Goal: Information Seeking & Learning: Learn about a topic

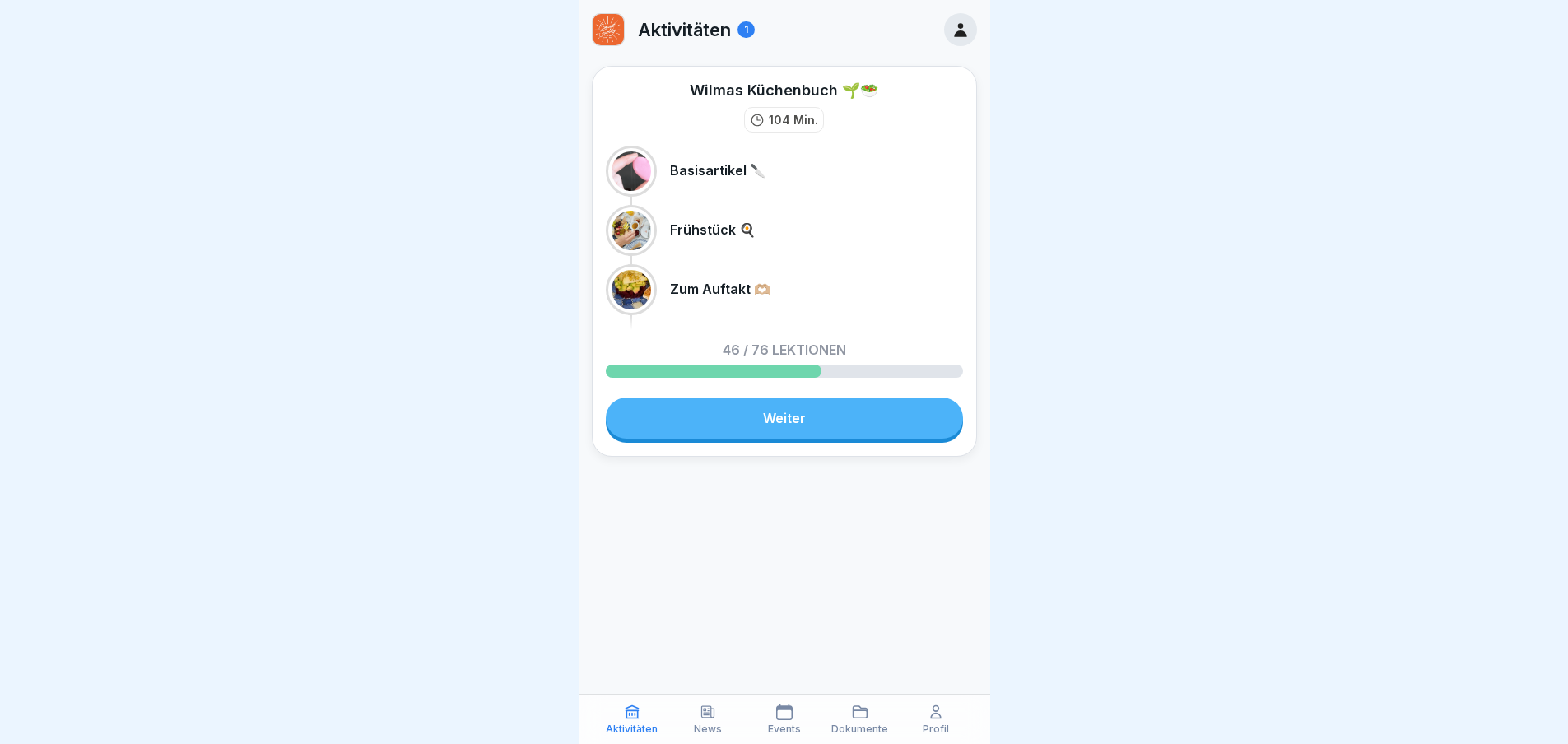
click at [706, 414] on link "Weiter" at bounding box center [784, 418] width 357 height 41
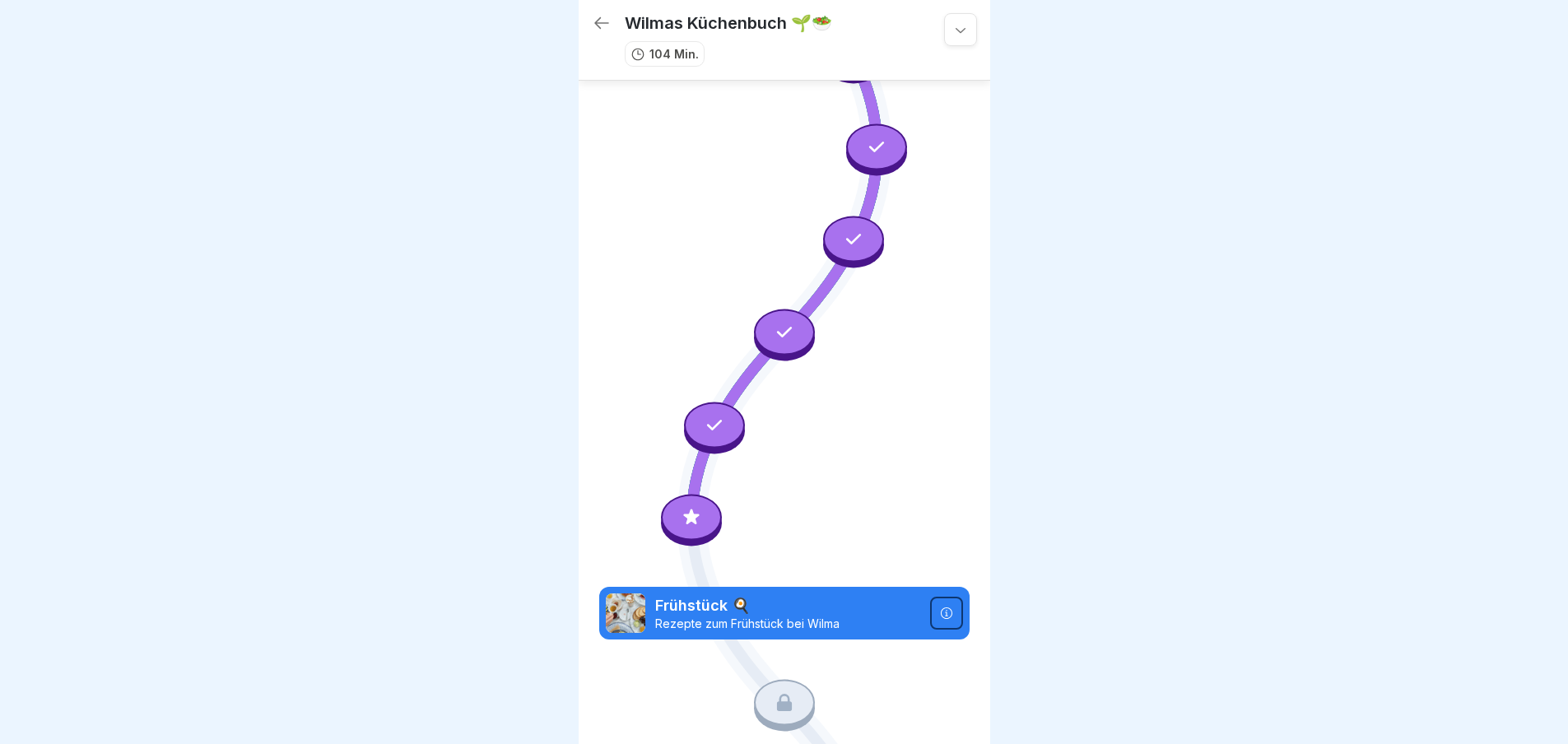
scroll to position [2422, 0]
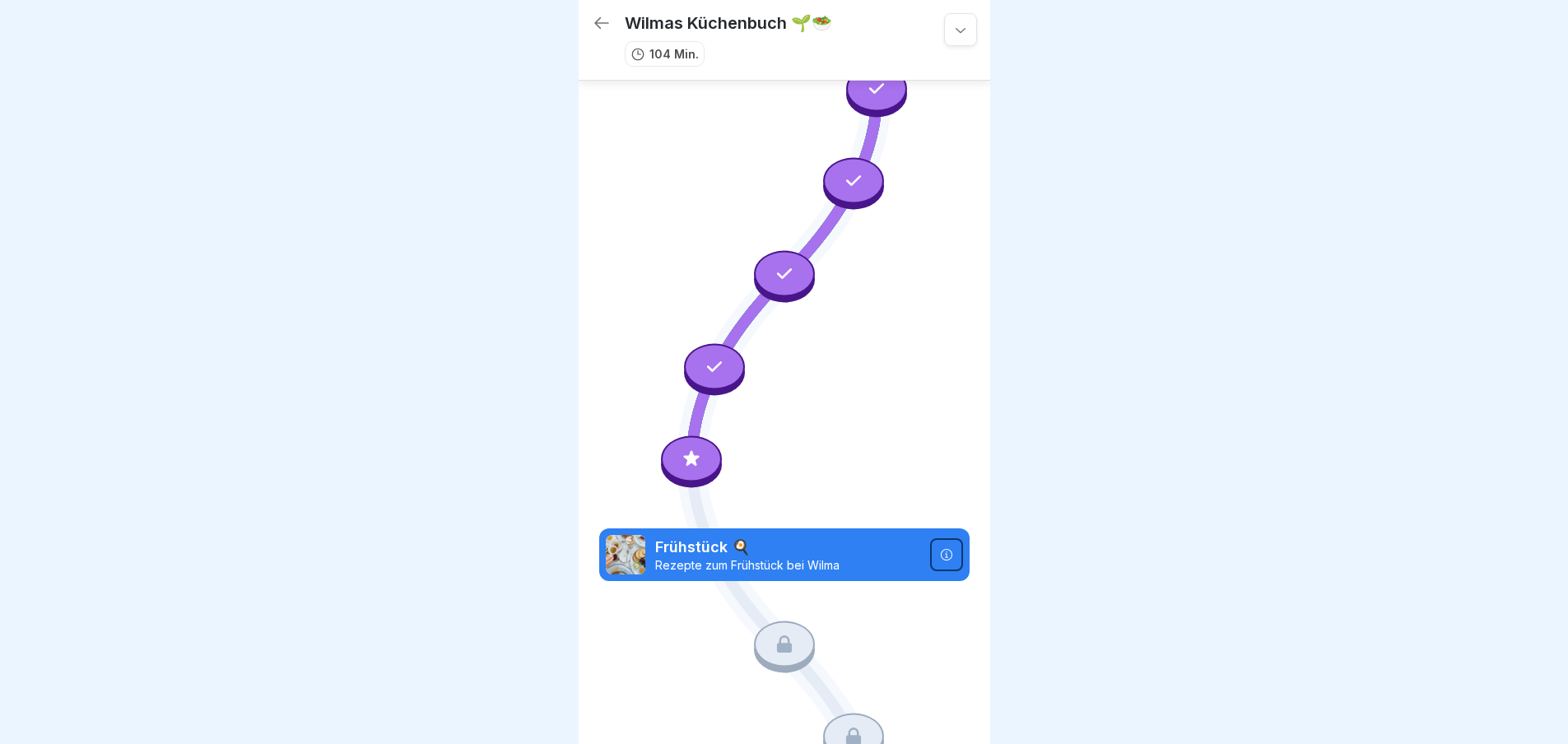
click at [697, 449] on icon at bounding box center [692, 460] width 22 height 22
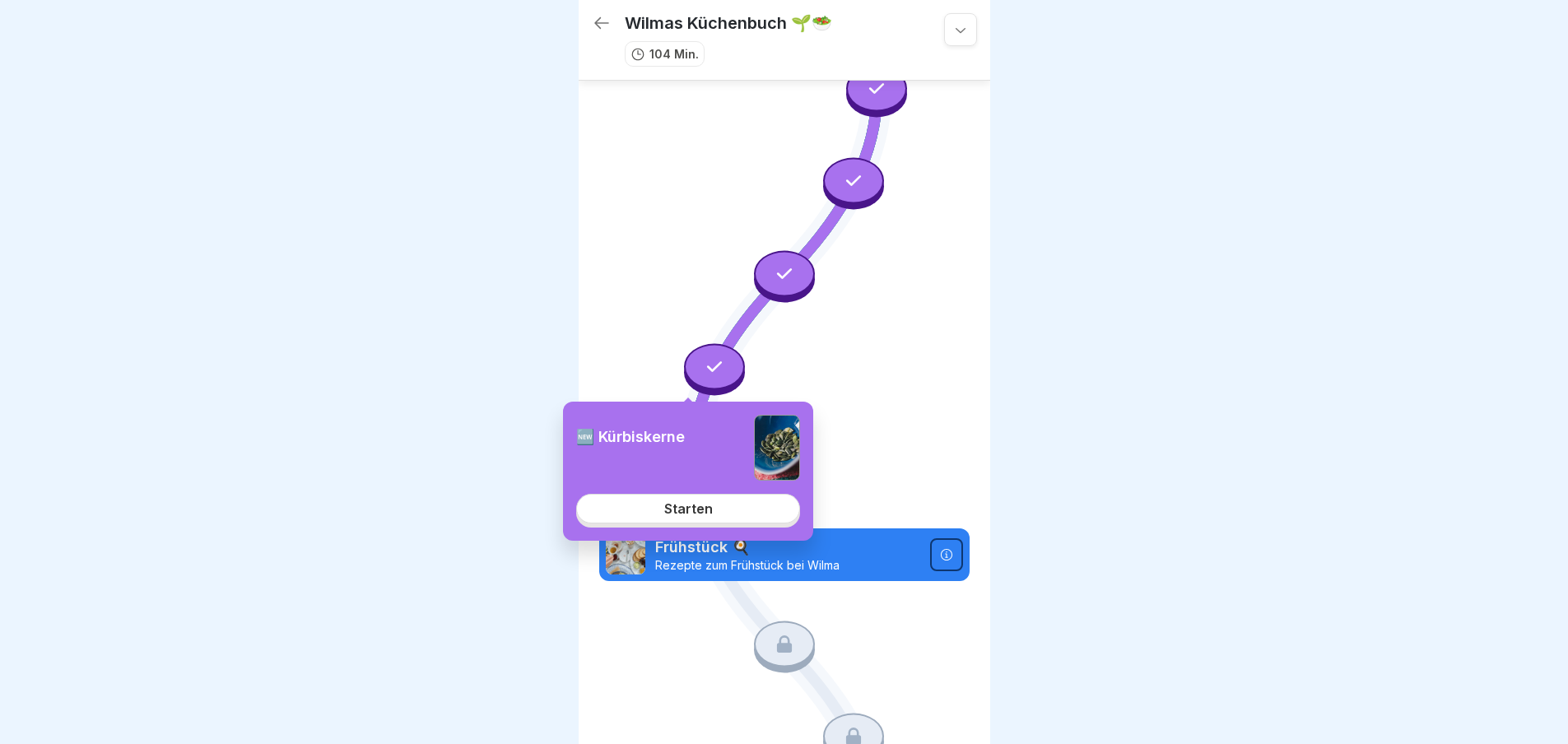
click at [734, 512] on link "Starten" at bounding box center [688, 508] width 224 height 29
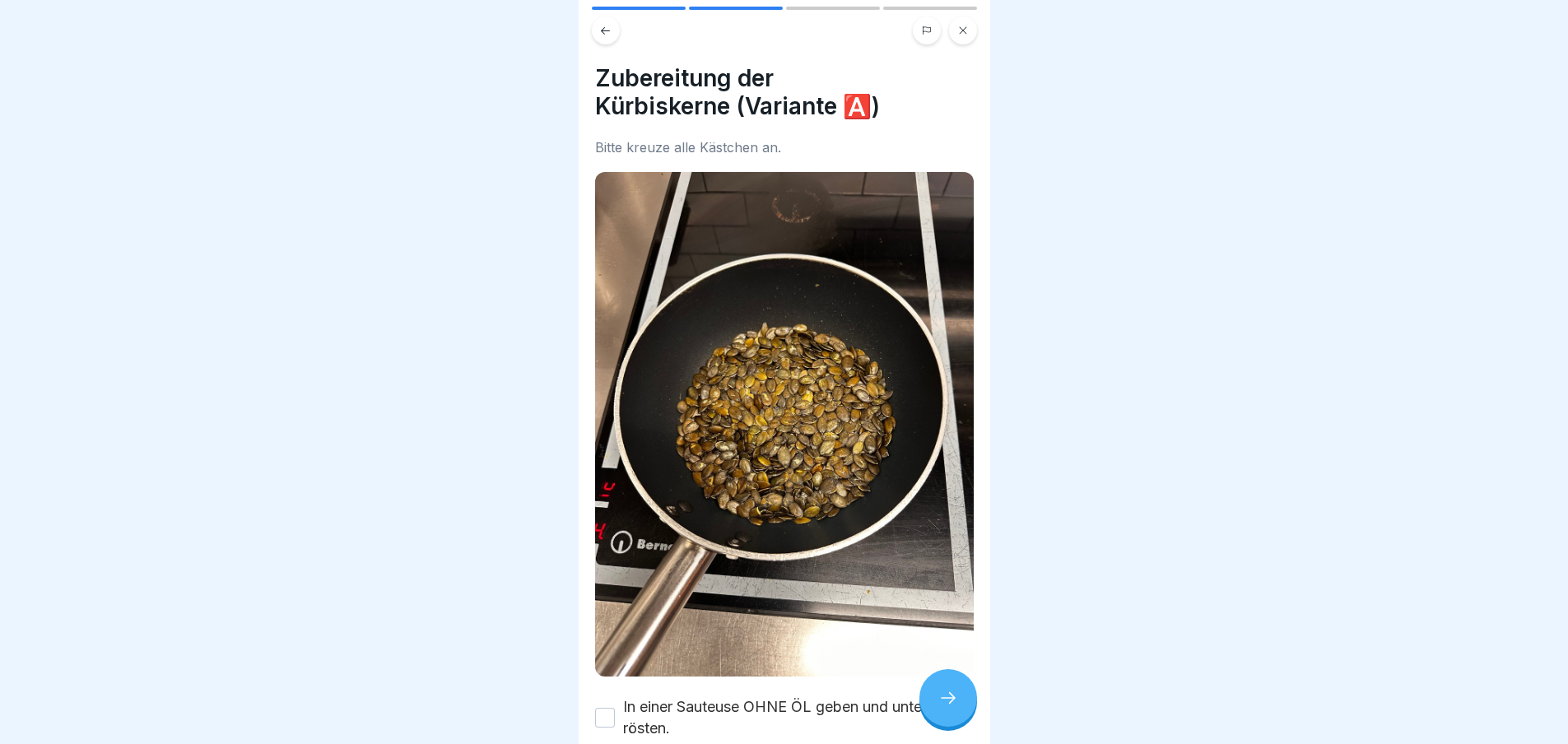
click at [961, 704] on div at bounding box center [948, 698] width 58 height 58
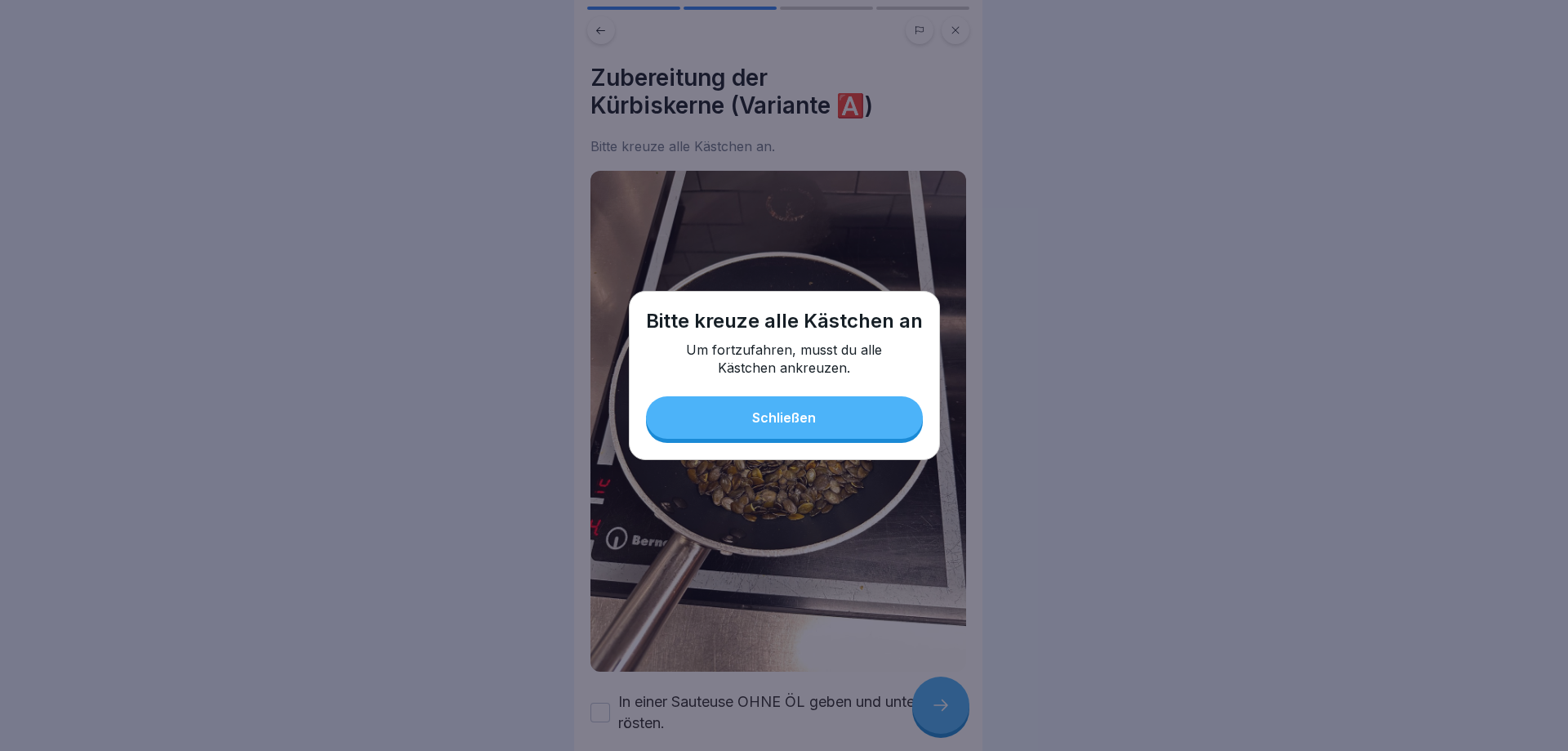
click at [850, 423] on button "Schließen" at bounding box center [784, 417] width 277 height 42
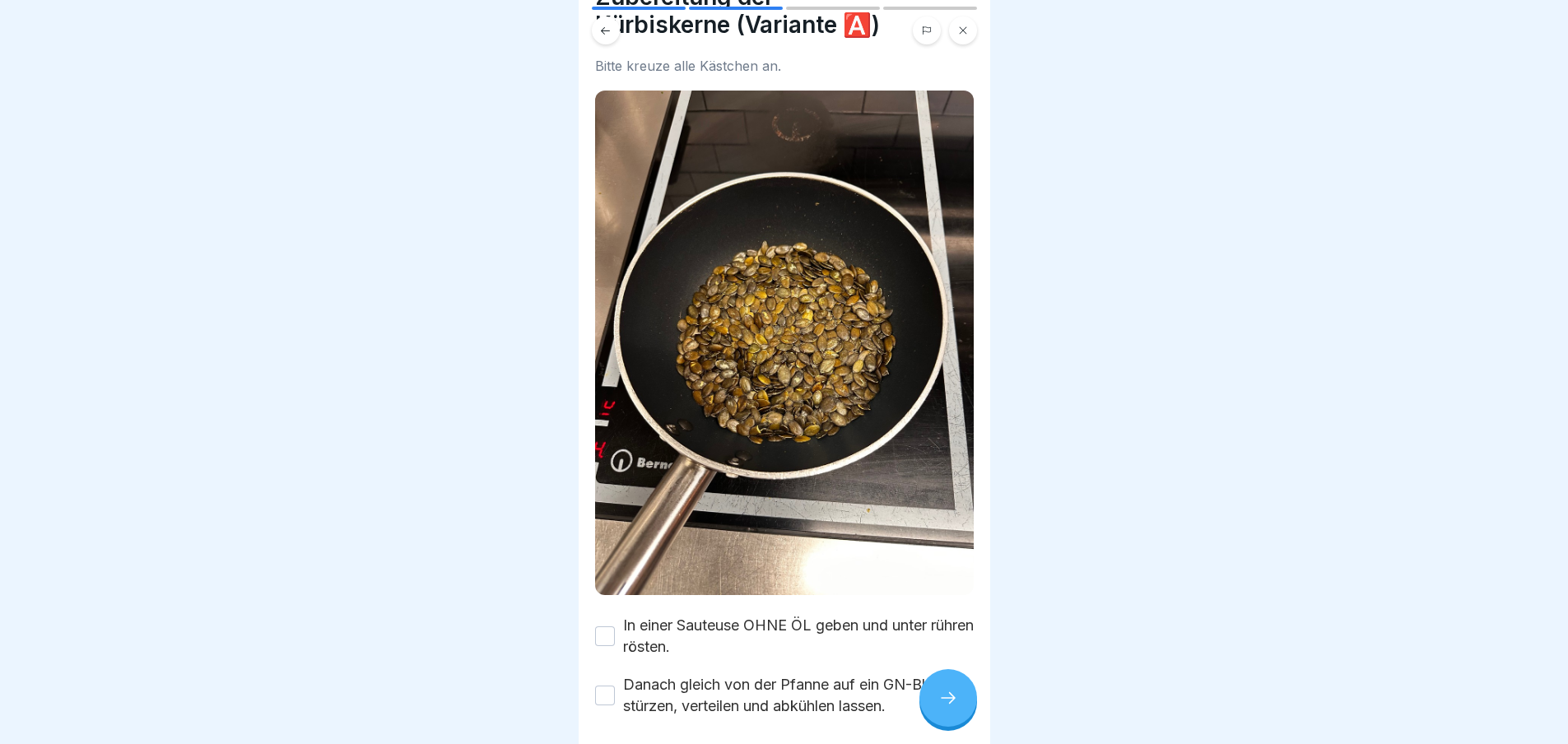
scroll to position [137, 0]
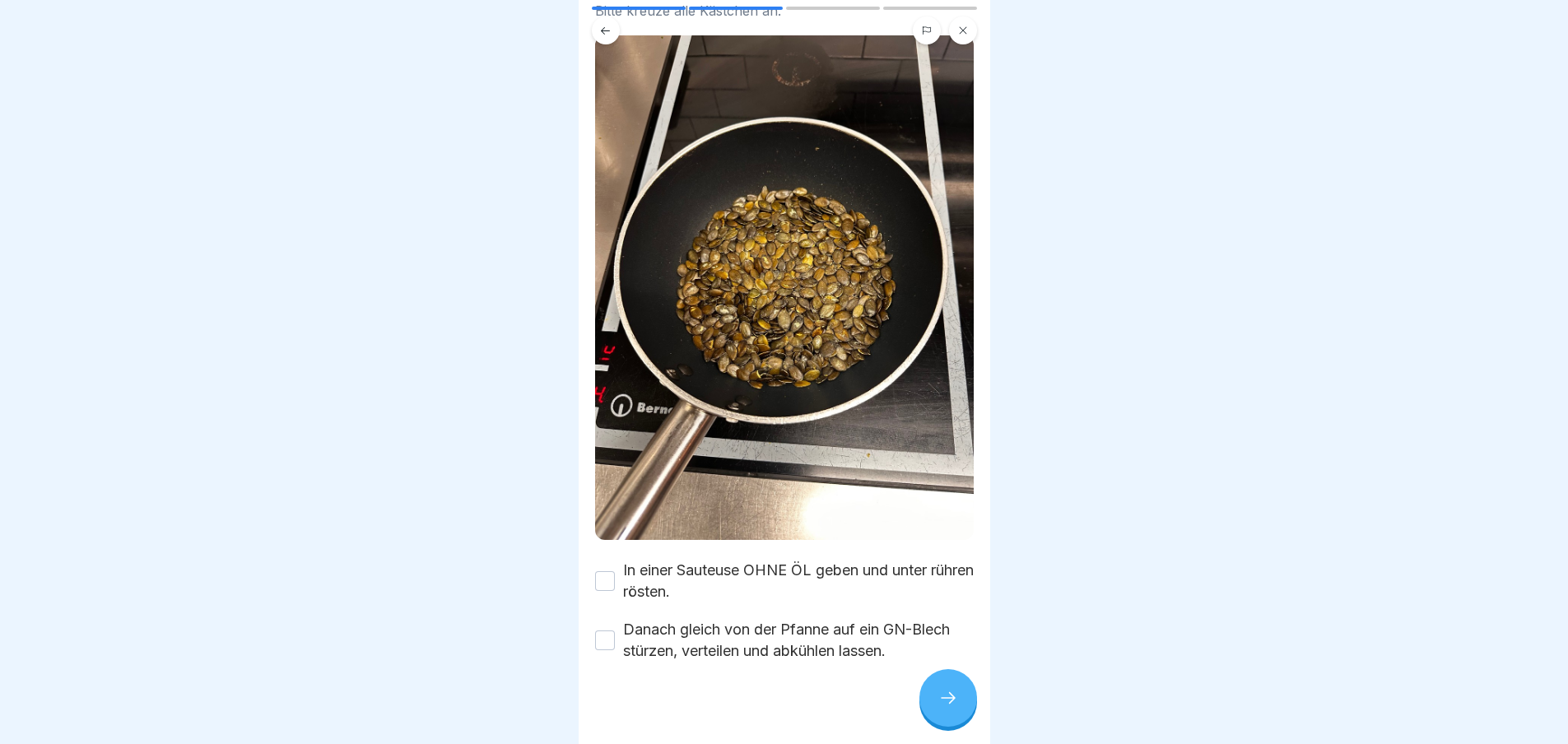
drag, startPoint x: 612, startPoint y: 559, endPoint x: 604, endPoint y: 583, distance: 25.3
click at [611, 571] on button "In einer Sauteuse OHNE ÖL geben und unter rühren rösten." at bounding box center [605, 581] width 20 height 20
click at [601, 632] on button "Danach gleich von der Pfanne auf ein GN-Blech stürzen, verteilen und abkühlen l…" at bounding box center [605, 641] width 20 height 20
click at [950, 708] on icon at bounding box center [948, 699] width 20 height 20
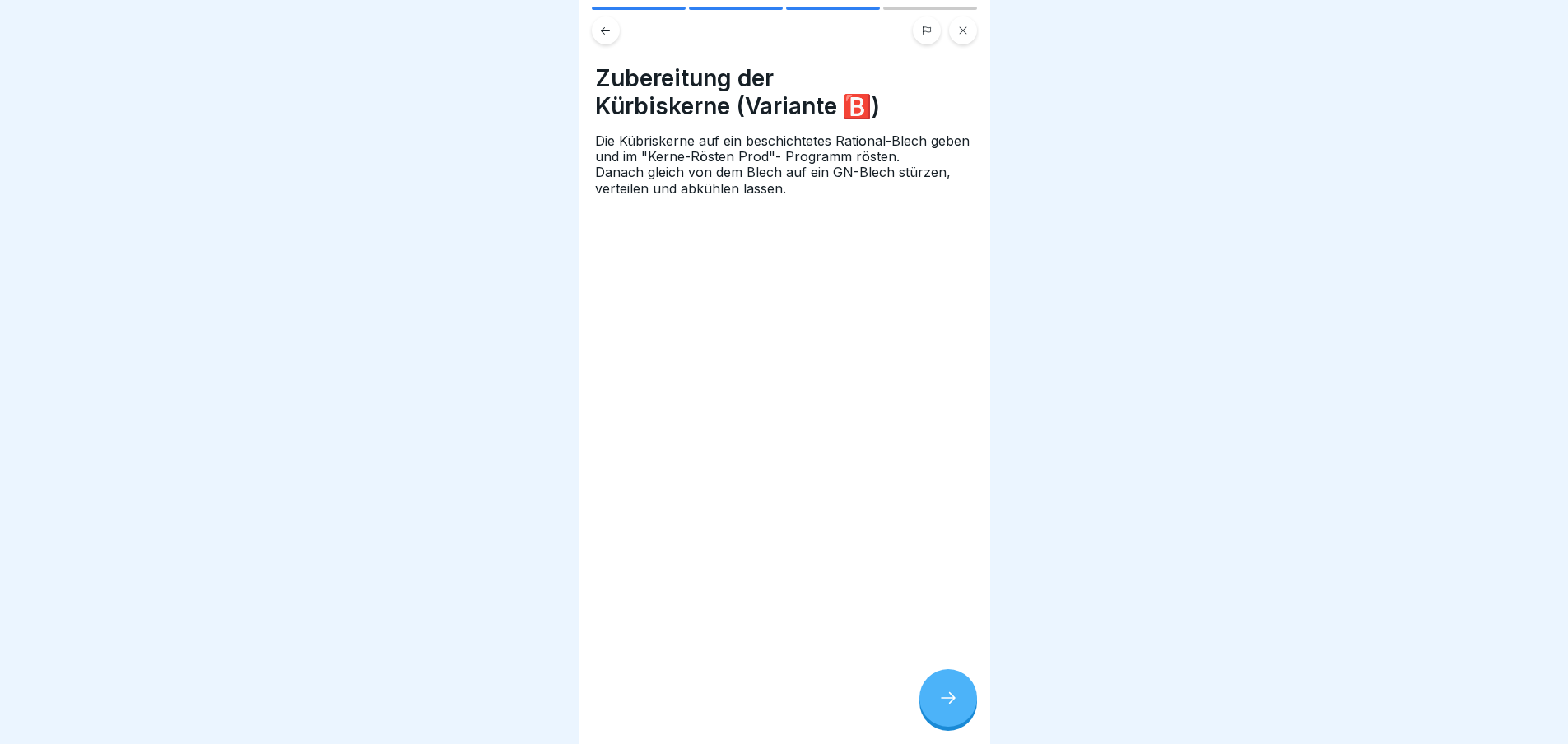
click at [934, 706] on div at bounding box center [948, 698] width 58 height 58
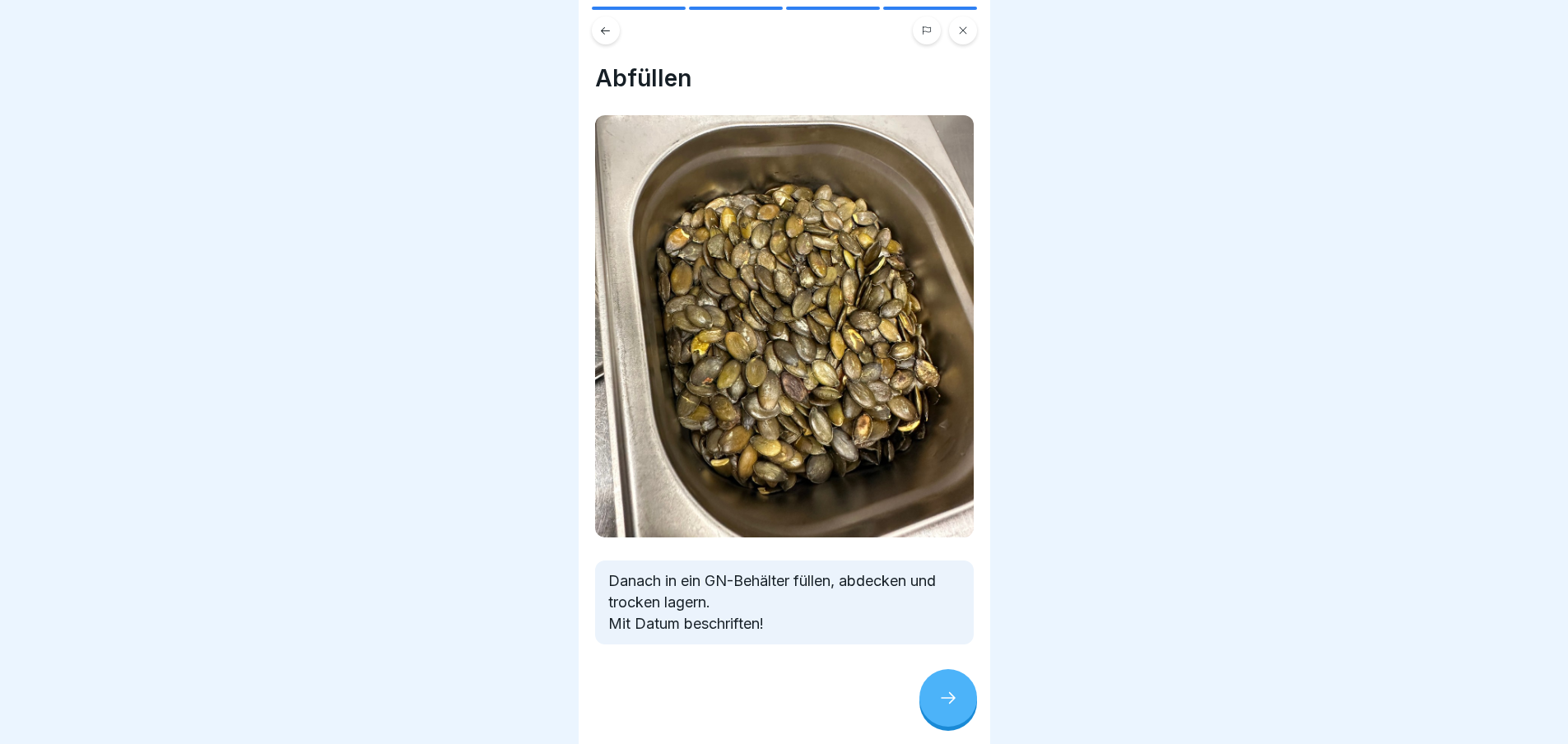
click at [942, 706] on icon at bounding box center [948, 699] width 20 height 20
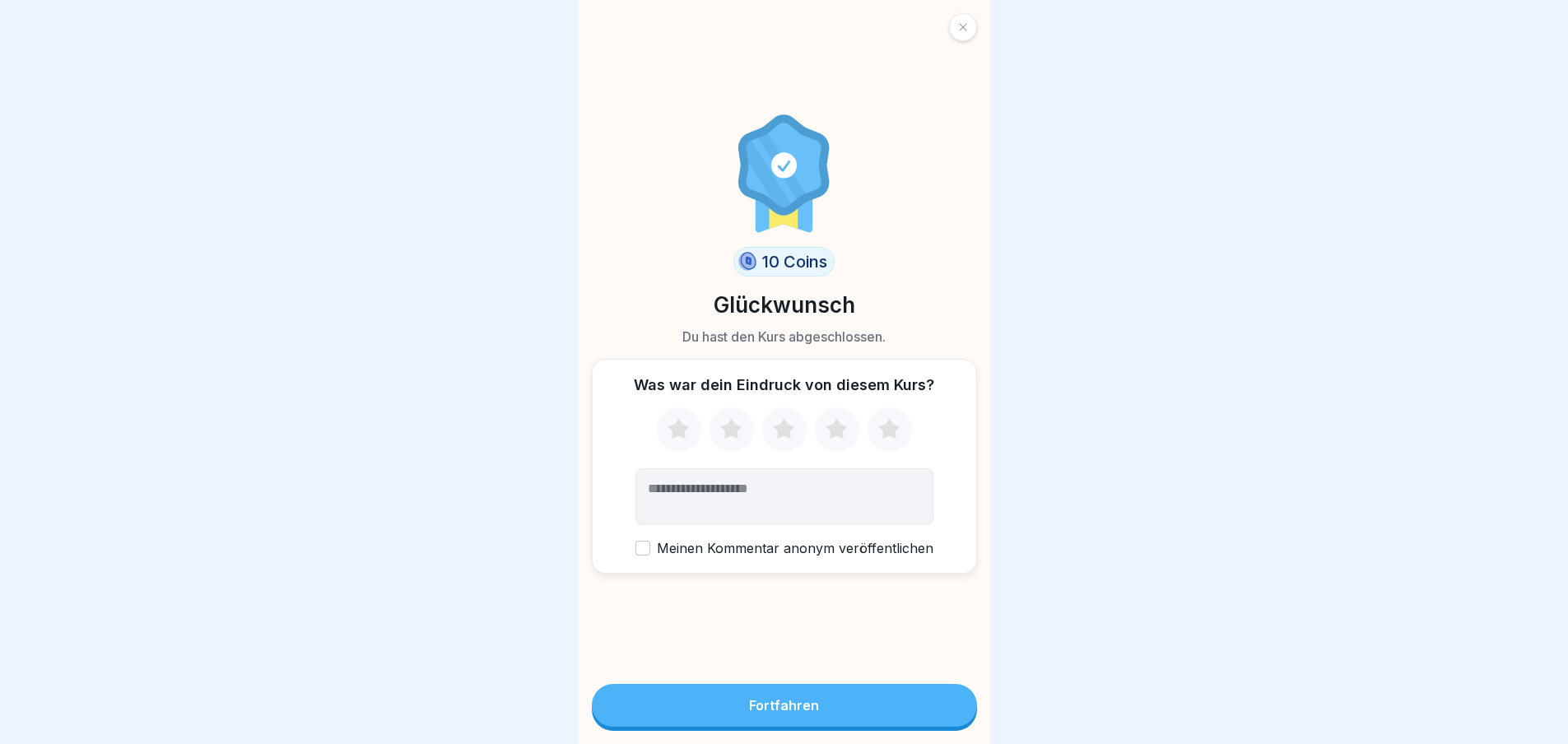
click at [942, 706] on button "Fortfahren" at bounding box center [784, 705] width 385 height 43
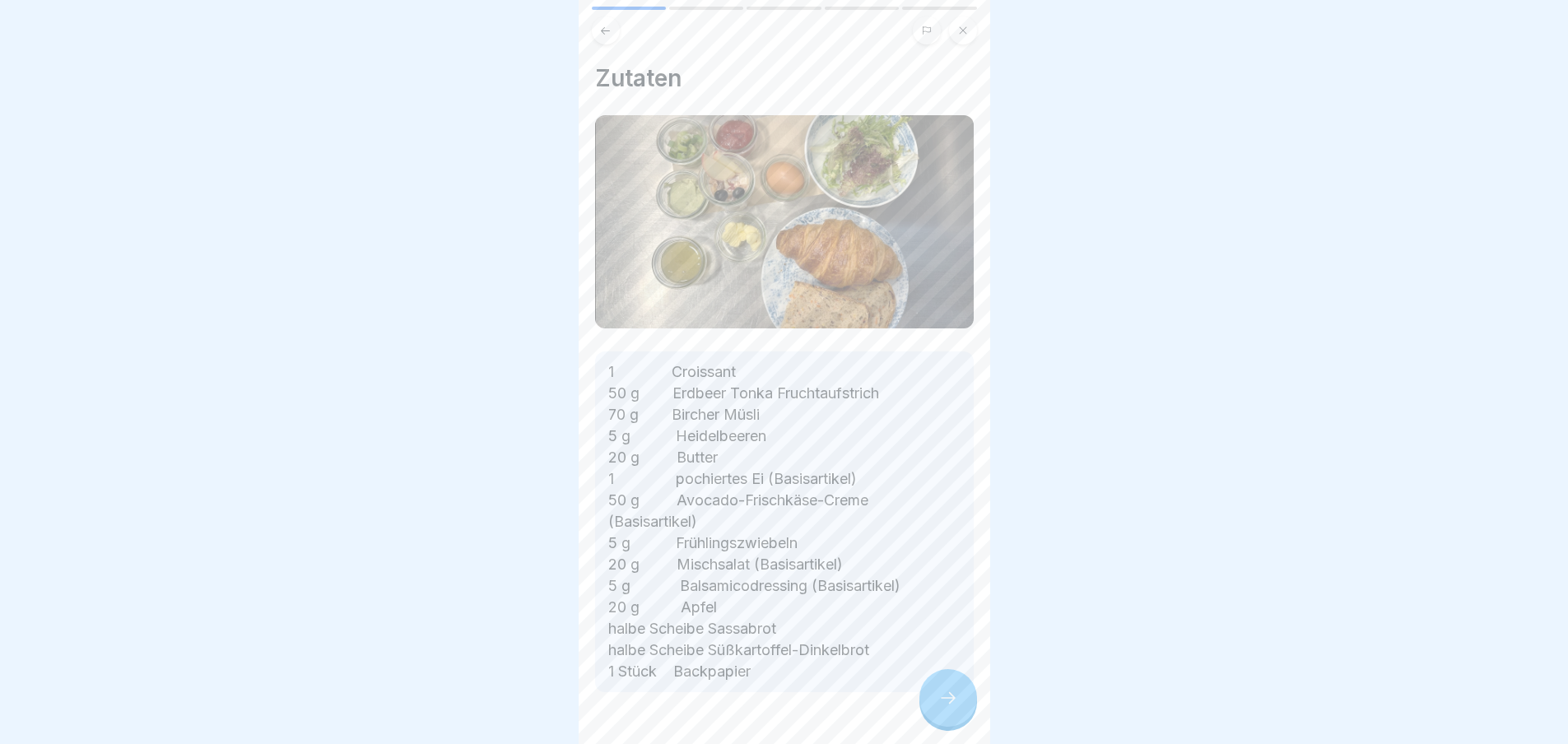
click at [934, 711] on div at bounding box center [948, 698] width 58 height 58
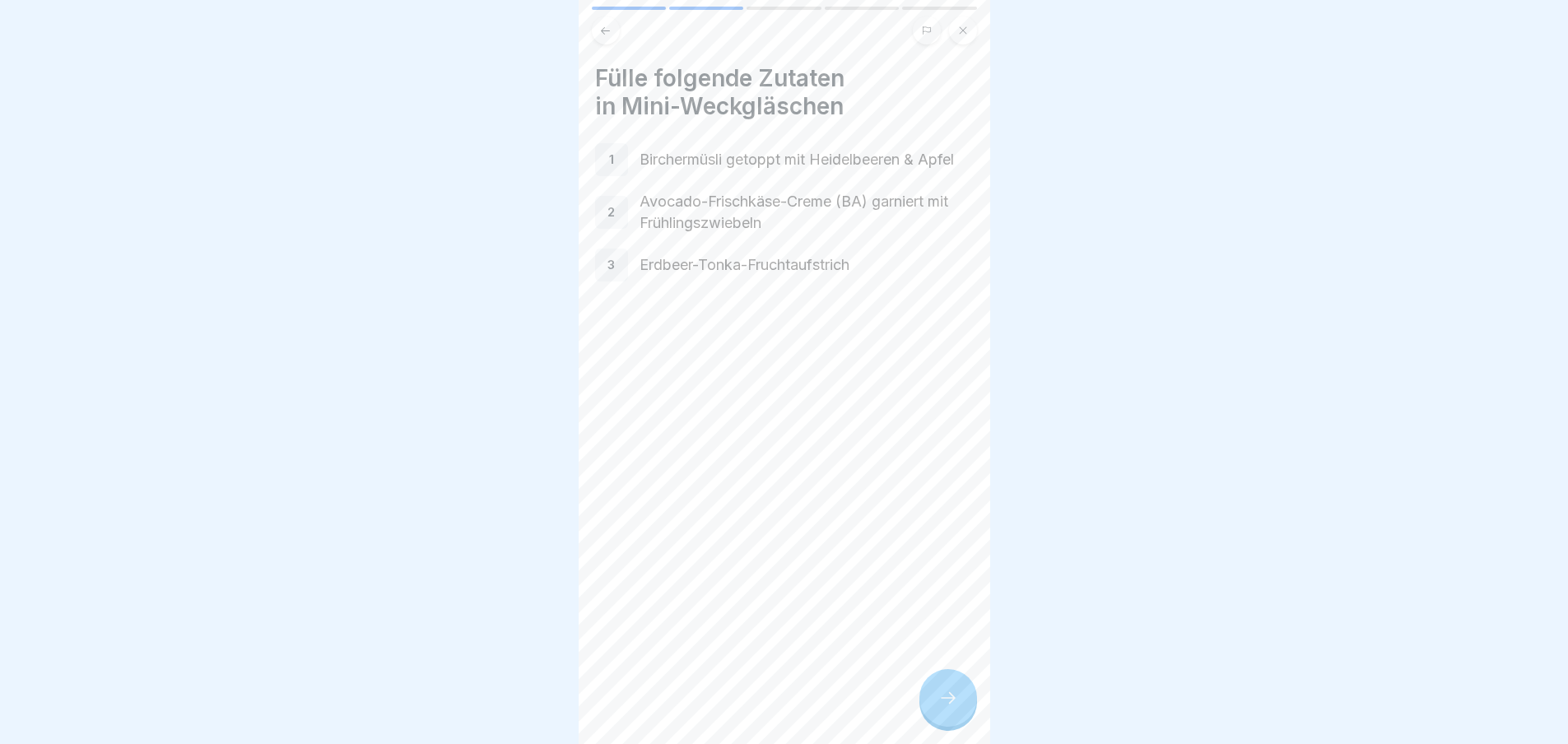
click at [934, 711] on div at bounding box center [948, 698] width 58 height 58
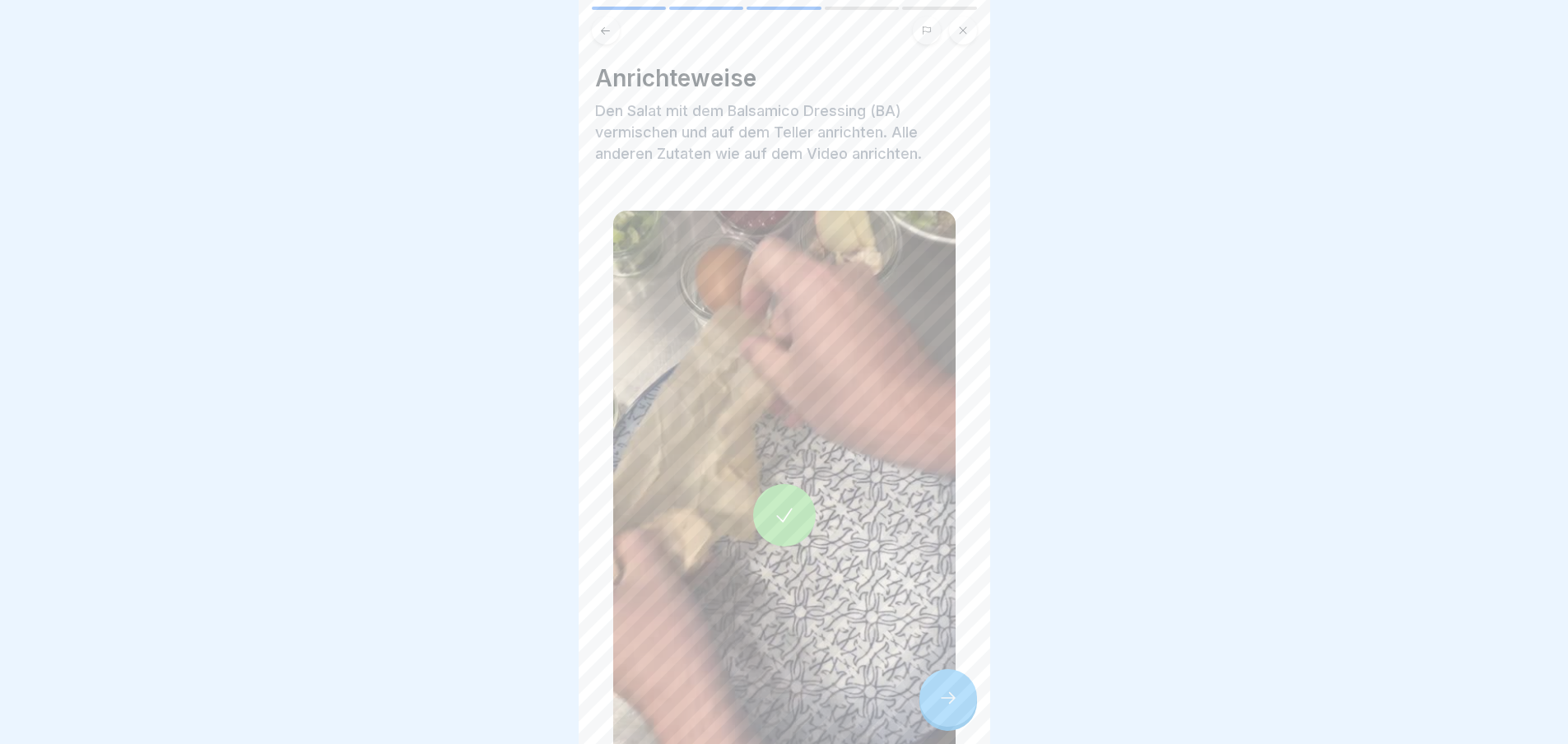
click at [934, 711] on div at bounding box center [948, 698] width 58 height 58
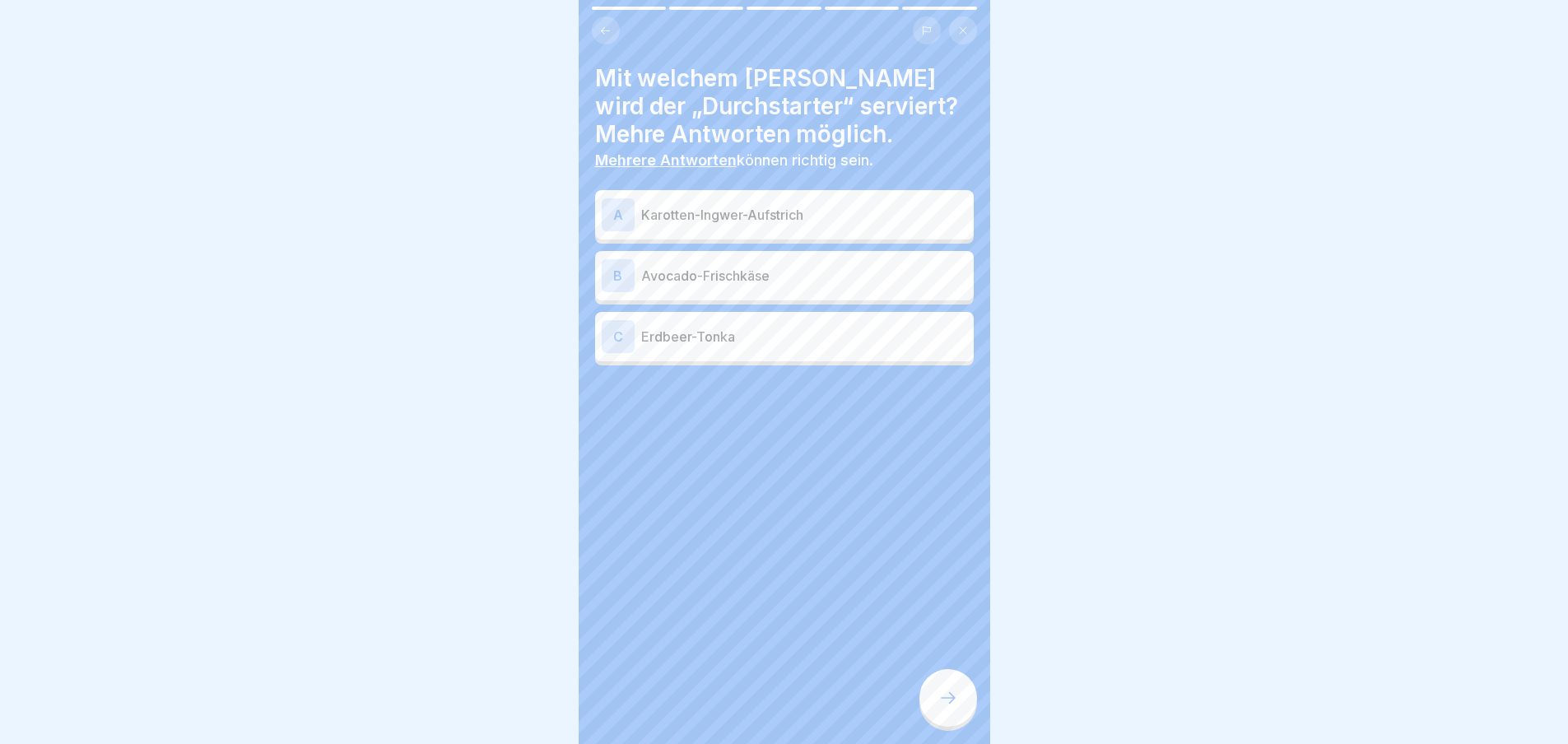
click at [934, 711] on div at bounding box center [948, 698] width 58 height 58
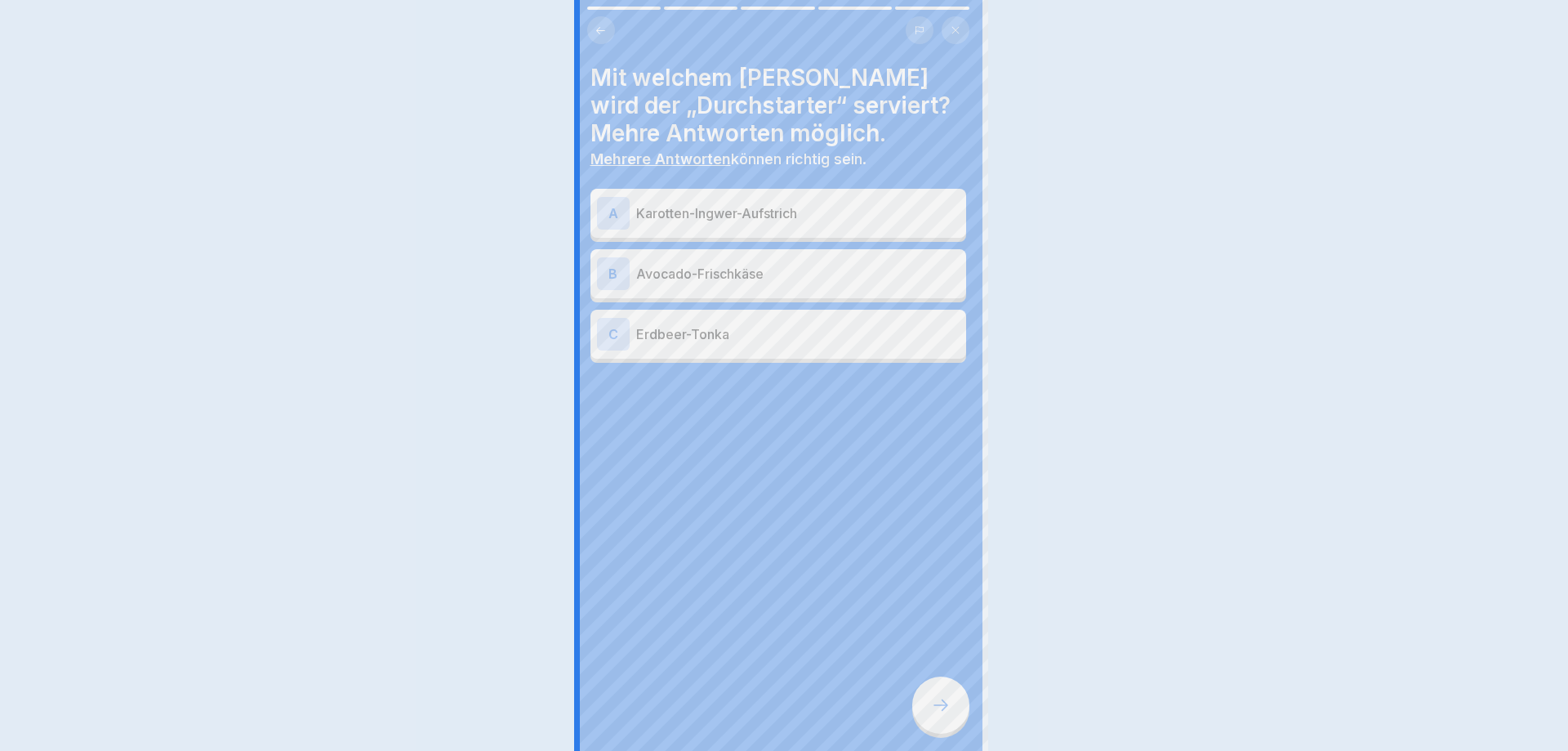
click at [927, 706] on div at bounding box center [784, 376] width 1568 height 751
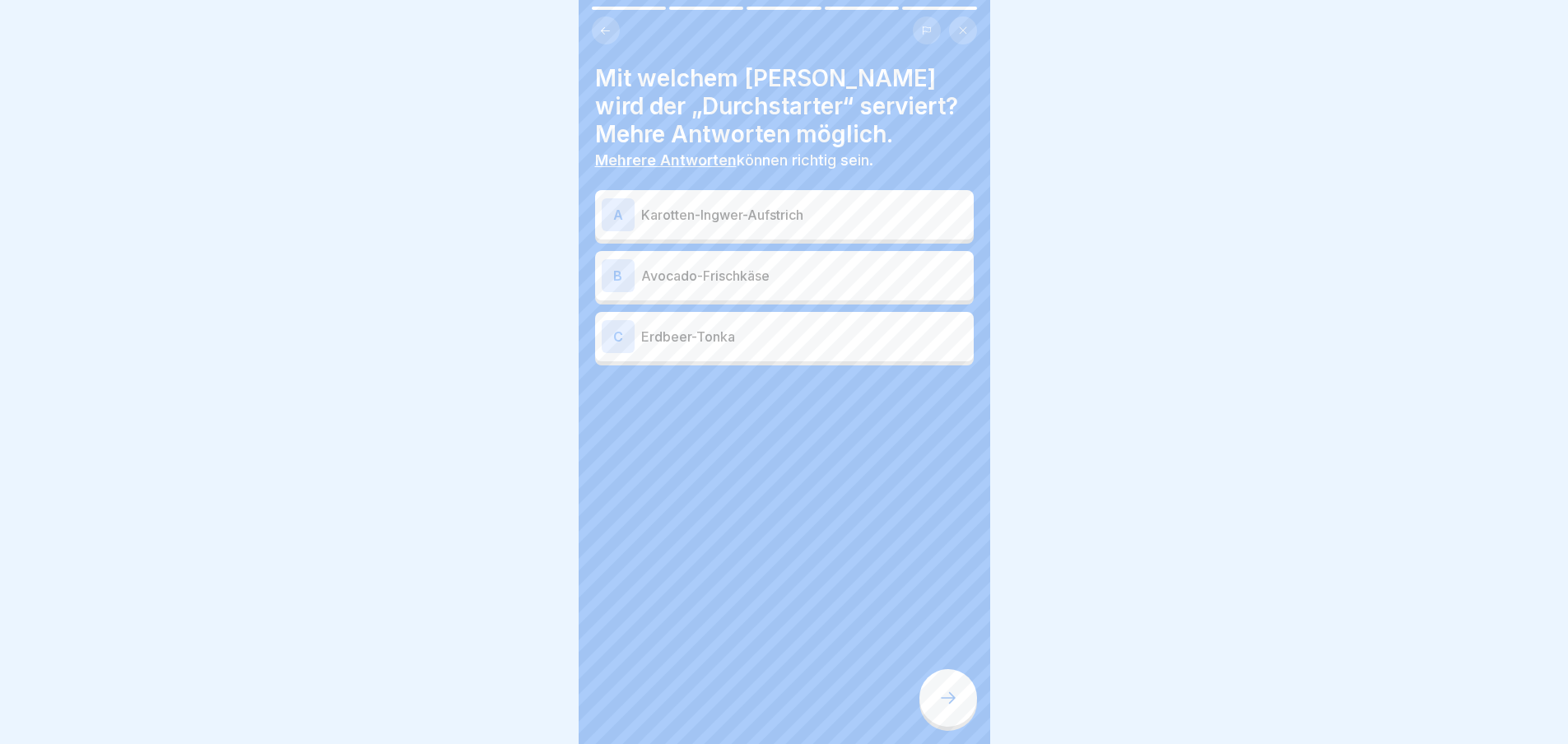
click at [934, 711] on div at bounding box center [948, 698] width 58 height 58
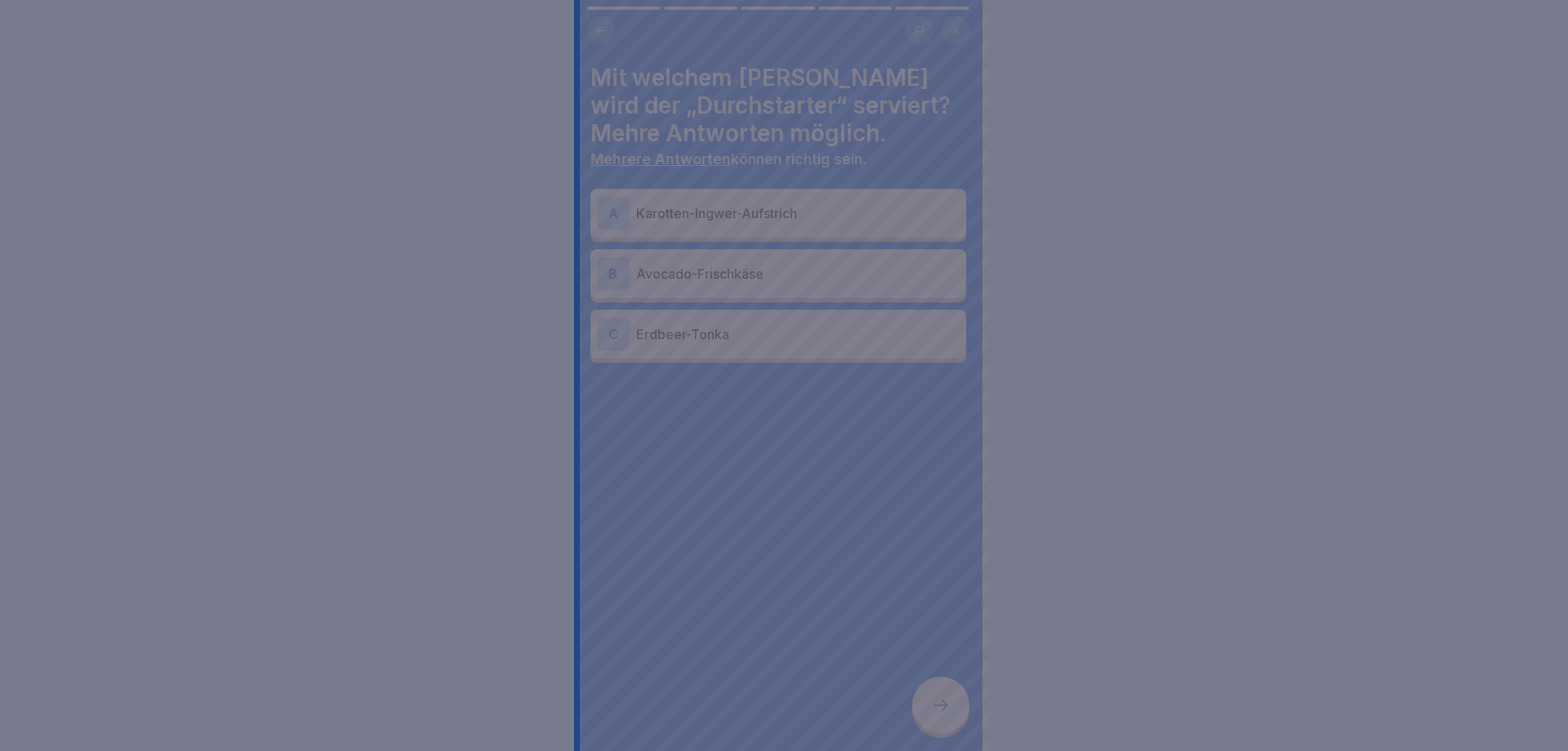
click at [927, 706] on div at bounding box center [784, 376] width 1568 height 751
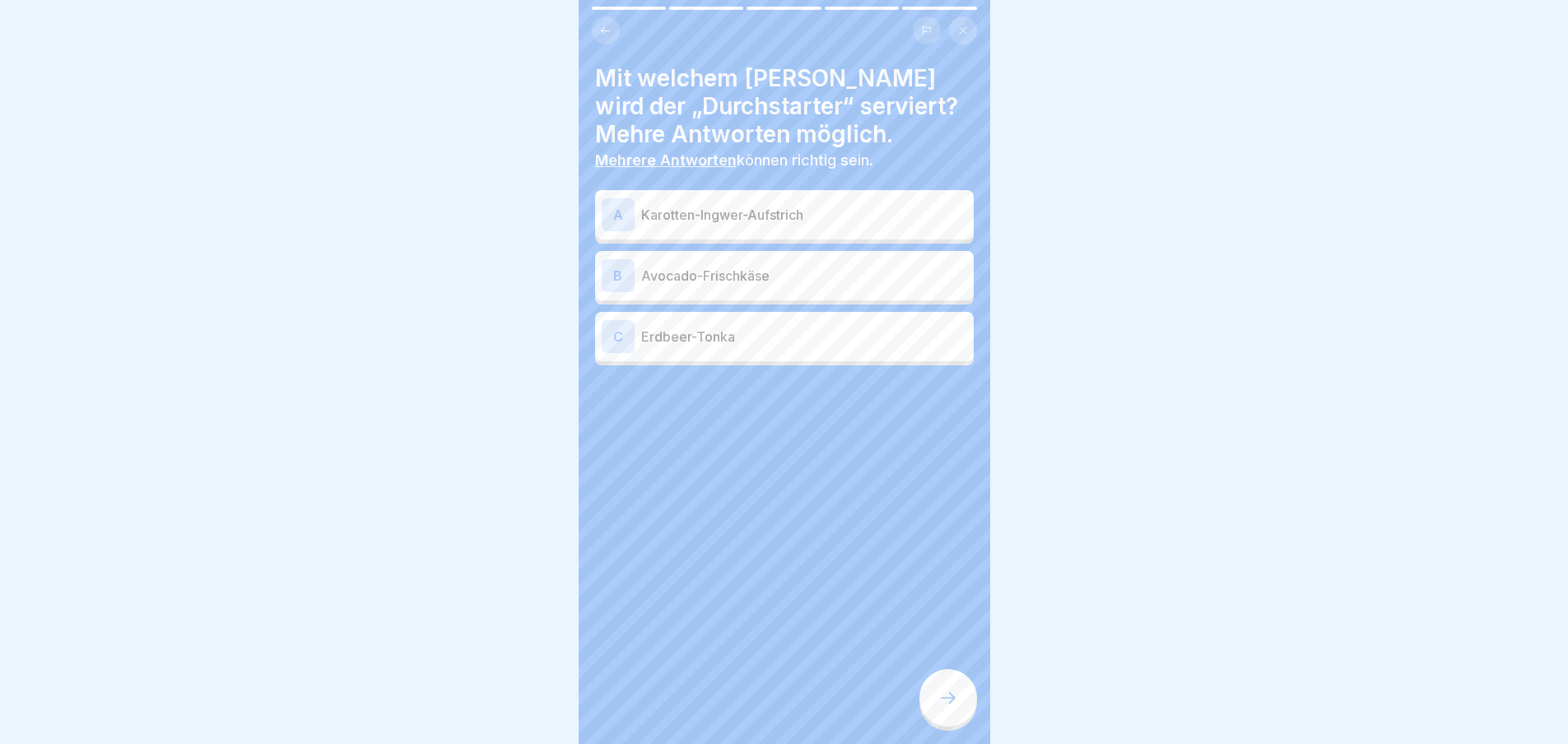
click at [771, 274] on p "Avocado-Frischkäse" at bounding box center [804, 276] width 326 height 20
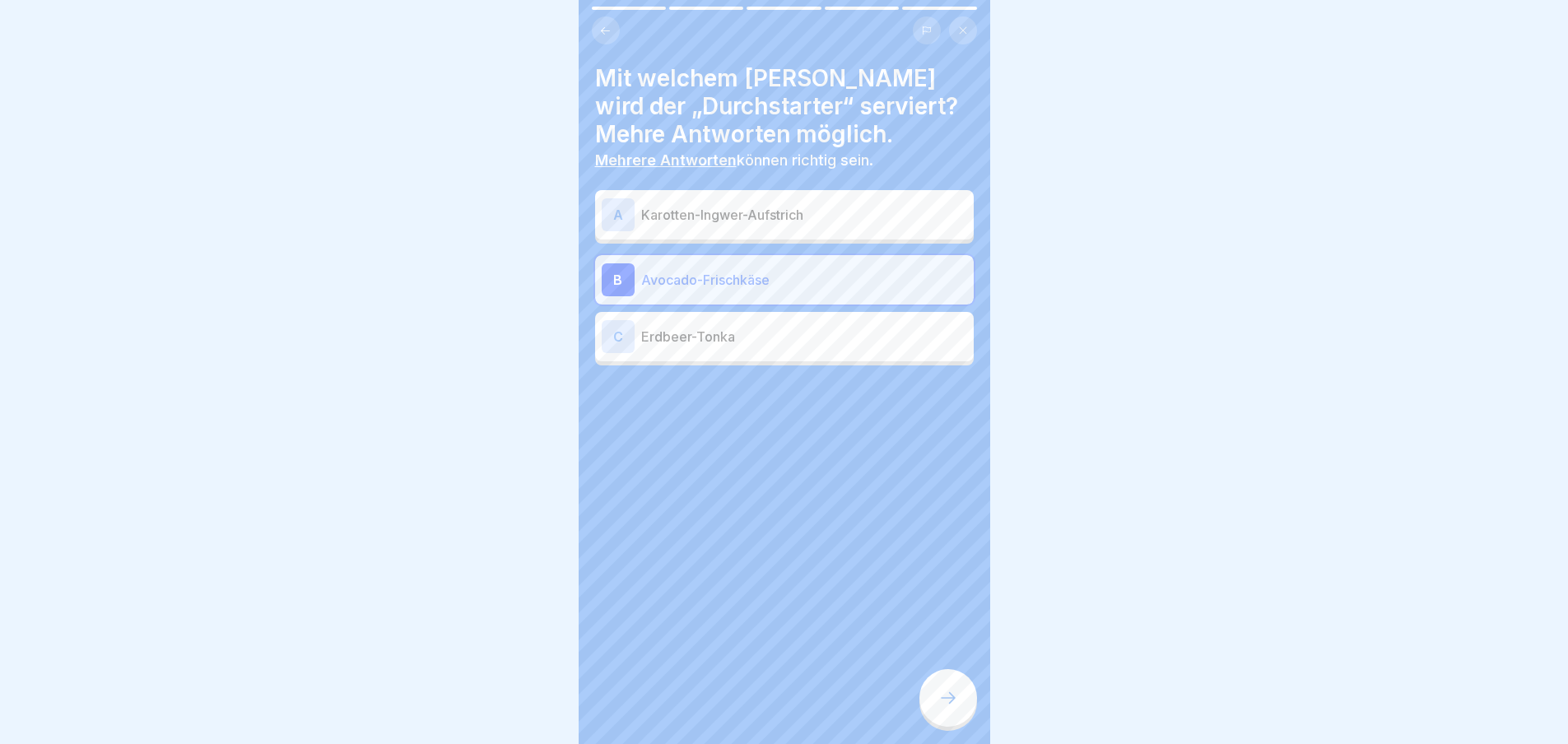
click at [771, 339] on p "Erdbeer-Tonka" at bounding box center [804, 337] width 326 height 20
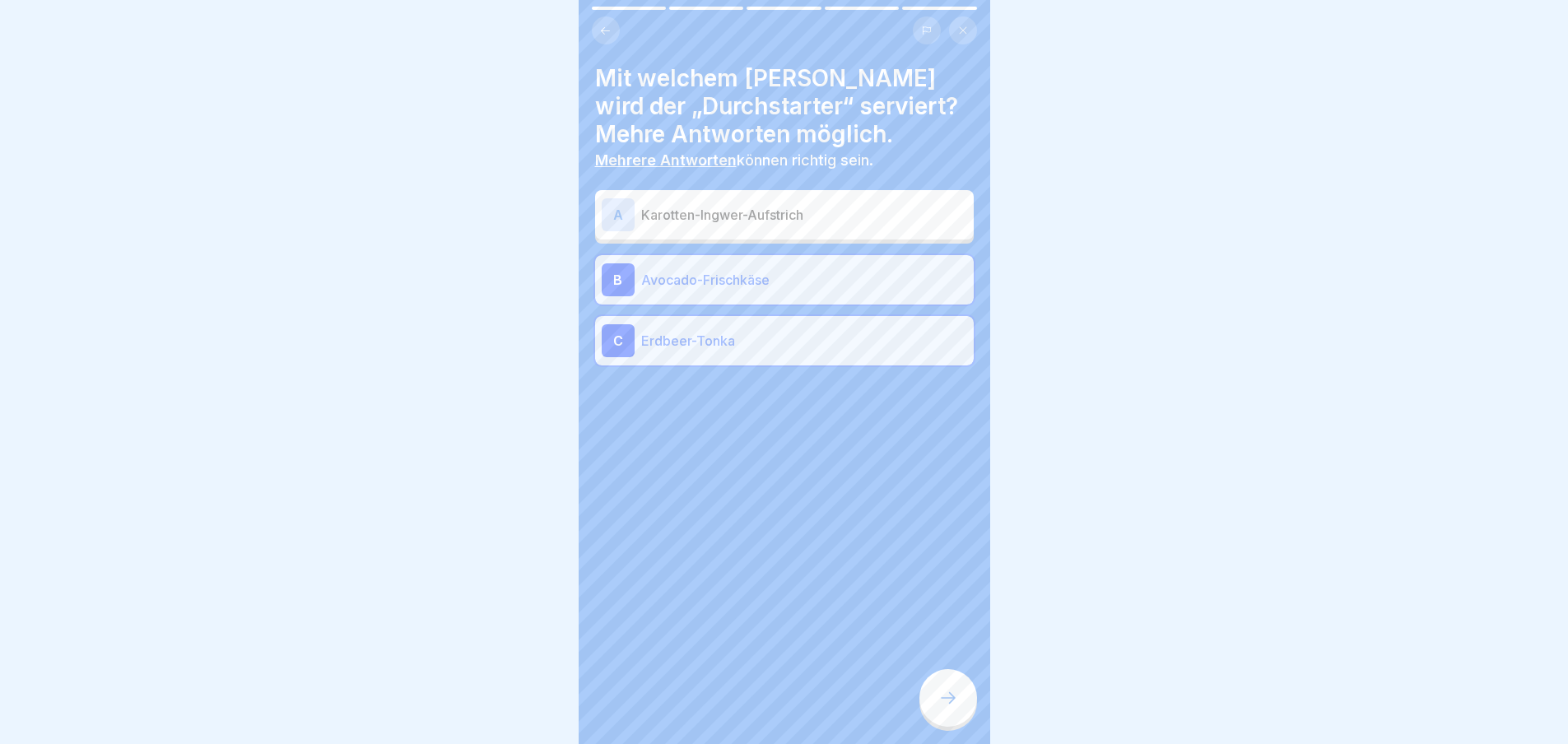
click at [970, 710] on div at bounding box center [948, 698] width 58 height 58
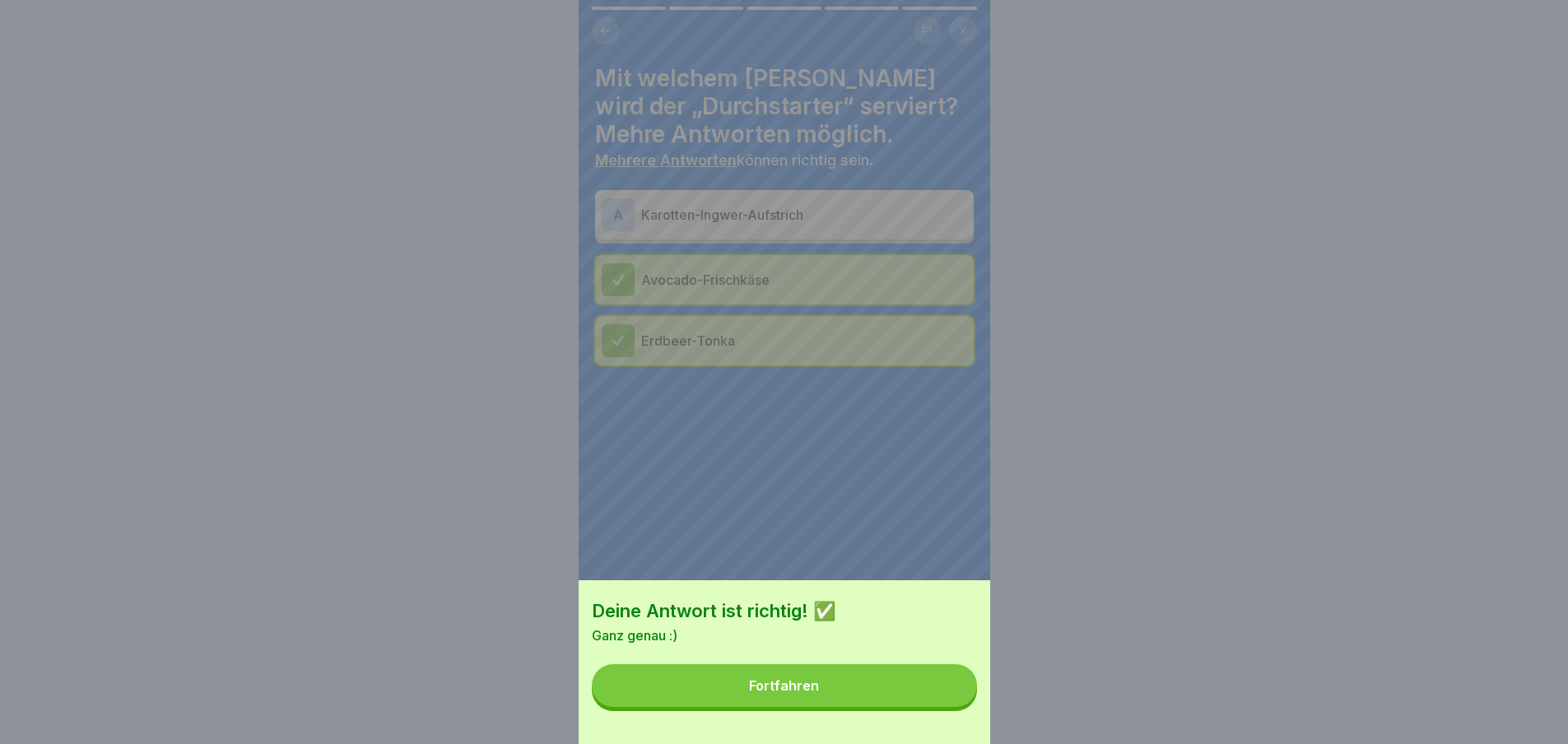
click at [968, 707] on button "Fortfahren" at bounding box center [784, 685] width 385 height 43
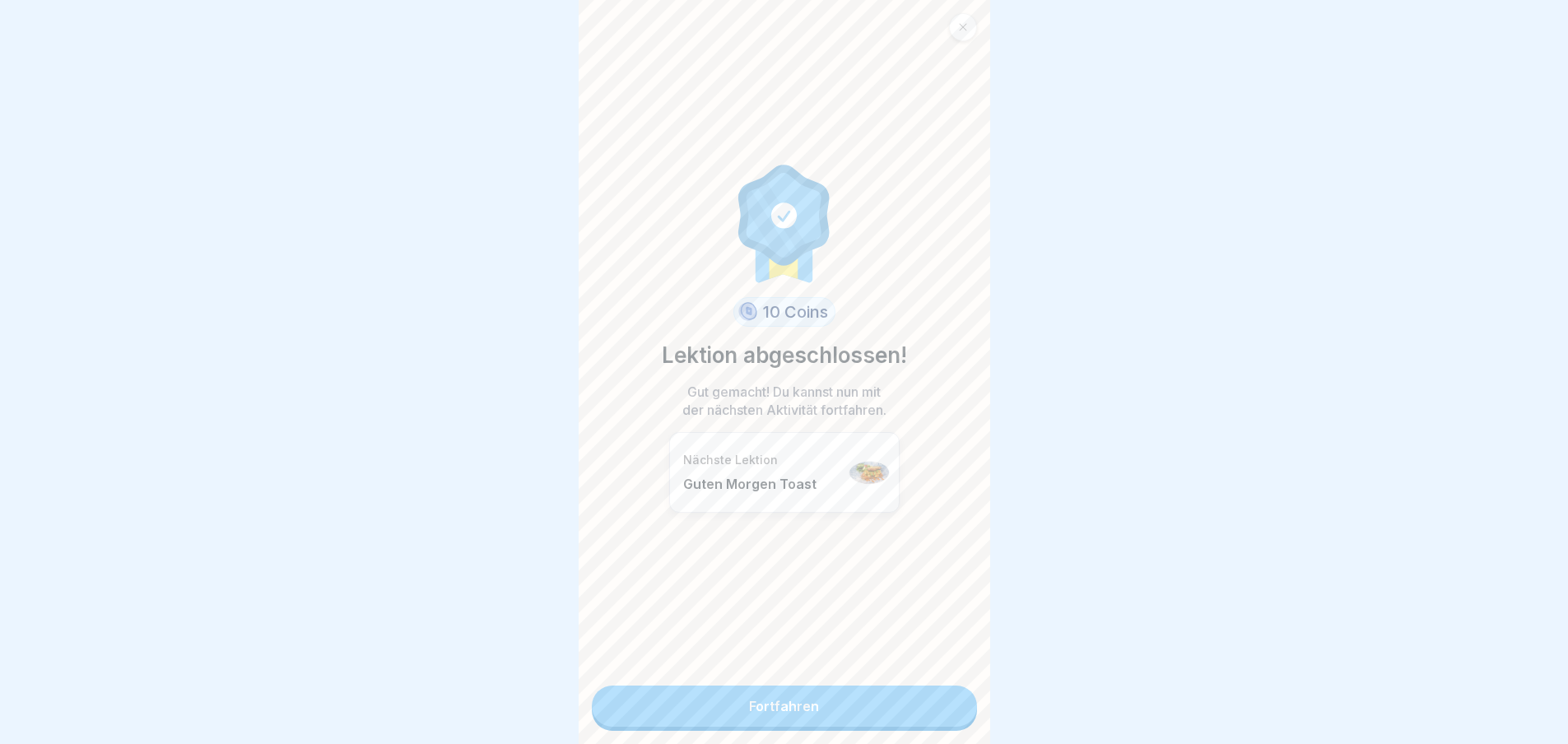
click at [965, 709] on div "10 Coins Lektion abgeschlossen! Gut gemacht! Du kannst nun mit der nächsten Akt…" at bounding box center [784, 372] width 412 height 744
click at [941, 713] on link "Fortfahren" at bounding box center [784, 706] width 385 height 41
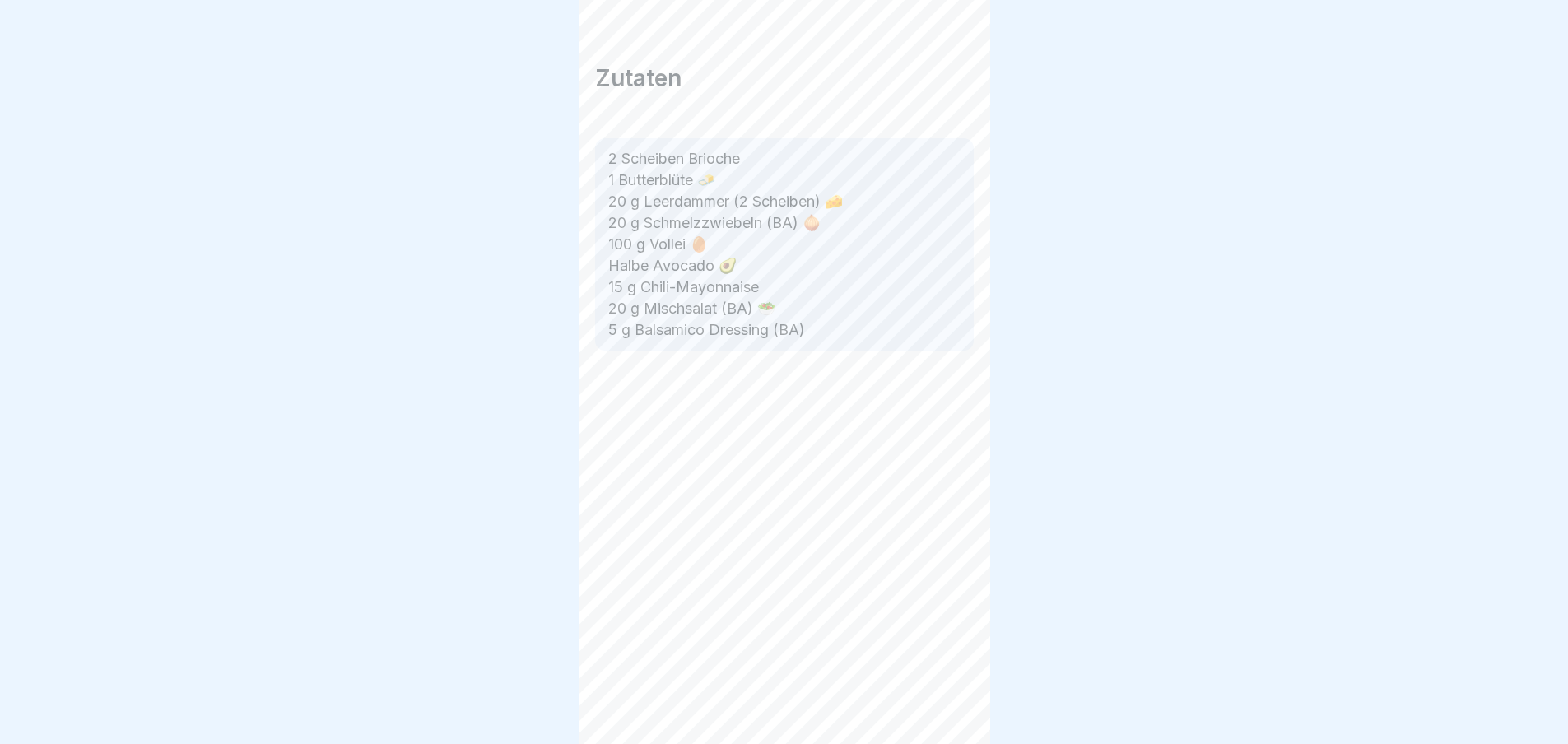
click at [941, 713] on div at bounding box center [784, 684] width 378 height 99
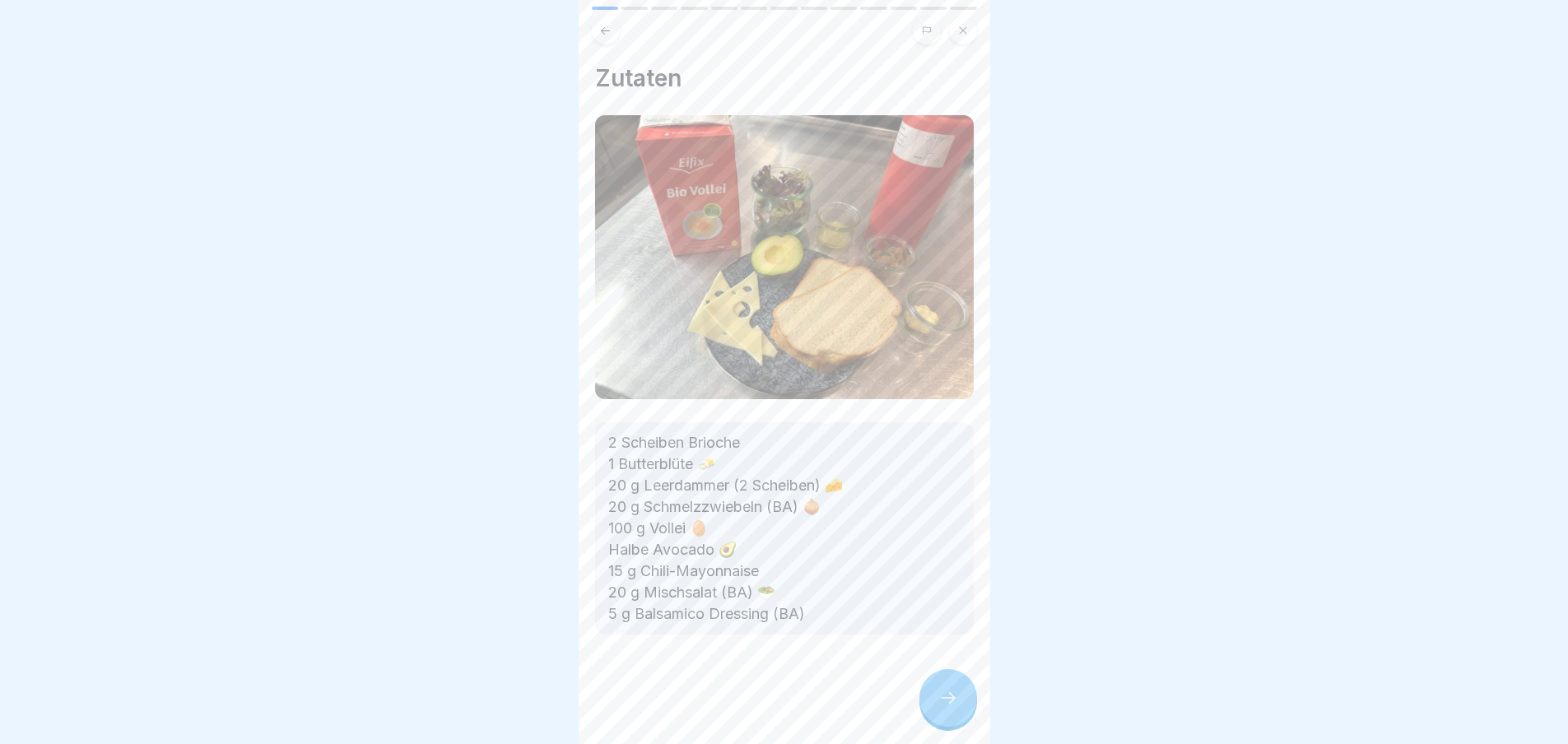
click at [941, 708] on icon at bounding box center [948, 699] width 20 height 20
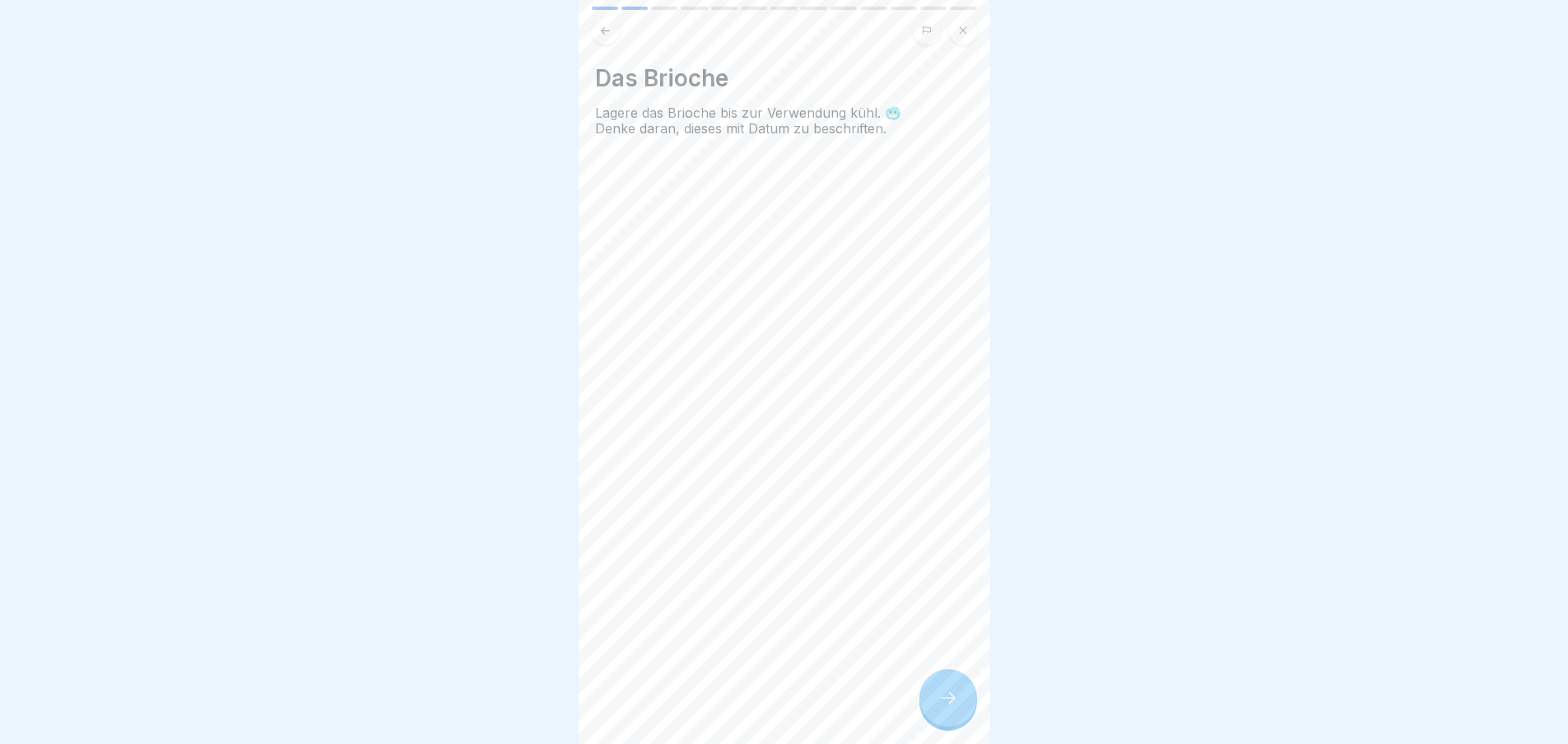
click at [941, 708] on icon at bounding box center [948, 699] width 20 height 20
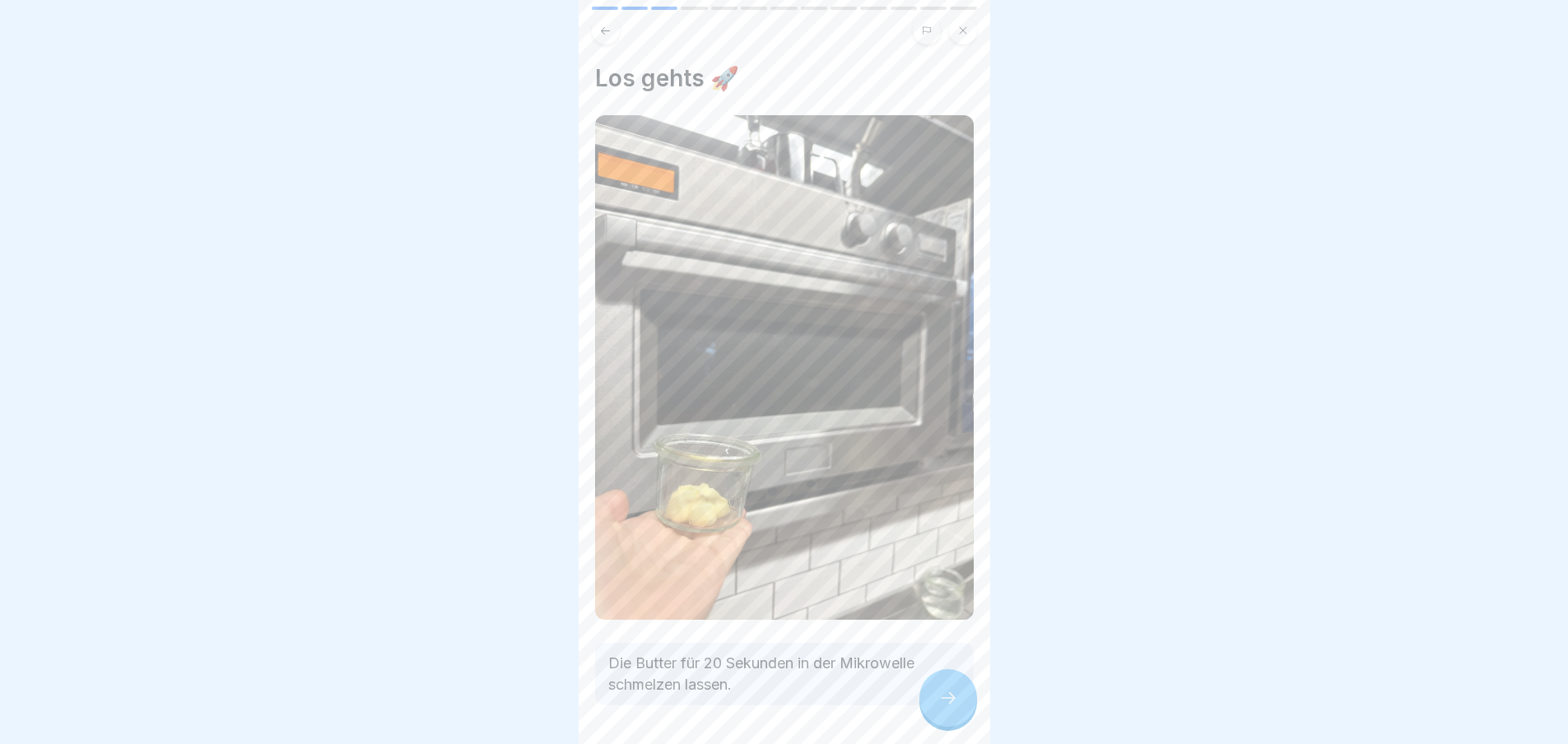
click at [941, 708] on icon at bounding box center [948, 699] width 20 height 20
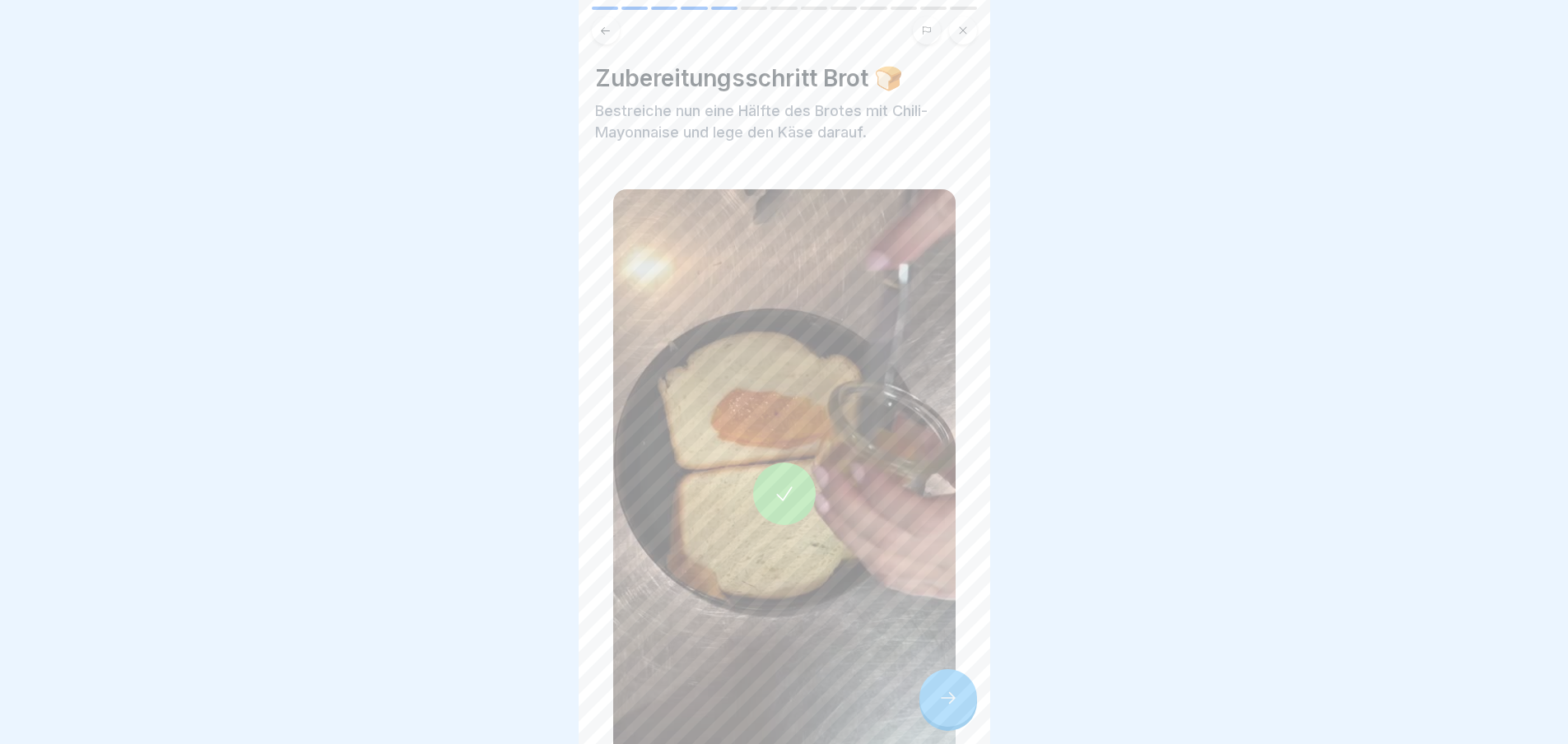
click at [941, 708] on icon at bounding box center [948, 699] width 20 height 20
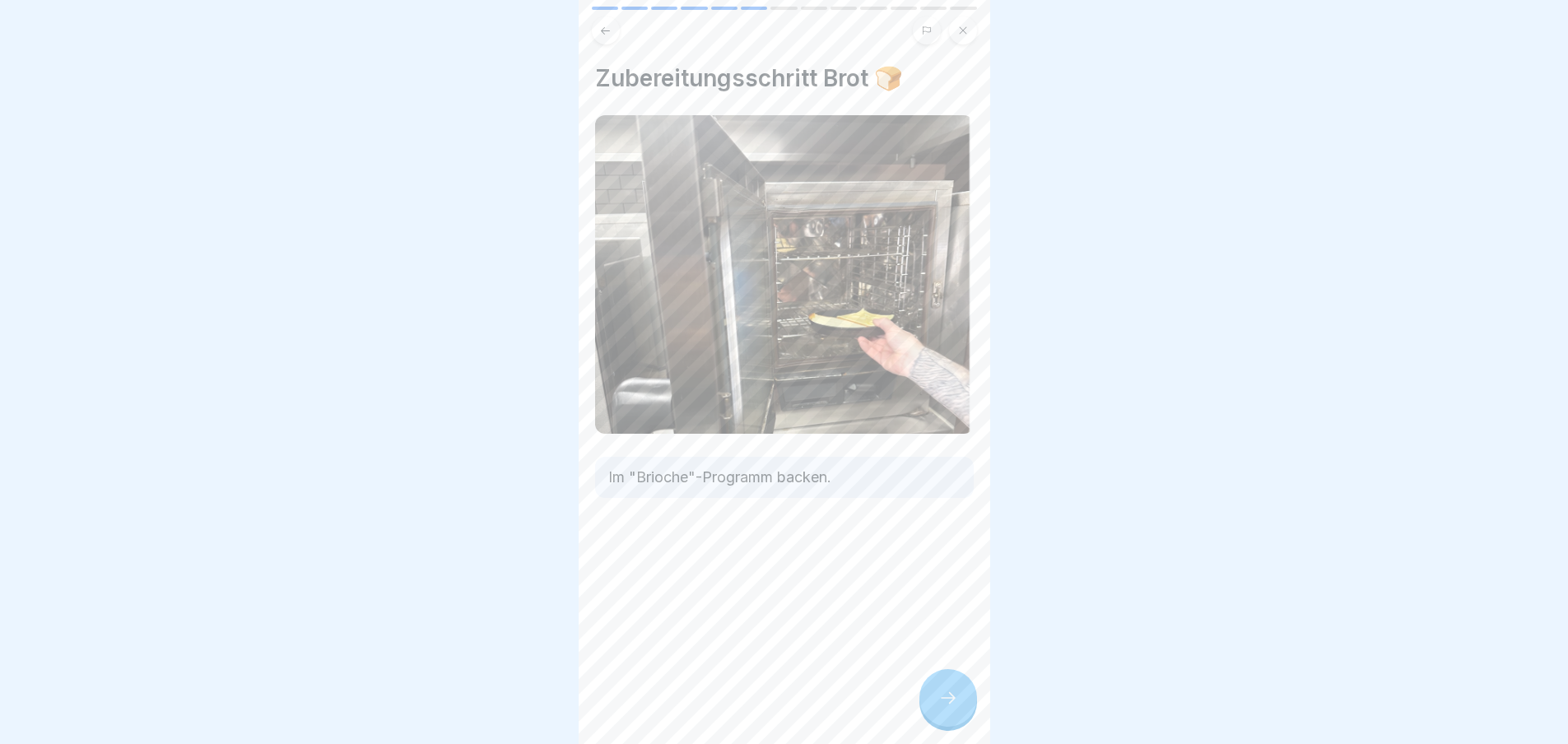
click at [941, 708] on icon at bounding box center [948, 699] width 20 height 20
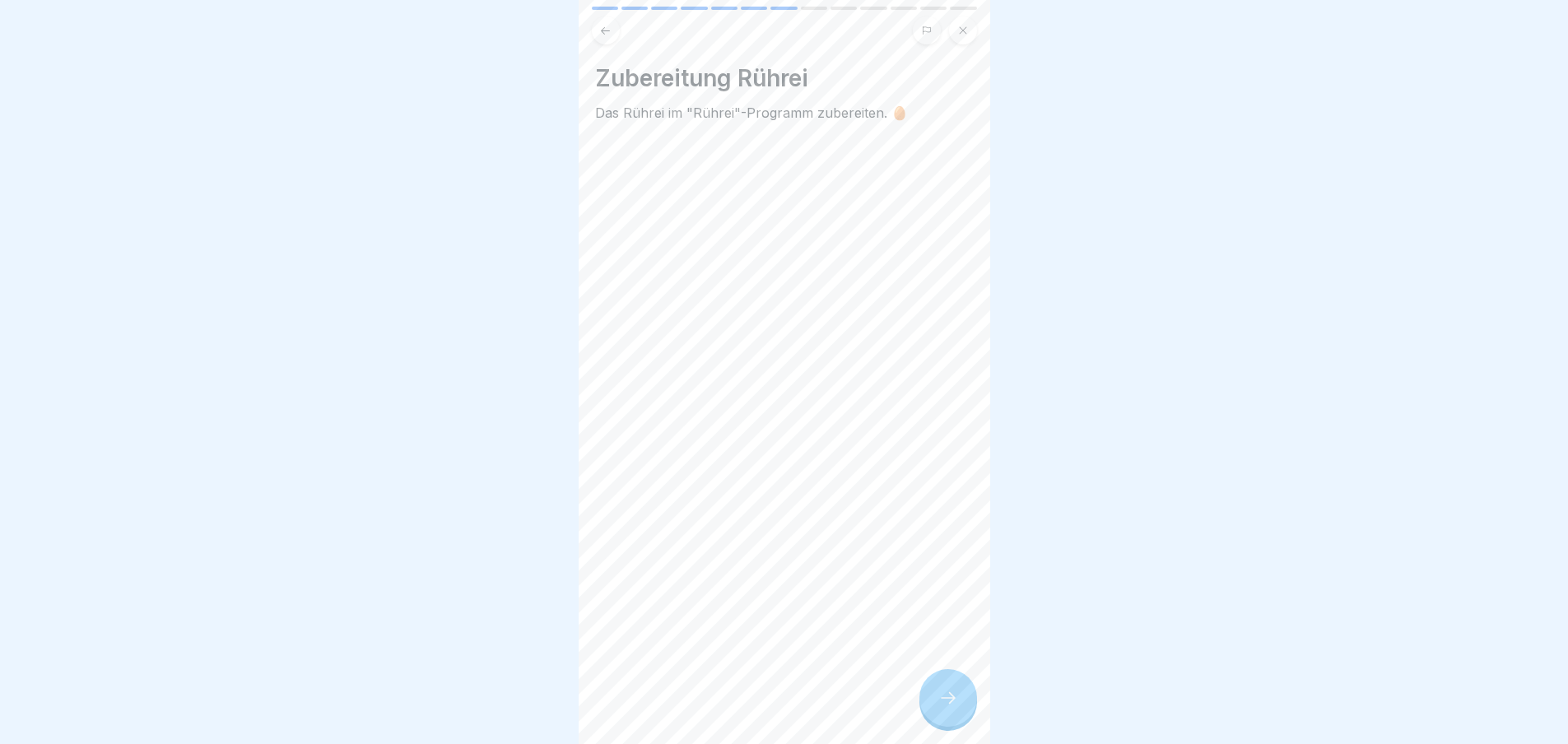
click at [941, 708] on icon at bounding box center [948, 699] width 20 height 20
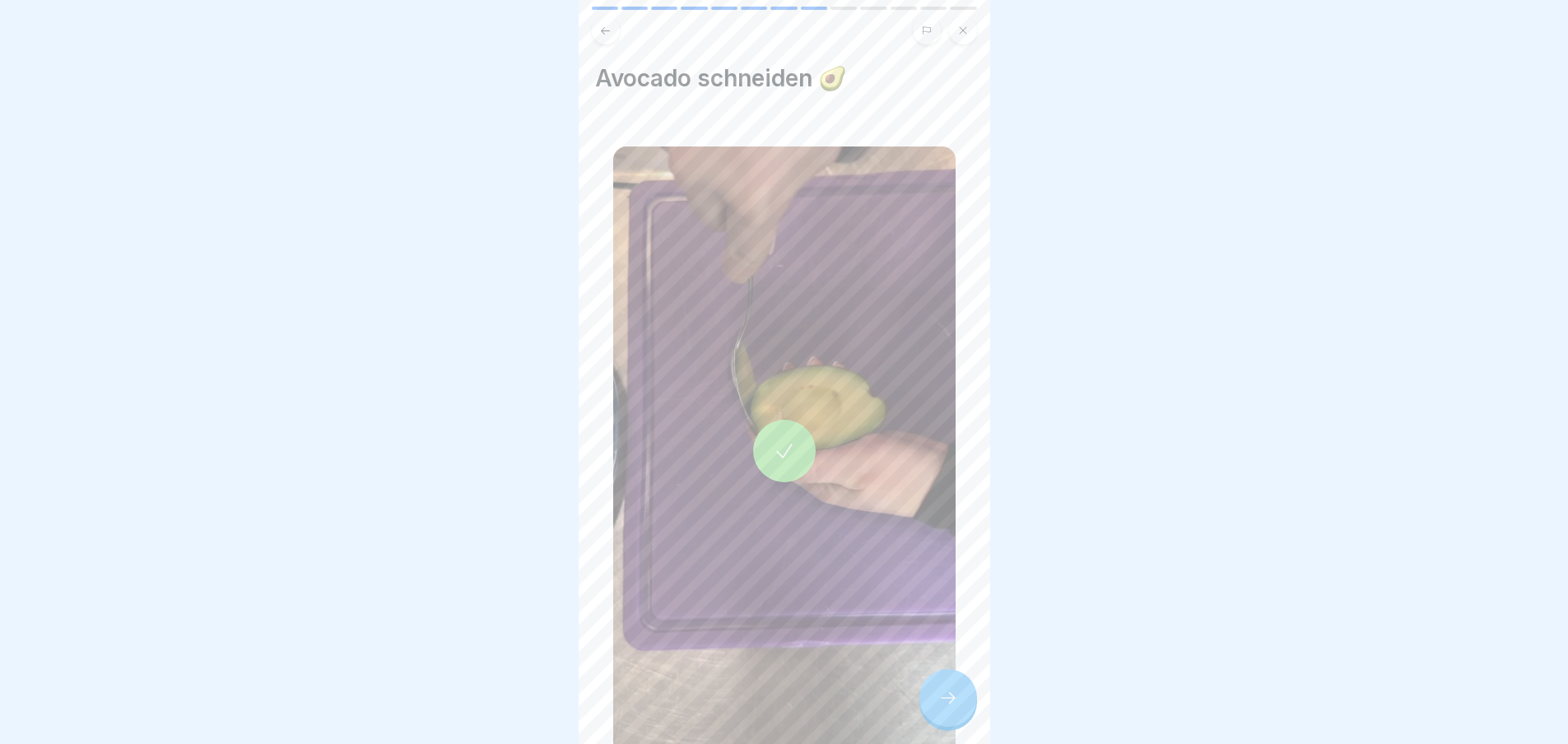
click at [941, 708] on icon at bounding box center [948, 699] width 20 height 20
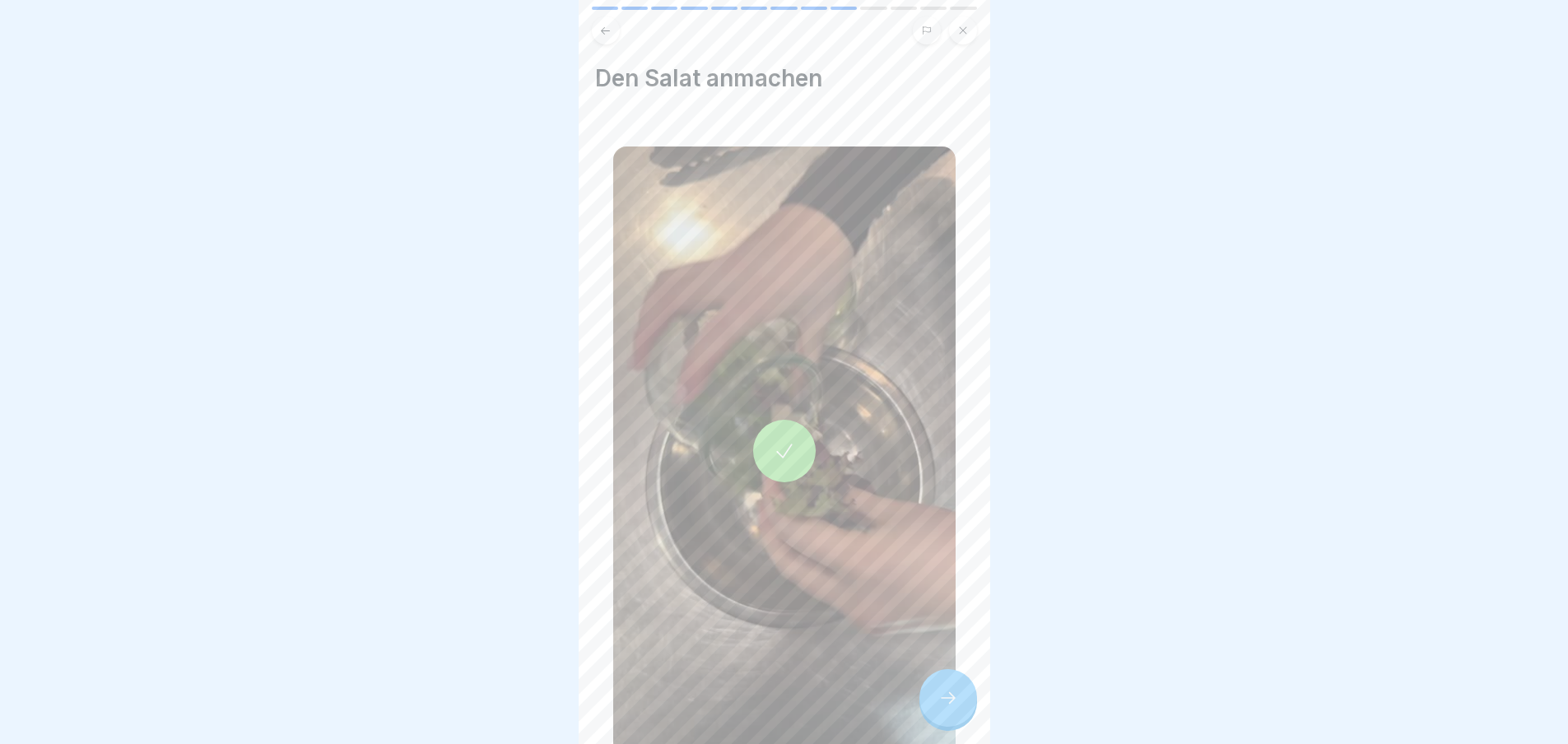
click at [941, 708] on icon at bounding box center [948, 699] width 20 height 20
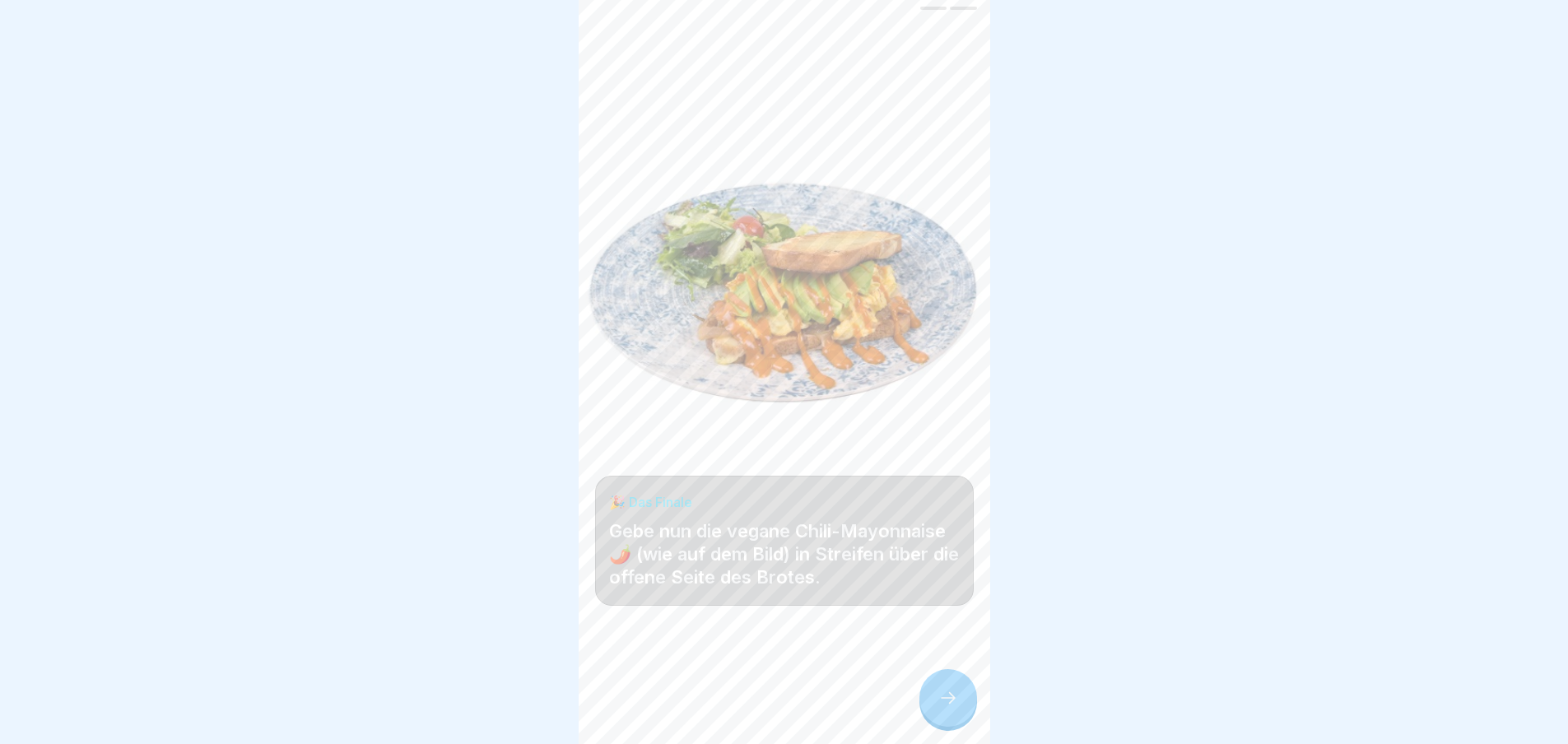
click at [941, 704] on icon at bounding box center [948, 698] width 15 height 12
click at [941, 708] on icon at bounding box center [948, 699] width 20 height 20
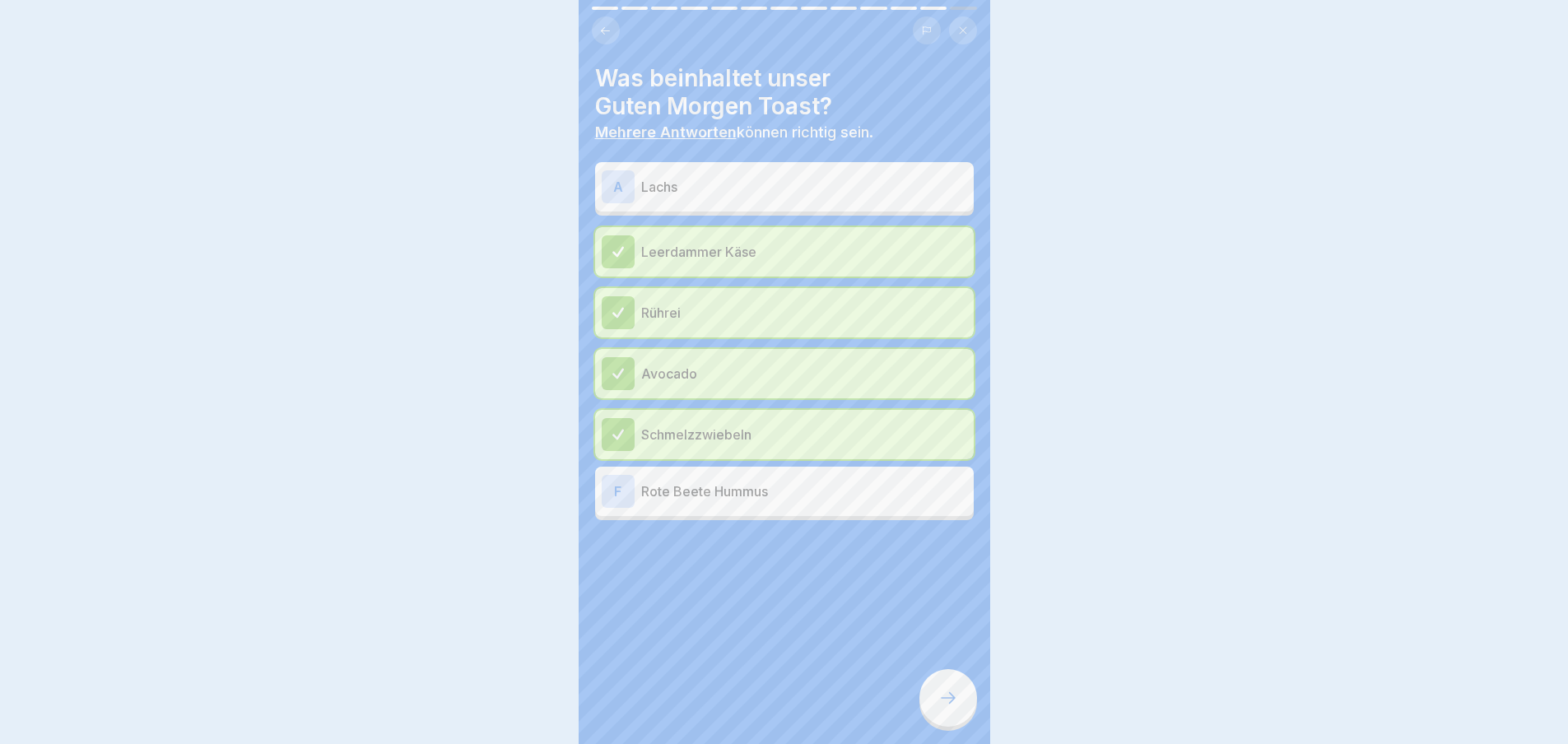
click at [941, 708] on icon at bounding box center [948, 699] width 20 height 20
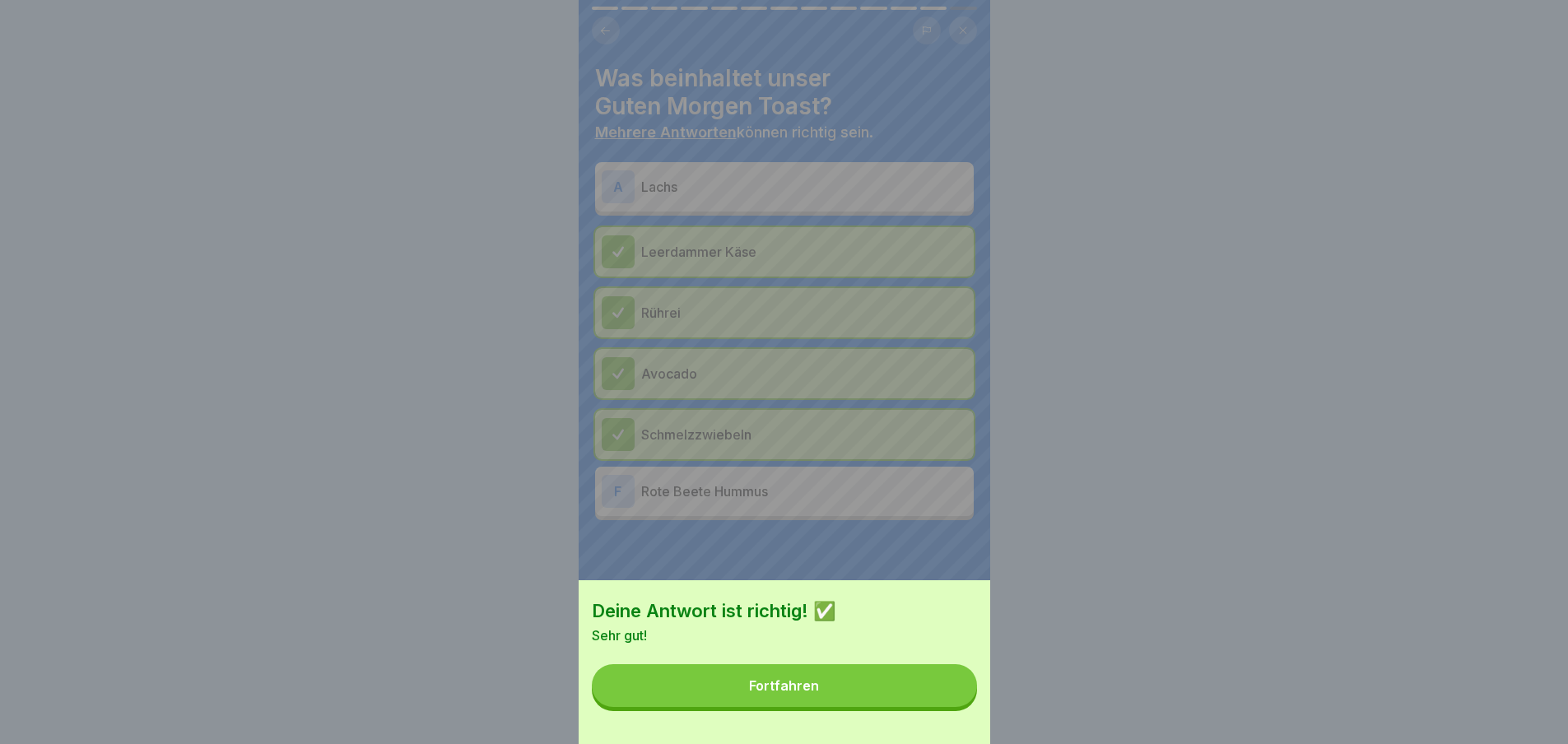
click at [941, 707] on button "Fortfahren" at bounding box center [784, 685] width 385 height 43
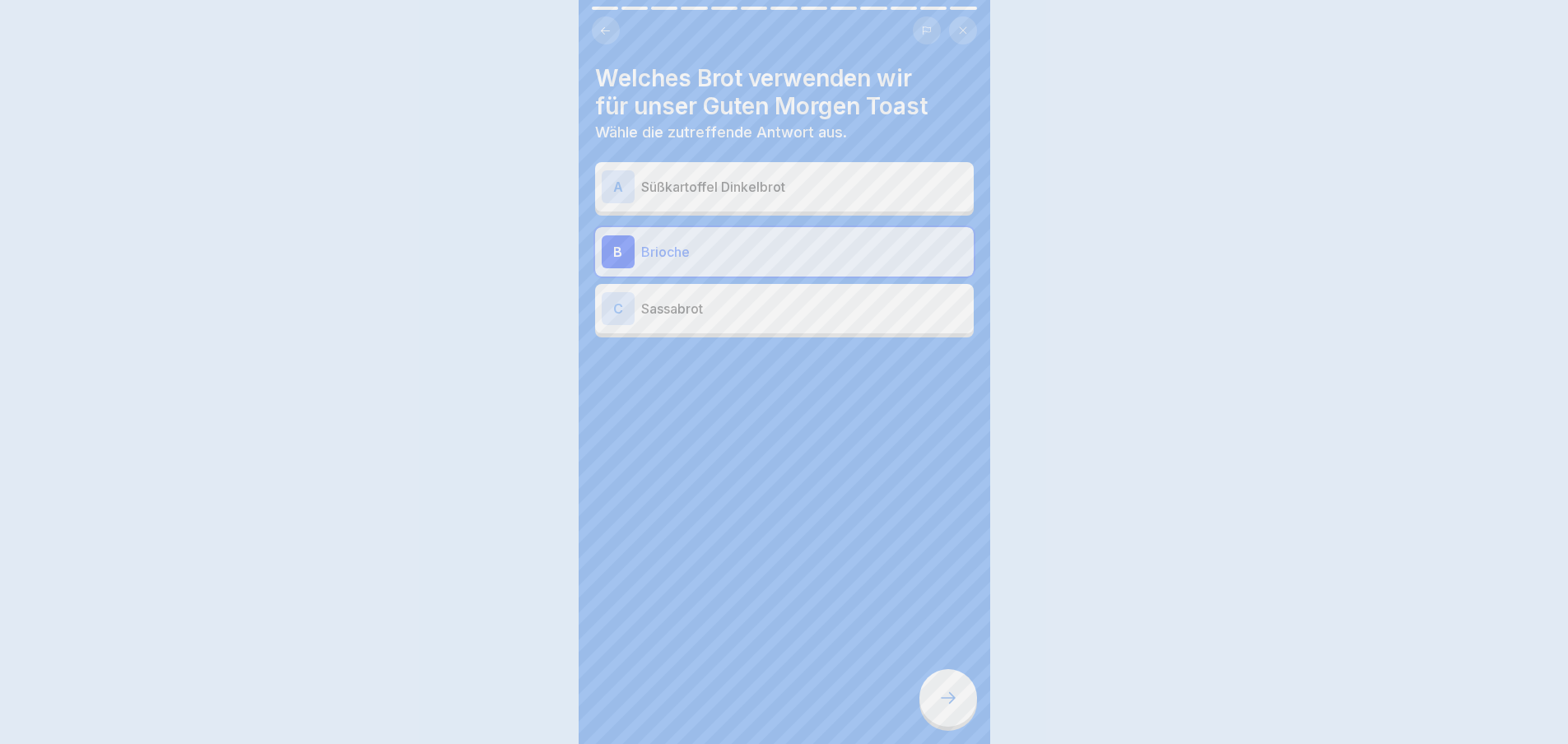
click at [941, 713] on div "Deine Antwort ist richtig! ✅ Sehr gut! Fortfahren" at bounding box center [784, 372] width 1568 height 744
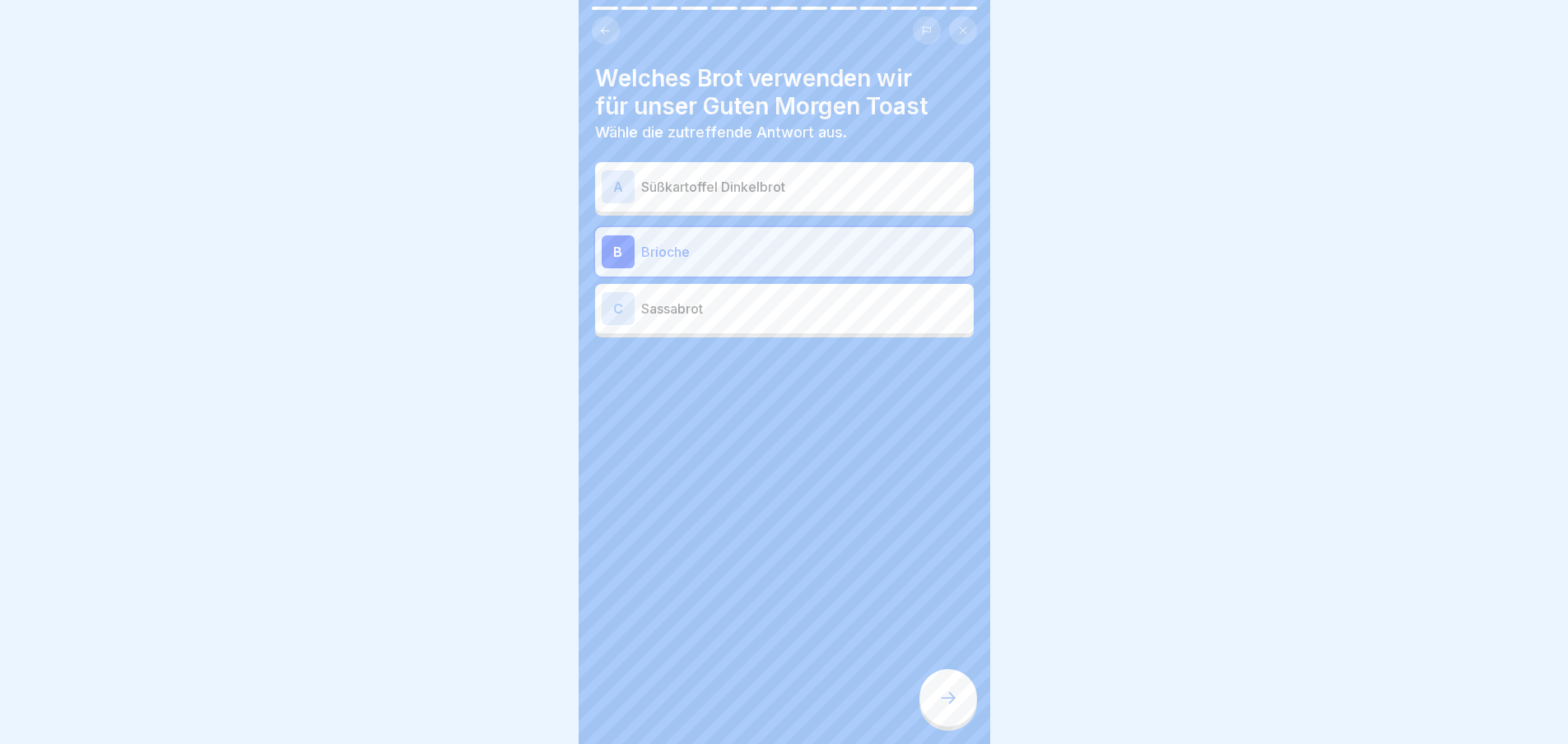
click at [941, 708] on icon at bounding box center [948, 699] width 20 height 20
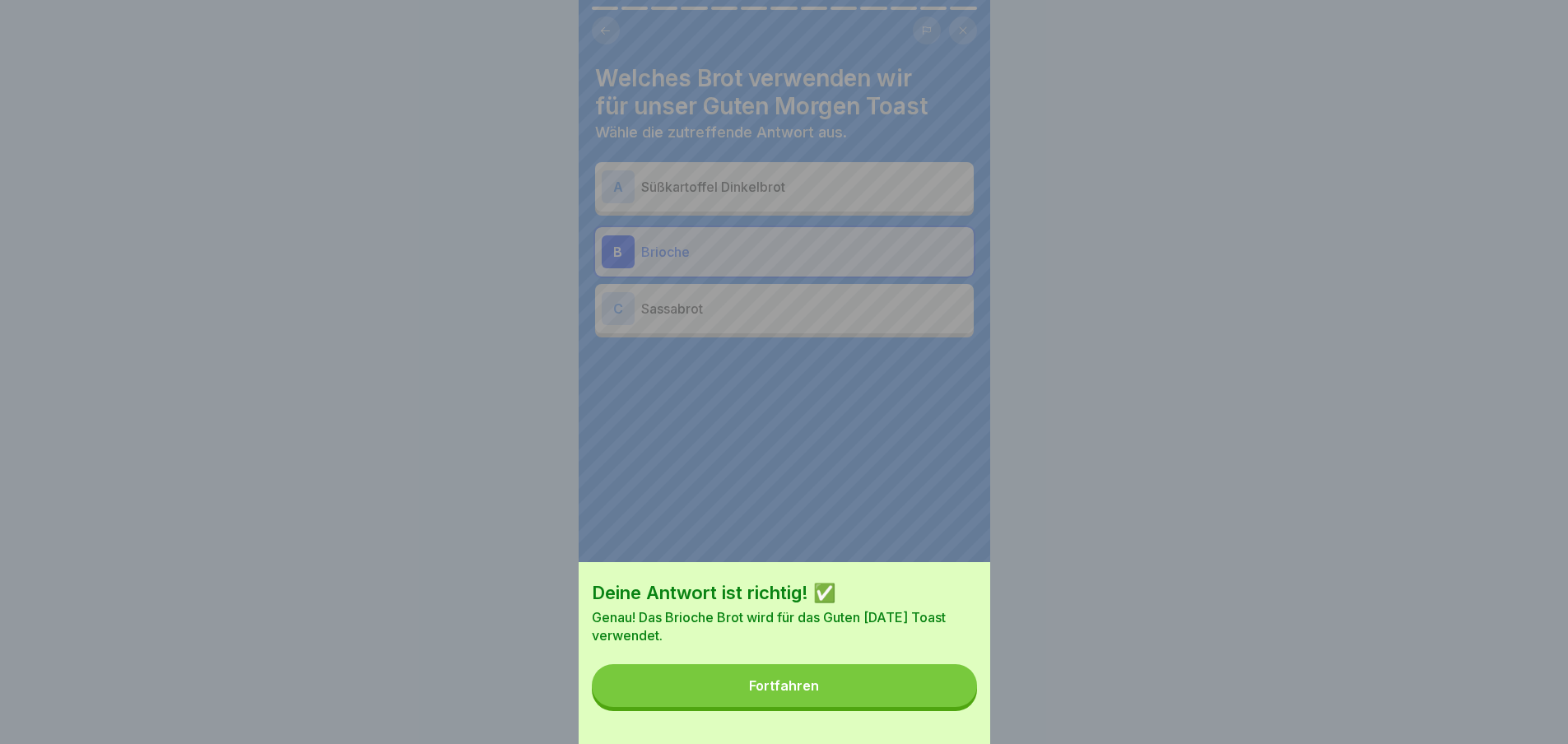
click at [941, 707] on button "Fortfahren" at bounding box center [784, 685] width 385 height 43
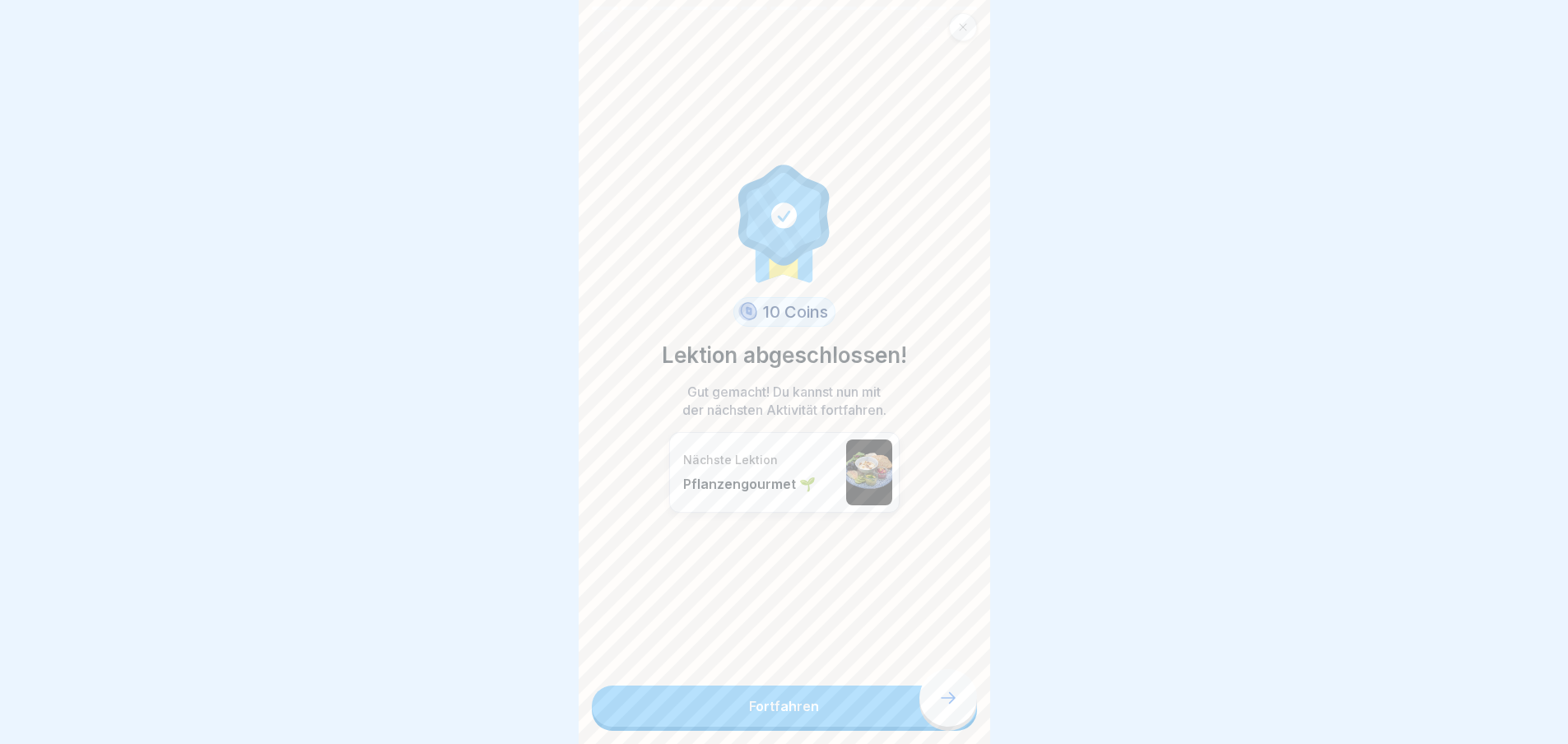
click at [941, 713] on link "Fortfahren" at bounding box center [784, 706] width 385 height 41
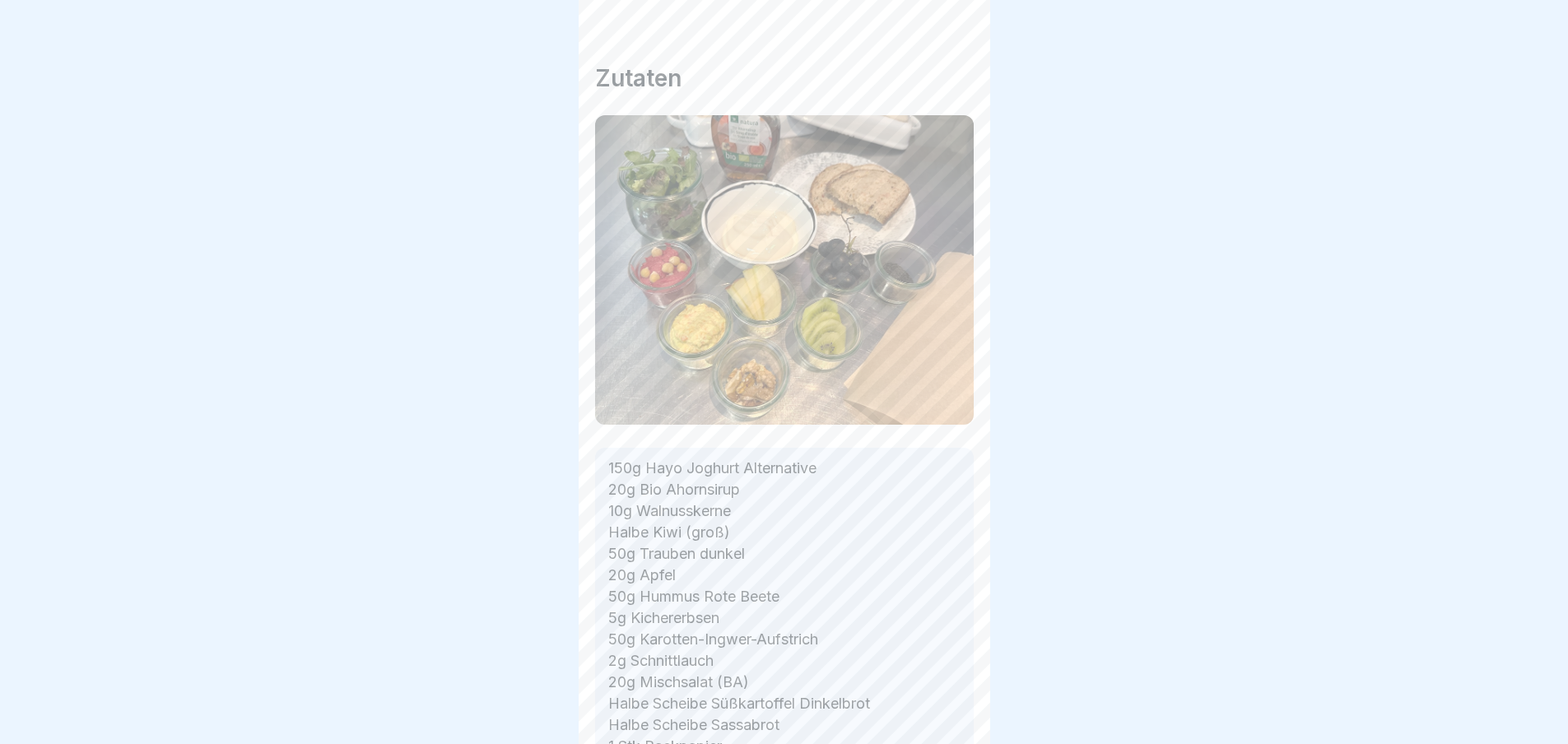
click at [941, 713] on div "Frühstück 🍳 6 Schritte Deutsch Pflanzengourmet 🌱 Cremiger Haferjoghurt mit Ahor…" at bounding box center [784, 372] width 412 height 744
click at [941, 708] on icon at bounding box center [948, 699] width 20 height 20
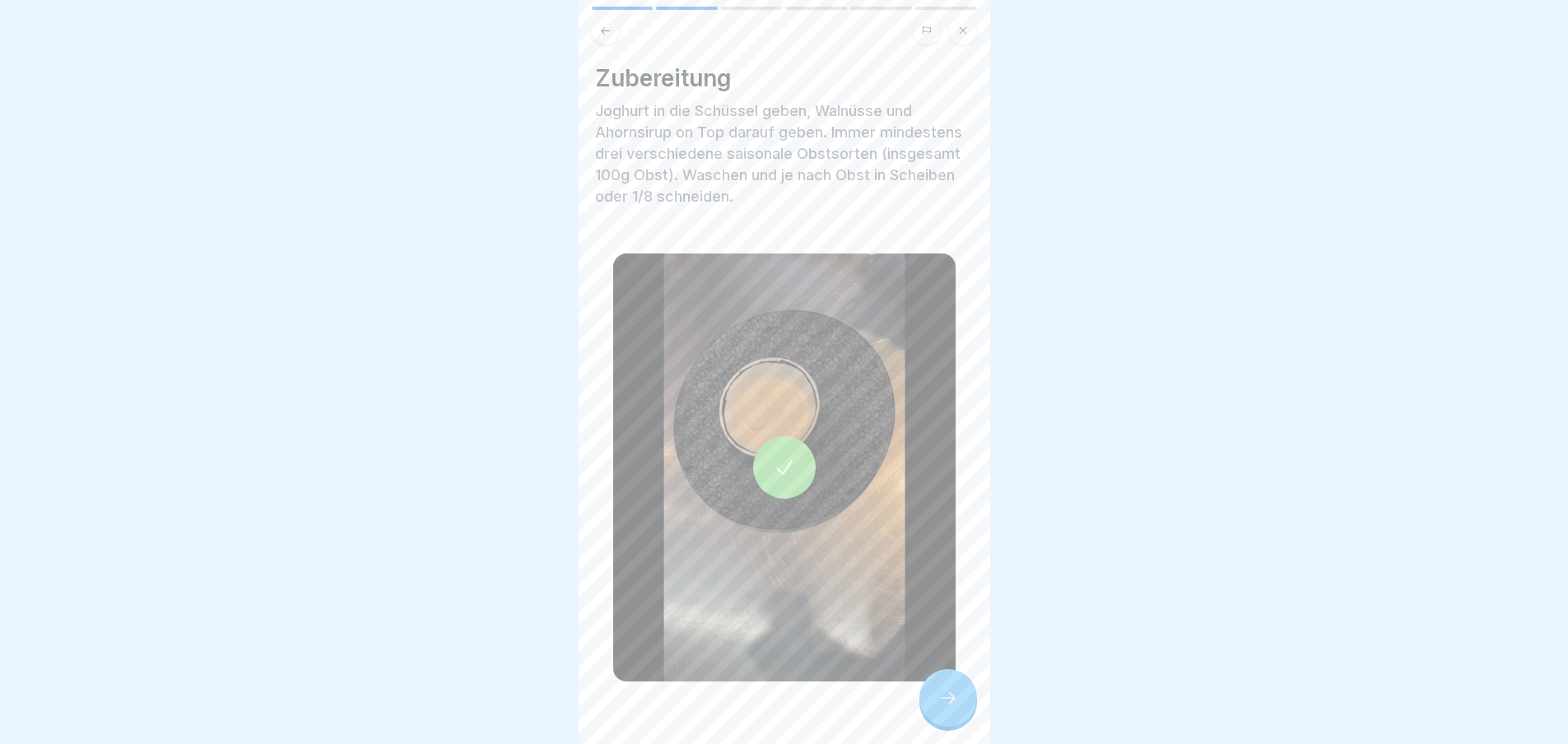
click at [941, 708] on icon at bounding box center [948, 699] width 20 height 20
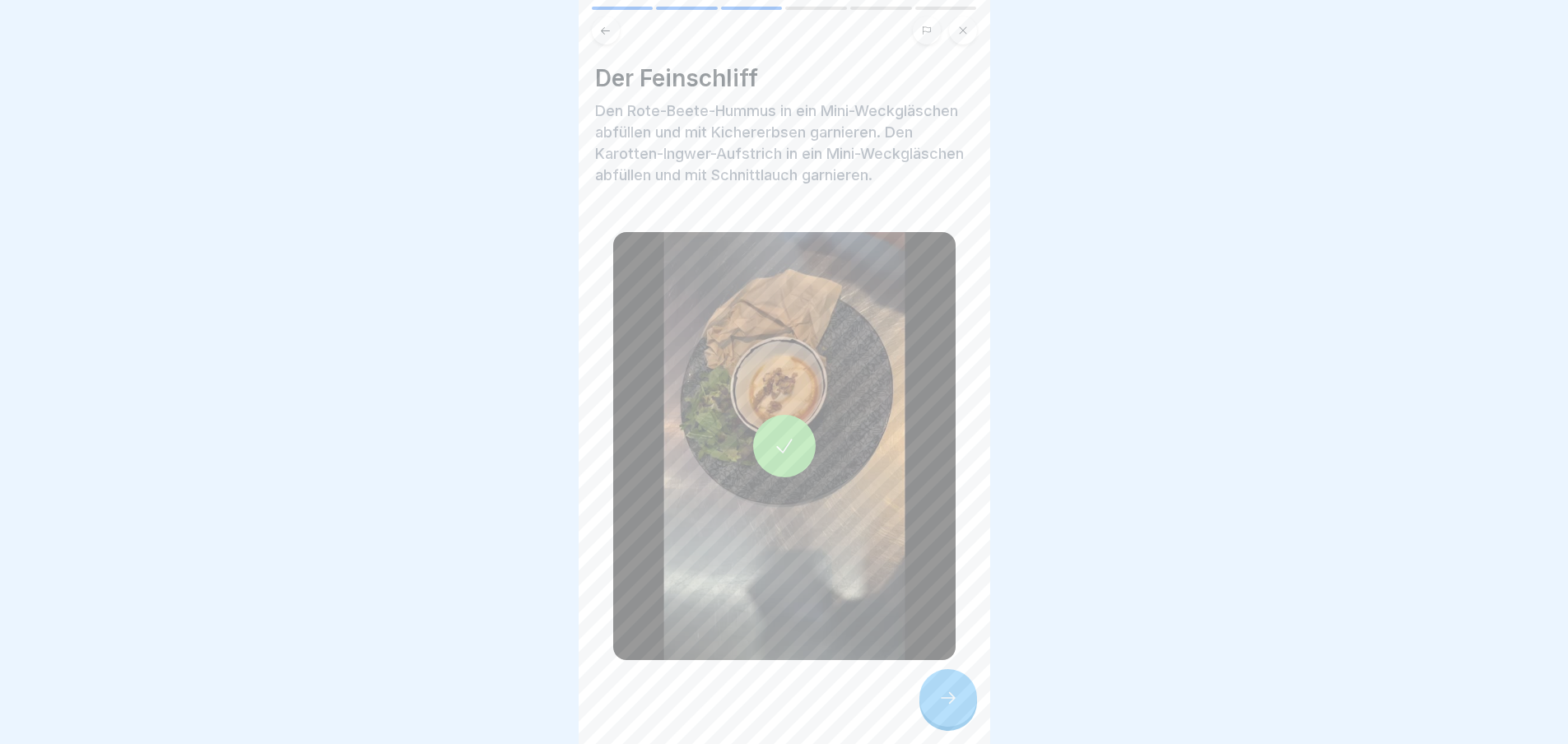
click at [941, 708] on icon at bounding box center [948, 699] width 20 height 20
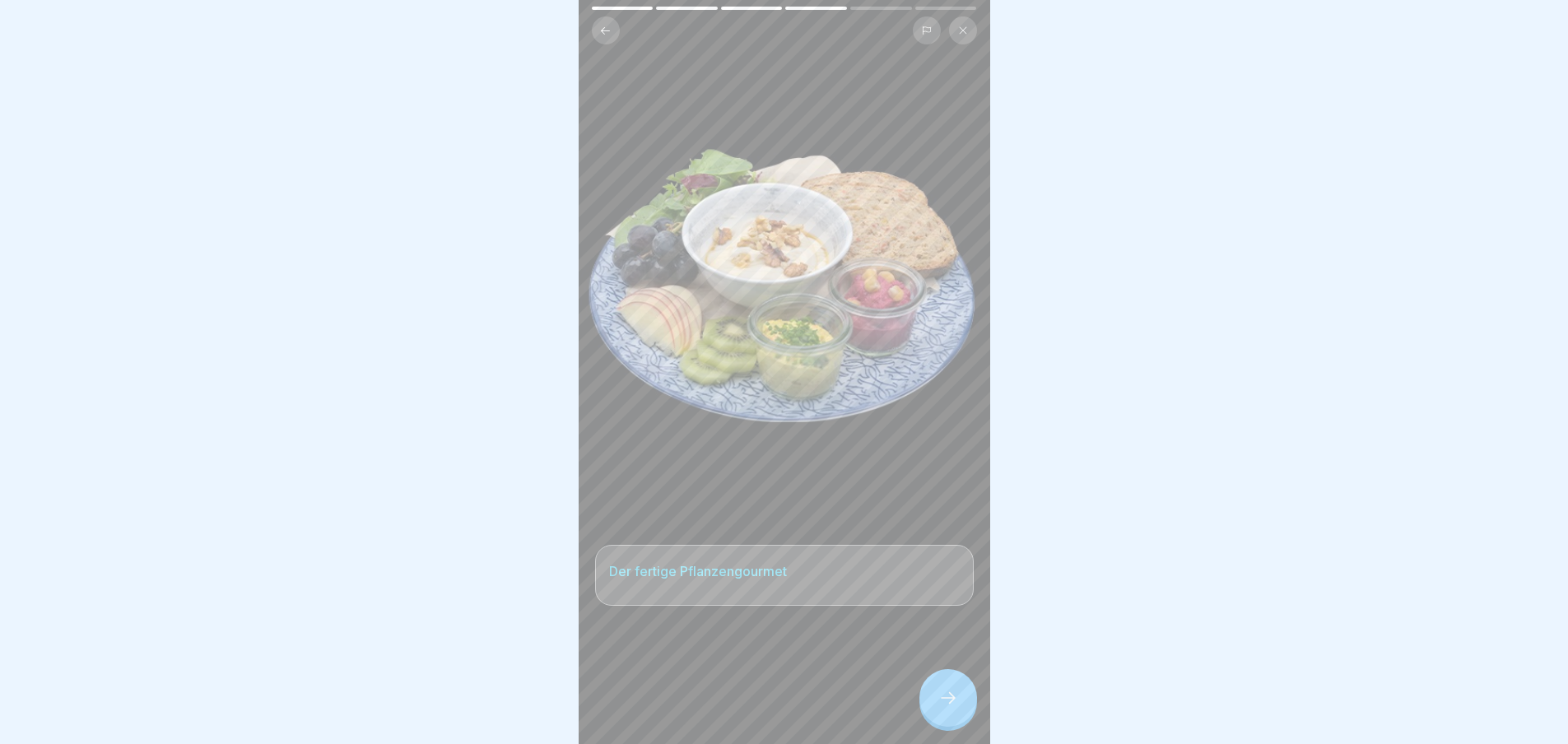
click at [941, 708] on icon at bounding box center [948, 699] width 20 height 20
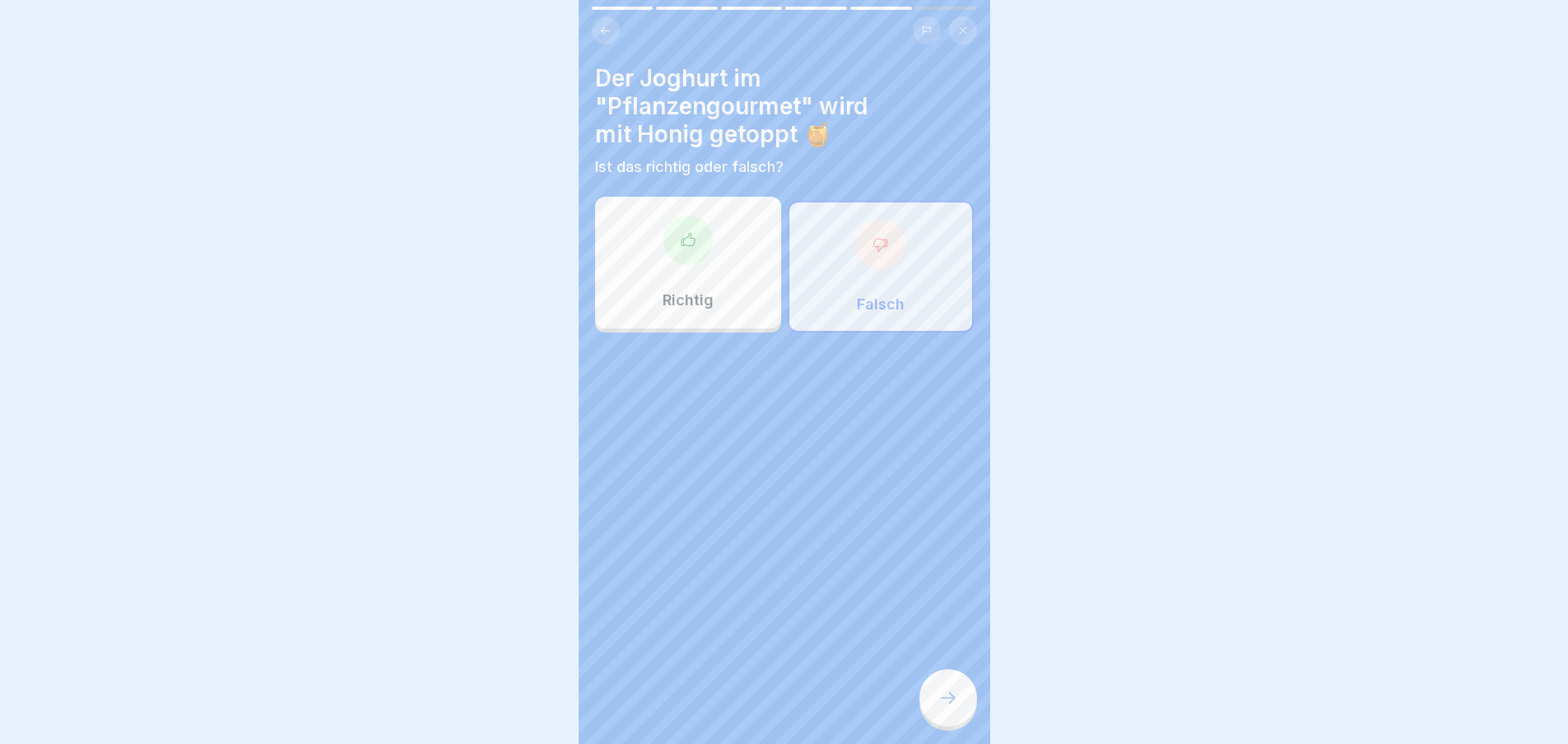
click at [941, 708] on icon at bounding box center [948, 699] width 20 height 20
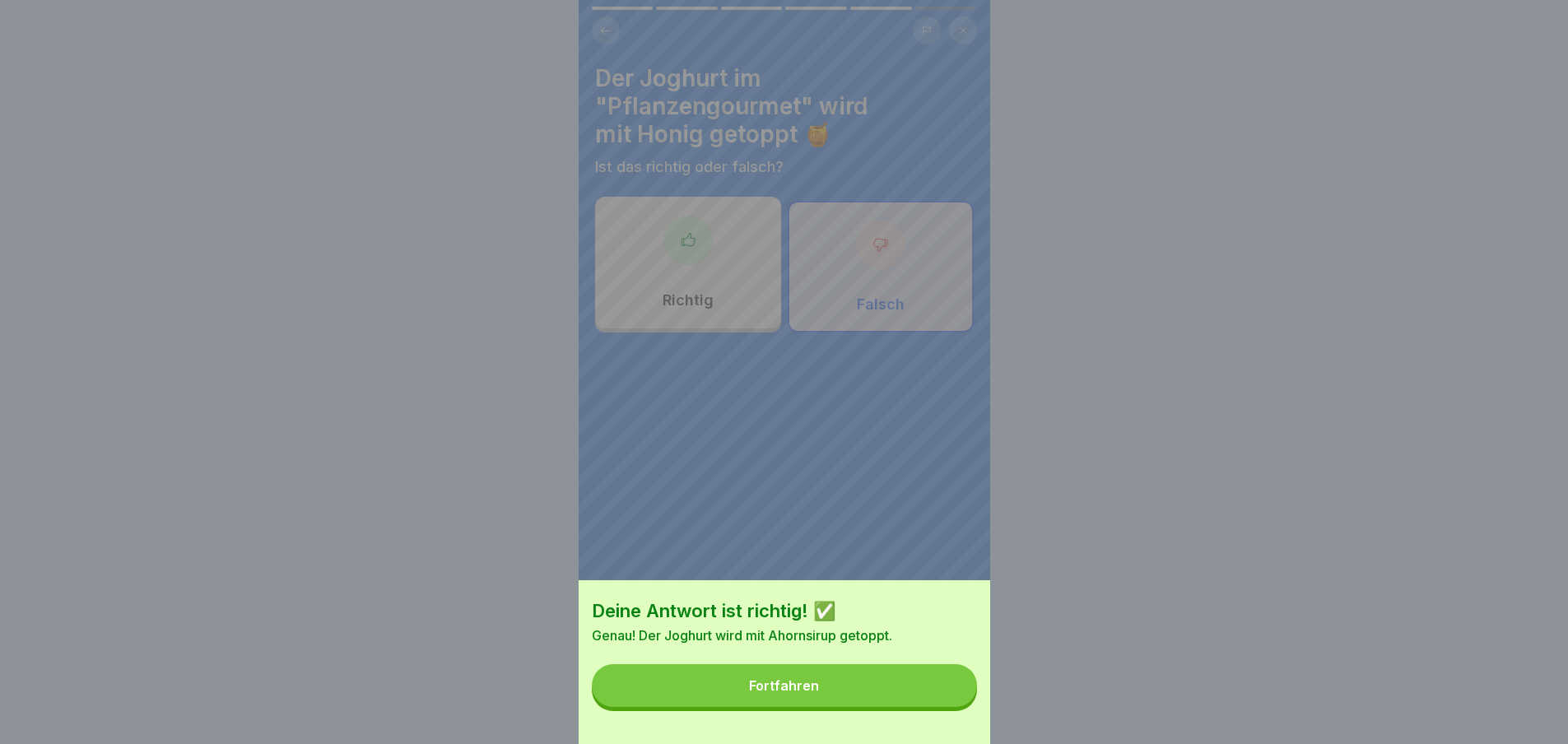
click at [941, 707] on button "Fortfahren" at bounding box center [784, 685] width 385 height 43
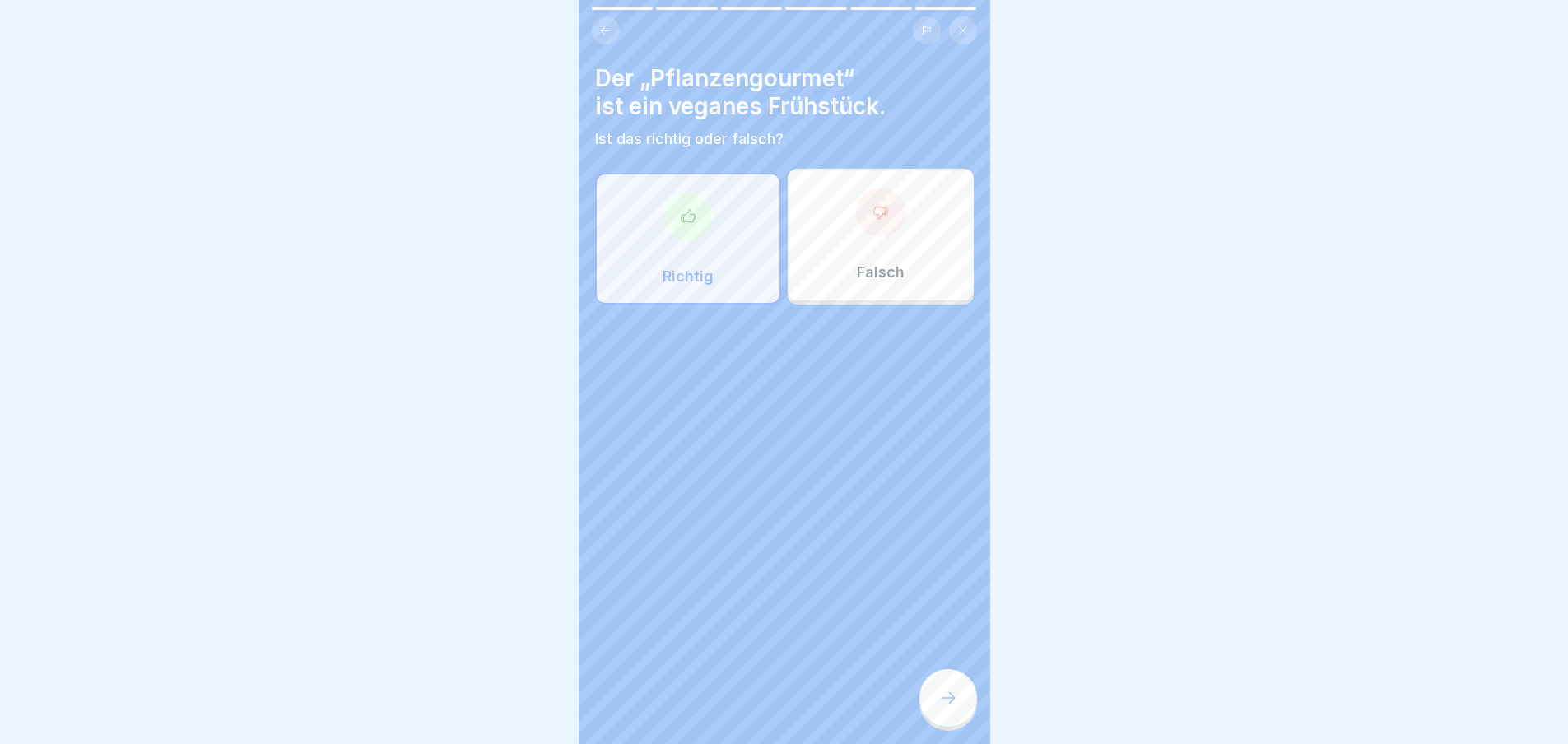
click at [941, 708] on icon at bounding box center [948, 699] width 20 height 20
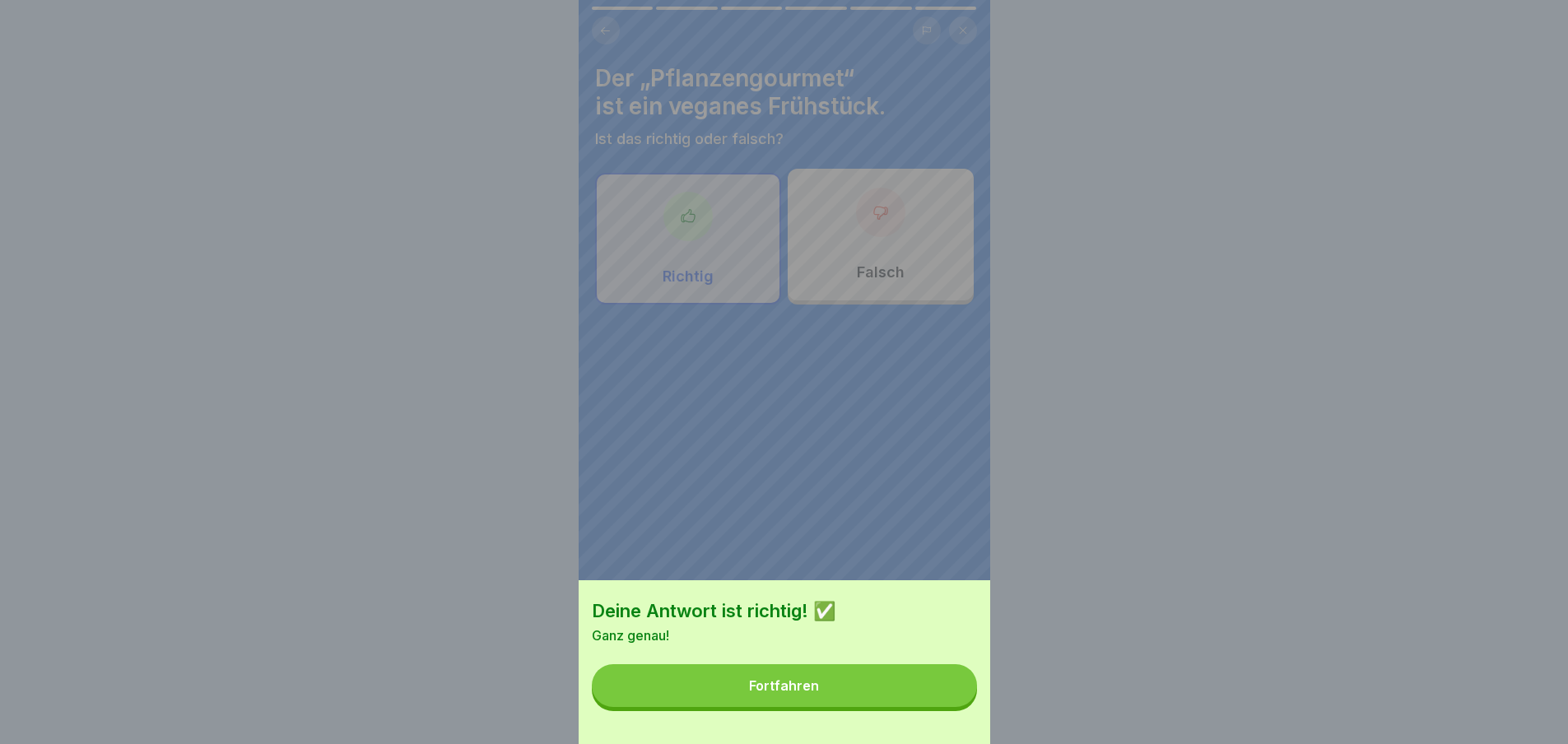
click at [941, 707] on button "Fortfahren" at bounding box center [784, 685] width 385 height 43
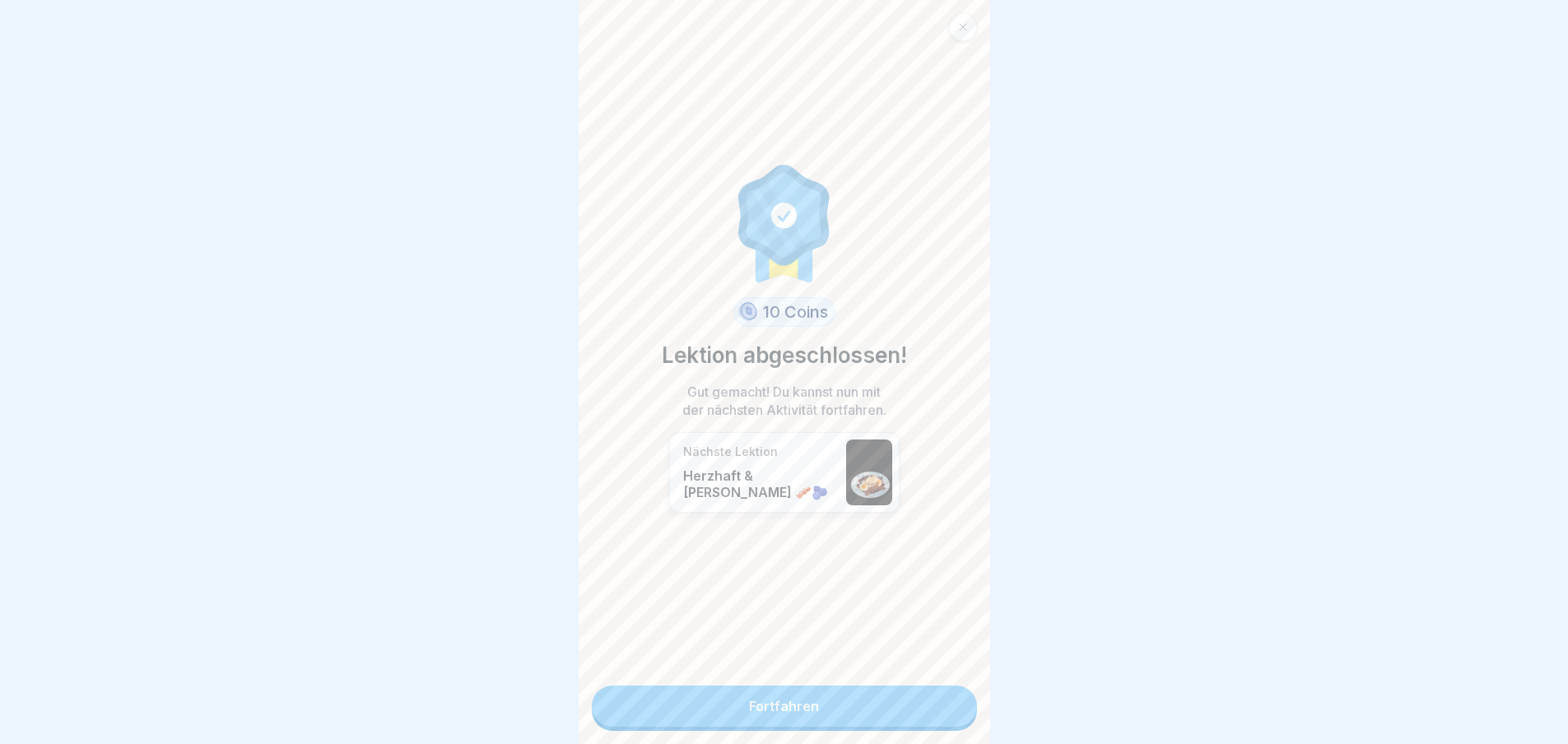
click at [941, 713] on link "Fortfahren" at bounding box center [784, 706] width 385 height 41
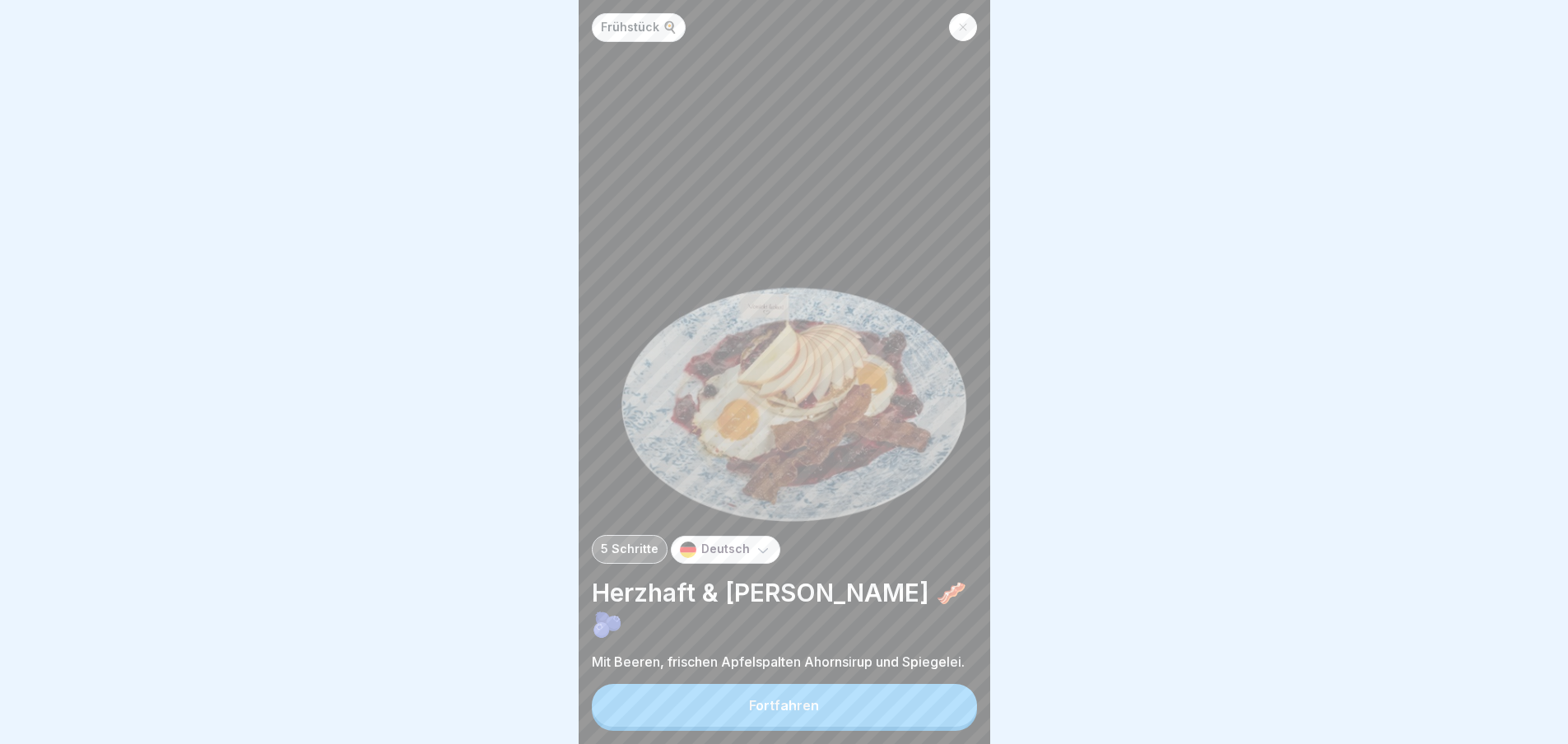
click at [941, 713] on button "Fortfahren" at bounding box center [784, 705] width 385 height 43
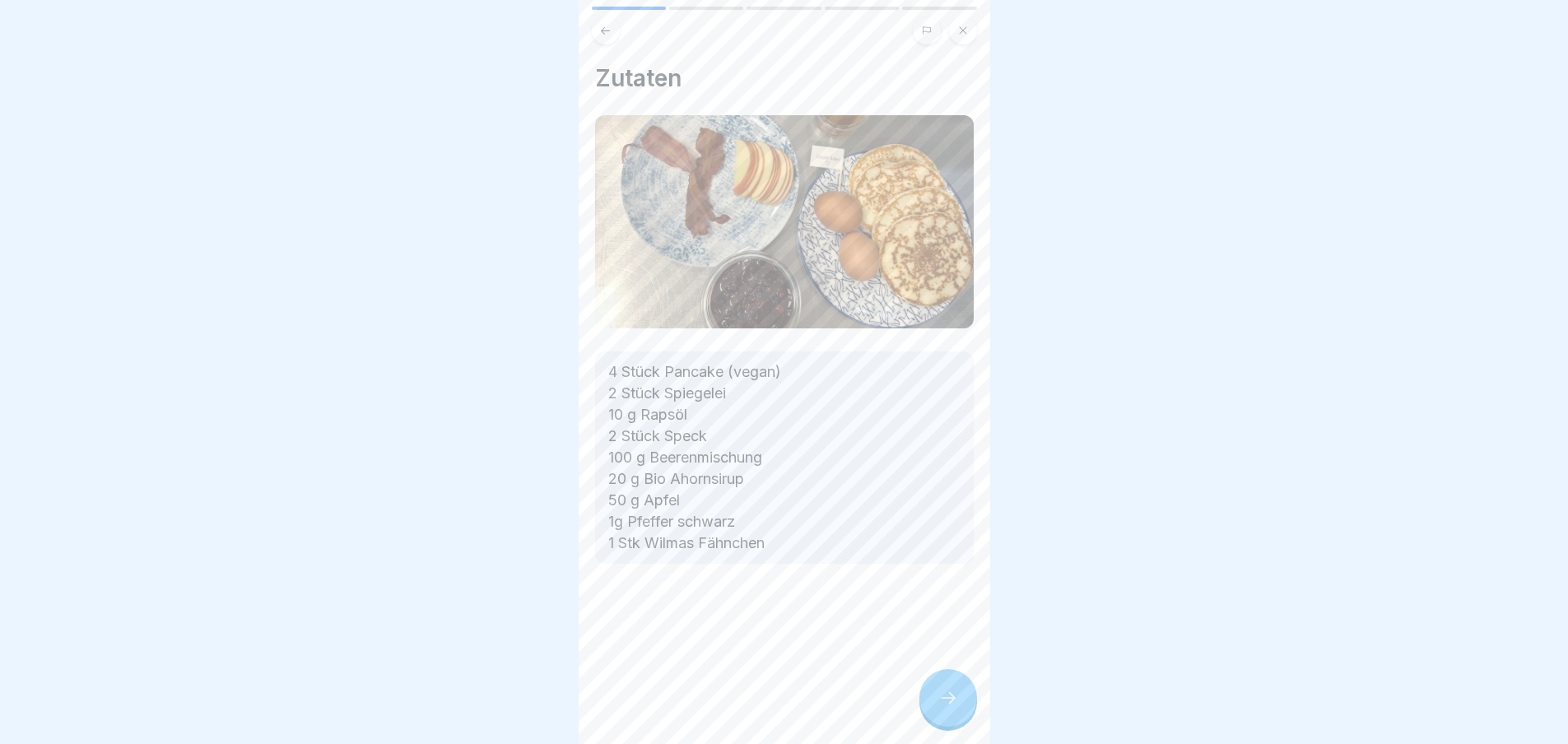
click at [941, 713] on div "Zutaten 4 Stück Pancake (vegan) 2 Stück Spiegelei 10 g Rapsöl 2 Stück Speck 100…" at bounding box center [784, 372] width 412 height 744
click at [941, 708] on icon at bounding box center [948, 699] width 20 height 20
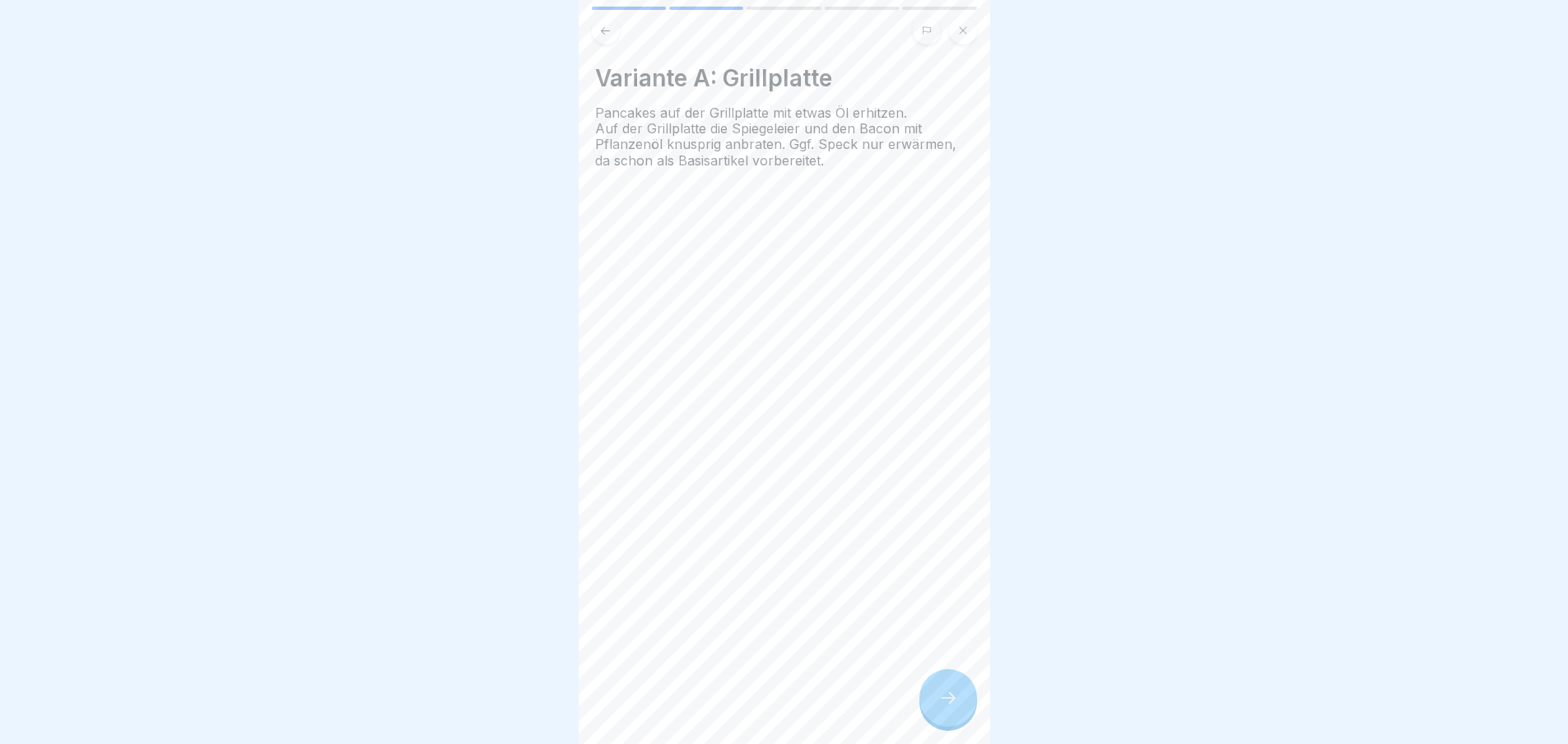
click at [941, 708] on icon at bounding box center [948, 699] width 20 height 20
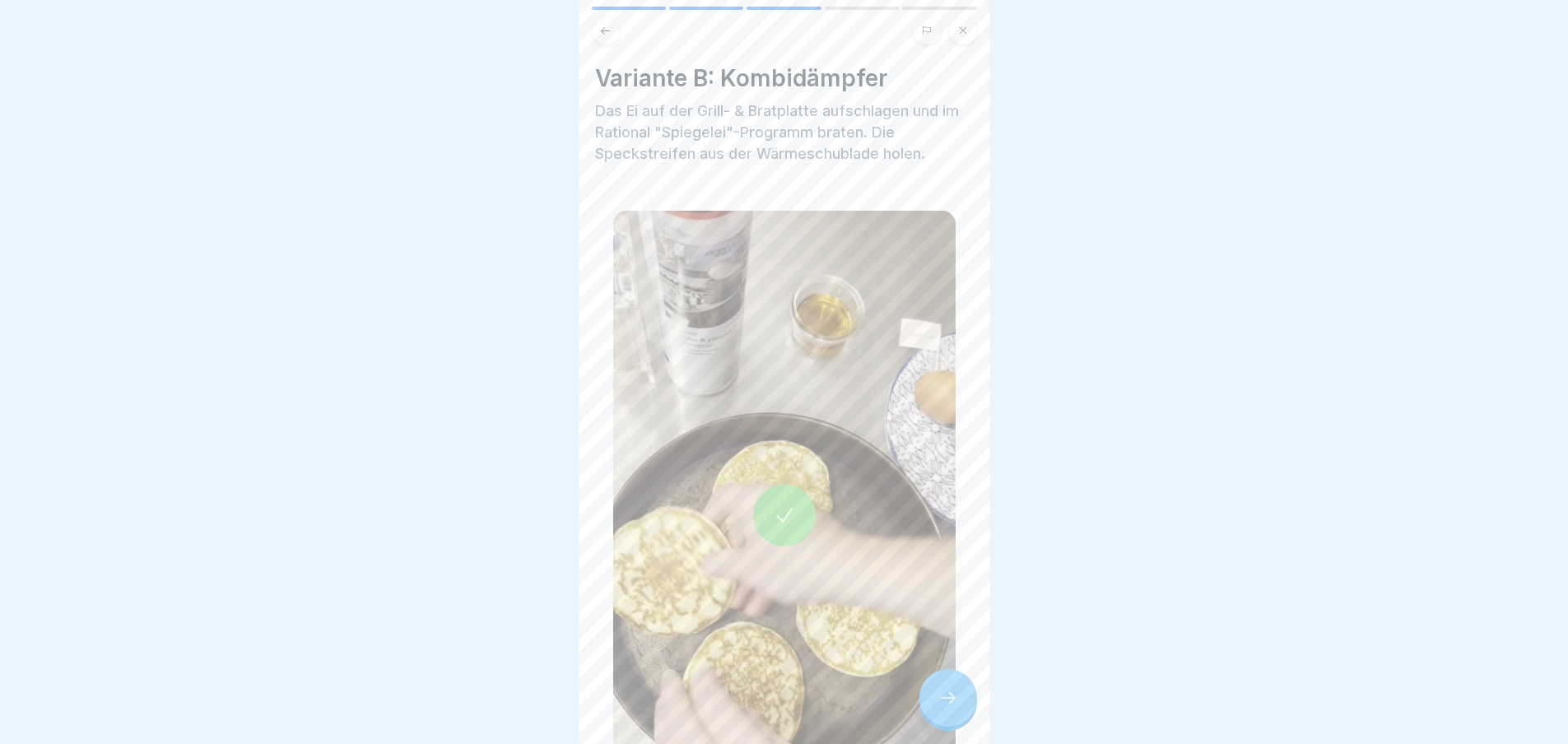
click at [941, 708] on icon at bounding box center [948, 699] width 20 height 20
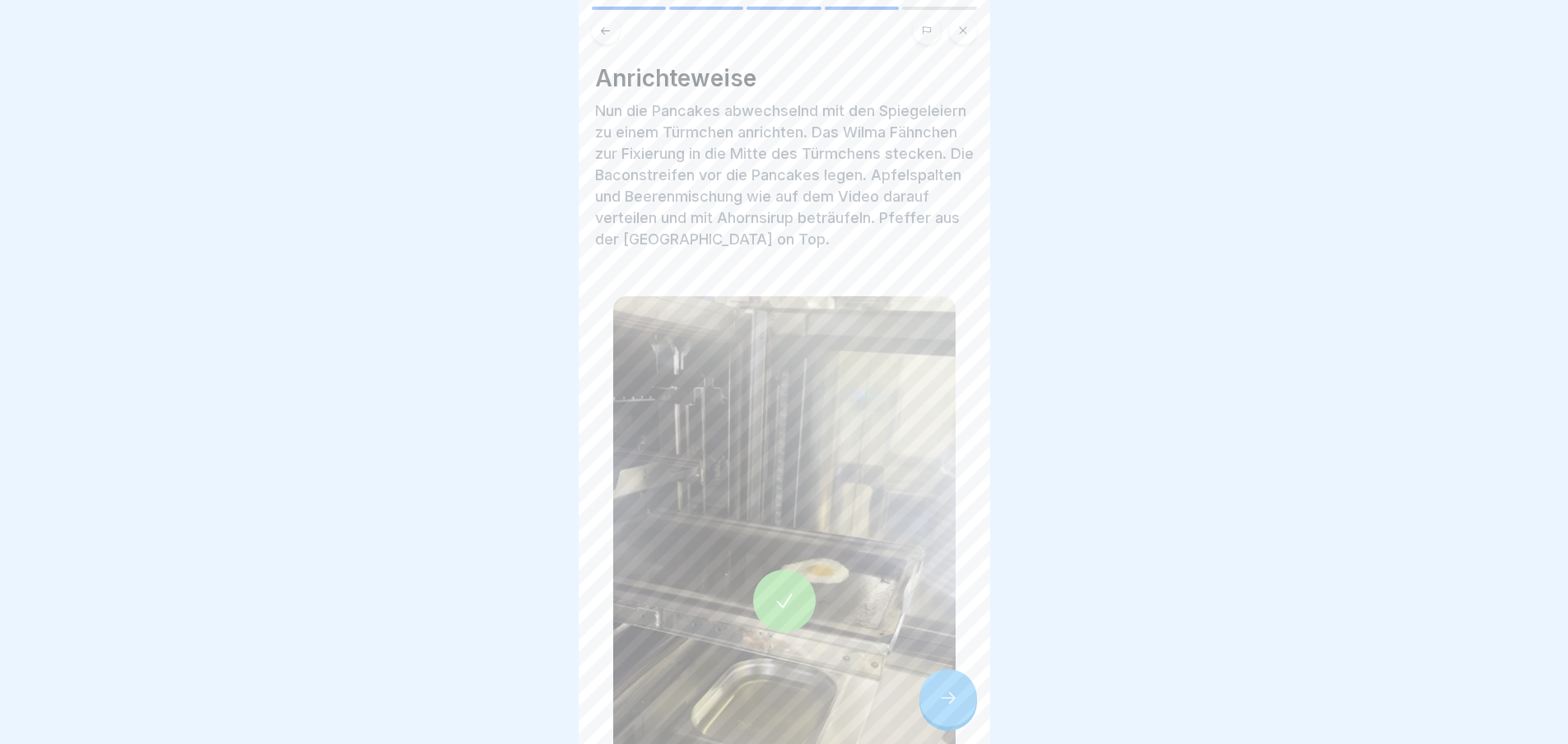
click at [941, 704] on icon at bounding box center [948, 698] width 15 height 12
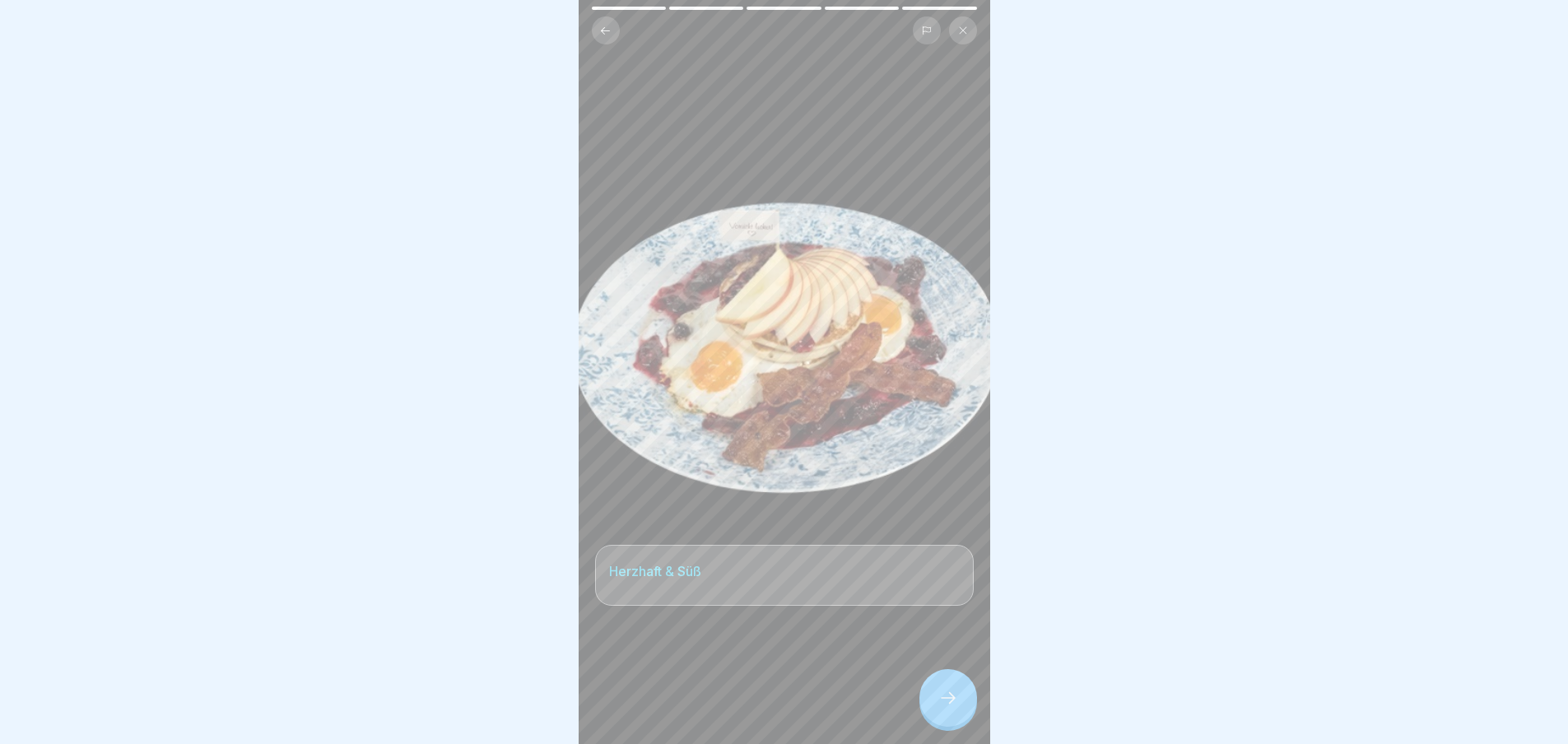
click at [941, 708] on icon at bounding box center [948, 699] width 20 height 20
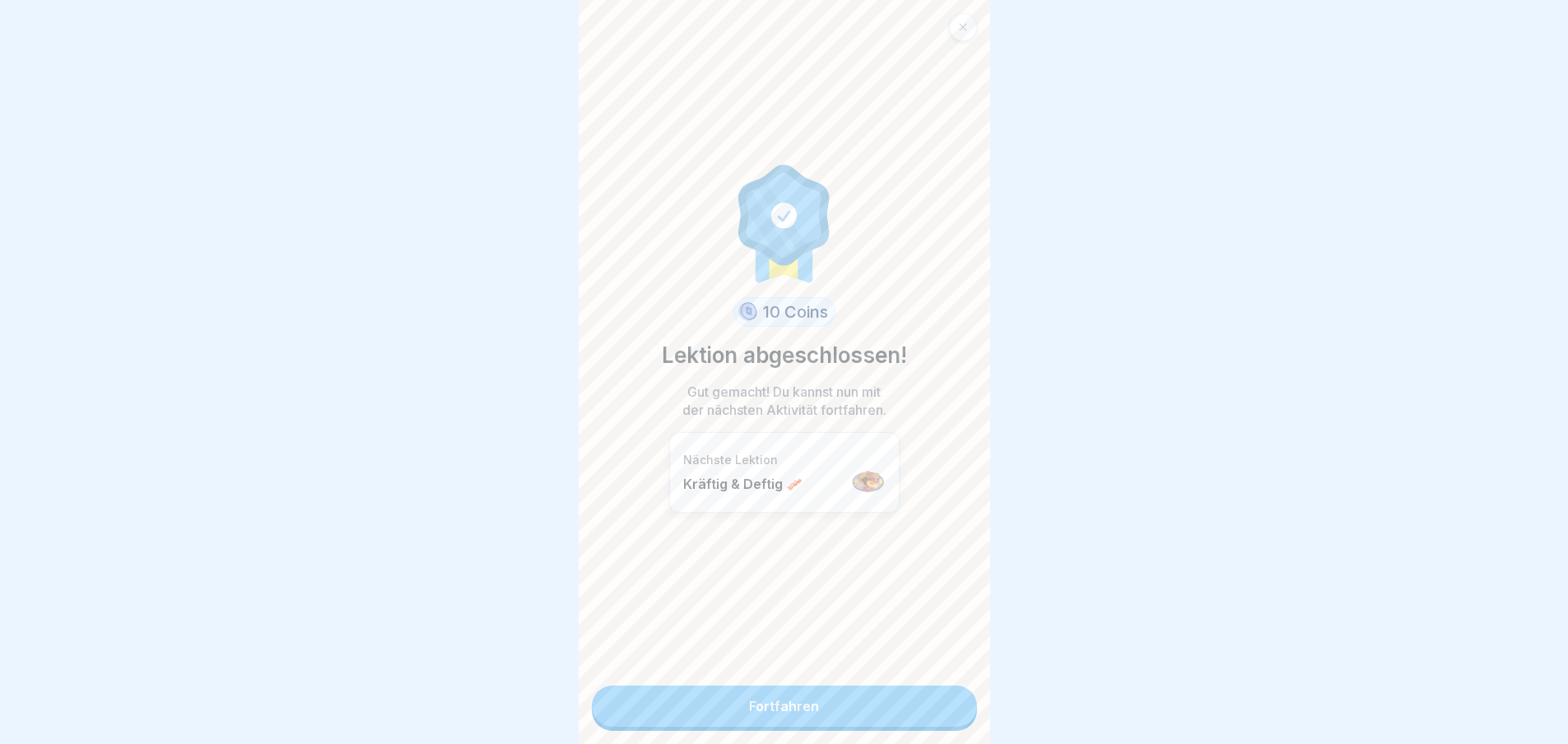
click at [941, 713] on link "Fortfahren" at bounding box center [784, 706] width 385 height 41
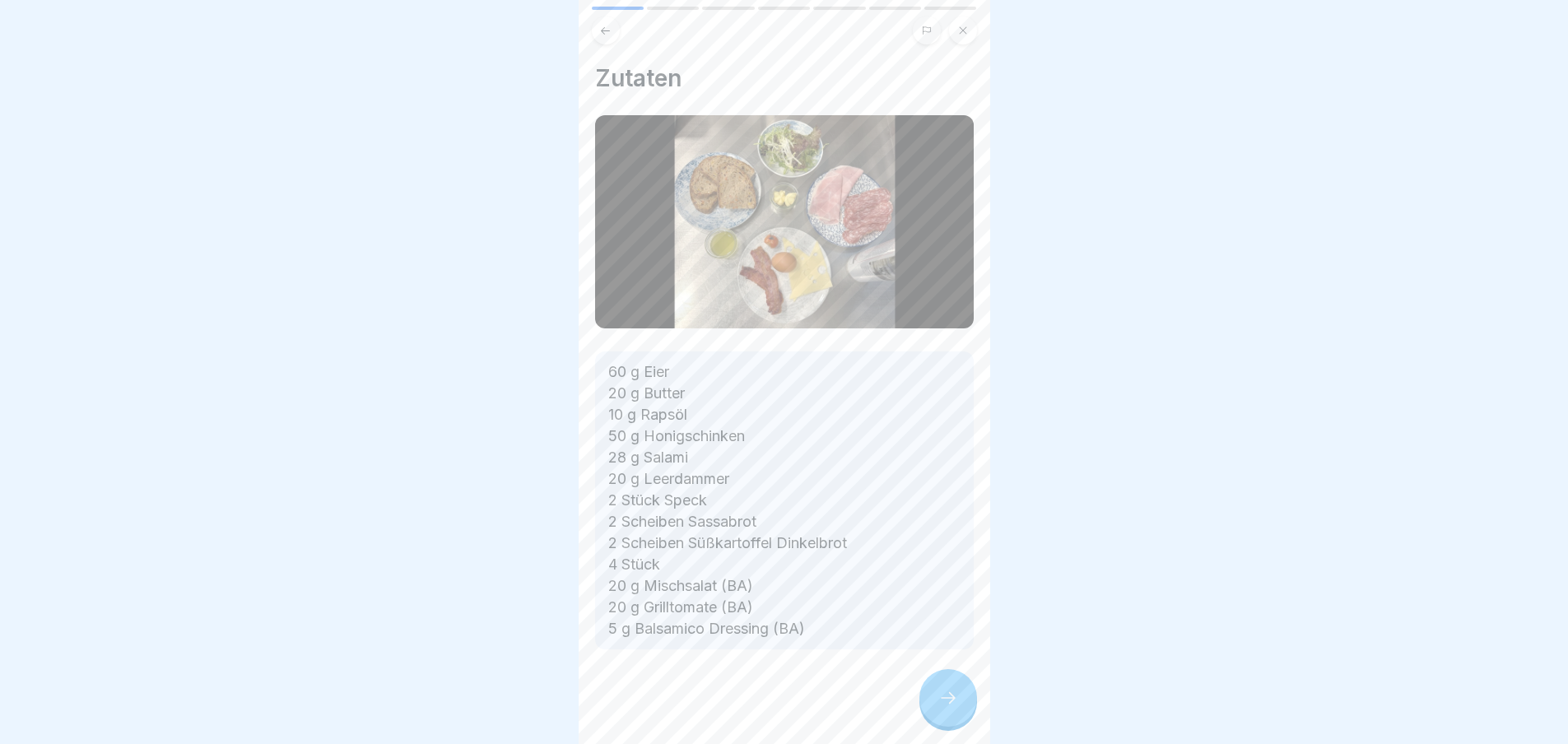
click at [941, 713] on div at bounding box center [784, 699] width 378 height 99
click at [941, 708] on icon at bounding box center [948, 699] width 20 height 20
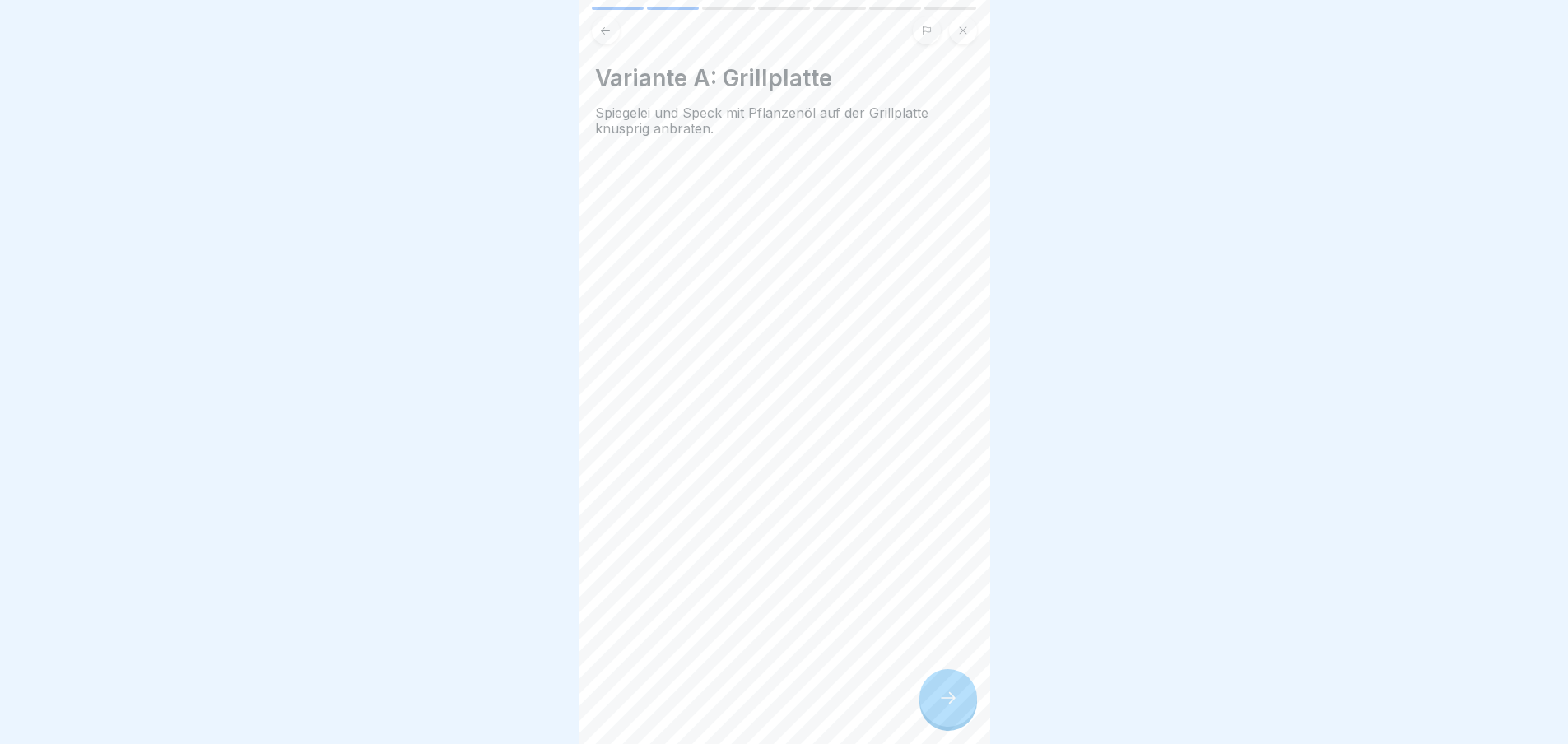
click at [941, 708] on icon at bounding box center [948, 699] width 20 height 20
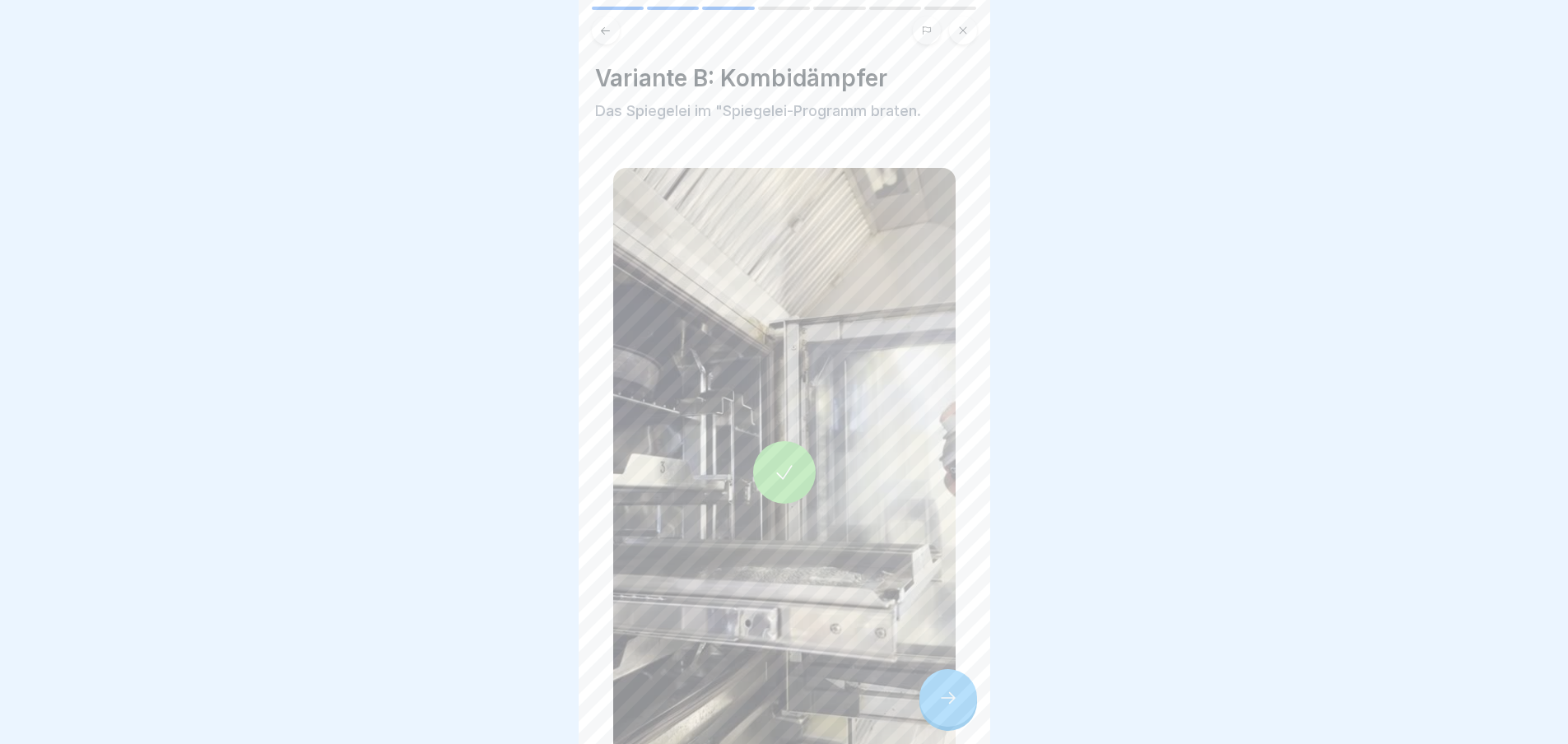
click at [941, 708] on icon at bounding box center [948, 699] width 20 height 20
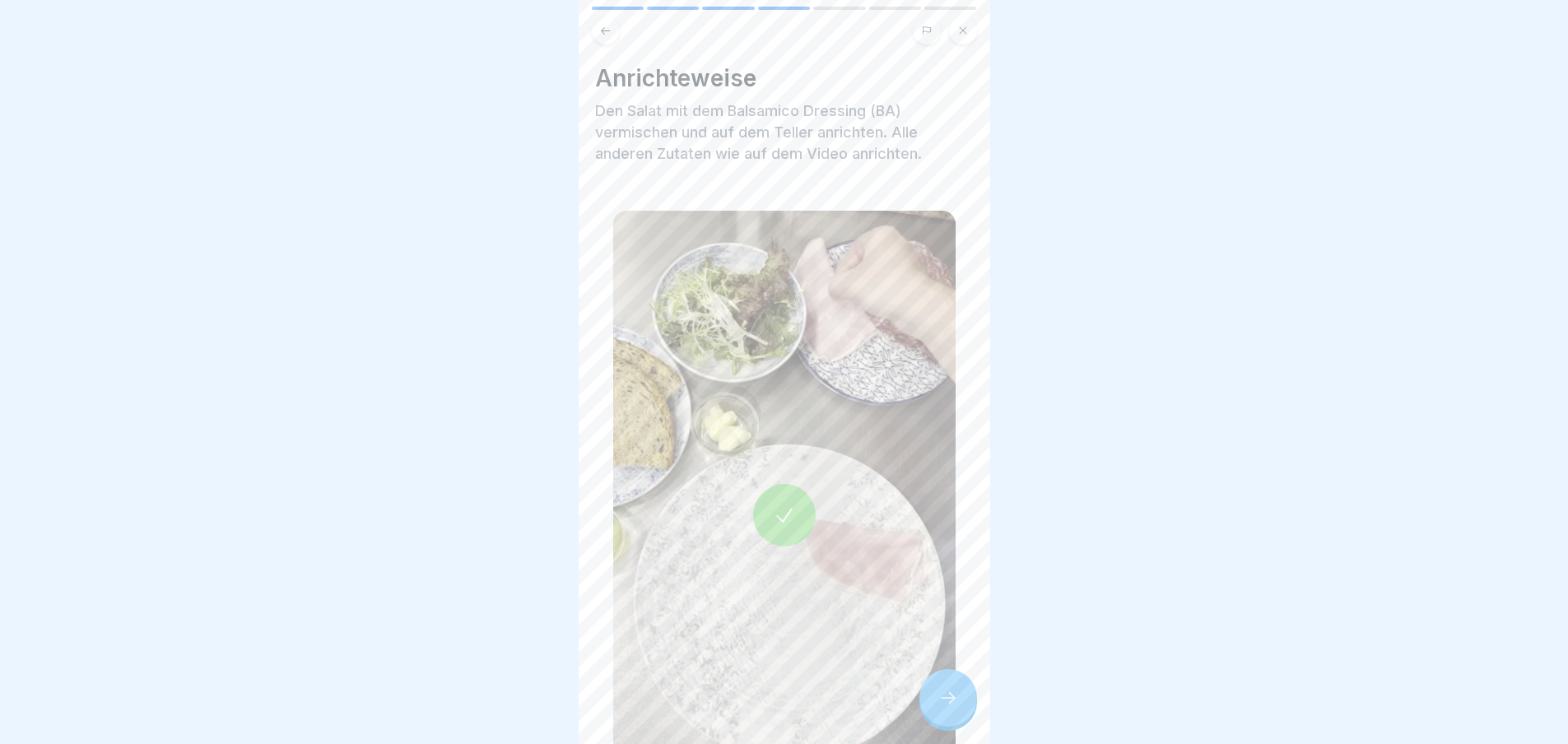
click at [941, 708] on icon at bounding box center [948, 699] width 20 height 20
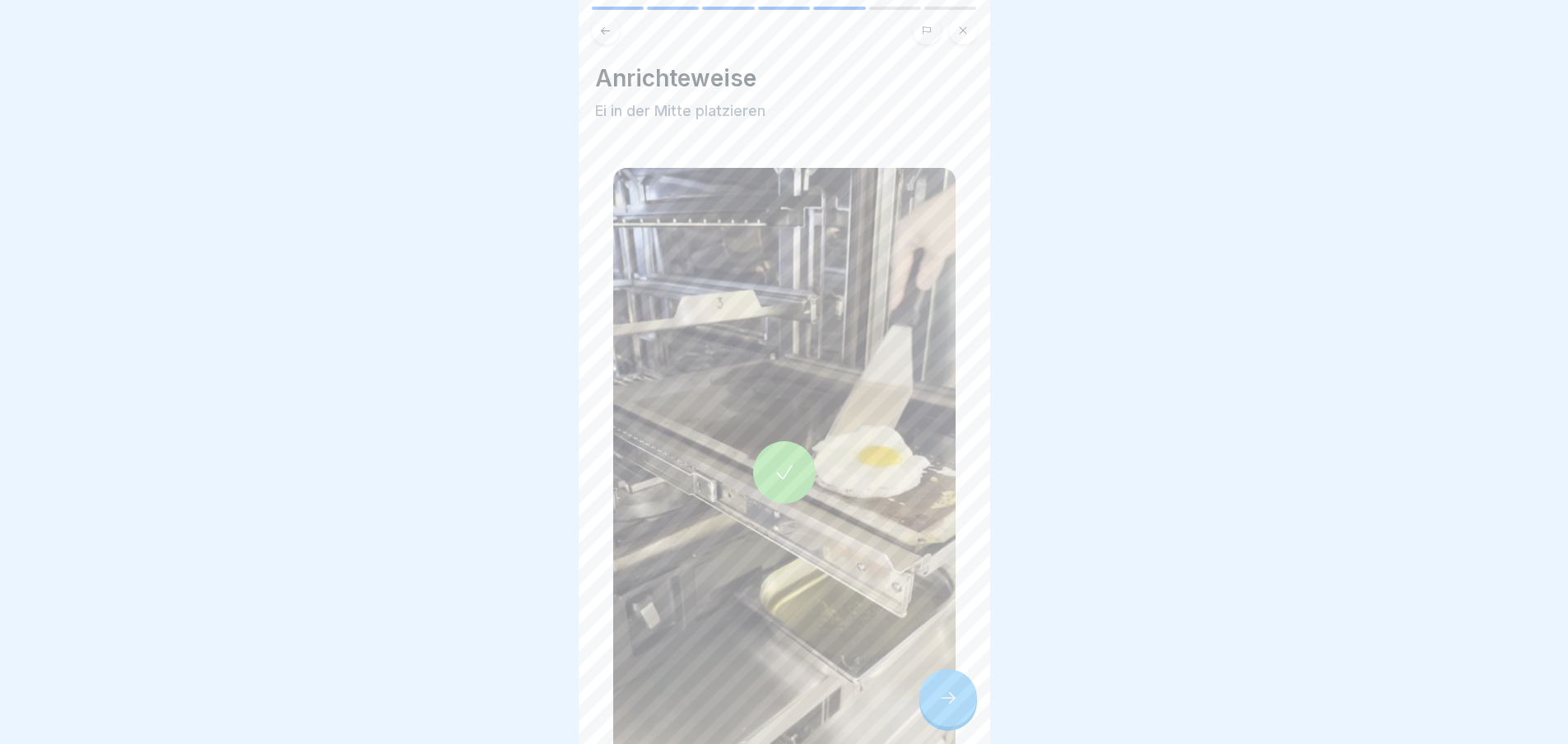
click at [941, 708] on icon at bounding box center [948, 699] width 20 height 20
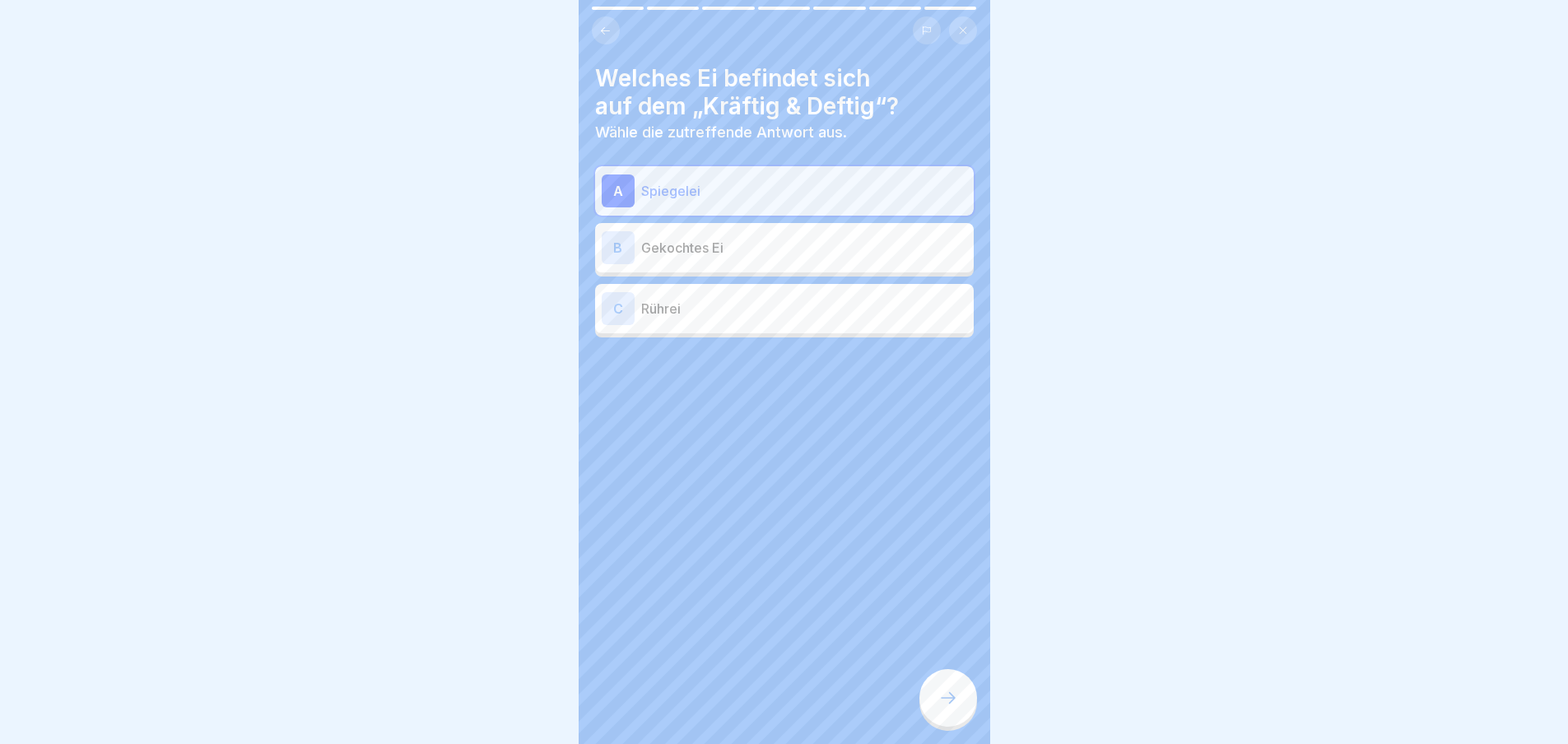
click at [941, 708] on icon at bounding box center [948, 699] width 20 height 20
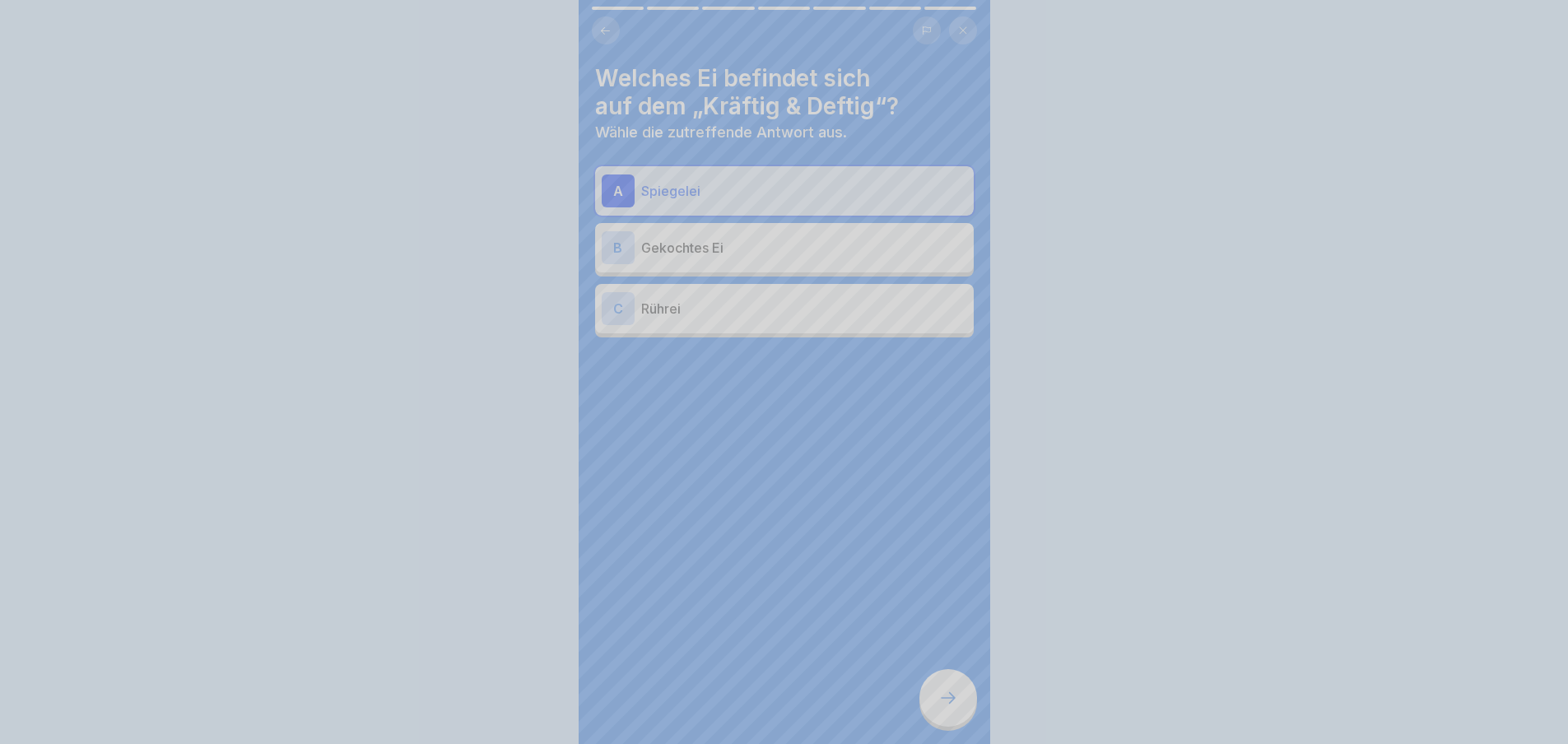
click at [941, 713] on div "Deine Antwort ist richtig! ✅ Richtig! Fortfahren" at bounding box center [784, 372] width 1568 height 744
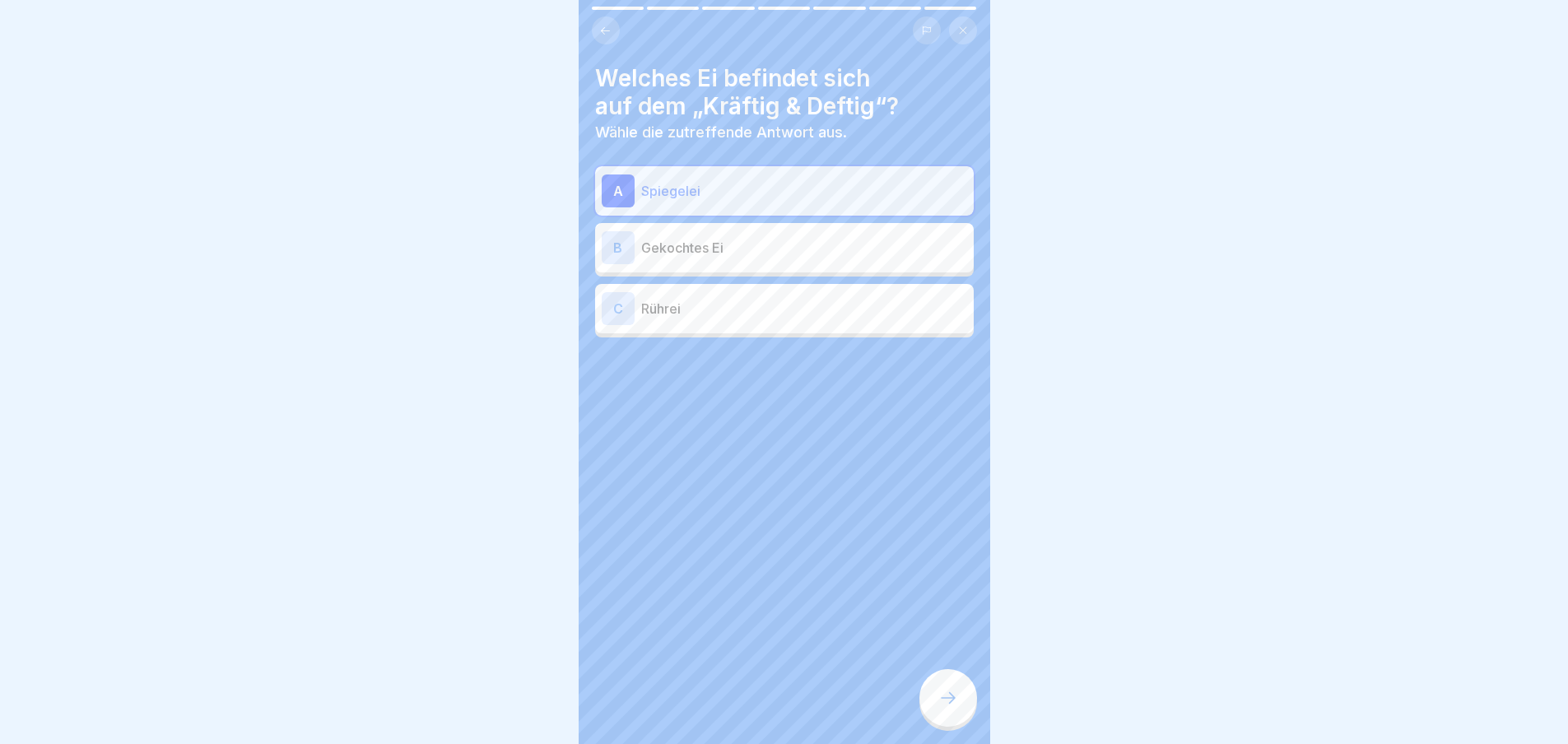
click at [941, 708] on icon at bounding box center [948, 699] width 20 height 20
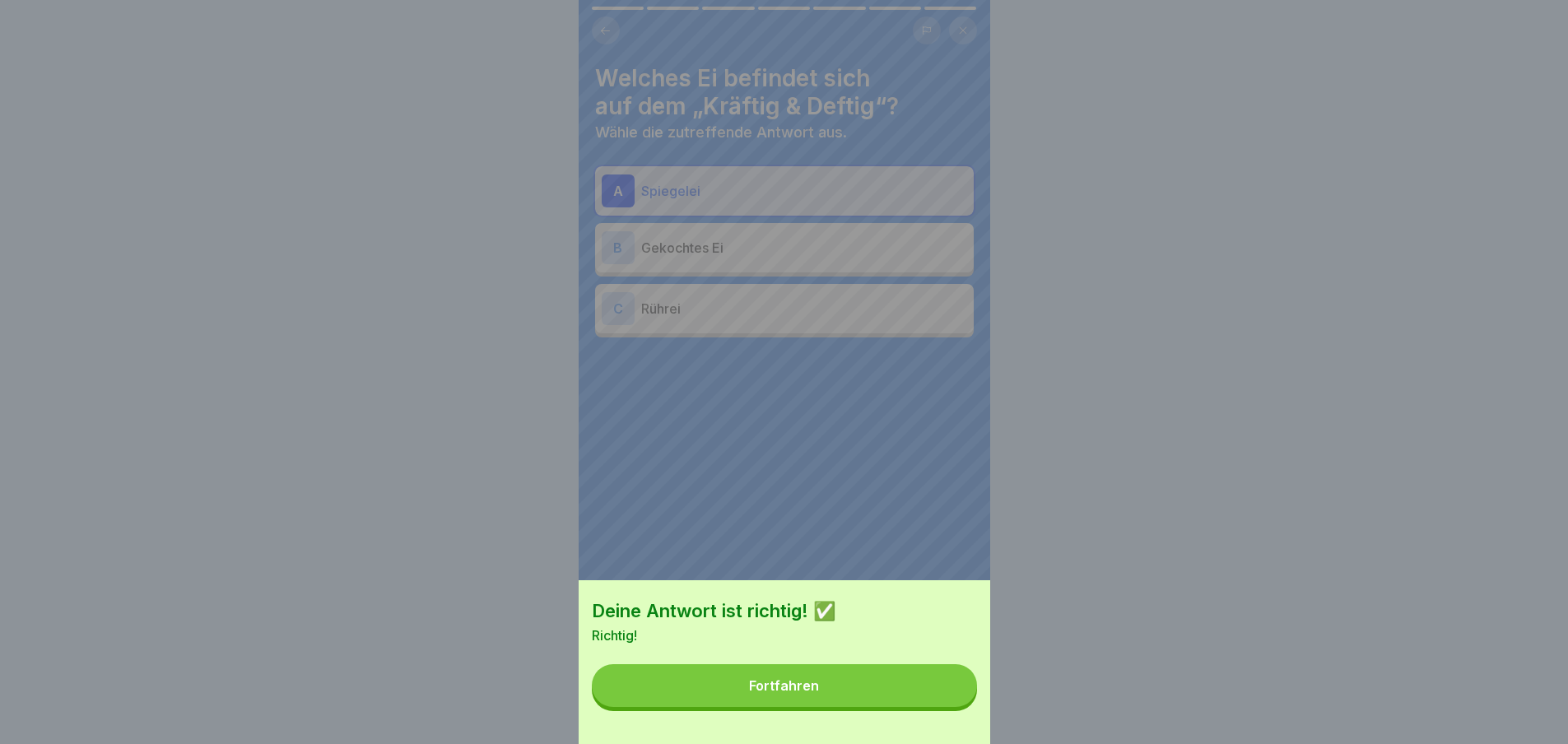
click at [941, 707] on button "Fortfahren" at bounding box center [784, 685] width 385 height 43
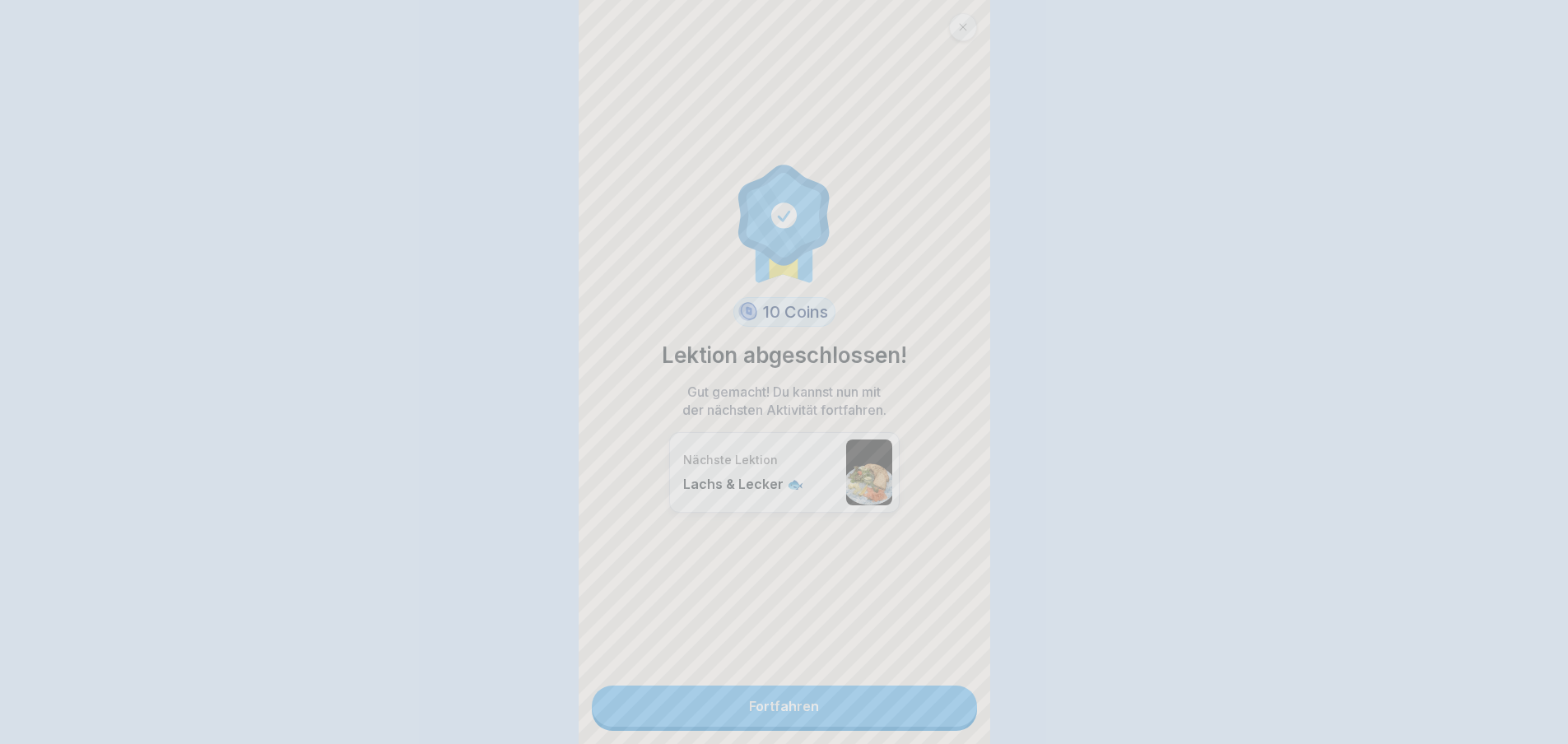
click at [941, 713] on div "Deine Antwort ist richtig! ✅ Richtig! Fortfahren" at bounding box center [784, 372] width 1568 height 744
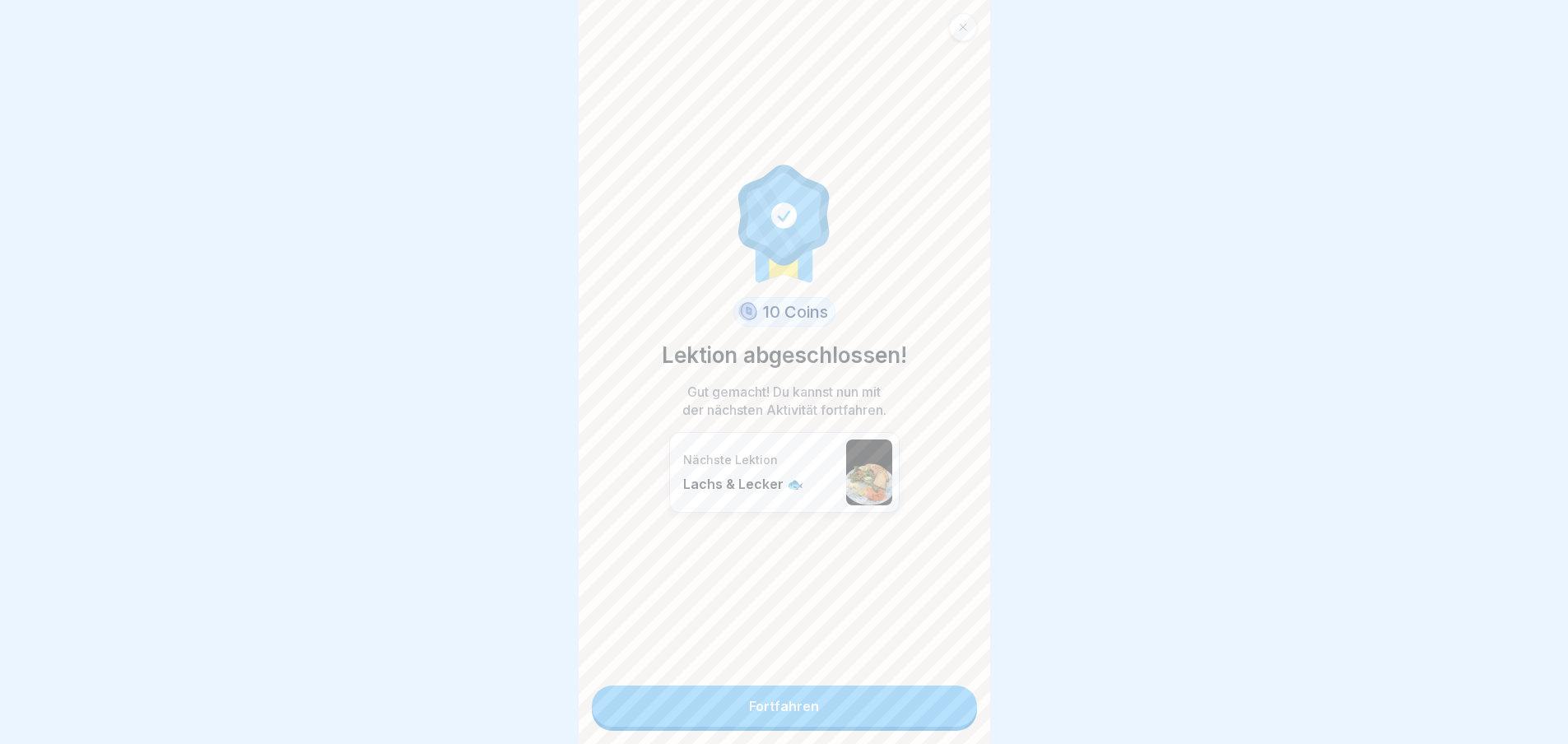
click at [941, 713] on link "Fortfahren" at bounding box center [784, 706] width 385 height 41
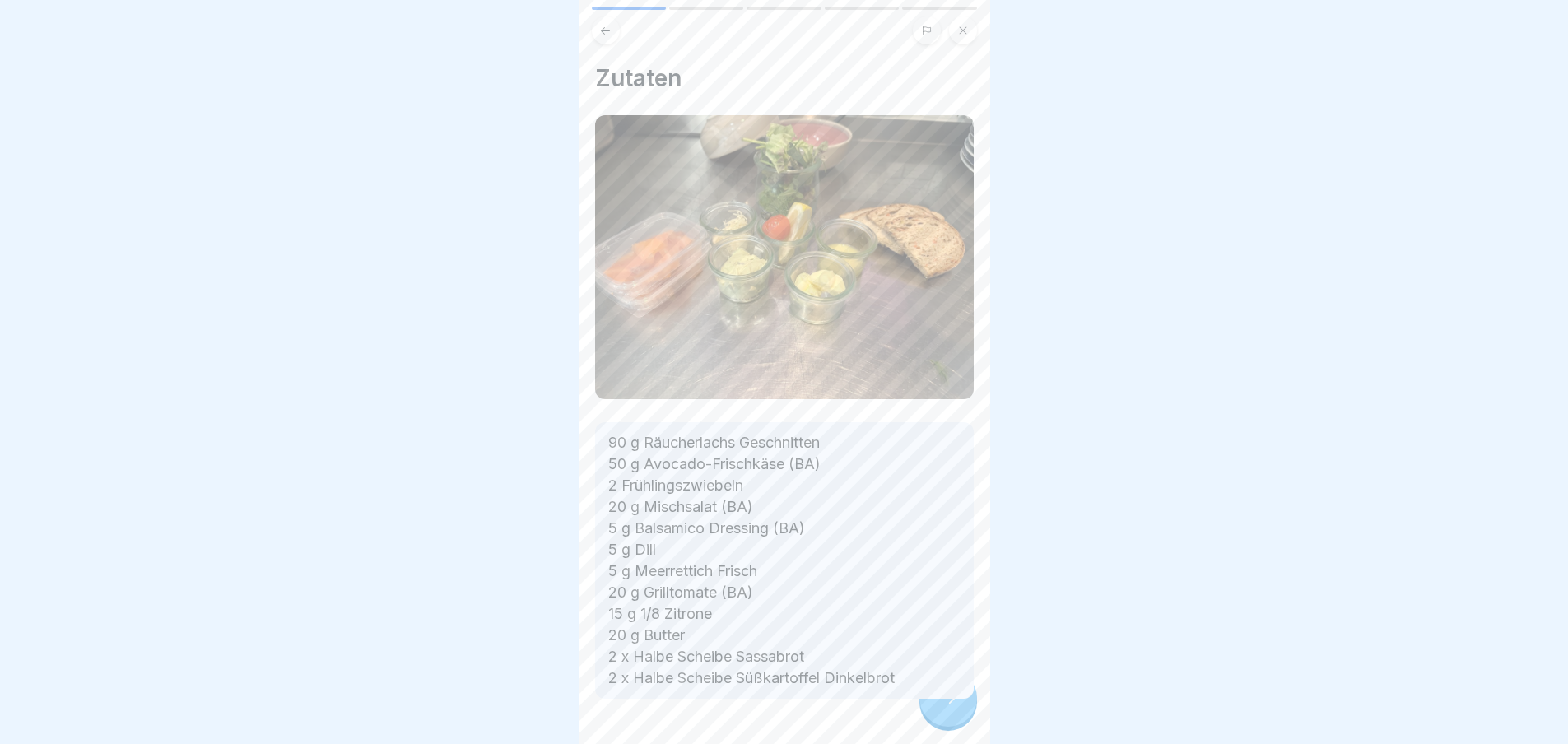
click at [941, 689] on p "90 g Räucherlachs Geschnitten 50 g Avocado-Frischkäse (BA) 2 Frühlingszwiebeln …" at bounding box center [784, 560] width 352 height 257
click at [941, 708] on icon at bounding box center [948, 699] width 20 height 20
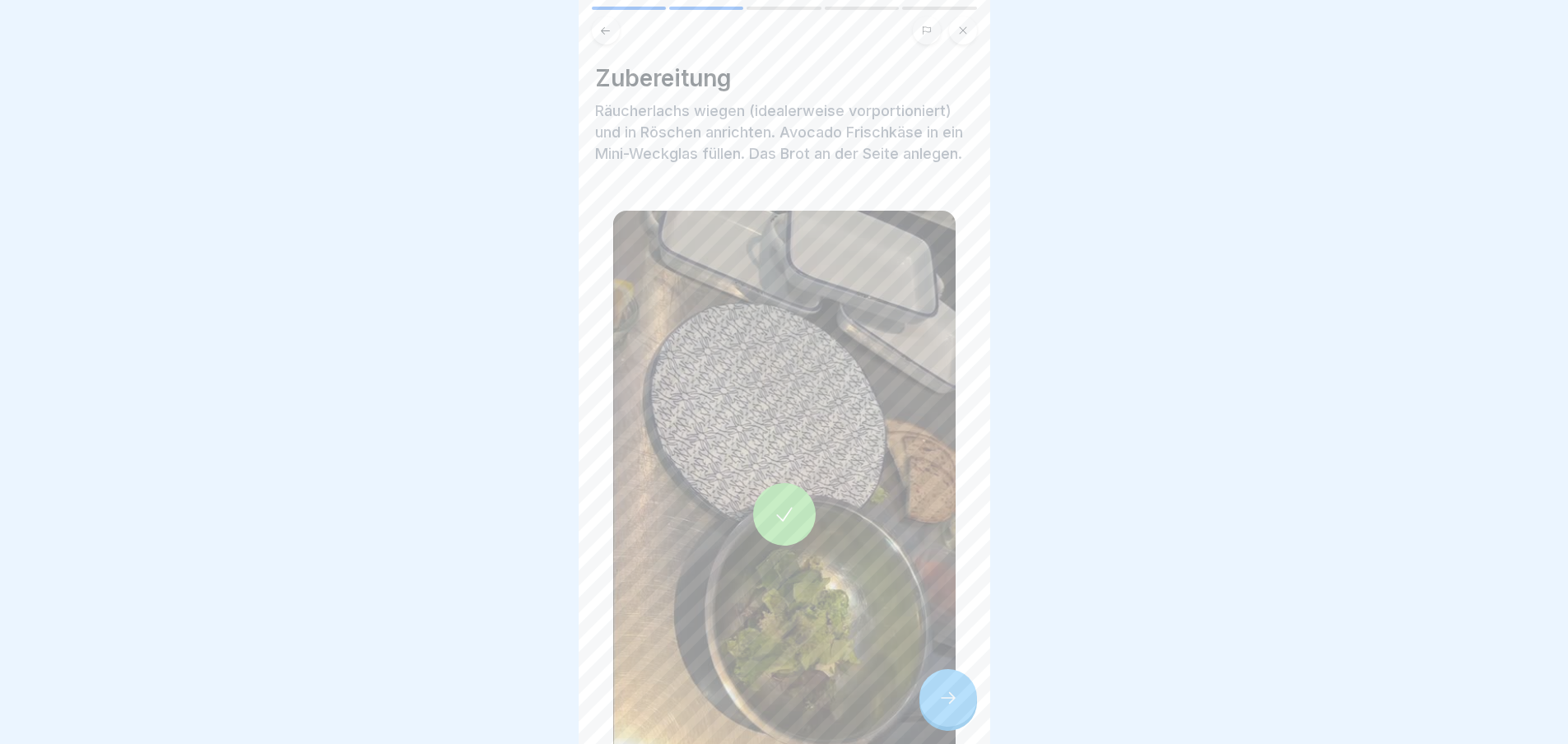
click at [941, 708] on icon at bounding box center [948, 699] width 20 height 20
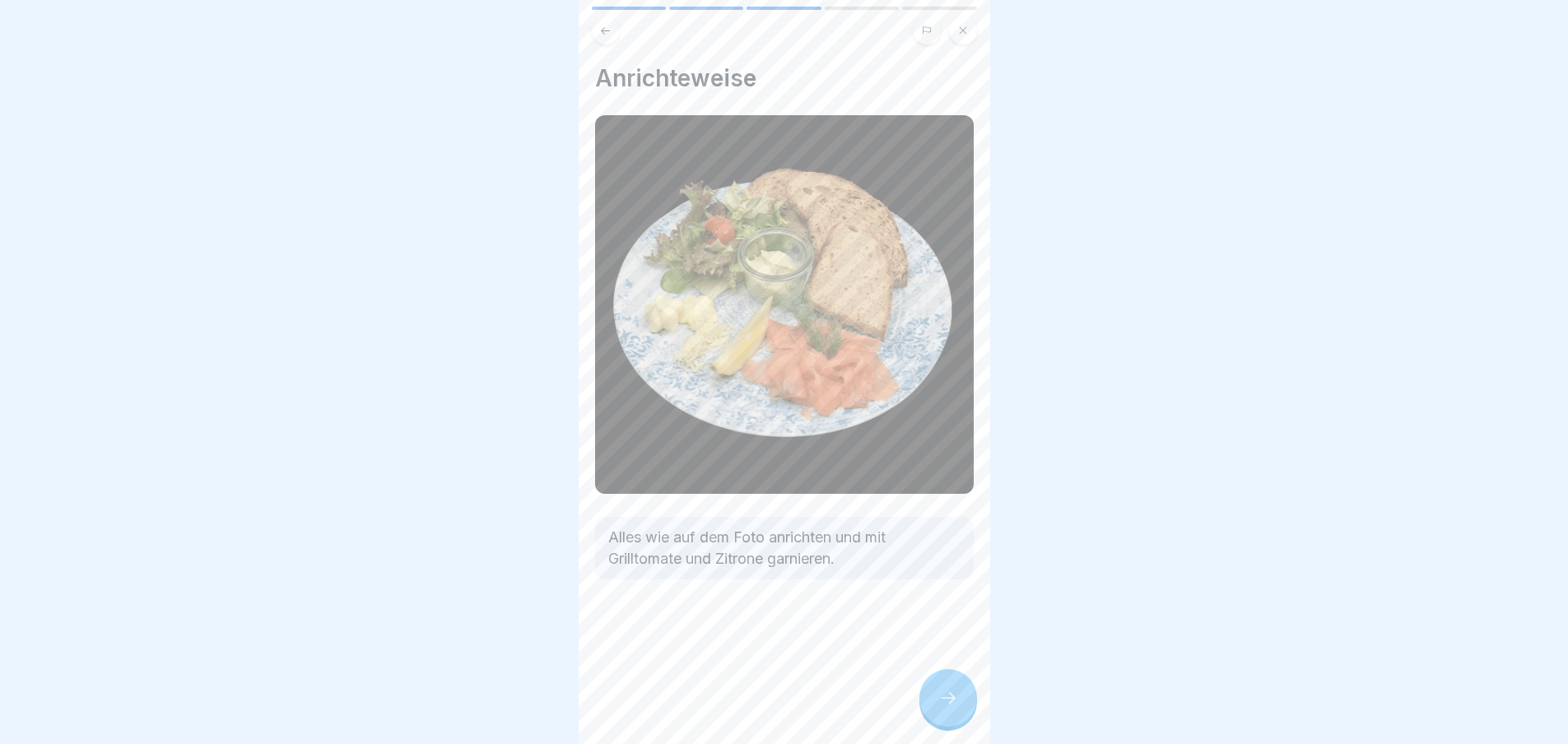
click at [941, 708] on icon at bounding box center [948, 699] width 20 height 20
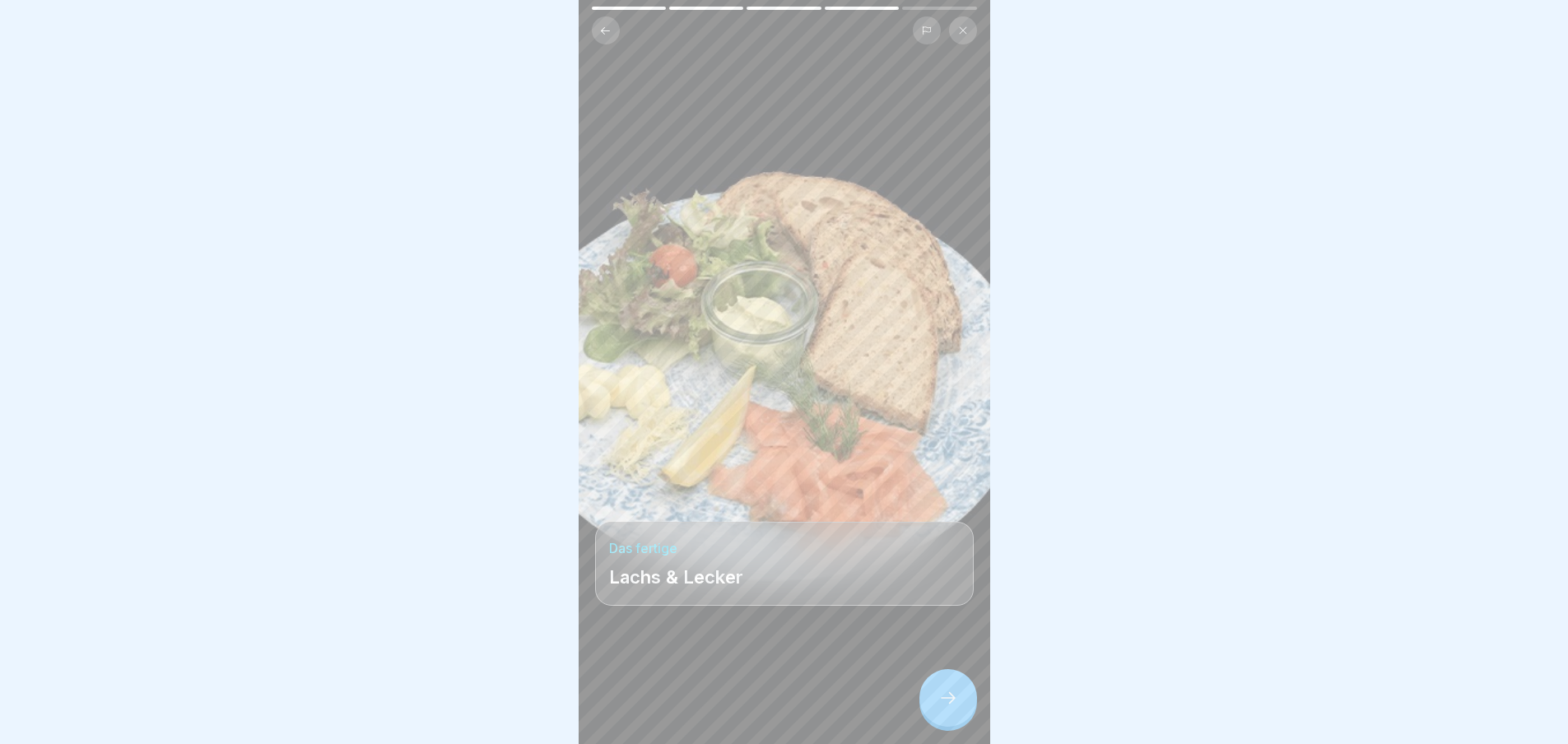
click at [941, 708] on icon at bounding box center [948, 699] width 20 height 20
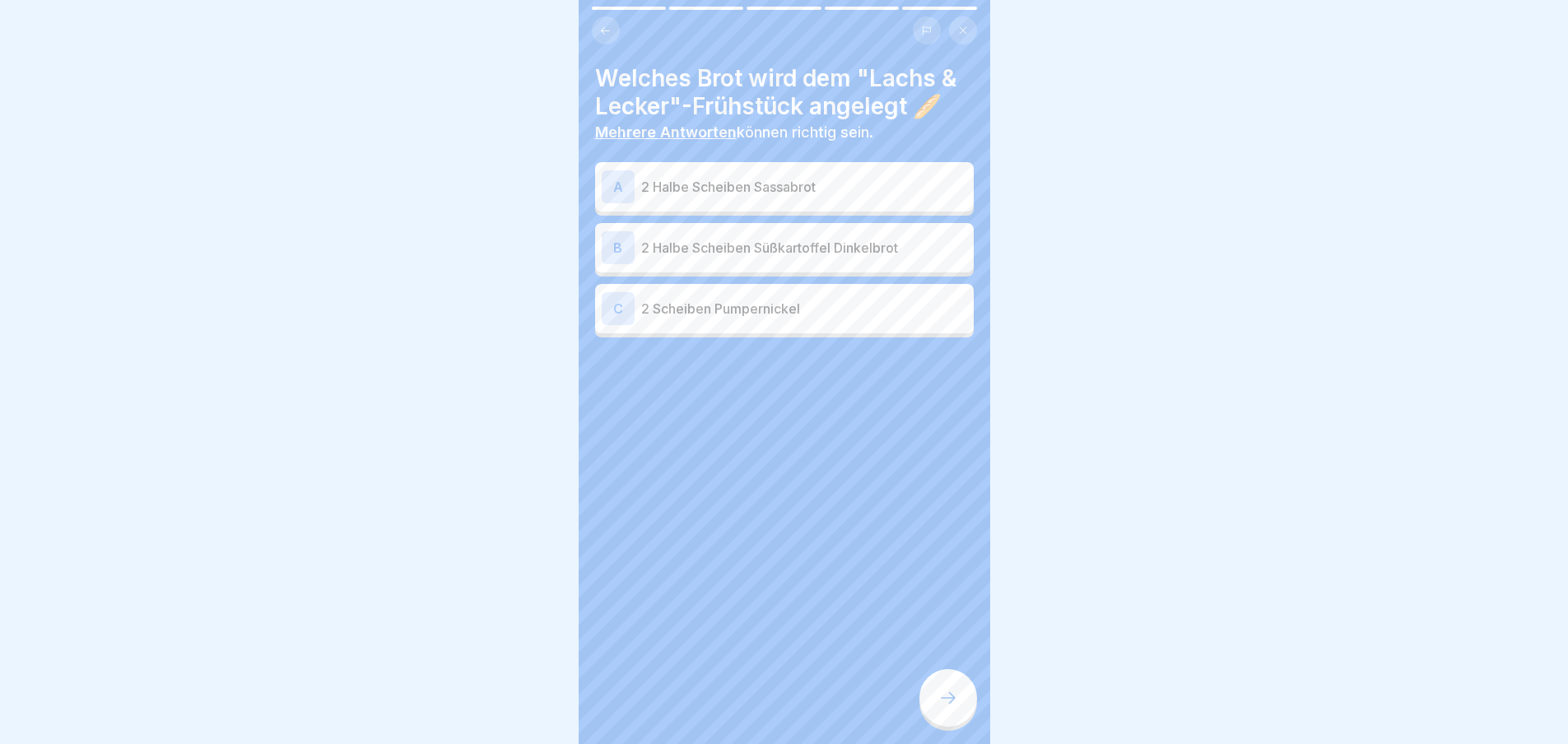
click at [941, 708] on icon at bounding box center [948, 699] width 20 height 20
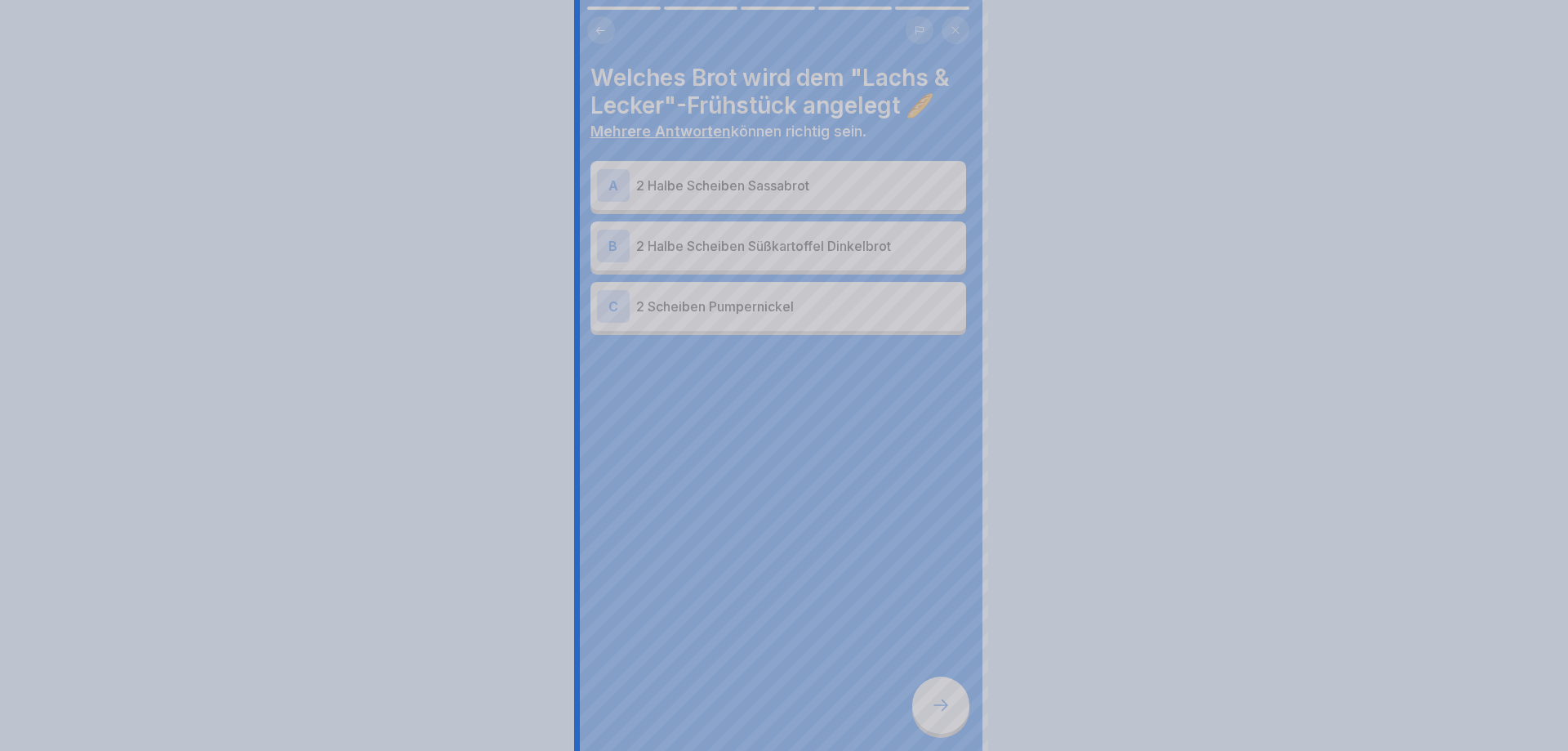
click at [934, 708] on div at bounding box center [784, 376] width 1568 height 751
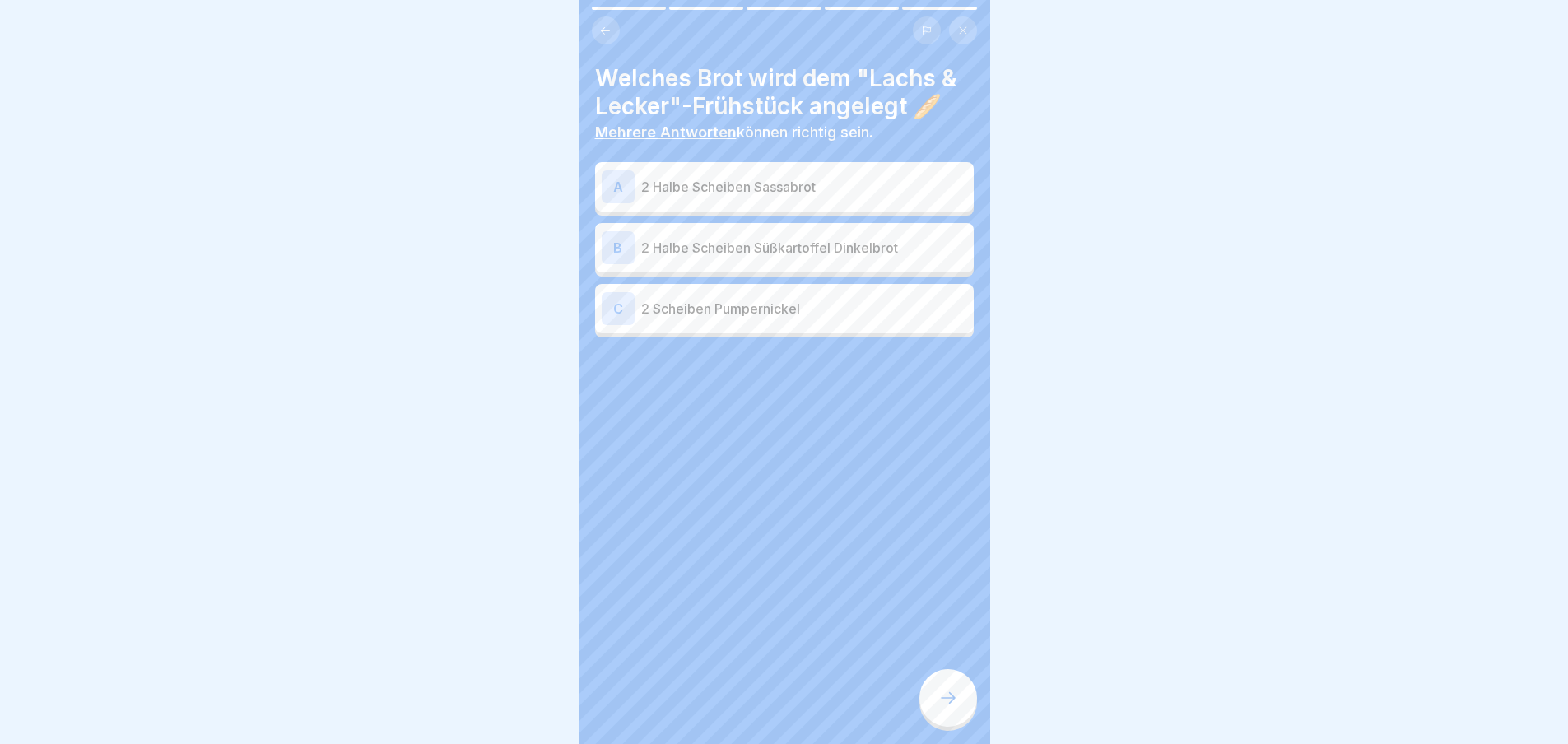
click at [941, 708] on icon at bounding box center [948, 699] width 20 height 20
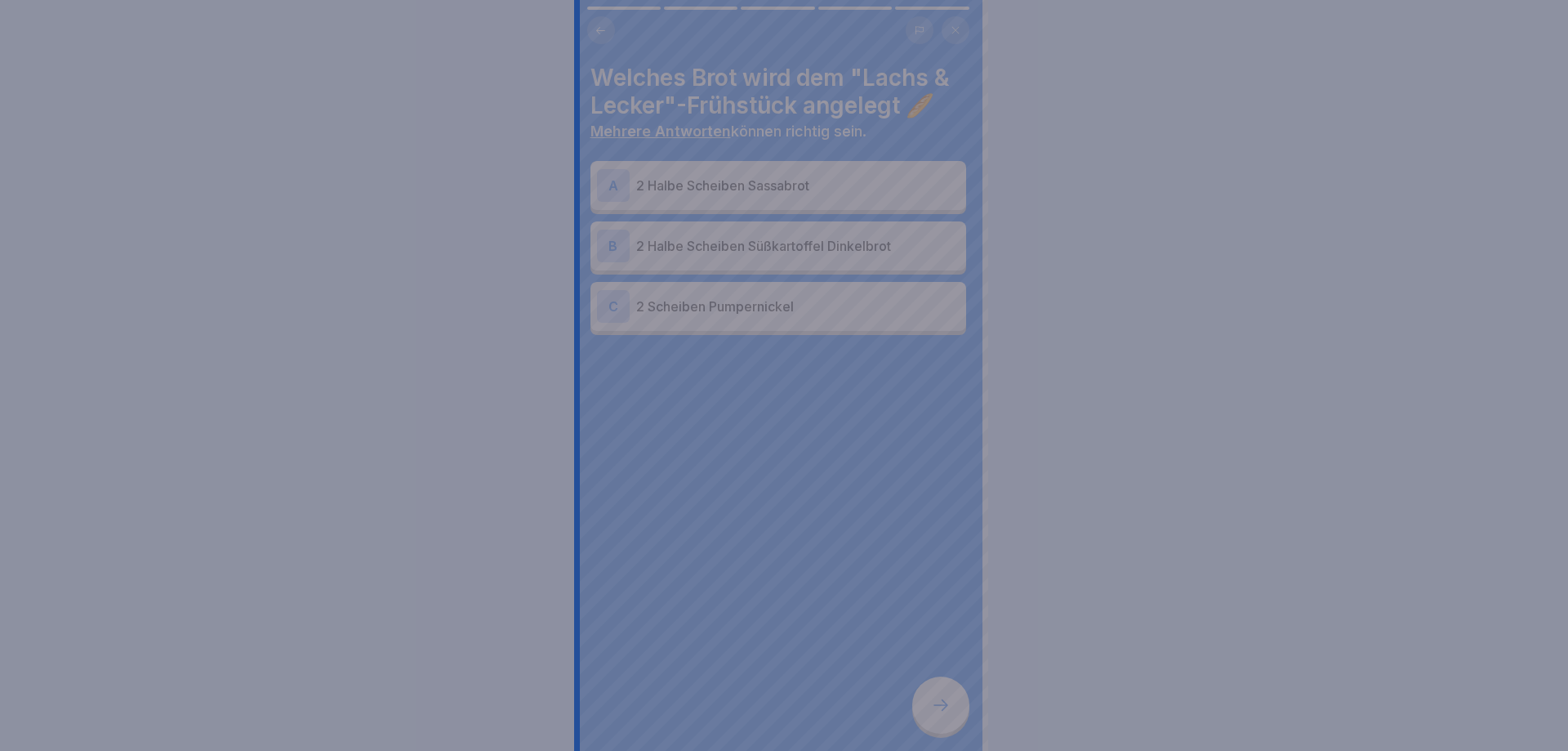
click at [934, 708] on div at bounding box center [784, 376] width 1568 height 751
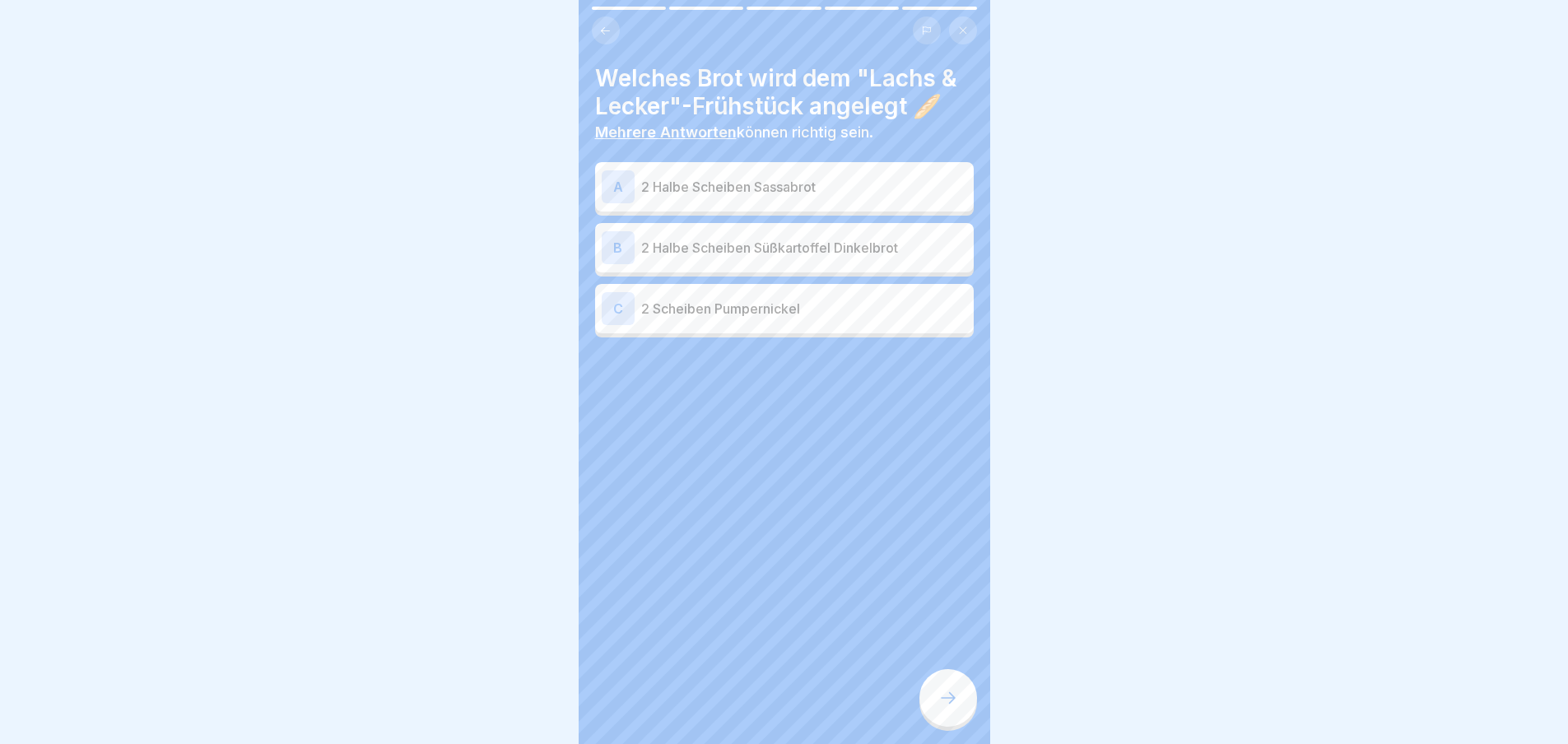
click at [712, 186] on p "2 Halbe Scheiben Sassabrot" at bounding box center [804, 187] width 326 height 20
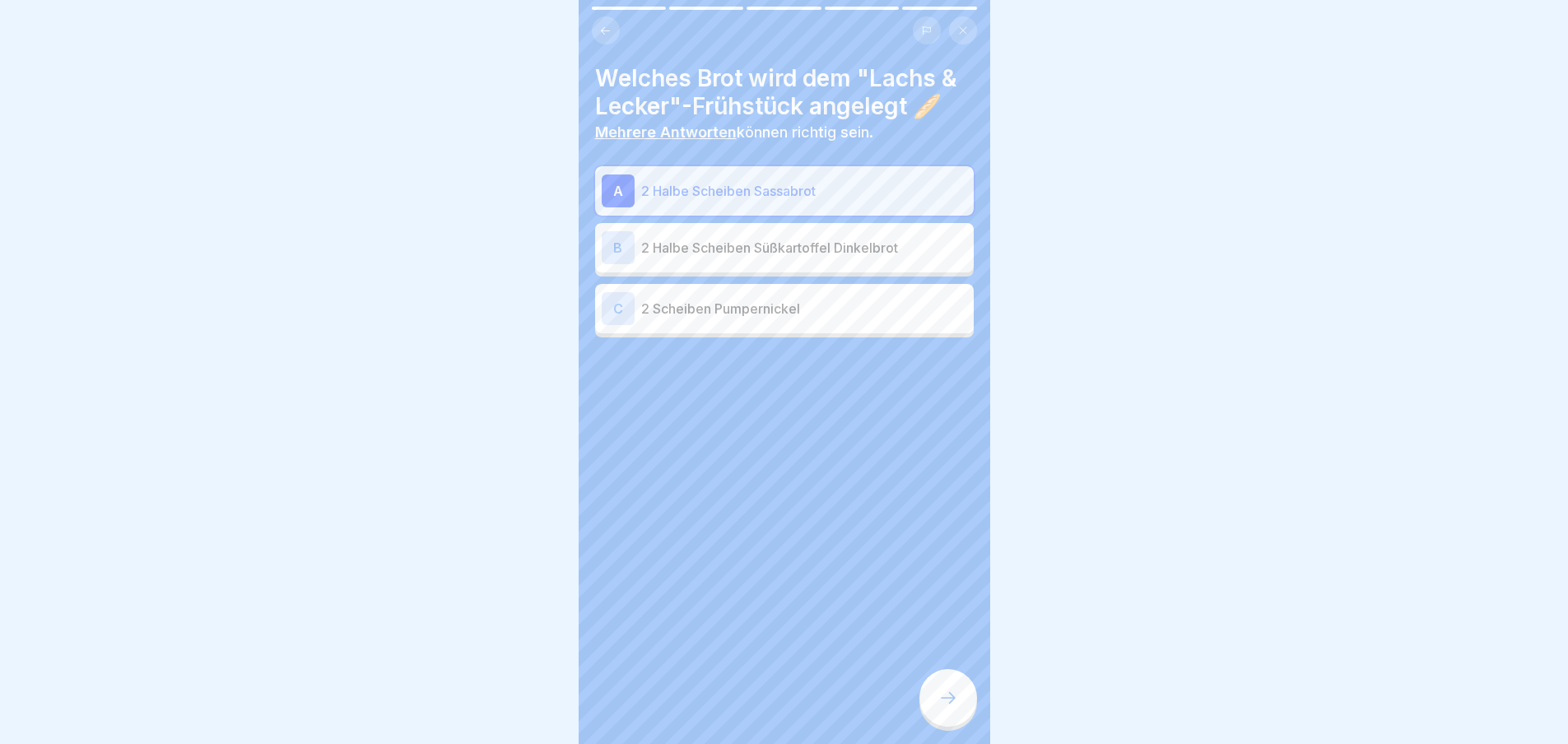
click at [720, 233] on div "B 2 Halbe Scheiben Süßkartoffel Dinkelbrot" at bounding box center [784, 247] width 366 height 33
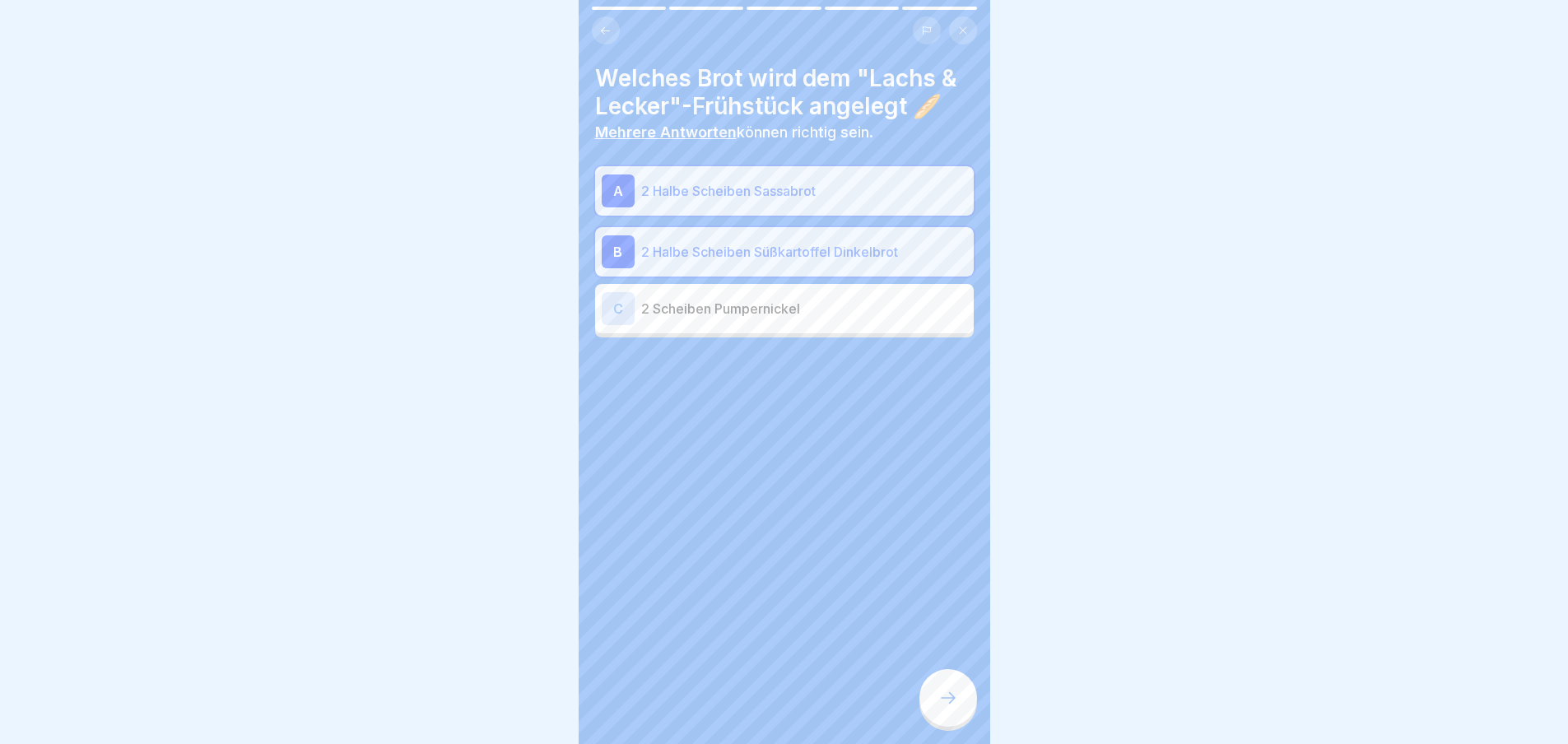
click at [965, 719] on div at bounding box center [948, 698] width 58 height 58
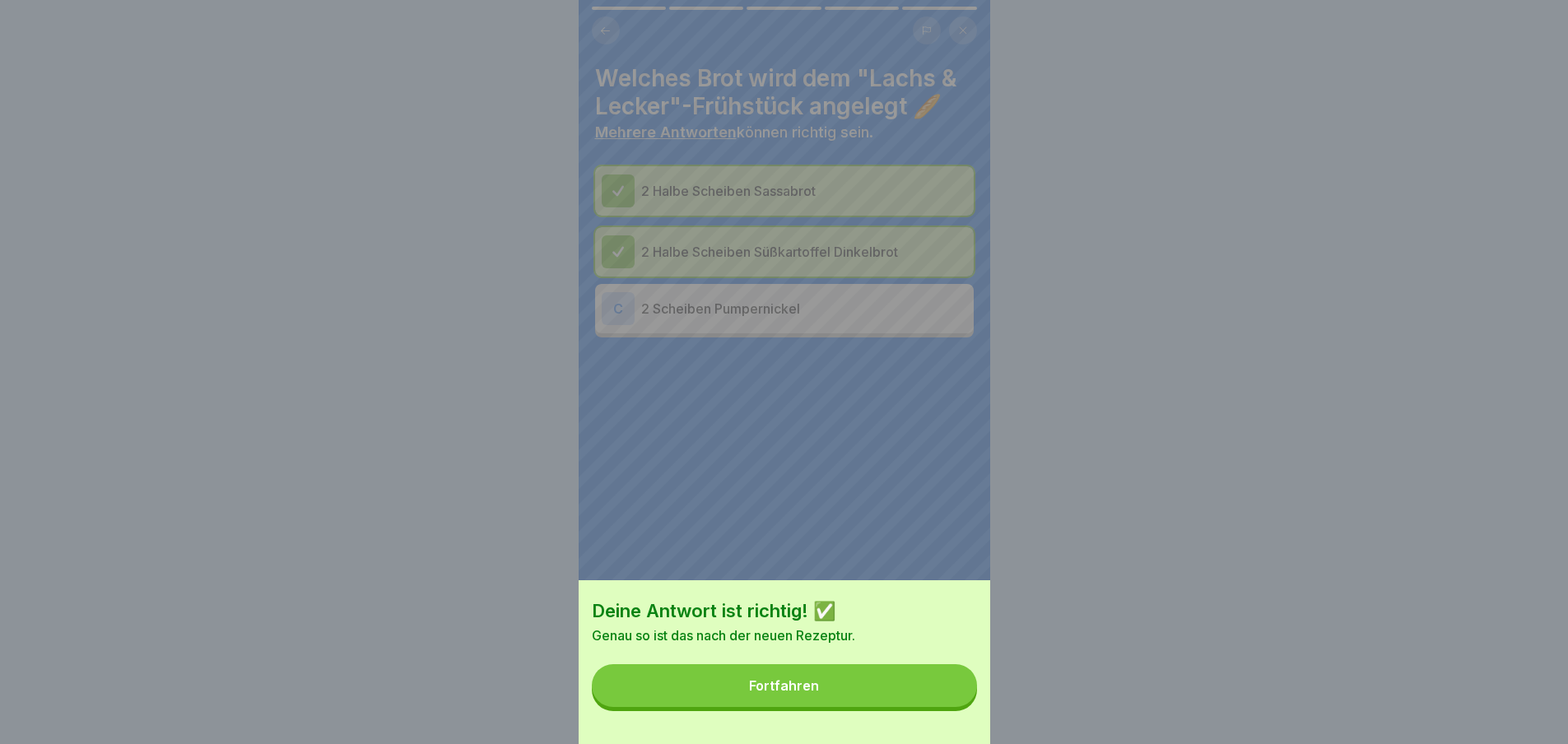
click at [954, 707] on button "Fortfahren" at bounding box center [784, 685] width 385 height 43
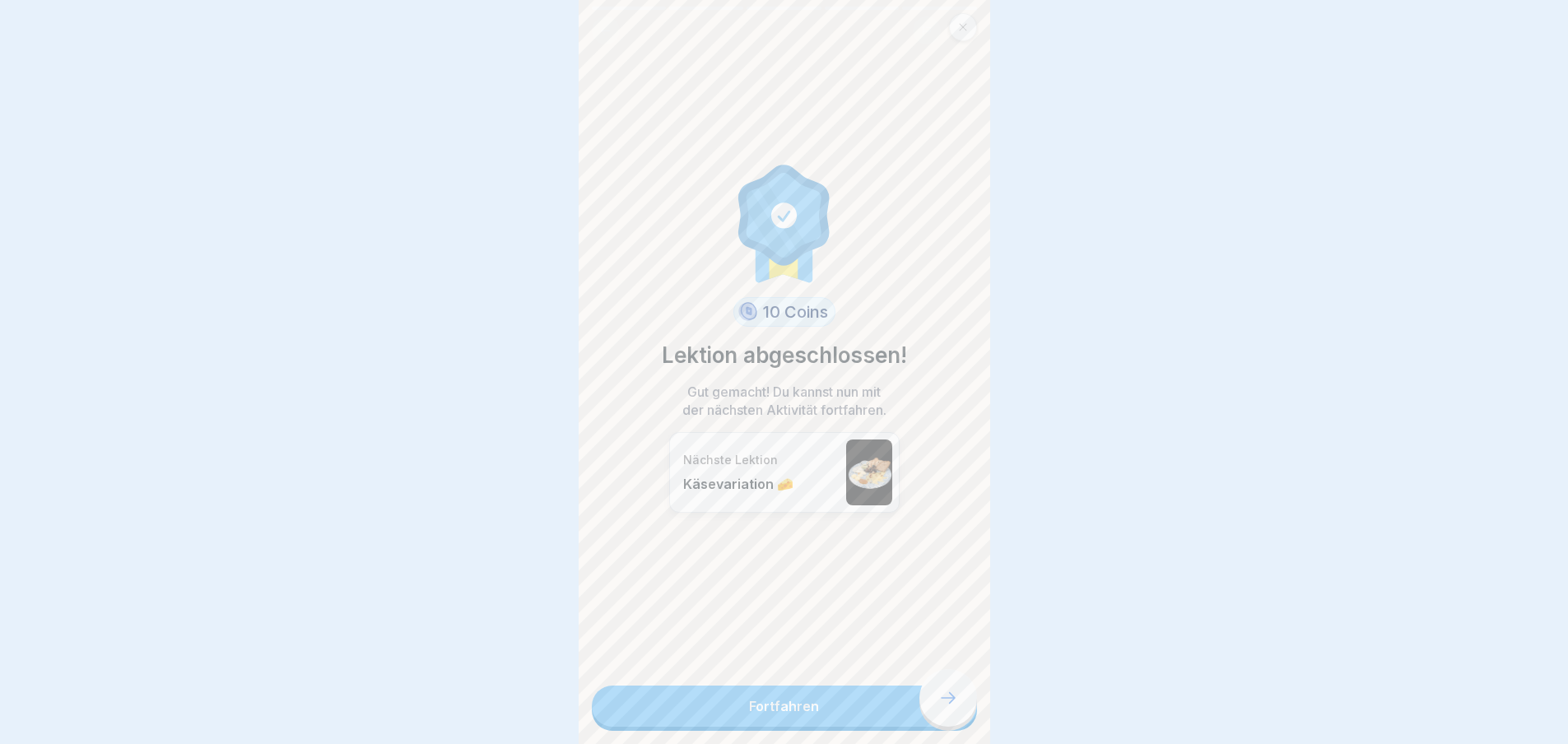
click at [951, 710] on link "Fortfahren" at bounding box center [784, 706] width 385 height 41
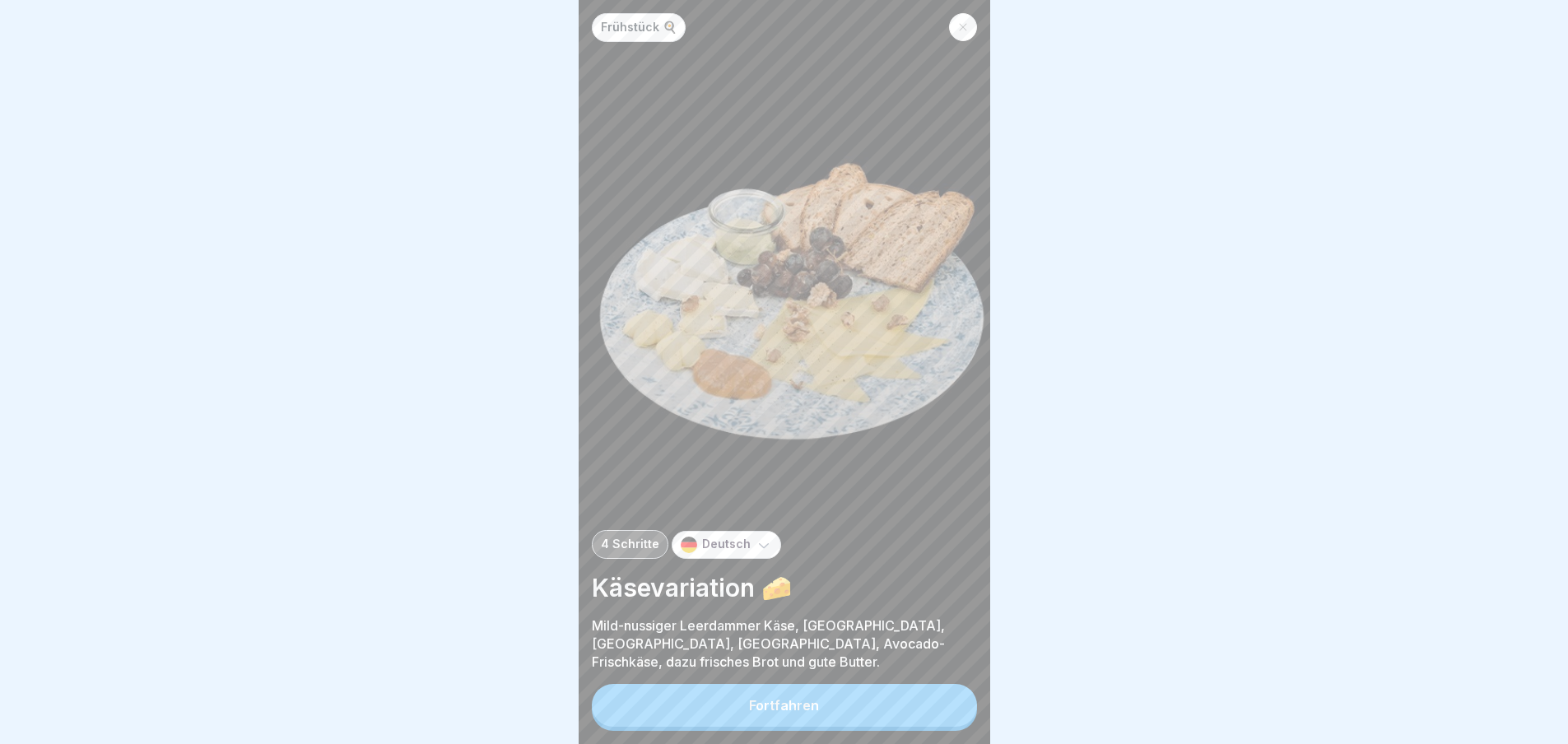
click at [934, 707] on button "Fortfahren" at bounding box center [784, 705] width 385 height 43
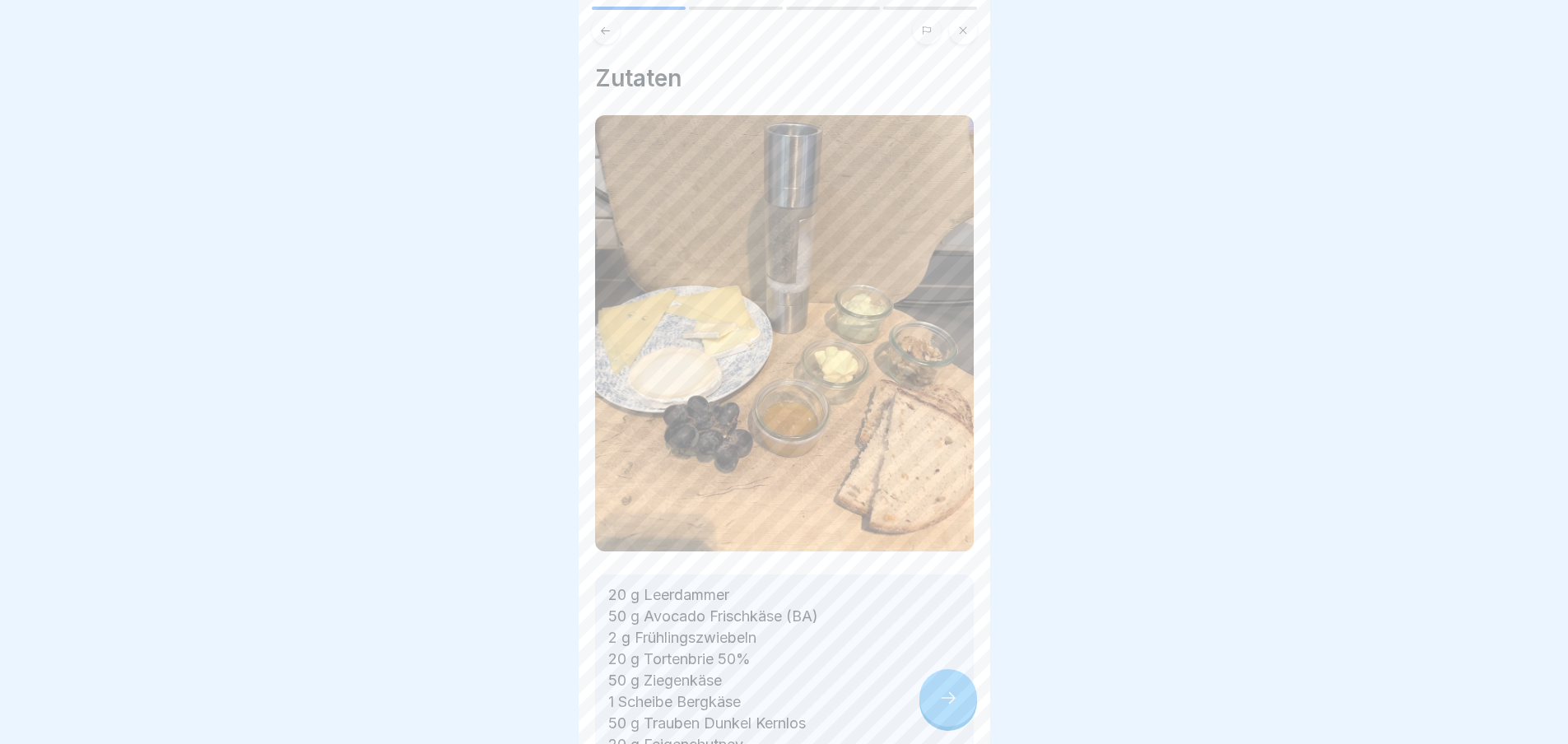
click at [943, 708] on icon at bounding box center [948, 699] width 20 height 20
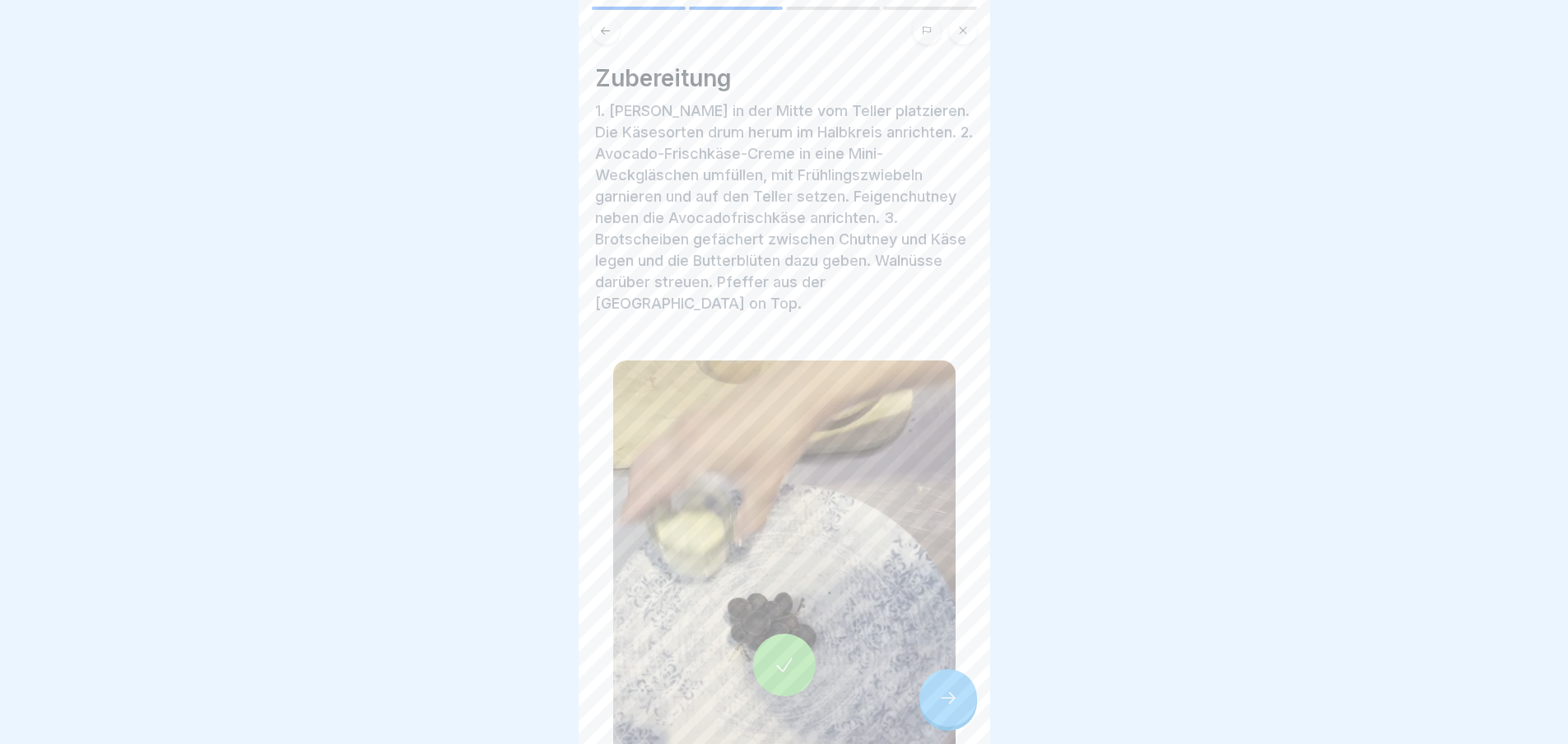
click at [943, 708] on icon at bounding box center [948, 699] width 20 height 20
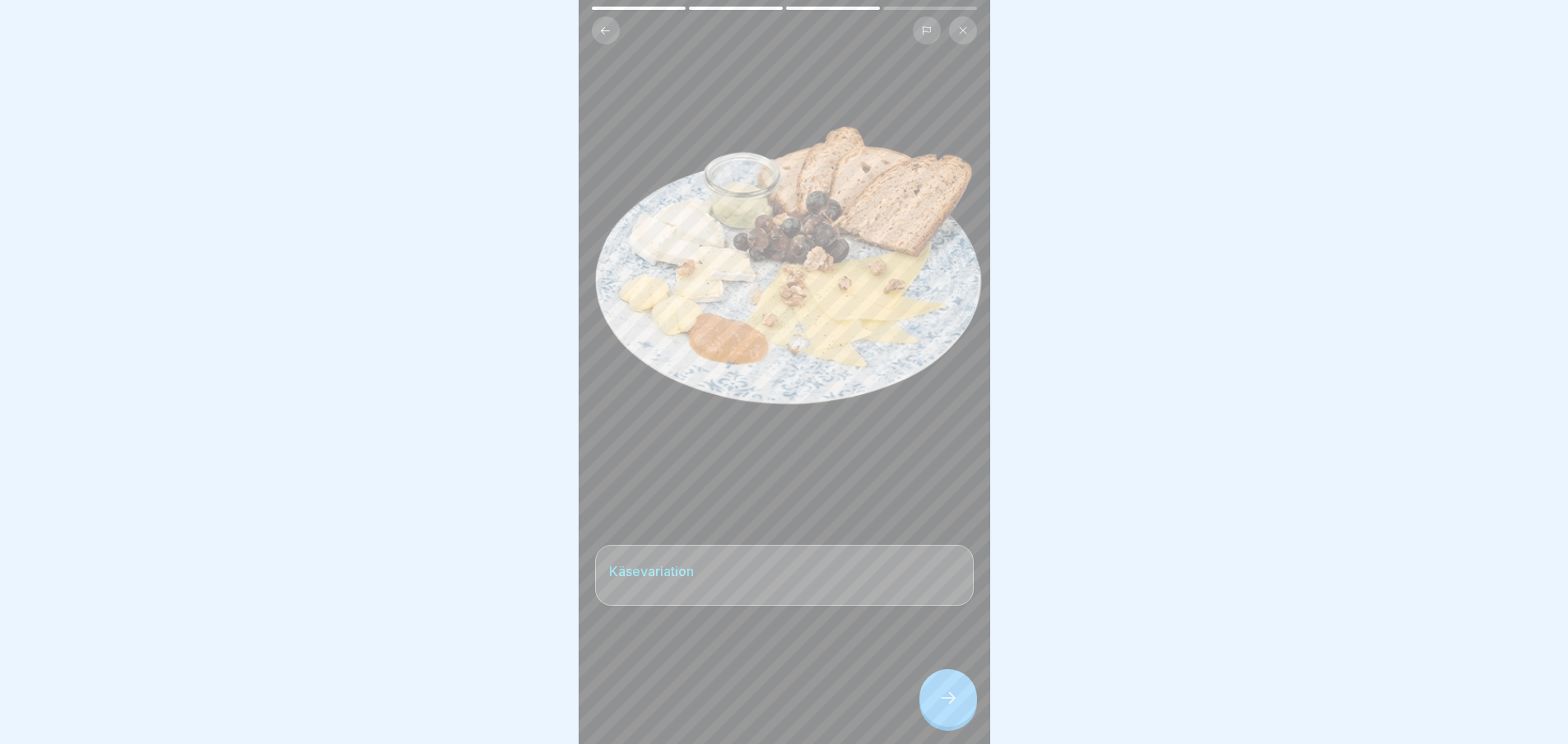
click at [943, 708] on icon at bounding box center [948, 699] width 20 height 20
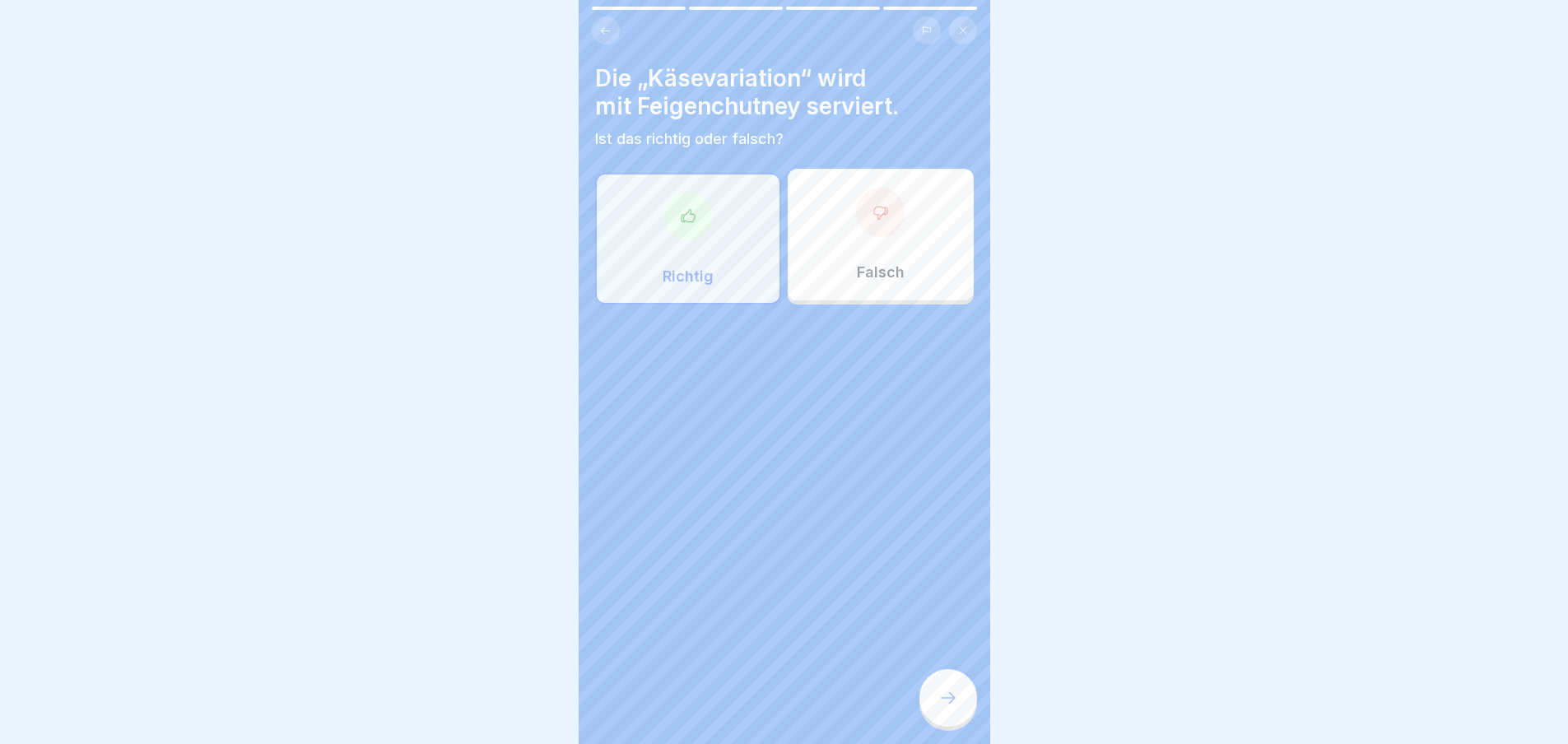
click at [943, 708] on icon at bounding box center [948, 699] width 20 height 20
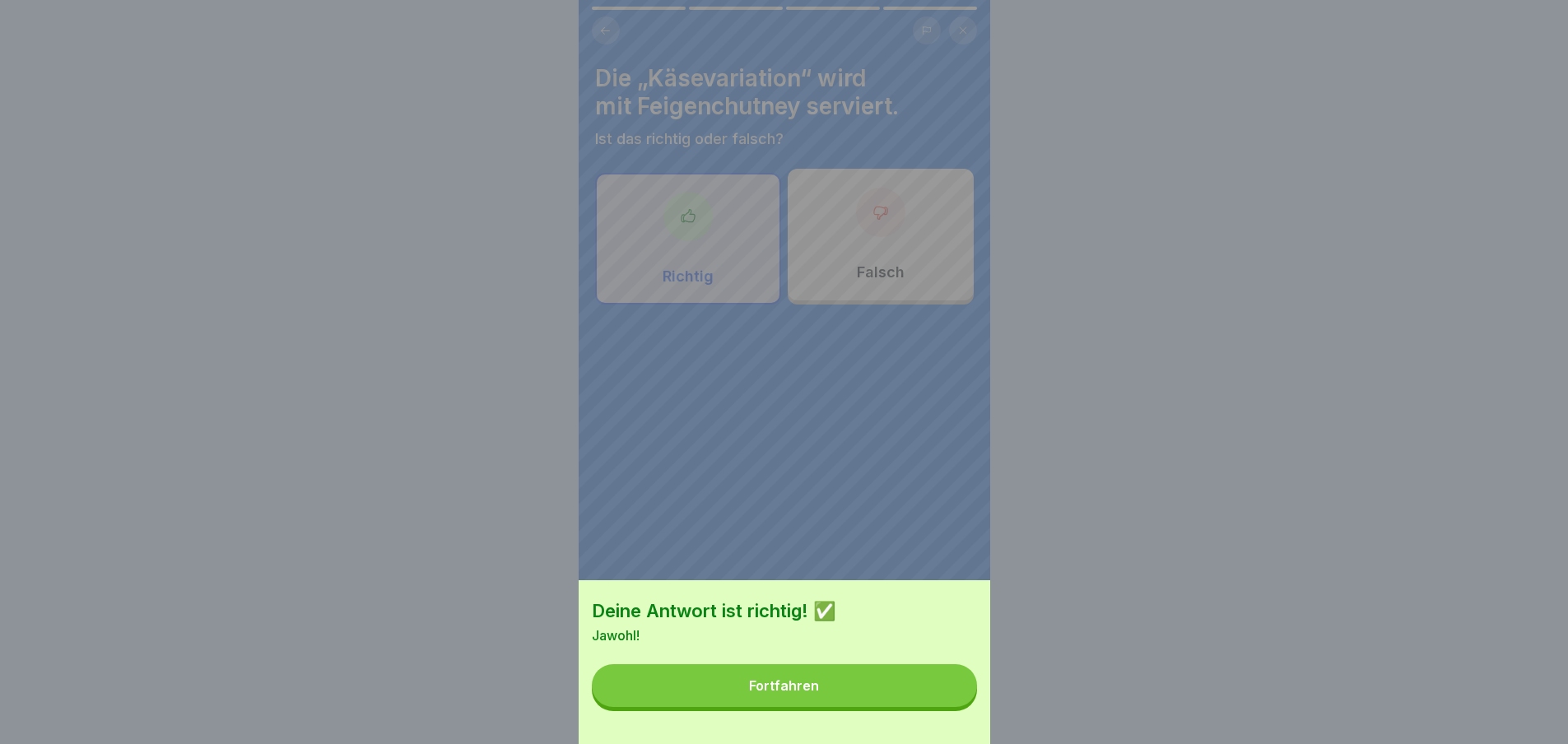
click at [943, 707] on button "Fortfahren" at bounding box center [784, 685] width 385 height 43
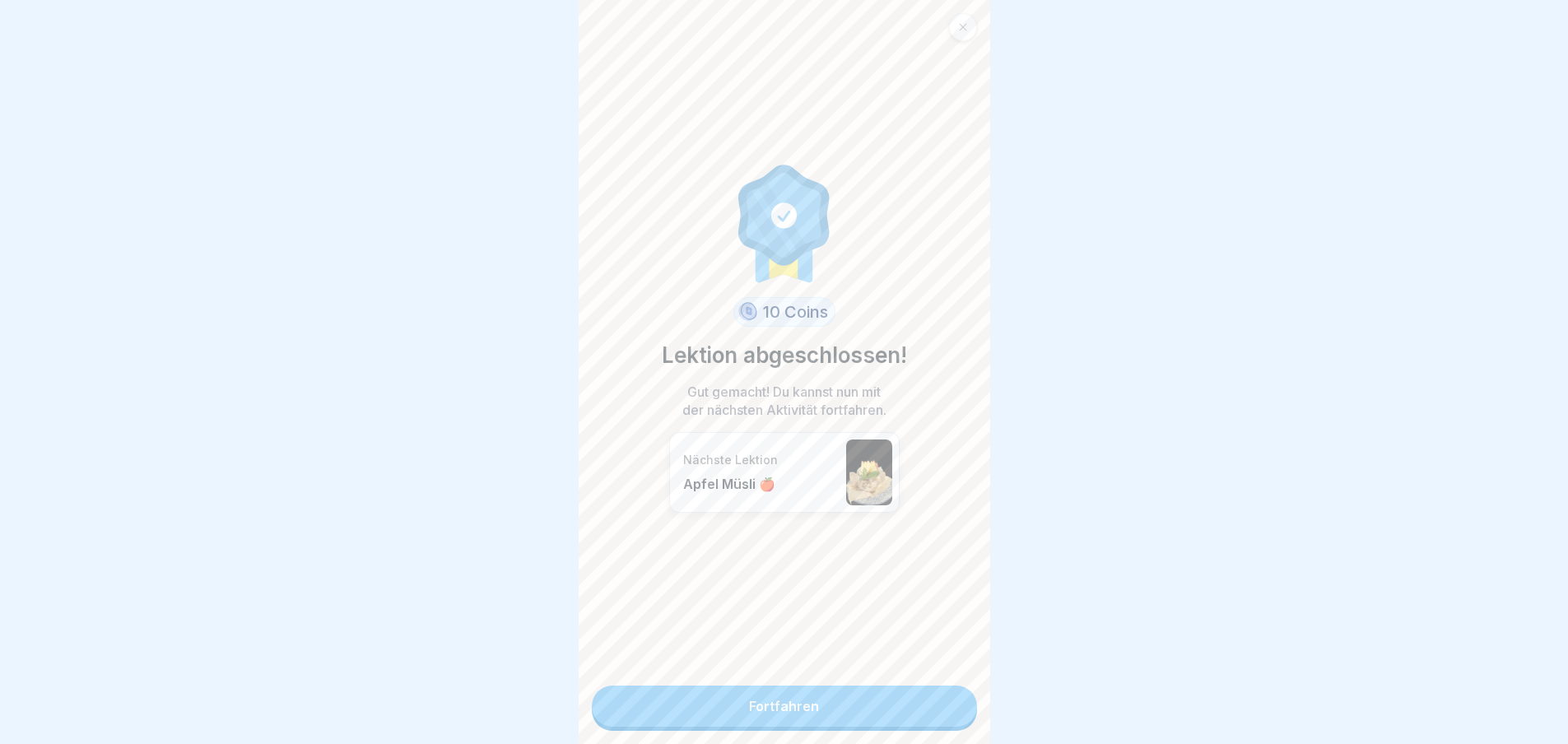
click at [943, 710] on link "Fortfahren" at bounding box center [784, 706] width 385 height 41
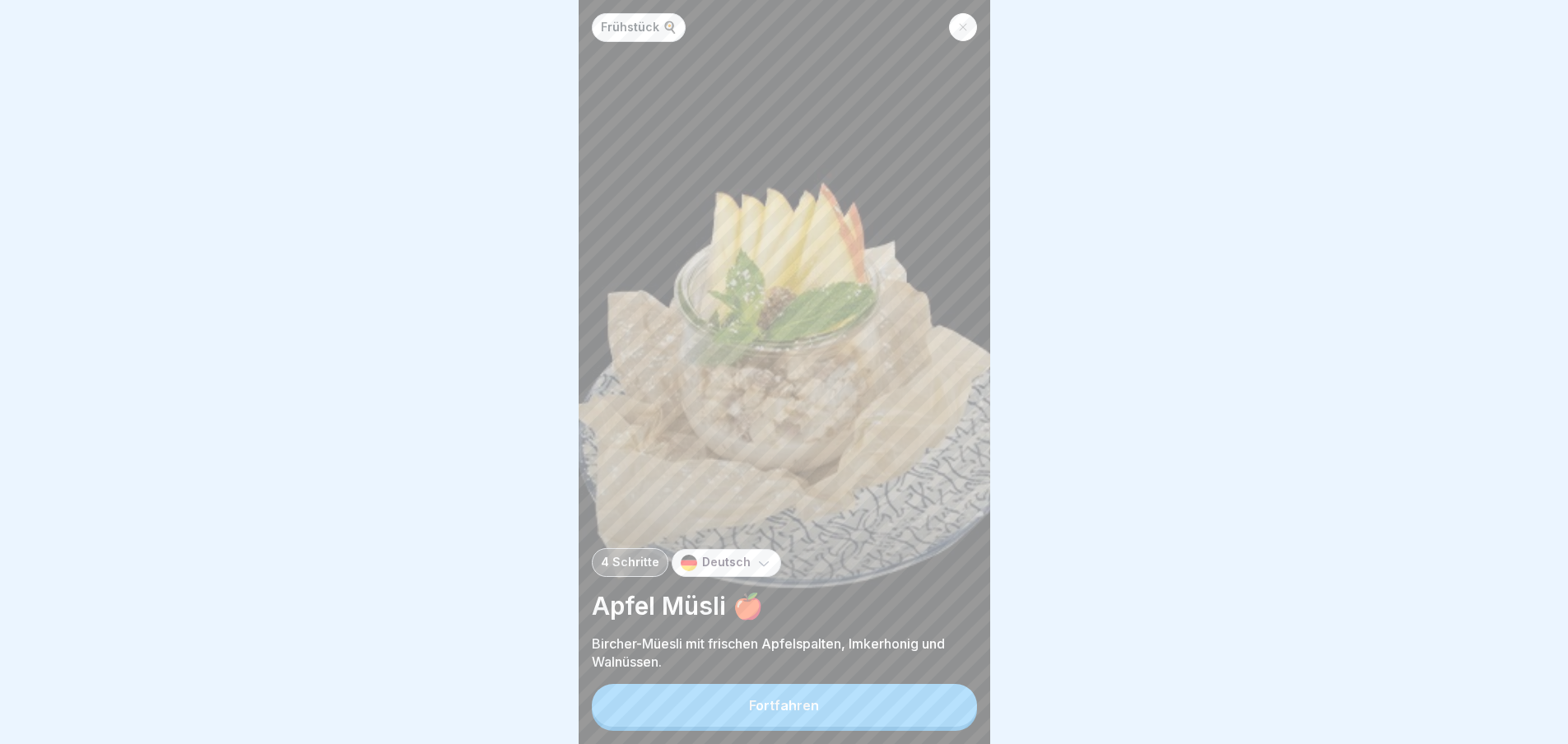
click at [943, 710] on button "Fortfahren" at bounding box center [784, 705] width 385 height 43
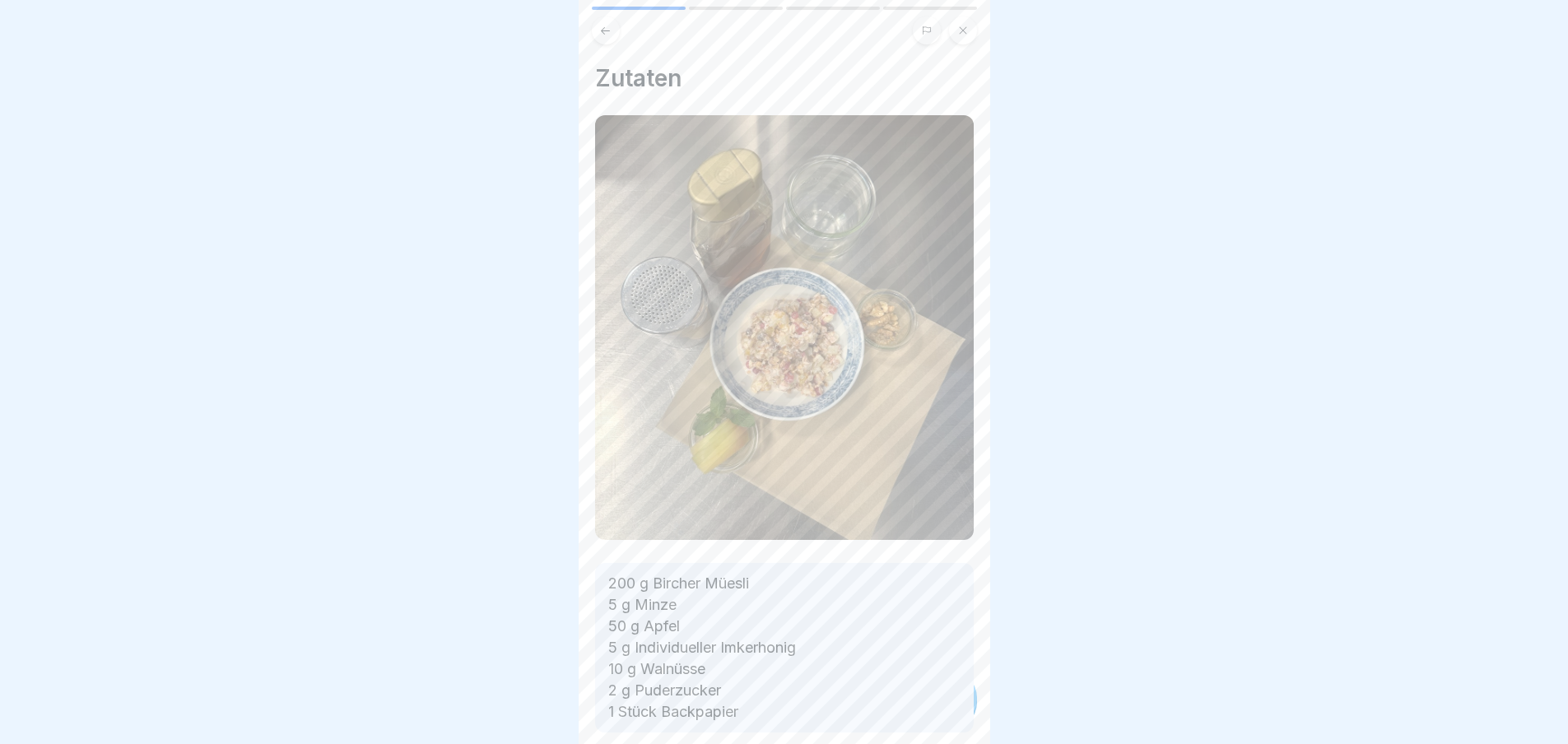
click at [943, 710] on div "200 g Bircher Müesli 5 g Minze 50 g Apfel 5 g Individueller Imkerhonig 10 g Wal…" at bounding box center [784, 648] width 378 height 169
click at [943, 708] on icon at bounding box center [948, 699] width 20 height 20
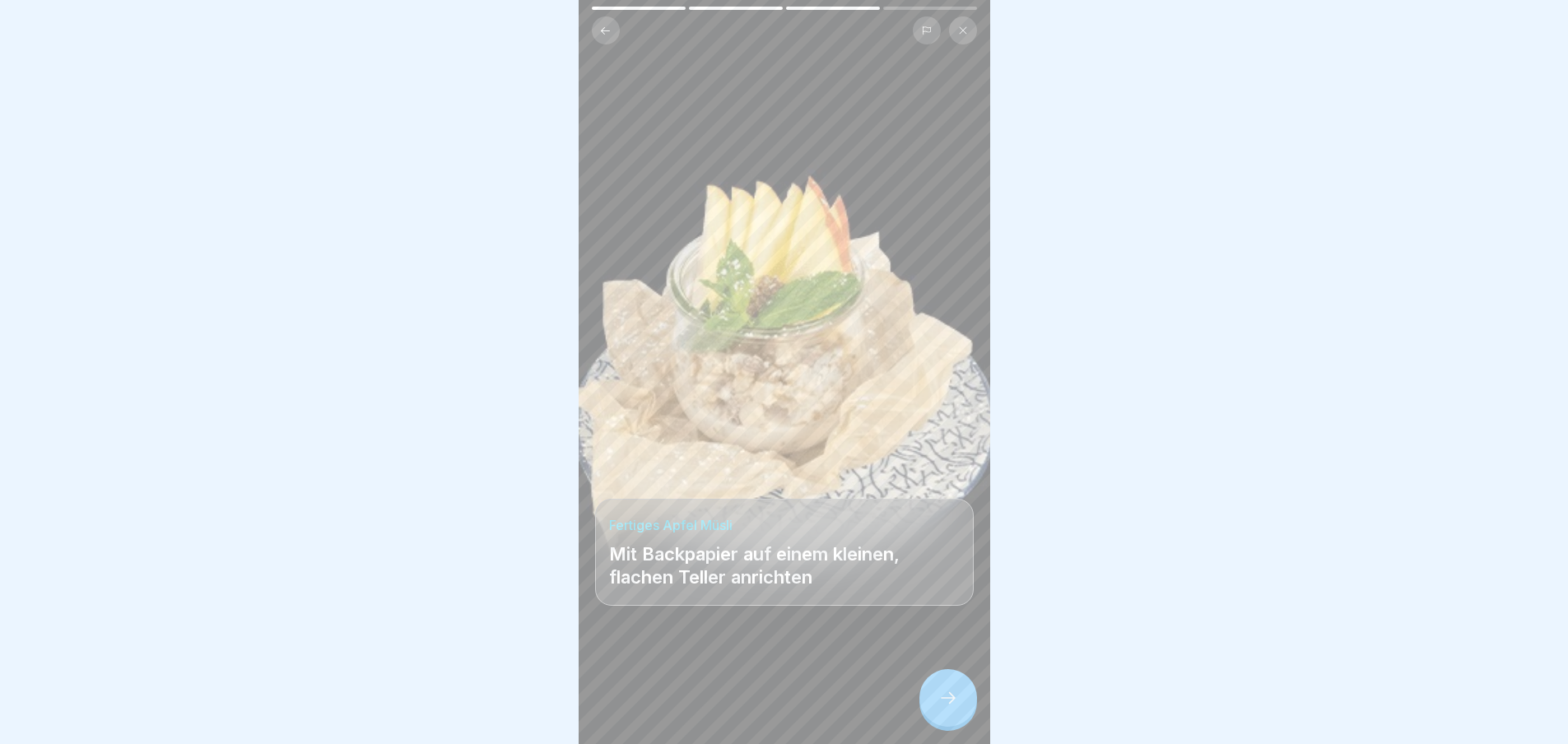
click at [943, 708] on icon at bounding box center [948, 699] width 20 height 20
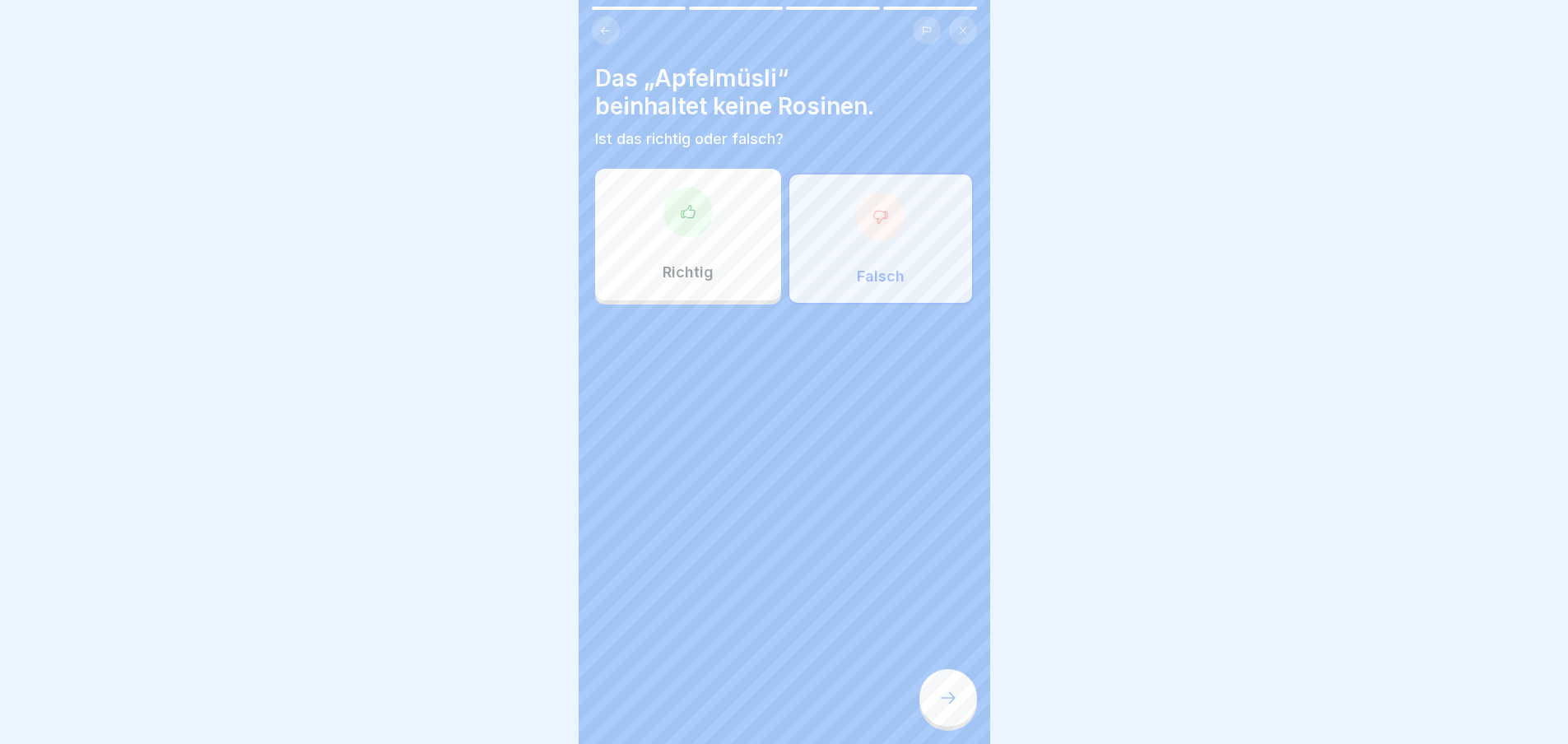
click at [943, 708] on icon at bounding box center [948, 699] width 20 height 20
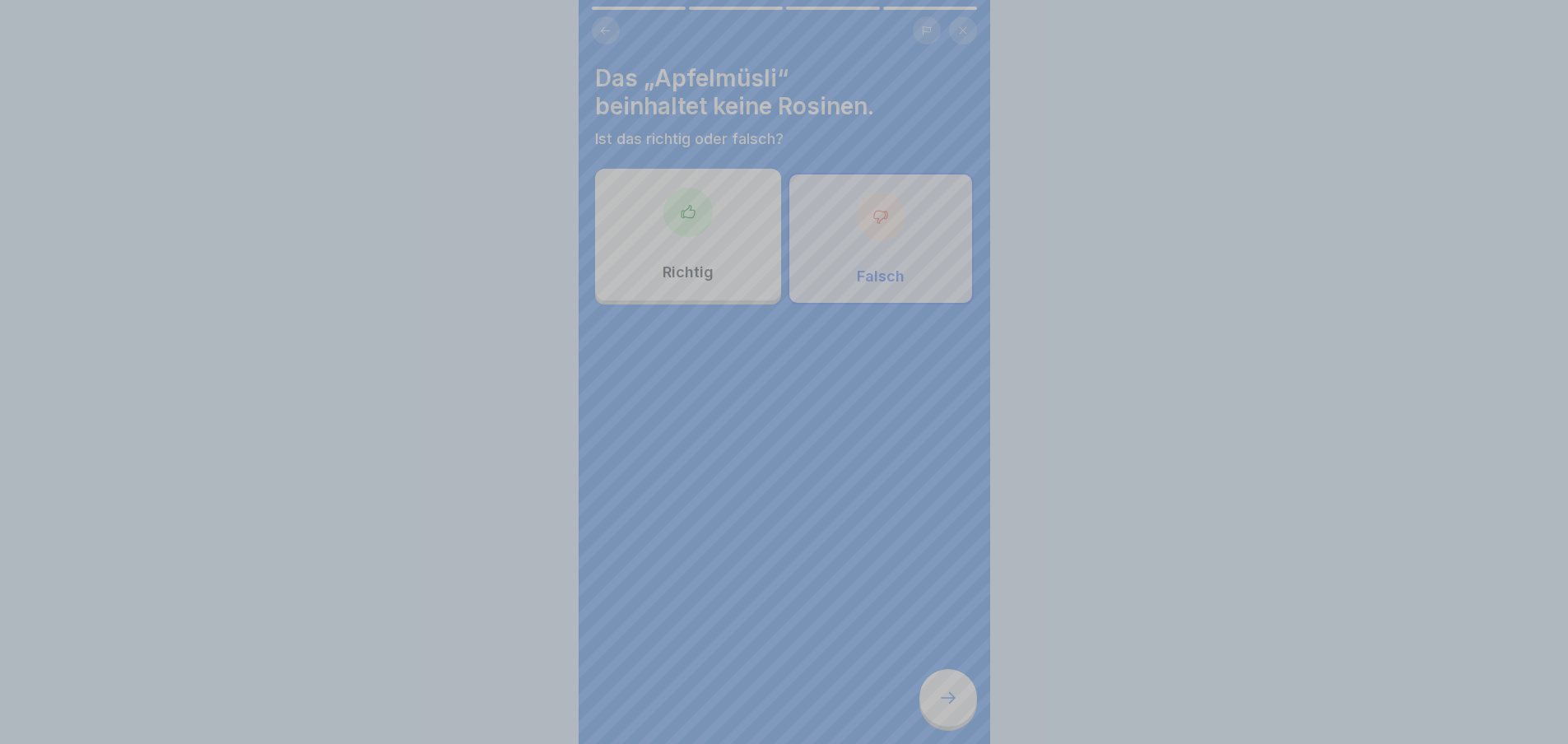
click at [943, 710] on div "Deine Antwort ist richtig! ✅ Genau es enthält Rosinen. Fortfahren" at bounding box center [784, 662] width 412 height 744
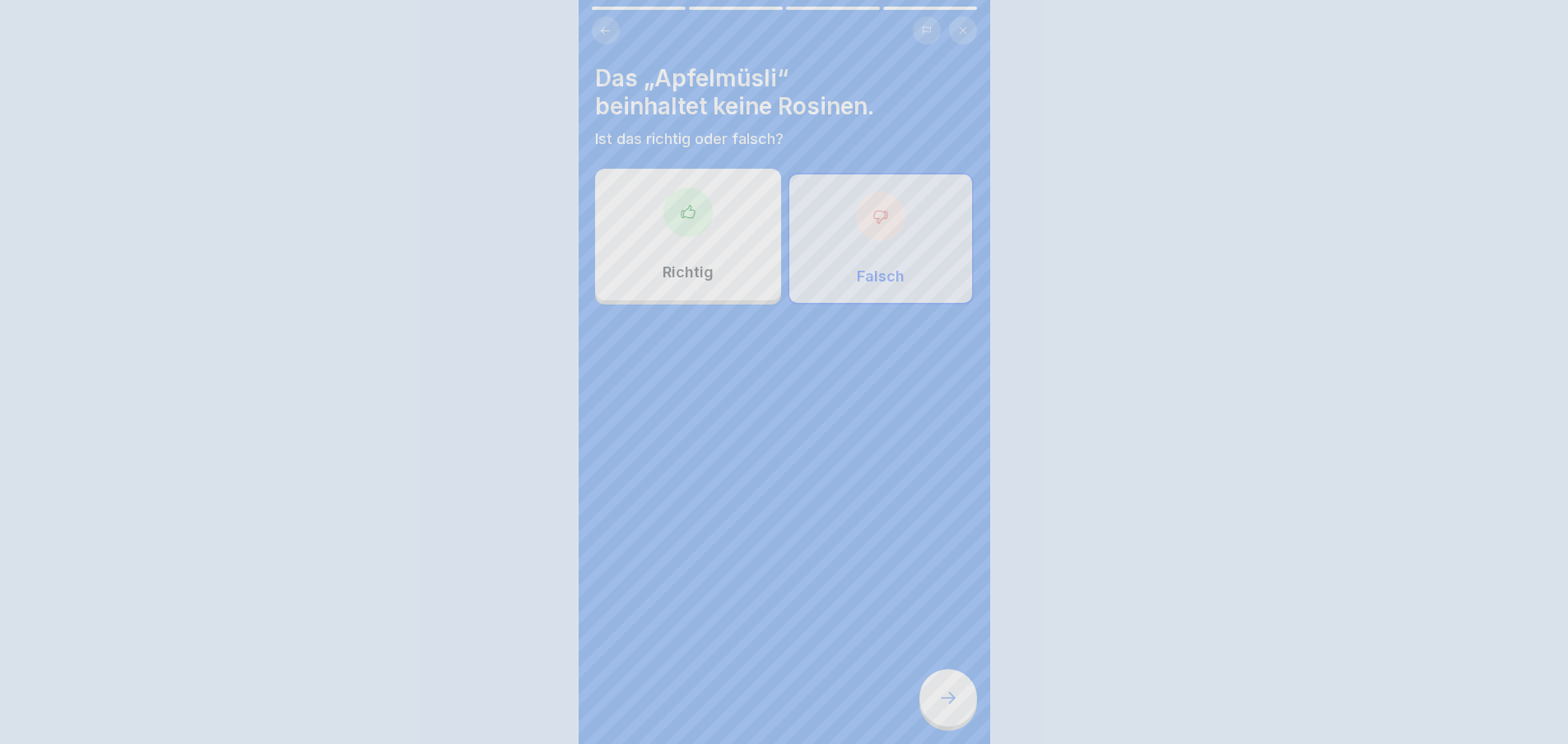
click at [943, 710] on div "Deine Antwort ist richtig! ✅ Genau es enthält Rosinen. Fortfahren" at bounding box center [784, 372] width 1568 height 744
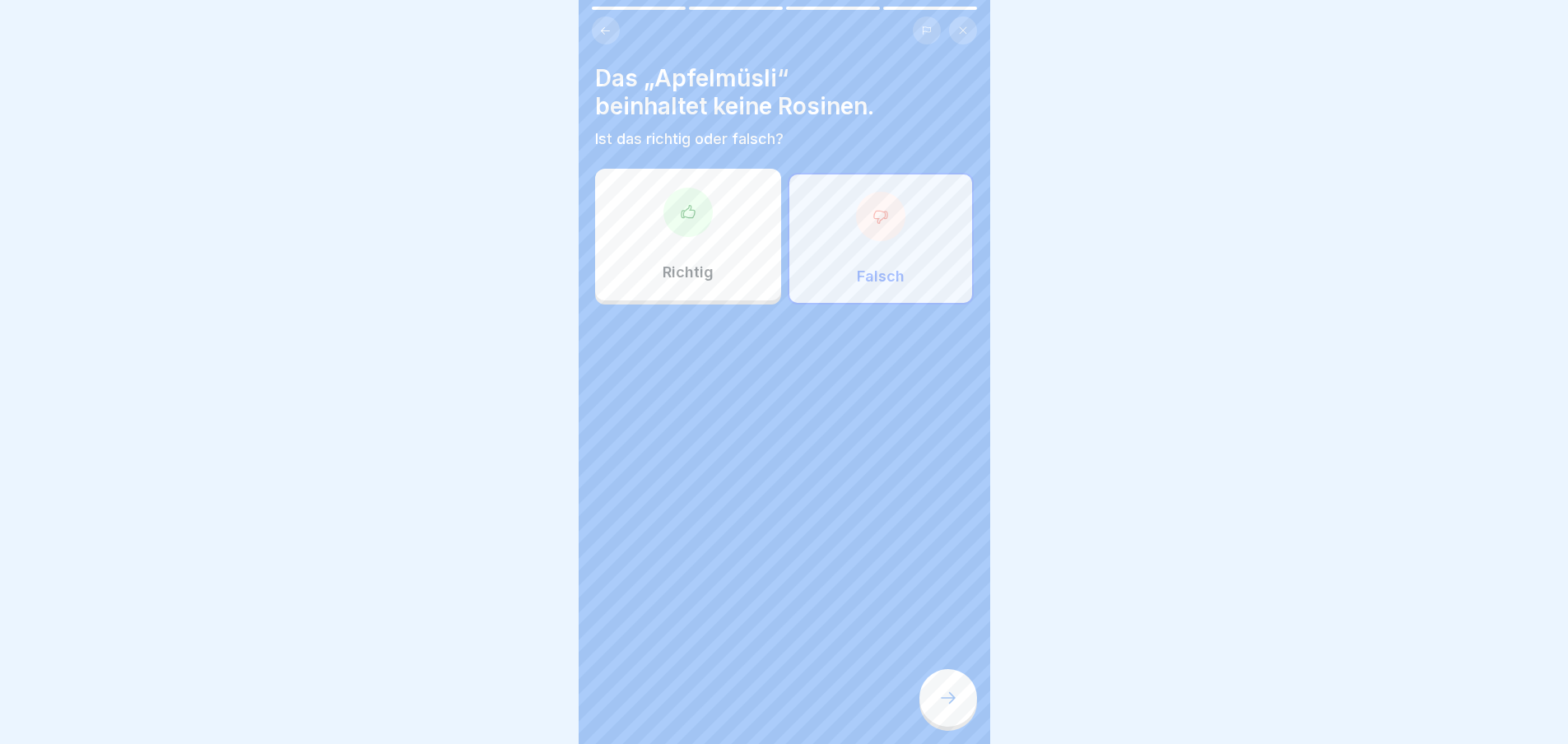
click at [943, 708] on icon at bounding box center [948, 699] width 20 height 20
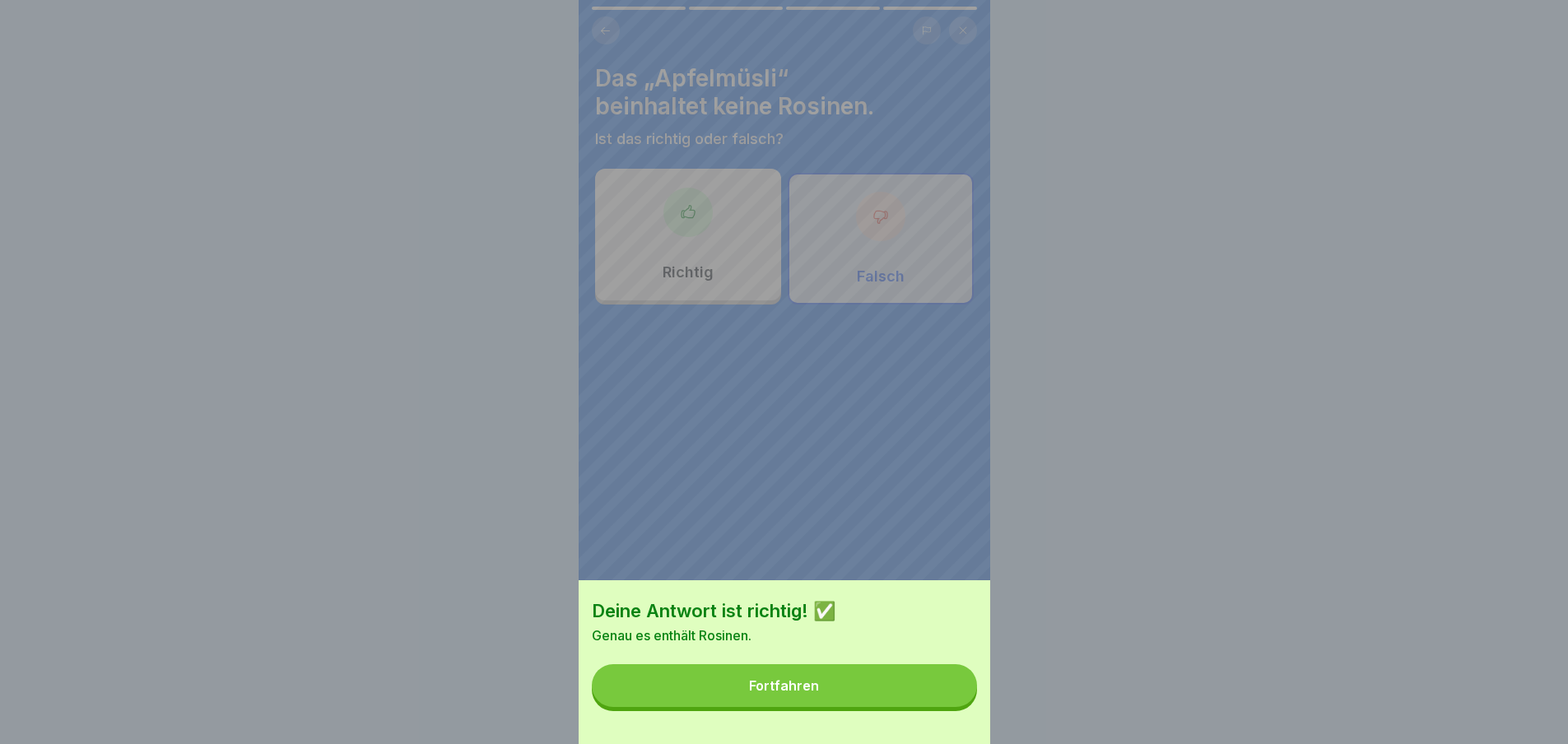
click at [943, 707] on button "Fortfahren" at bounding box center [784, 685] width 385 height 43
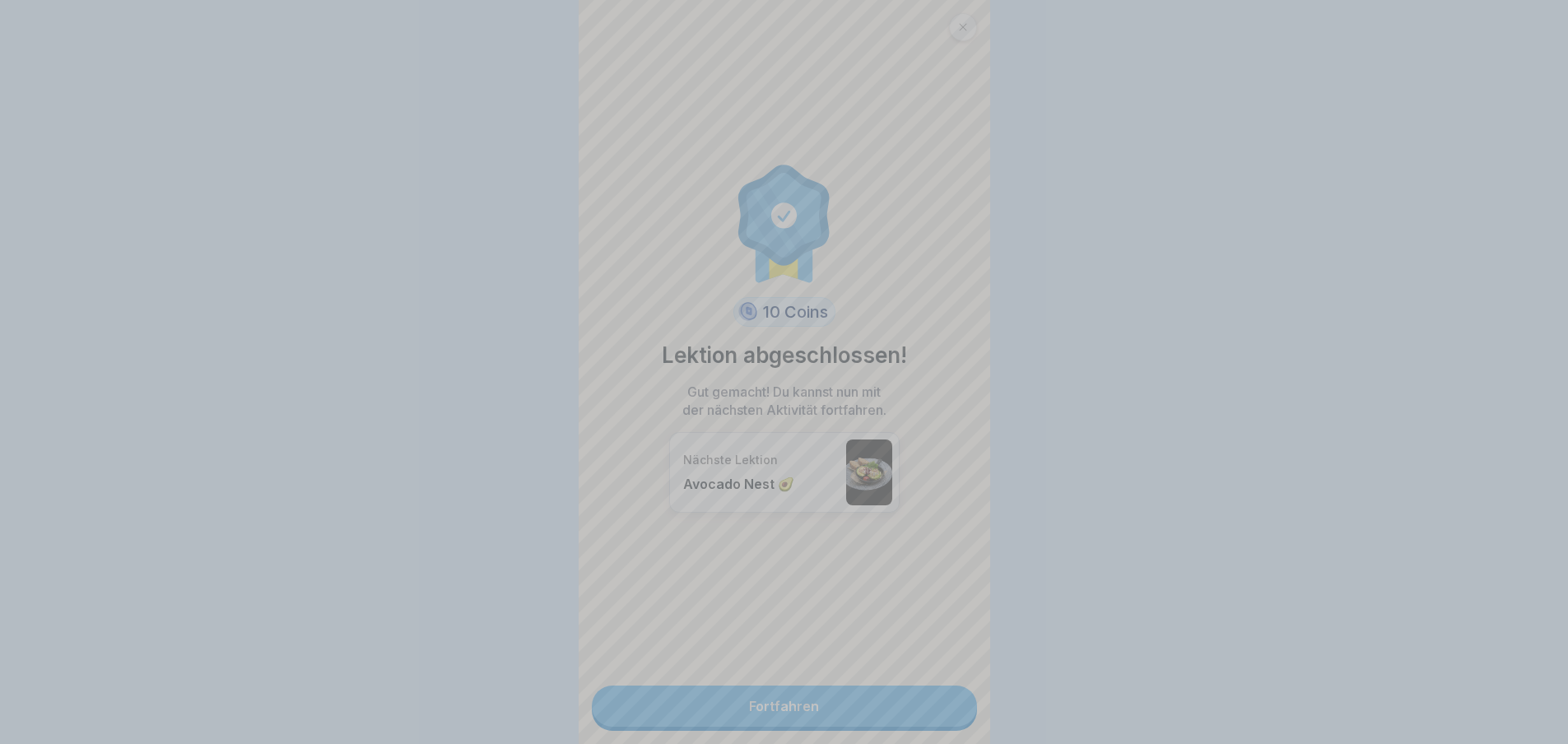
click at [943, 710] on div "Deine Antwort ist richtig! ✅ Genau es enthält Rosinen. Fortfahren" at bounding box center [784, 372] width 1568 height 744
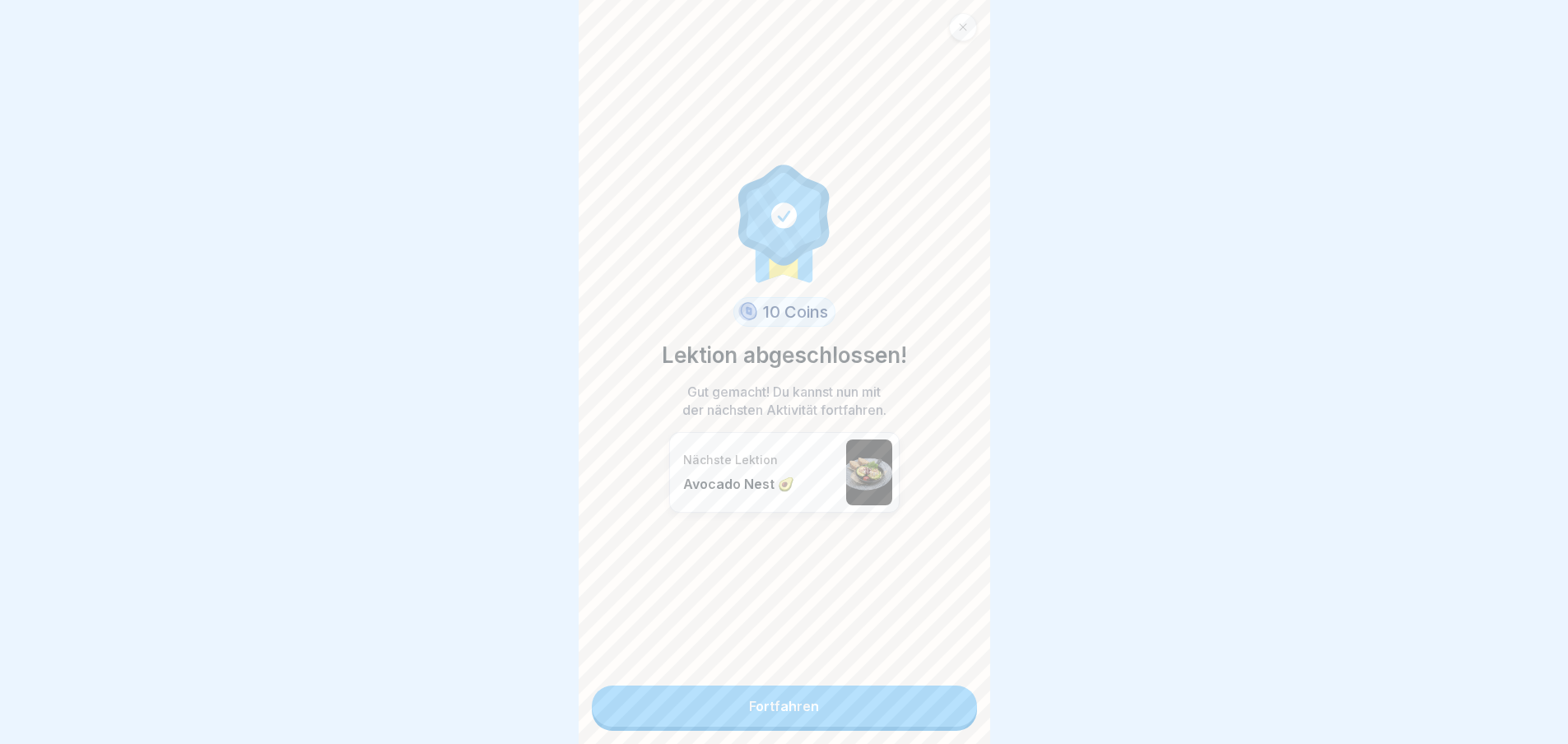
click at [943, 710] on link "Fortfahren" at bounding box center [784, 706] width 385 height 41
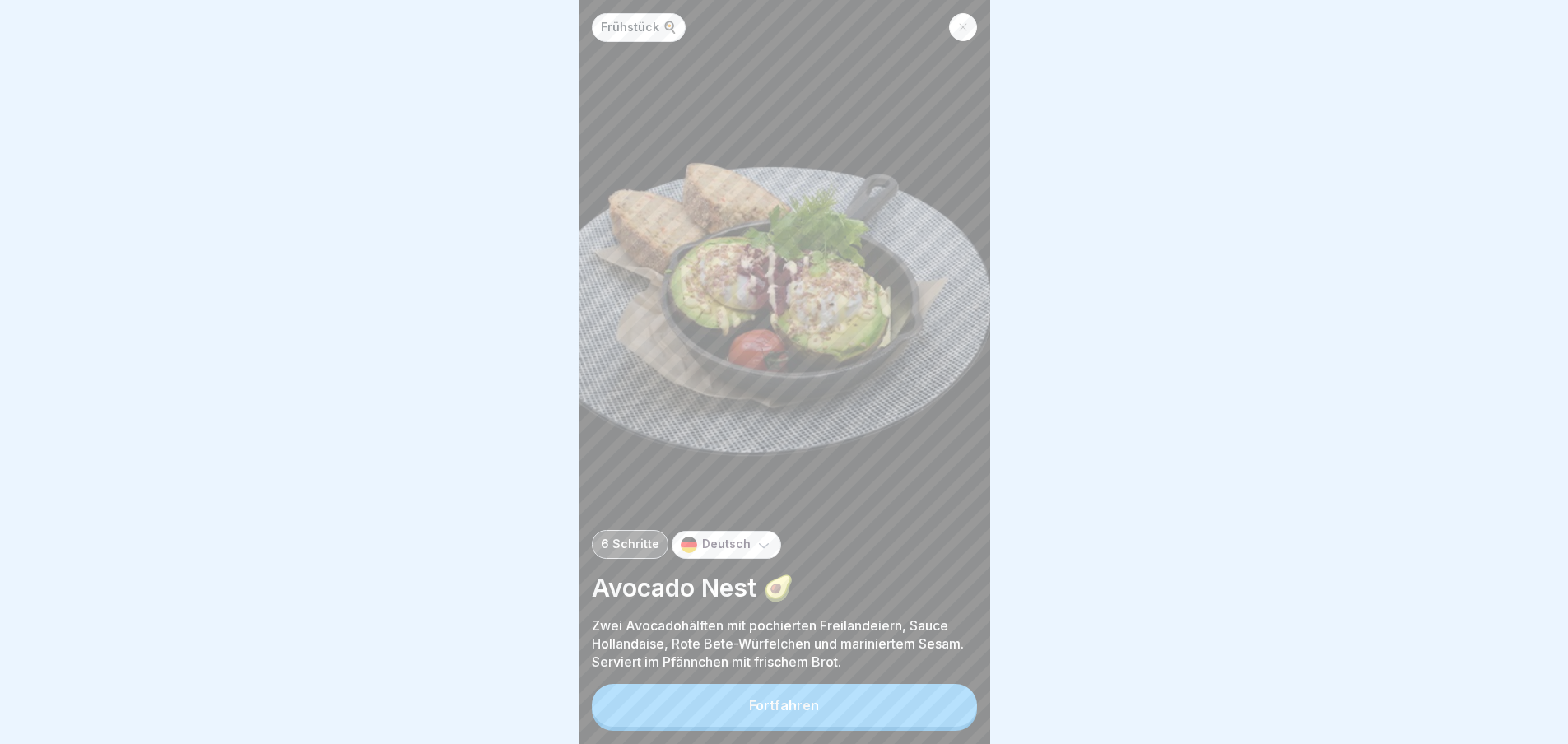
click at [943, 710] on button "Fortfahren" at bounding box center [784, 705] width 385 height 43
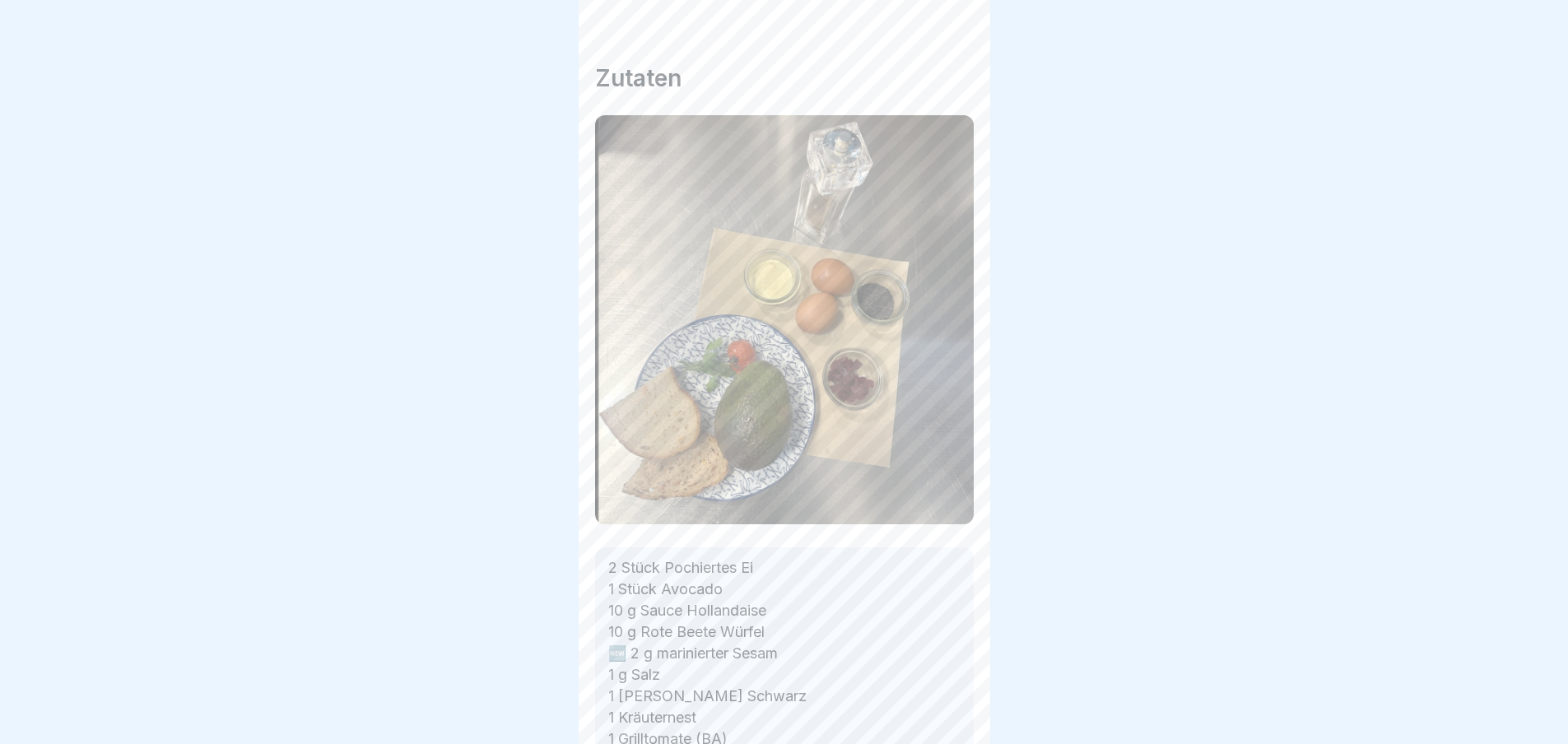
click at [943, 710] on div "Zutaten 2 Stück Pochiertes Ei 1 Stück Avocado 10 g Sauce Hollandaise 10 g Rote …" at bounding box center [784, 372] width 412 height 744
click at [943, 710] on div "Frühstück 🍳 6 Schritte Deutsch Avocado Nest 🥑 Zwei Avocadohälften mit pochierte…" at bounding box center [784, 372] width 412 height 744
click at [943, 708] on icon at bounding box center [948, 699] width 20 height 20
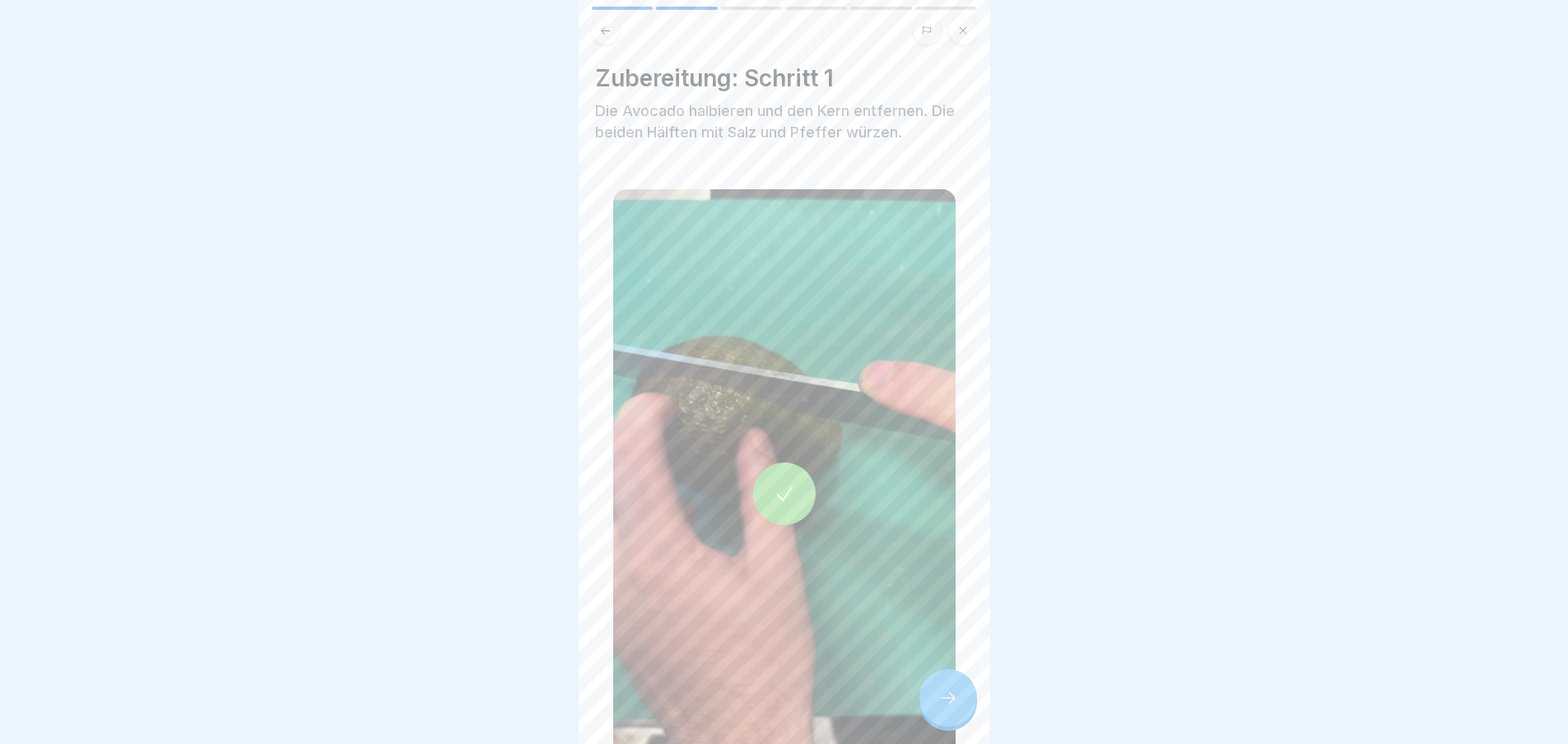
click at [943, 708] on icon at bounding box center [948, 699] width 20 height 20
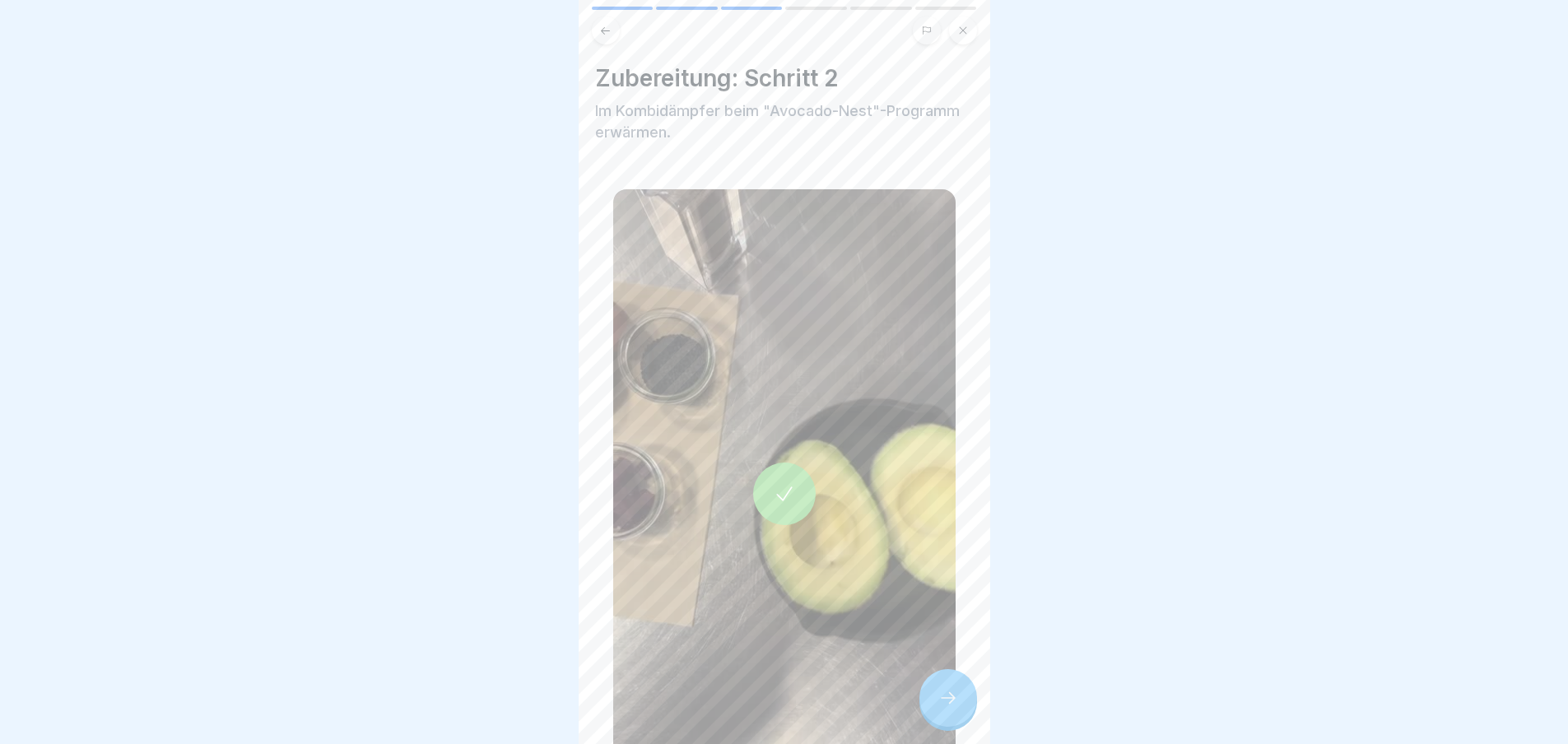
click at [943, 708] on icon at bounding box center [948, 699] width 20 height 20
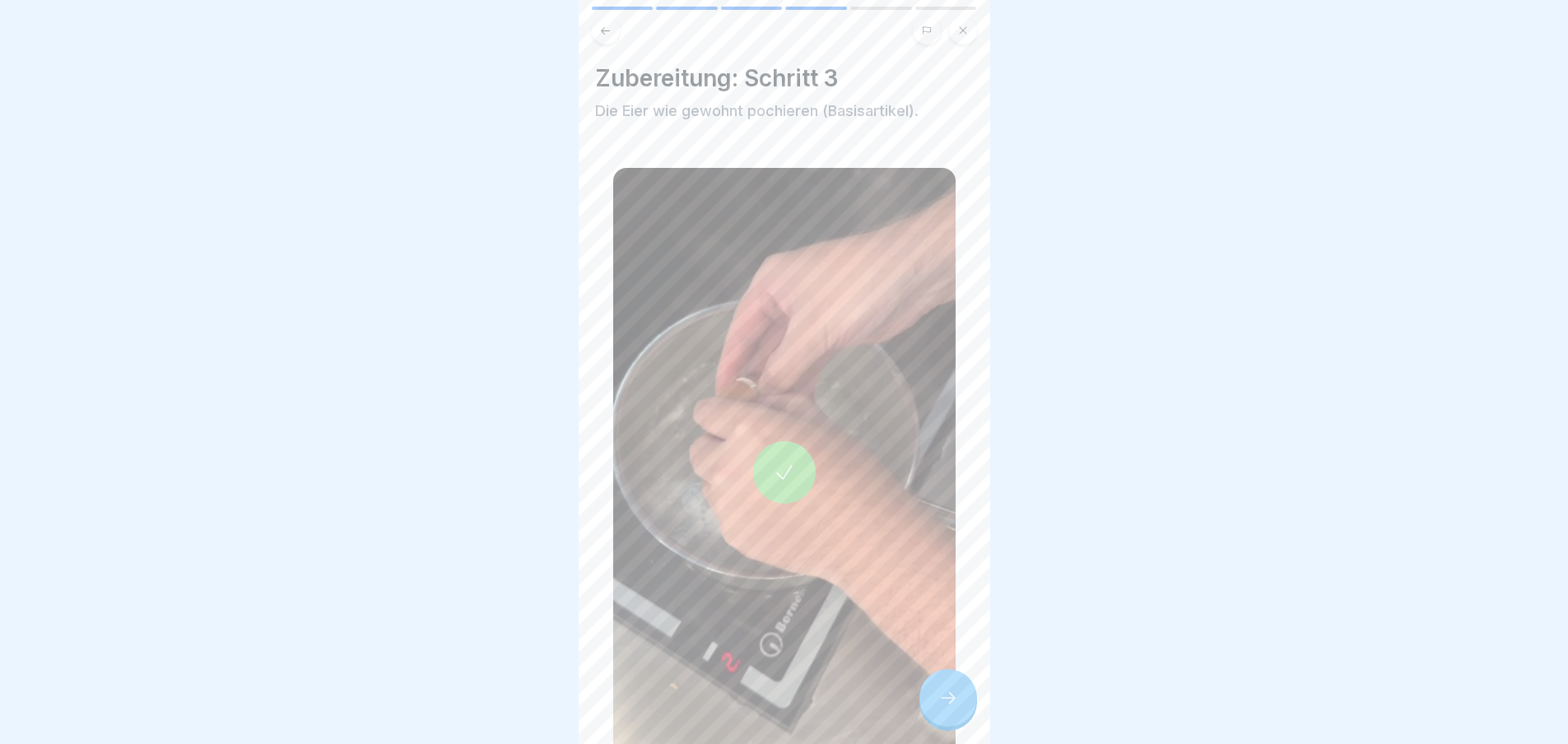
click at [943, 708] on icon at bounding box center [948, 699] width 20 height 20
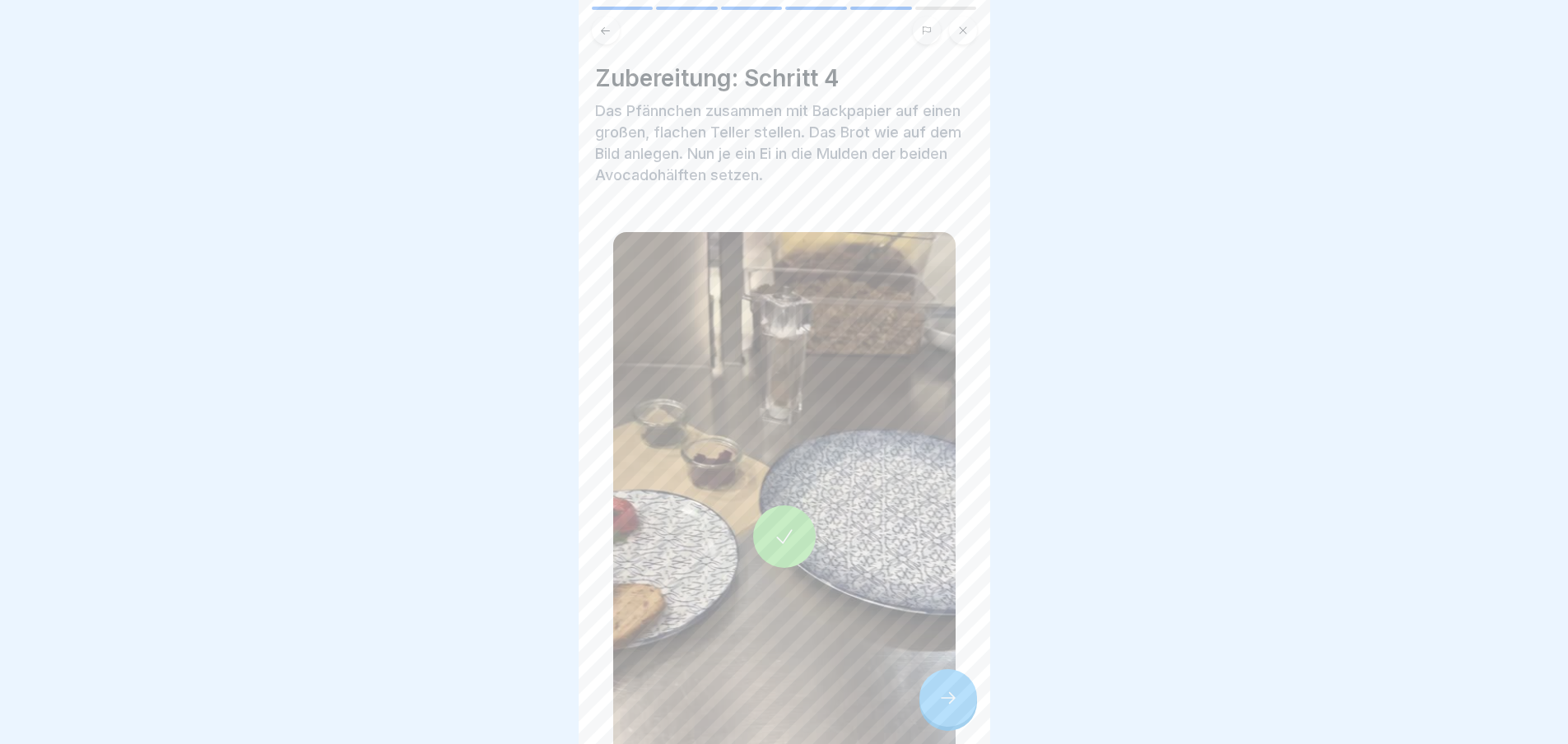
click at [943, 708] on icon at bounding box center [948, 699] width 20 height 20
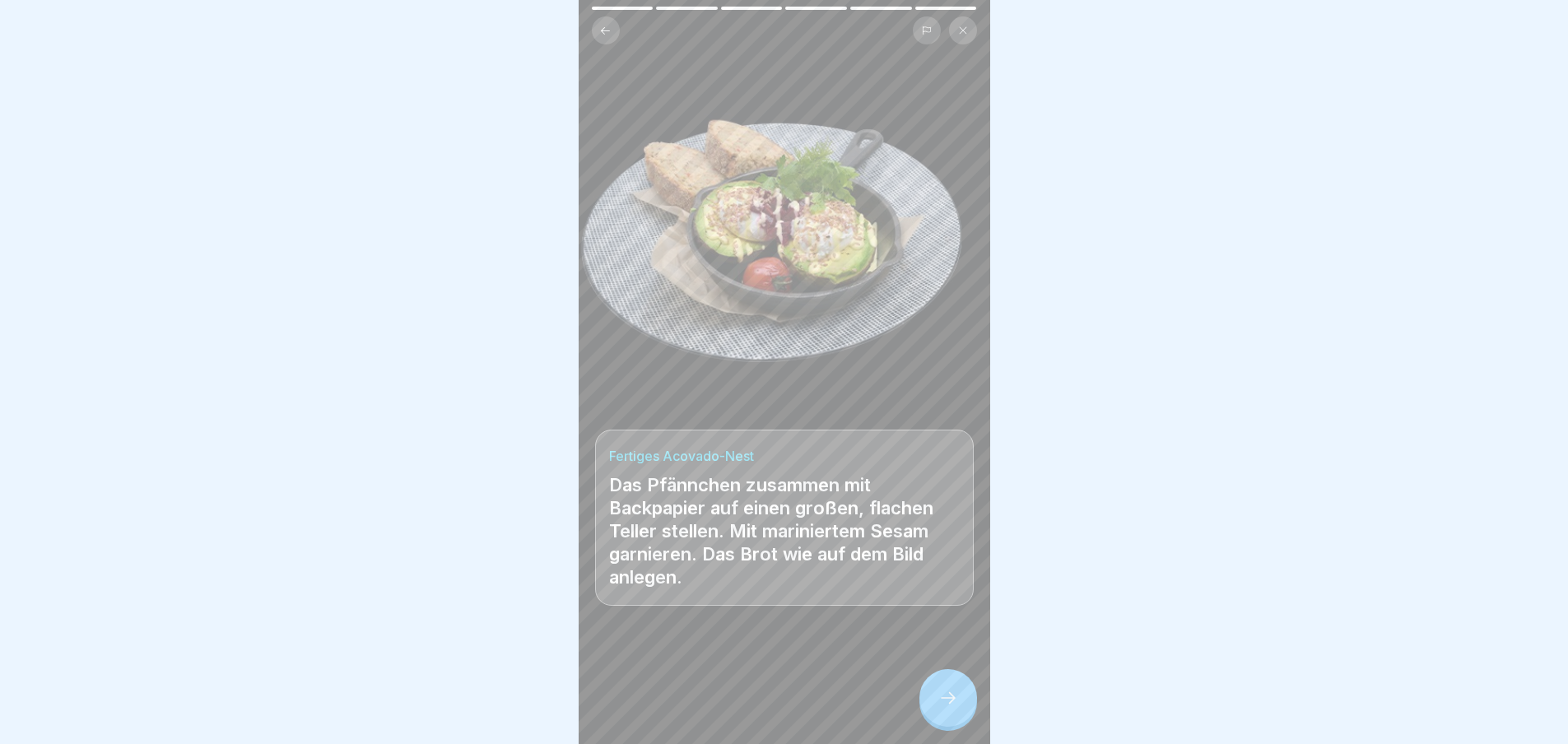
click at [943, 708] on icon at bounding box center [948, 699] width 20 height 20
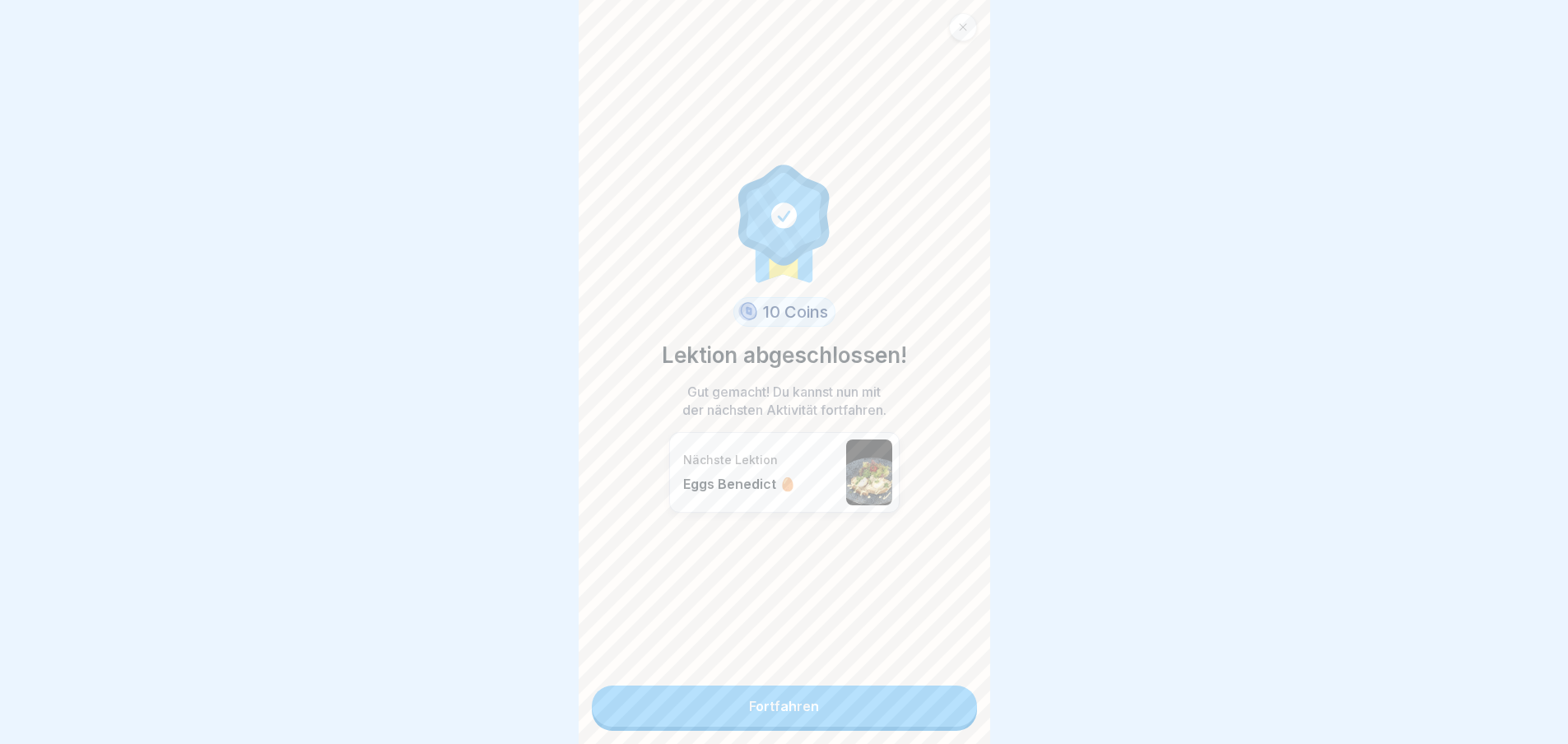
click at [943, 710] on link "Fortfahren" at bounding box center [784, 706] width 385 height 41
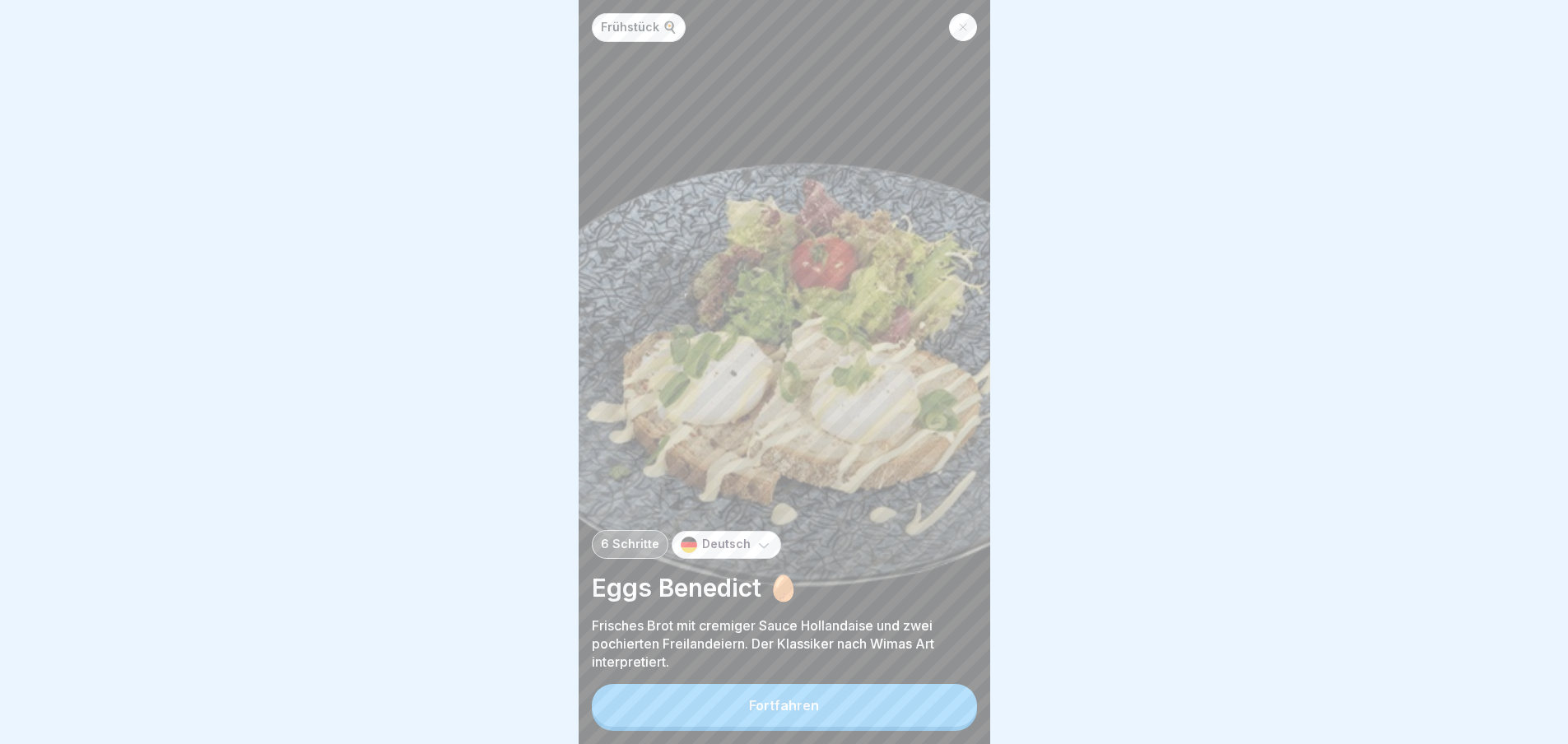
click at [943, 710] on button "Fortfahren" at bounding box center [784, 705] width 385 height 43
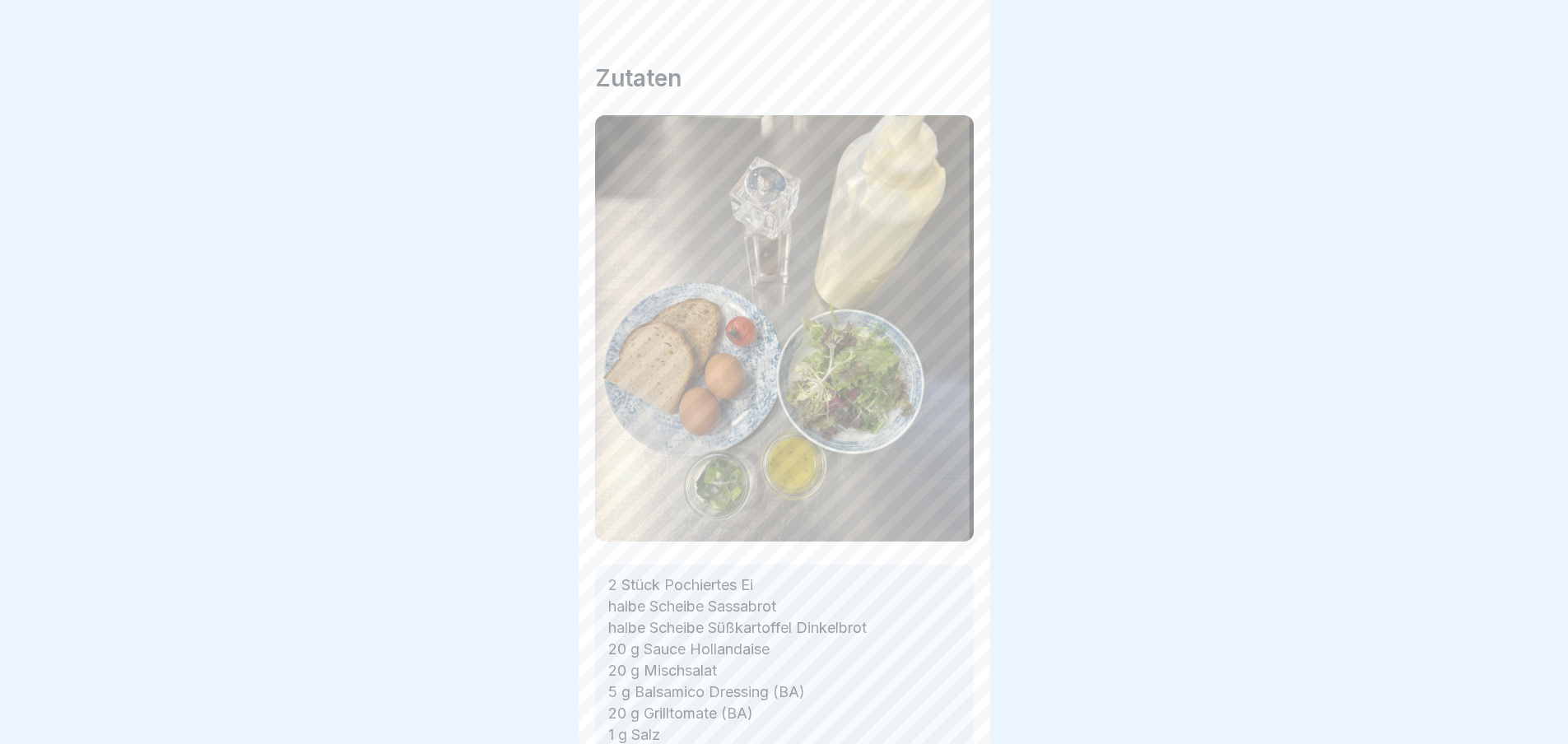
click at [943, 710] on div "Frühstück 🍳 6 Schritte Deutsch Eggs Benedict 🥚 Frisches Brot mit cremiger Sauce…" at bounding box center [784, 372] width 412 height 744
click at [943, 708] on icon at bounding box center [948, 699] width 20 height 20
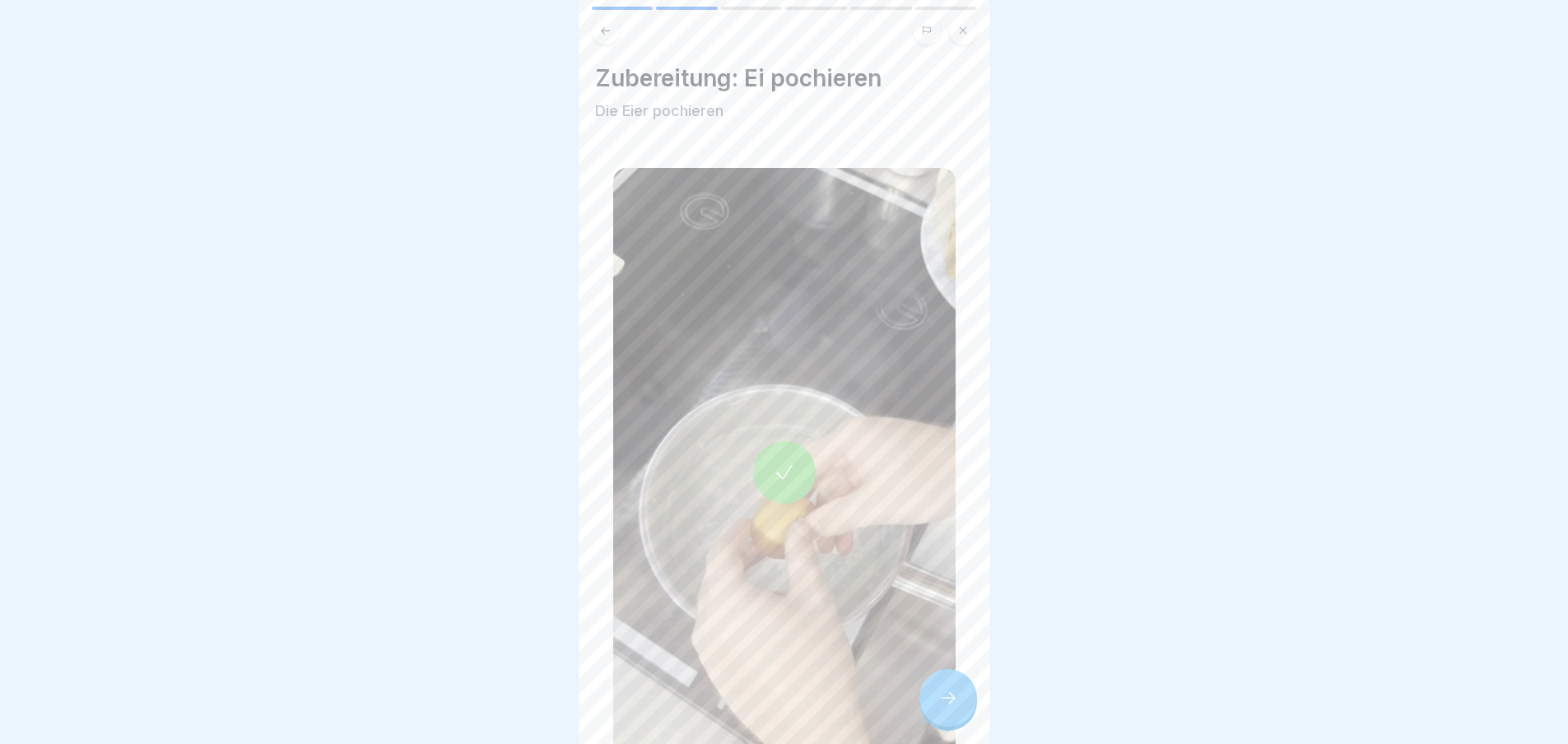
click at [943, 708] on icon at bounding box center [948, 699] width 20 height 20
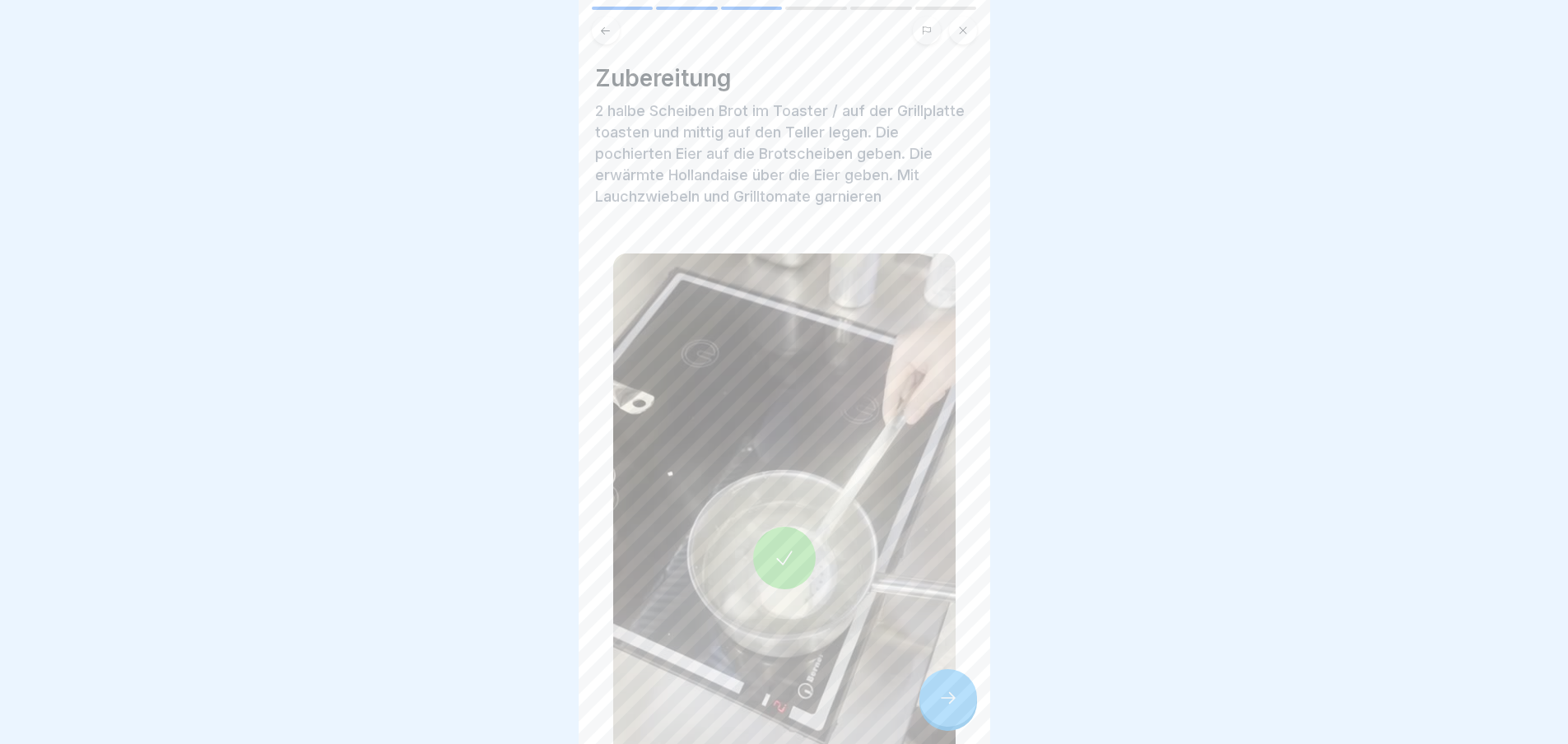
click at [943, 708] on icon at bounding box center [948, 699] width 20 height 20
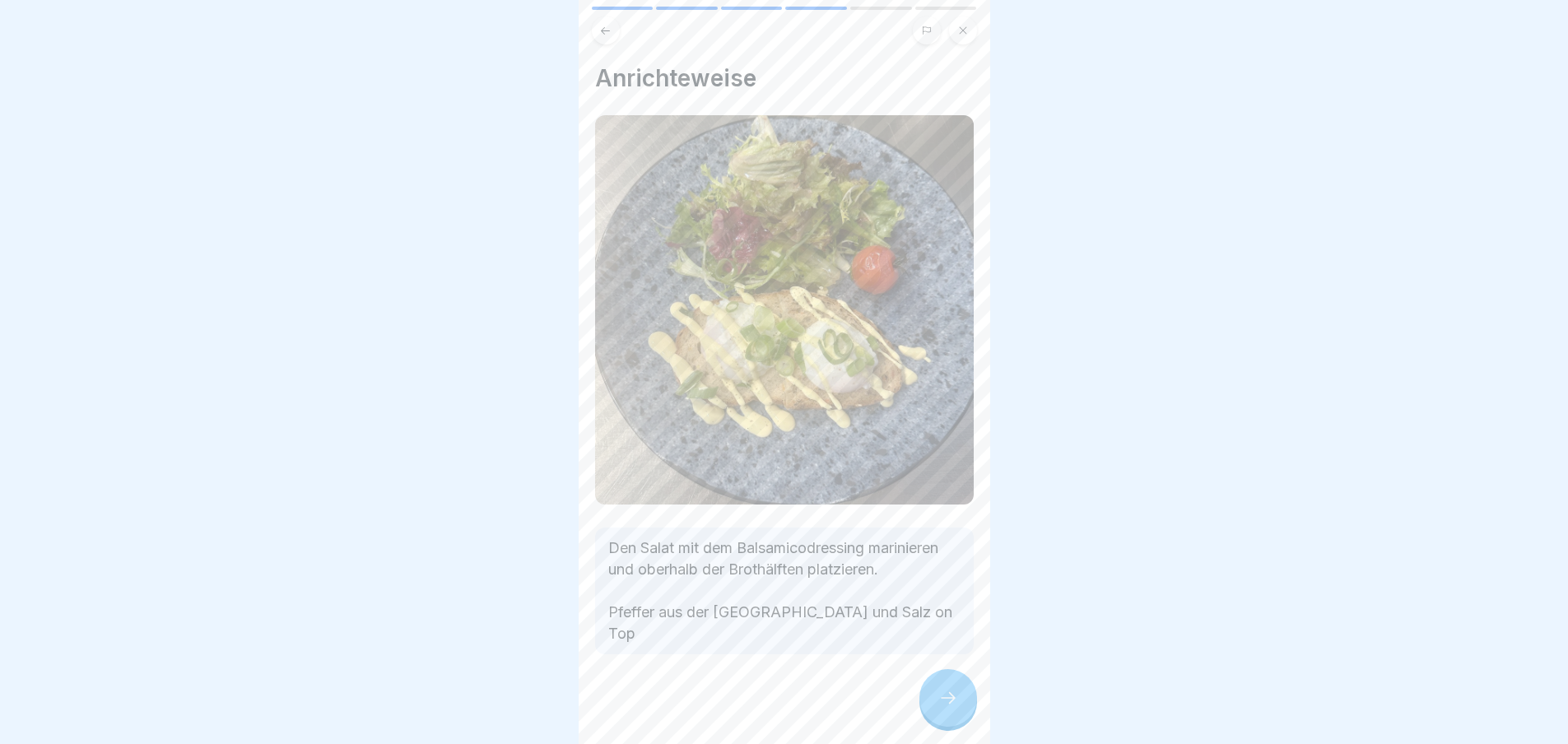
click at [943, 708] on icon at bounding box center [948, 699] width 20 height 20
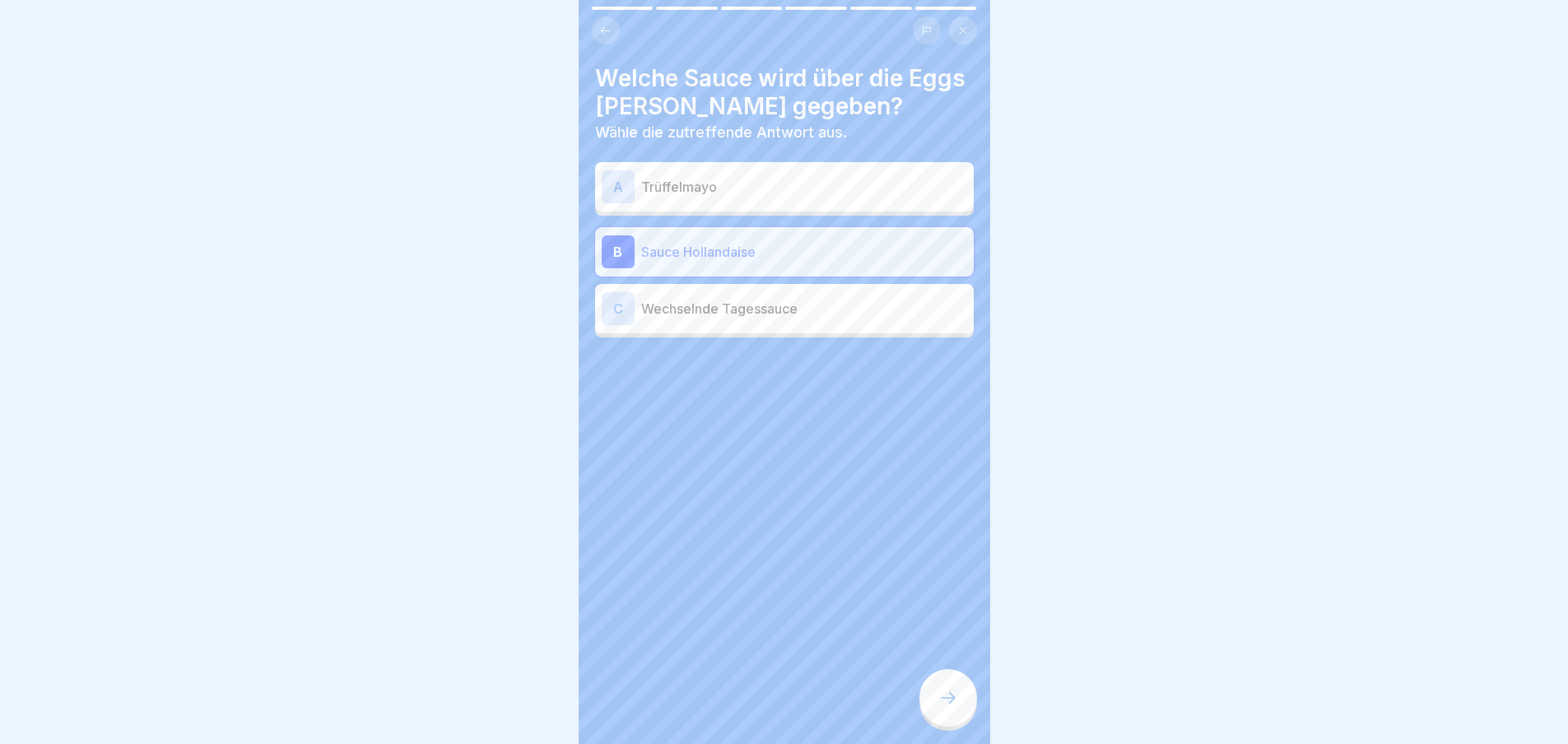
click at [943, 708] on icon at bounding box center [948, 699] width 20 height 20
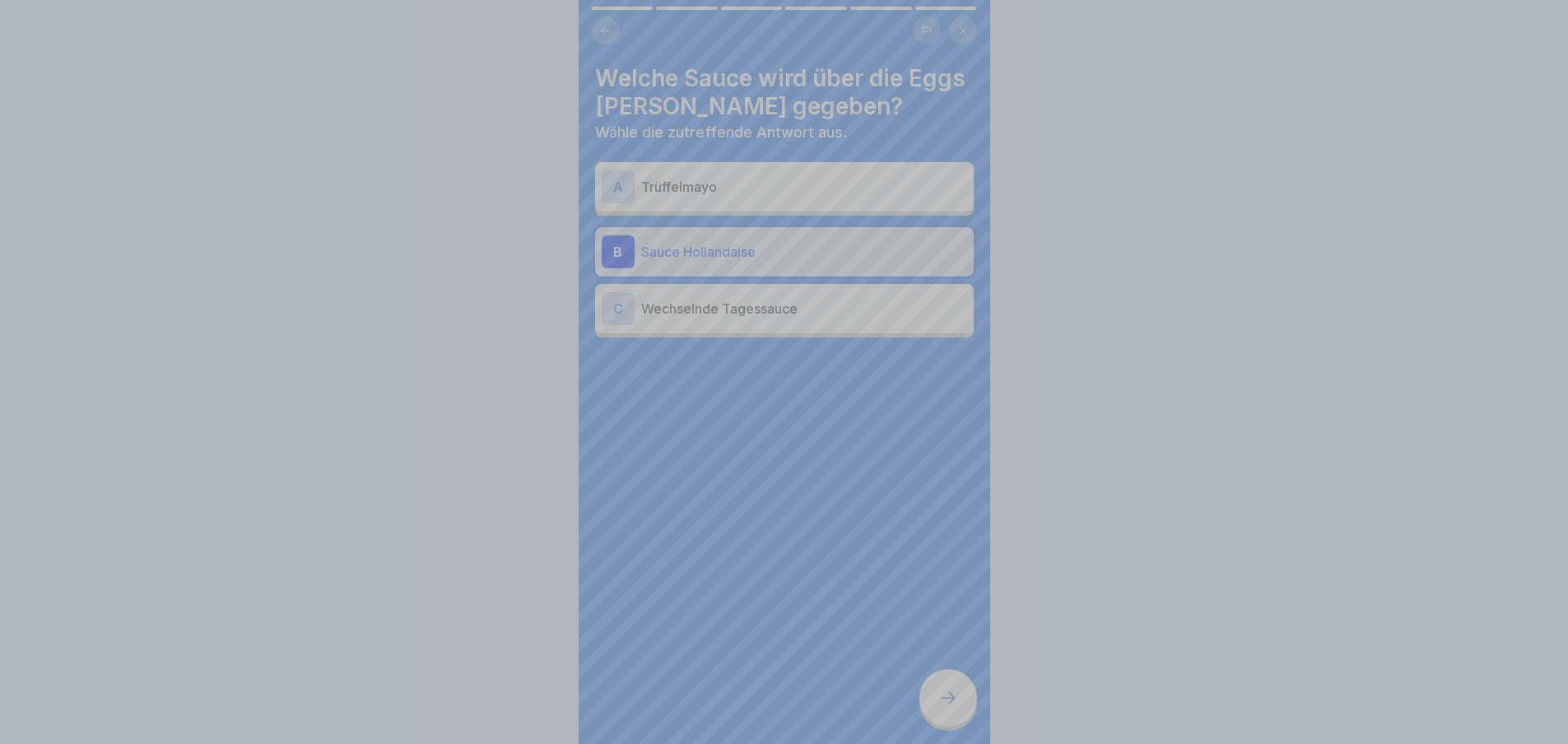
click at [943, 710] on div "Deine Antwort ist richtig! ✅ Ja genau richtig! Klassisch die Sauce Hollandaise.…" at bounding box center [784, 372] width 1568 height 744
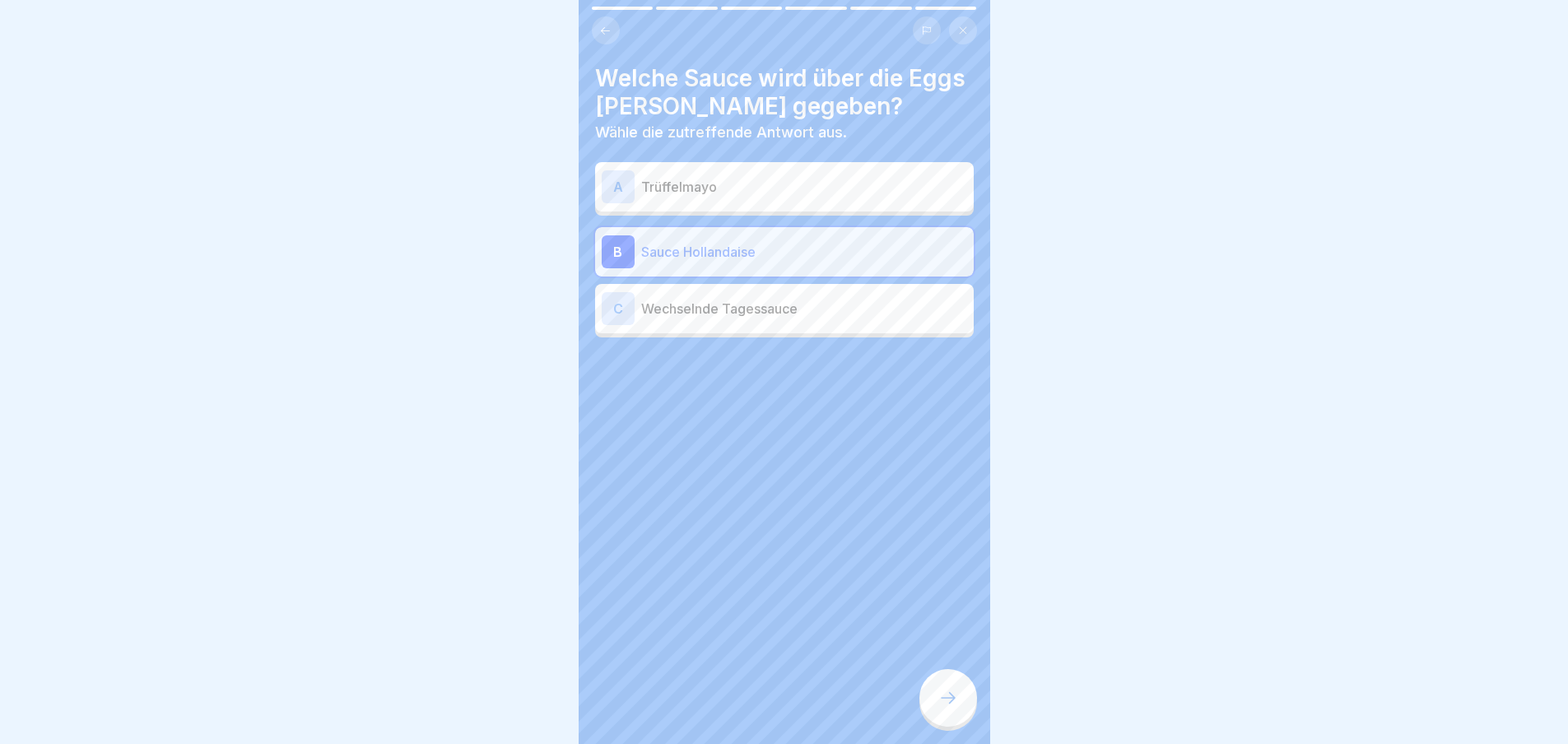
click at [943, 708] on icon at bounding box center [948, 699] width 20 height 20
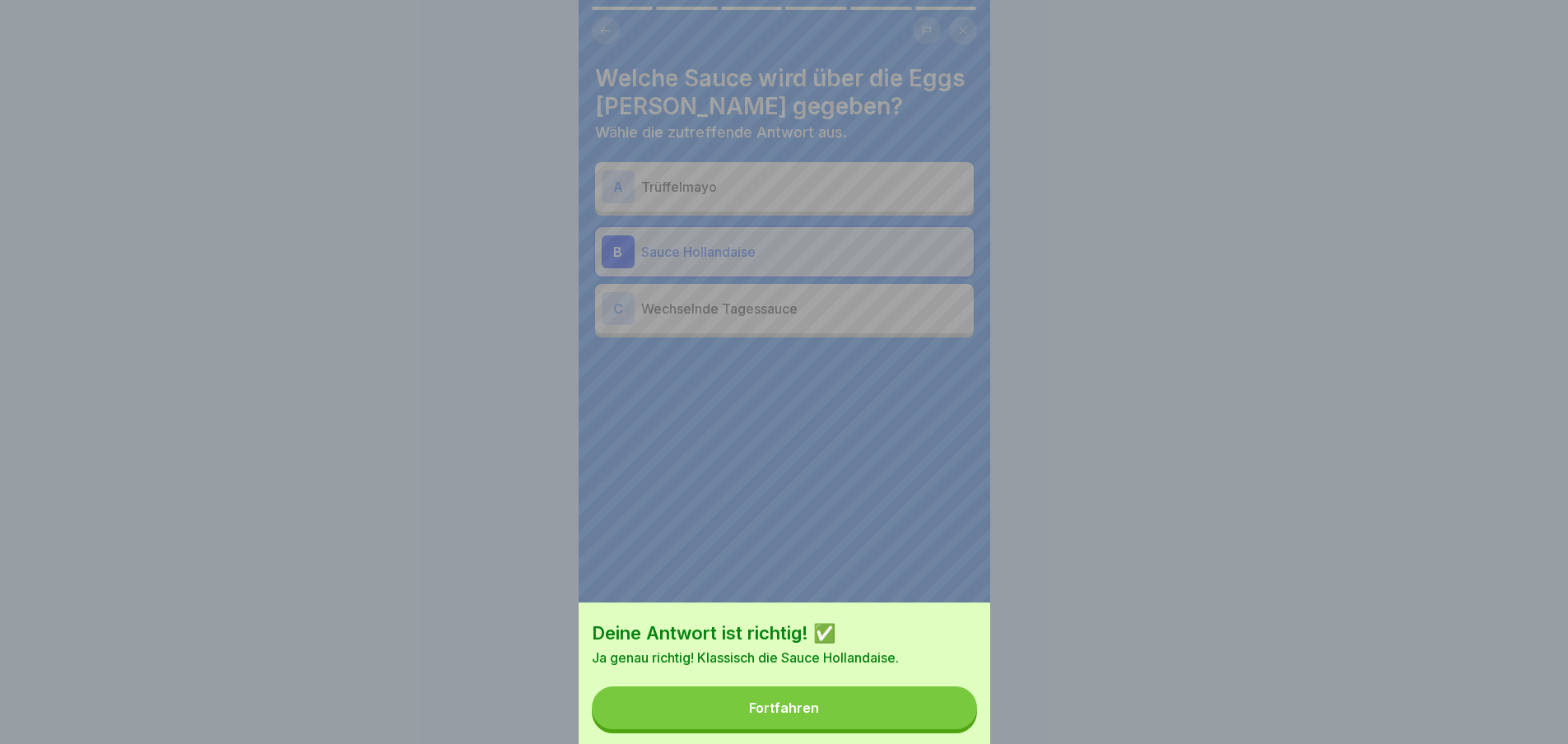
click at [943, 710] on div "Deine Antwort ist richtig! ✅ Ja genau richtig! Klassisch die Sauce Hollandaise.…" at bounding box center [784, 684] width 412 height 164
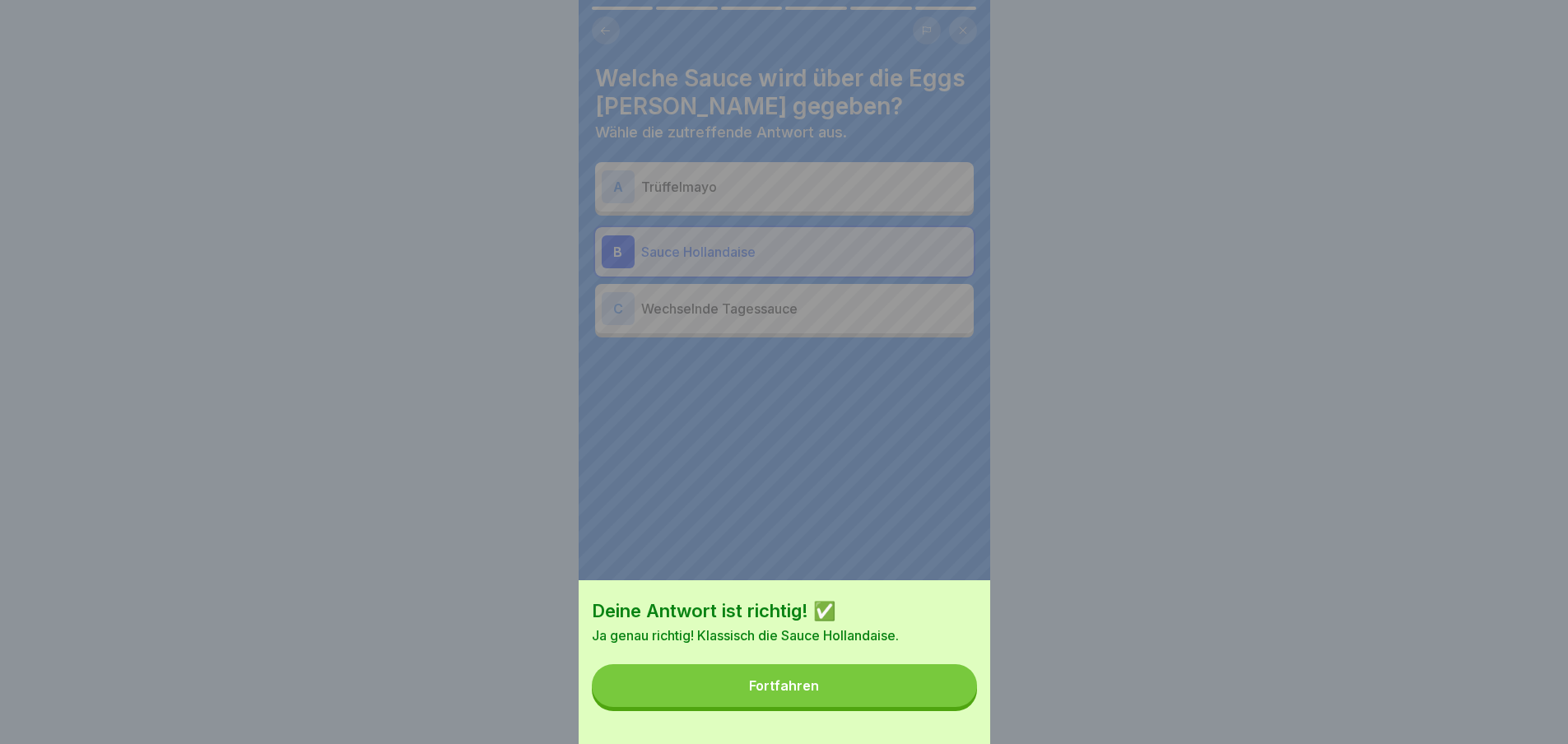
click at [943, 707] on button "Fortfahren" at bounding box center [784, 685] width 385 height 43
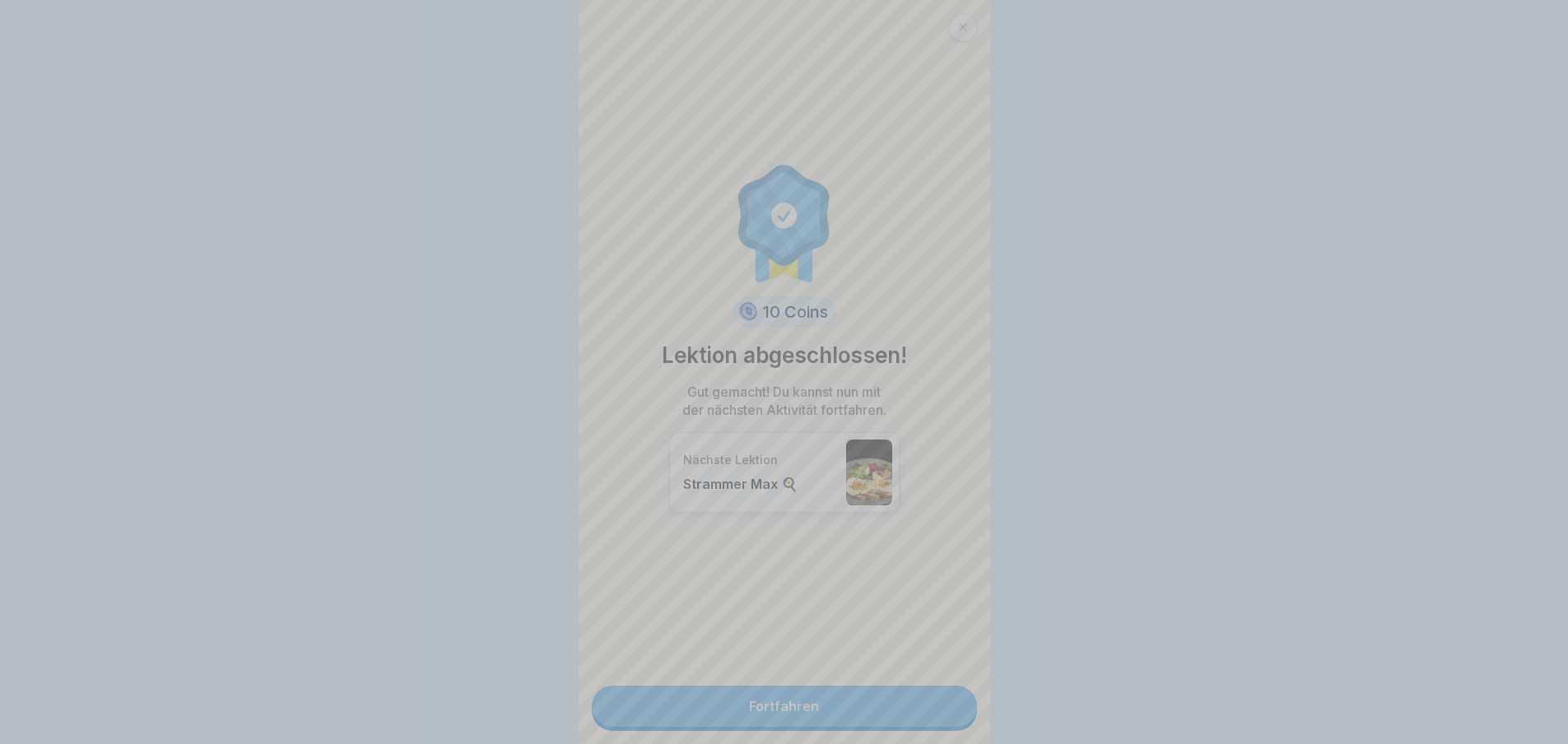
click at [943, 710] on div "Deine Antwort ist richtig! ✅ Ja genau richtig! Klassisch die Sauce Hollandaise.…" at bounding box center [784, 372] width 1568 height 744
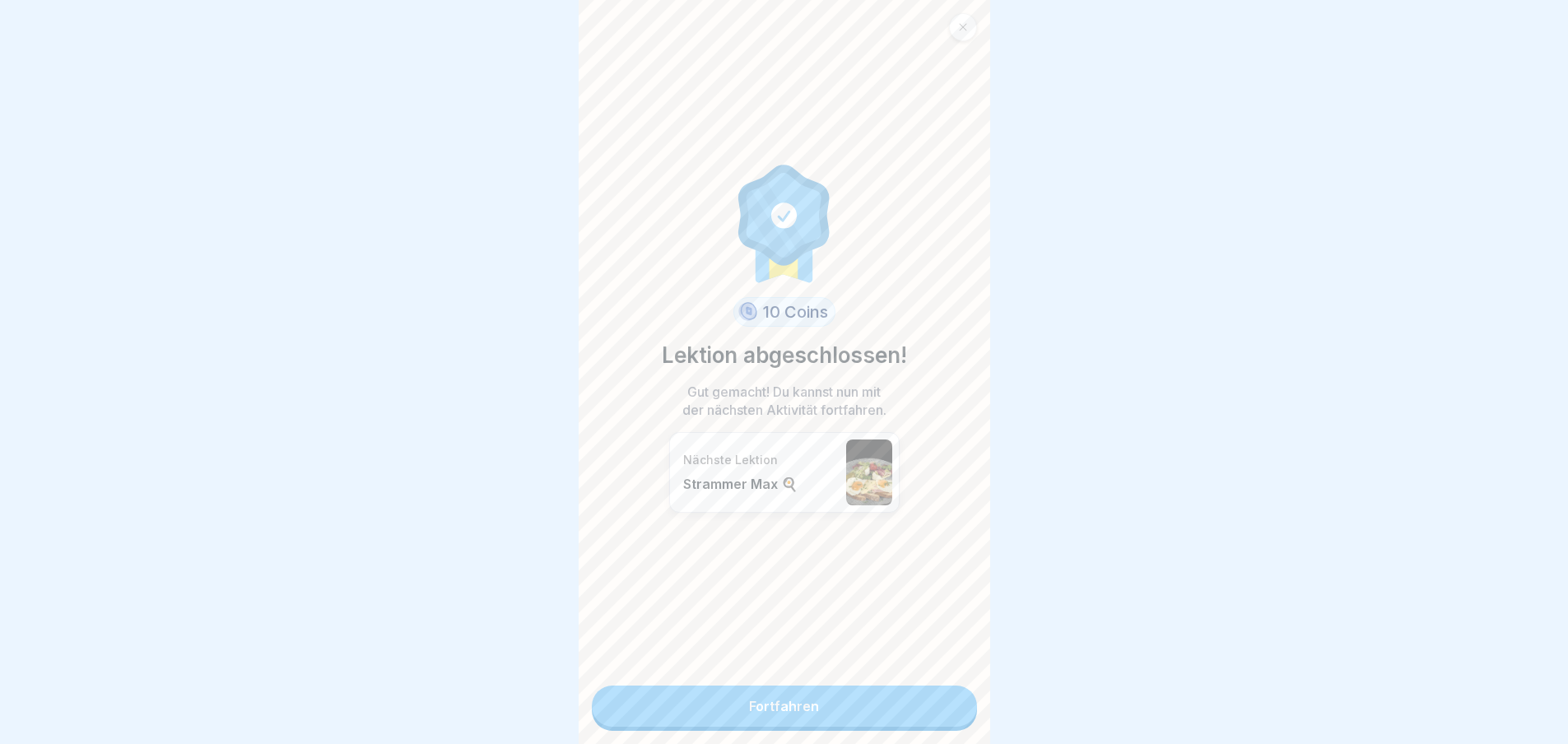
click at [943, 710] on link "Fortfahren" at bounding box center [784, 706] width 385 height 41
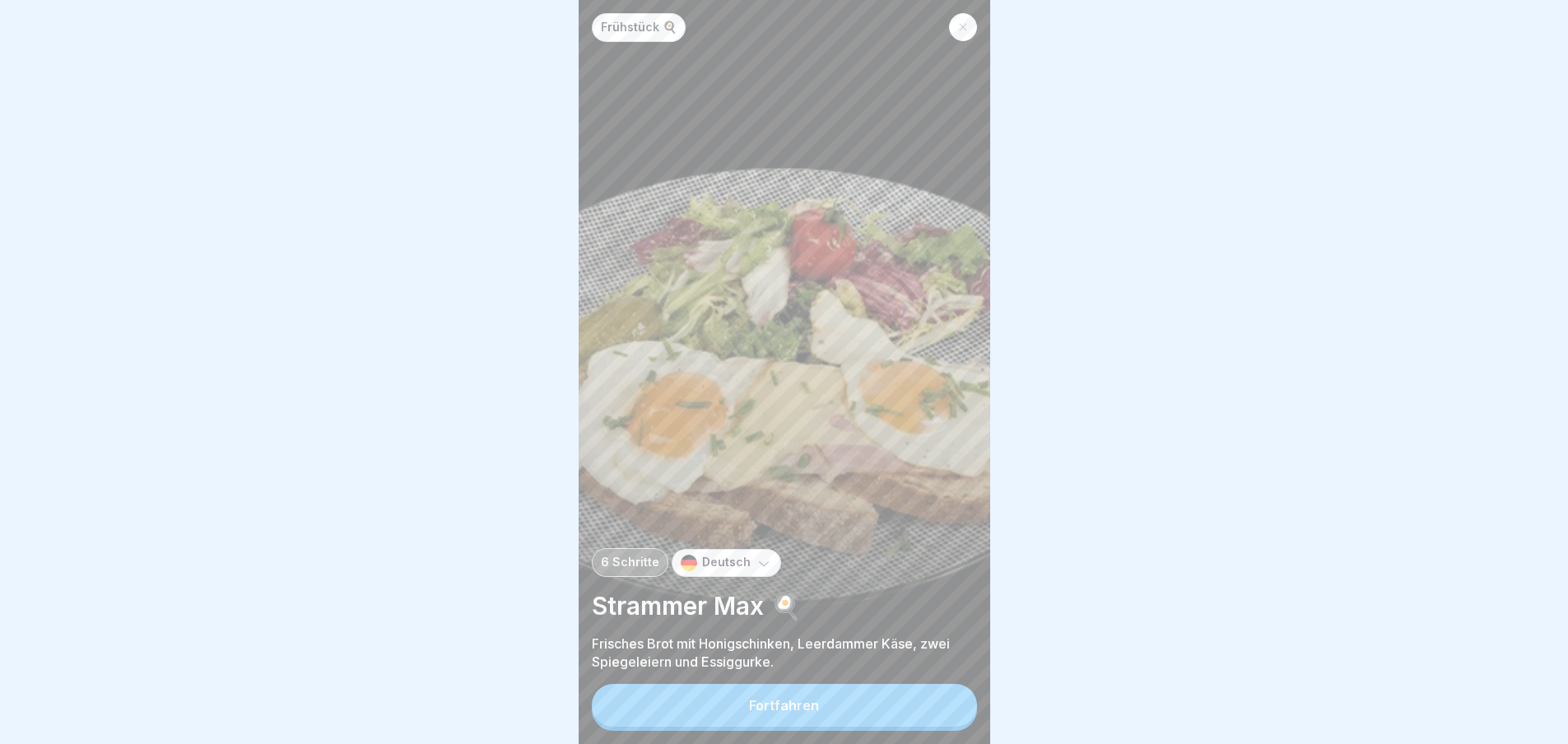
click at [943, 710] on button "Fortfahren" at bounding box center [784, 705] width 385 height 43
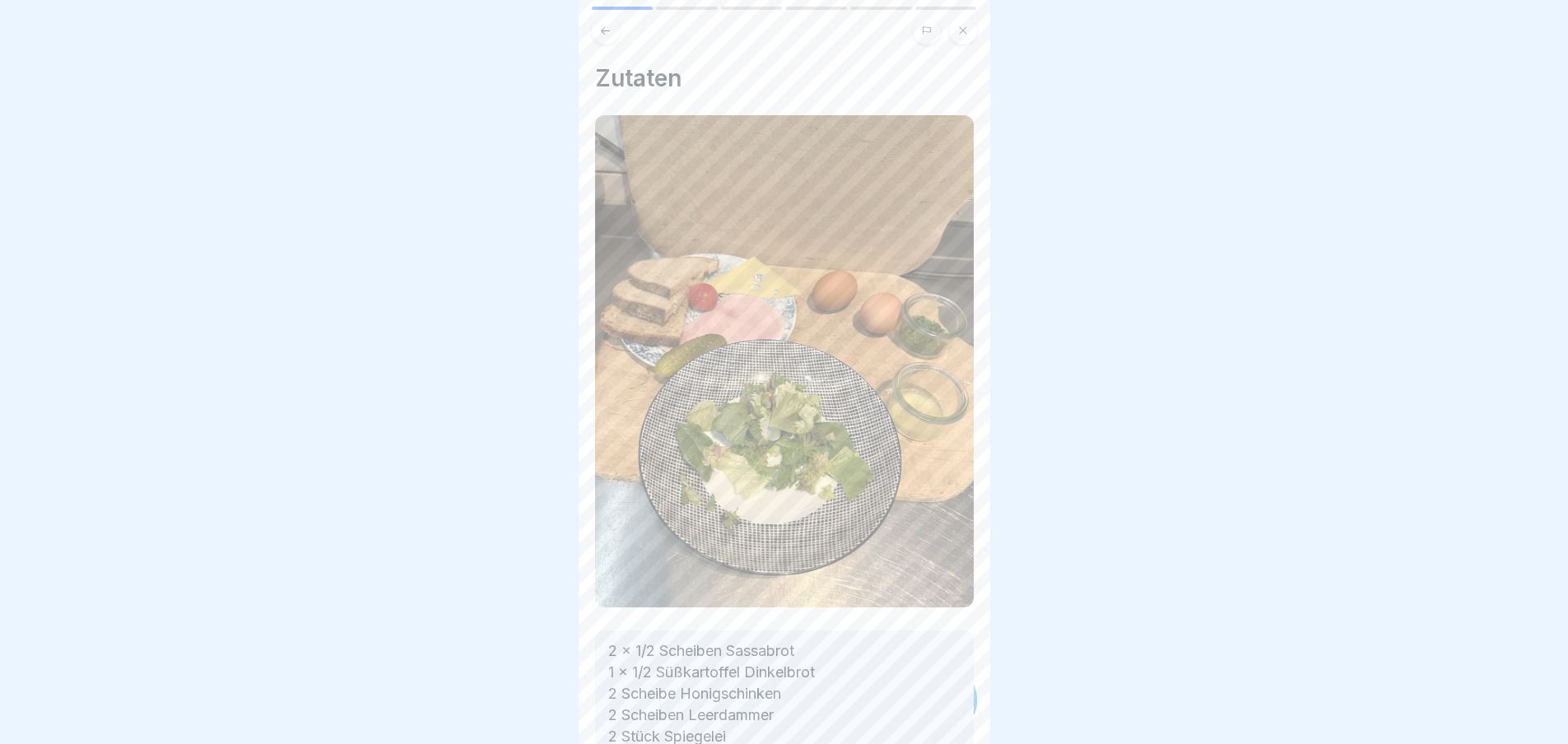
click at [943, 710] on div "Zutaten 2 x 1/2 Scheiben Sassabrot 1 x 1/2 Süßkartoffel Dinkelbrot 2 Scheibe Ho…" at bounding box center [784, 372] width 412 height 744
click at [943, 710] on div "Frühstück 🍳 6 Schritte Deutsch Strammer Max 🍳 Frisches Brot mit Honigschinken, …" at bounding box center [784, 372] width 412 height 744
click at [943, 708] on icon at bounding box center [948, 699] width 20 height 20
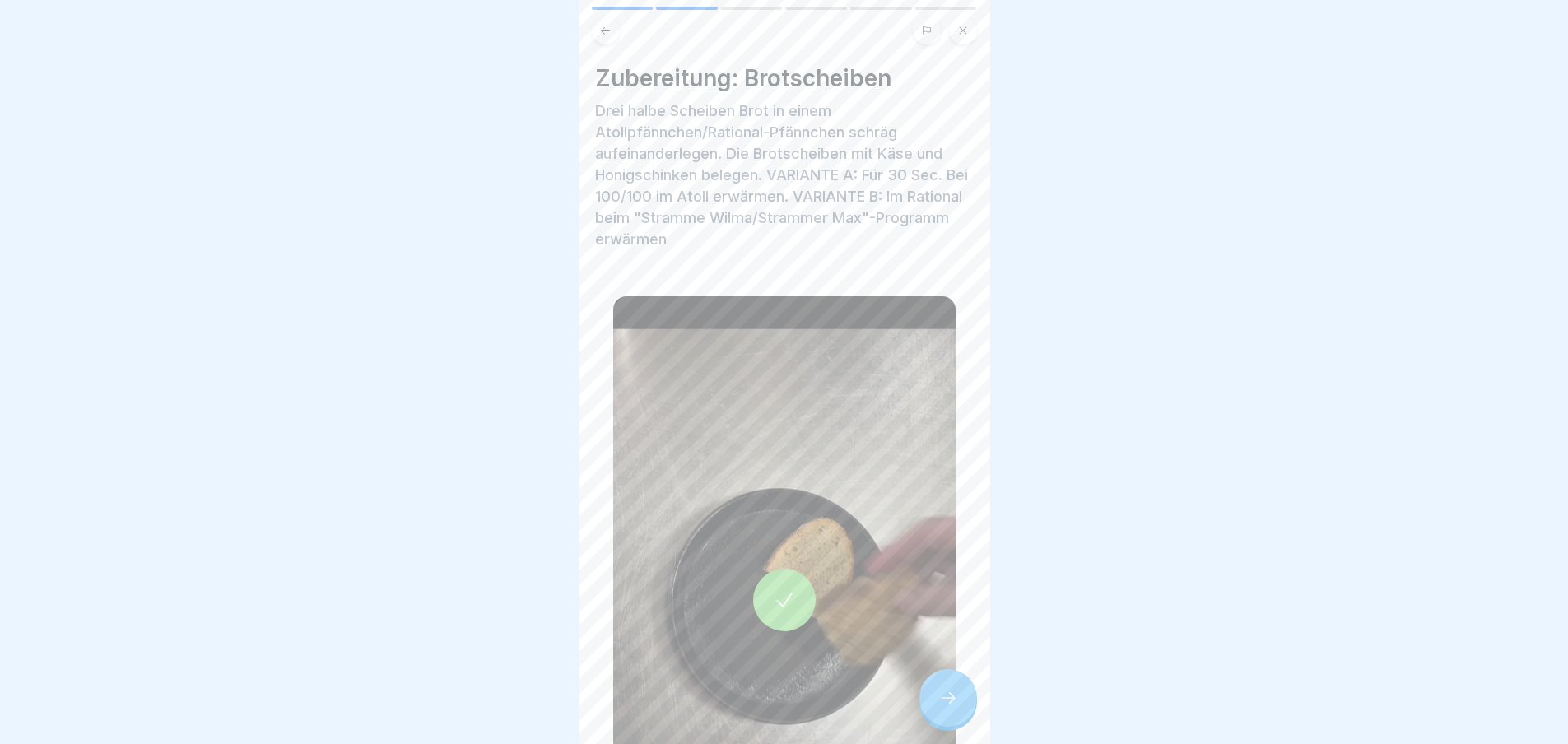
click at [943, 708] on icon at bounding box center [948, 699] width 20 height 20
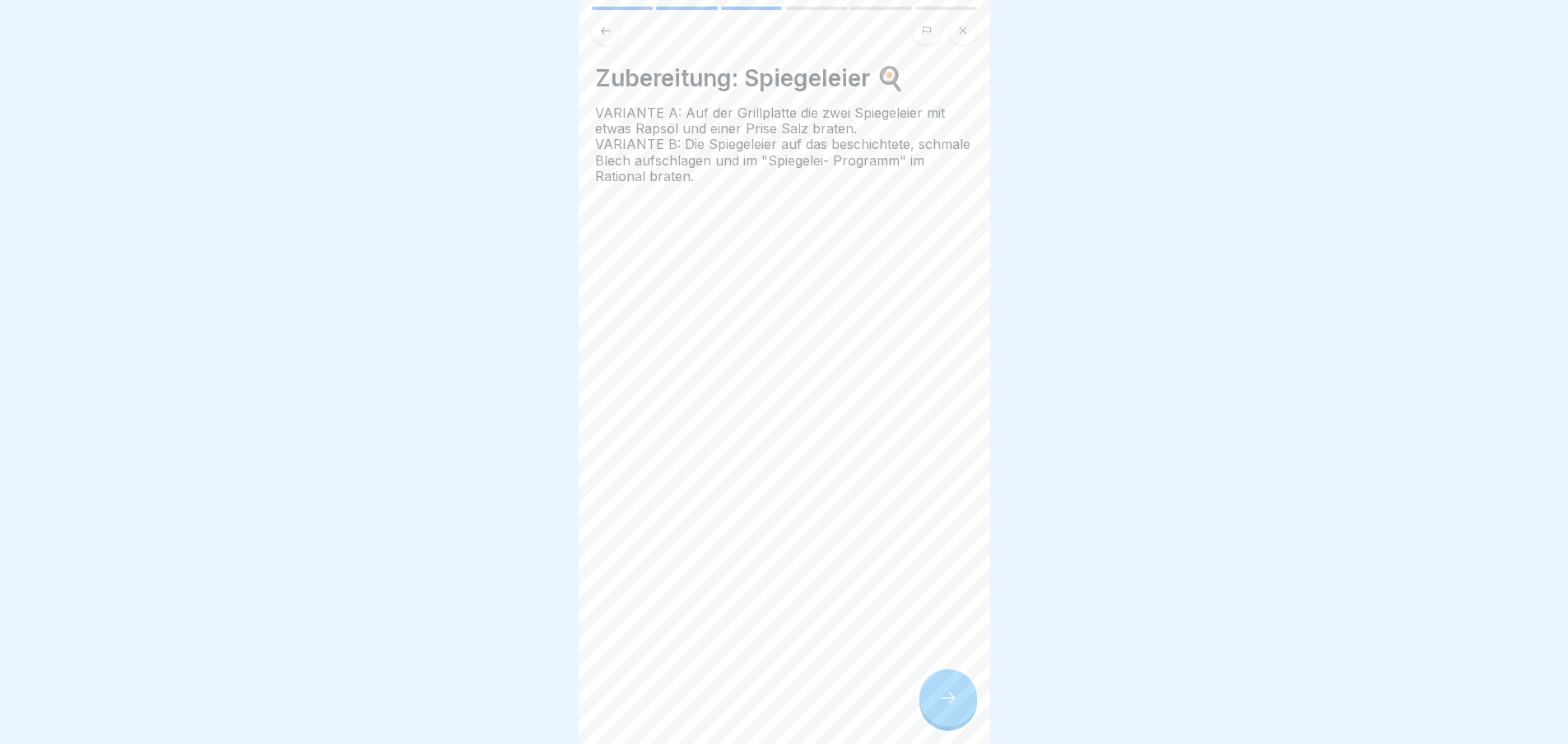
click at [943, 708] on icon at bounding box center [948, 699] width 20 height 20
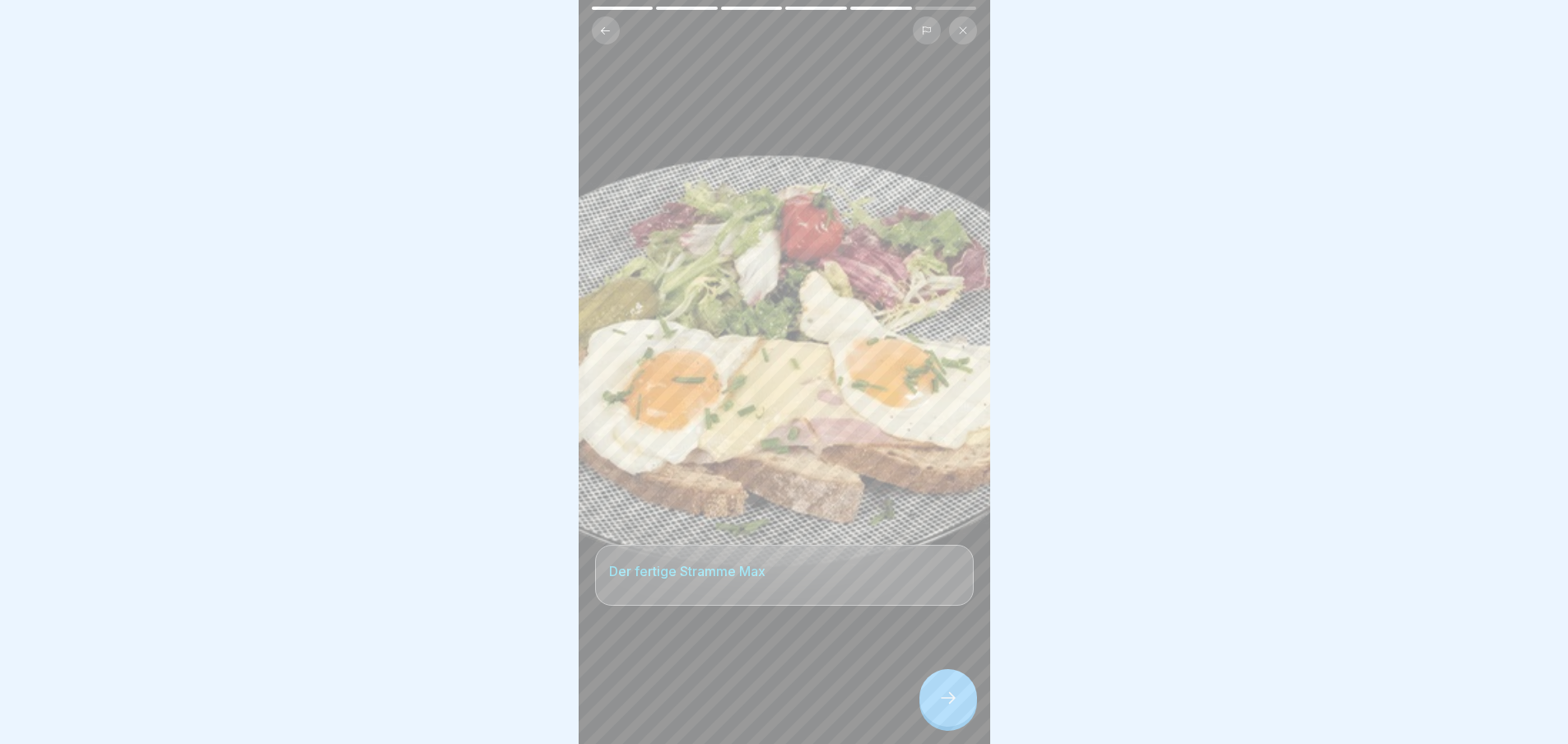
click at [943, 708] on icon at bounding box center [948, 699] width 20 height 20
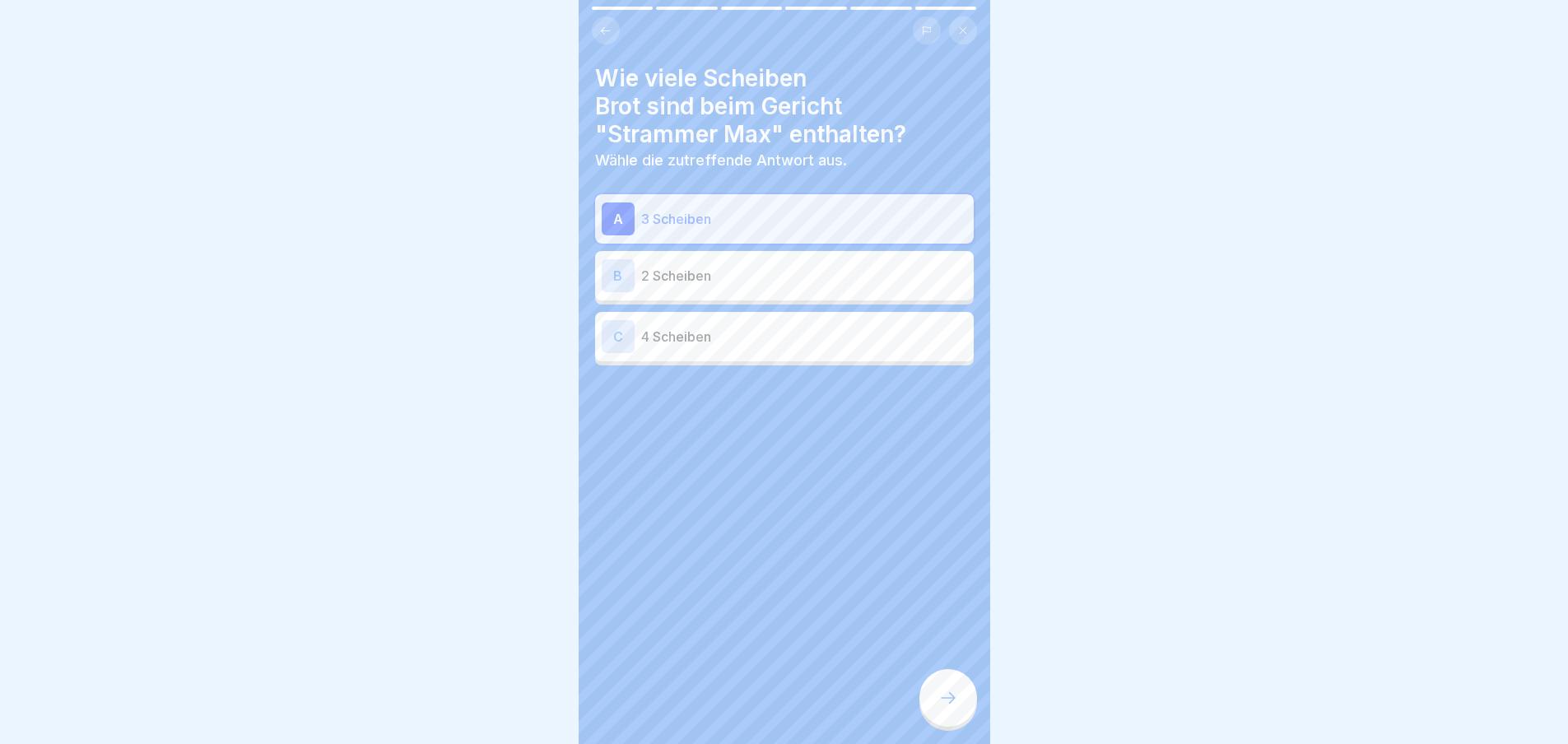
click at [943, 708] on icon at bounding box center [948, 699] width 20 height 20
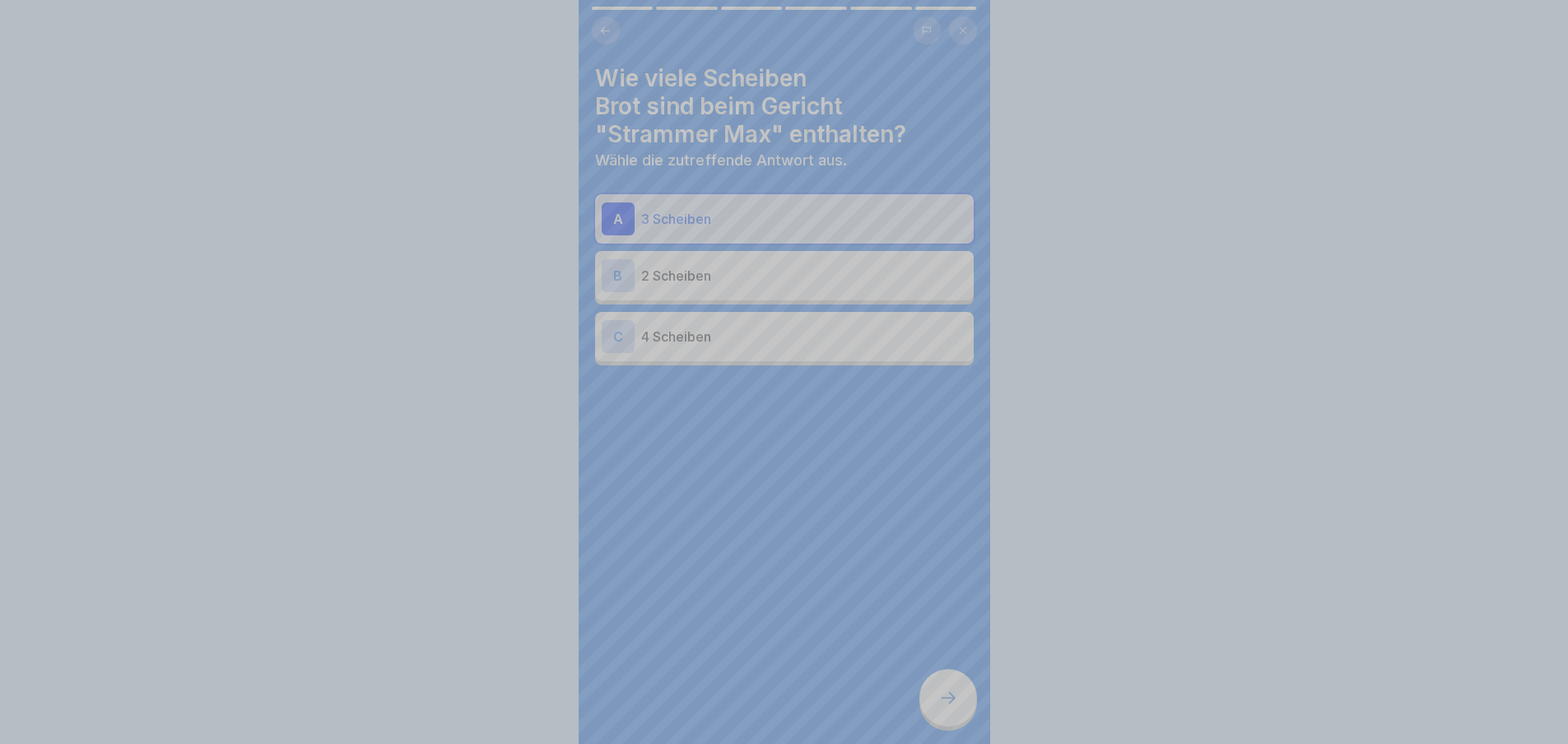
click at [943, 710] on div "Deine Antwort ist richtig! ✅ Ja genau. Fortfahren" at bounding box center [784, 706] width 412 height 744
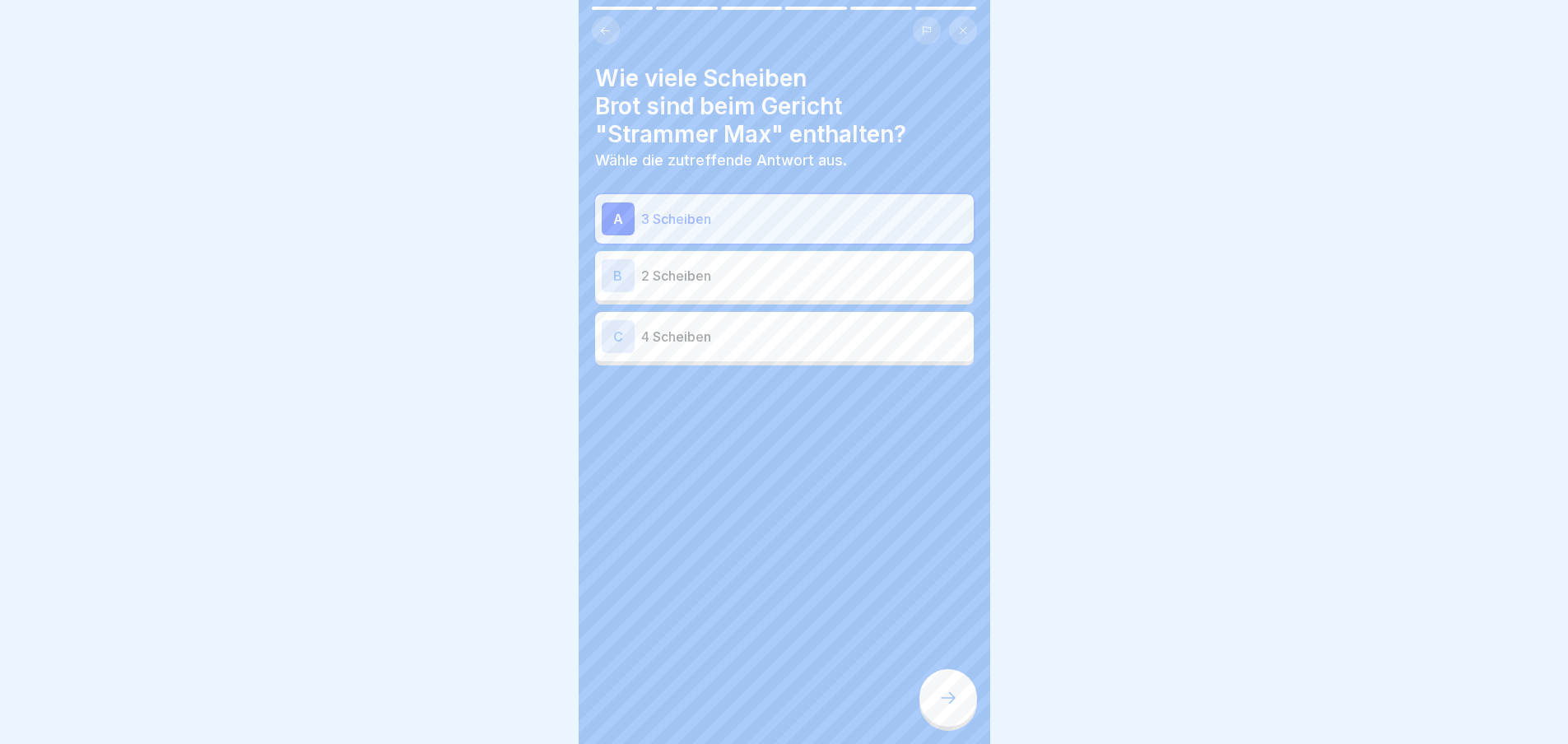
click at [943, 708] on icon at bounding box center [948, 699] width 20 height 20
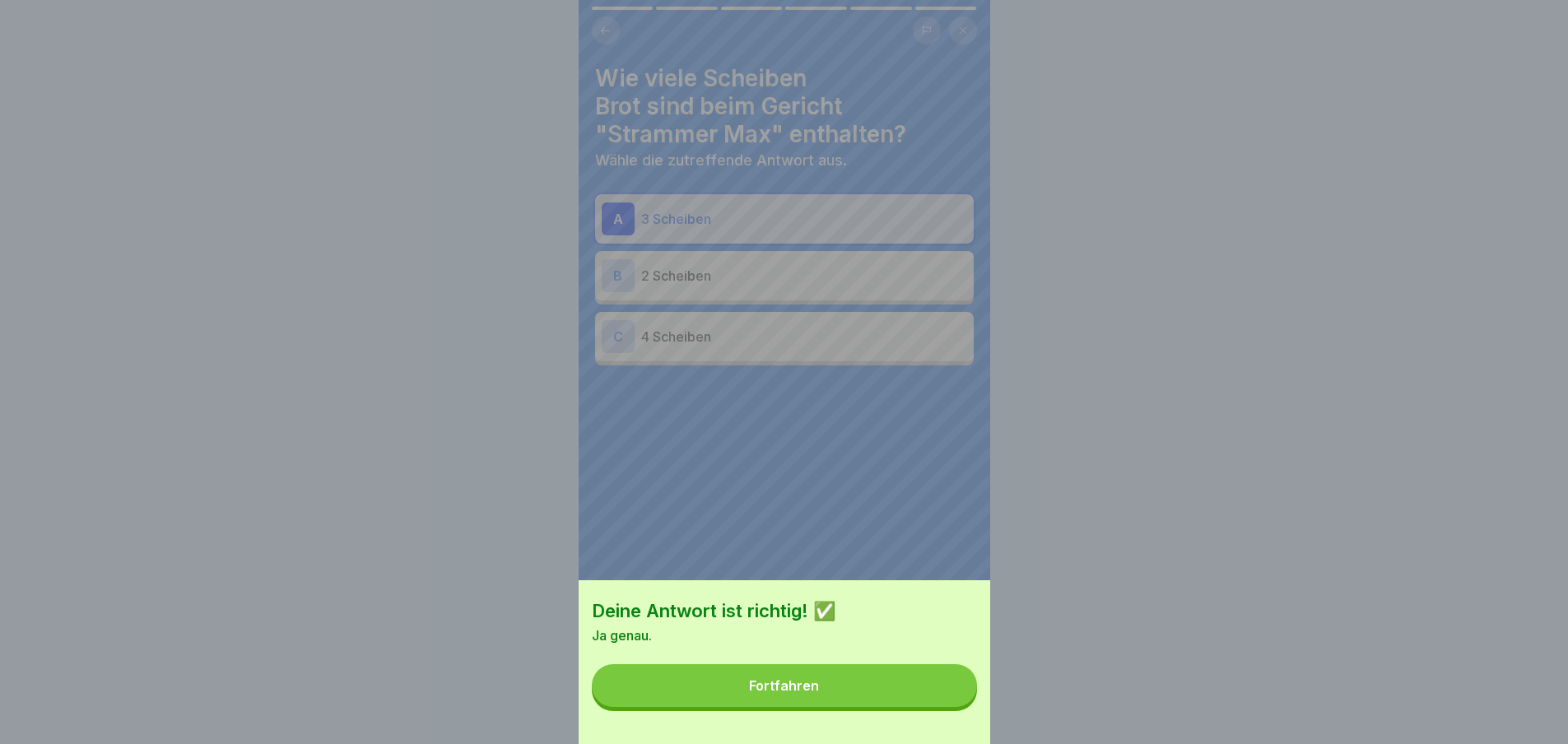
click at [943, 707] on button "Fortfahren" at bounding box center [784, 685] width 385 height 43
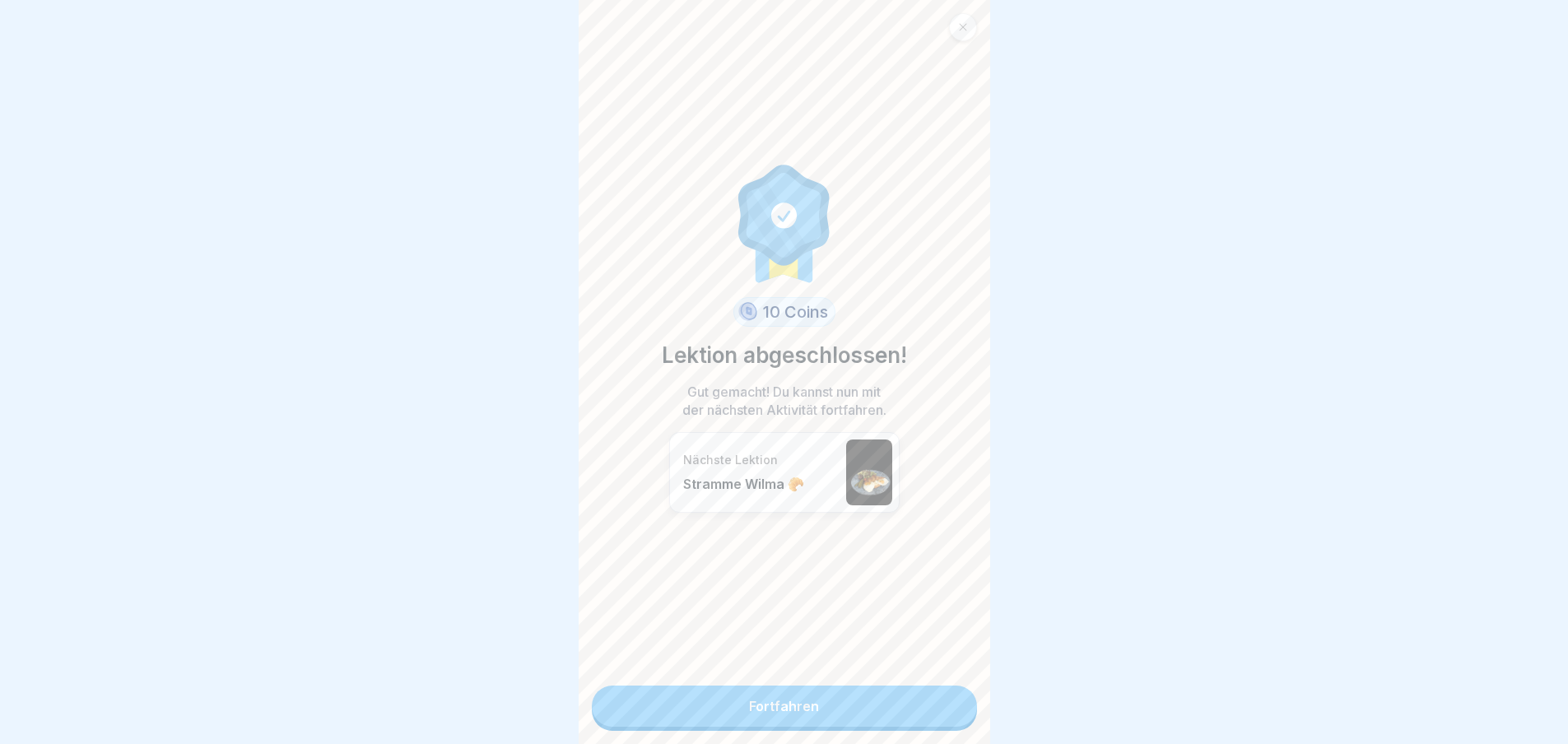
click at [943, 710] on link "Fortfahren" at bounding box center [784, 706] width 385 height 41
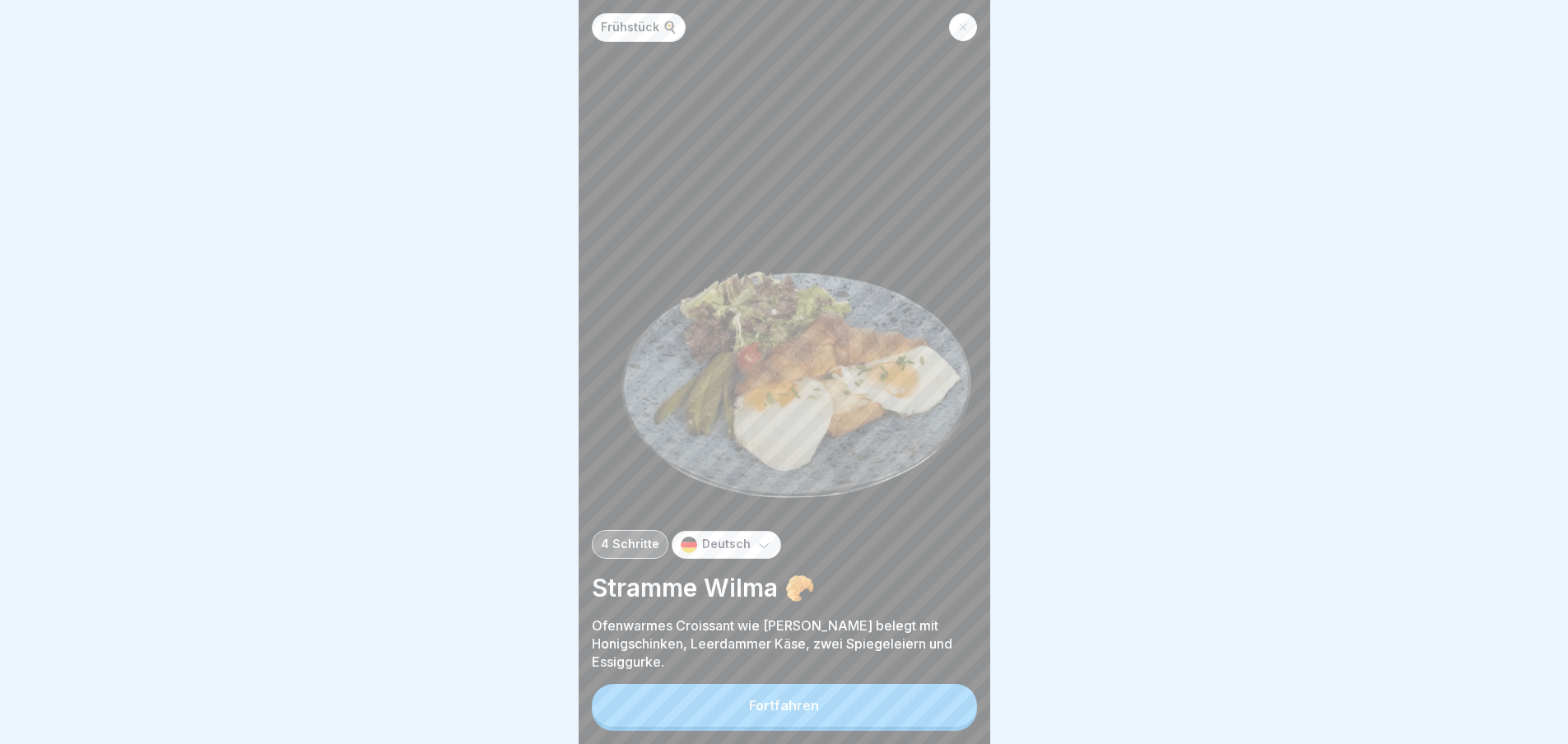
click at [943, 710] on button "Fortfahren" at bounding box center [784, 705] width 385 height 43
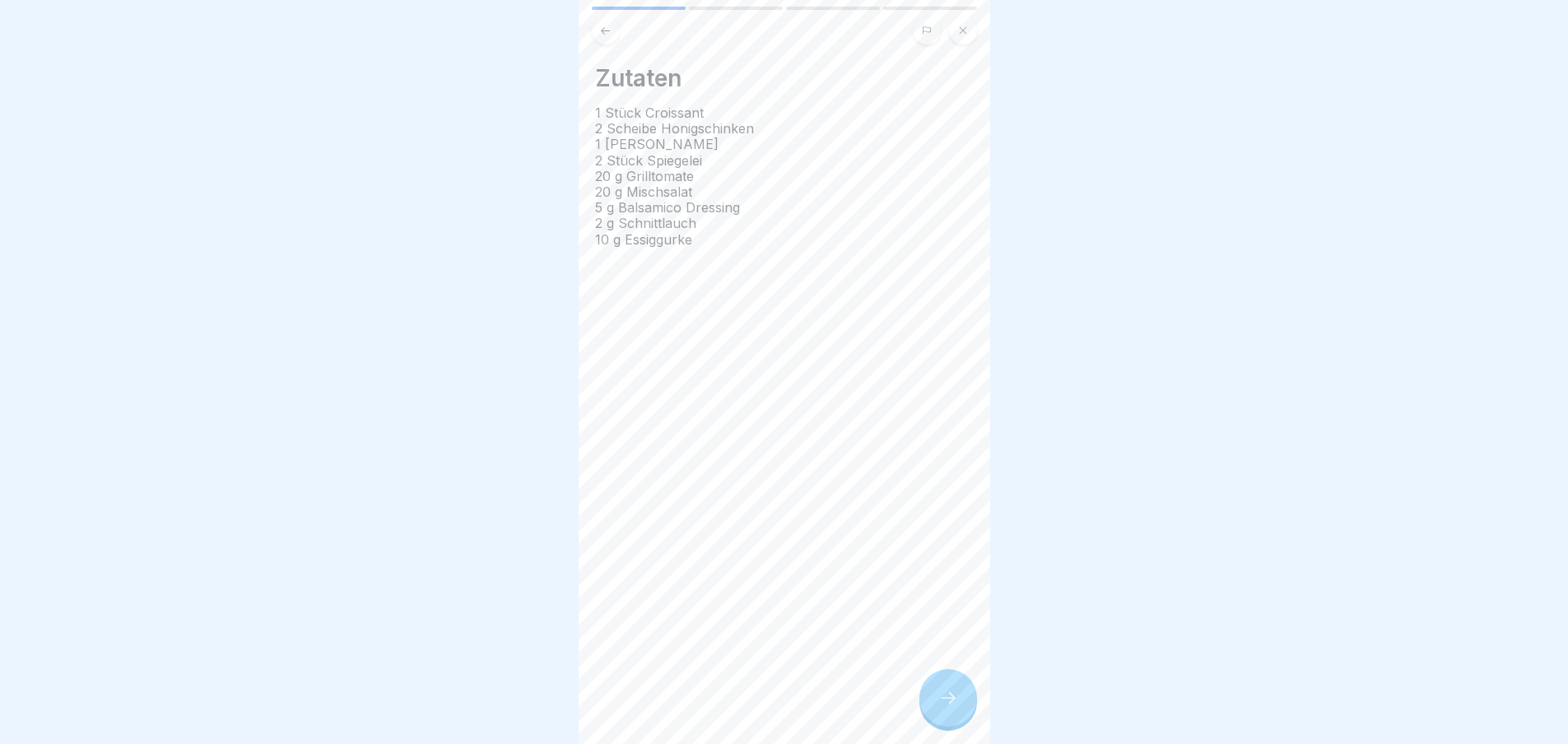
click at [943, 710] on div "Zutaten 1 Stück Croissant 2 Scheibe Honigschinken 1 Scheibe Leerdammer 2 Stück …" at bounding box center [784, 372] width 412 height 744
click at [943, 708] on icon at bounding box center [948, 699] width 20 height 20
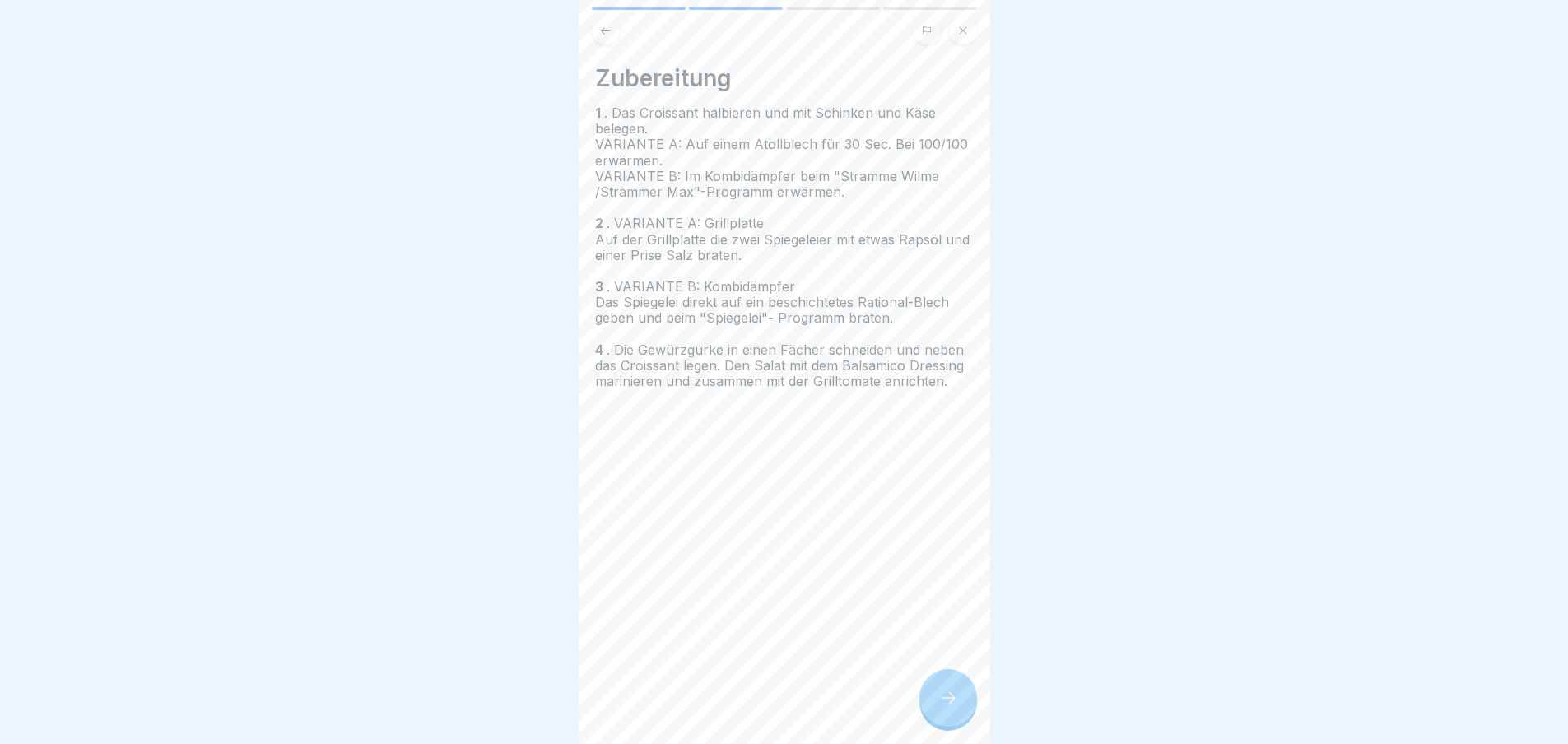
click at [943, 708] on icon at bounding box center [948, 699] width 20 height 20
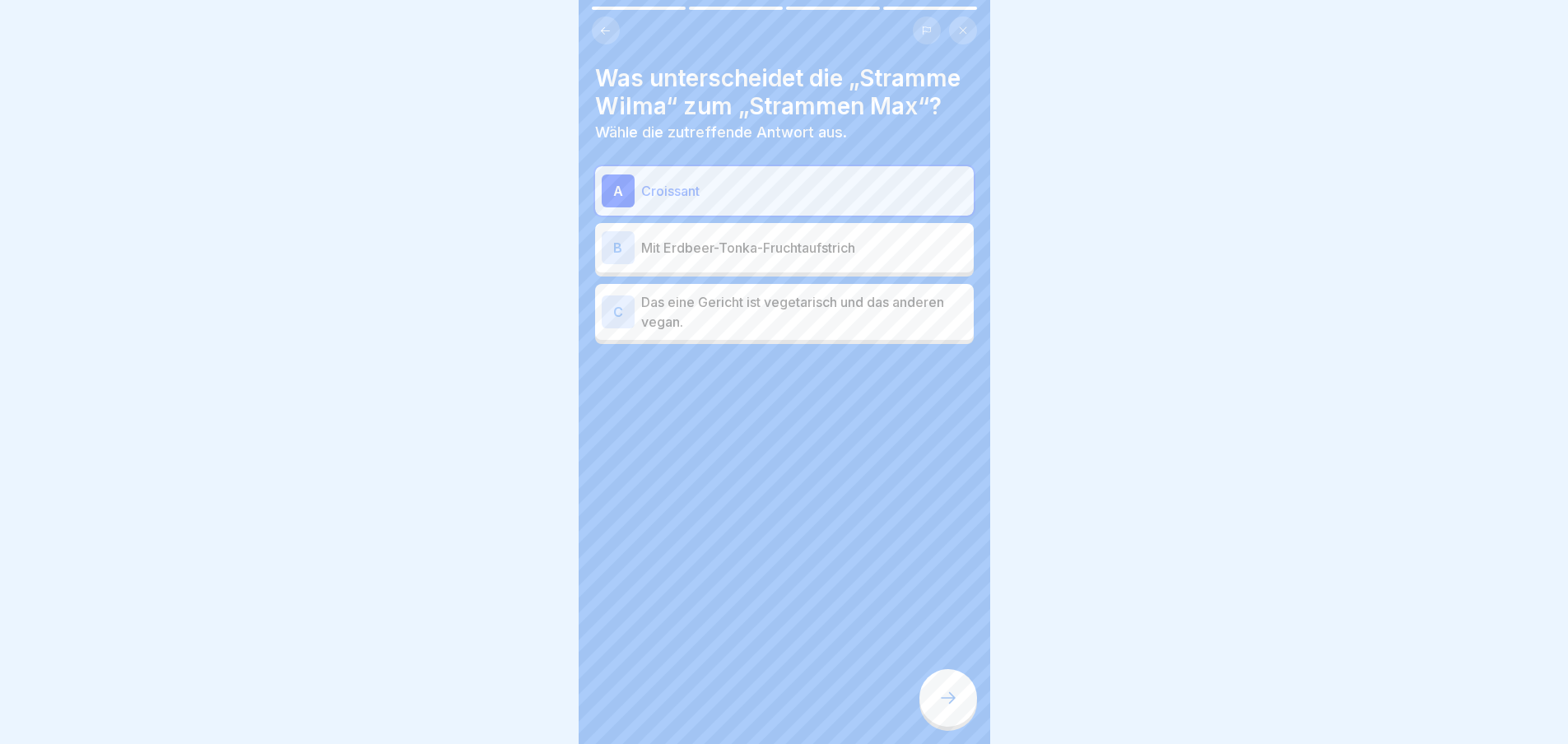
click at [943, 708] on icon at bounding box center [948, 699] width 20 height 20
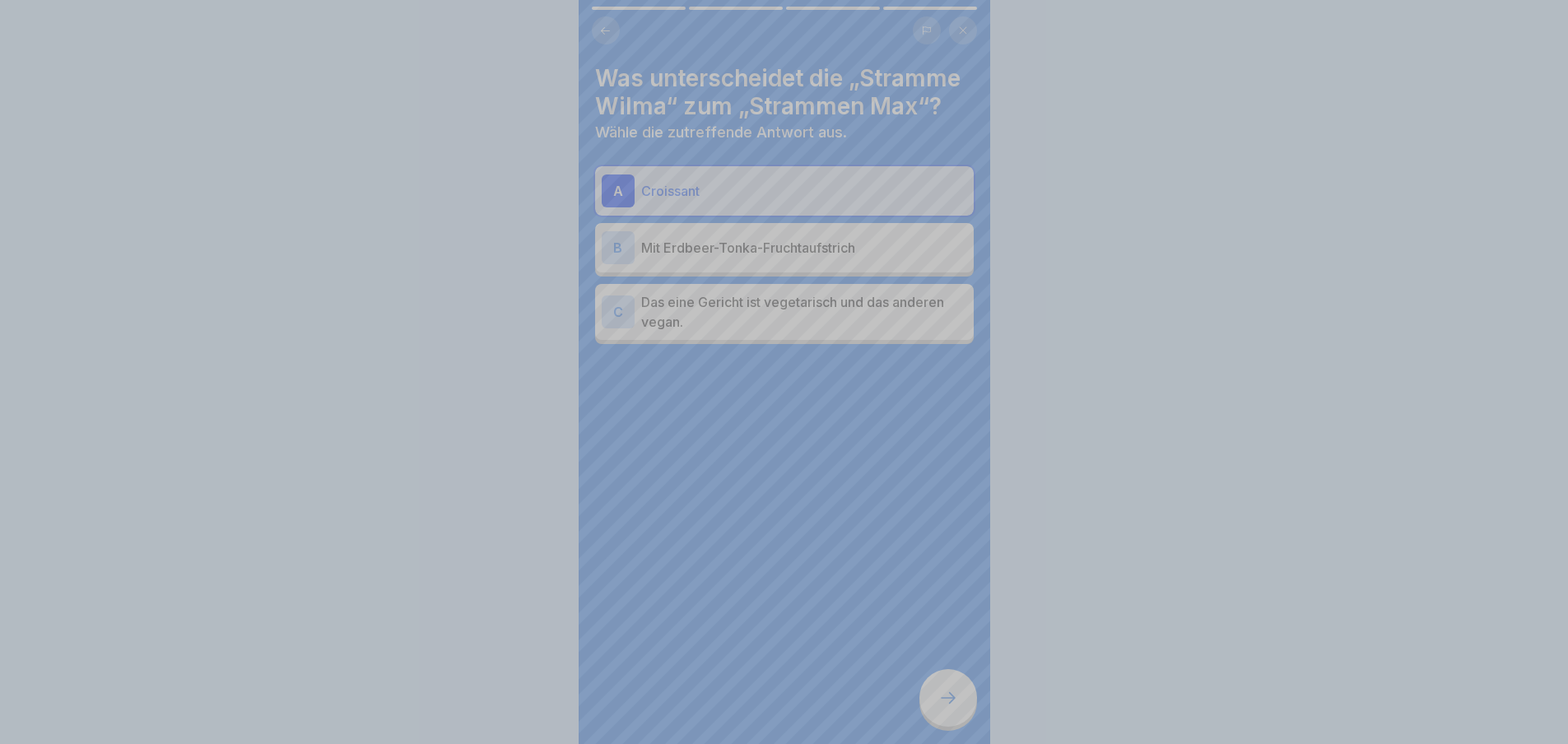
click at [943, 710] on div "Deine Antwort ist richtig! ✅ Exakt! Fortfahren" at bounding box center [784, 372] width 1568 height 744
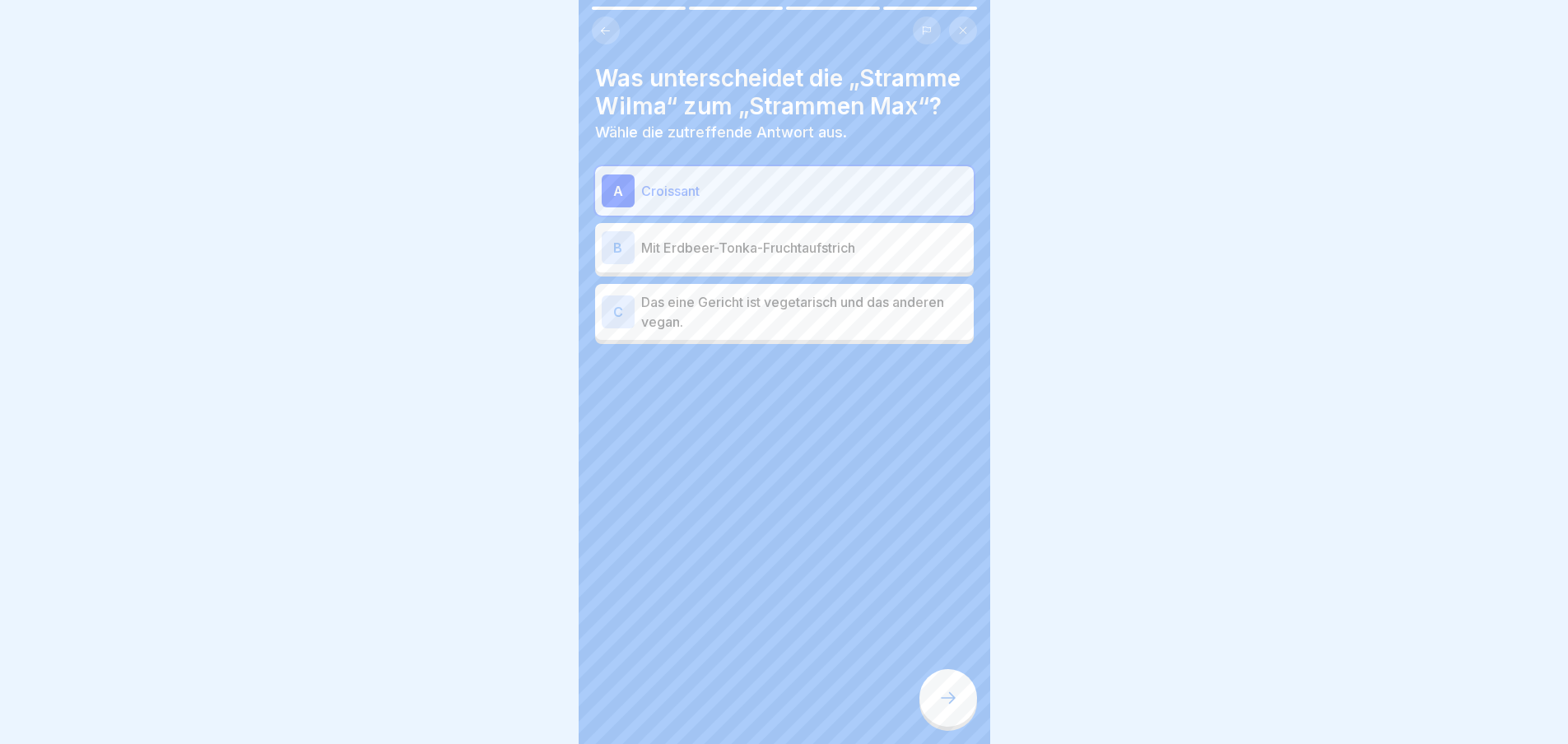
click at [943, 708] on icon at bounding box center [948, 699] width 20 height 20
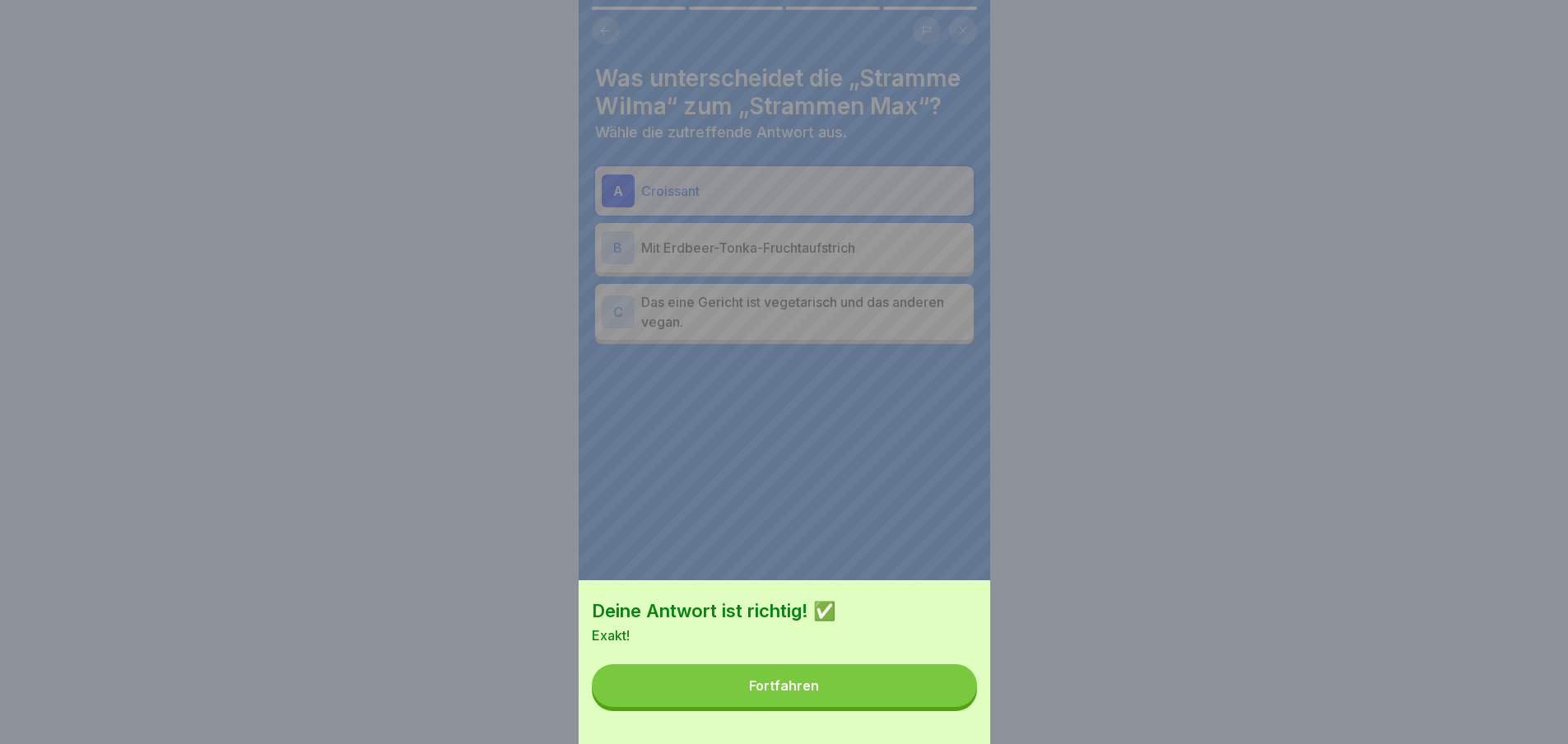
click at [943, 707] on button "Fortfahren" at bounding box center [784, 685] width 385 height 43
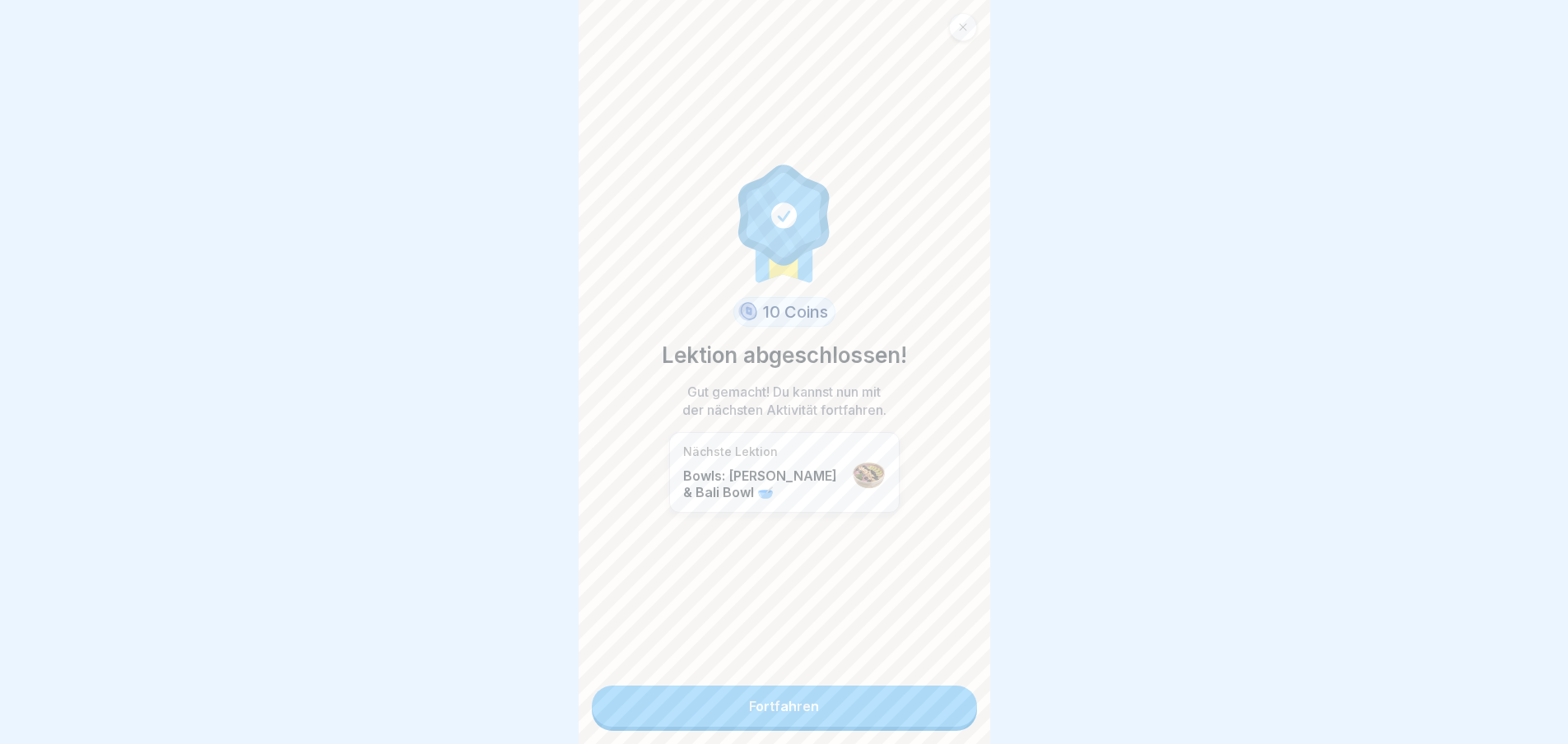
click at [943, 710] on link "Fortfahren" at bounding box center [784, 706] width 385 height 41
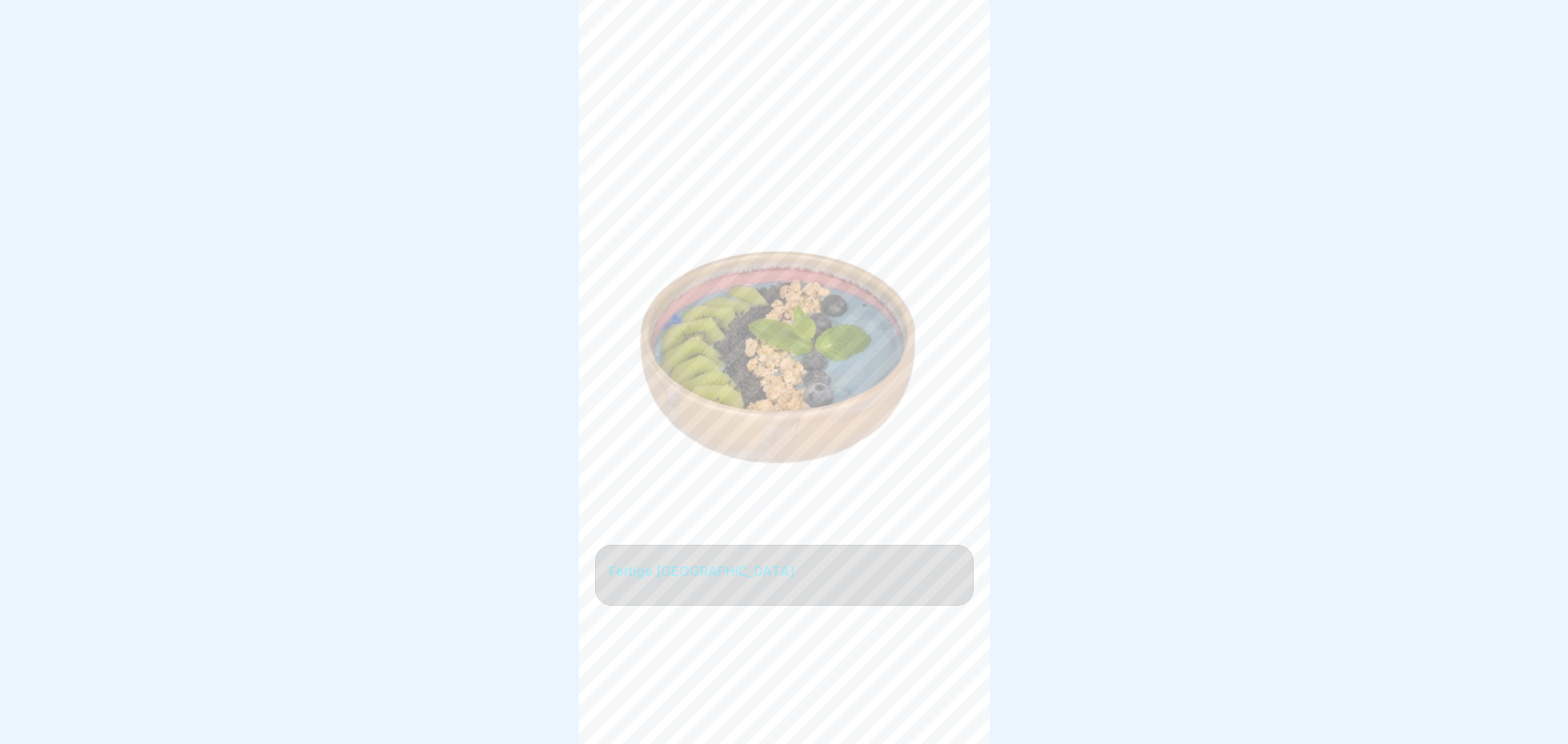
click at [943, 710] on div "Frühstück 🍳 6 Schritte Deutsch Bowls: [PERSON_NAME] & Bali Bowl 🥣 Unsere frucht…" at bounding box center [784, 372] width 412 height 744
click at [943, 708] on icon at bounding box center [948, 699] width 20 height 20
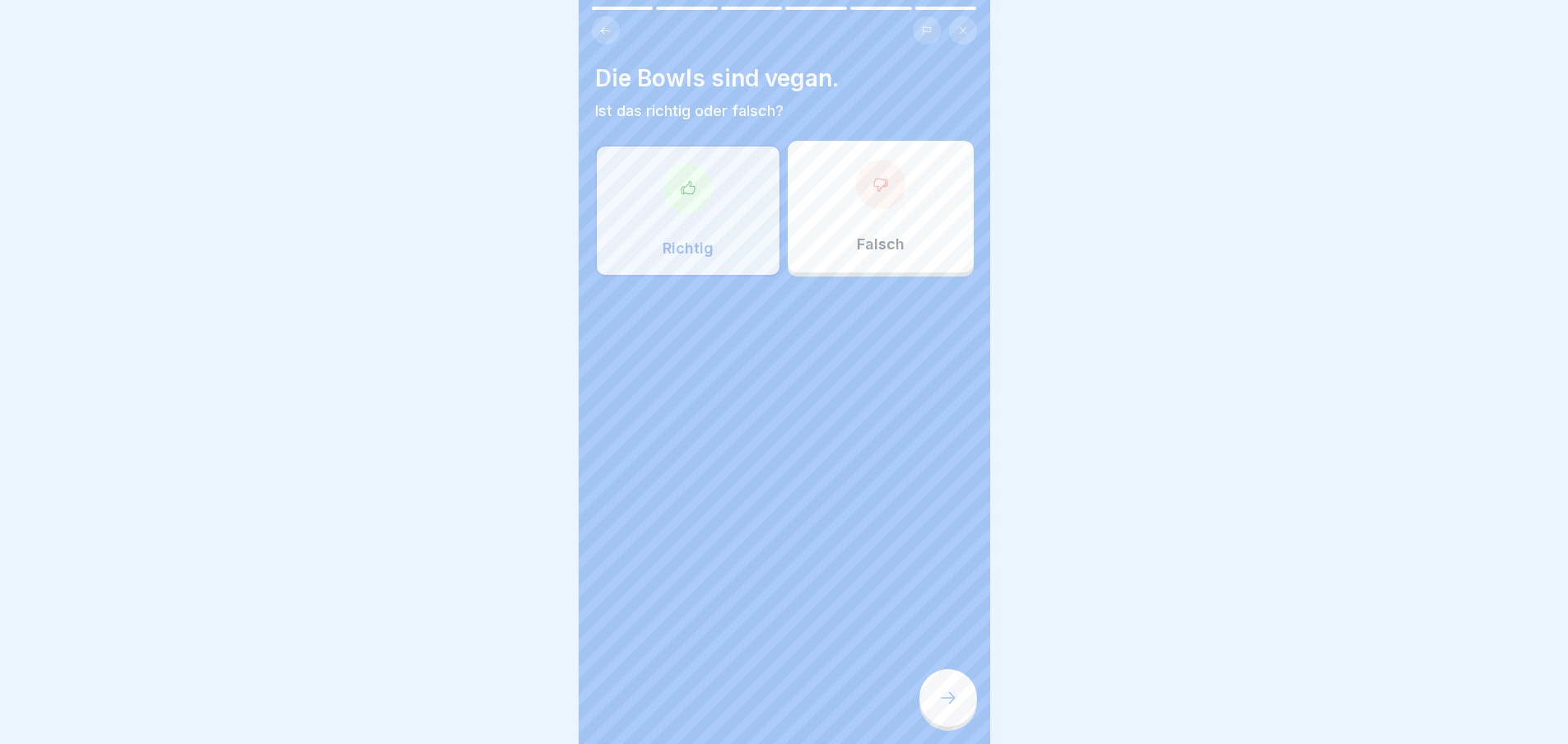
click at [943, 708] on icon at bounding box center [948, 699] width 20 height 20
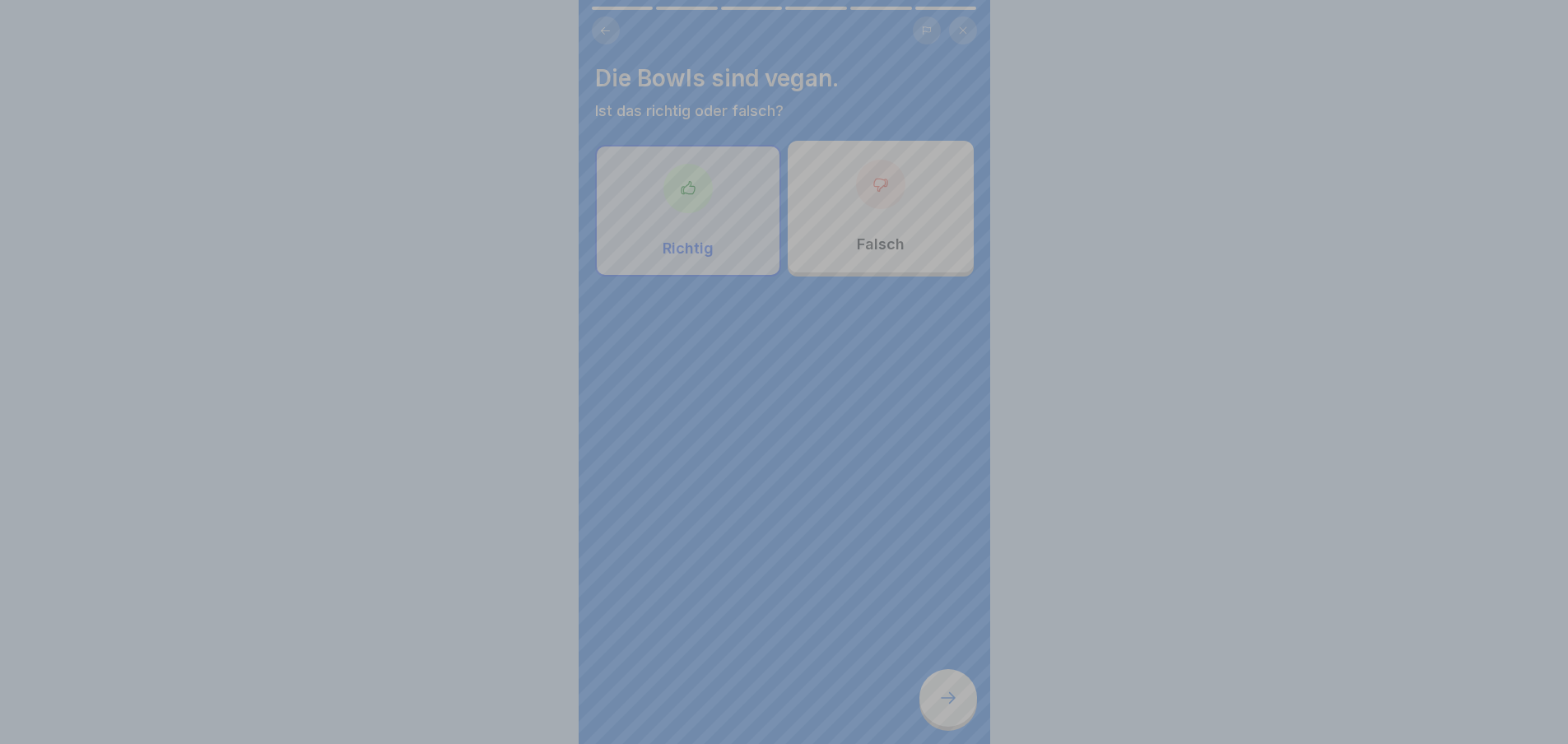
click at [943, 710] on div "Deine Antwort ist richtig! ✅ Genau, sie sind vegan. Fortfahren" at bounding box center [784, 372] width 1568 height 744
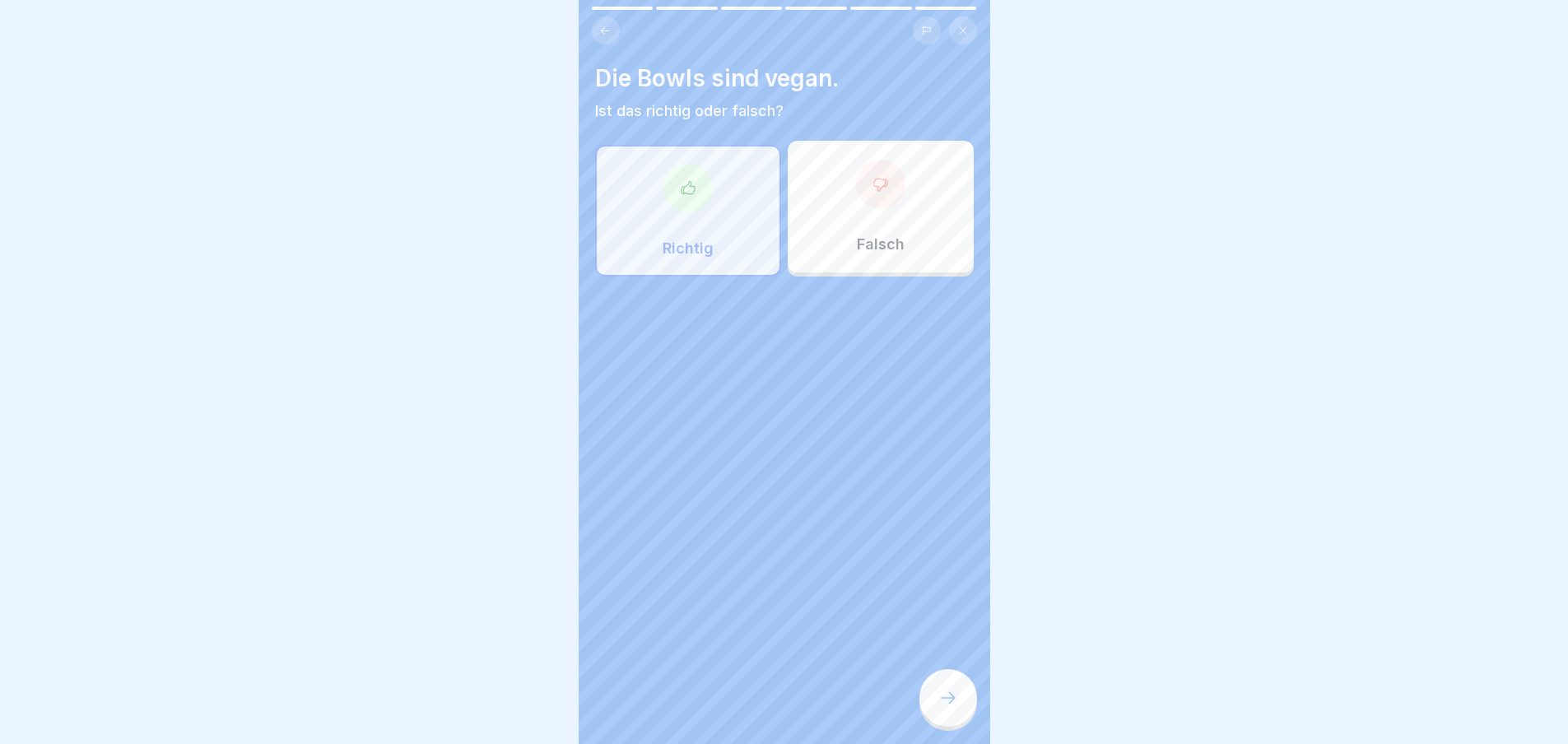
click at [943, 708] on icon at bounding box center [948, 699] width 20 height 20
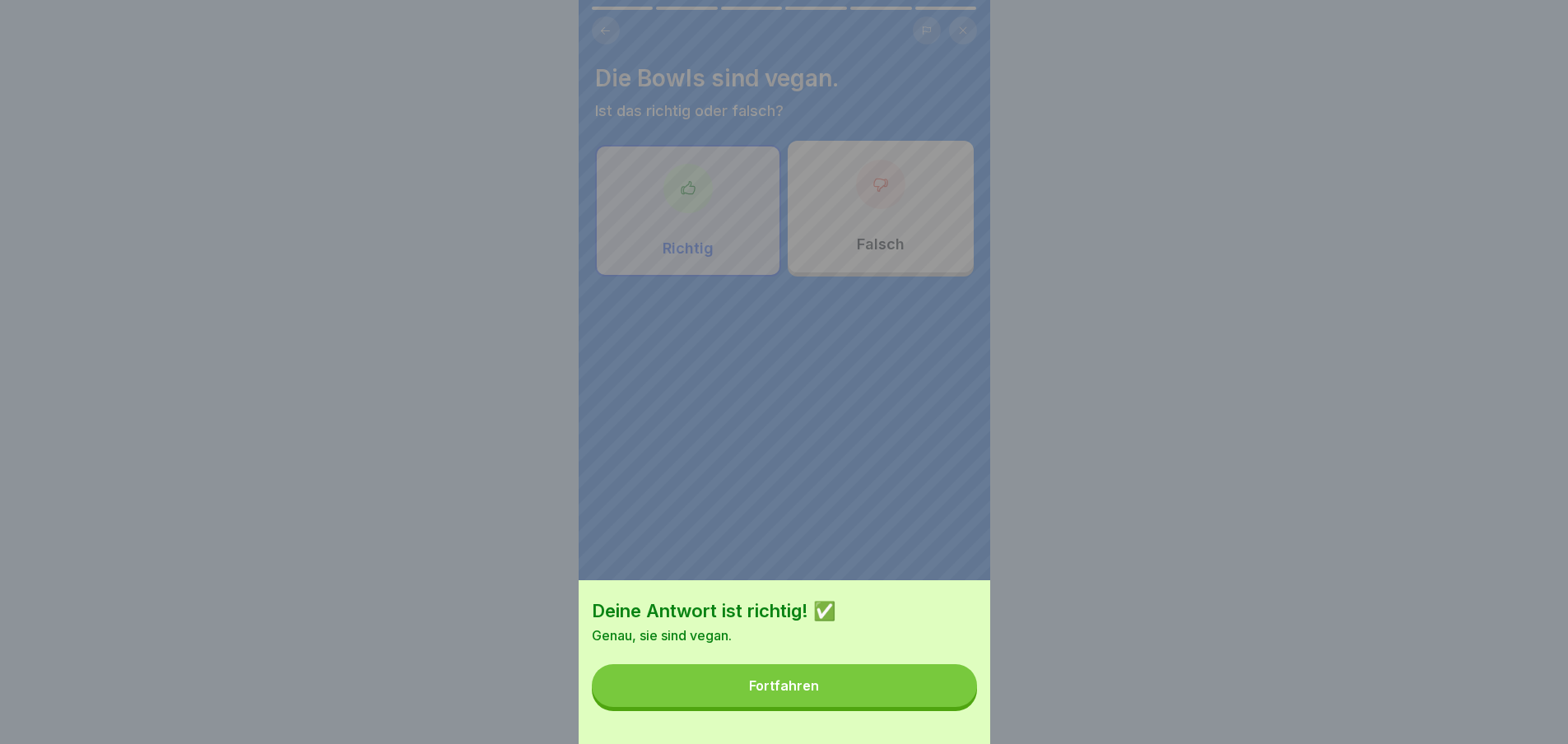
click at [943, 707] on button "Fortfahren" at bounding box center [784, 685] width 385 height 43
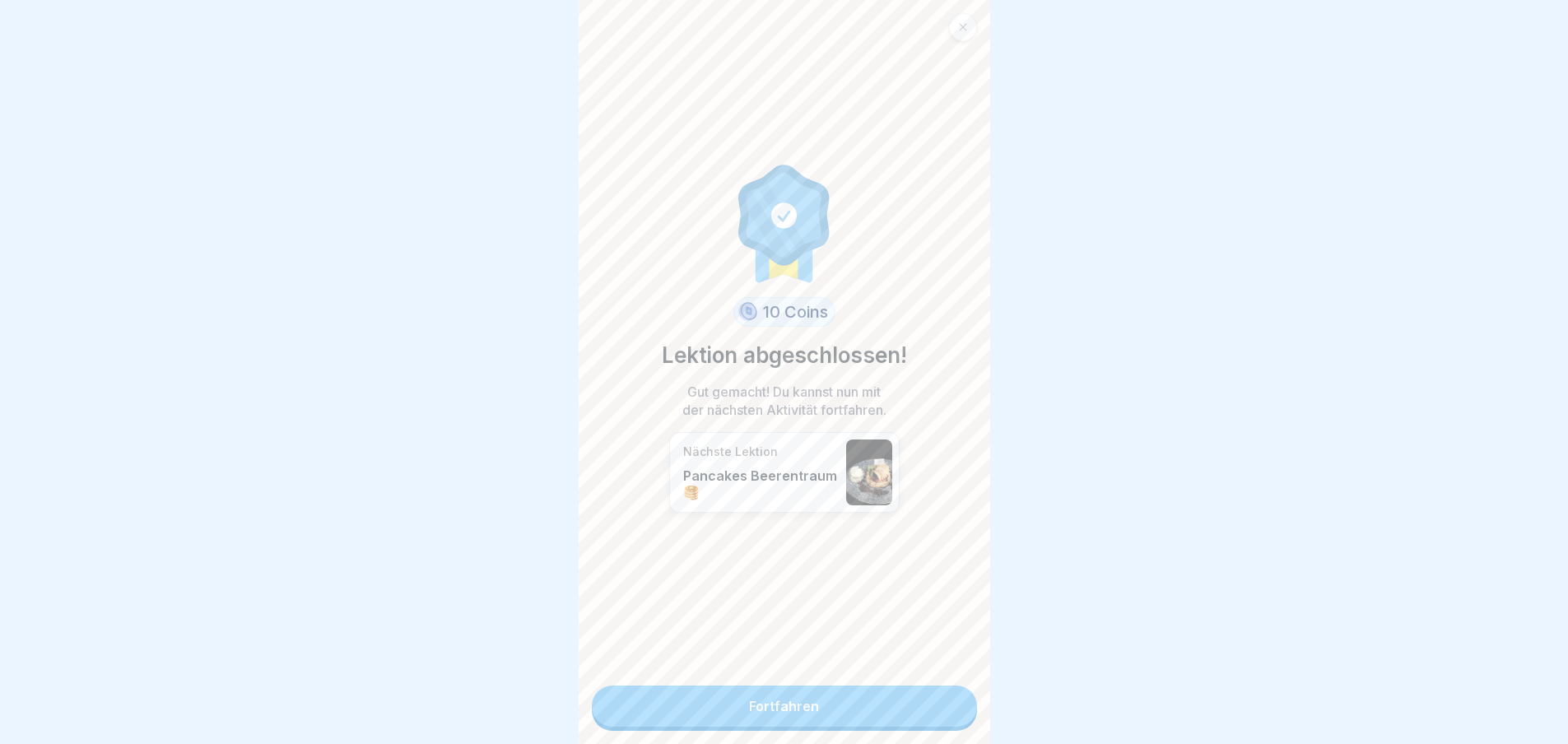
click at [943, 710] on link "Fortfahren" at bounding box center [784, 706] width 385 height 41
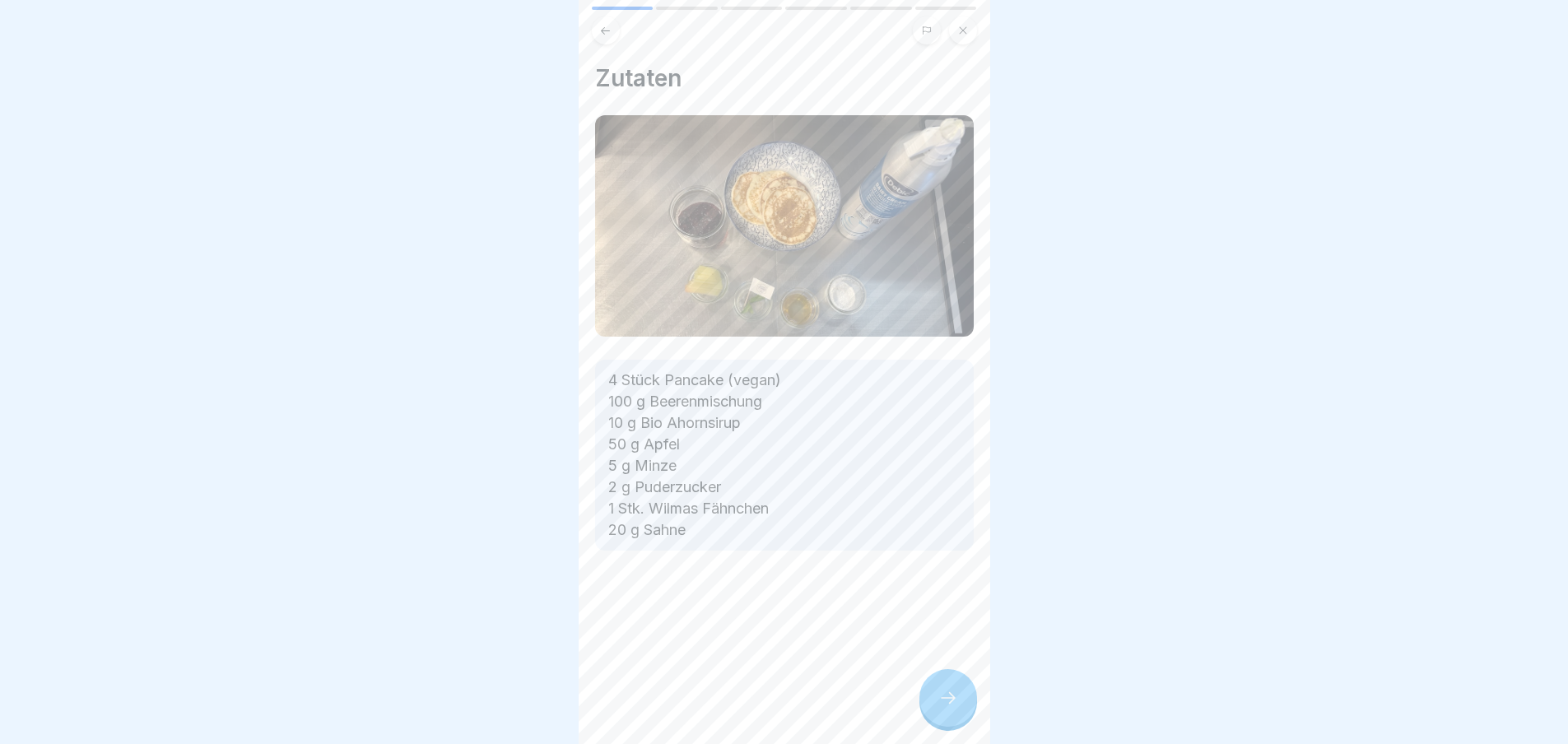
click at [944, 708] on icon at bounding box center [948, 699] width 20 height 20
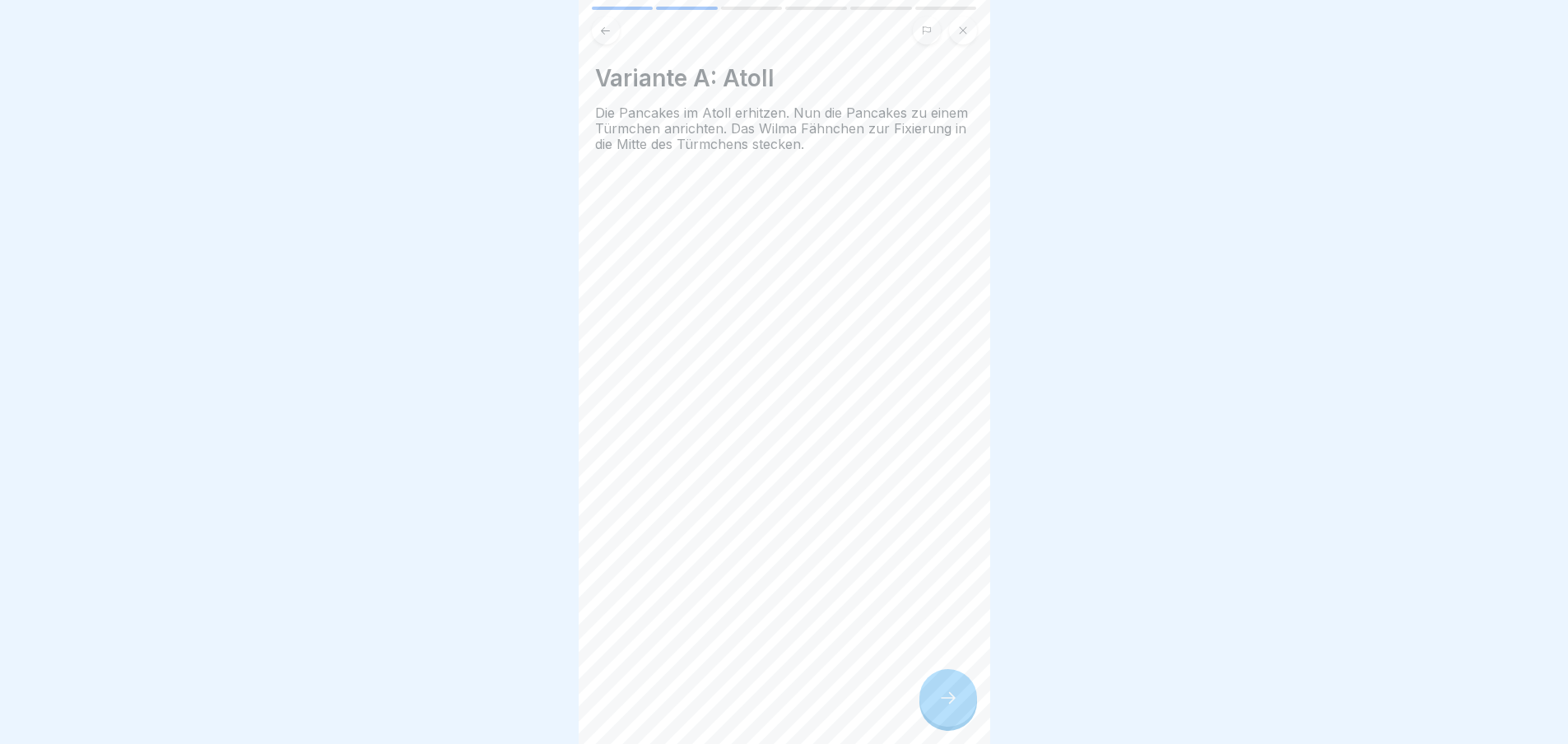
click at [944, 708] on icon at bounding box center [948, 699] width 20 height 20
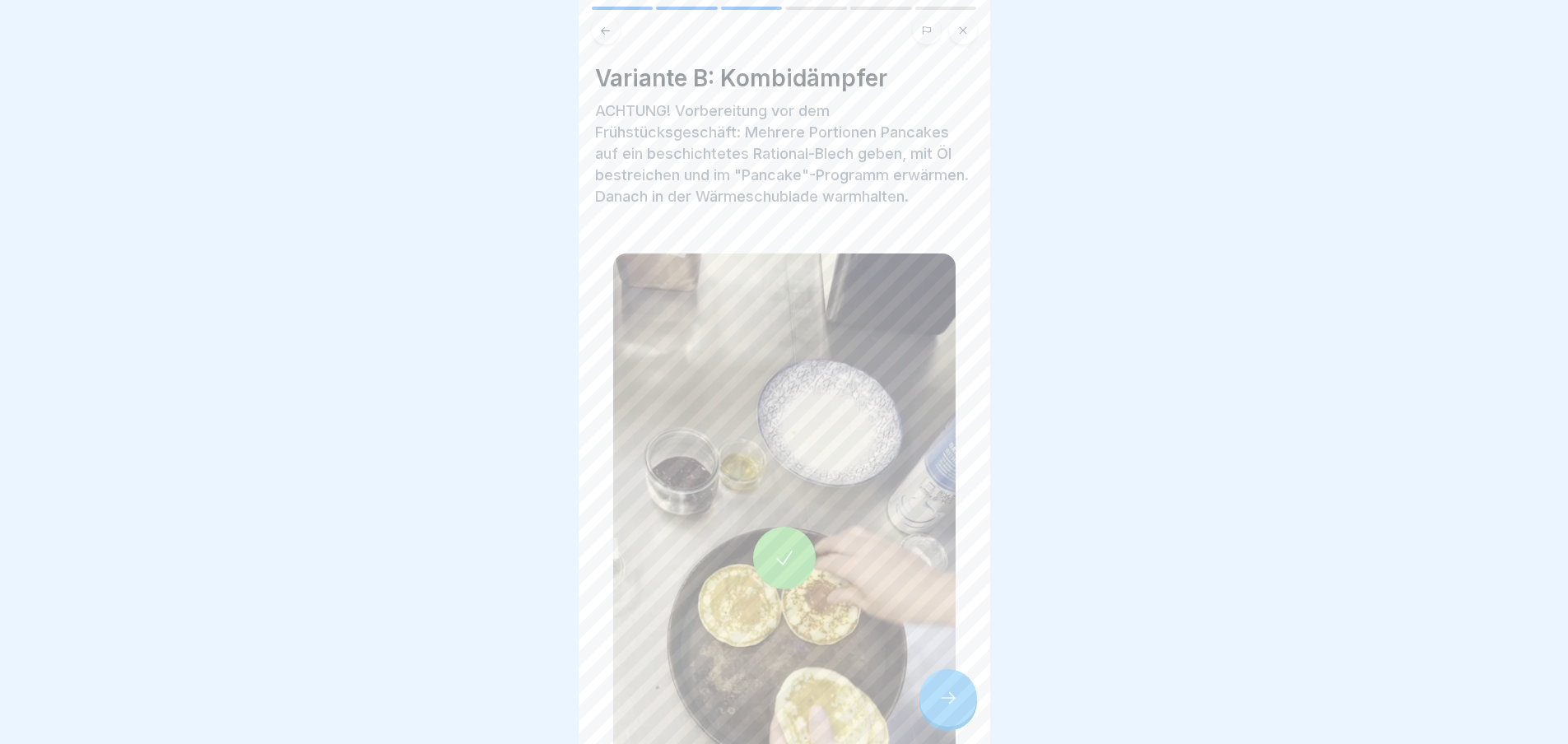
click at [944, 708] on icon at bounding box center [948, 699] width 20 height 20
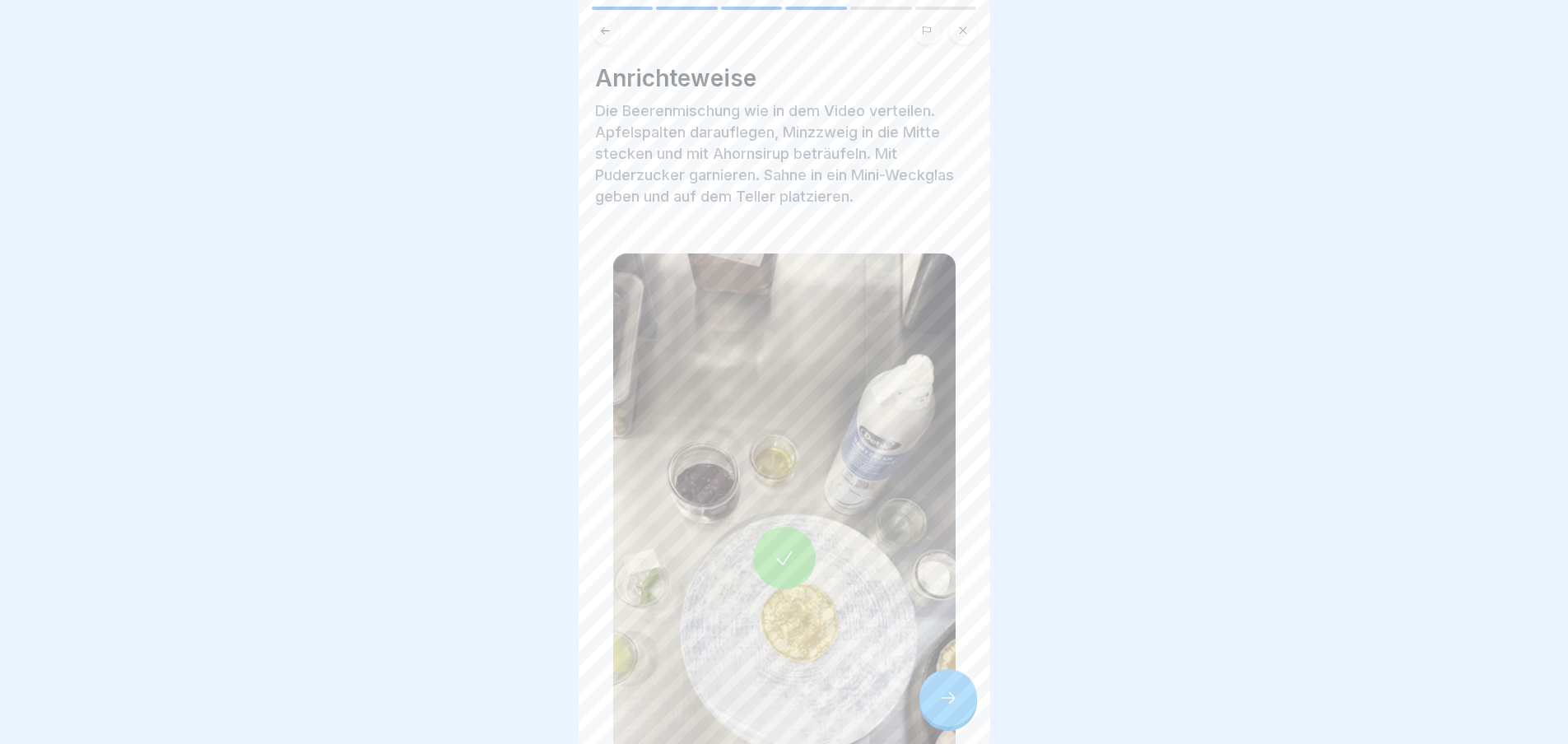
click at [944, 708] on icon at bounding box center [948, 699] width 20 height 20
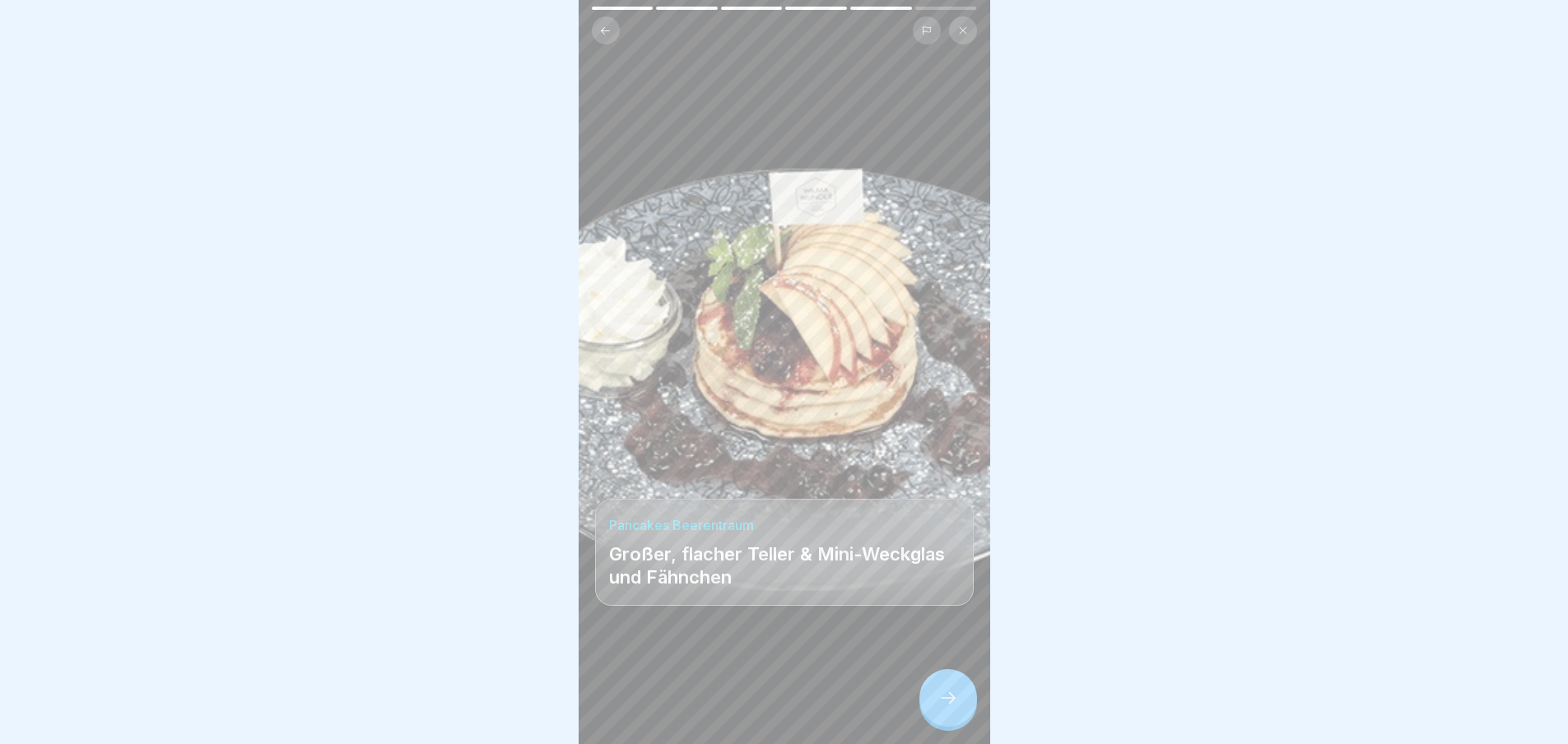
click at [944, 708] on icon at bounding box center [948, 699] width 20 height 20
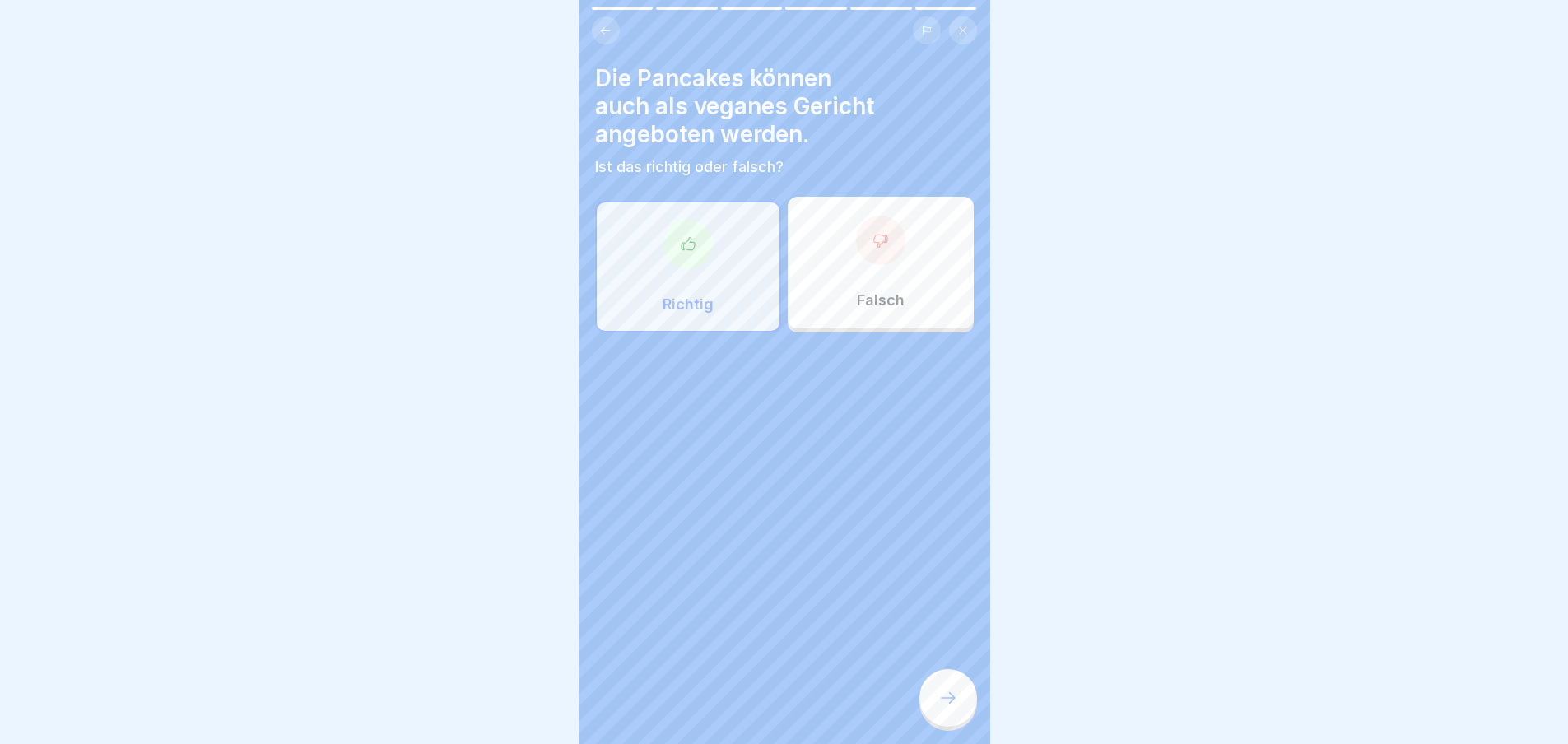
click at [944, 708] on icon at bounding box center [948, 699] width 20 height 20
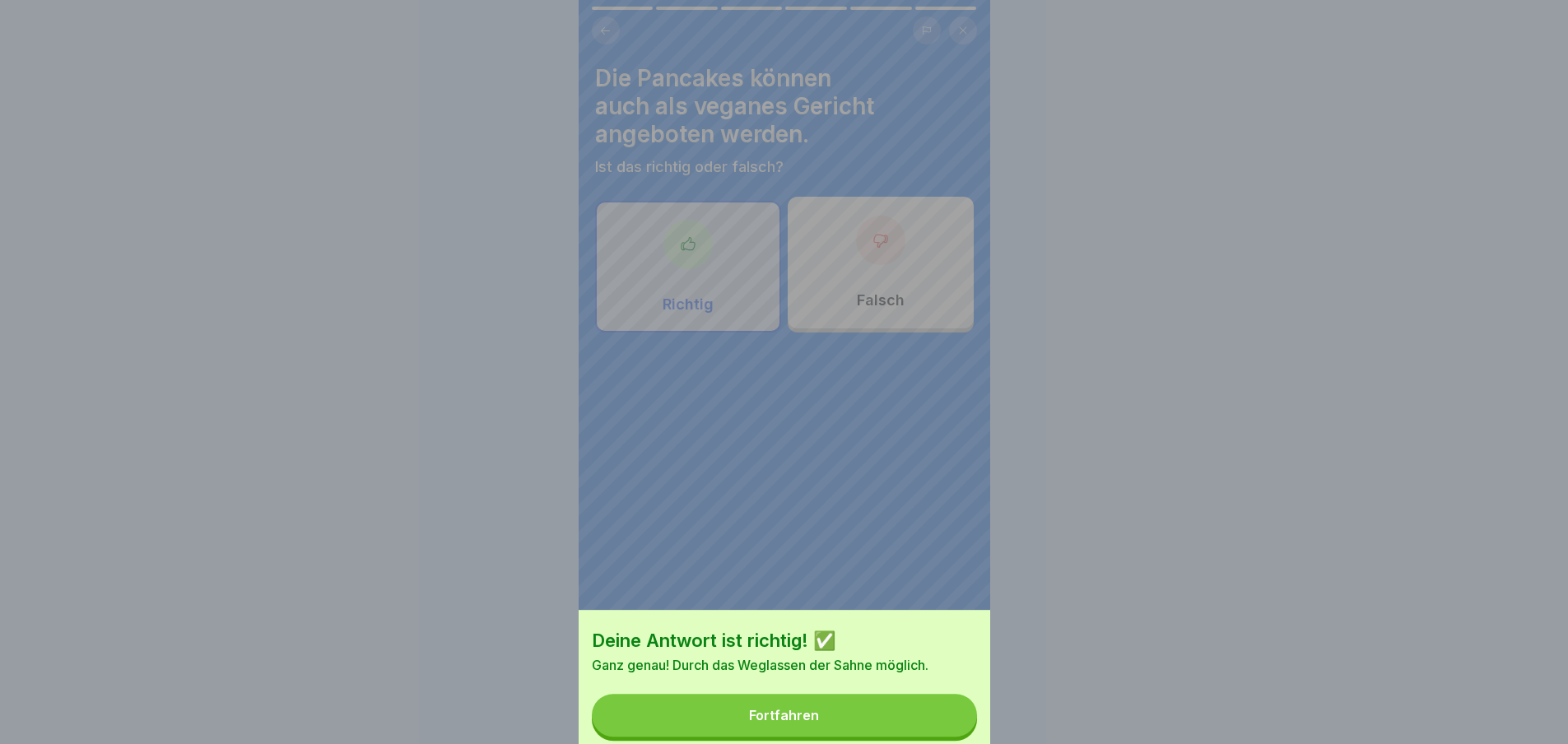
click at [944, 710] on div "Deine Antwort ist richtig! ✅ Ganz genau! Durch das Weglassen der Sahne möglich.…" at bounding box center [784, 372] width 1568 height 744
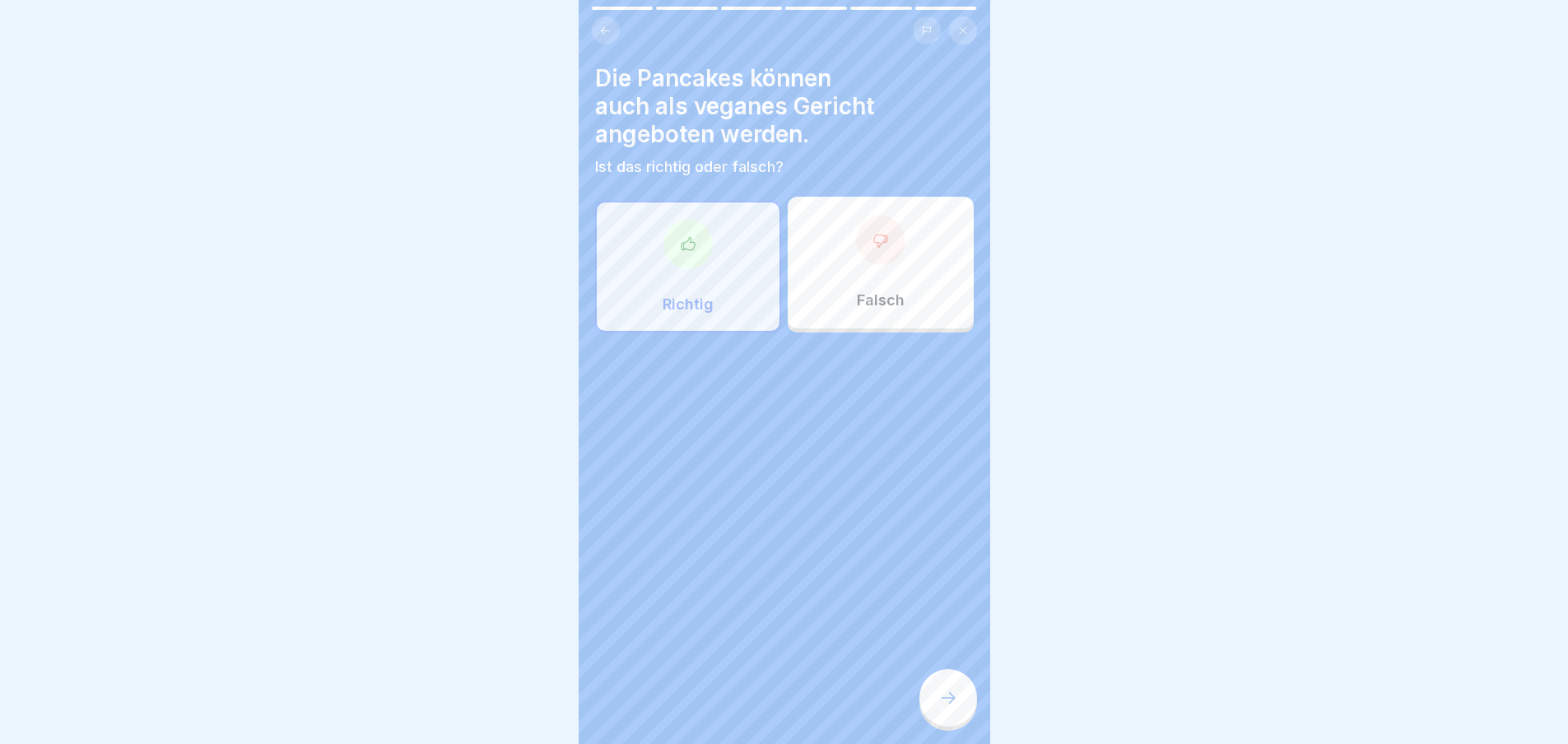
click at [944, 708] on icon at bounding box center [948, 699] width 20 height 20
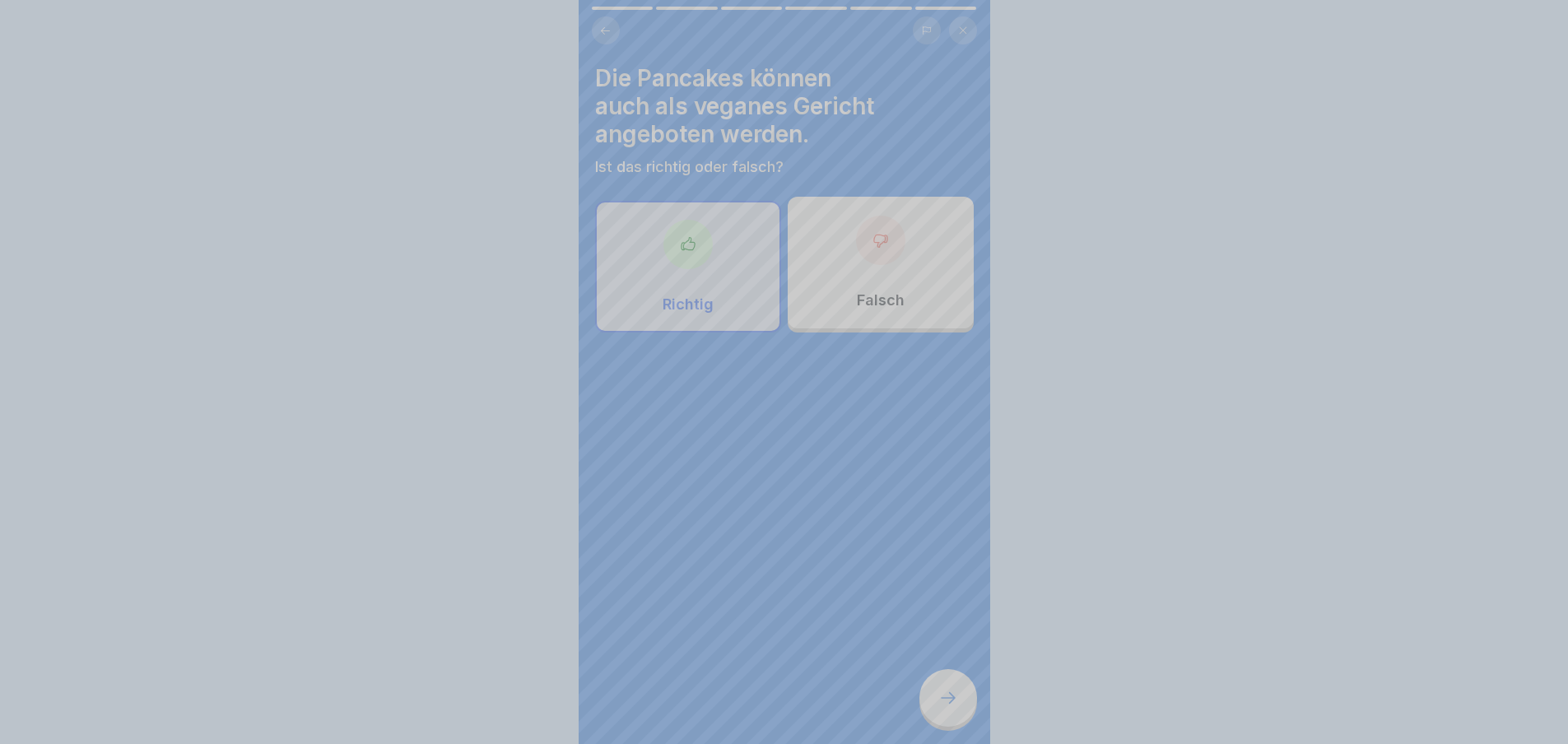
click at [944, 710] on div "Deine Antwort ist richtig! ✅ Ganz genau! Durch das Weglassen der Sahne möglich.…" at bounding box center [784, 740] width 412 height 744
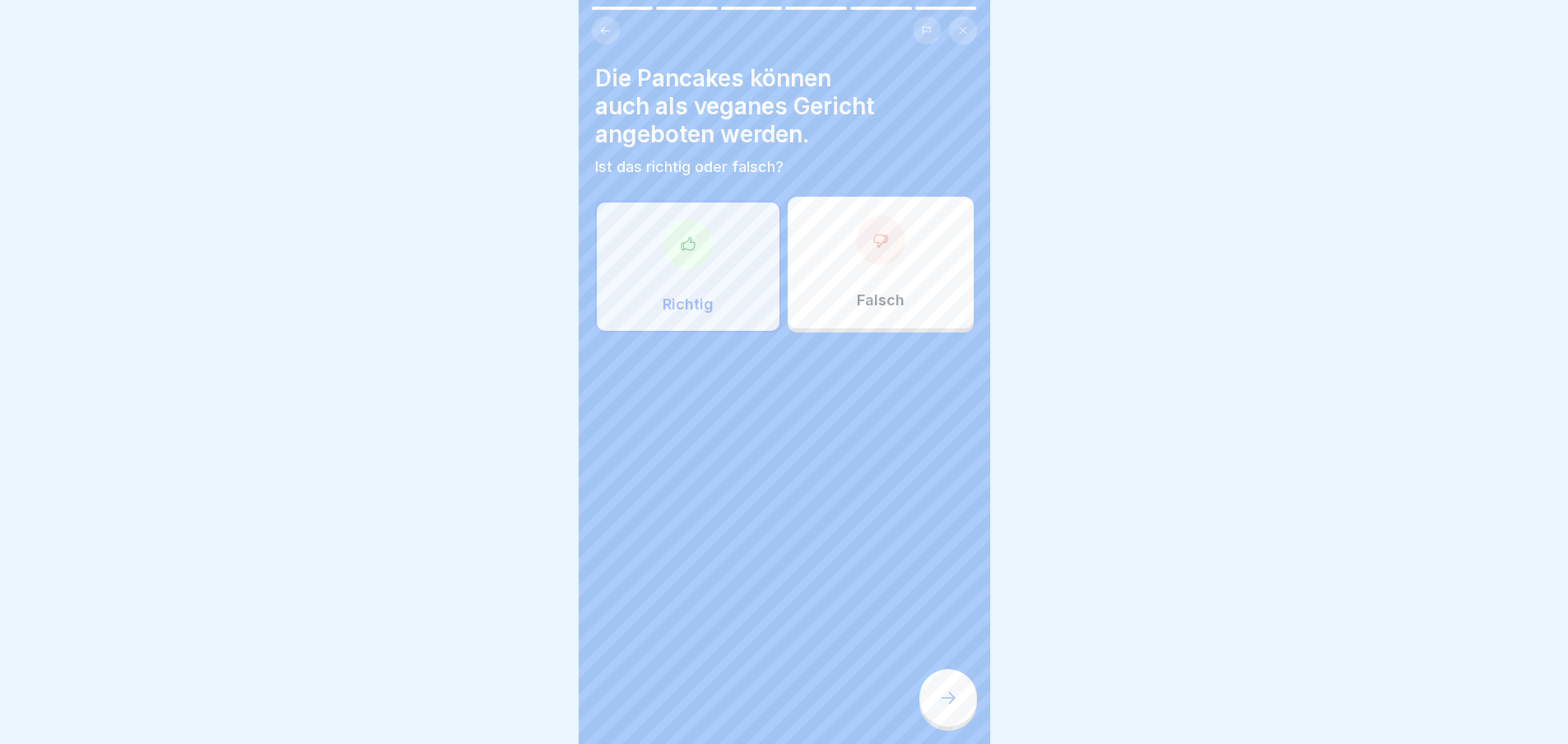
click at [944, 708] on icon at bounding box center [948, 699] width 20 height 20
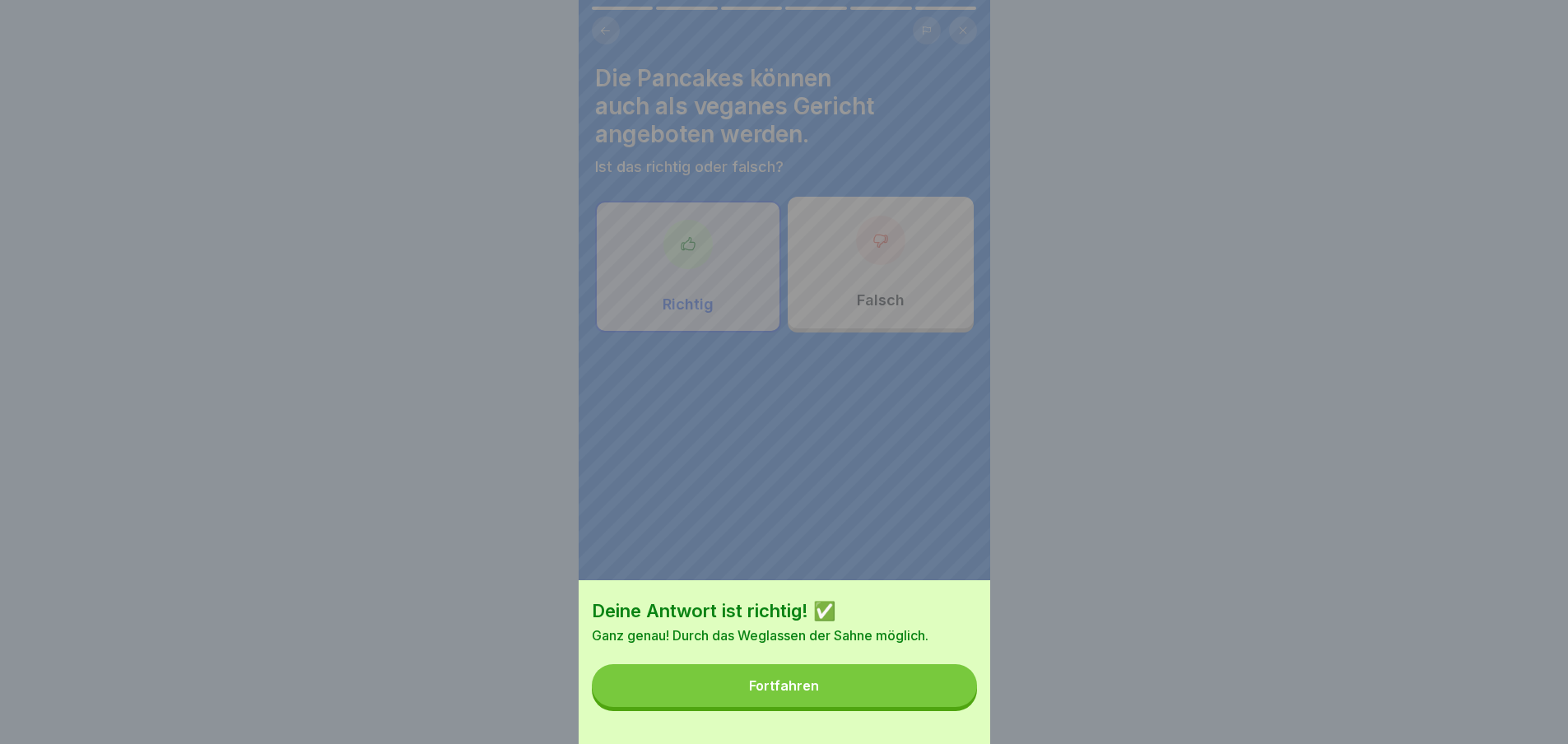
click at [944, 707] on button "Fortfahren" at bounding box center [784, 685] width 385 height 43
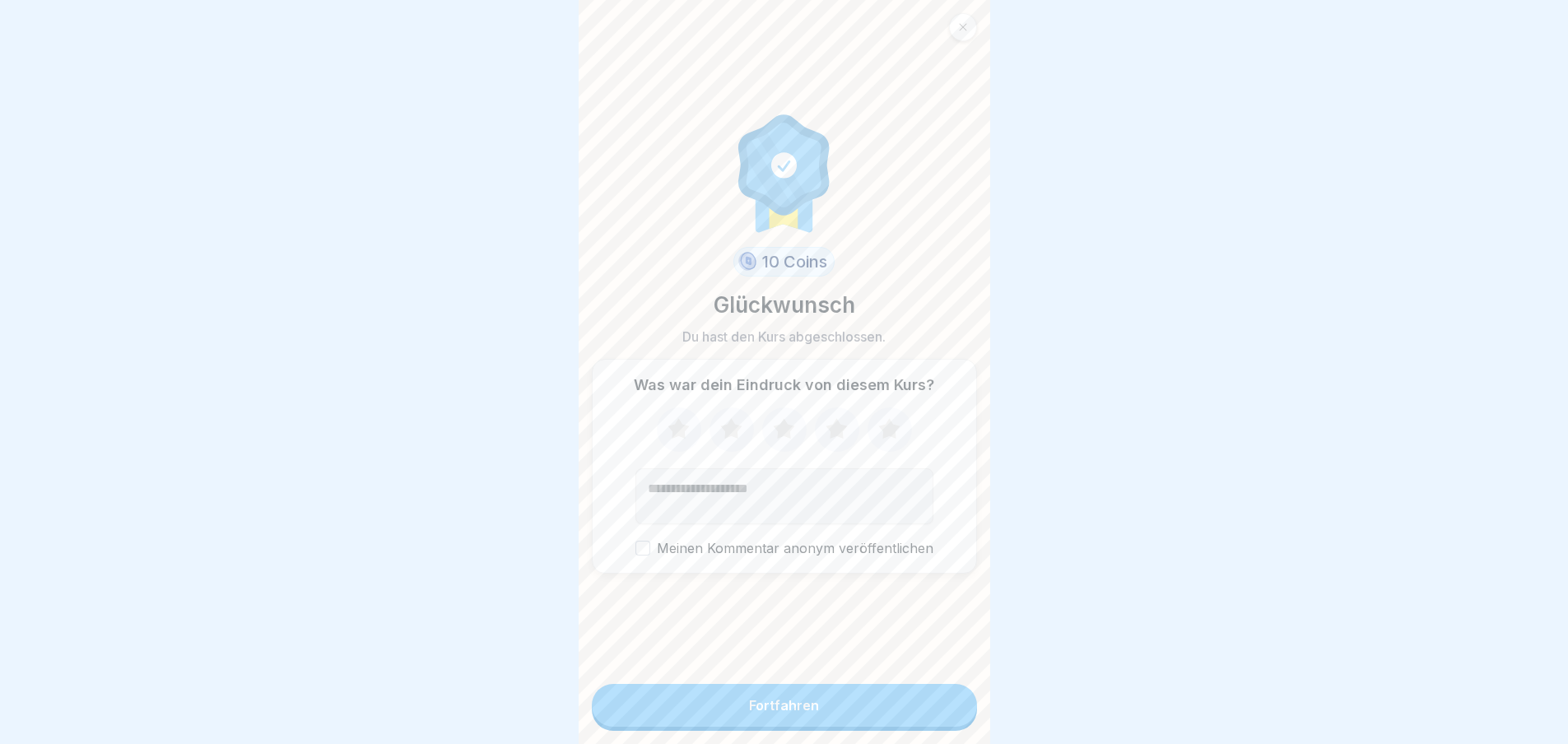
click at [908, 715] on button "Fortfahren" at bounding box center [784, 705] width 385 height 43
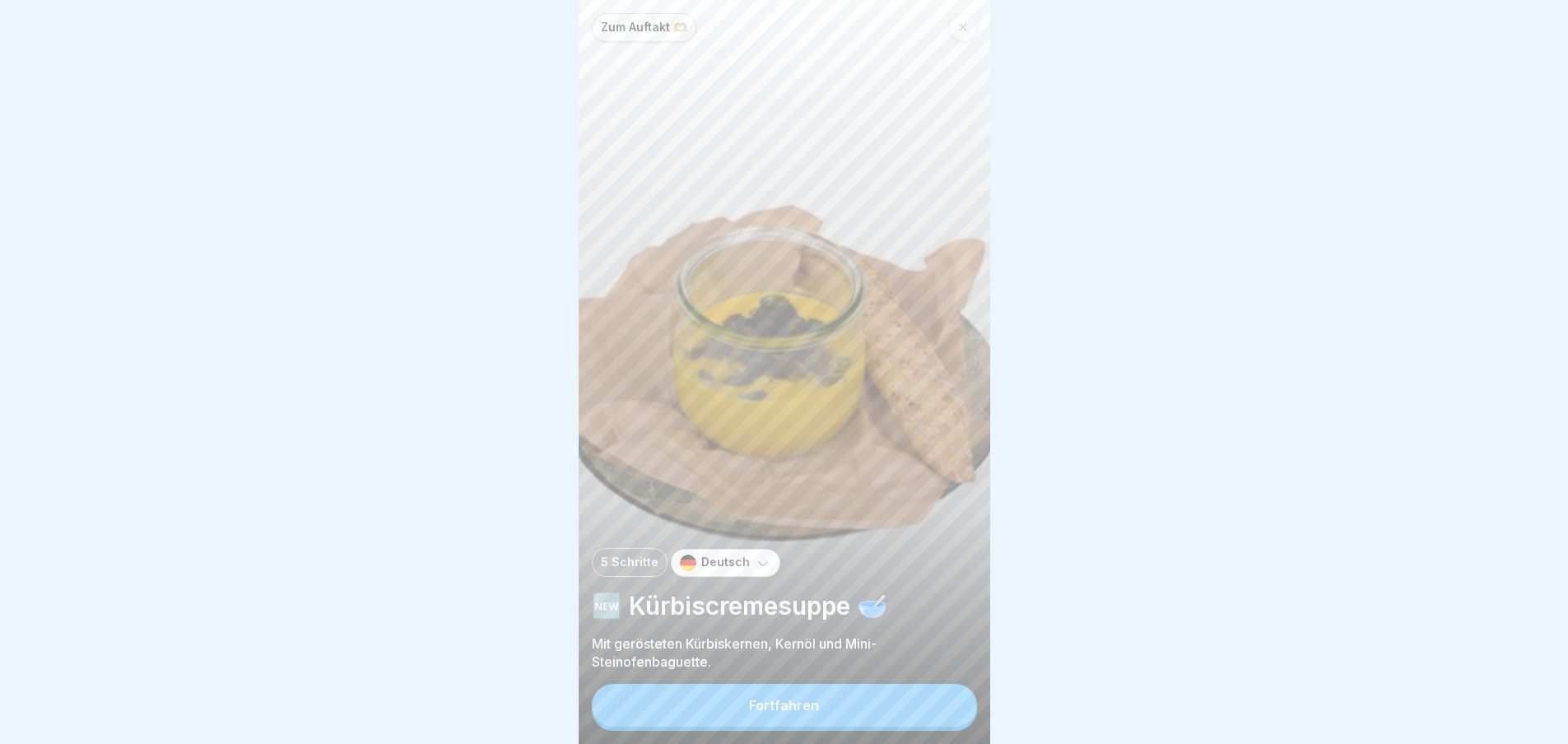
click at [908, 715] on button "Fortfahren" at bounding box center [784, 705] width 385 height 43
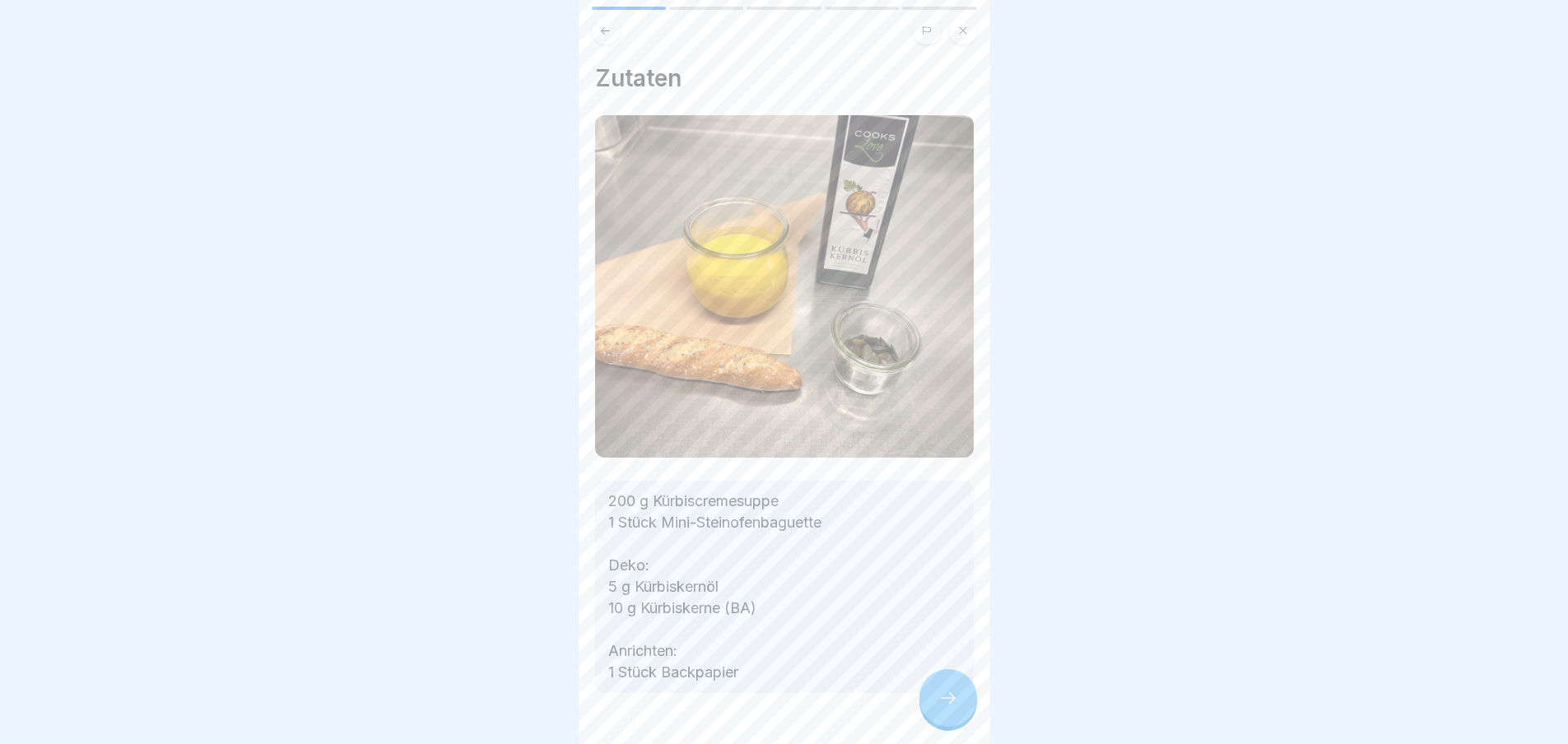
click at [908, 715] on div at bounding box center [784, 742] width 378 height 99
click at [948, 708] on icon at bounding box center [948, 699] width 20 height 20
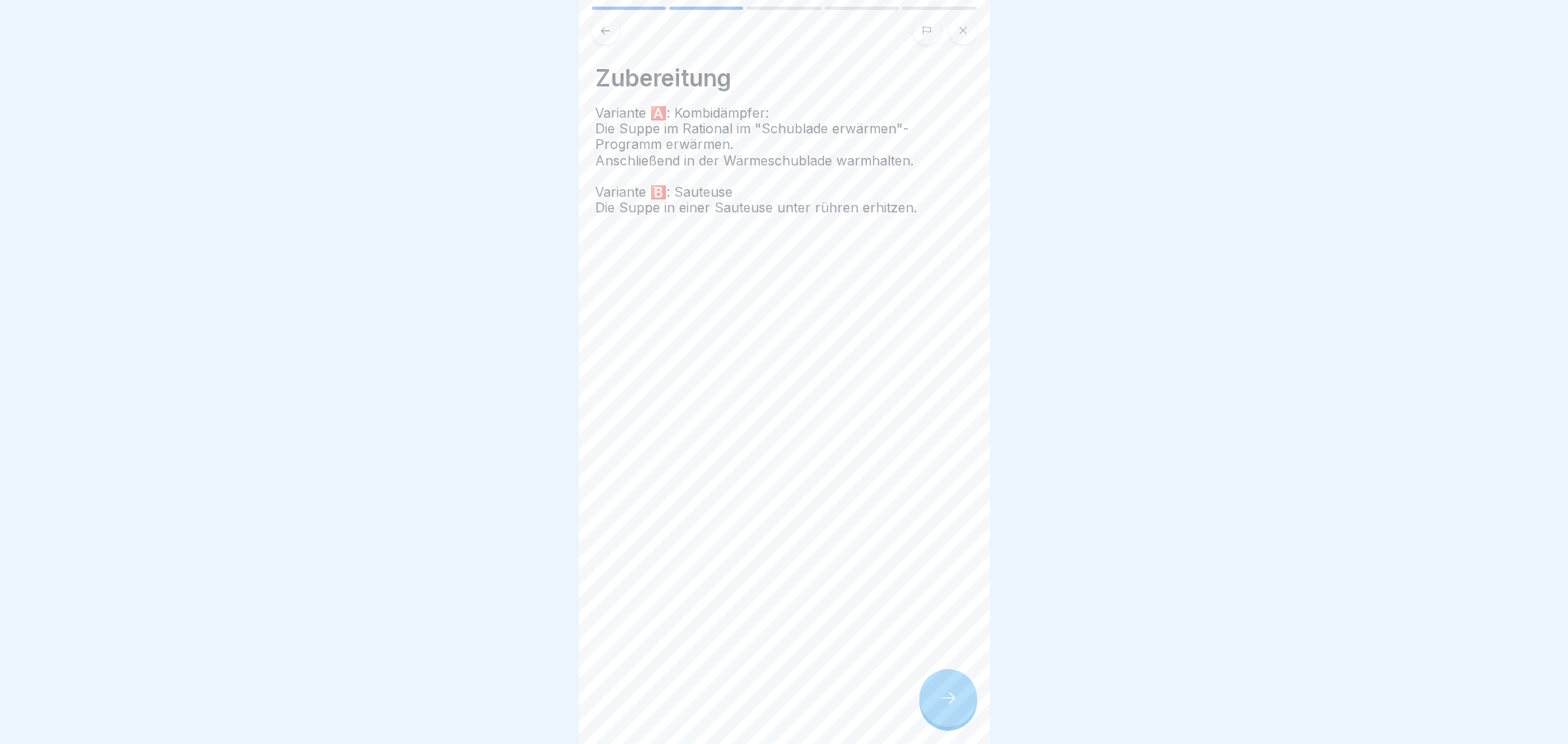
click at [948, 708] on icon at bounding box center [948, 699] width 20 height 20
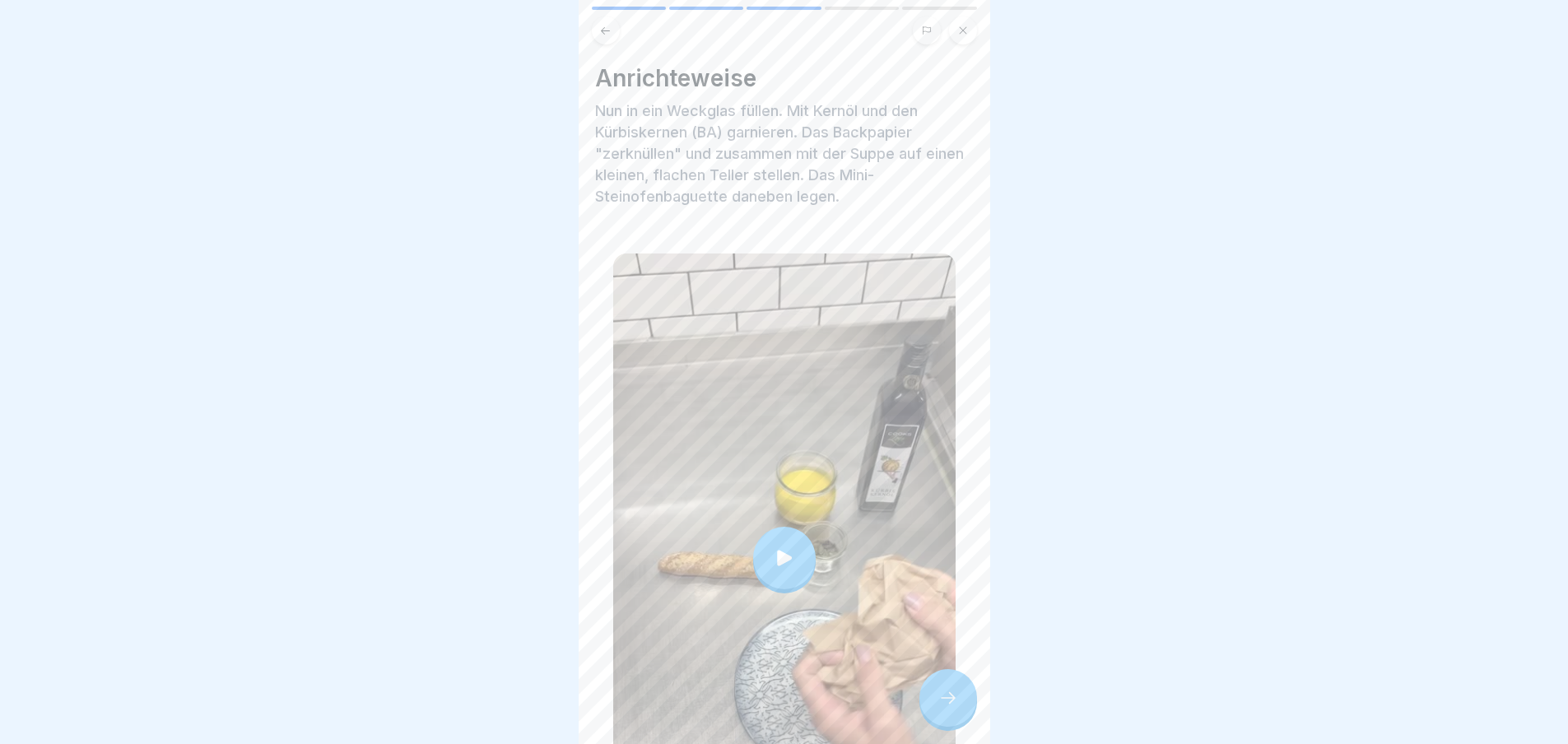
click at [948, 708] on icon at bounding box center [948, 699] width 20 height 20
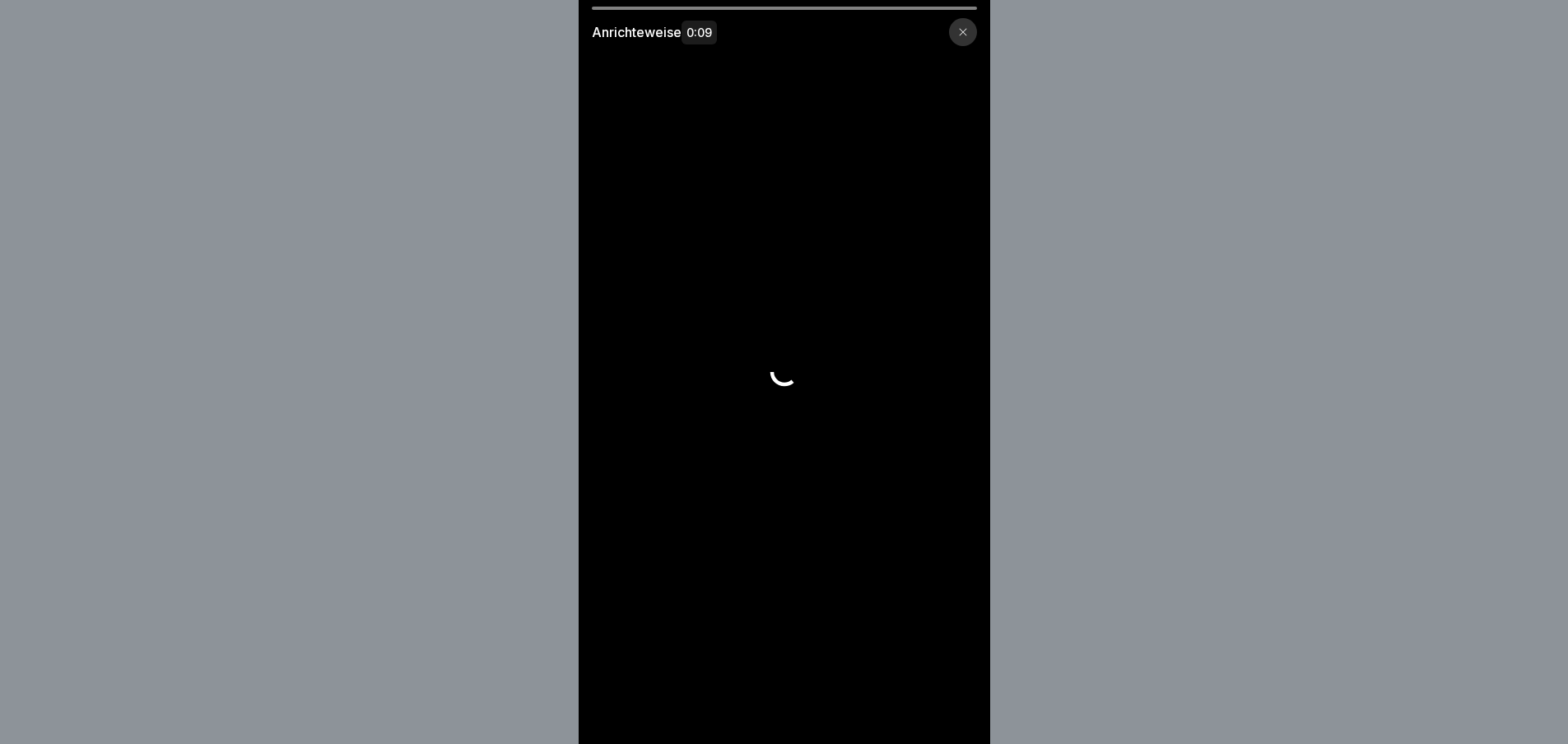
click at [948, 708] on div "Anrichteweise 0:09" at bounding box center [784, 372] width 412 height 744
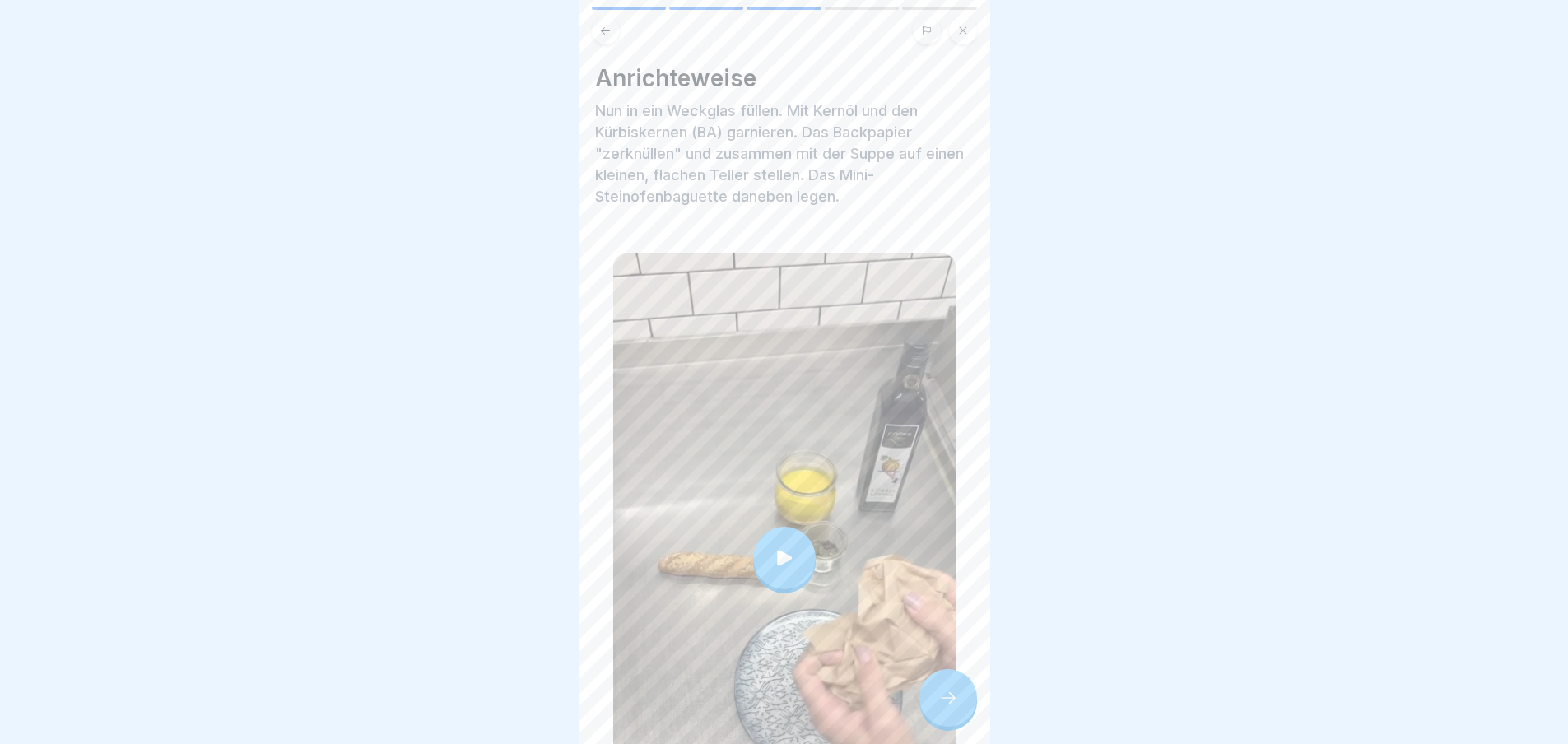
click at [948, 708] on icon at bounding box center [948, 699] width 20 height 20
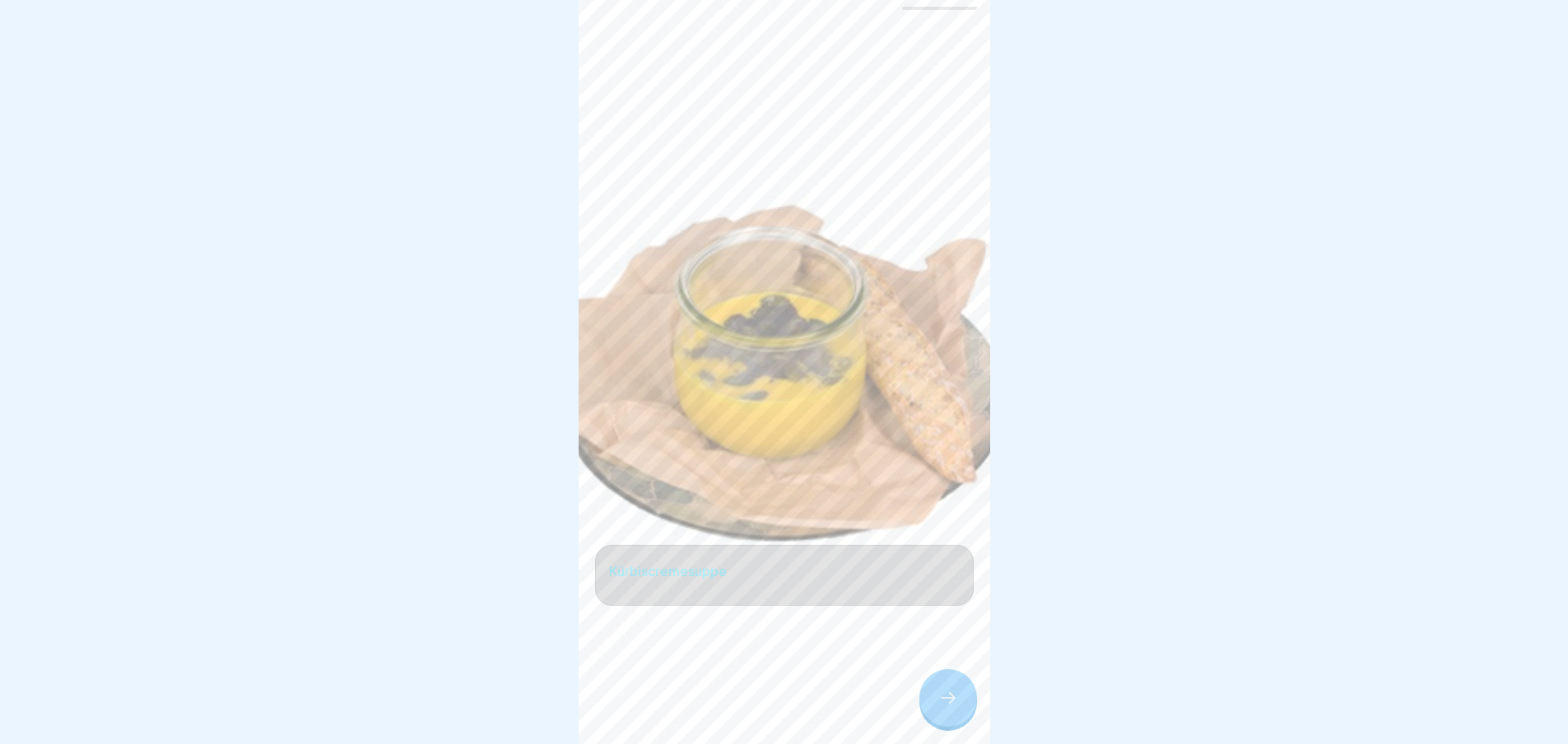
click at [948, 708] on icon at bounding box center [948, 699] width 20 height 20
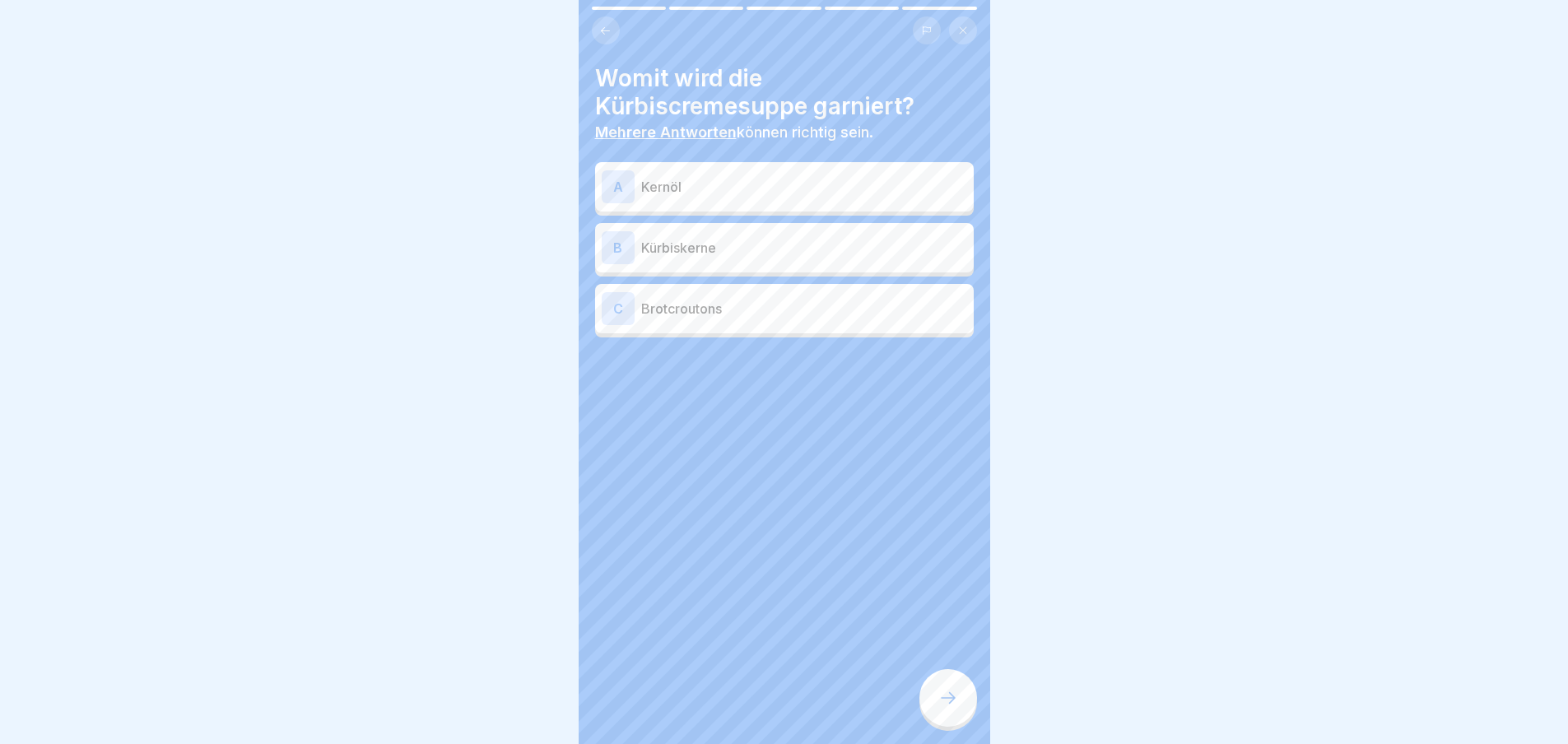
click at [948, 708] on icon at bounding box center [948, 699] width 20 height 20
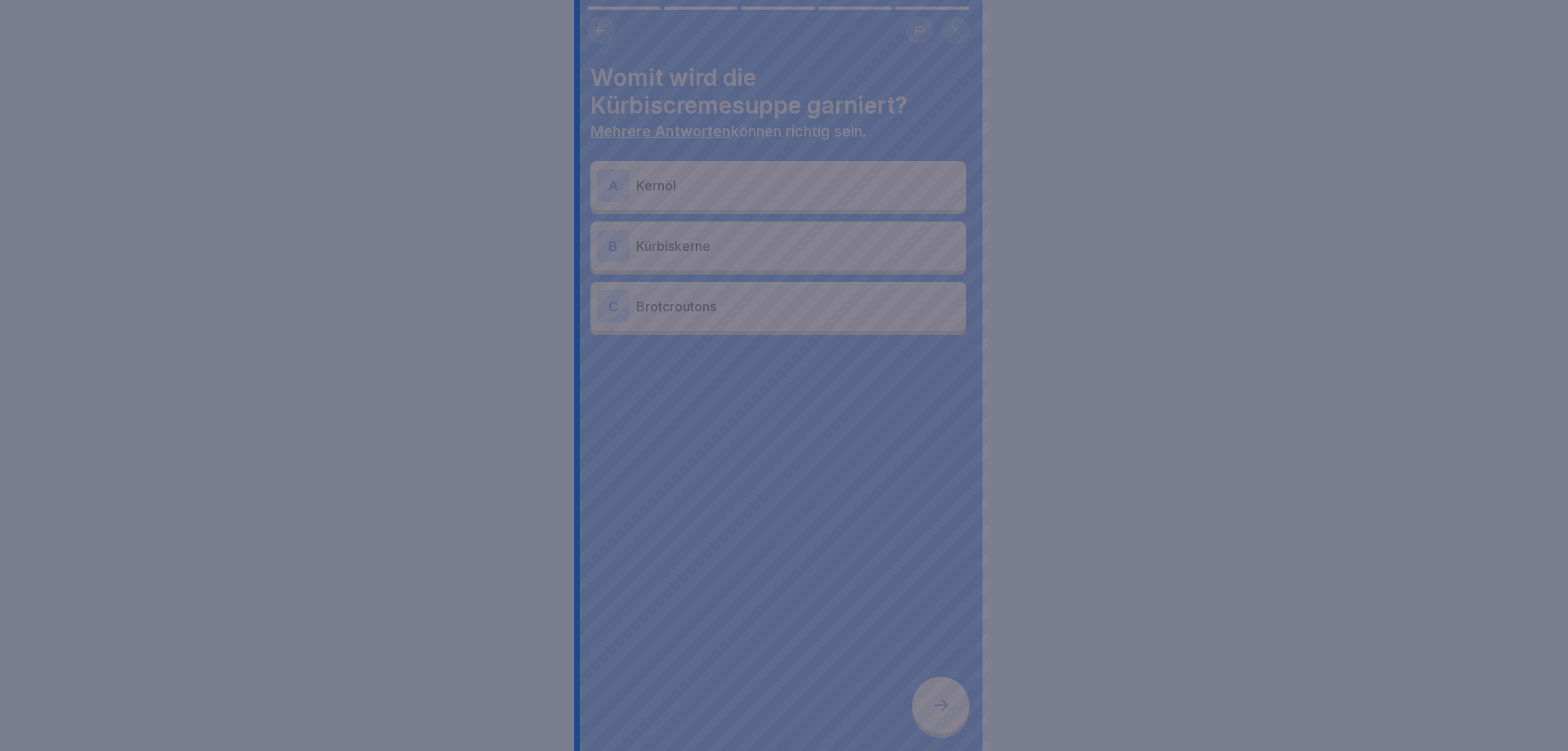
click at [940, 703] on div at bounding box center [784, 376] width 1568 height 751
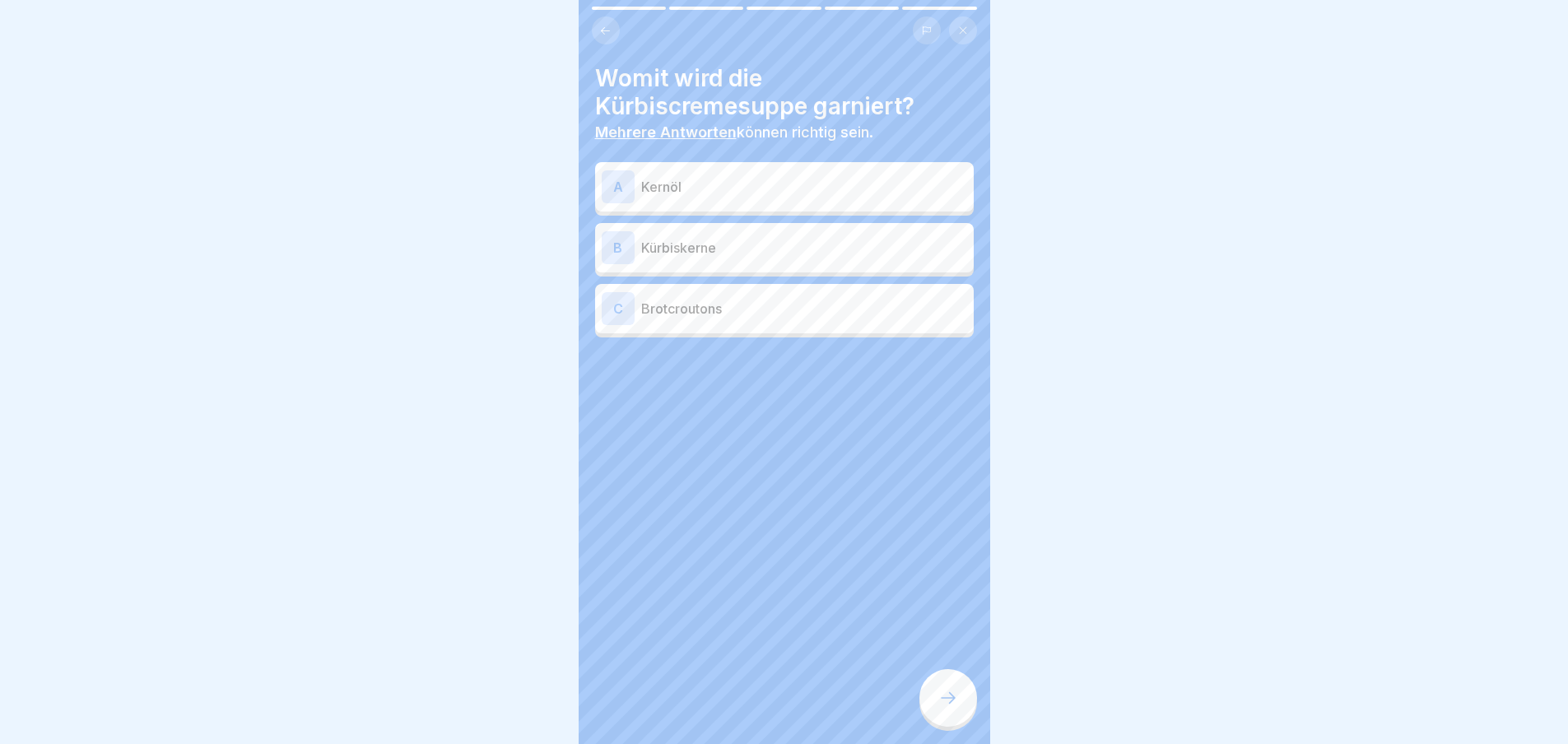
click at [791, 178] on p "Kernöl" at bounding box center [804, 187] width 326 height 20
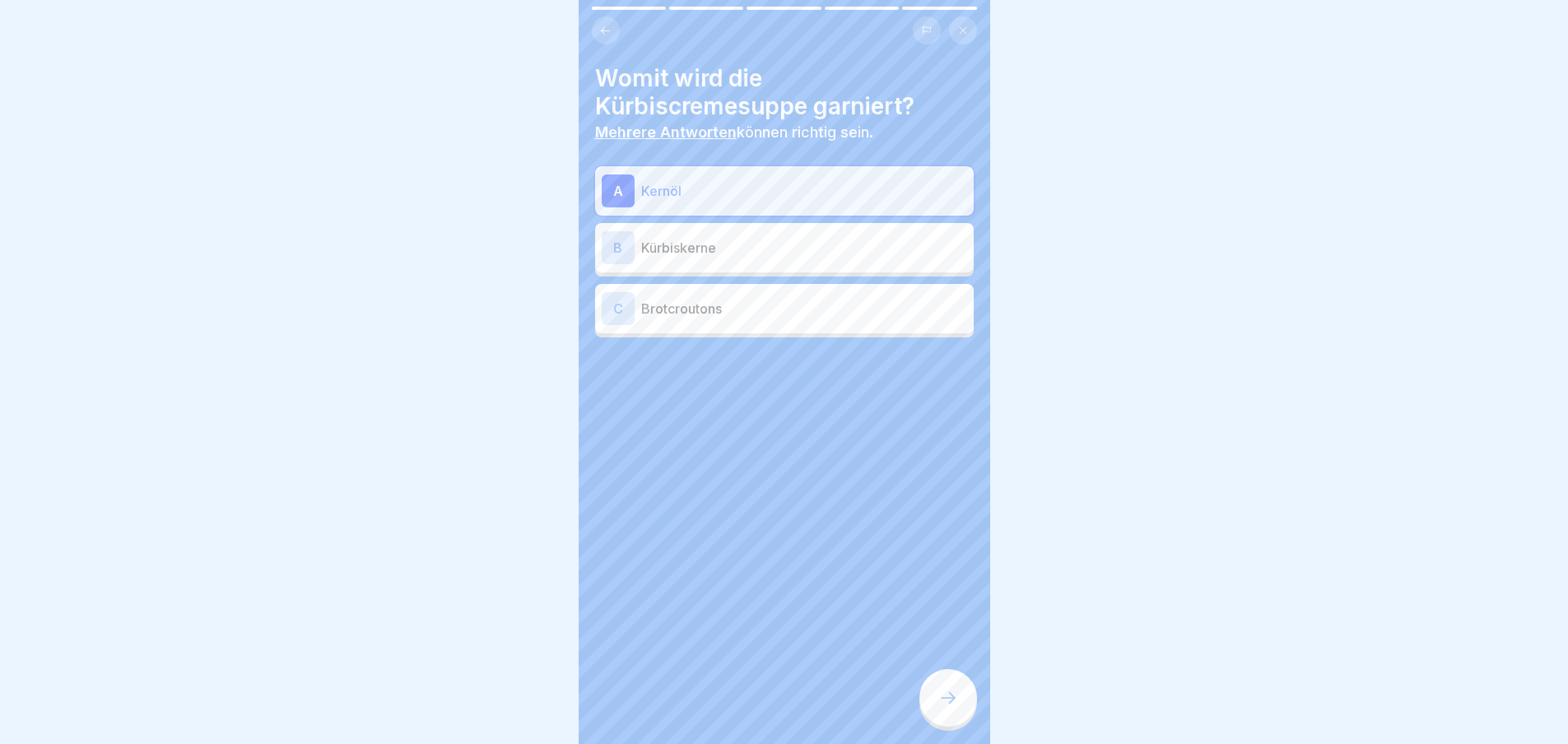
click at [781, 237] on div "B Kürbiskerne" at bounding box center [784, 247] width 366 height 33
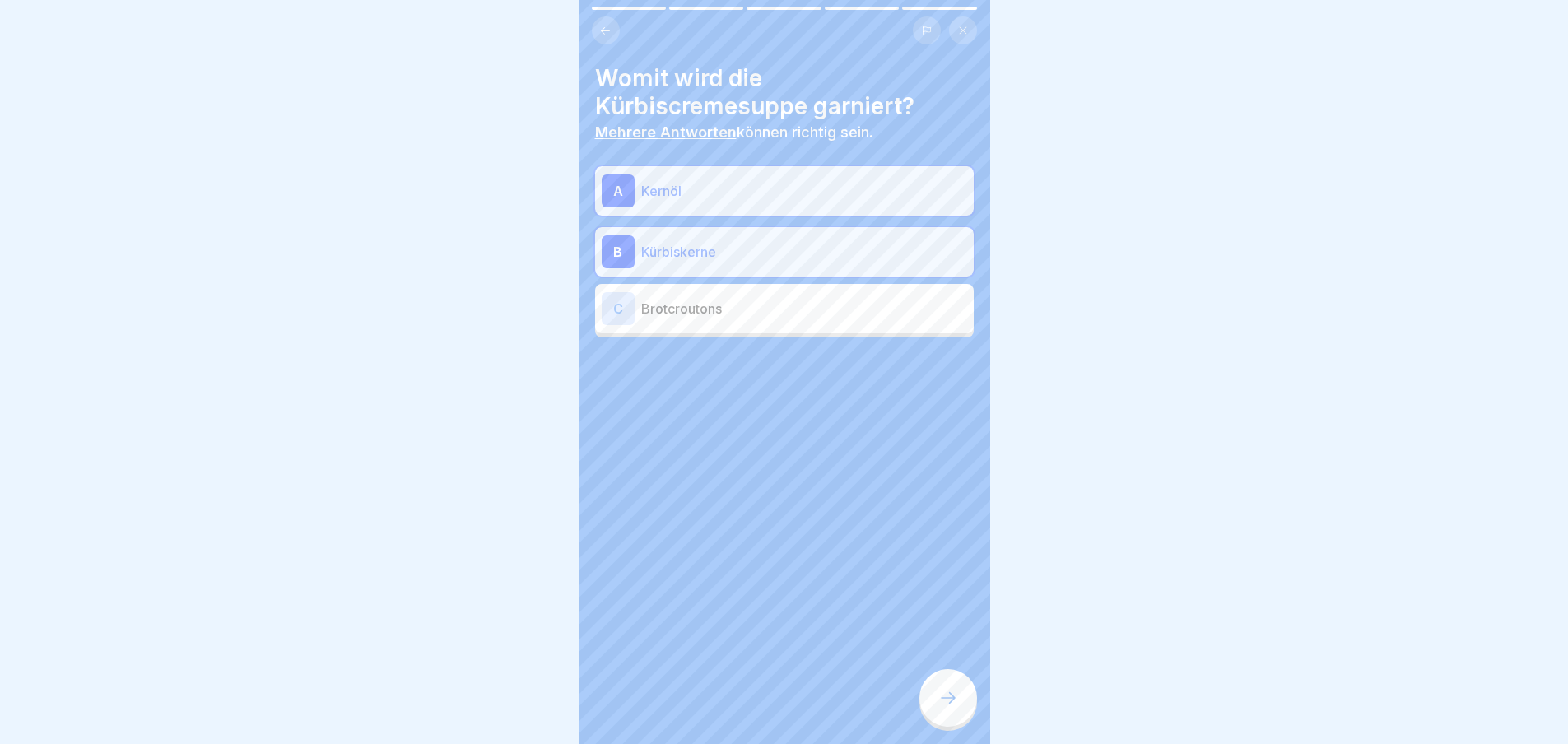
click at [938, 708] on icon at bounding box center [948, 699] width 20 height 20
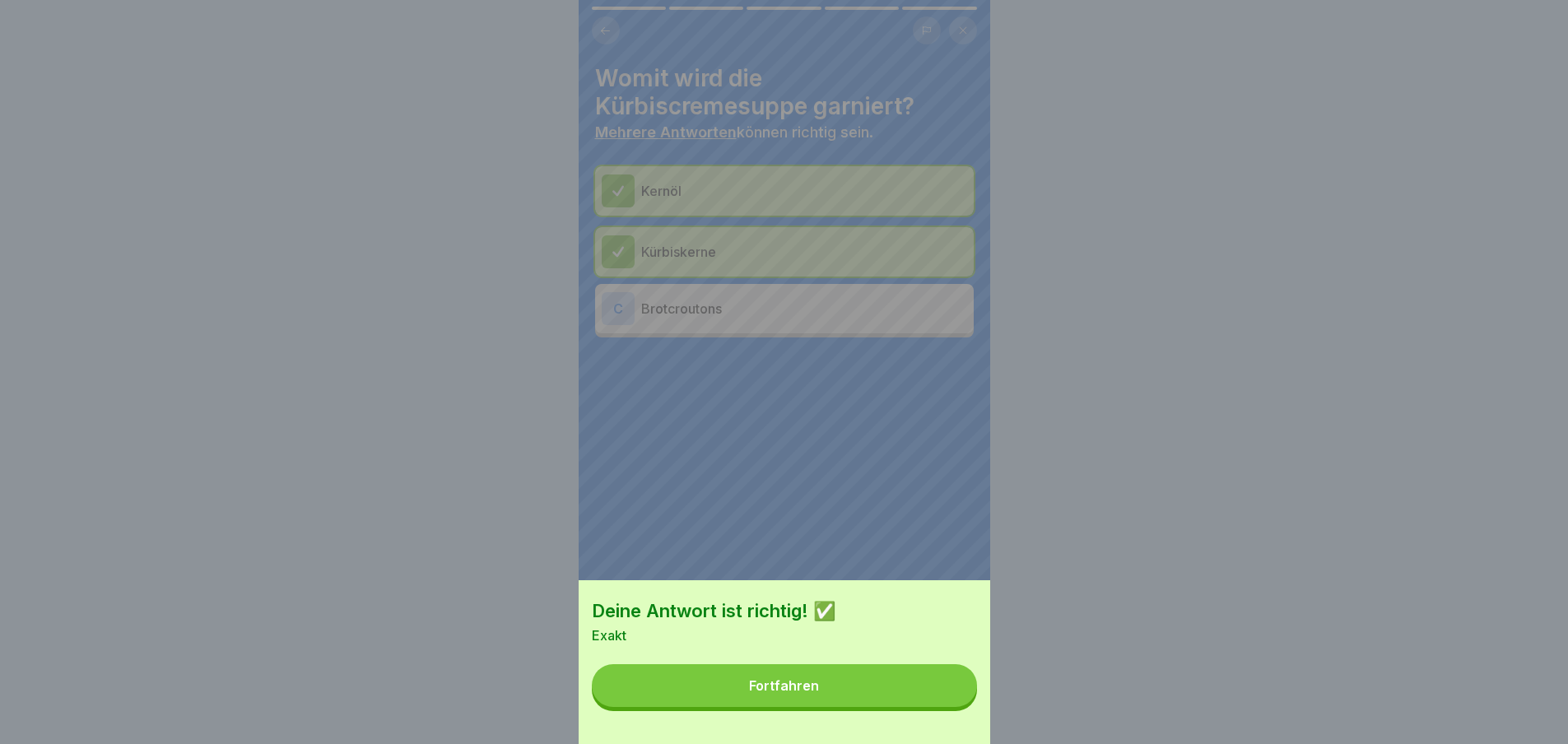
click at [938, 707] on button "Fortfahren" at bounding box center [784, 685] width 385 height 43
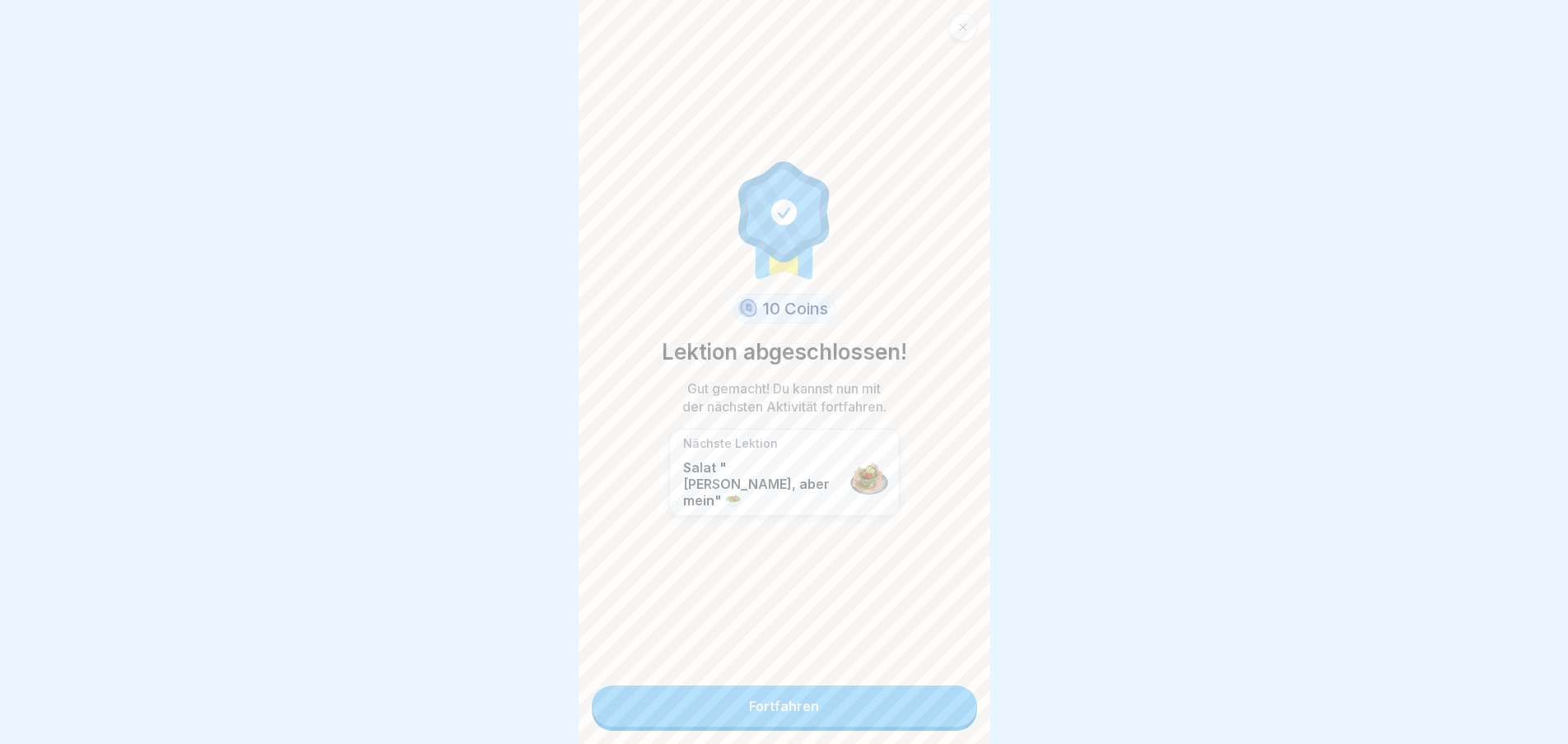
click at [933, 708] on link "Fortfahren" at bounding box center [784, 706] width 385 height 41
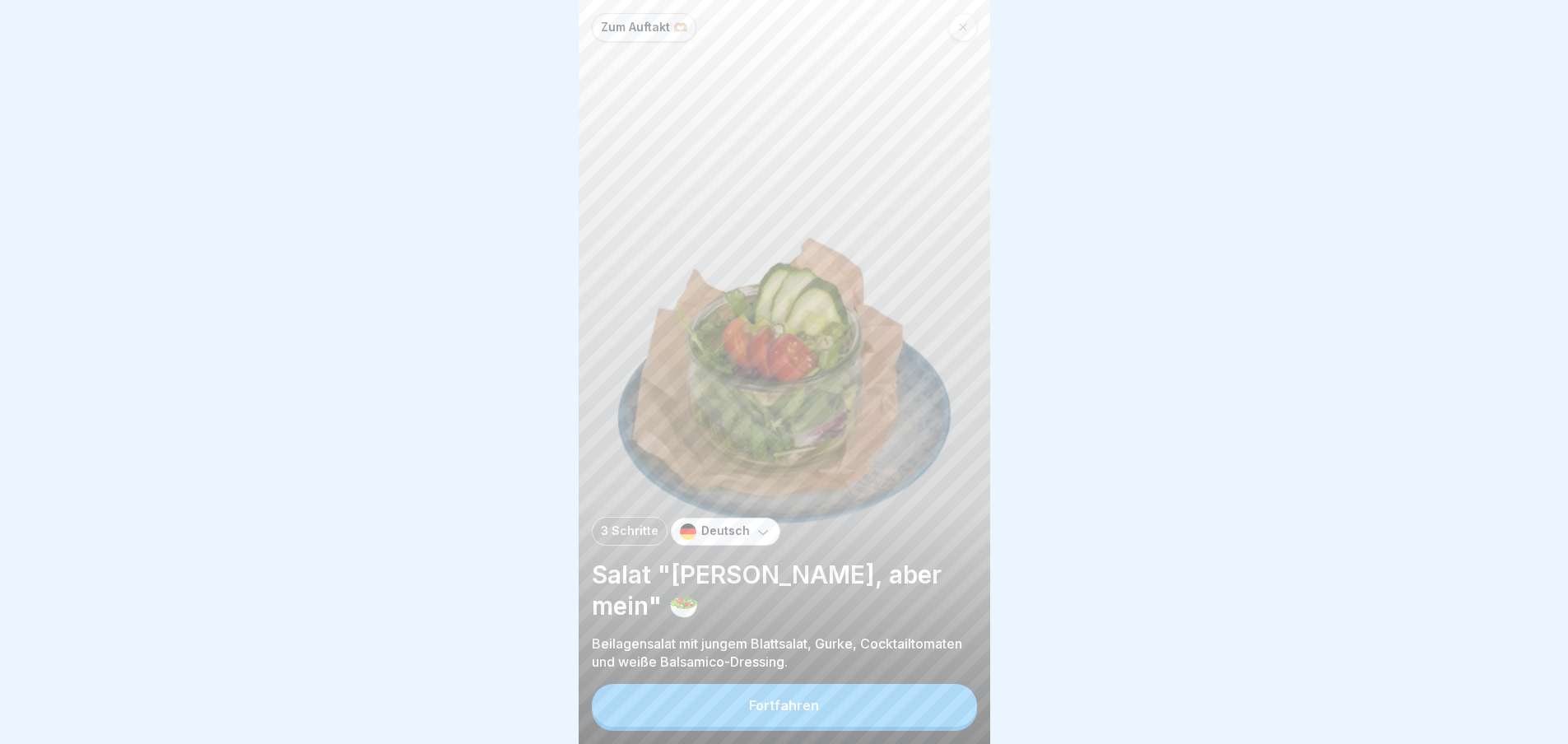
click at [906, 709] on button "Fortfahren" at bounding box center [784, 705] width 385 height 43
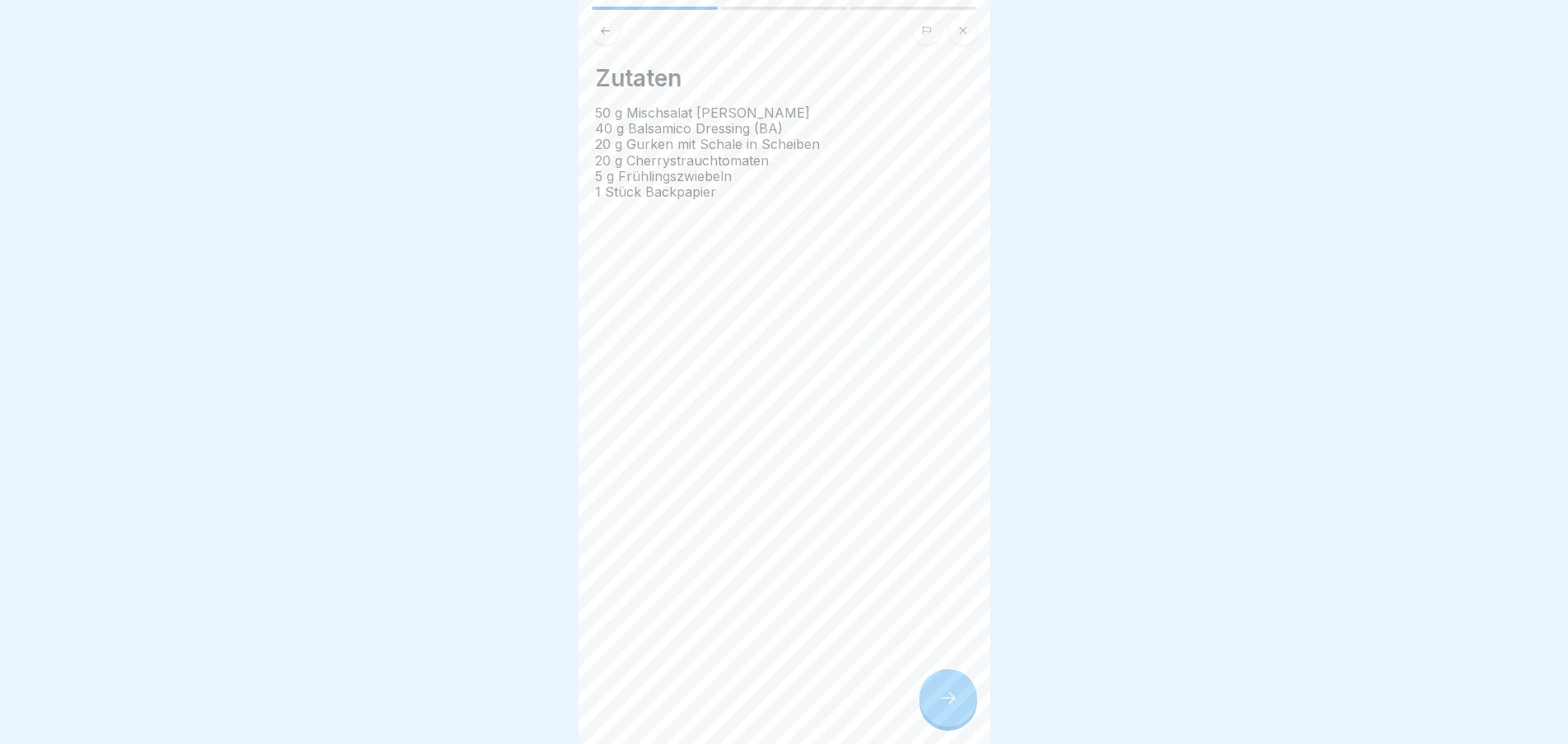
click at [967, 708] on div at bounding box center [948, 698] width 58 height 58
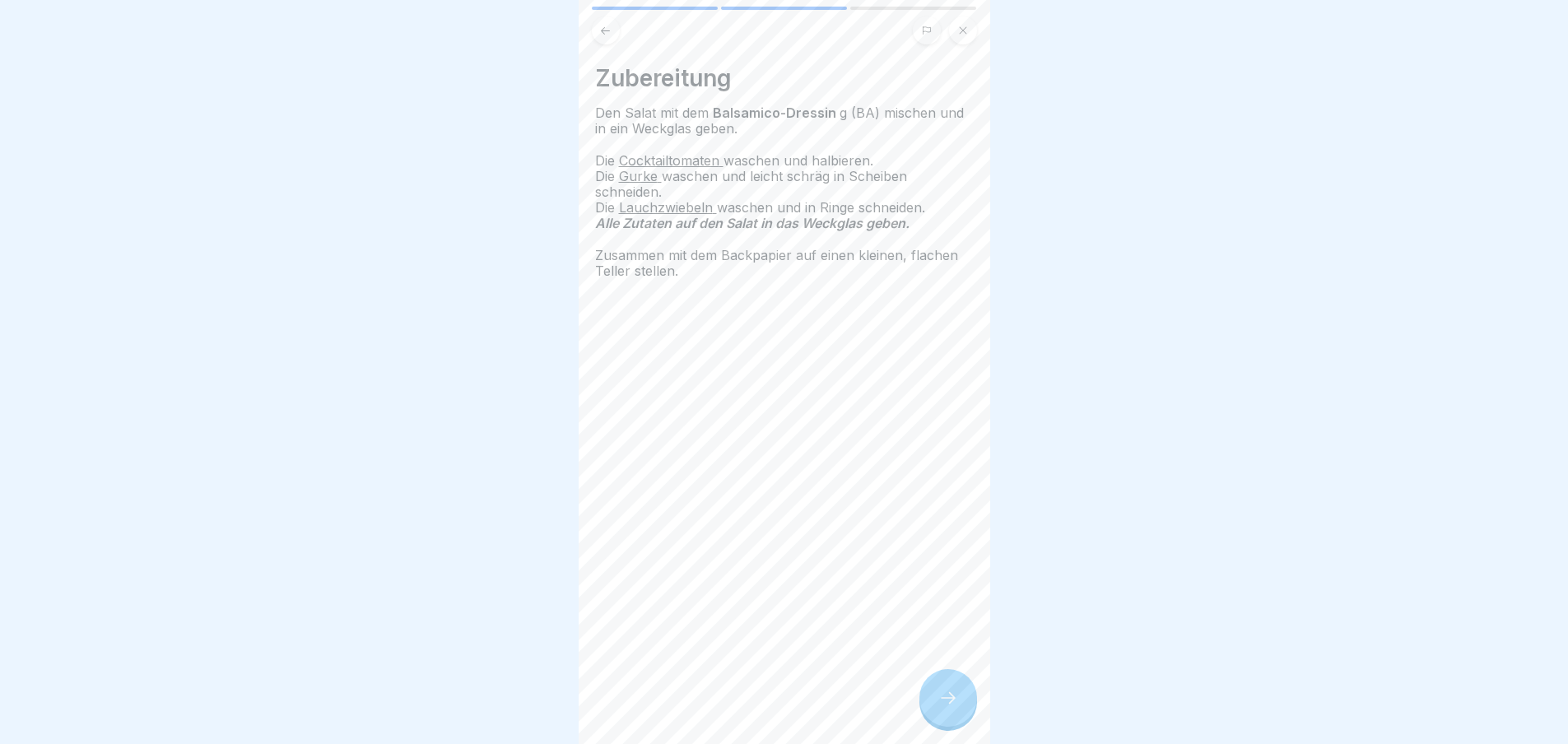
click at [953, 705] on icon at bounding box center [948, 699] width 20 height 20
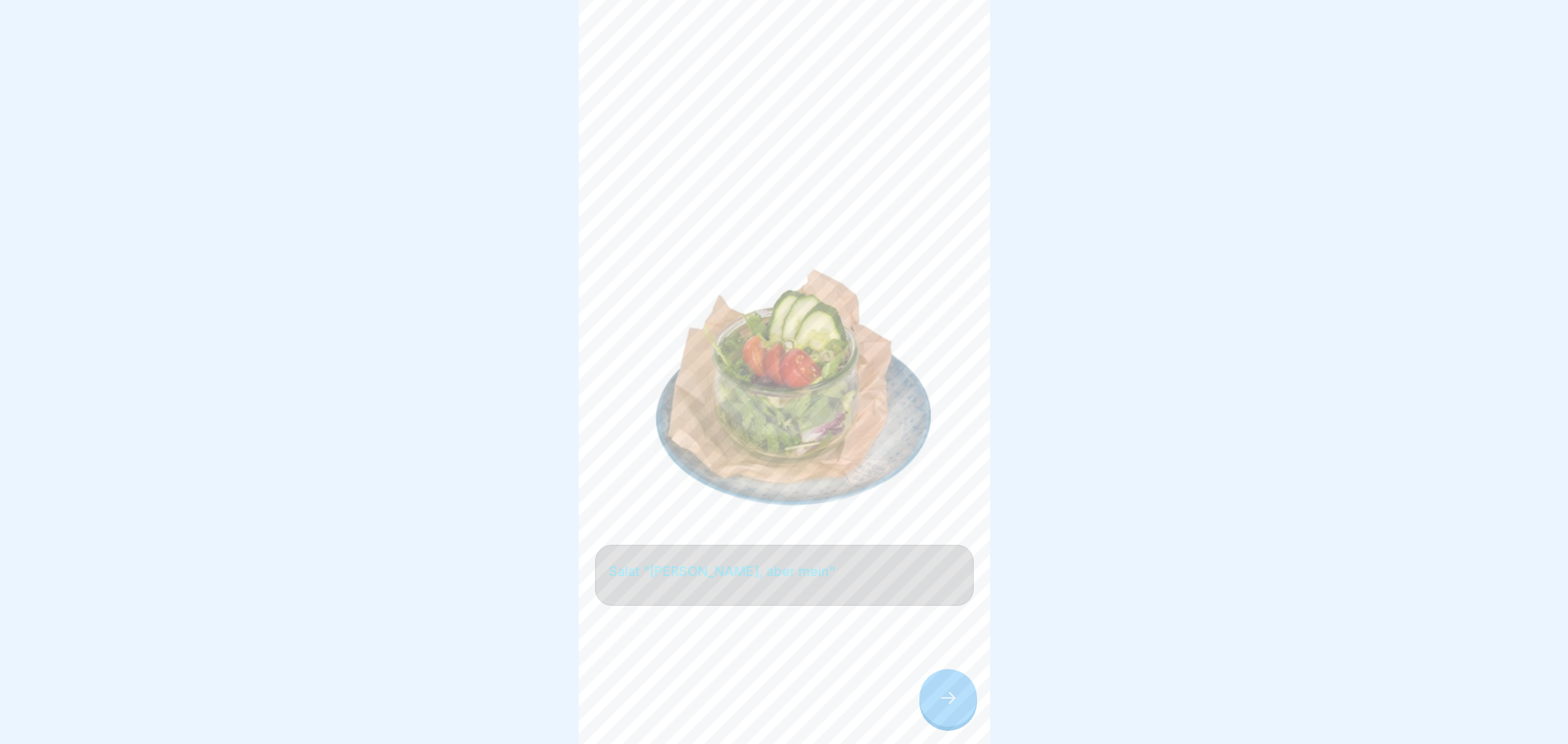
click at [953, 705] on icon at bounding box center [948, 699] width 20 height 20
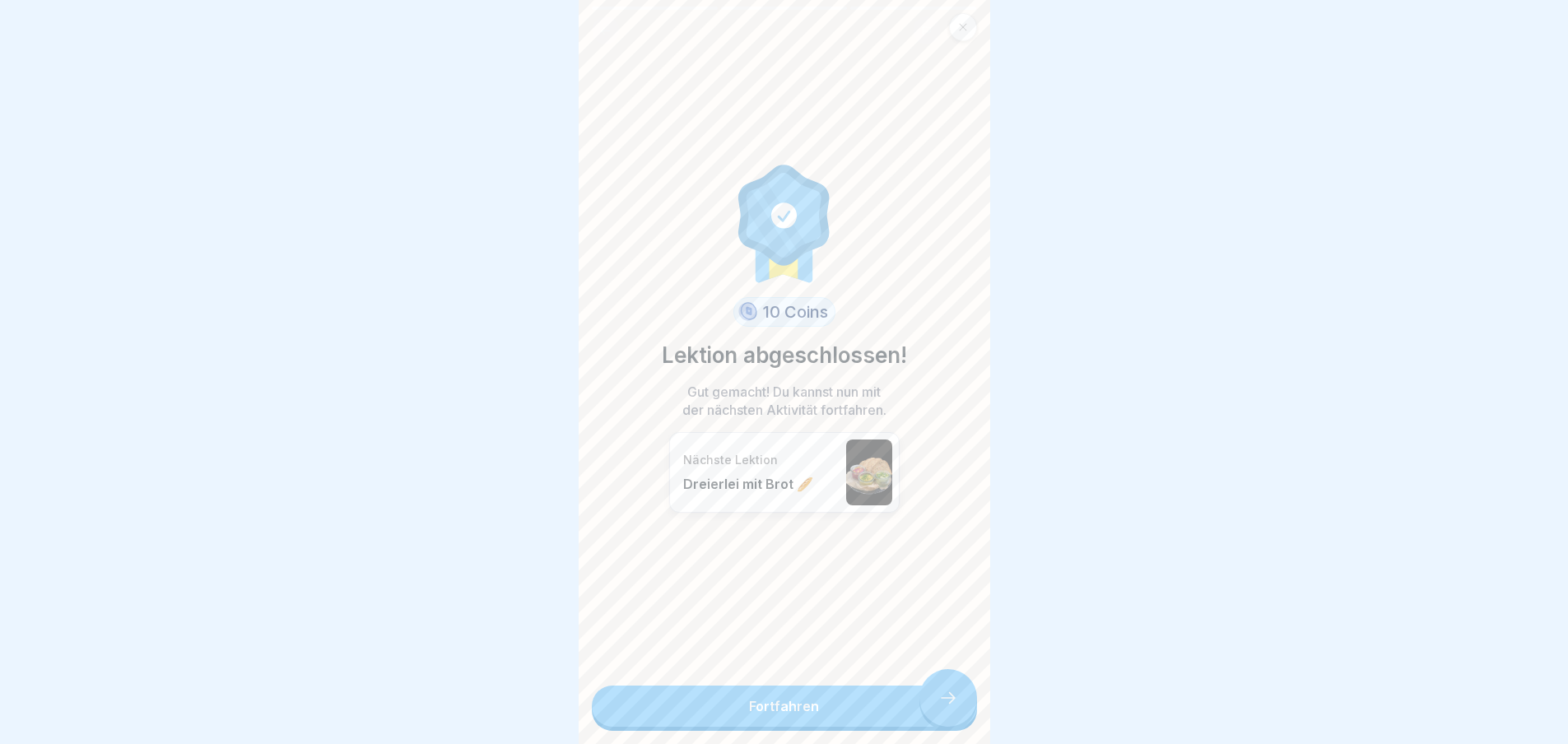
click at [953, 705] on link "Fortfahren" at bounding box center [784, 706] width 385 height 41
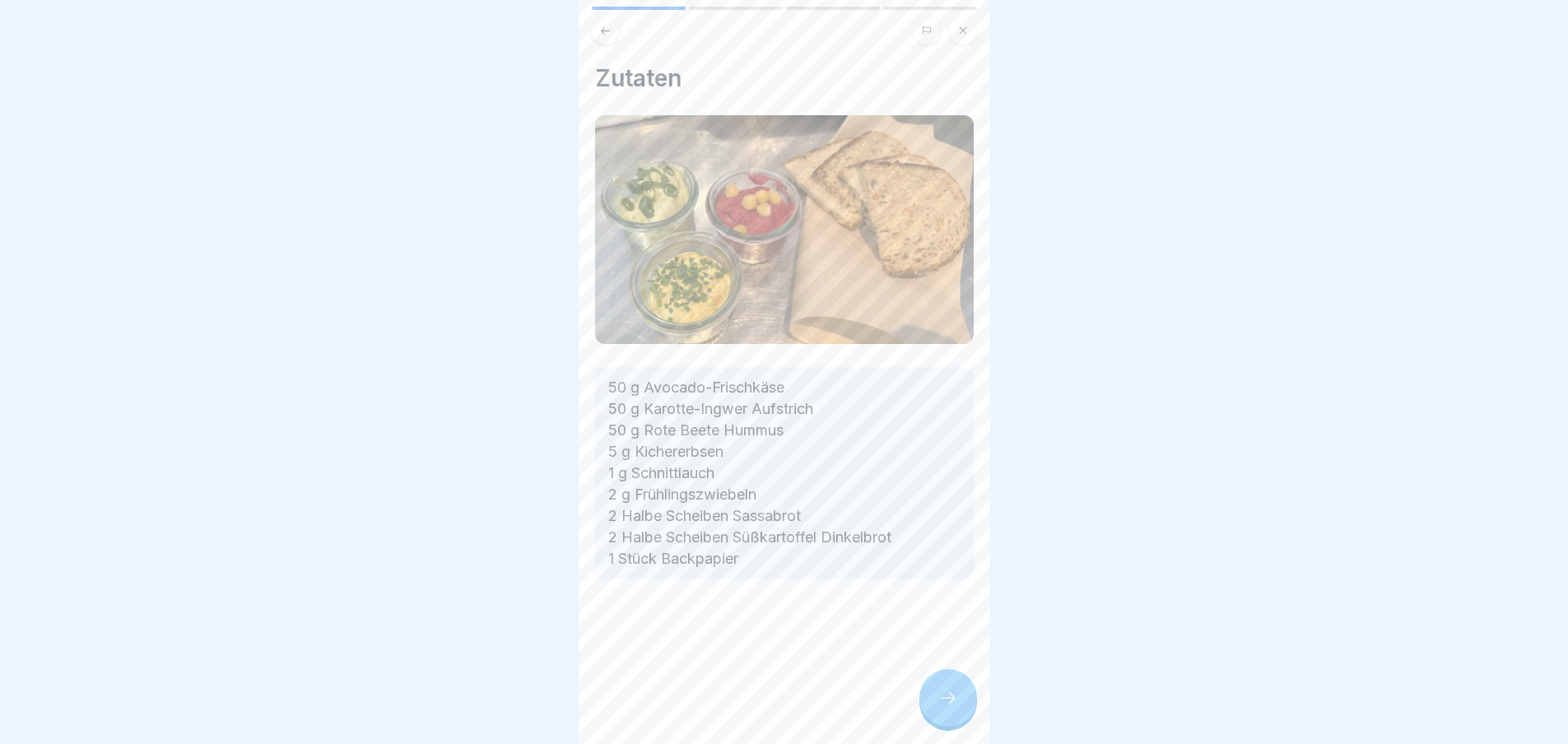
click at [953, 705] on icon at bounding box center [948, 699] width 20 height 20
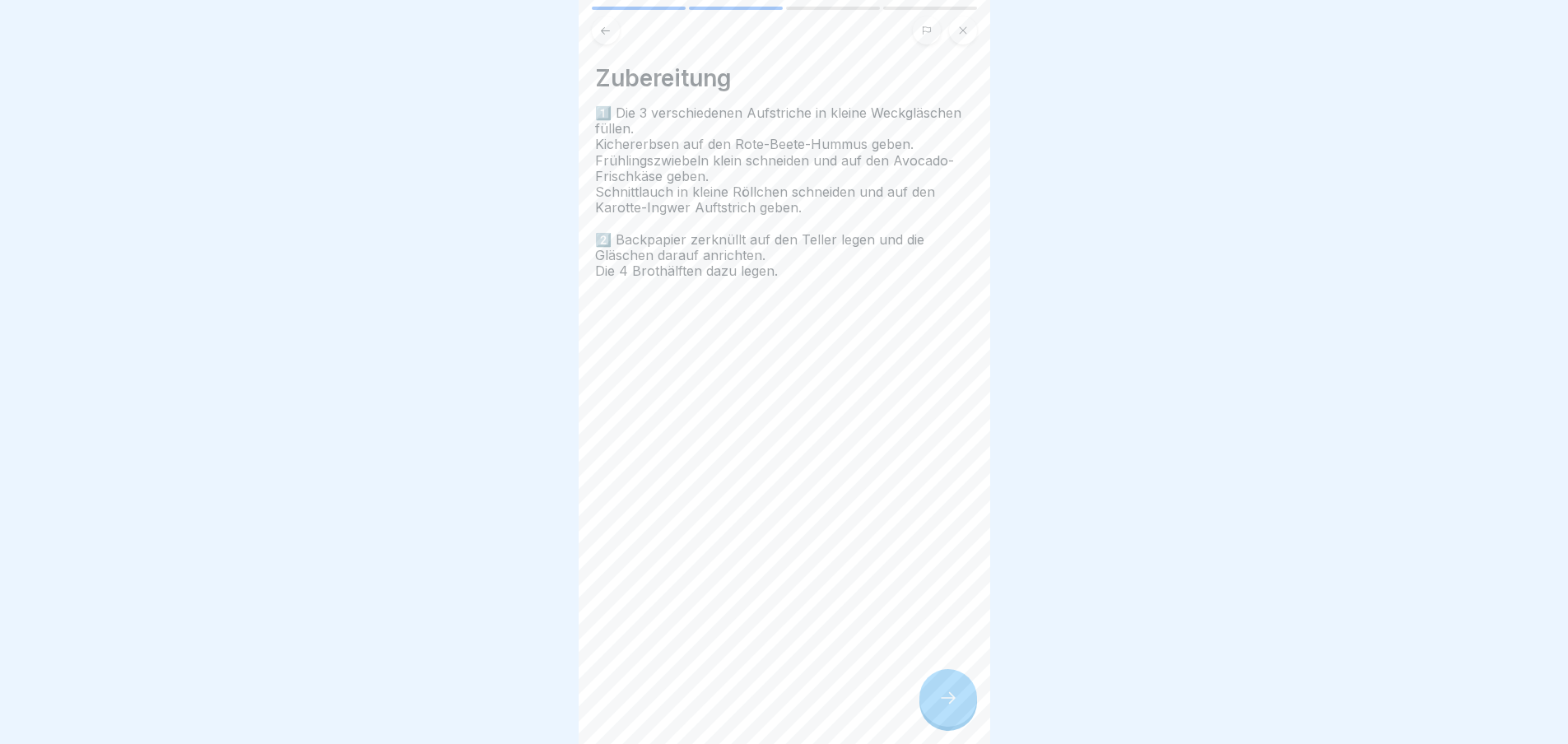
click at [953, 705] on icon at bounding box center [948, 699] width 20 height 20
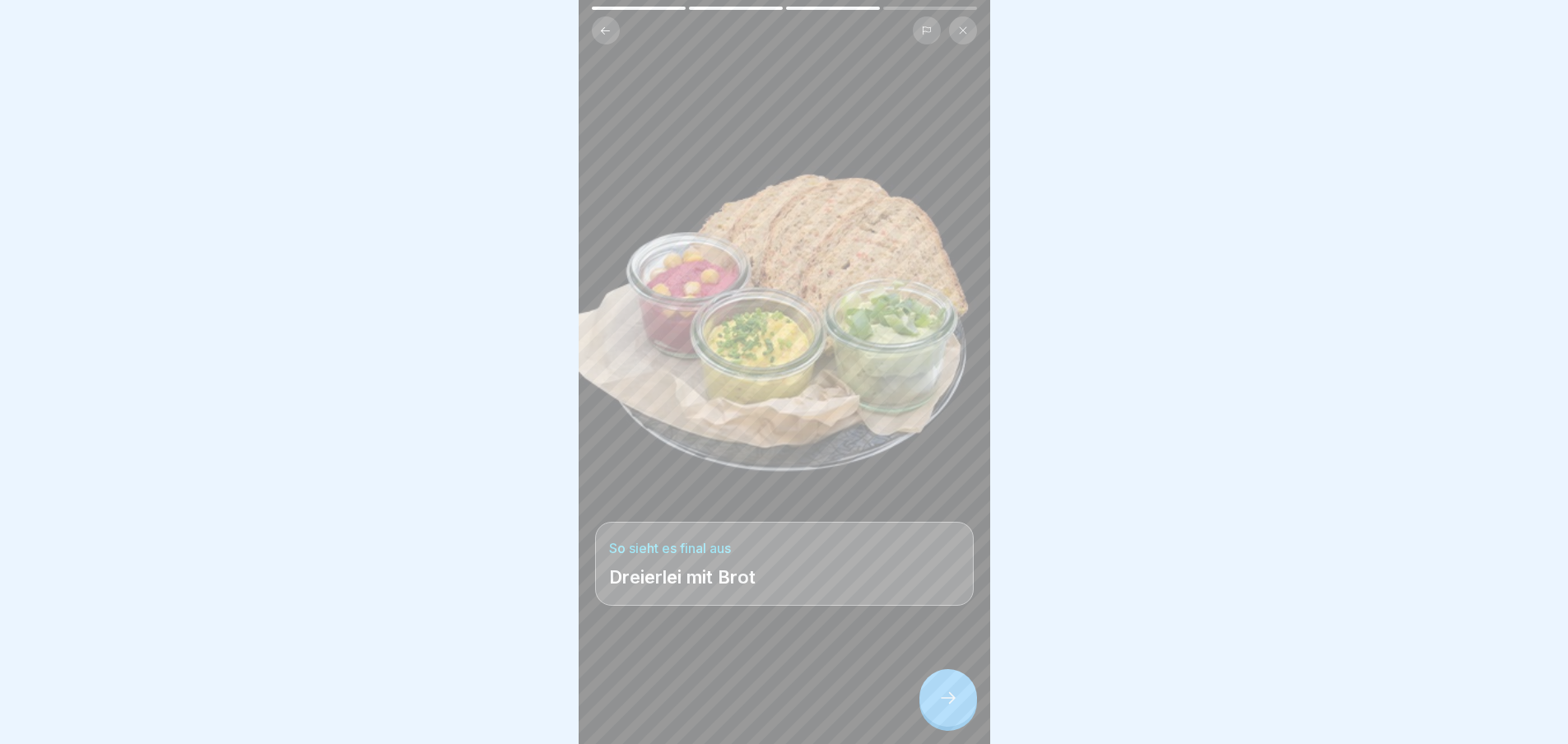
click at [953, 705] on icon at bounding box center [948, 699] width 20 height 20
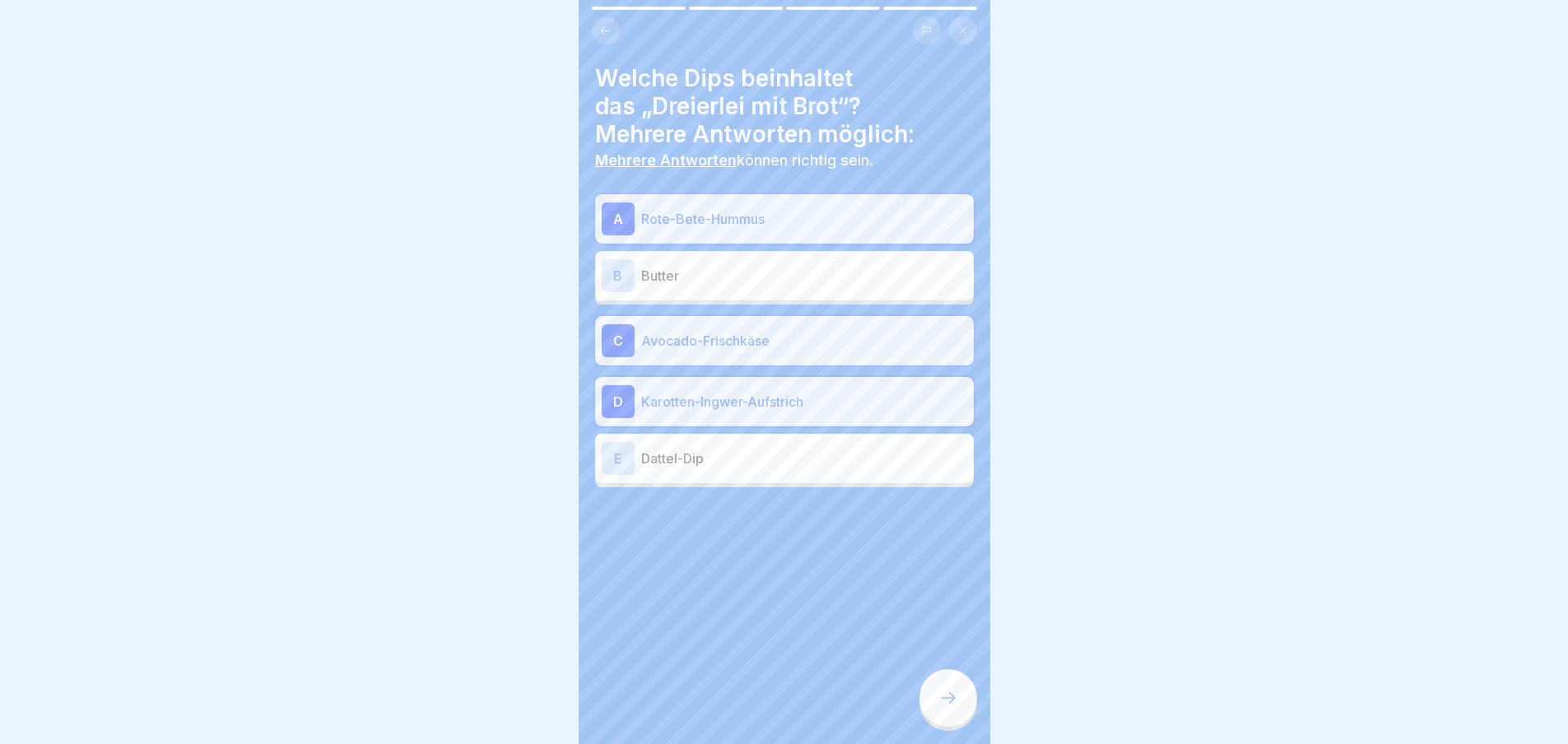
click at [953, 705] on icon at bounding box center [948, 699] width 20 height 20
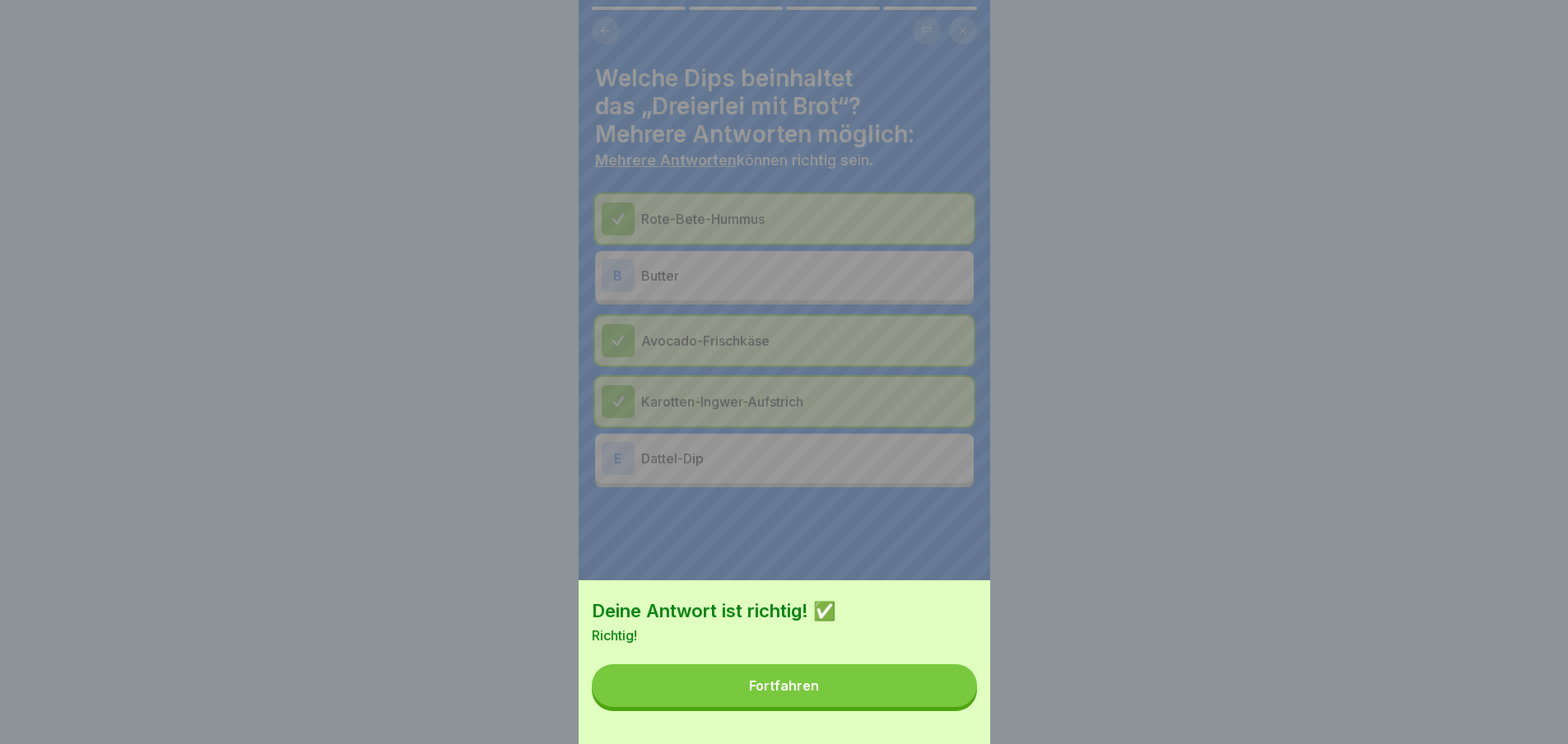
click at [953, 705] on button "Fortfahren" at bounding box center [784, 685] width 385 height 43
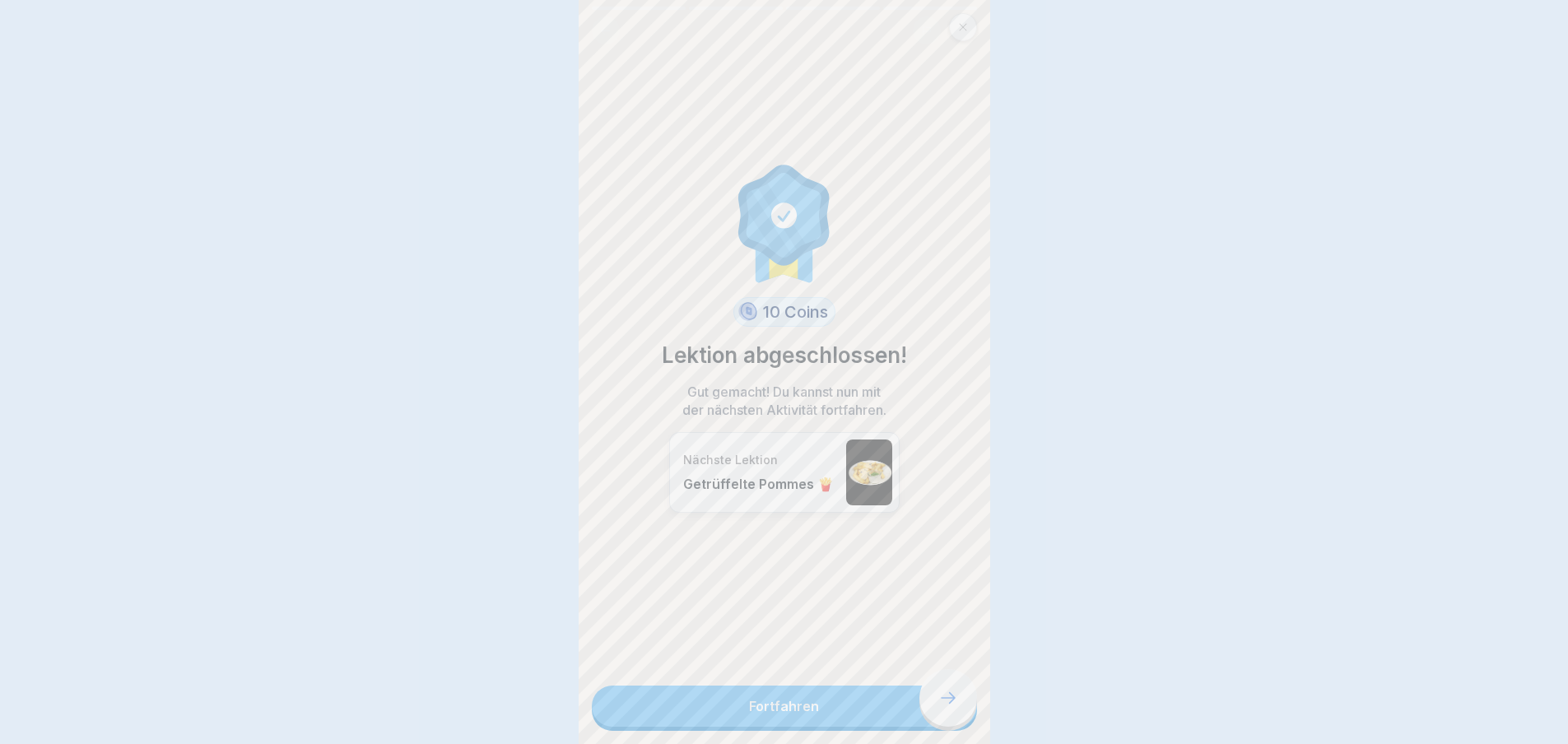
click at [953, 705] on link "Fortfahren" at bounding box center [784, 706] width 385 height 41
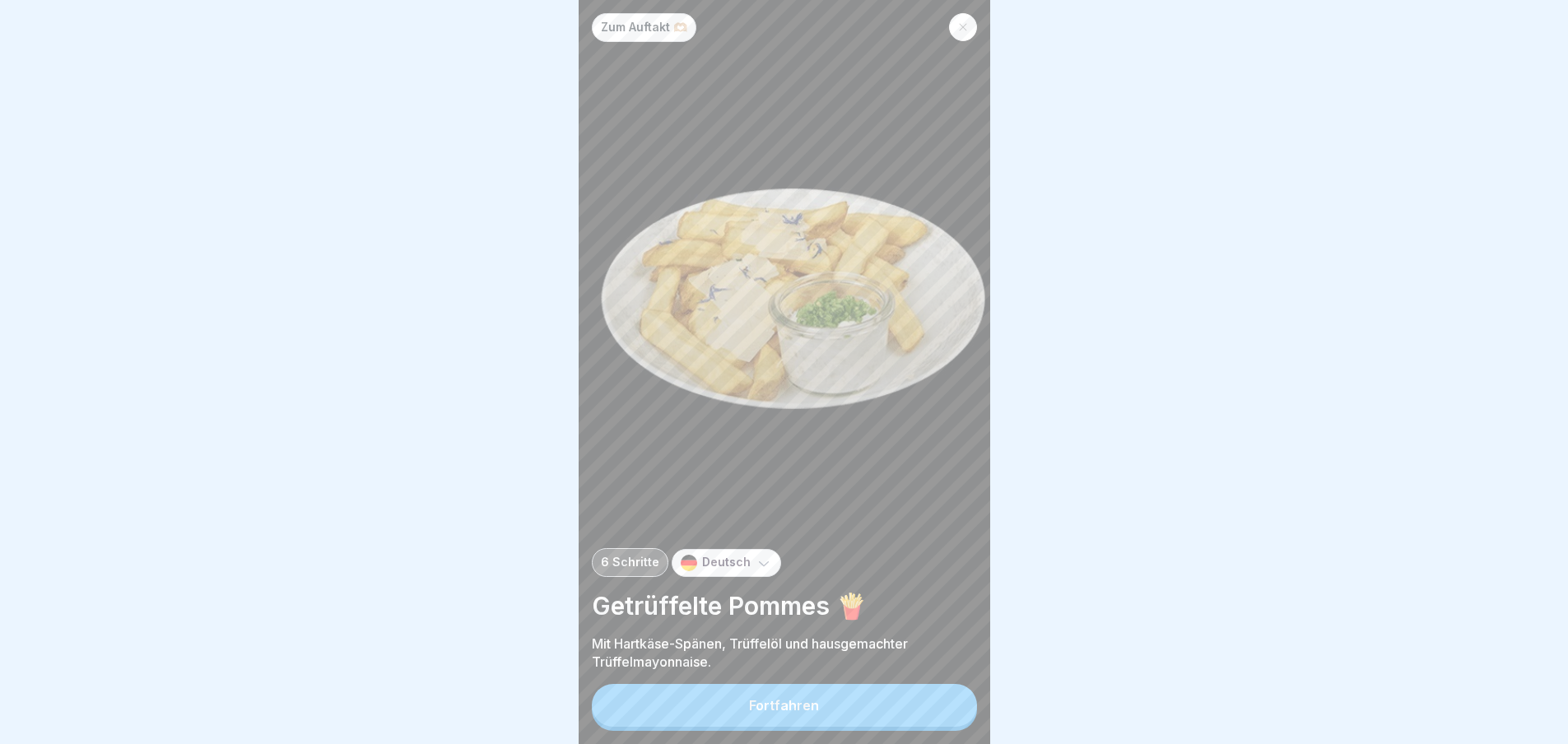
click at [953, 705] on button "Fortfahren" at bounding box center [784, 705] width 385 height 43
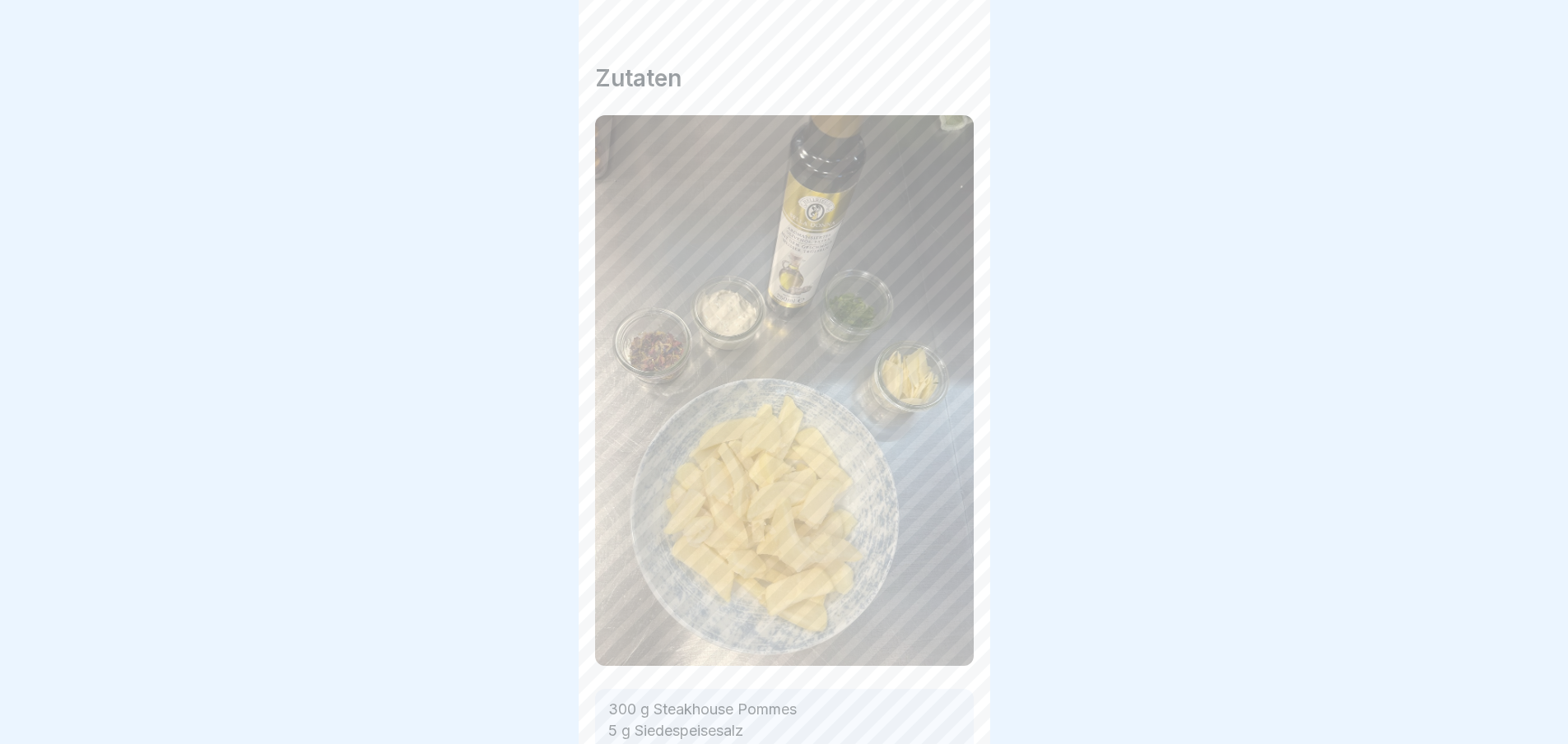
click at [953, 705] on icon at bounding box center [948, 699] width 20 height 20
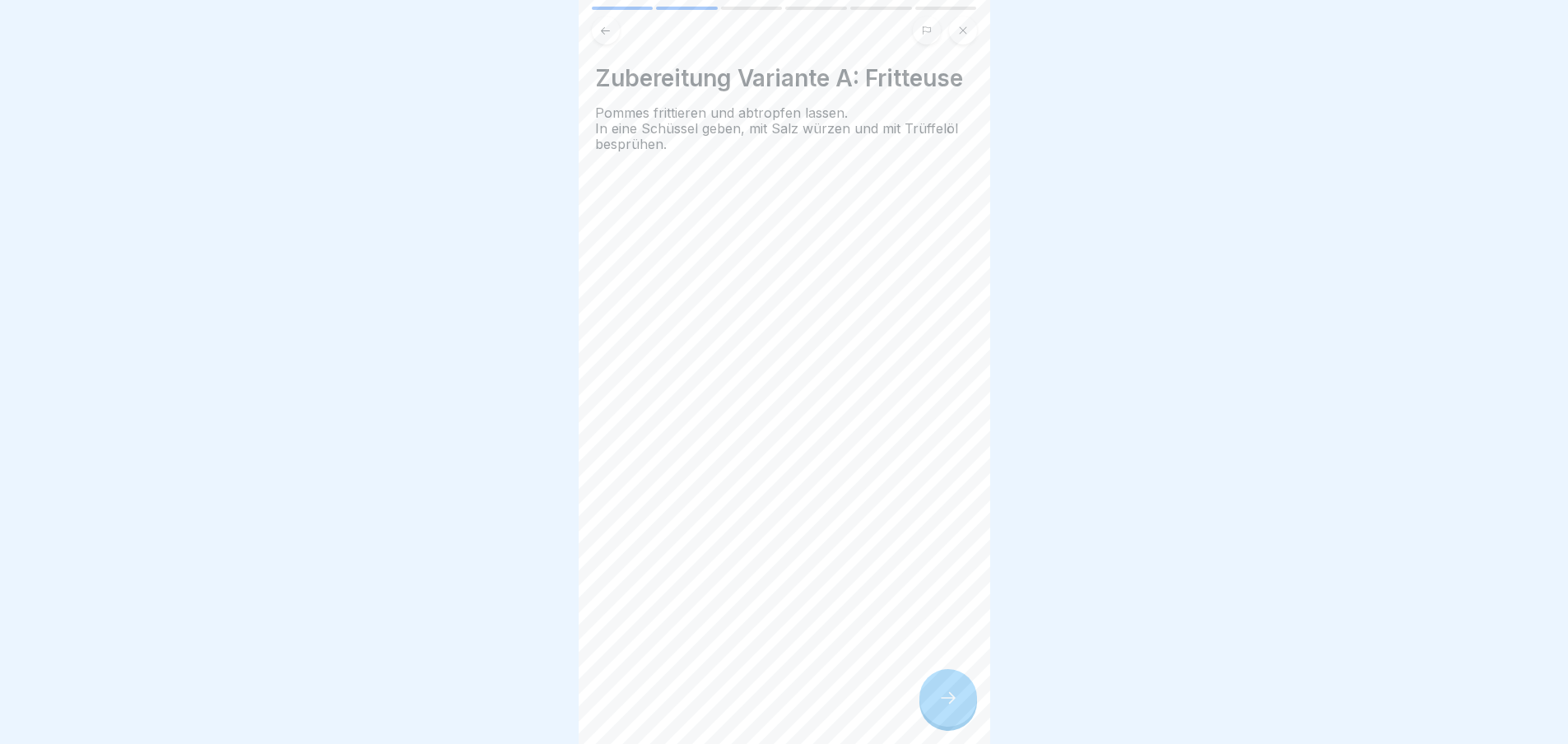
click at [953, 705] on icon at bounding box center [948, 699] width 20 height 20
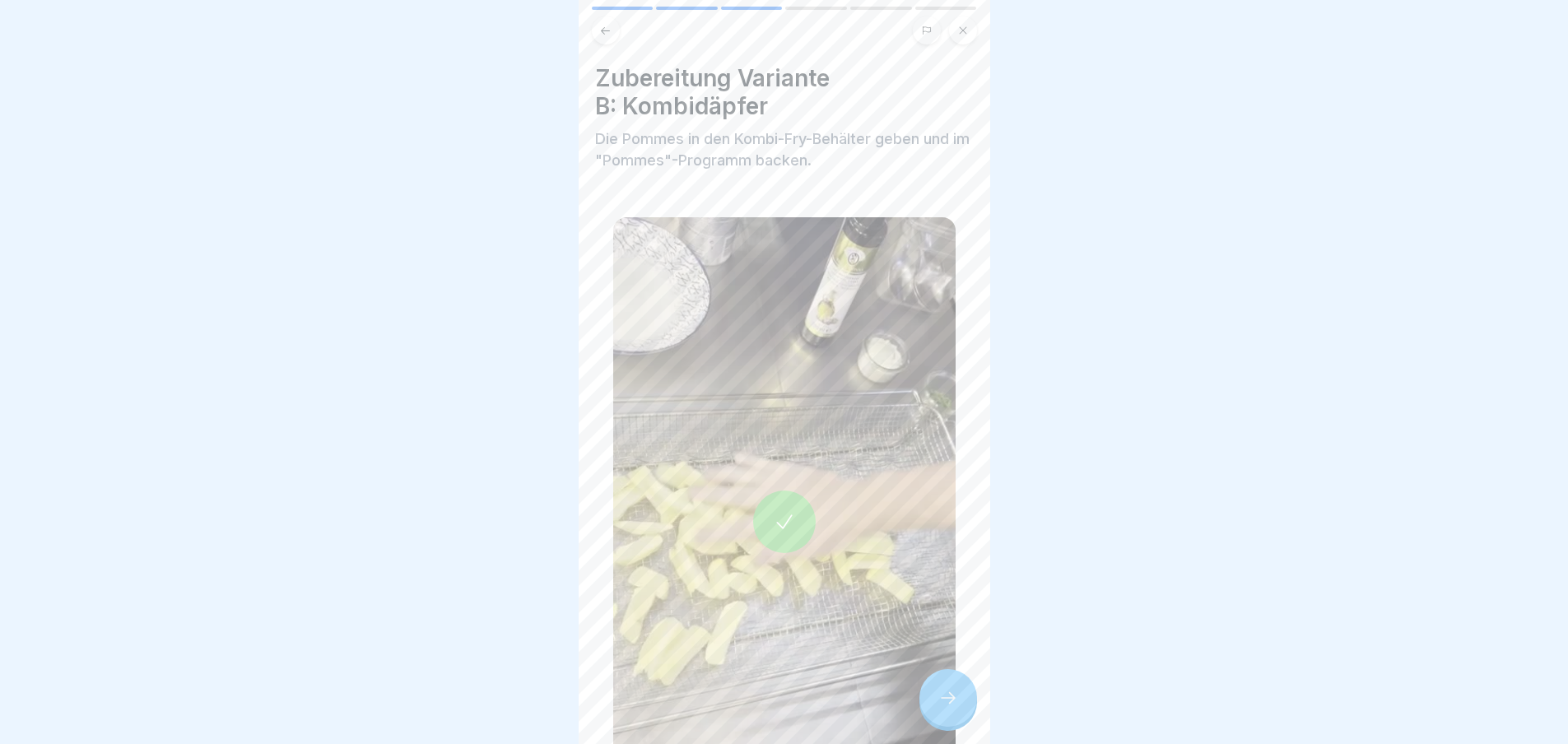
click at [953, 705] on icon at bounding box center [948, 699] width 20 height 20
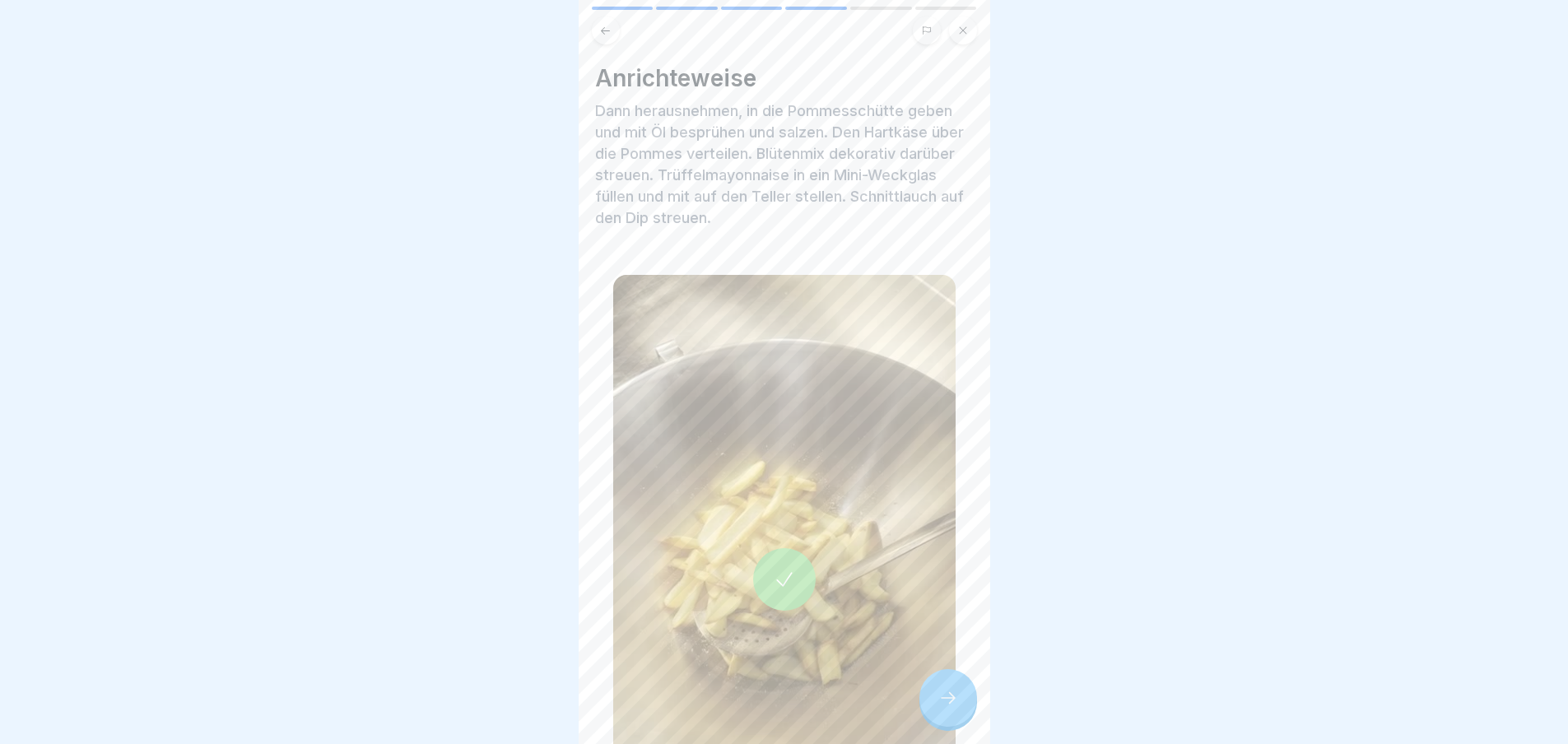
click at [953, 705] on icon at bounding box center [948, 699] width 20 height 20
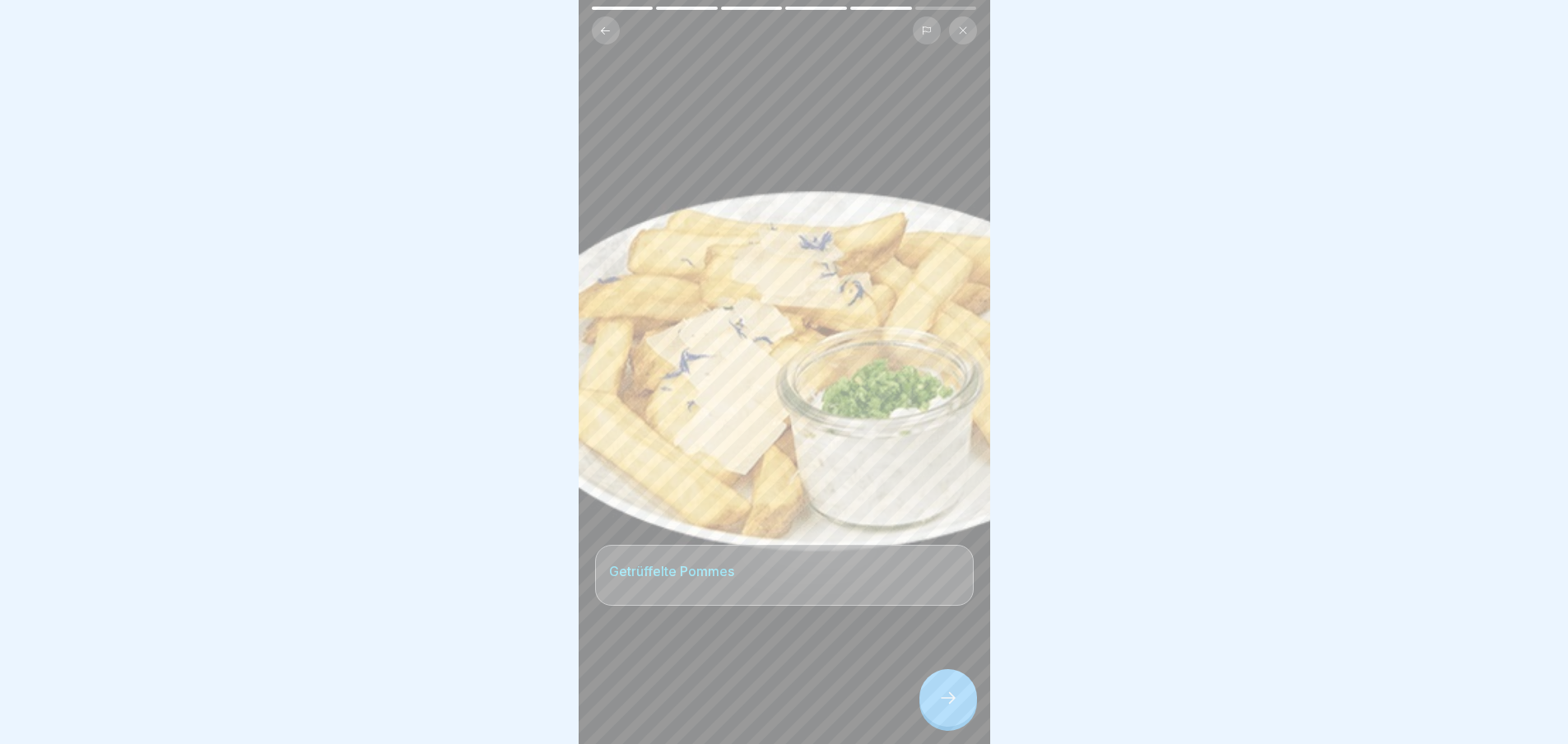
click at [953, 705] on icon at bounding box center [948, 699] width 20 height 20
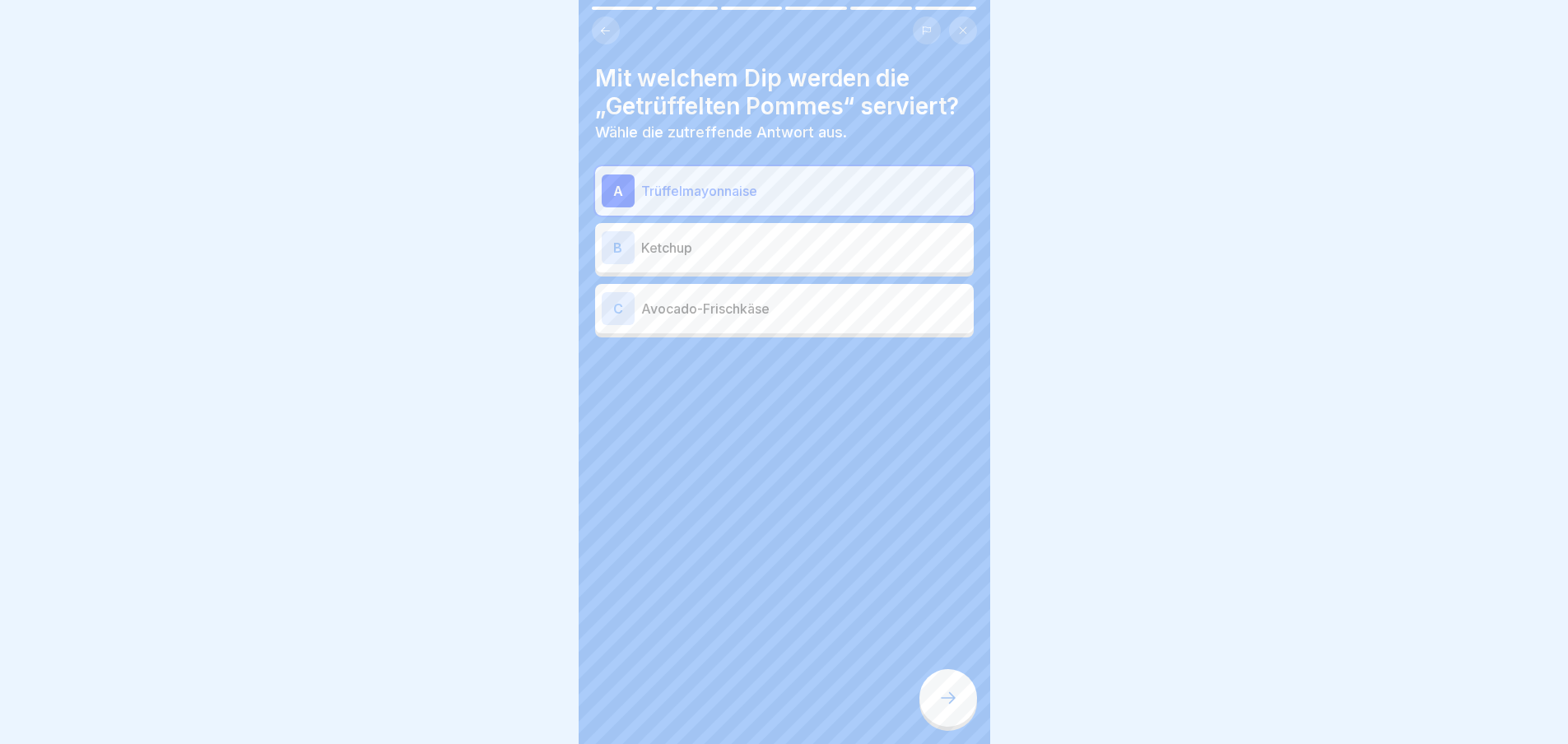
click at [953, 705] on icon at bounding box center [948, 699] width 20 height 20
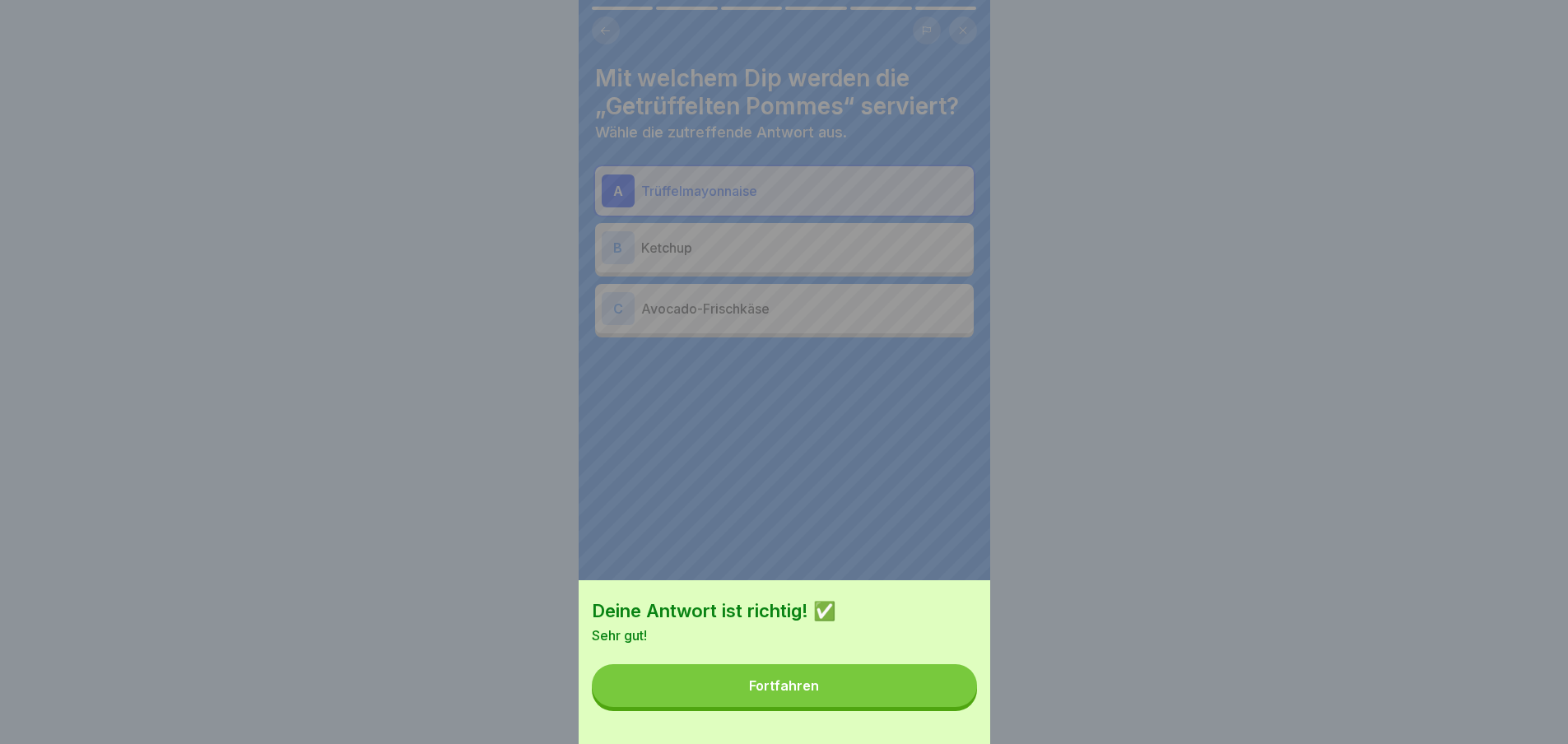
click at [953, 705] on button "Fortfahren" at bounding box center [784, 685] width 385 height 43
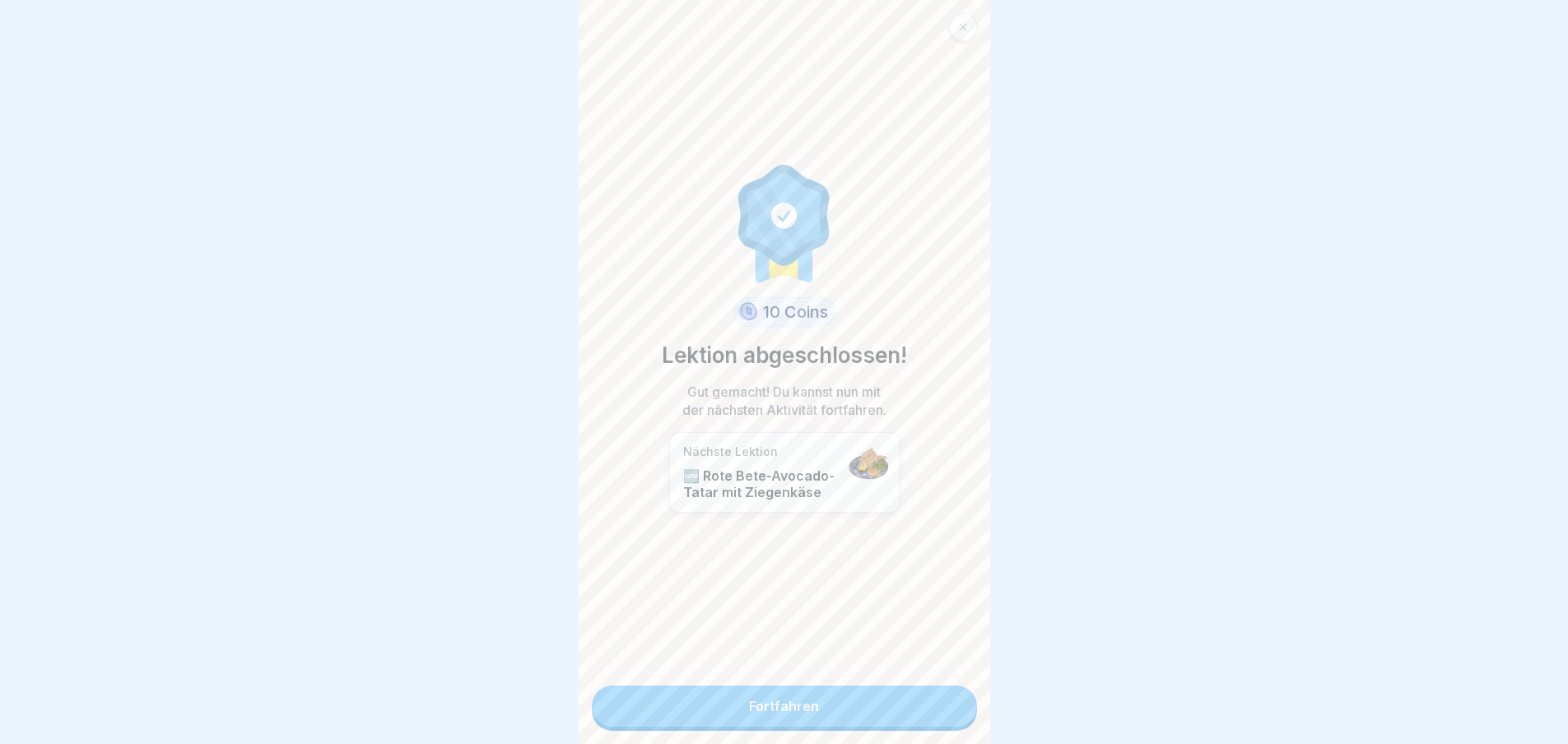
click at [953, 705] on link "Fortfahren" at bounding box center [784, 706] width 385 height 41
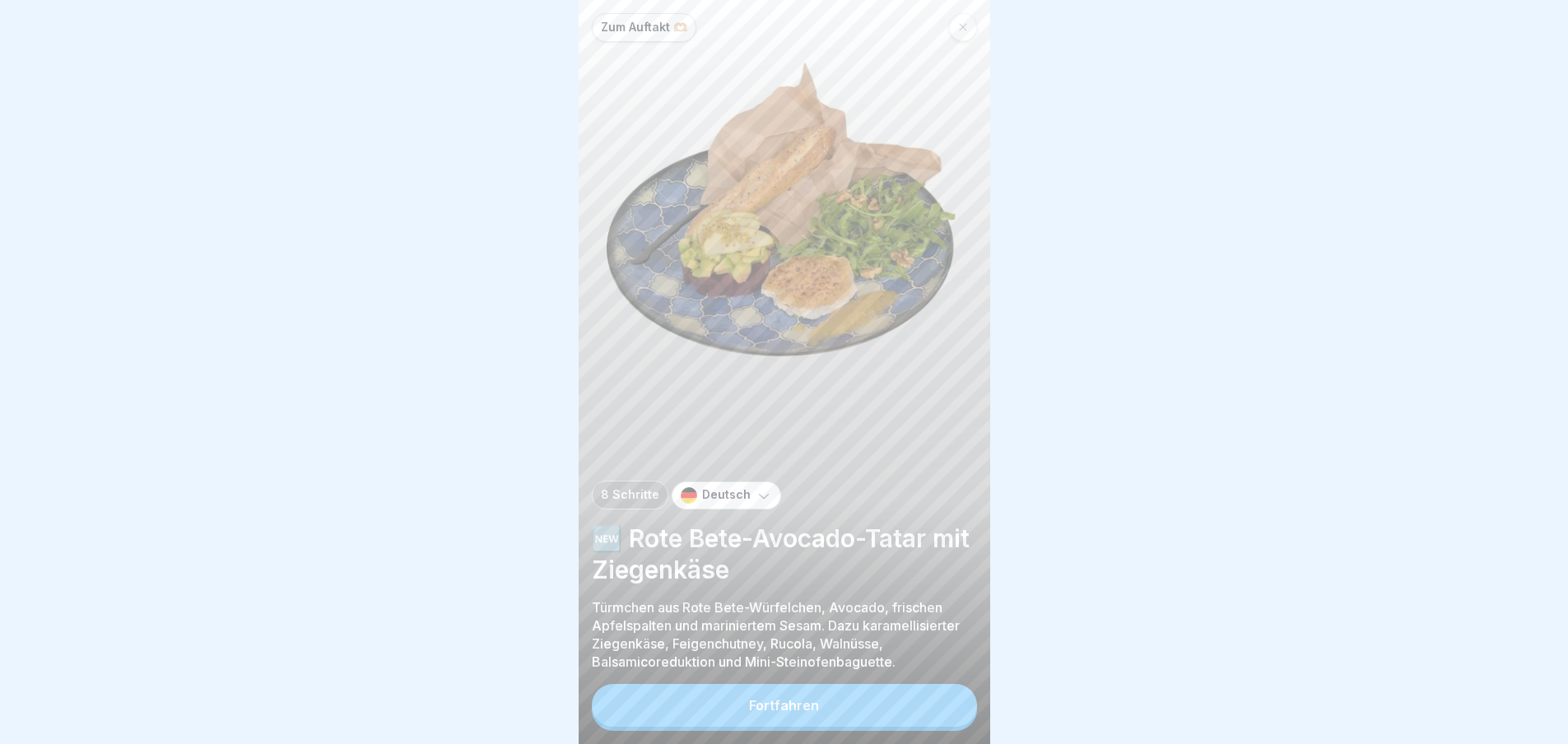
click at [953, 705] on button "Fortfahren" at bounding box center [784, 705] width 385 height 43
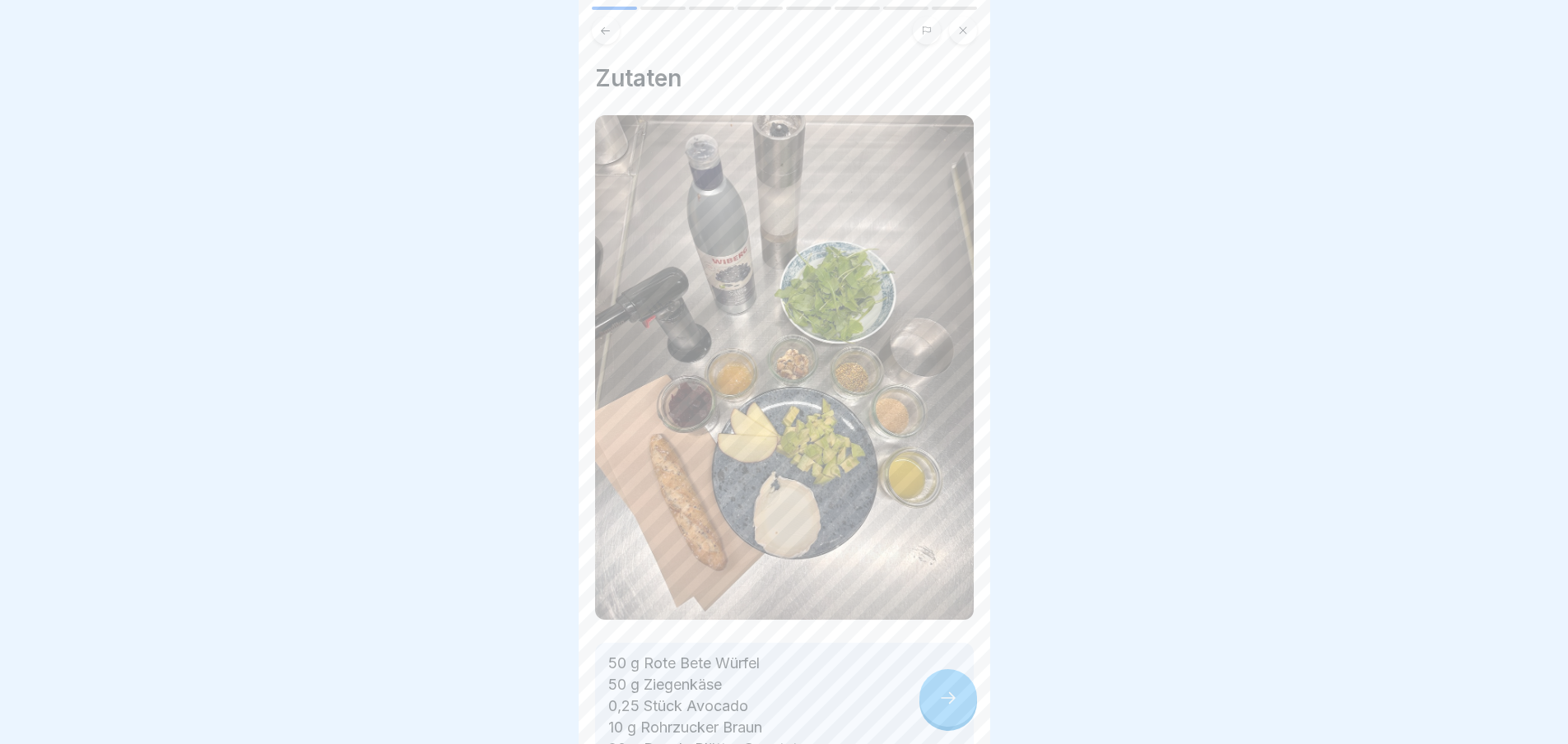
click at [953, 705] on icon at bounding box center [948, 699] width 20 height 20
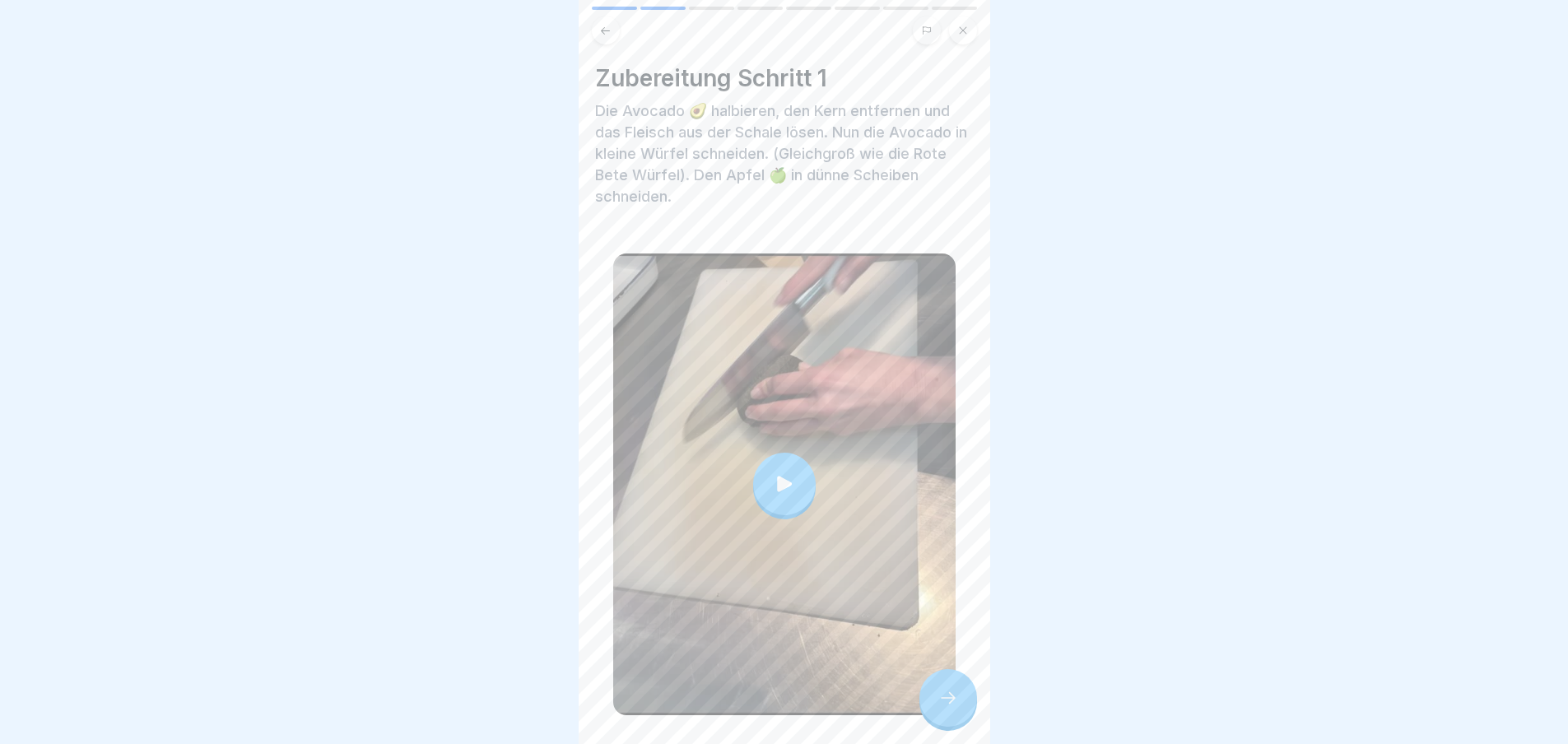
click at [953, 705] on icon at bounding box center [948, 699] width 20 height 20
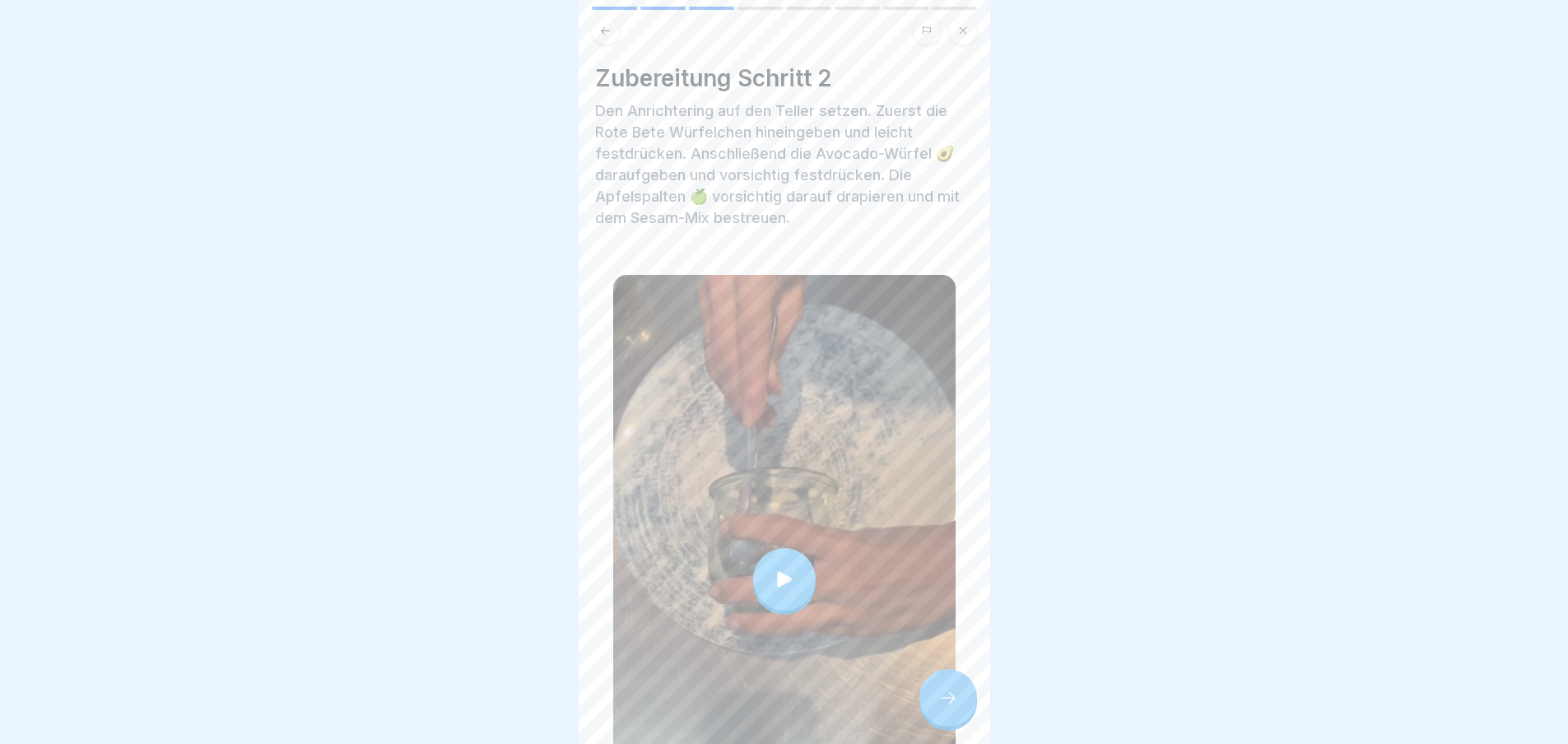
click at [953, 705] on icon at bounding box center [948, 699] width 20 height 20
click at [963, 704] on div at bounding box center [948, 698] width 58 height 58
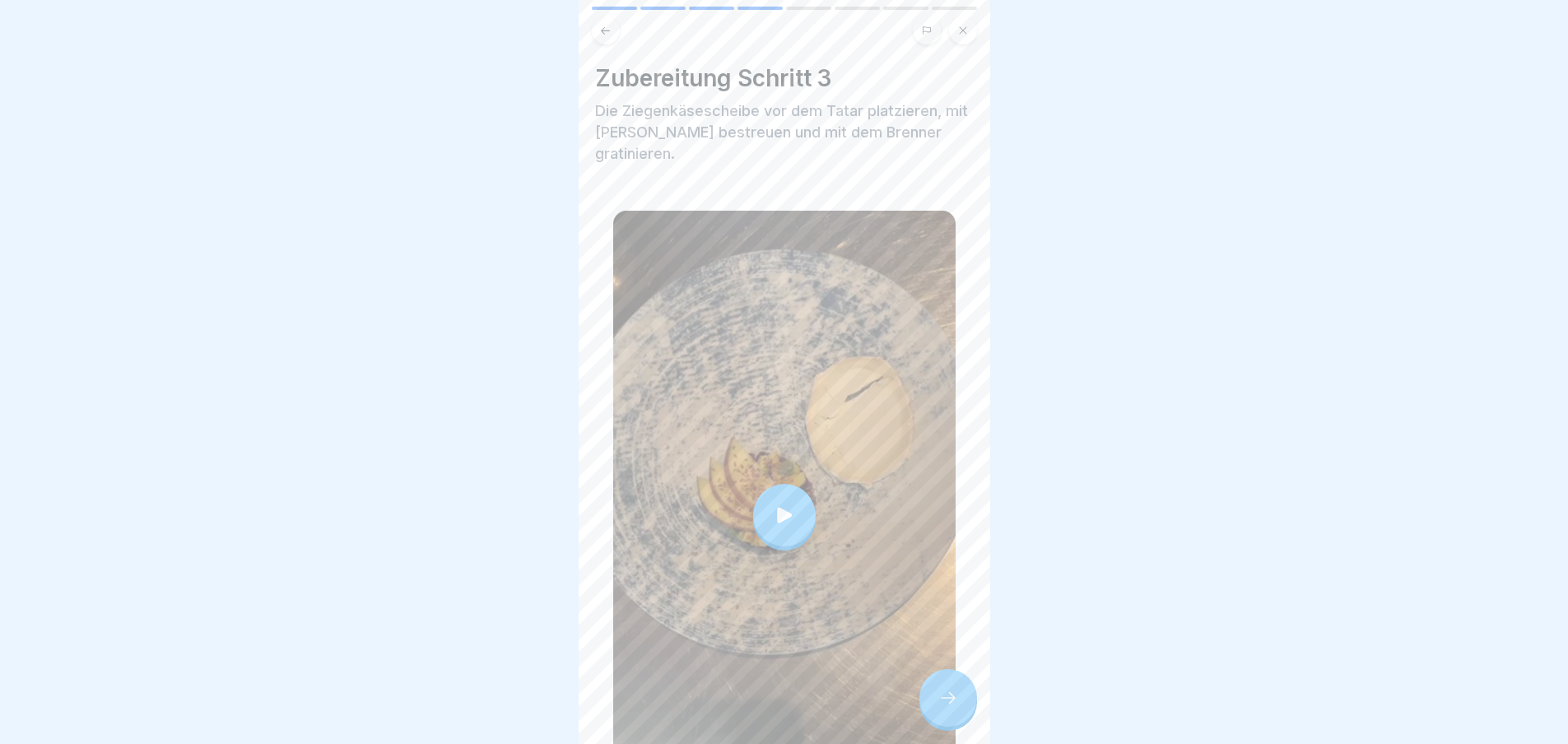
click at [959, 701] on div at bounding box center [948, 698] width 58 height 58
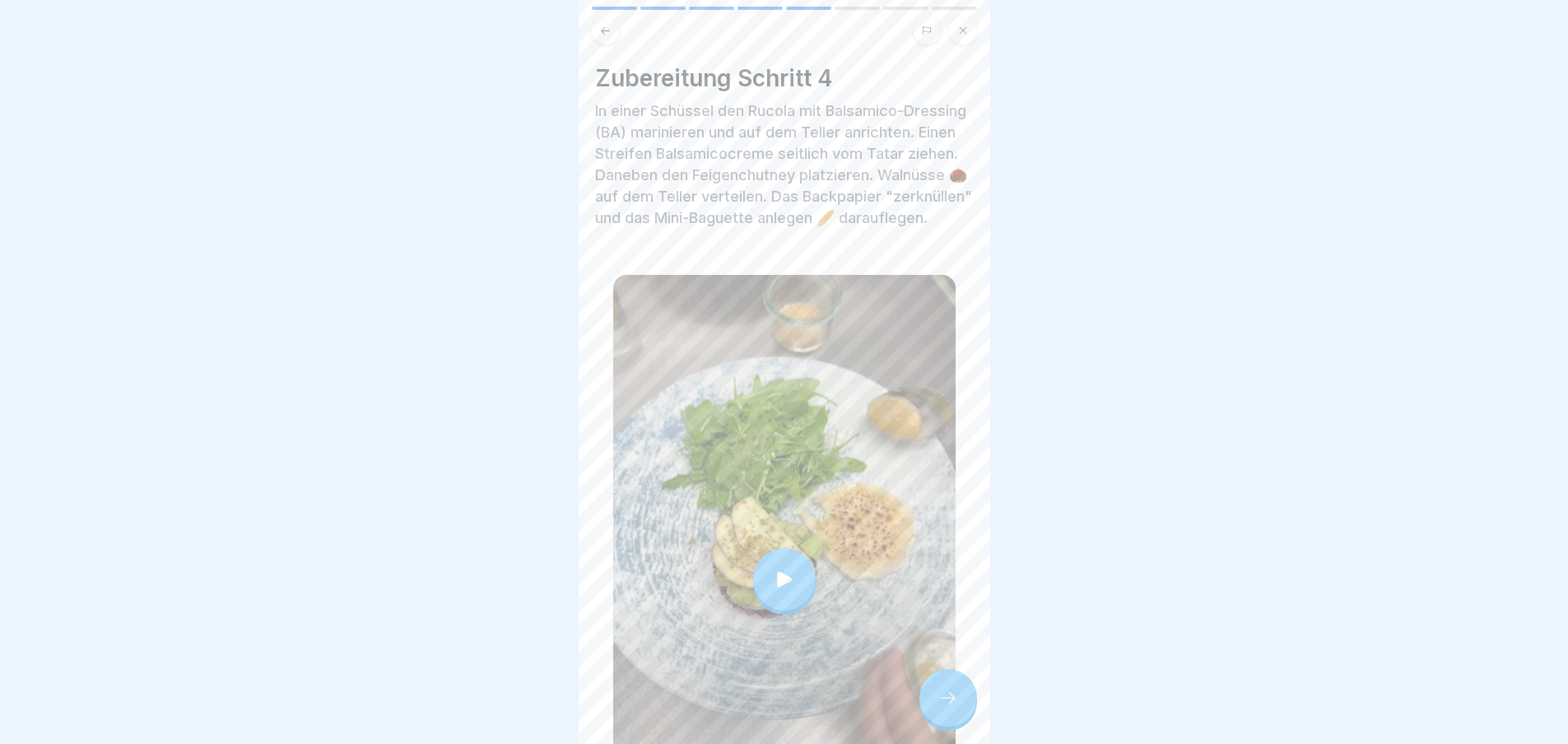
click at [959, 701] on div at bounding box center [948, 698] width 58 height 58
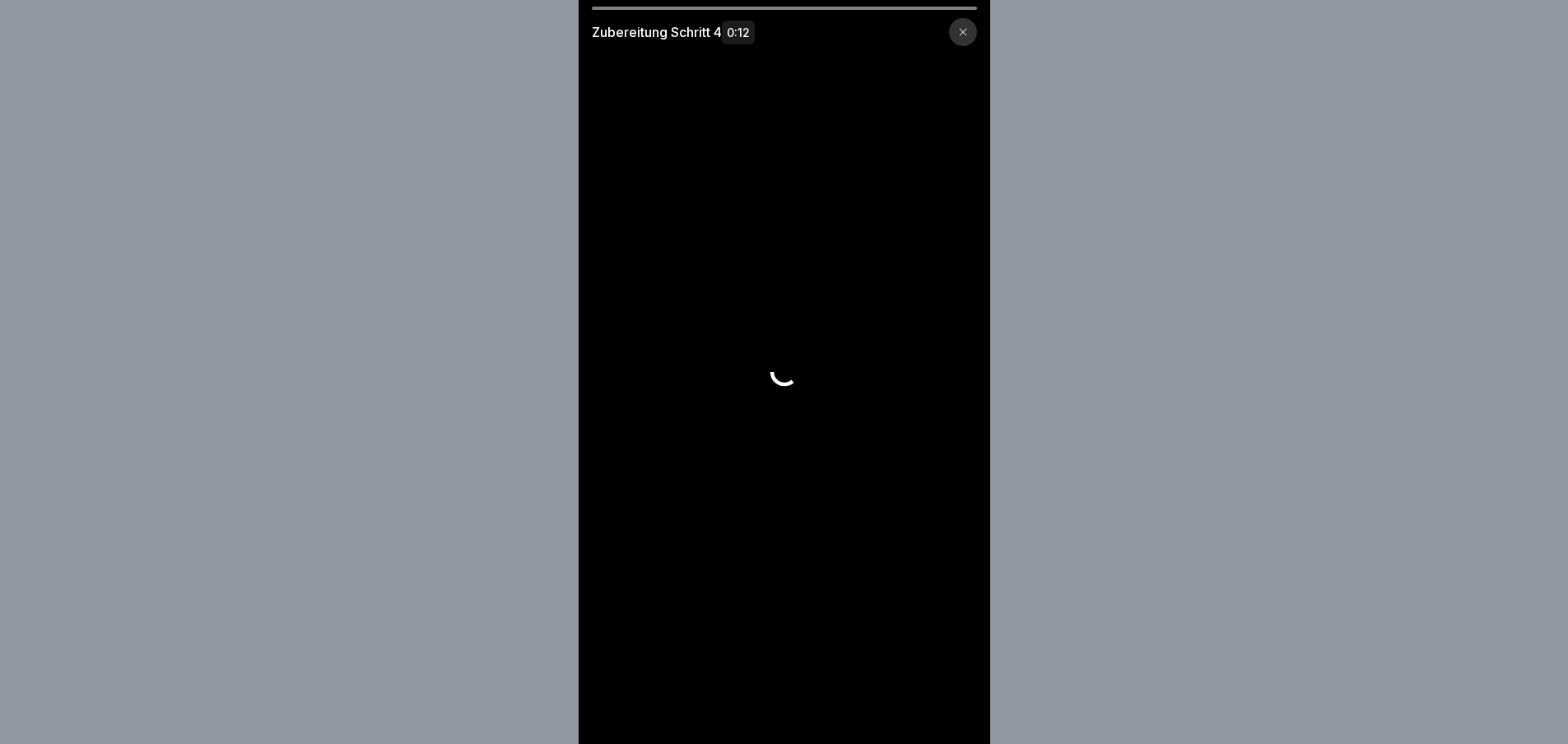
click at [959, 701] on video at bounding box center [784, 372] width 412 height 744
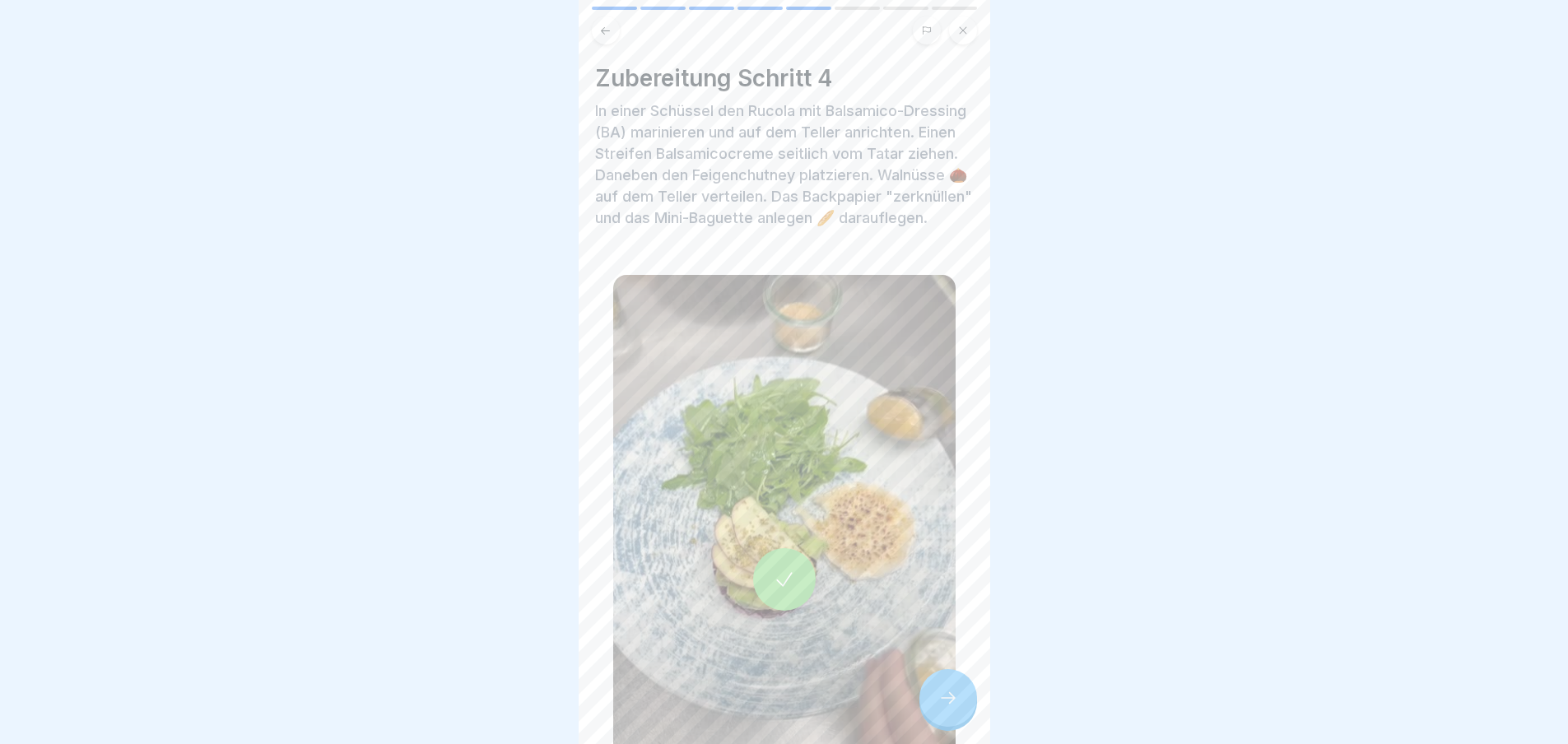
click at [959, 701] on div at bounding box center [948, 698] width 58 height 58
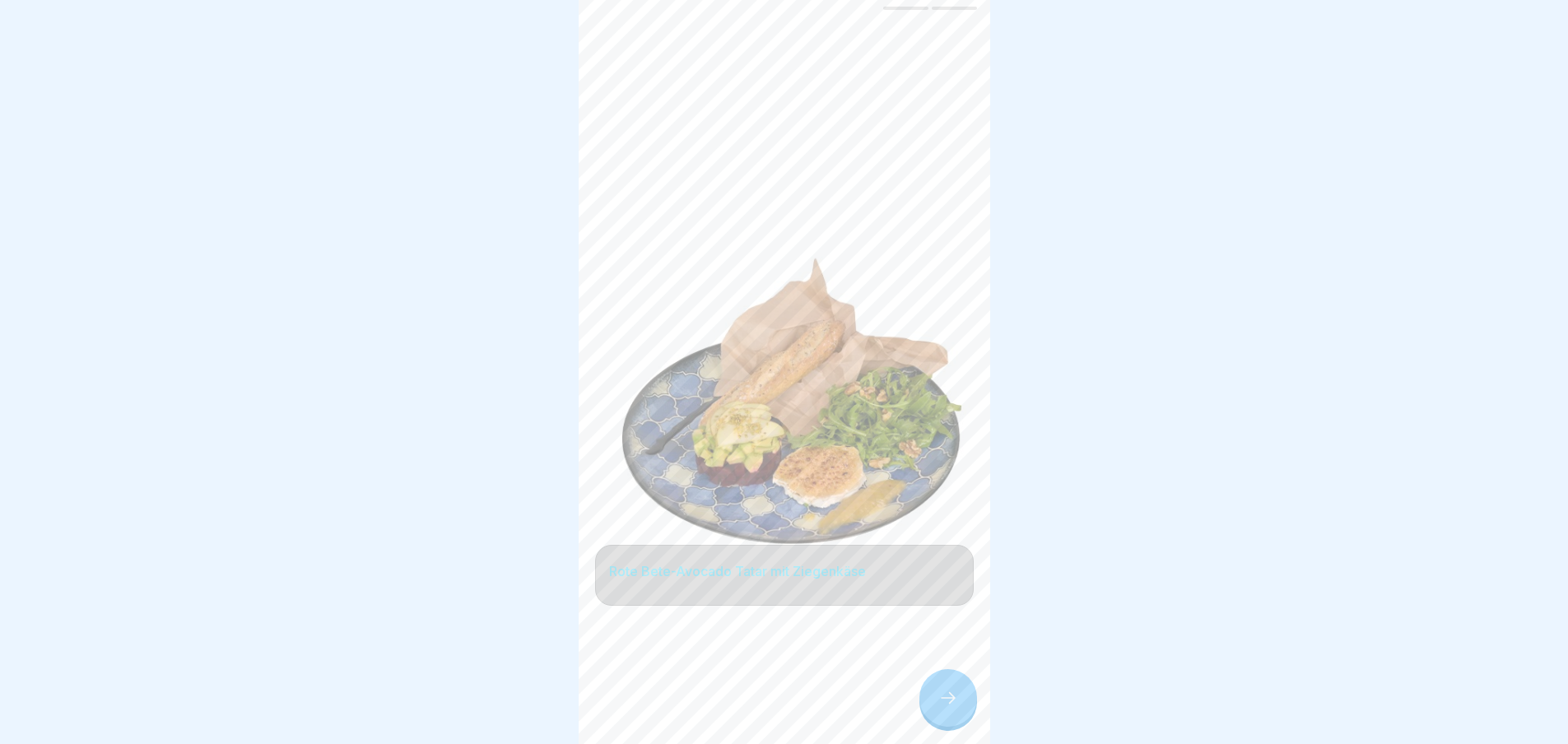
click at [959, 701] on div at bounding box center [948, 698] width 58 height 58
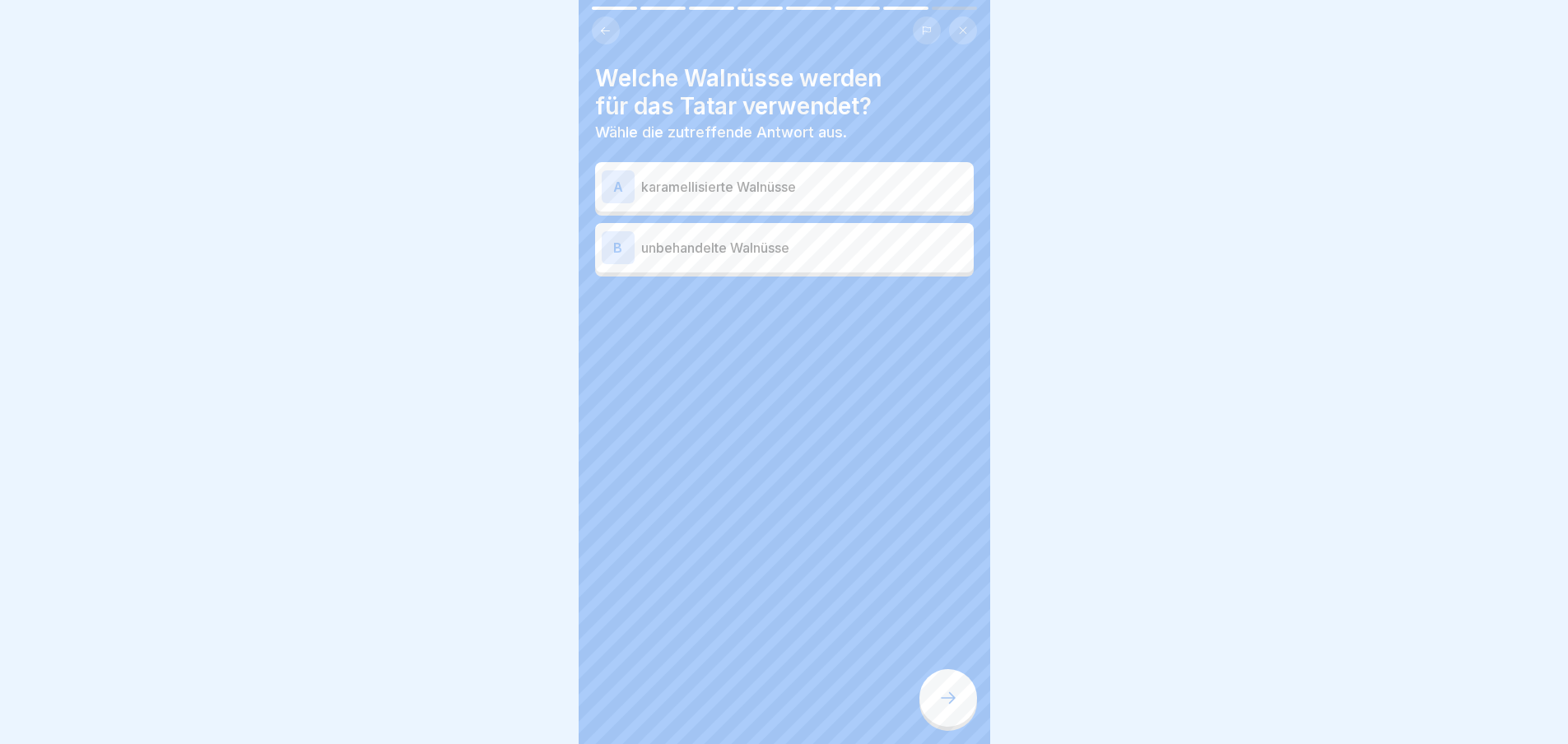
click at [959, 701] on div at bounding box center [948, 698] width 58 height 58
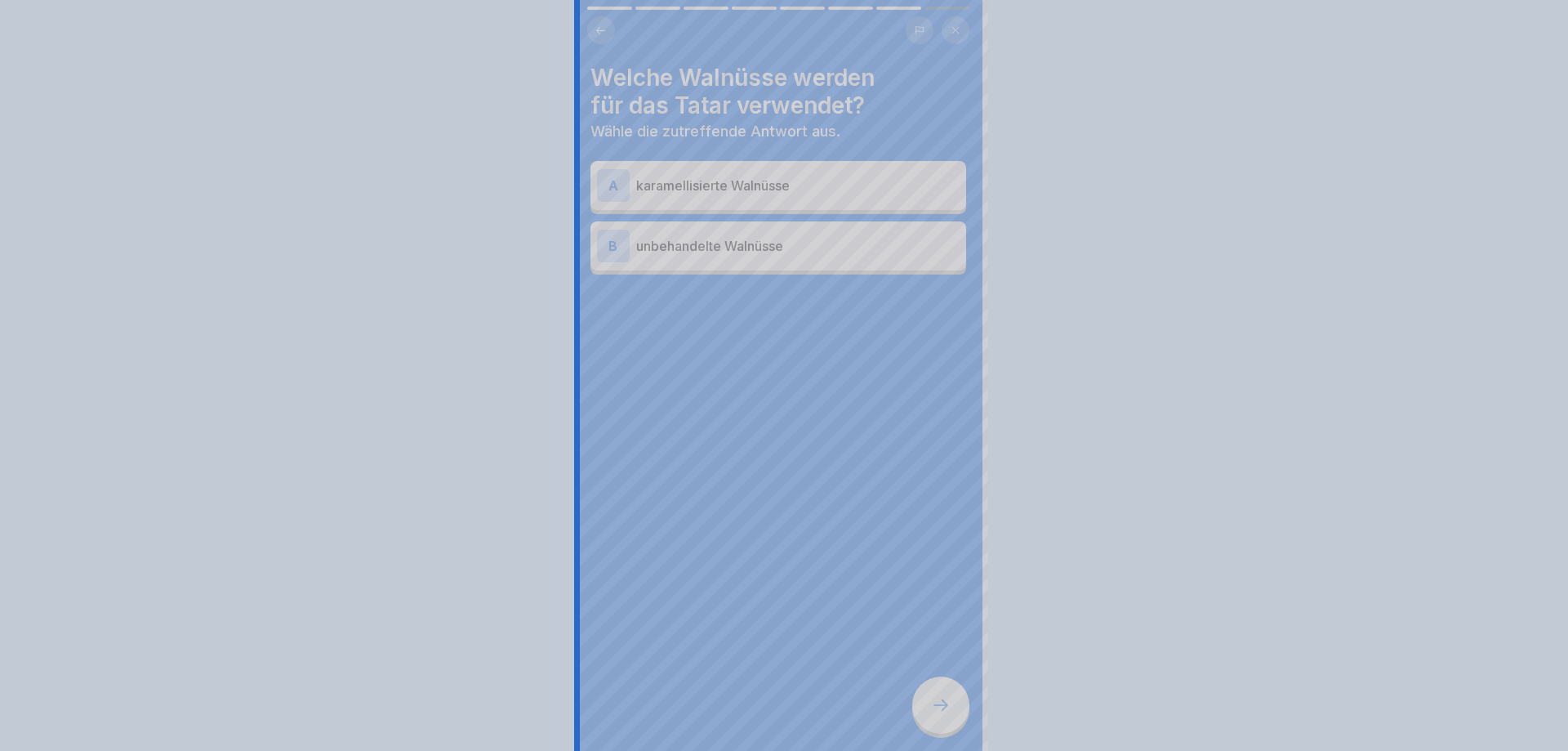
click at [952, 696] on div at bounding box center [784, 376] width 1568 height 751
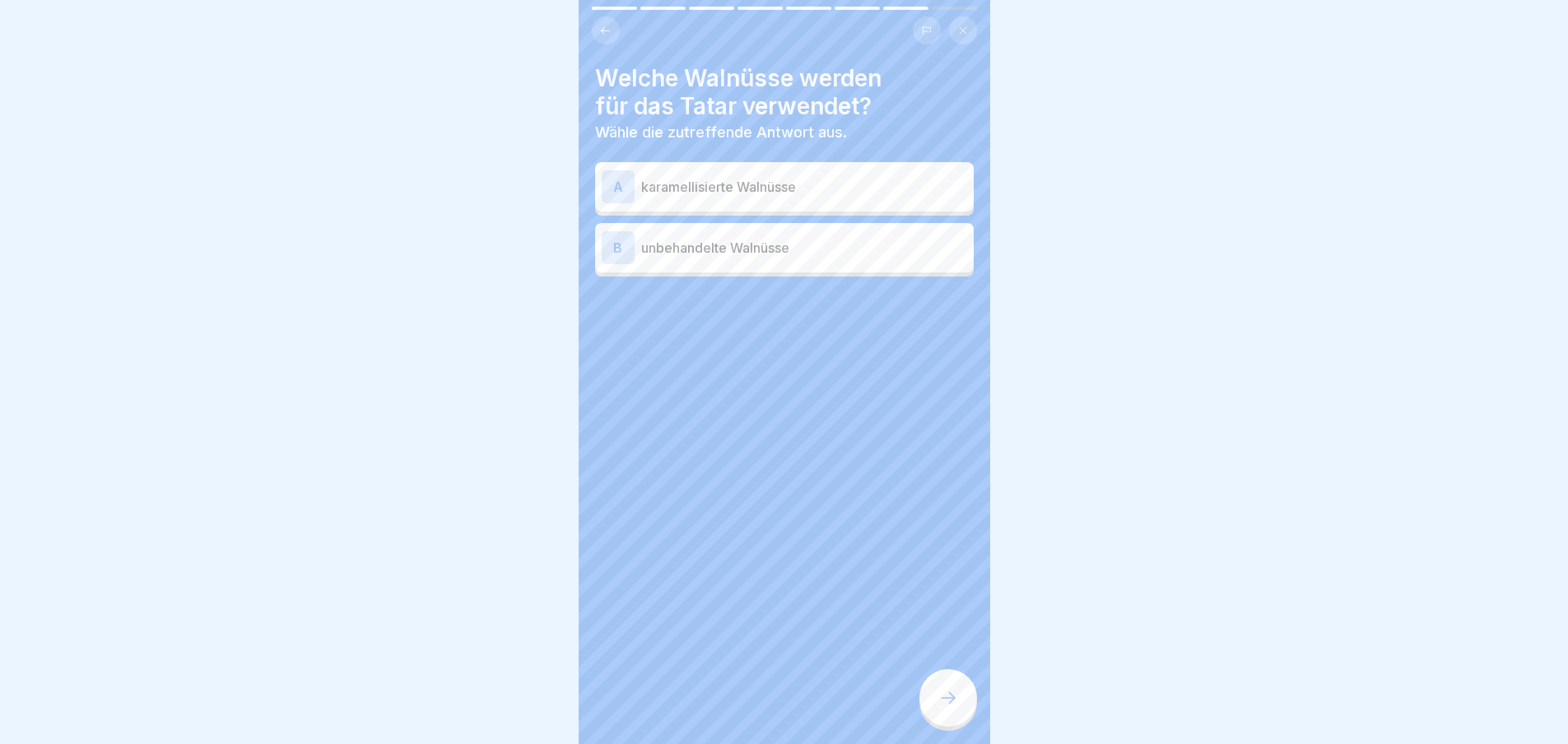
click at [959, 701] on div at bounding box center [948, 698] width 58 height 58
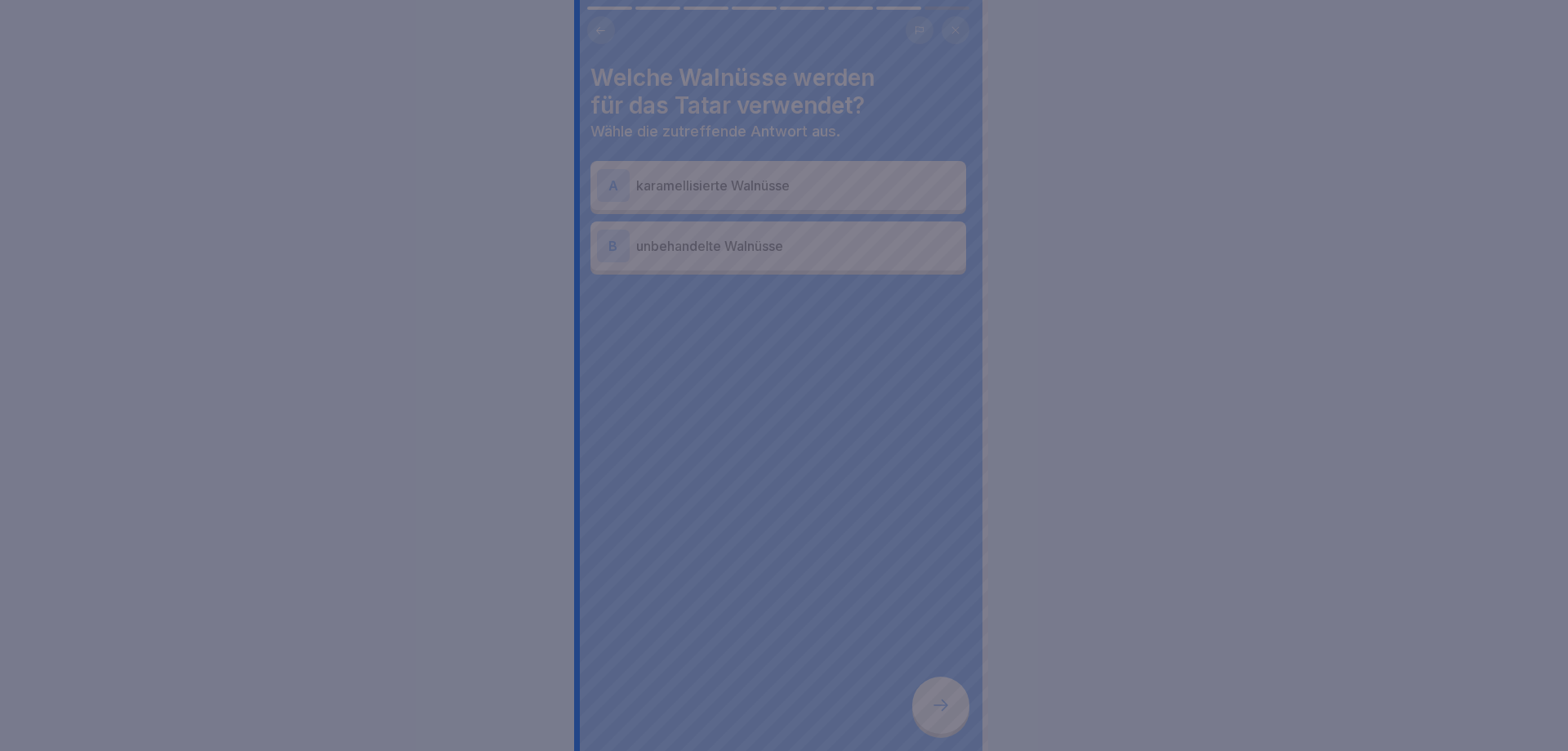
click at [952, 696] on div at bounding box center [784, 376] width 1568 height 751
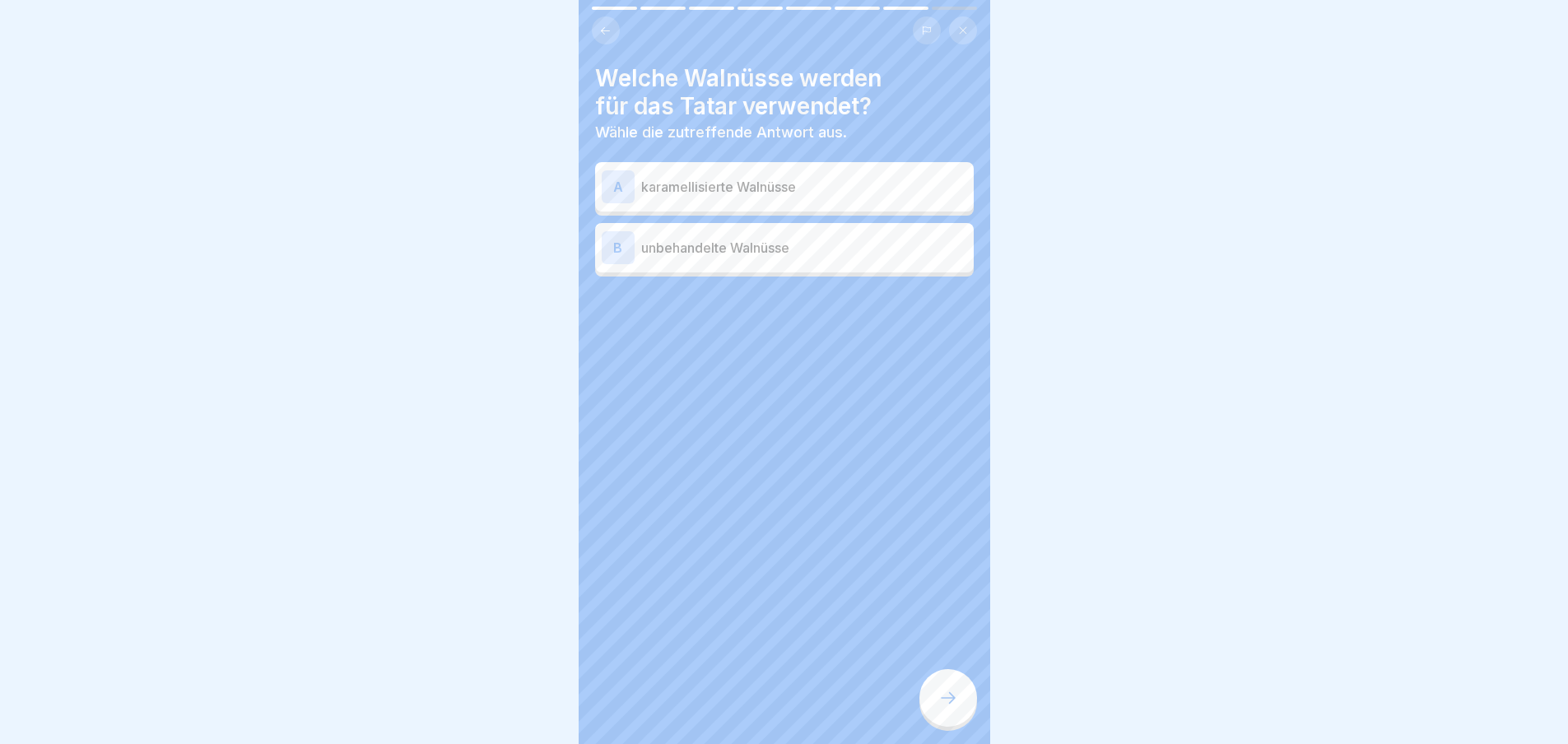
click at [846, 274] on div "A karamellisierte Walnüsse B unbehandelte Walnüsse" at bounding box center [784, 221] width 378 height 111
click at [849, 268] on div "B unbehandelte Walnüsse" at bounding box center [784, 247] width 378 height 49
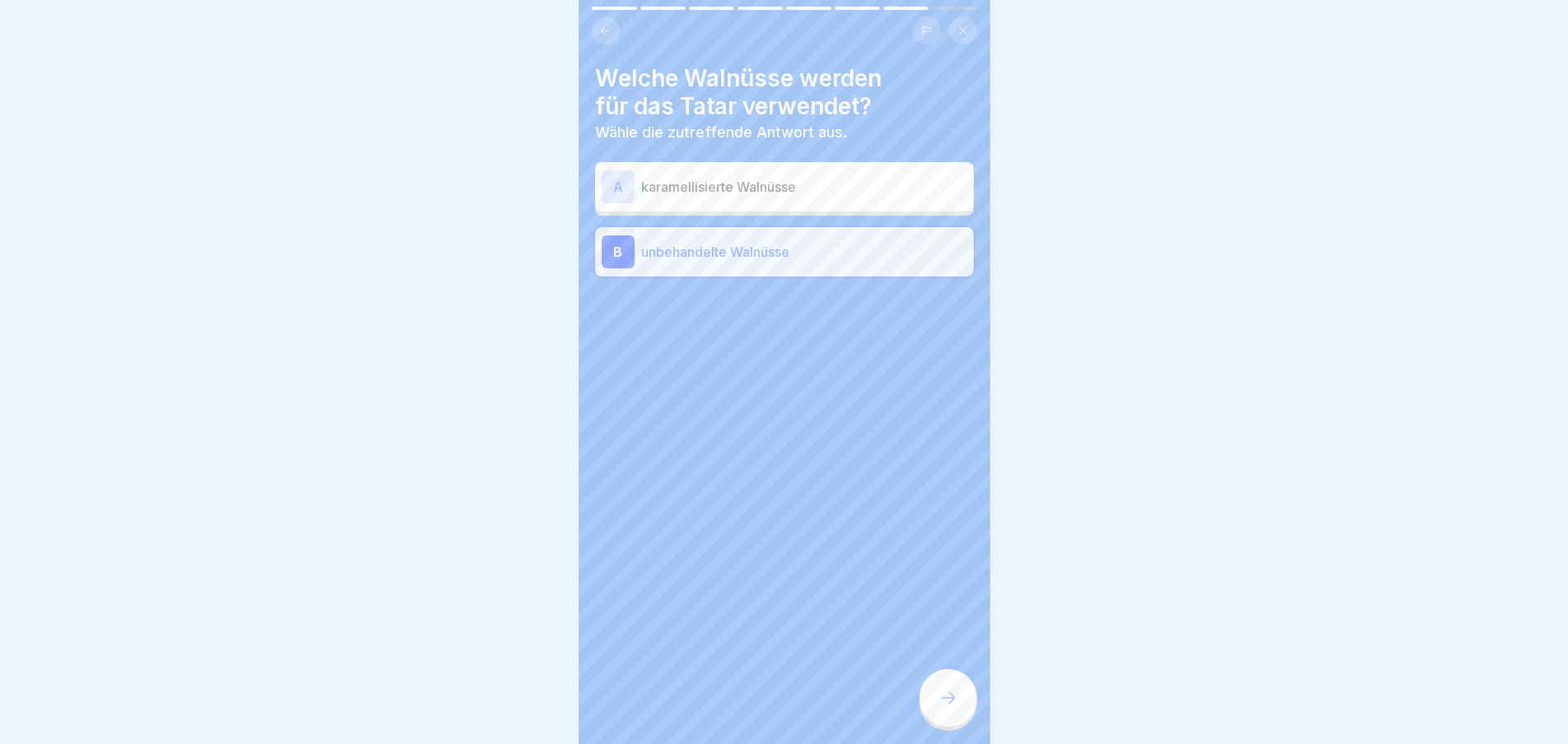
click at [947, 696] on div at bounding box center [948, 698] width 58 height 58
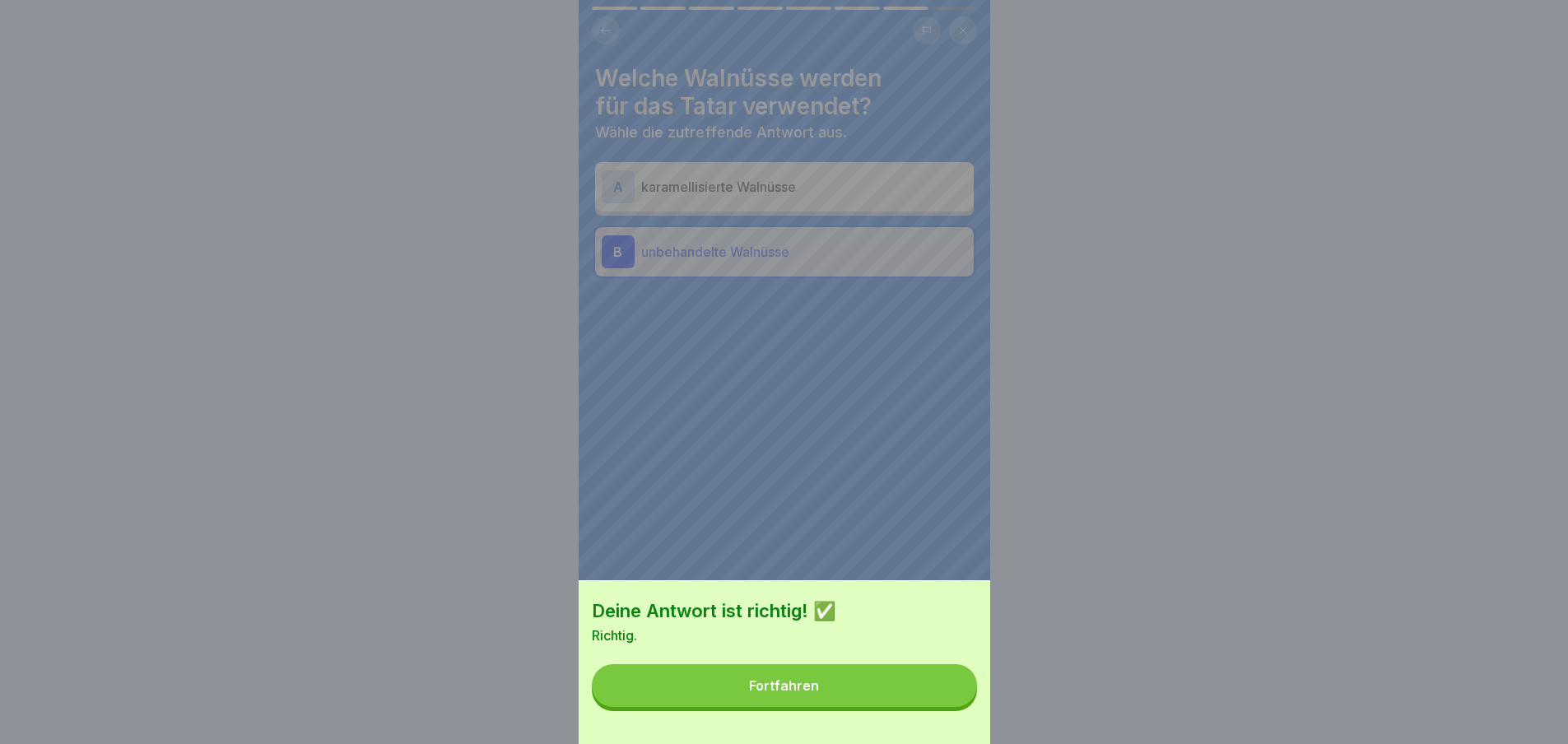
click at [930, 707] on button "Fortfahren" at bounding box center [784, 685] width 385 height 43
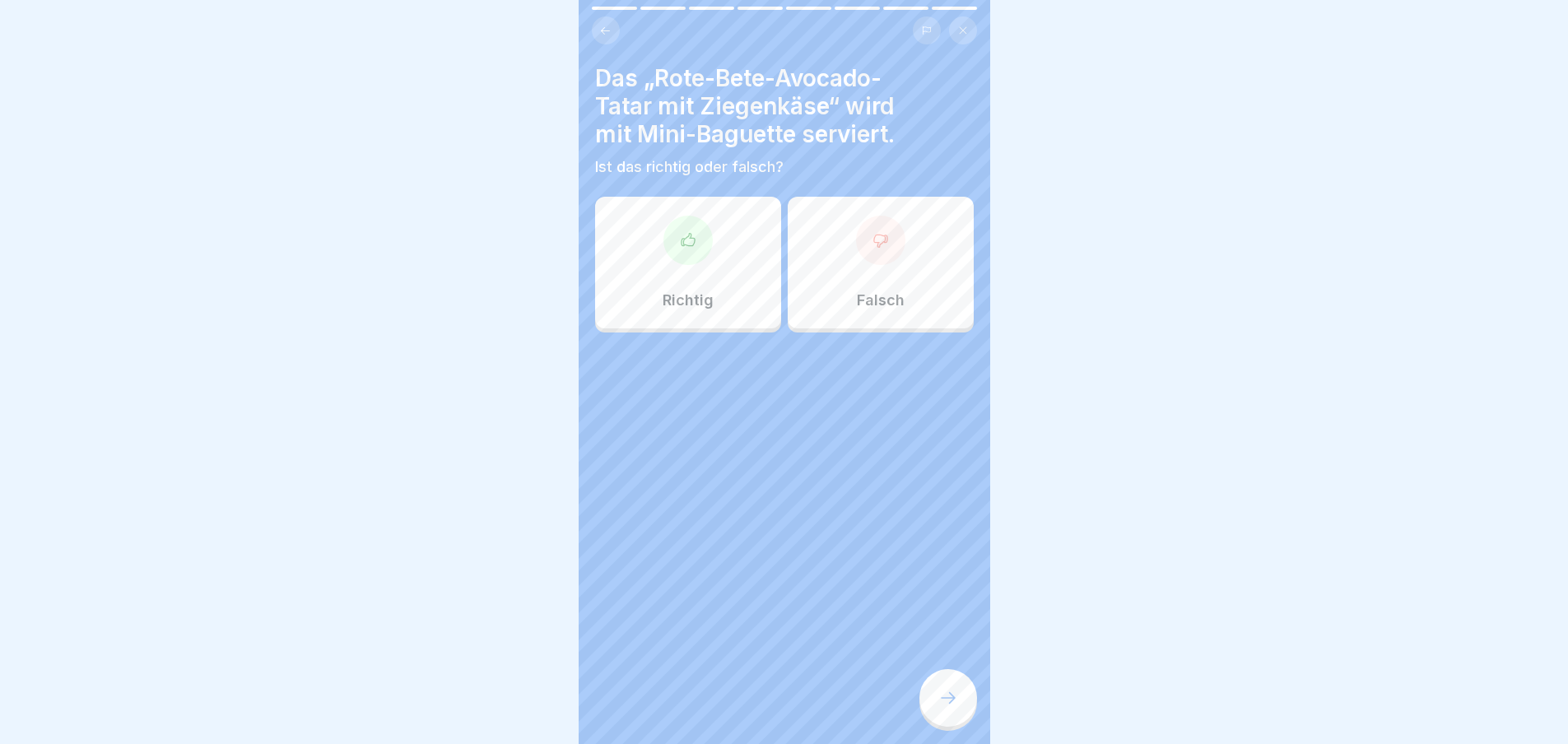
click at [918, 697] on div "Das „Rote-Bete-Avocado-Tatar mit Ziegenkäse“ wird mit Mini-Baguette serviert. I…" at bounding box center [784, 372] width 412 height 744
click at [927, 698] on div at bounding box center [948, 698] width 58 height 58
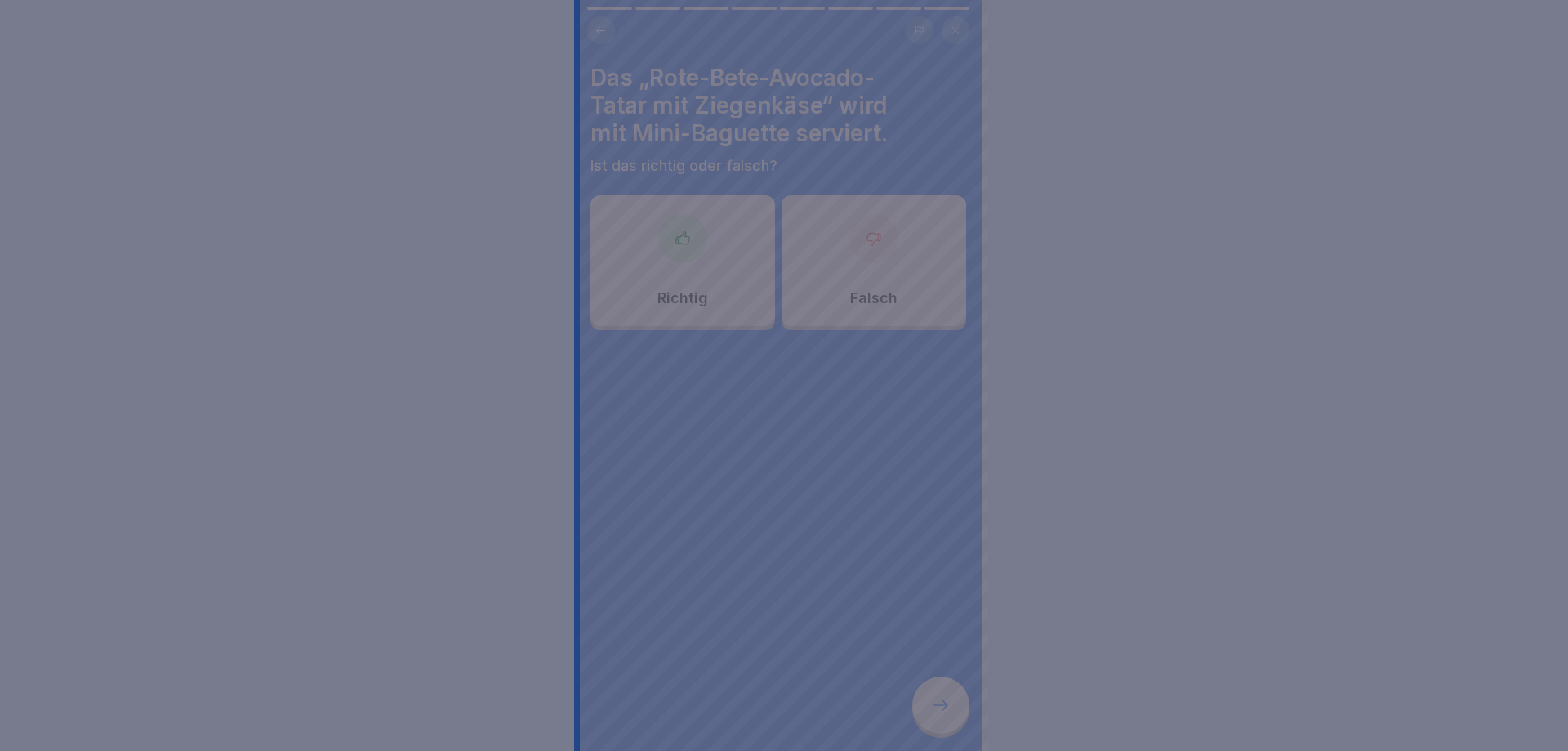
click at [920, 693] on div at bounding box center [784, 376] width 1568 height 751
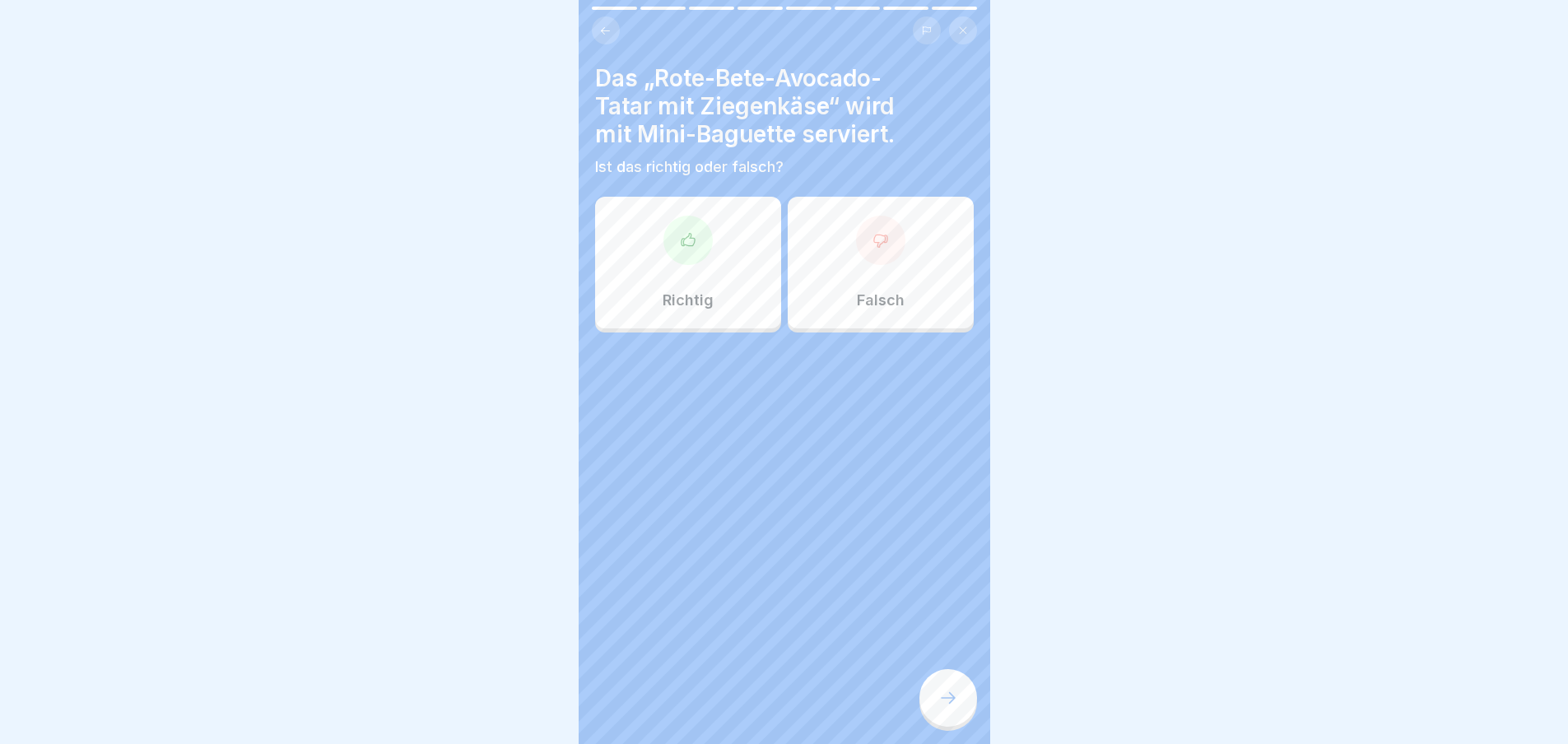
click at [681, 258] on div at bounding box center [688, 240] width 49 height 49
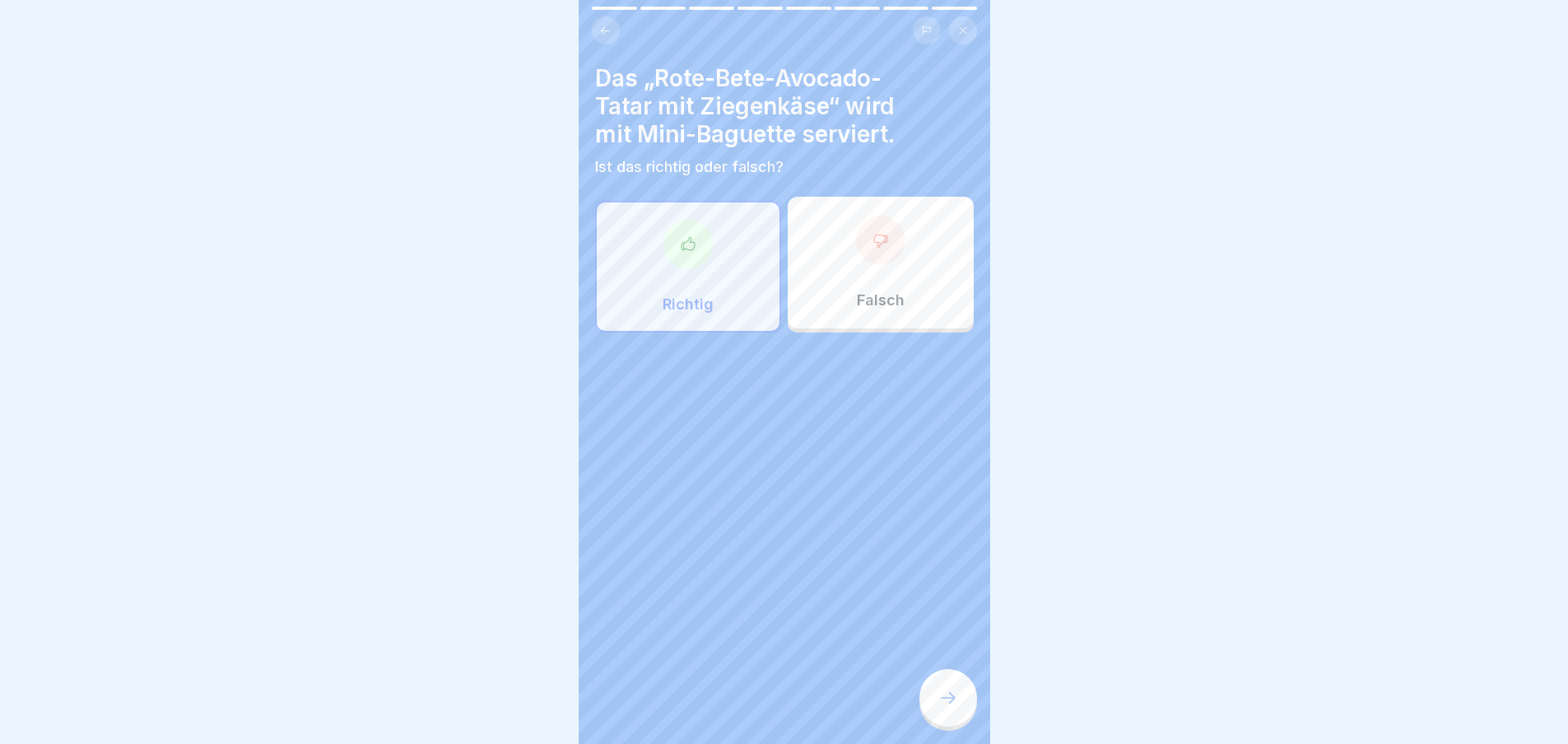
click at [947, 708] on icon at bounding box center [948, 699] width 20 height 20
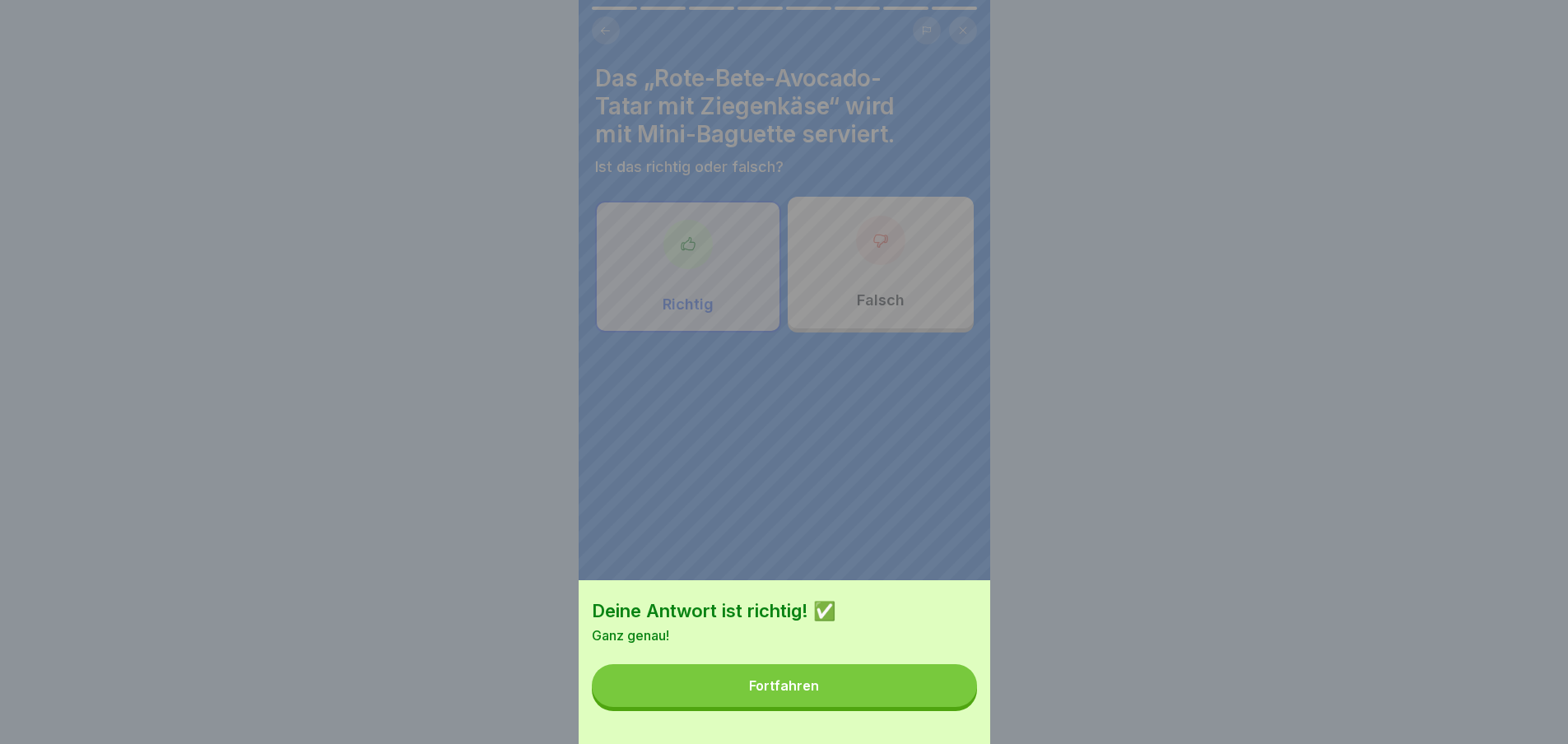
click at [942, 707] on button "Fortfahren" at bounding box center [784, 685] width 385 height 43
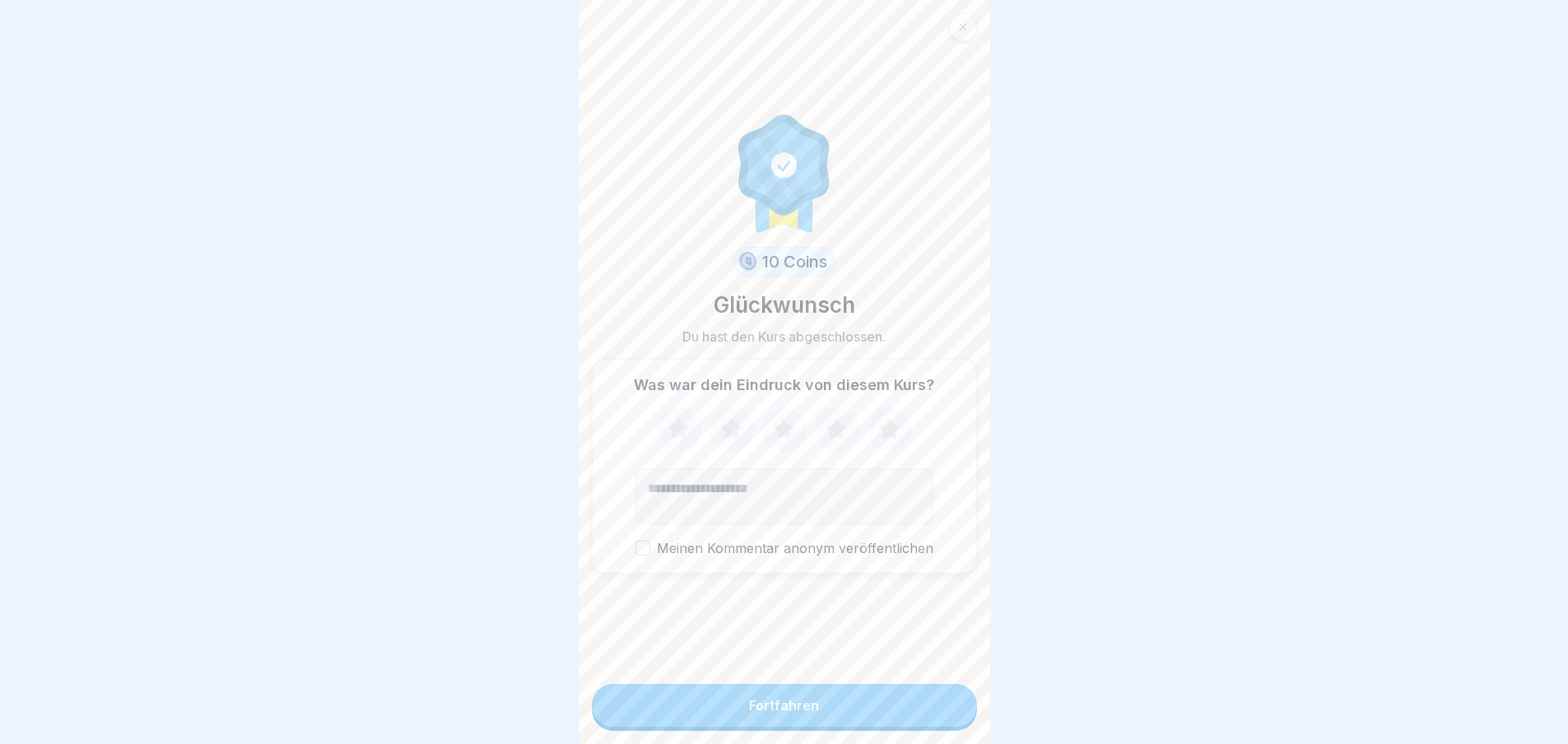
click at [942, 718] on button "Fortfahren" at bounding box center [784, 705] width 385 height 43
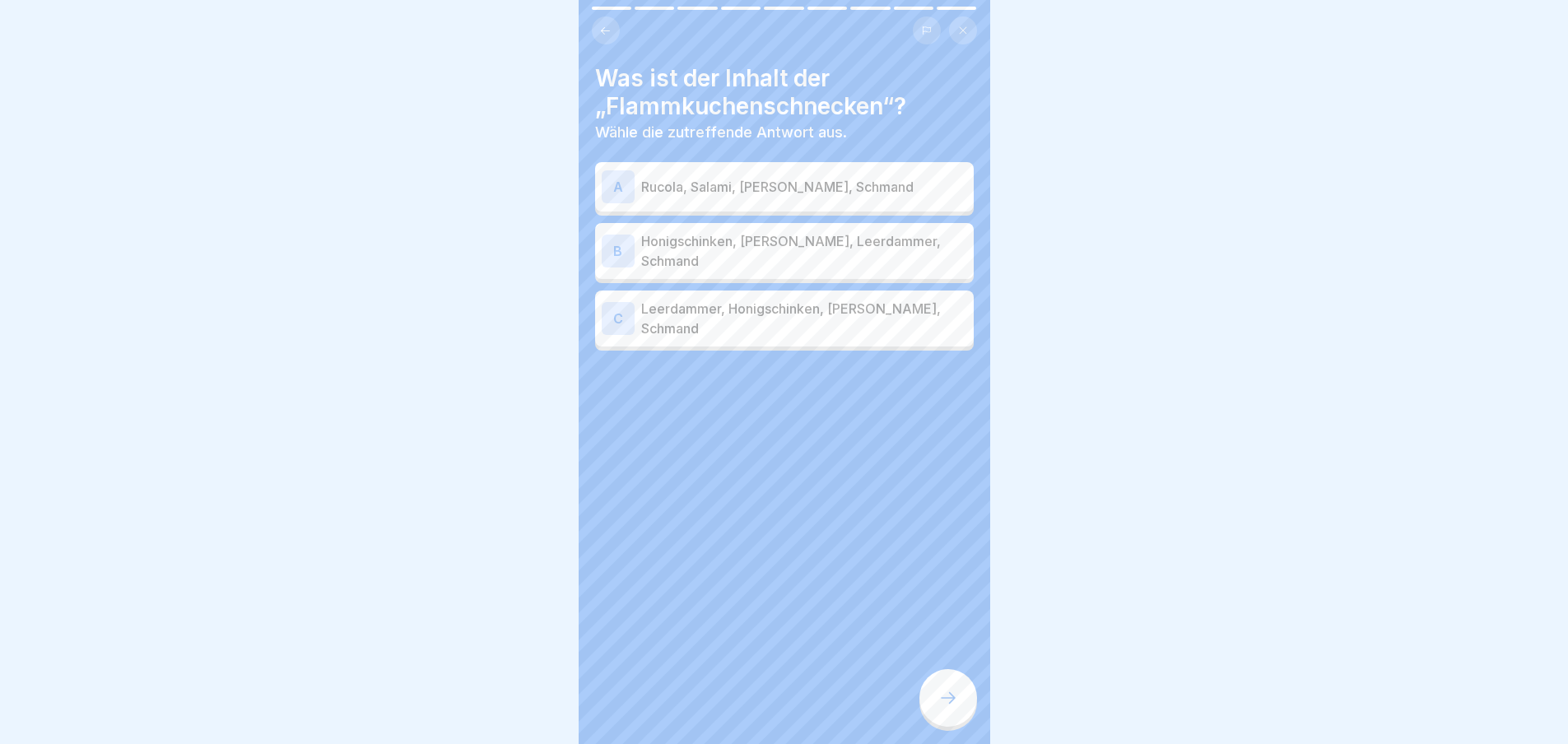
click at [800, 226] on div "B Honigschinken, [PERSON_NAME], Leerdammer, Schmand" at bounding box center [784, 251] width 378 height 56
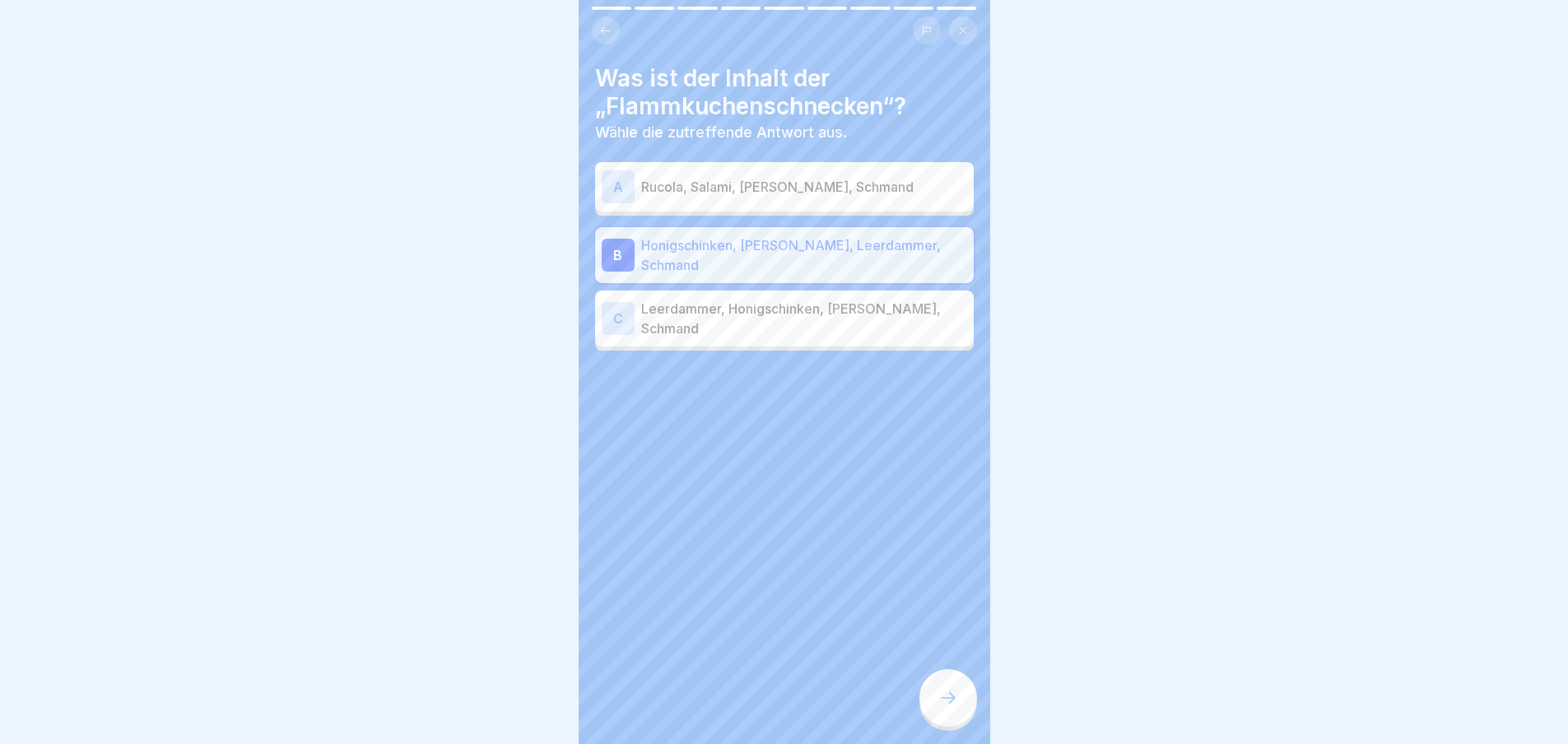
click at [967, 717] on div at bounding box center [948, 698] width 58 height 58
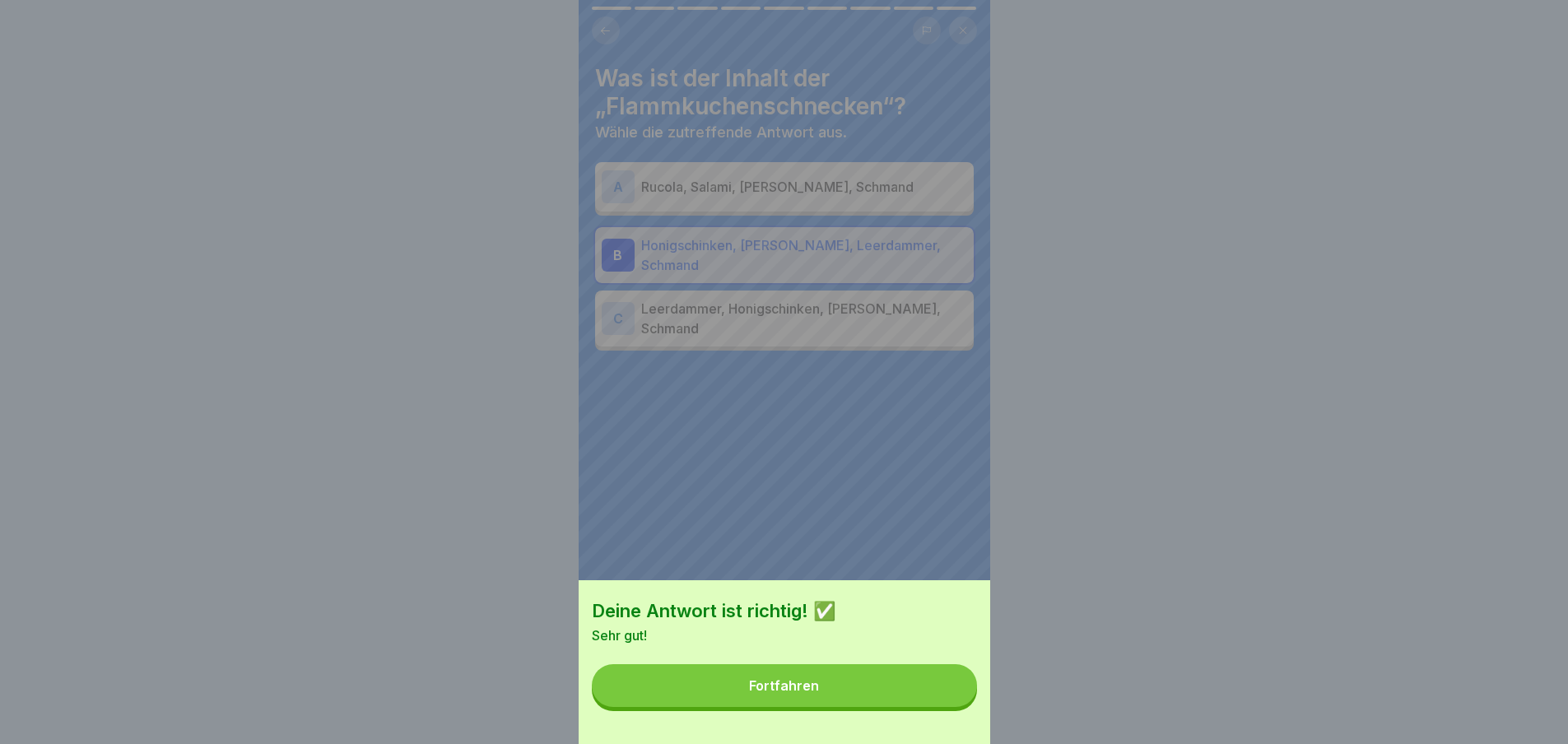
click at [932, 705] on button "Fortfahren" at bounding box center [784, 685] width 385 height 43
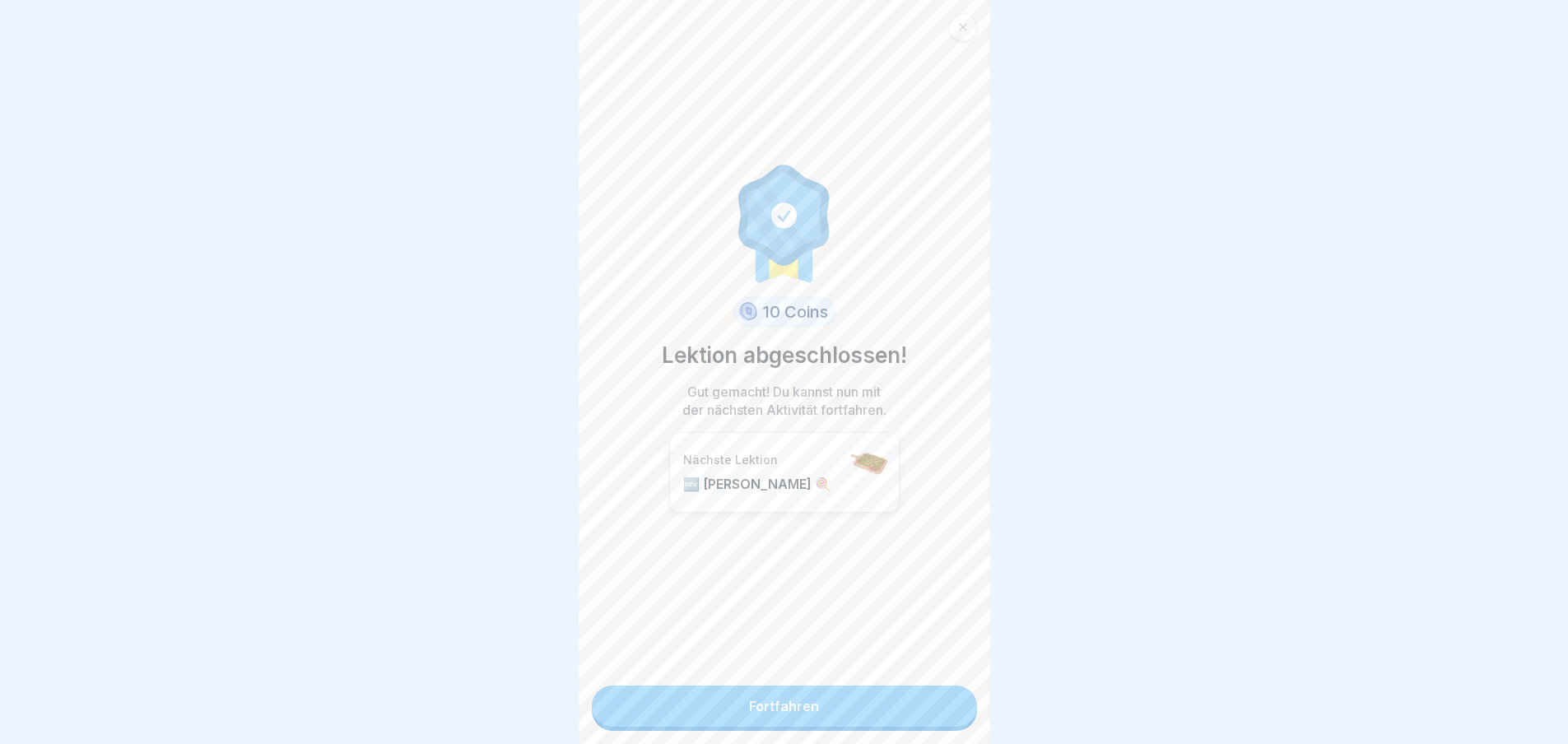
click at [932, 705] on link "Fortfahren" at bounding box center [784, 706] width 385 height 41
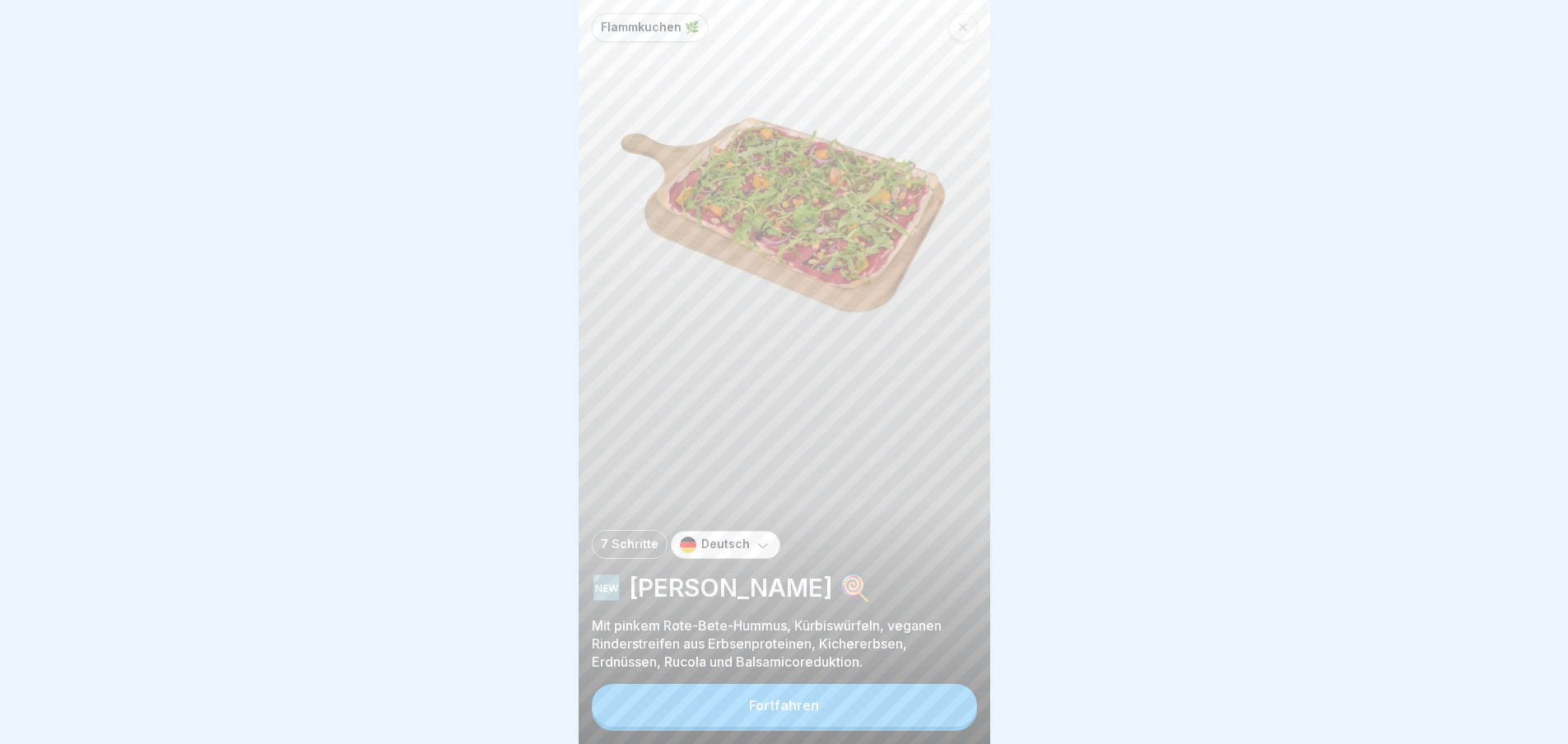
click at [932, 705] on button "Fortfahren" at bounding box center [784, 705] width 385 height 43
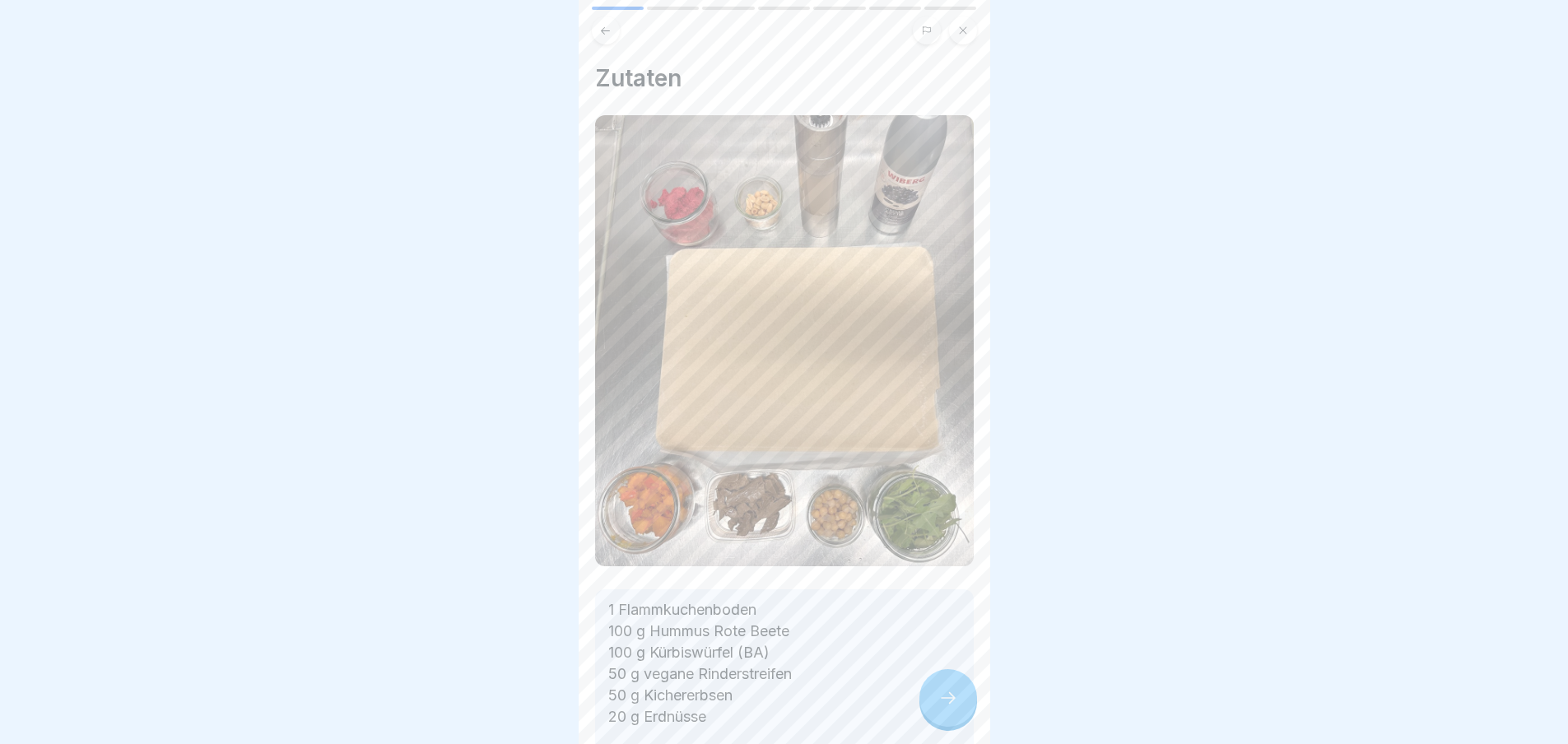
click at [932, 705] on div at bounding box center [948, 698] width 58 height 58
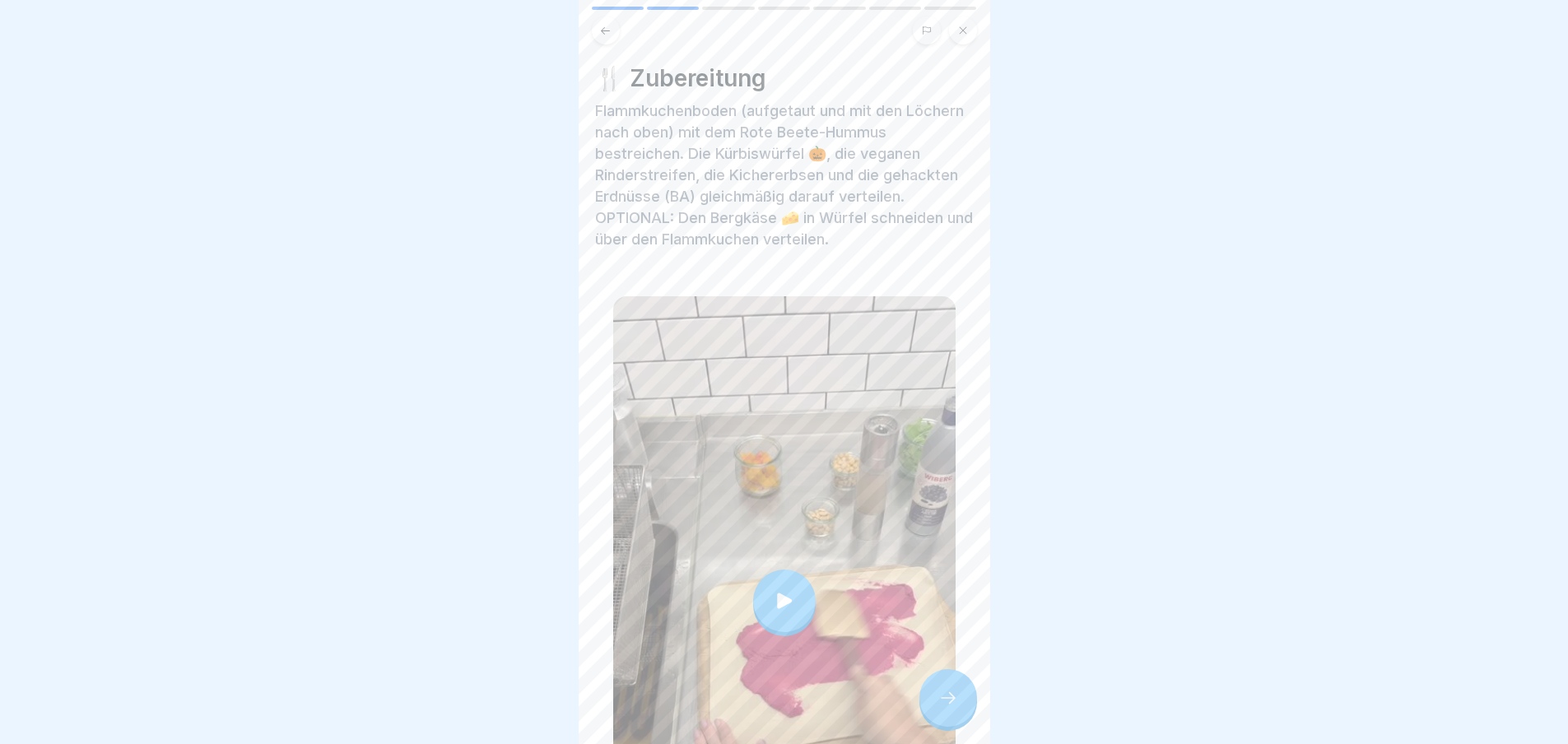
click at [932, 705] on div at bounding box center [948, 698] width 58 height 58
click at [960, 709] on div at bounding box center [948, 698] width 58 height 58
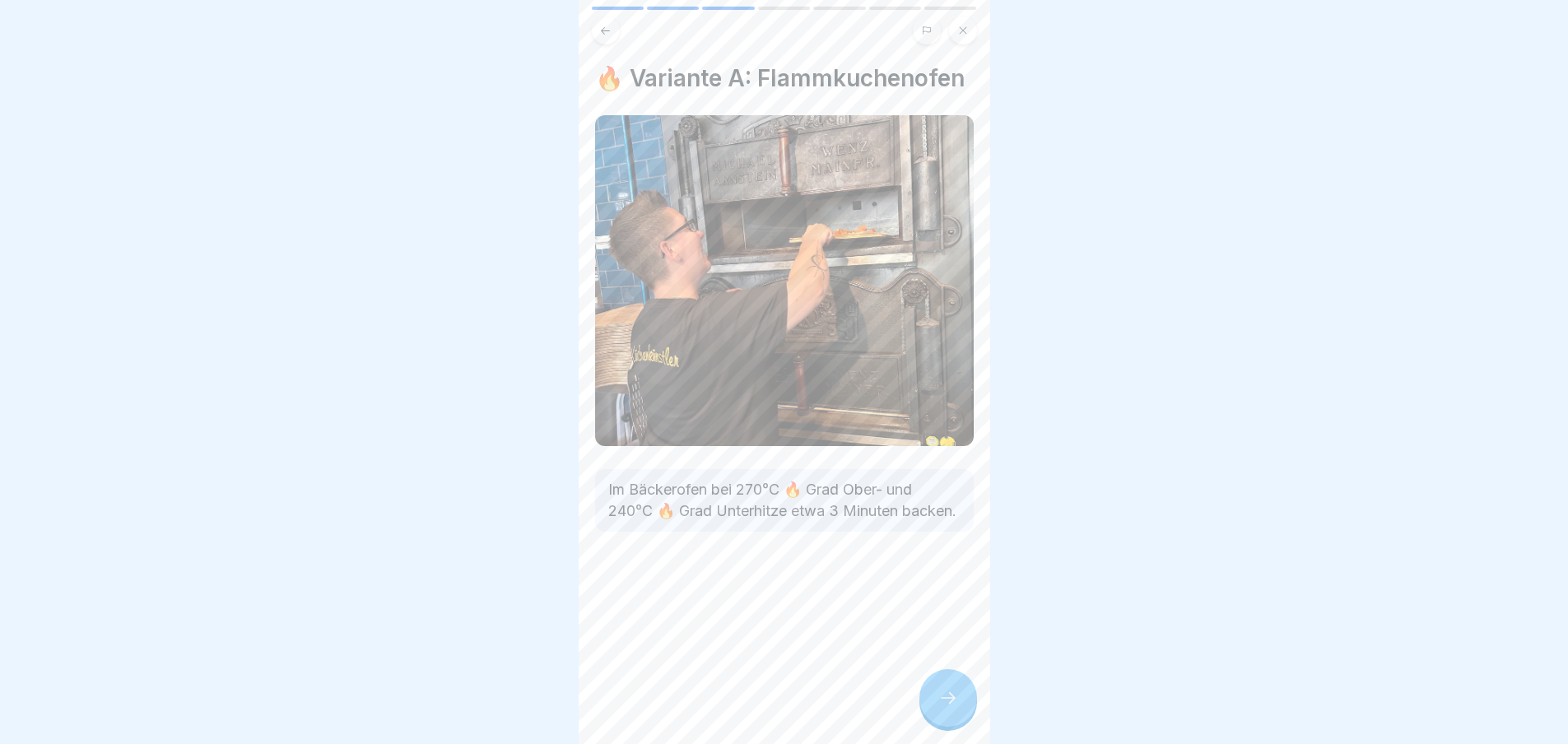
click at [959, 708] on div at bounding box center [948, 698] width 58 height 58
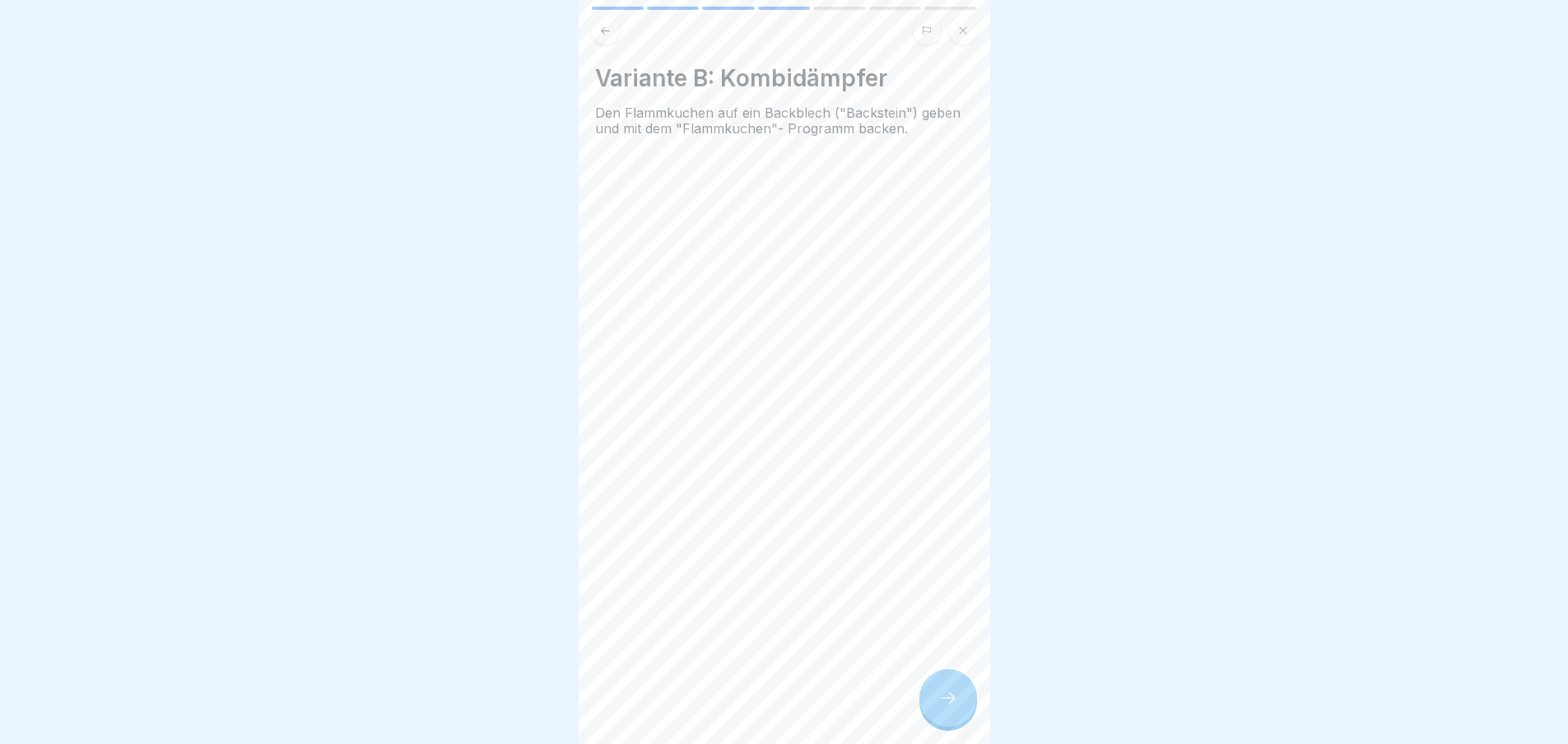
click at [959, 708] on div at bounding box center [948, 698] width 58 height 58
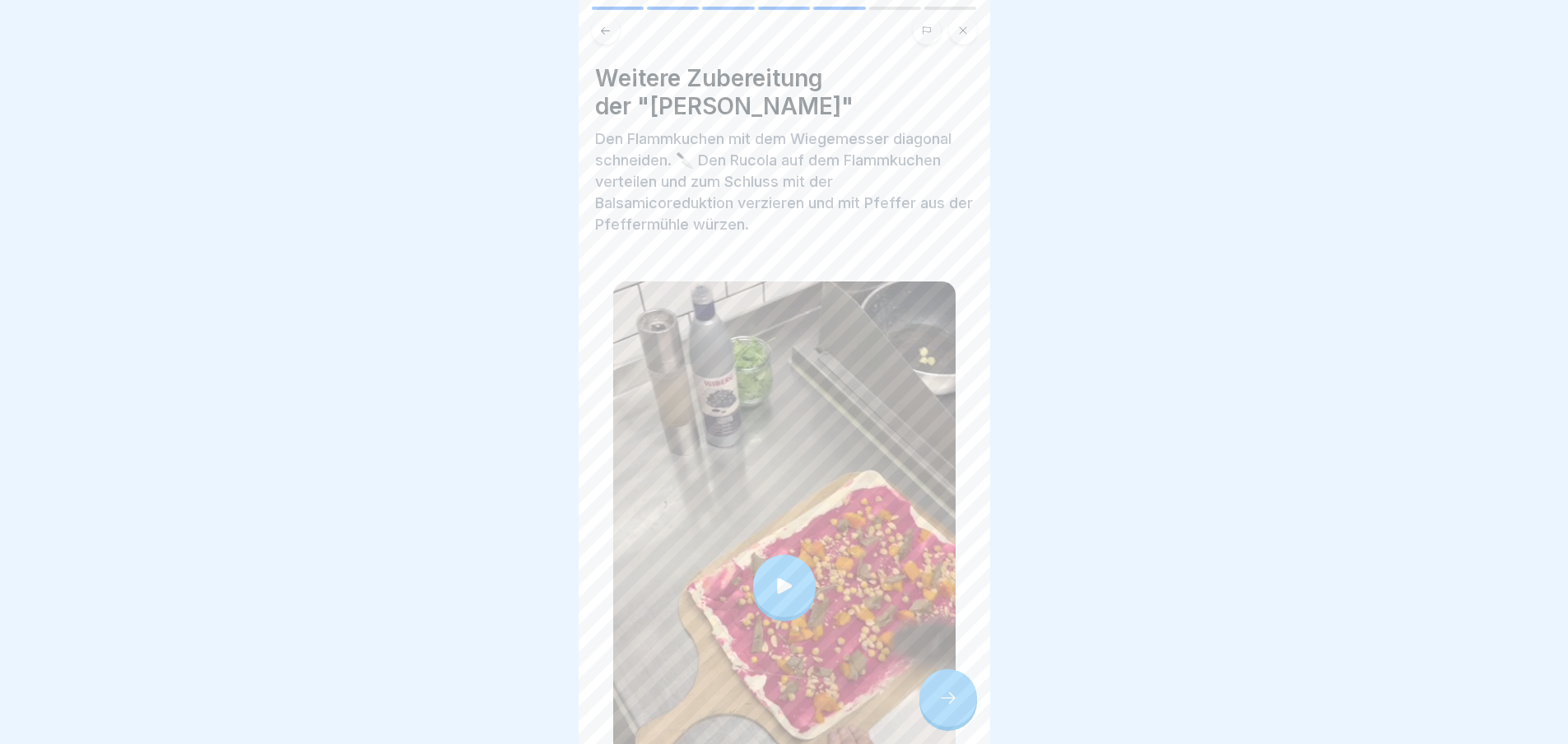
click at [959, 708] on div at bounding box center [948, 698] width 58 height 58
click at [932, 712] on div at bounding box center [948, 698] width 58 height 58
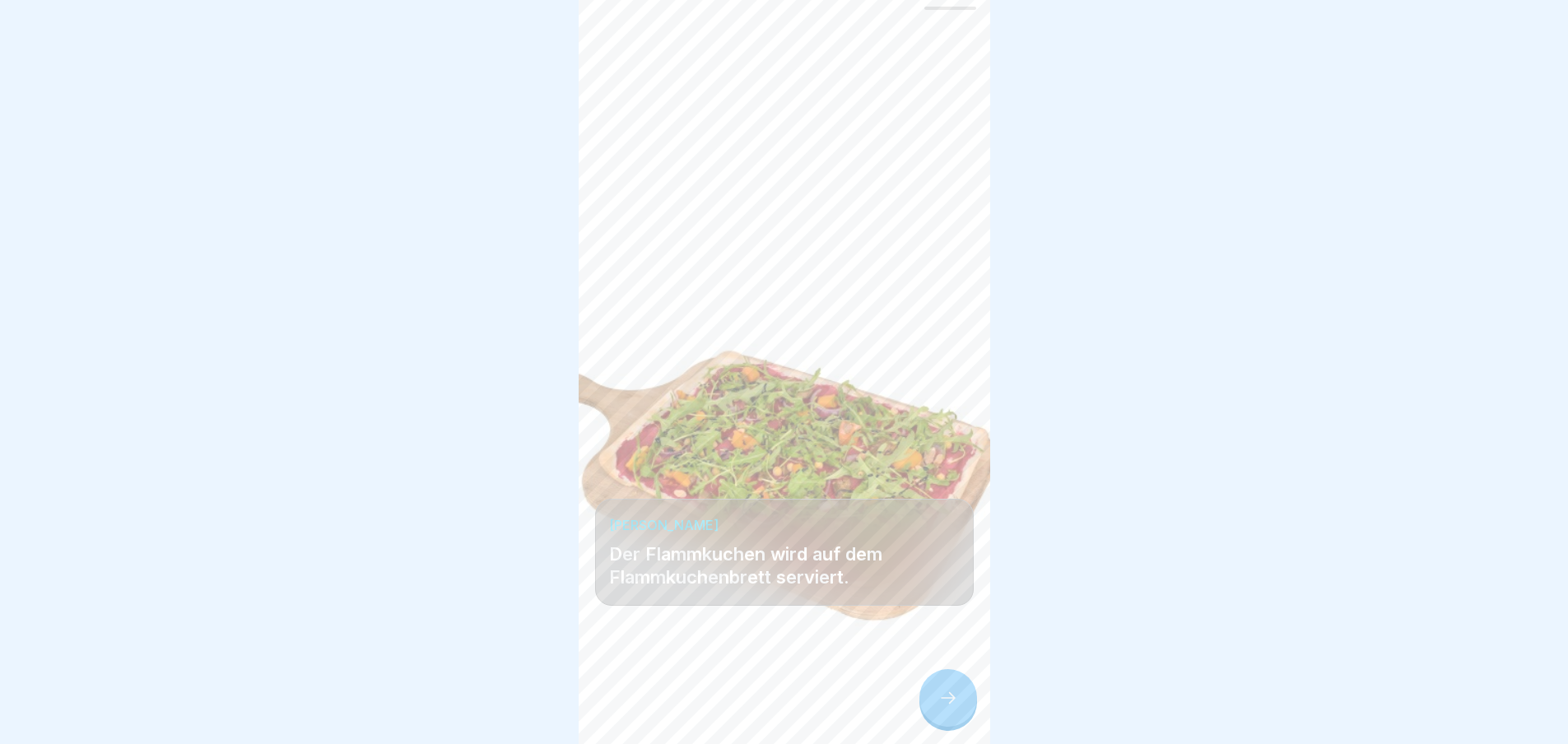
click at [938, 708] on icon at bounding box center [948, 699] width 20 height 20
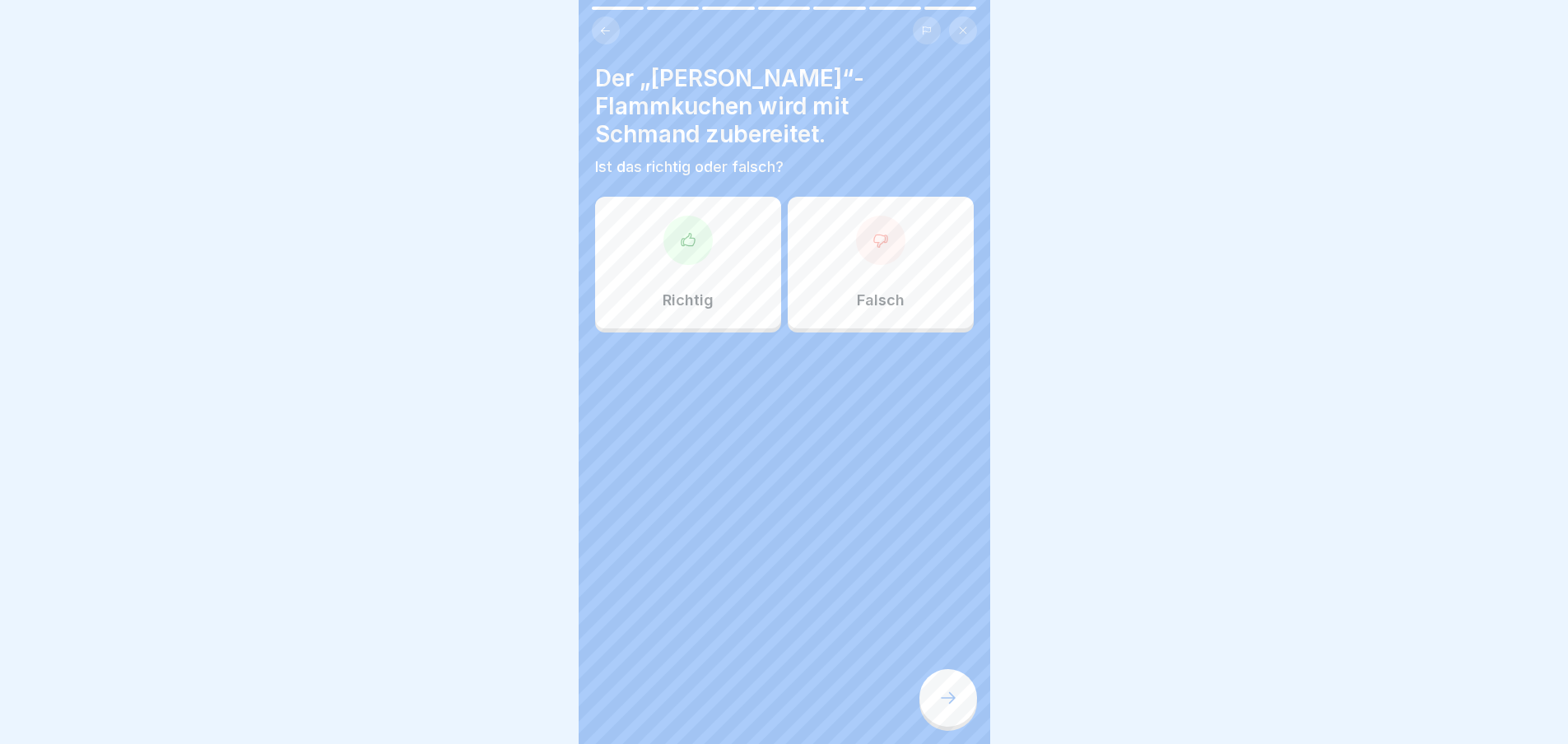
click at [938, 708] on icon at bounding box center [948, 699] width 20 height 20
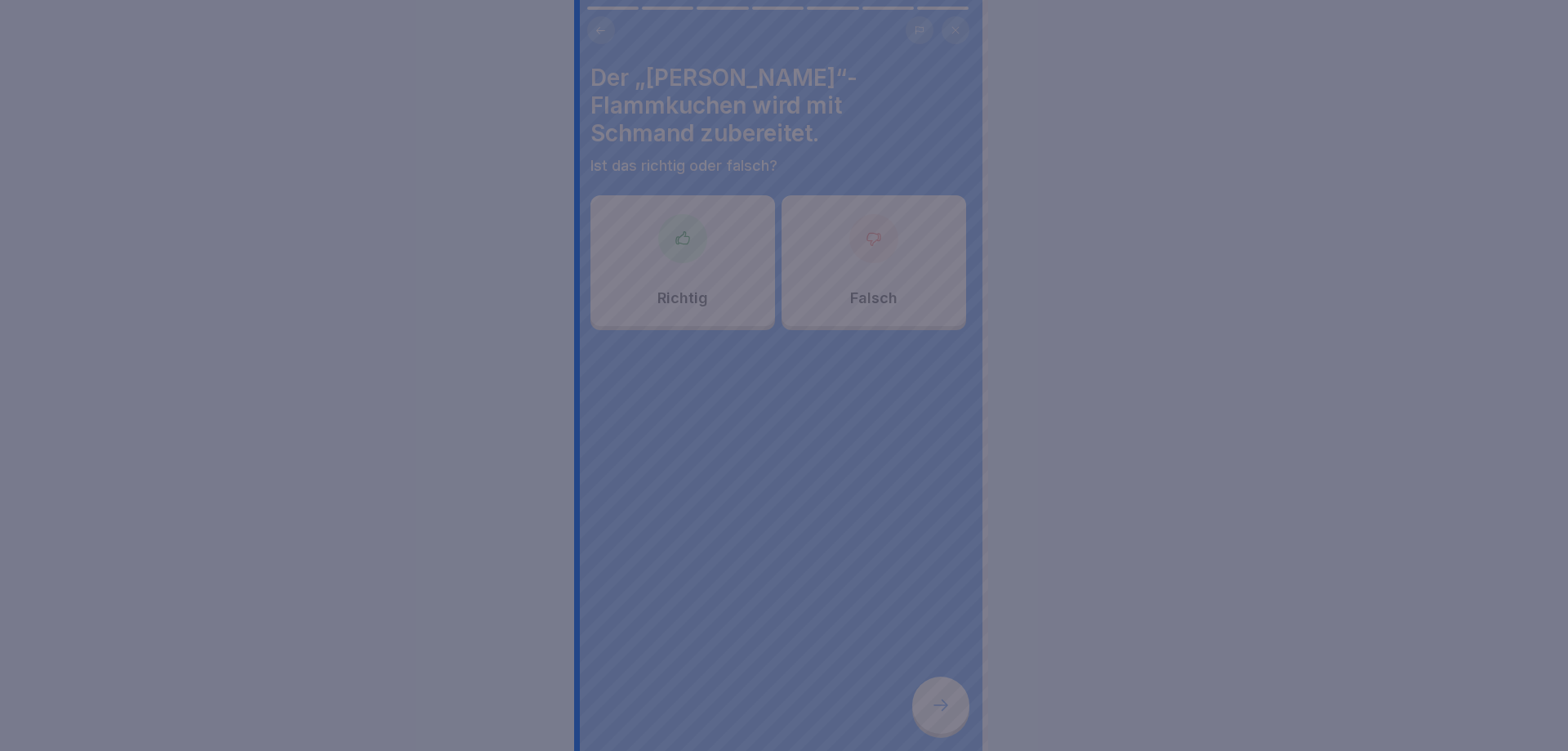
click at [931, 703] on div at bounding box center [784, 376] width 1568 height 751
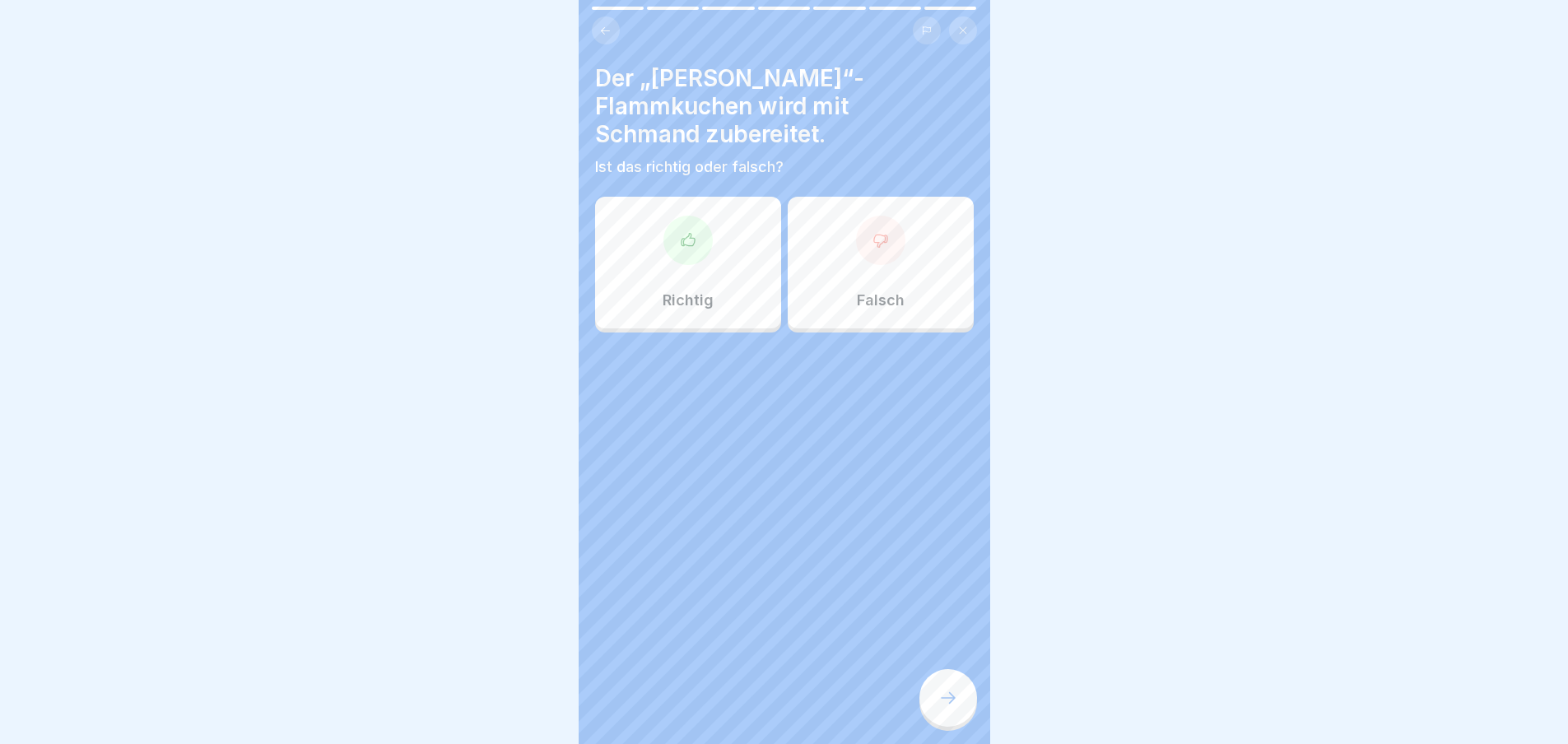
click at [680, 255] on div at bounding box center [688, 240] width 49 height 49
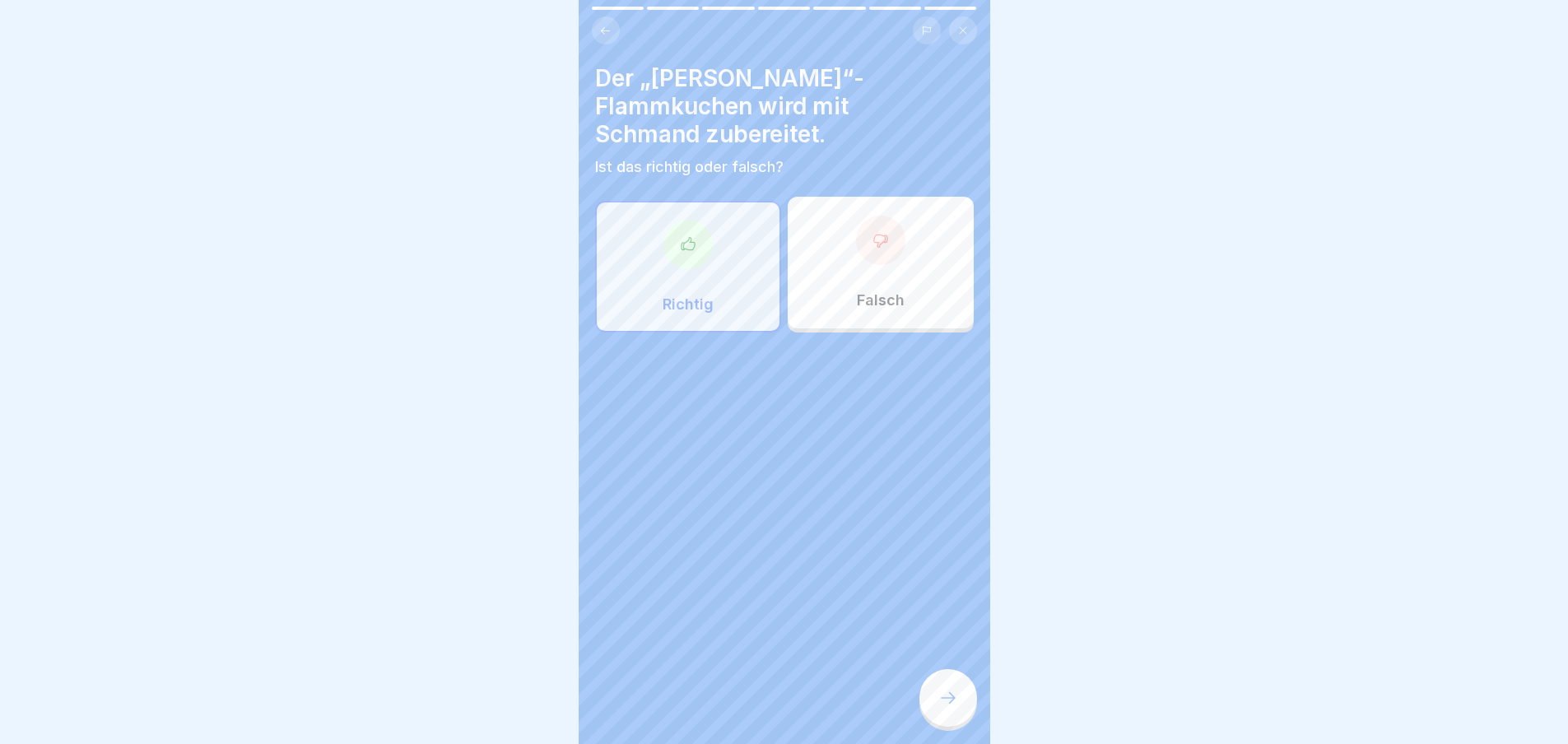
click at [877, 276] on div "Falsch" at bounding box center [880, 263] width 186 height 132
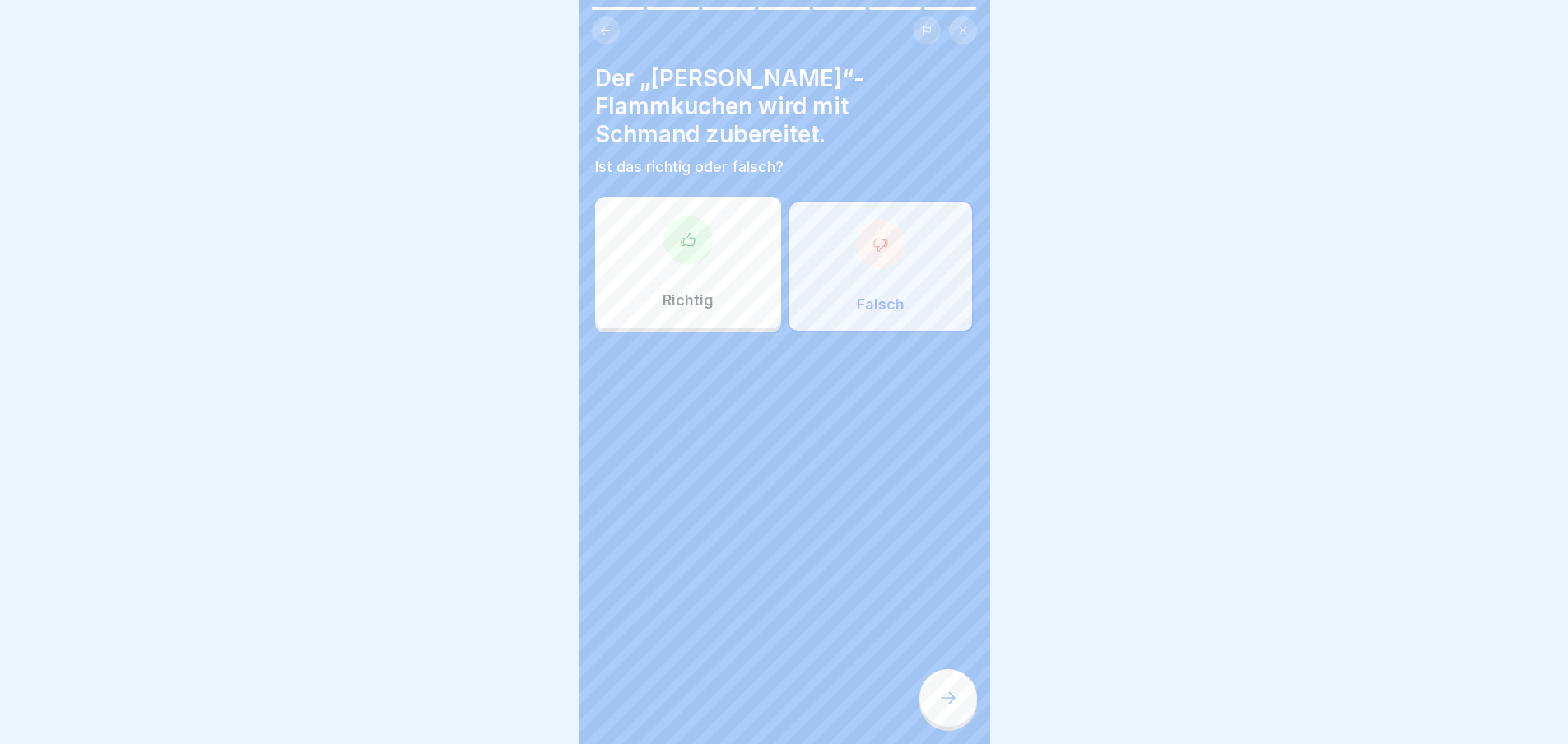
click at [952, 708] on icon at bounding box center [948, 699] width 20 height 20
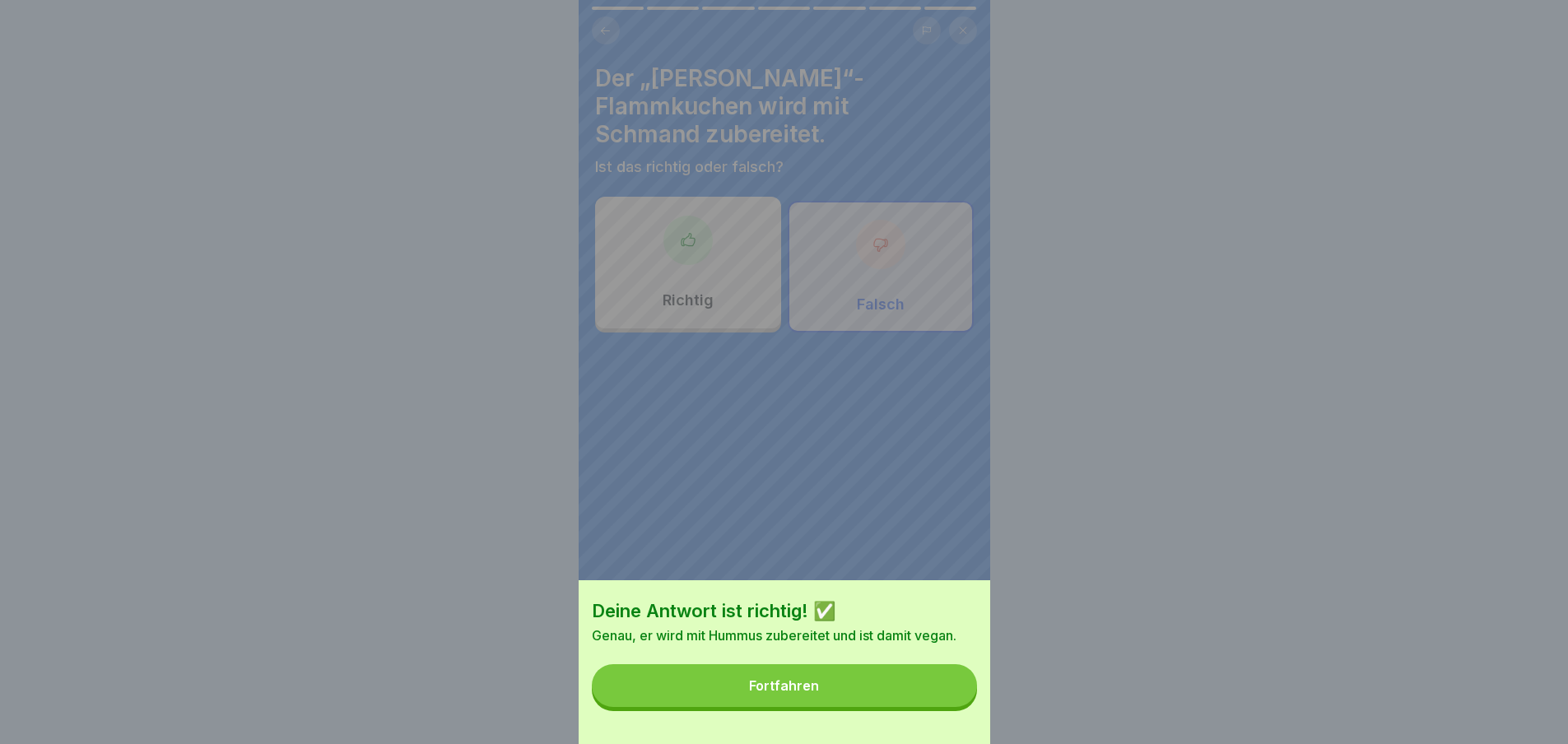
click at [953, 707] on button "Fortfahren" at bounding box center [784, 685] width 385 height 43
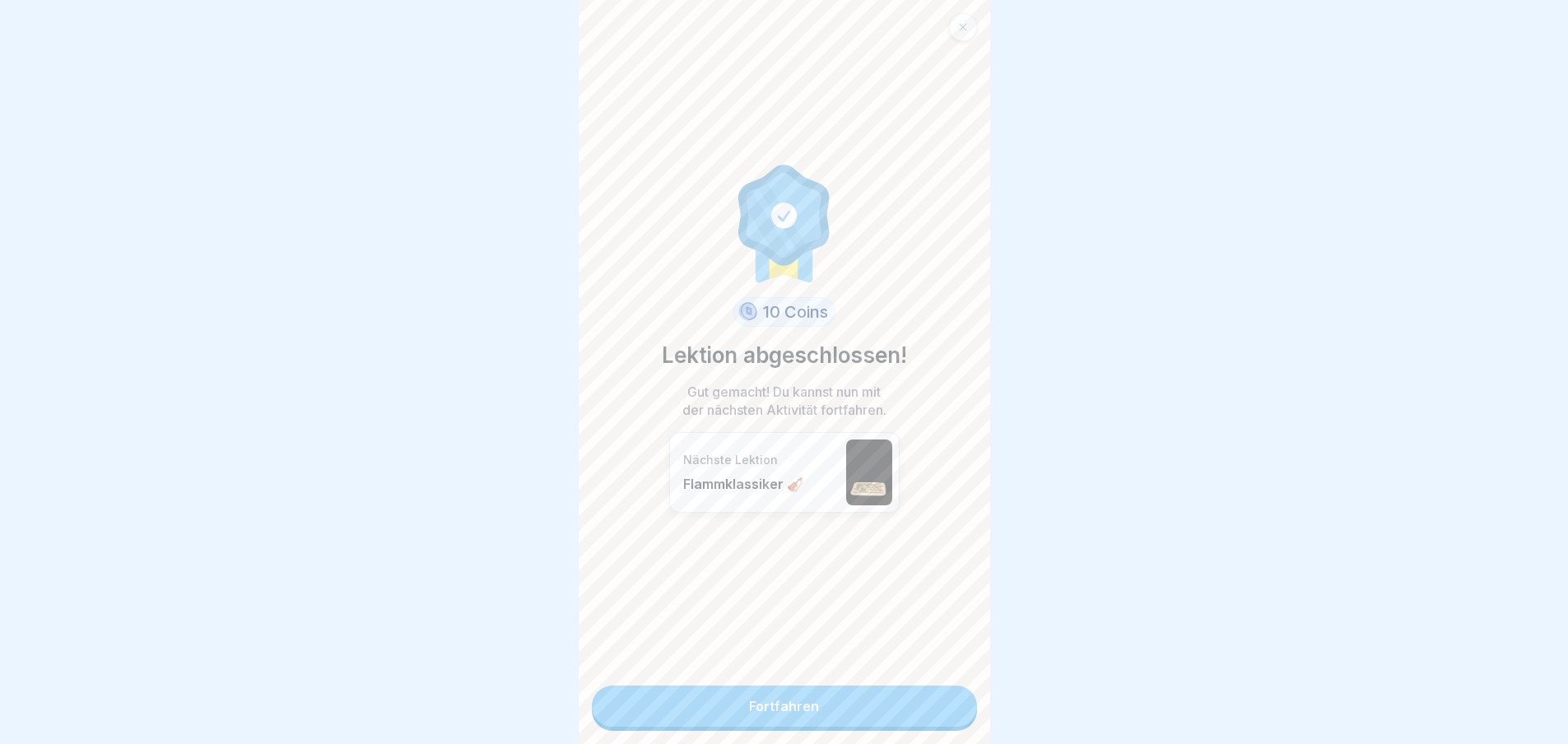
click at [787, 709] on link "Fortfahren" at bounding box center [784, 706] width 385 height 41
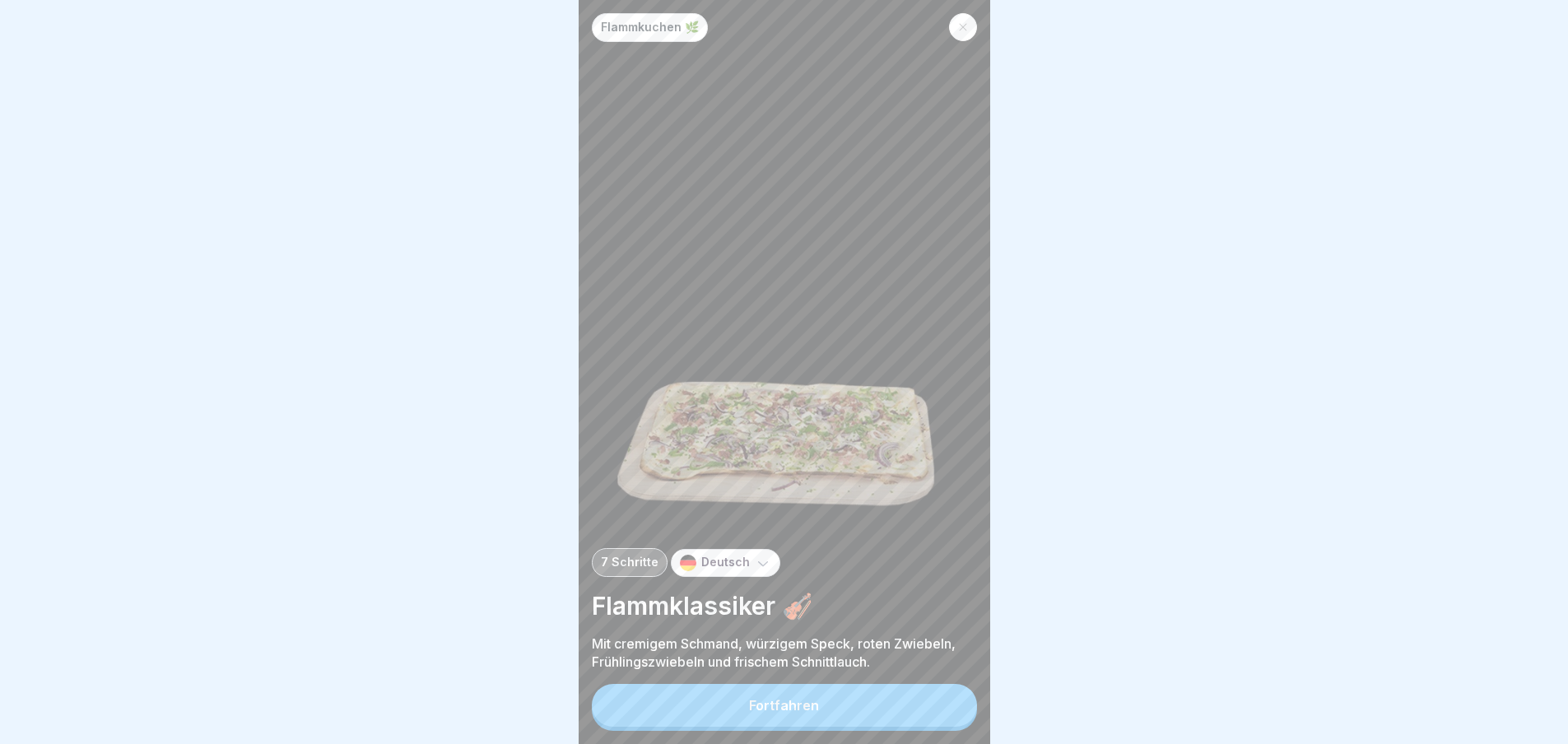
click at [787, 709] on button "Fortfahren" at bounding box center [784, 705] width 385 height 43
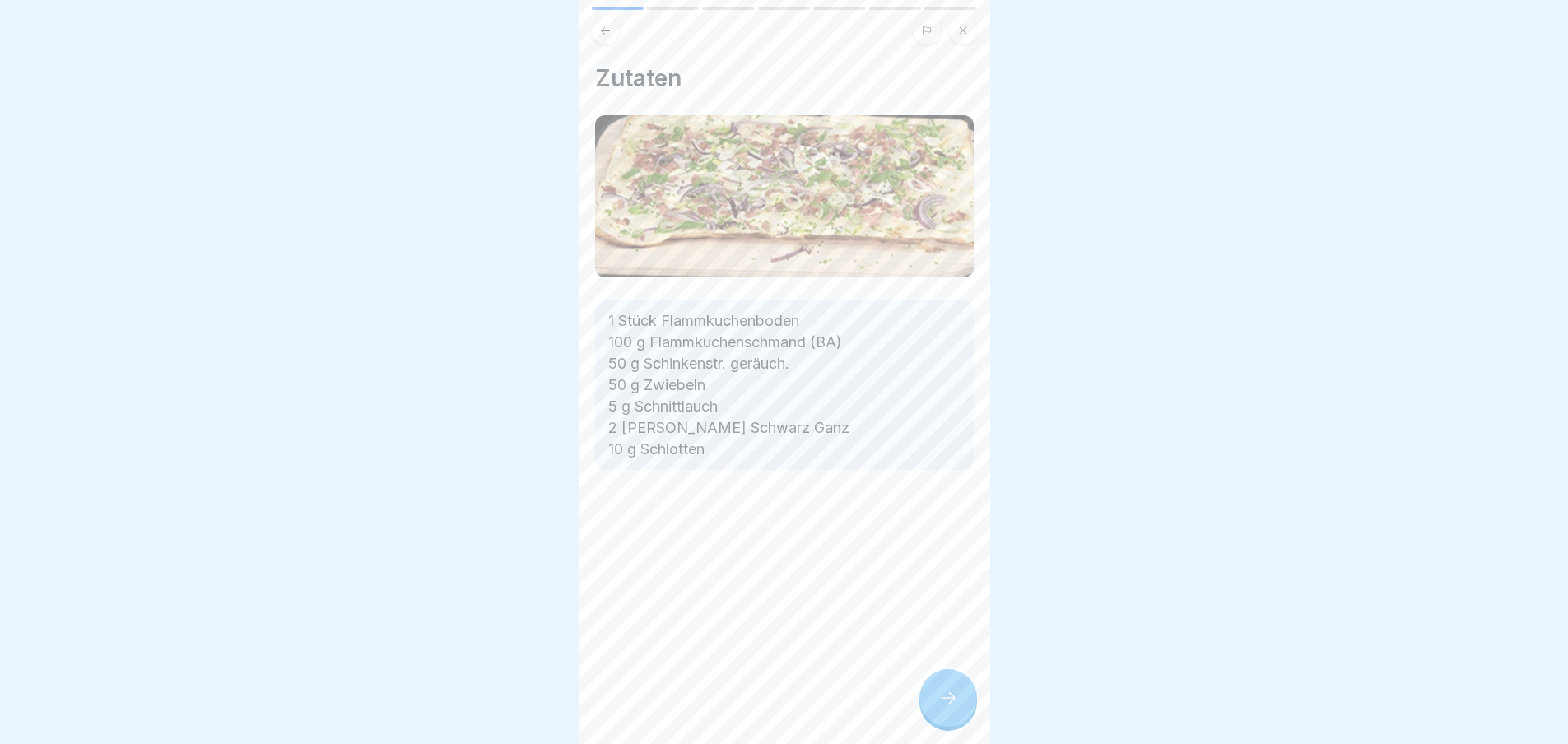
click at [930, 702] on div at bounding box center [948, 698] width 58 height 58
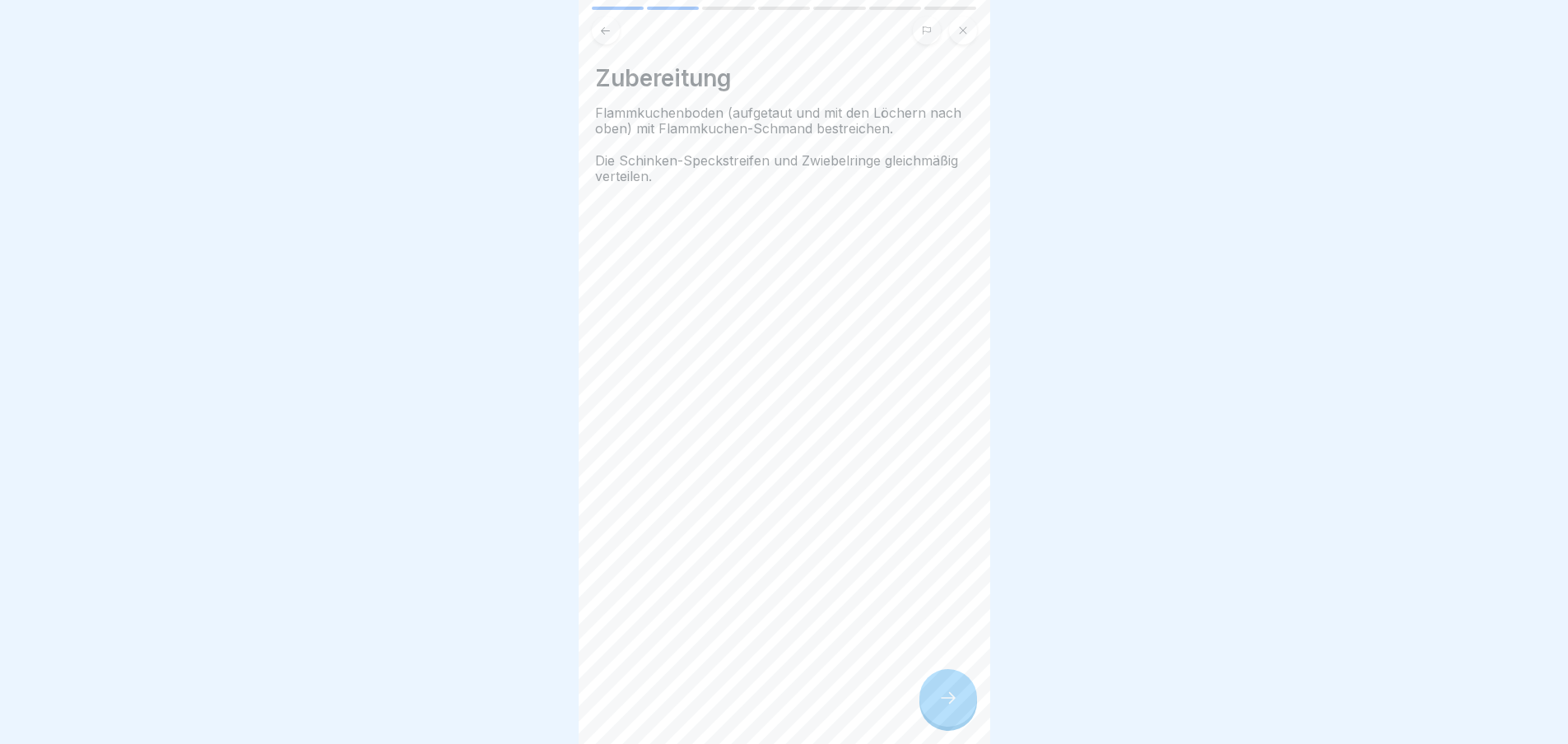
click at [930, 702] on div at bounding box center [948, 698] width 58 height 58
click at [932, 707] on div at bounding box center [948, 698] width 58 height 58
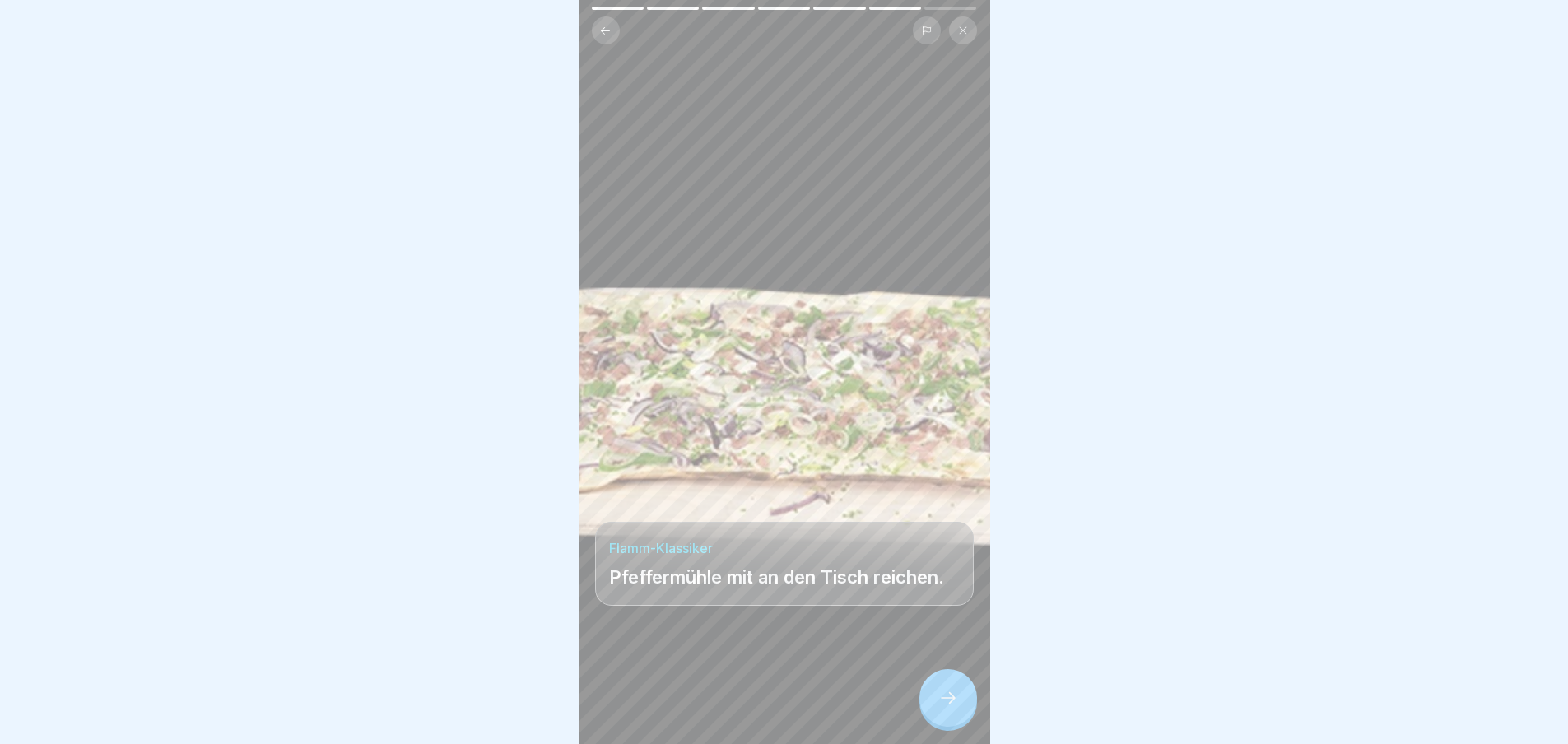
click at [932, 707] on div at bounding box center [948, 698] width 58 height 58
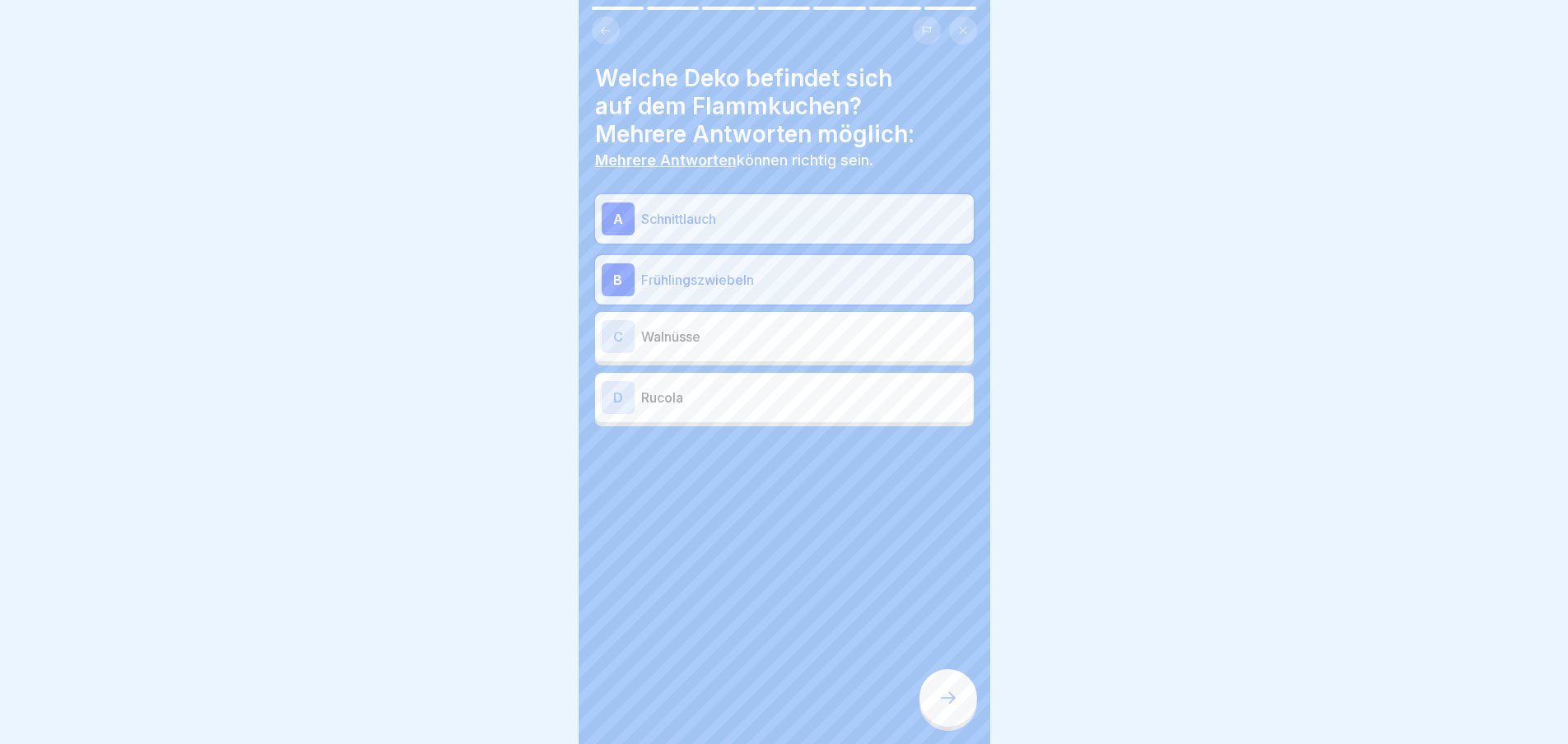
click at [960, 713] on div at bounding box center [948, 698] width 58 height 58
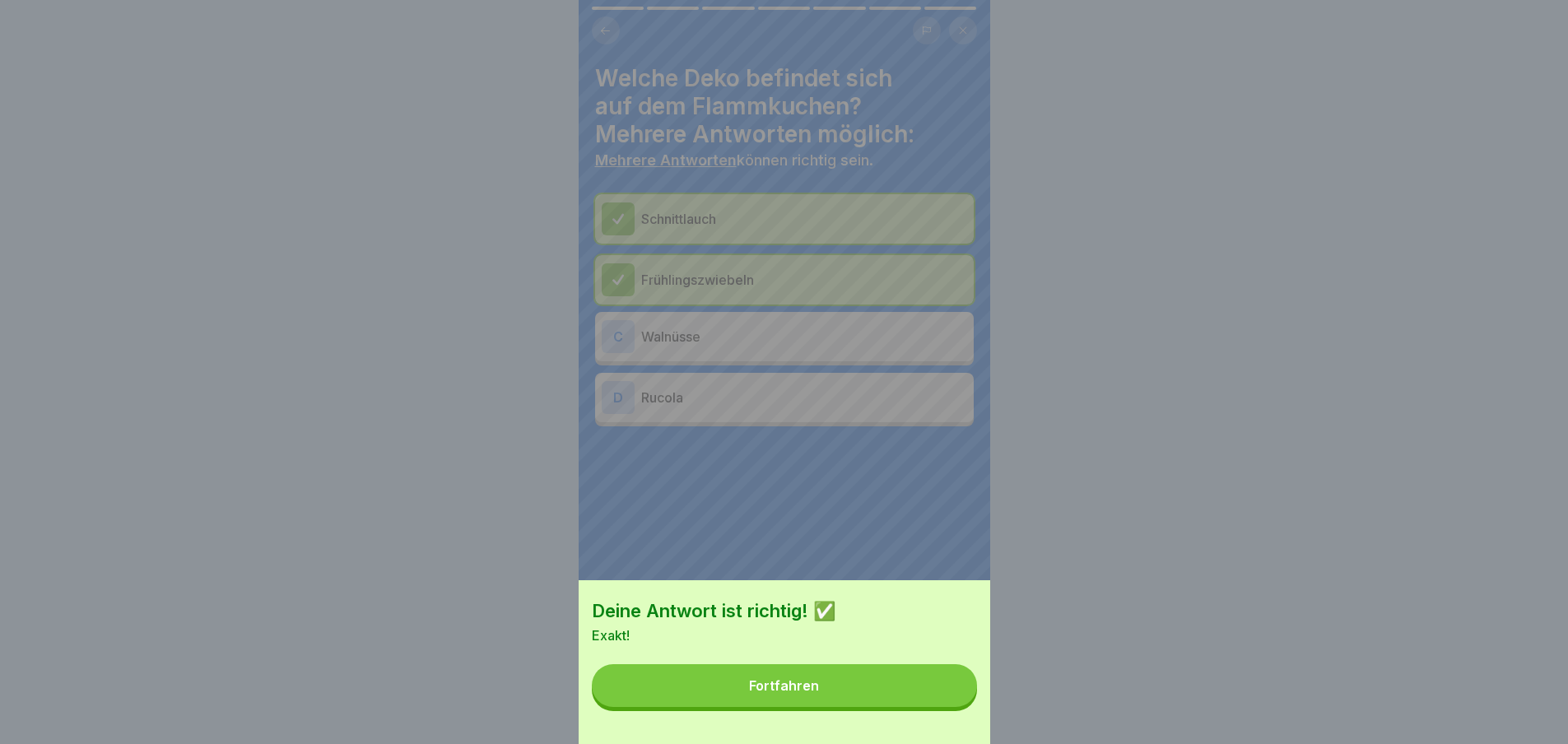
click at [942, 707] on button "Fortfahren" at bounding box center [784, 685] width 385 height 43
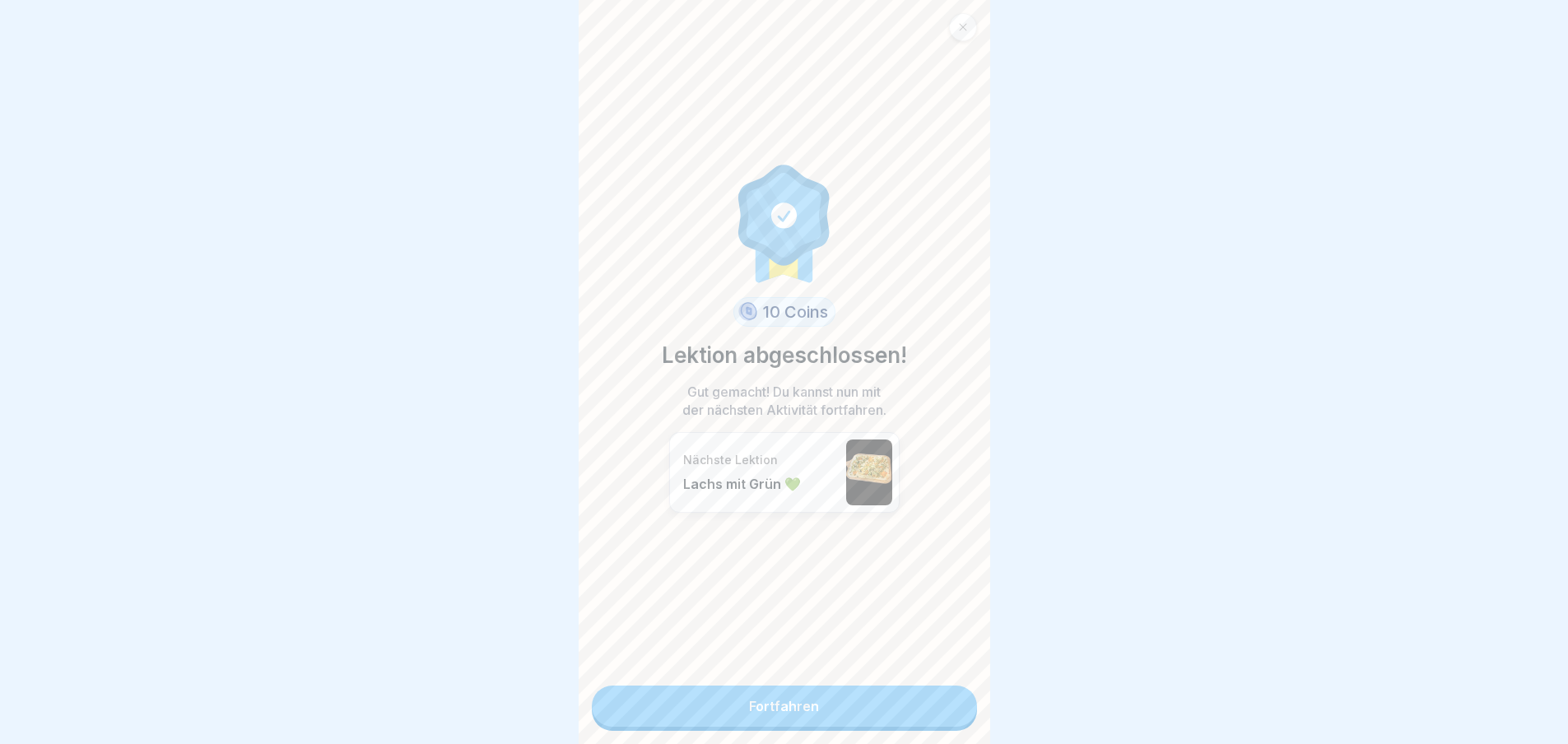
click at [942, 708] on link "Fortfahren" at bounding box center [784, 706] width 385 height 41
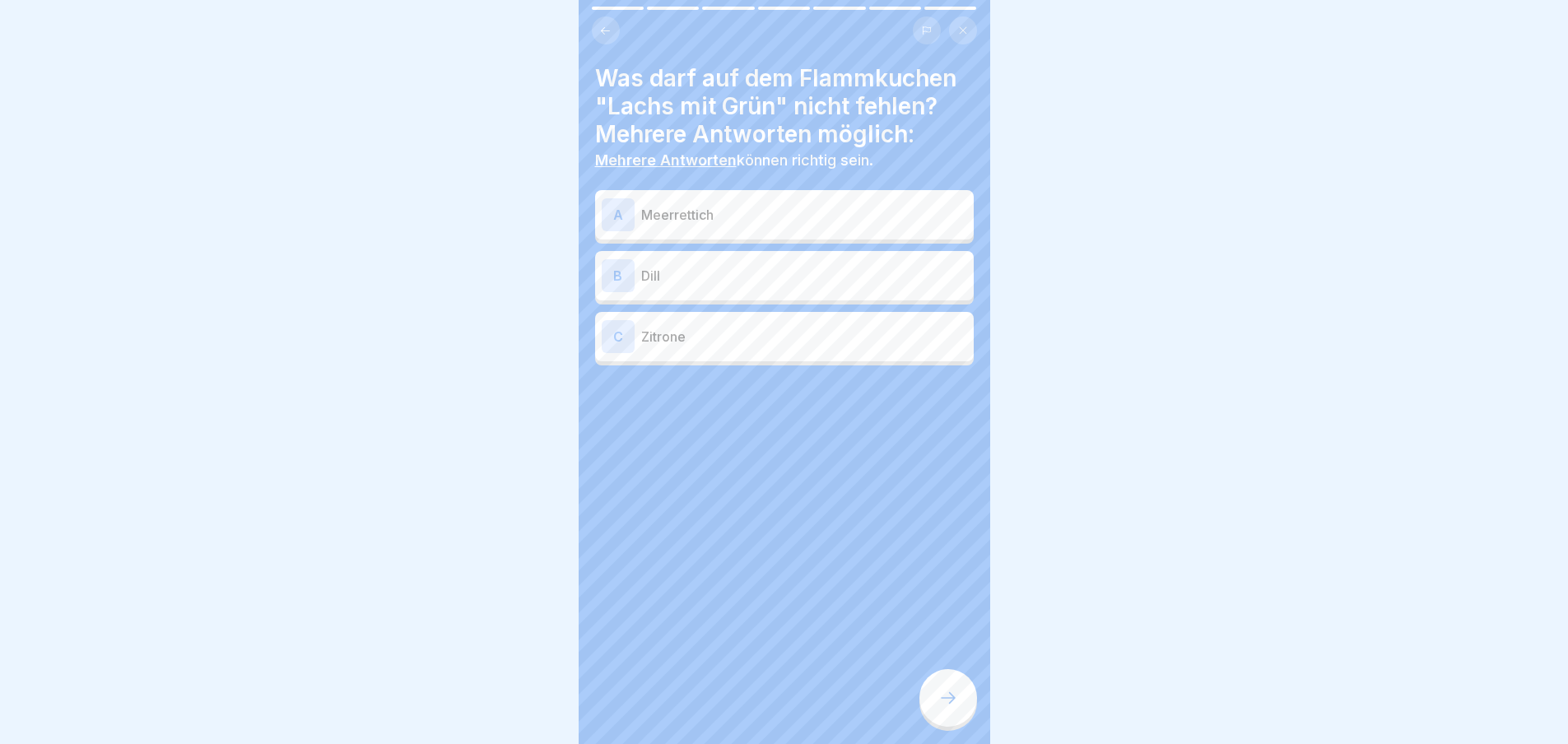
click at [936, 703] on div at bounding box center [948, 698] width 58 height 58
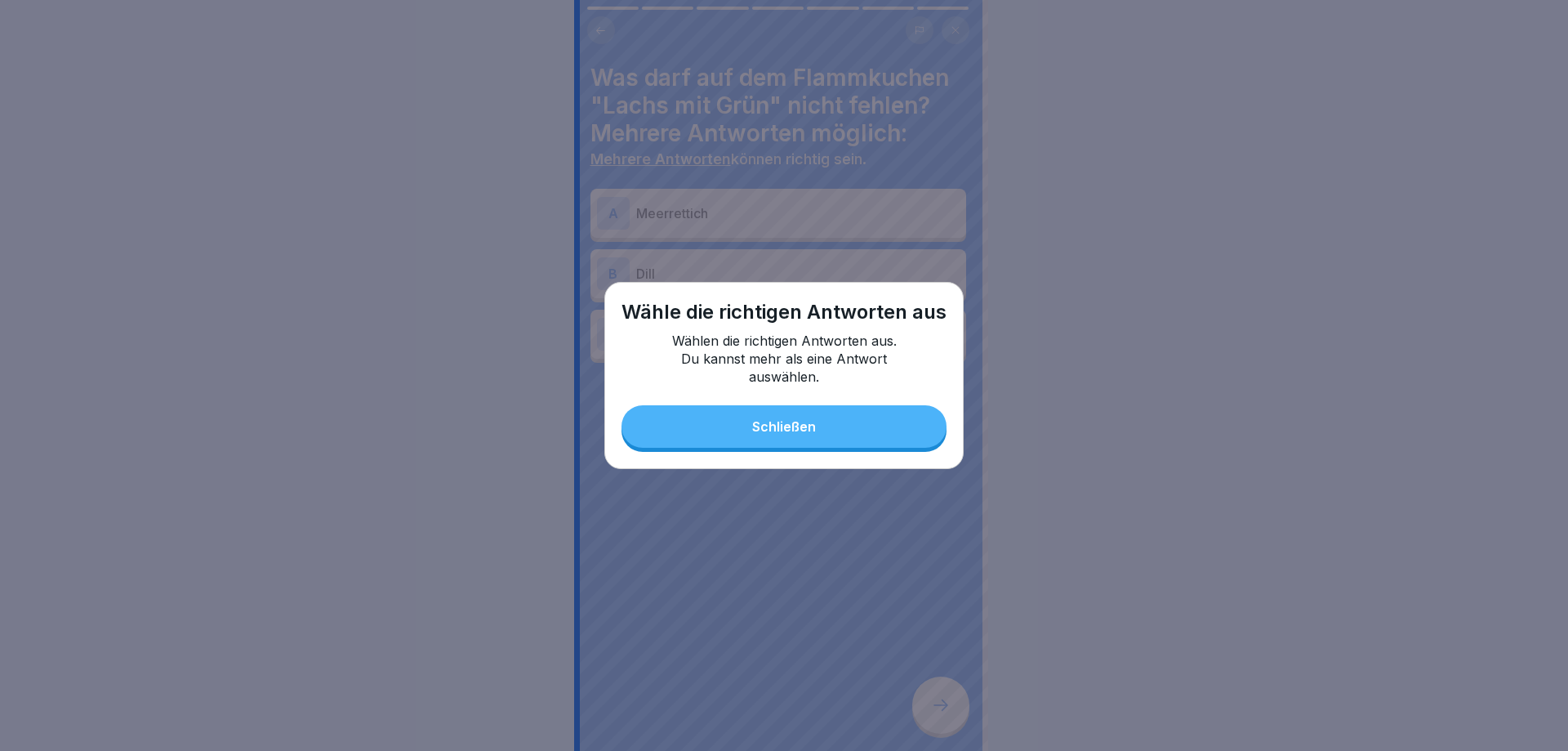
click at [836, 406] on button "Schließen" at bounding box center [784, 426] width 325 height 42
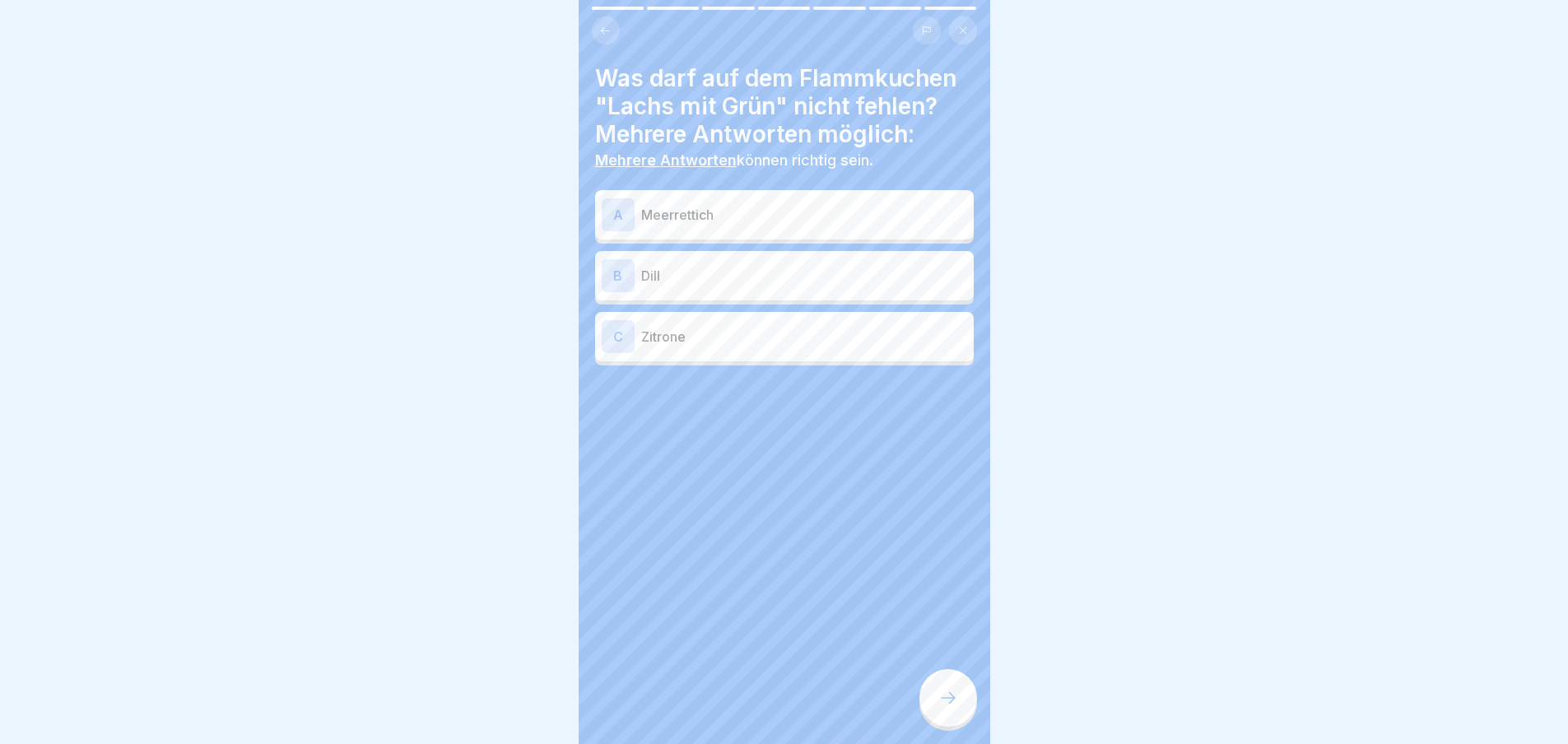
click at [753, 218] on p "Meerrettich" at bounding box center [804, 215] width 326 height 20
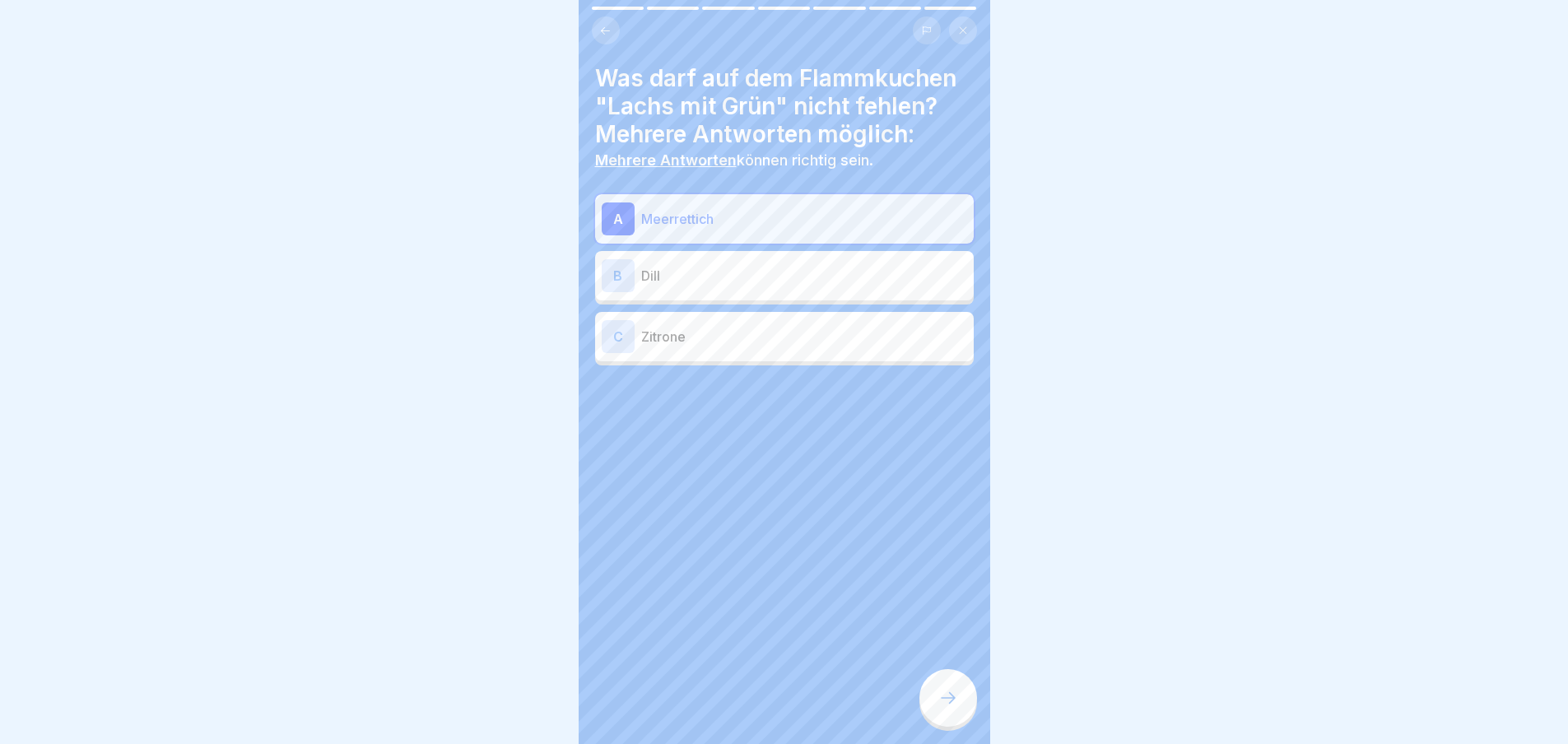
click at [752, 273] on p "Dill" at bounding box center [804, 276] width 326 height 20
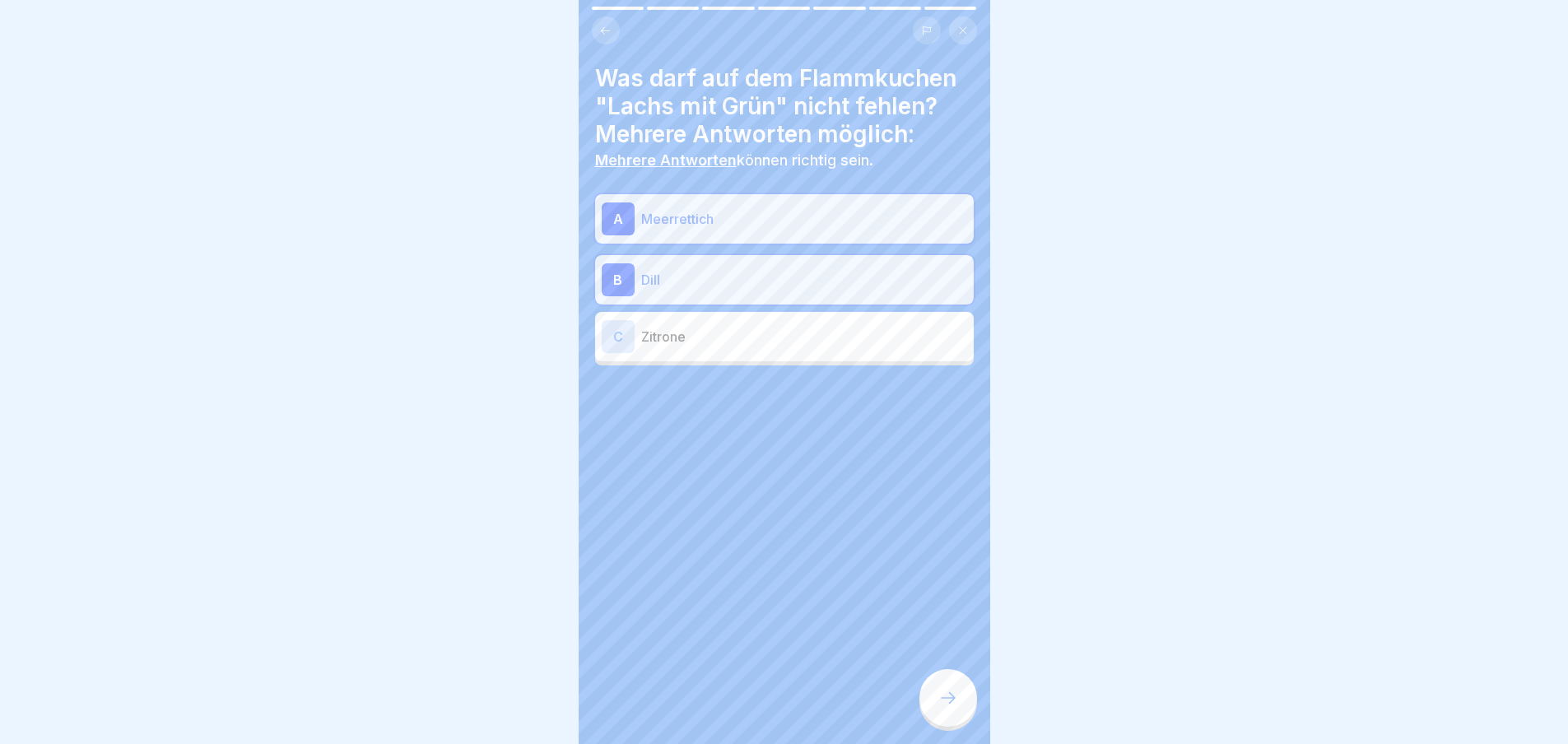
click at [948, 700] on div at bounding box center [948, 698] width 58 height 58
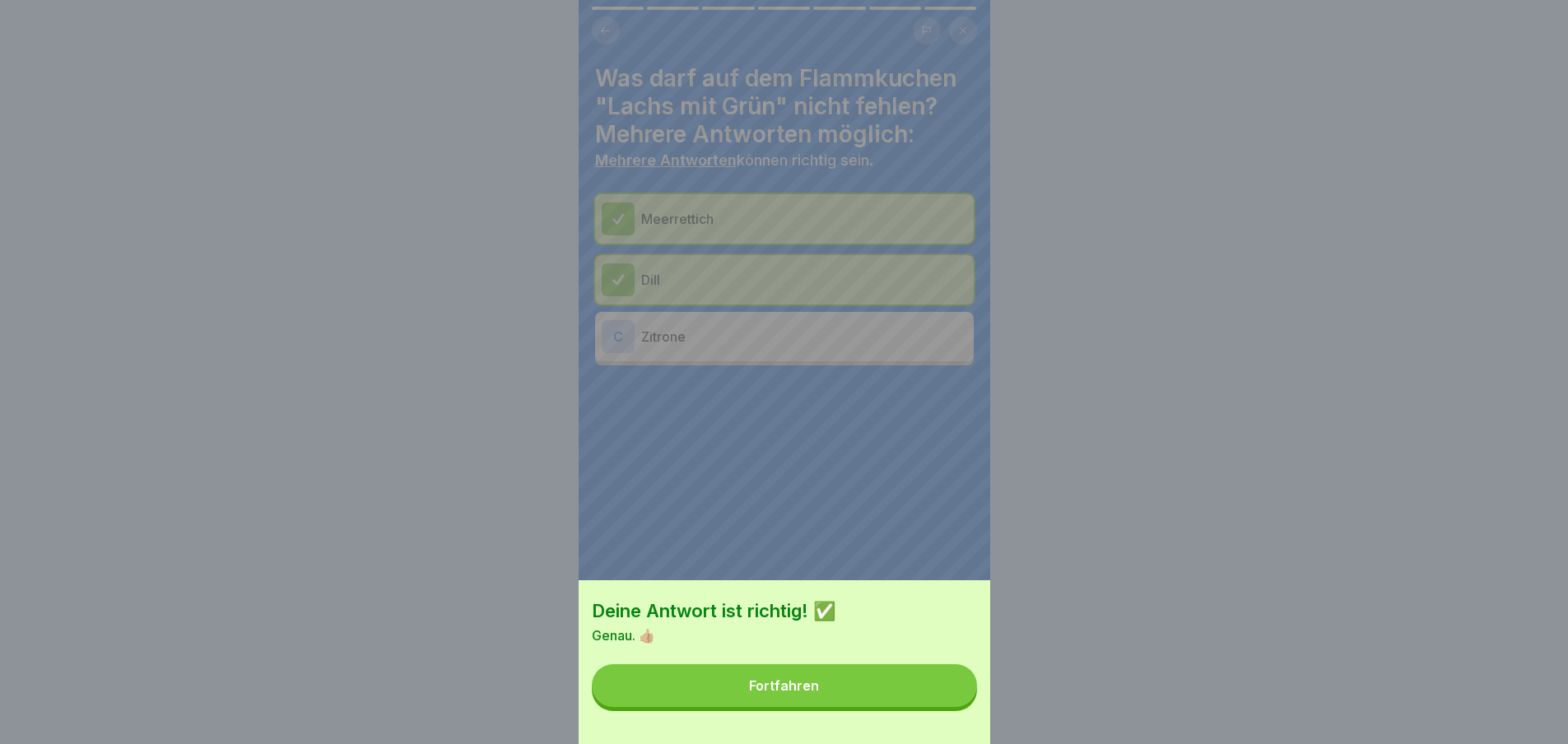
click at [898, 692] on button "Fortfahren" at bounding box center [784, 685] width 385 height 43
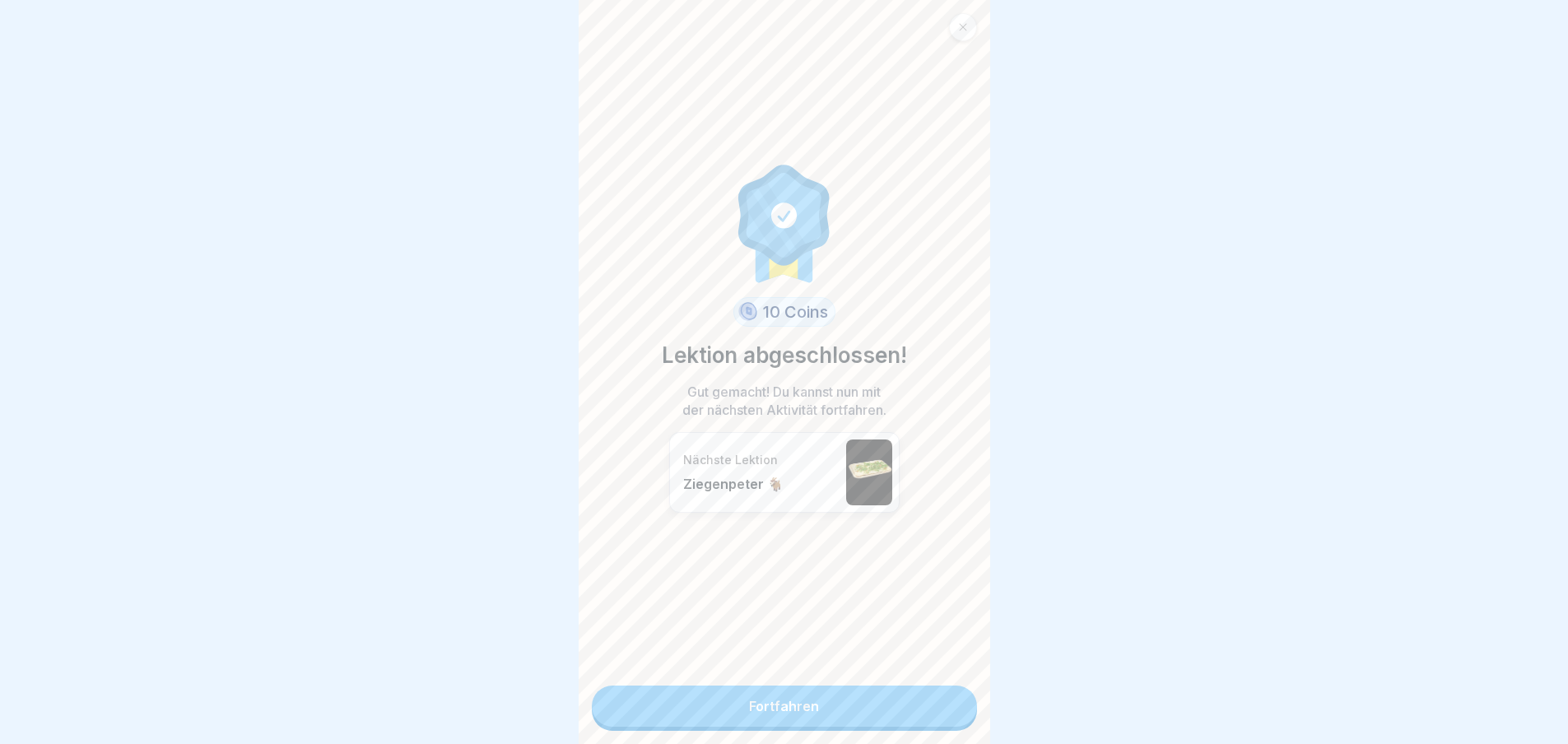
click at [875, 709] on link "Fortfahren" at bounding box center [784, 706] width 385 height 41
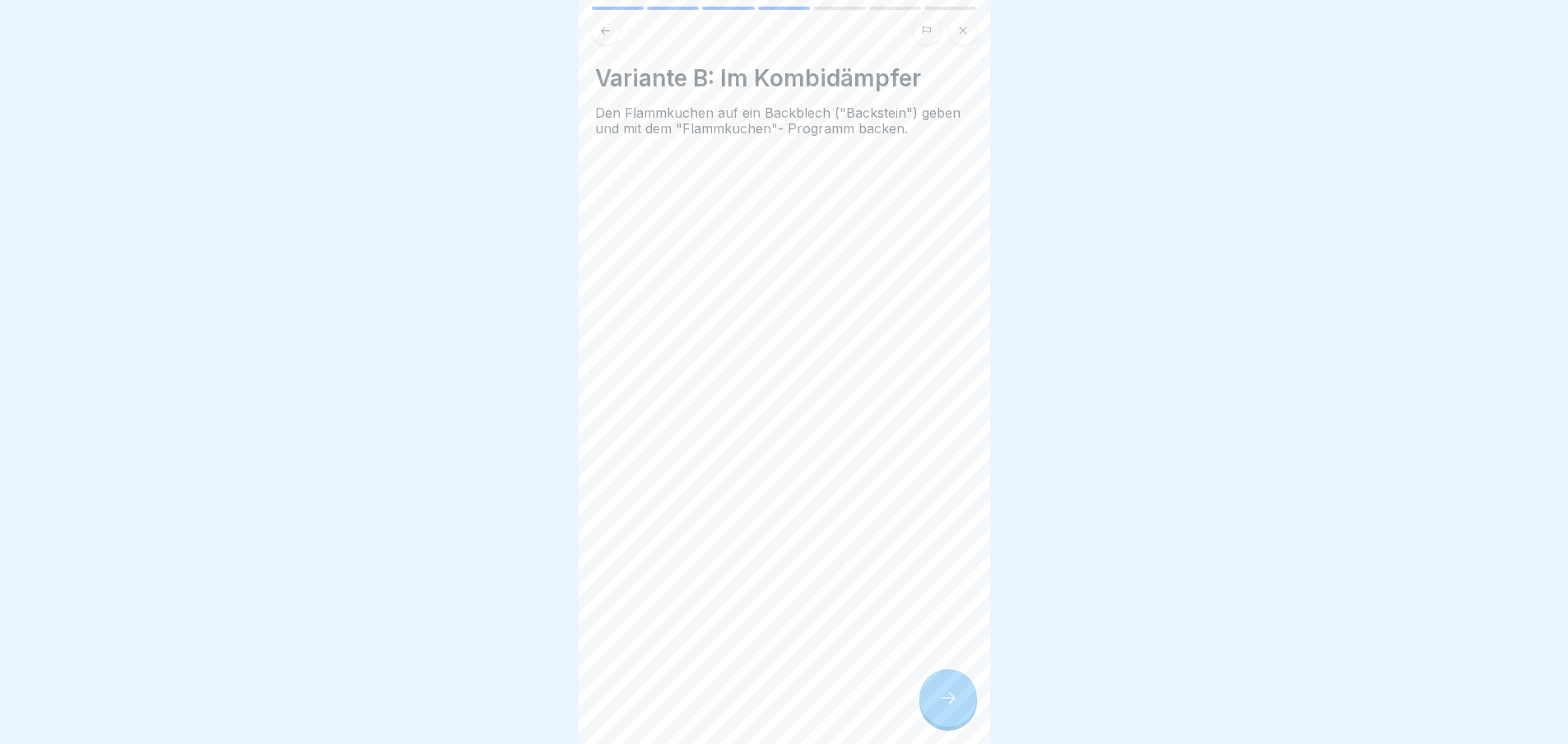
click at [938, 708] on icon at bounding box center [948, 699] width 20 height 20
click at [958, 713] on div at bounding box center [948, 698] width 58 height 58
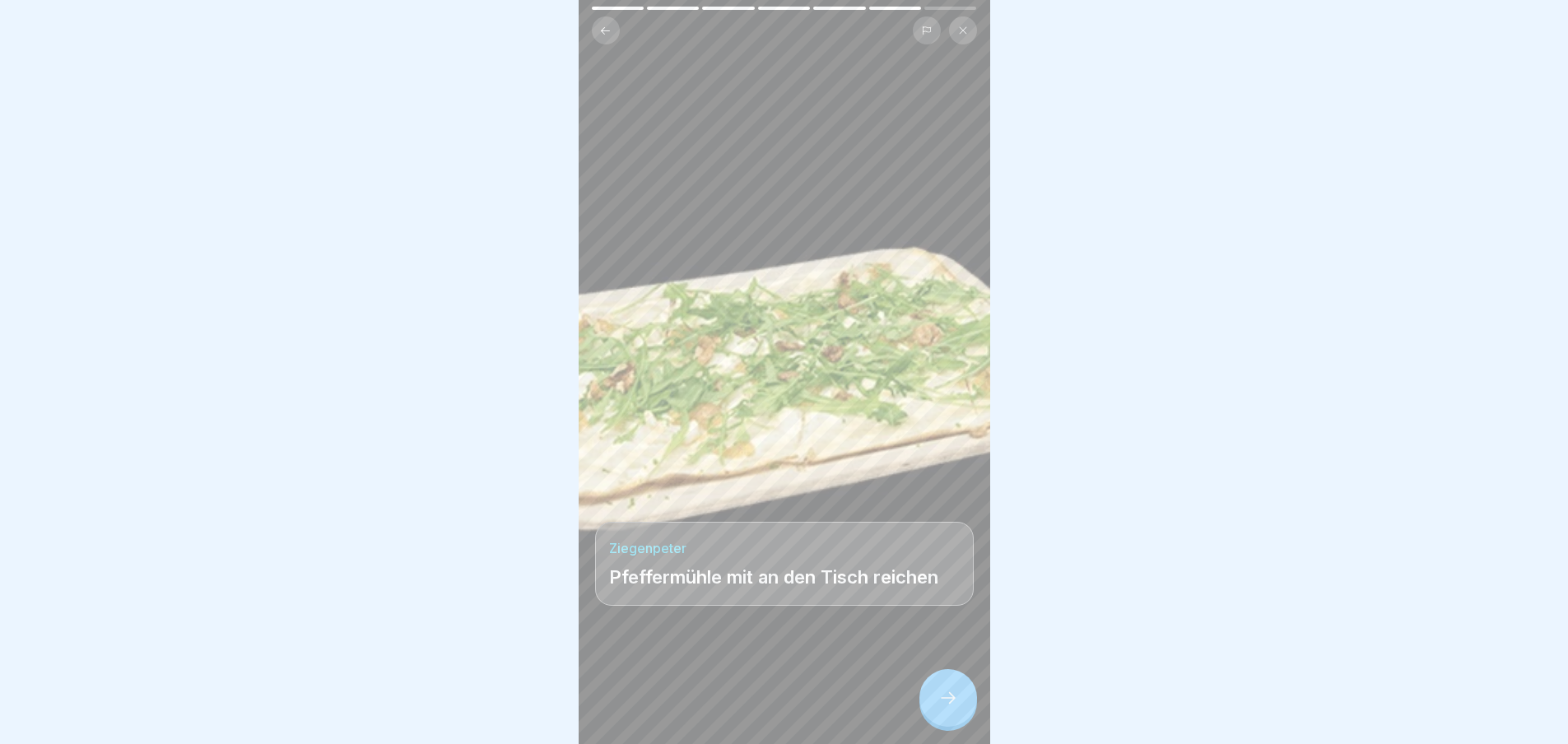
click at [953, 704] on icon at bounding box center [948, 698] width 15 height 12
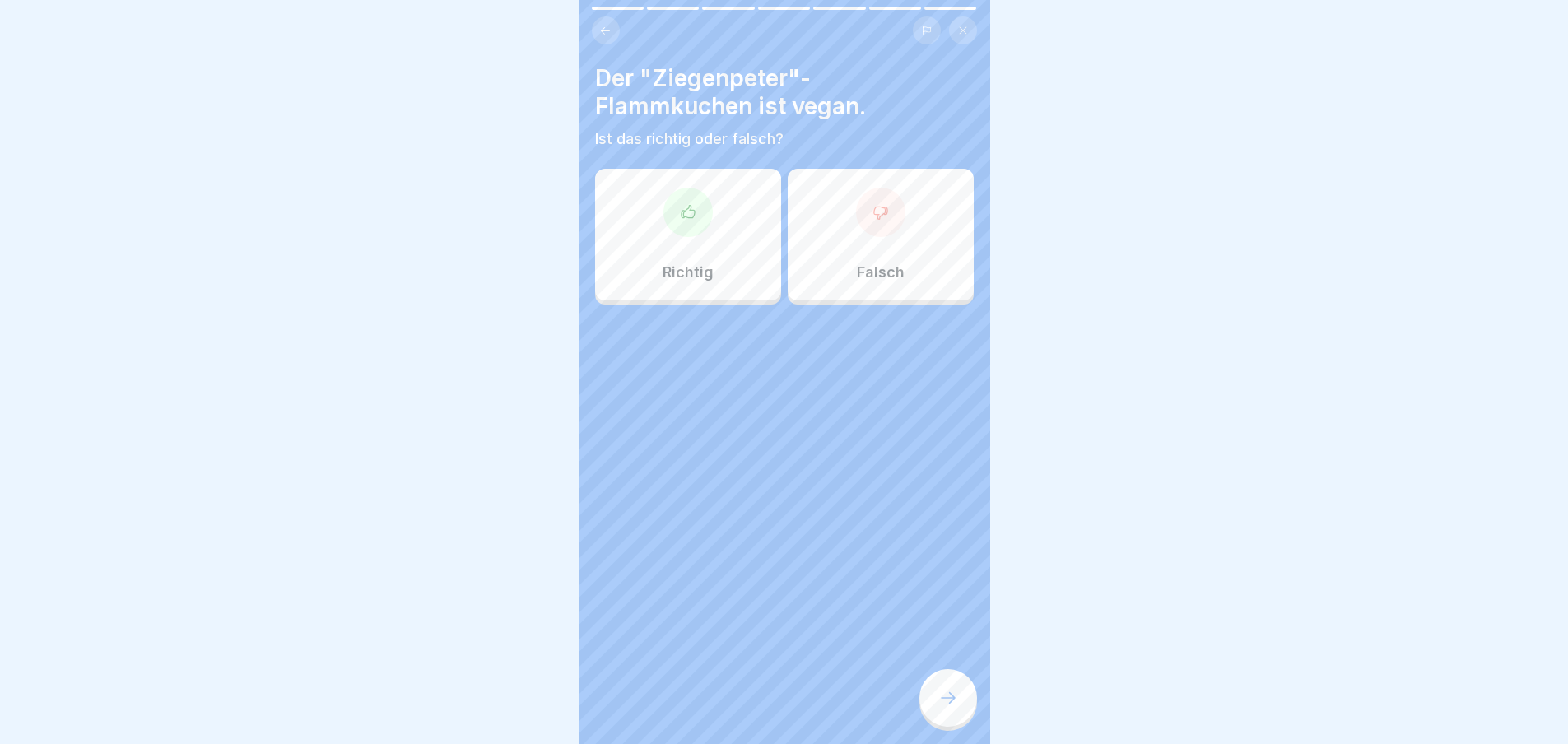
click at [922, 705] on div at bounding box center [948, 698] width 58 height 58
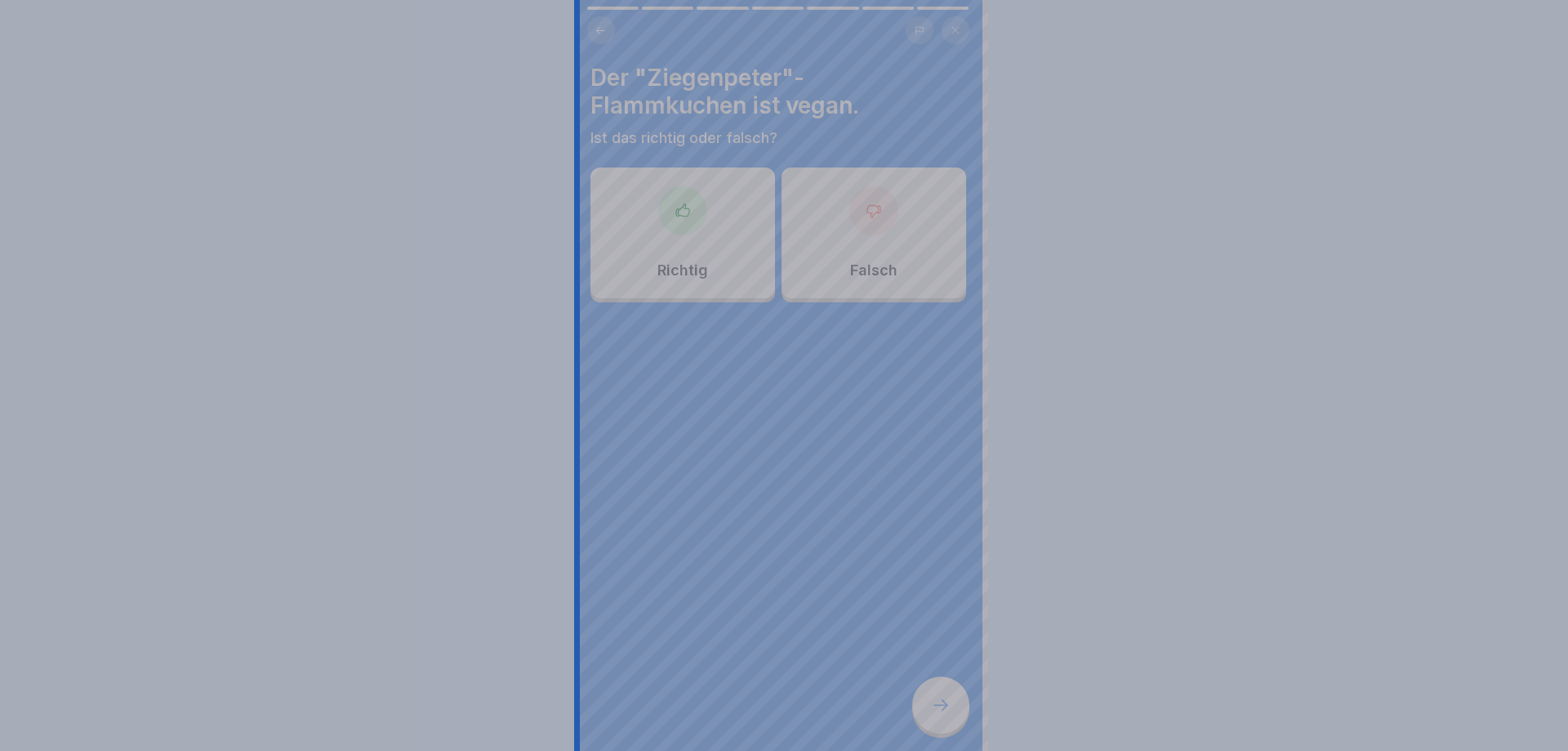
click at [915, 699] on div at bounding box center [784, 376] width 1568 height 751
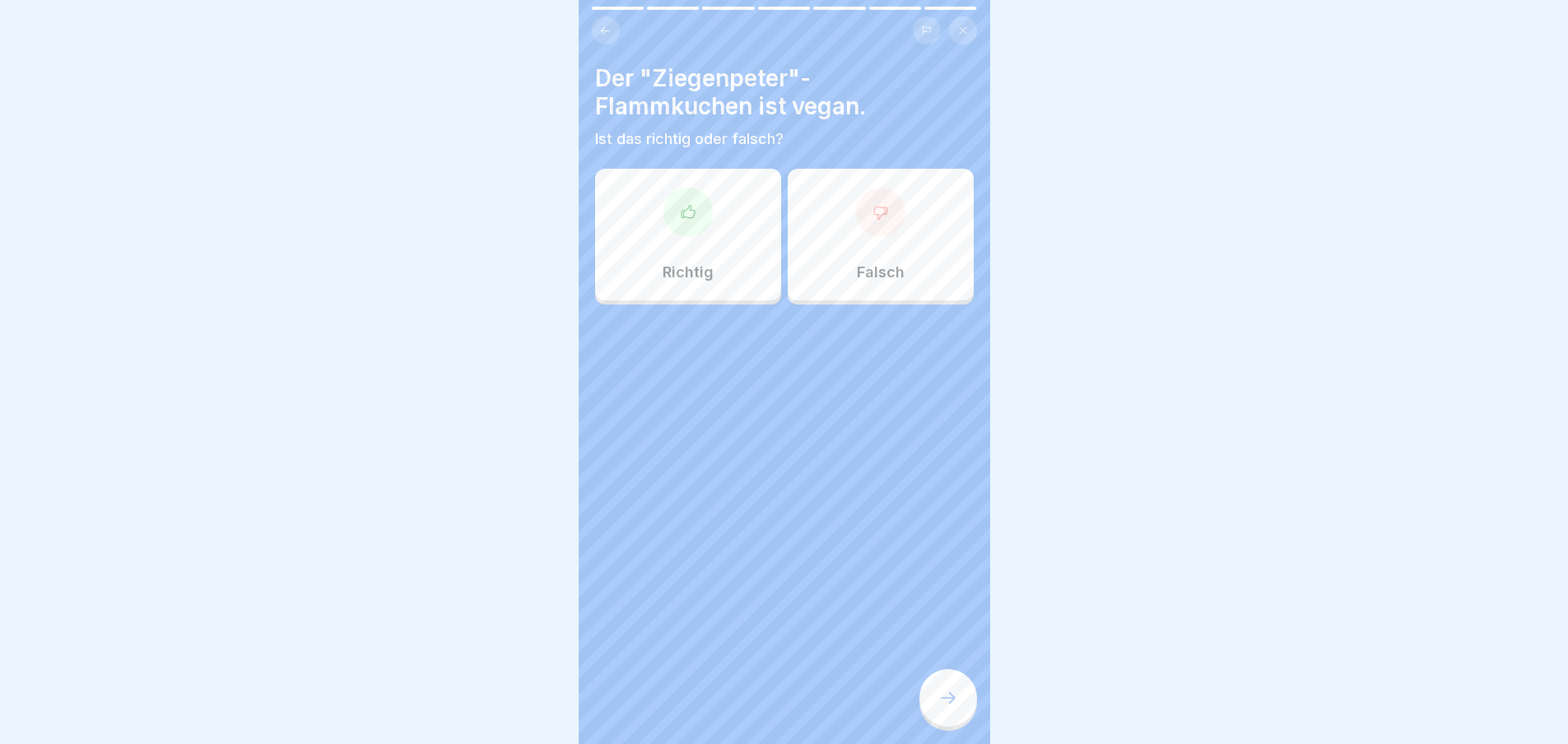
click at [658, 198] on div "Richtig" at bounding box center [688, 234] width 186 height 132
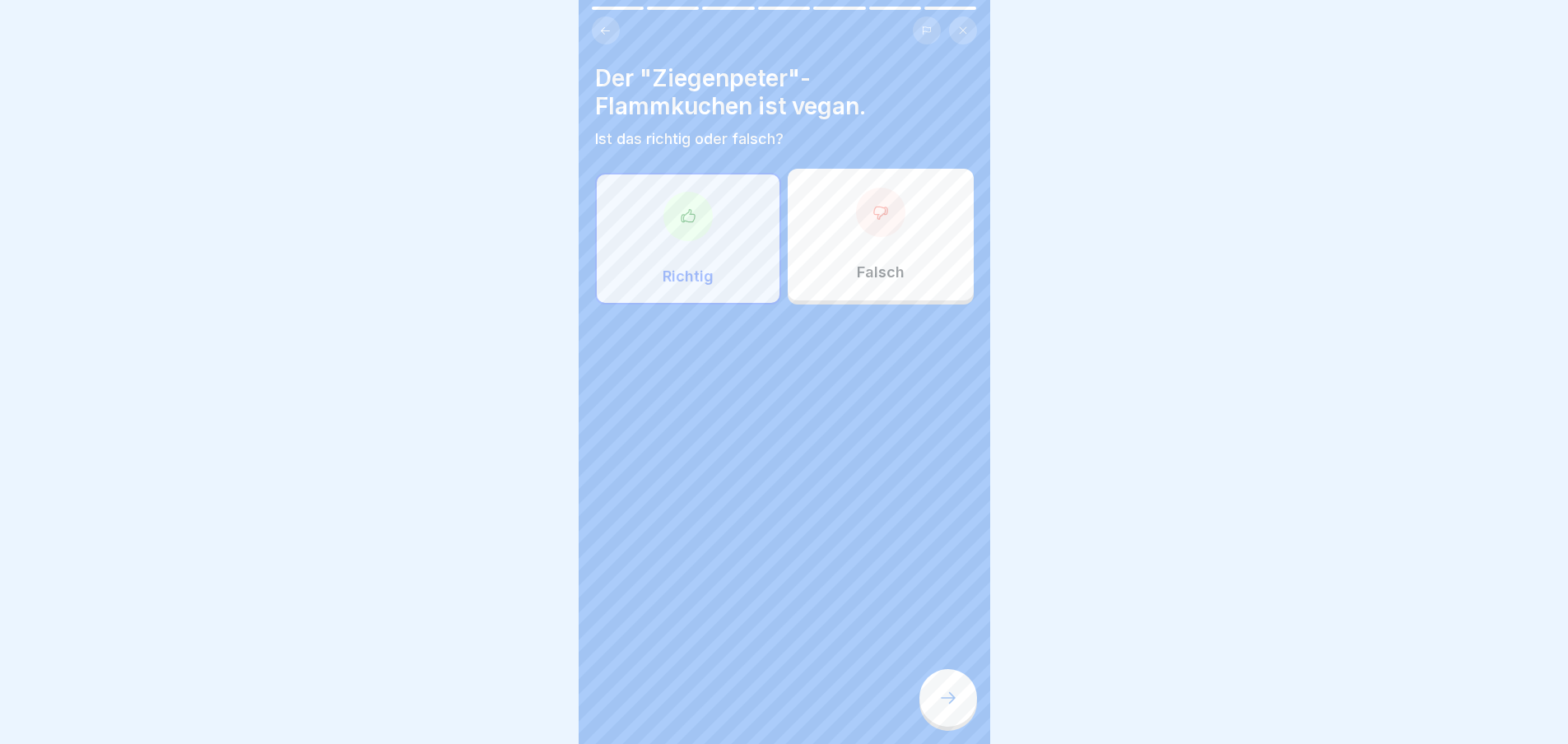
click at [844, 230] on div "Falsch" at bounding box center [880, 234] width 186 height 132
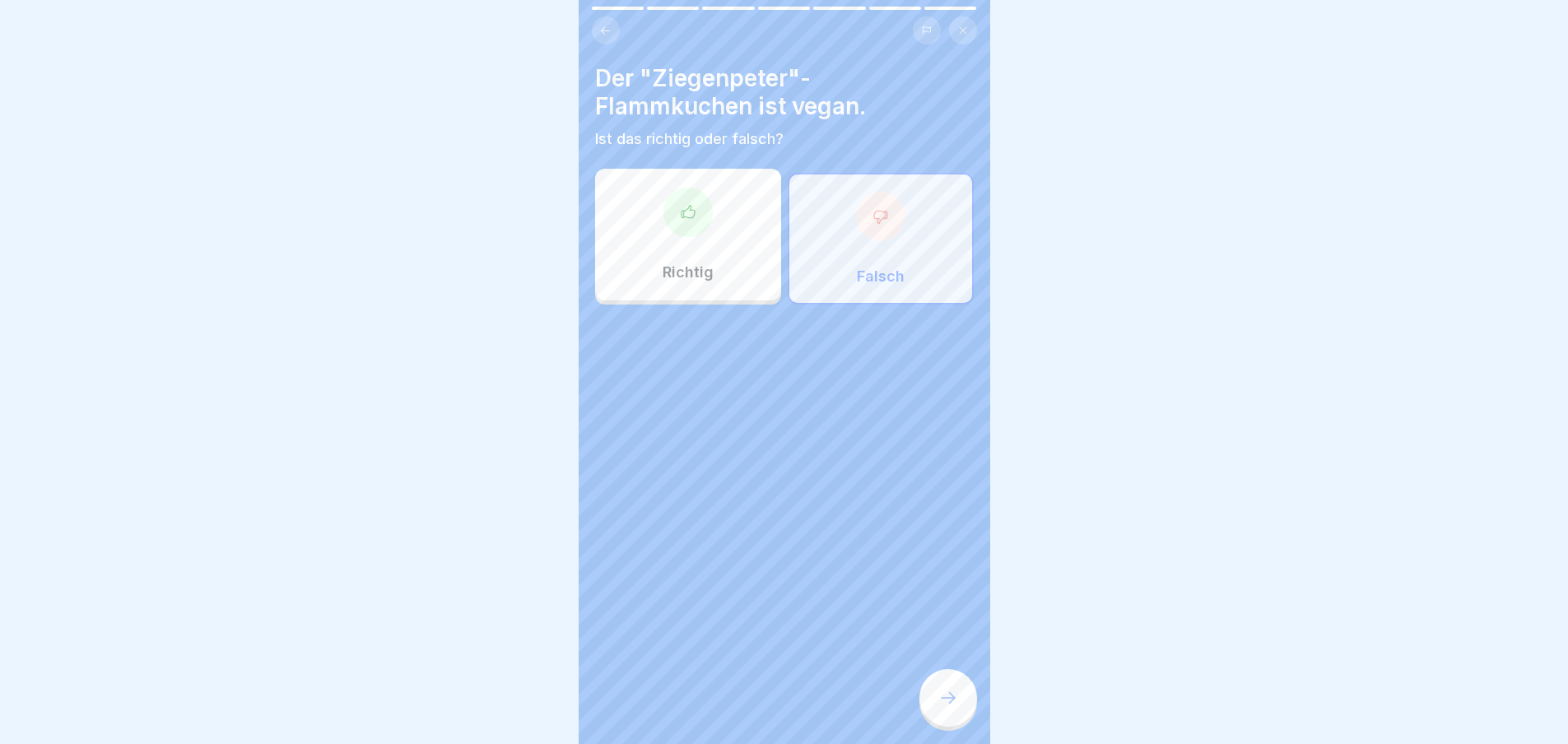
click at [949, 708] on icon at bounding box center [948, 699] width 20 height 20
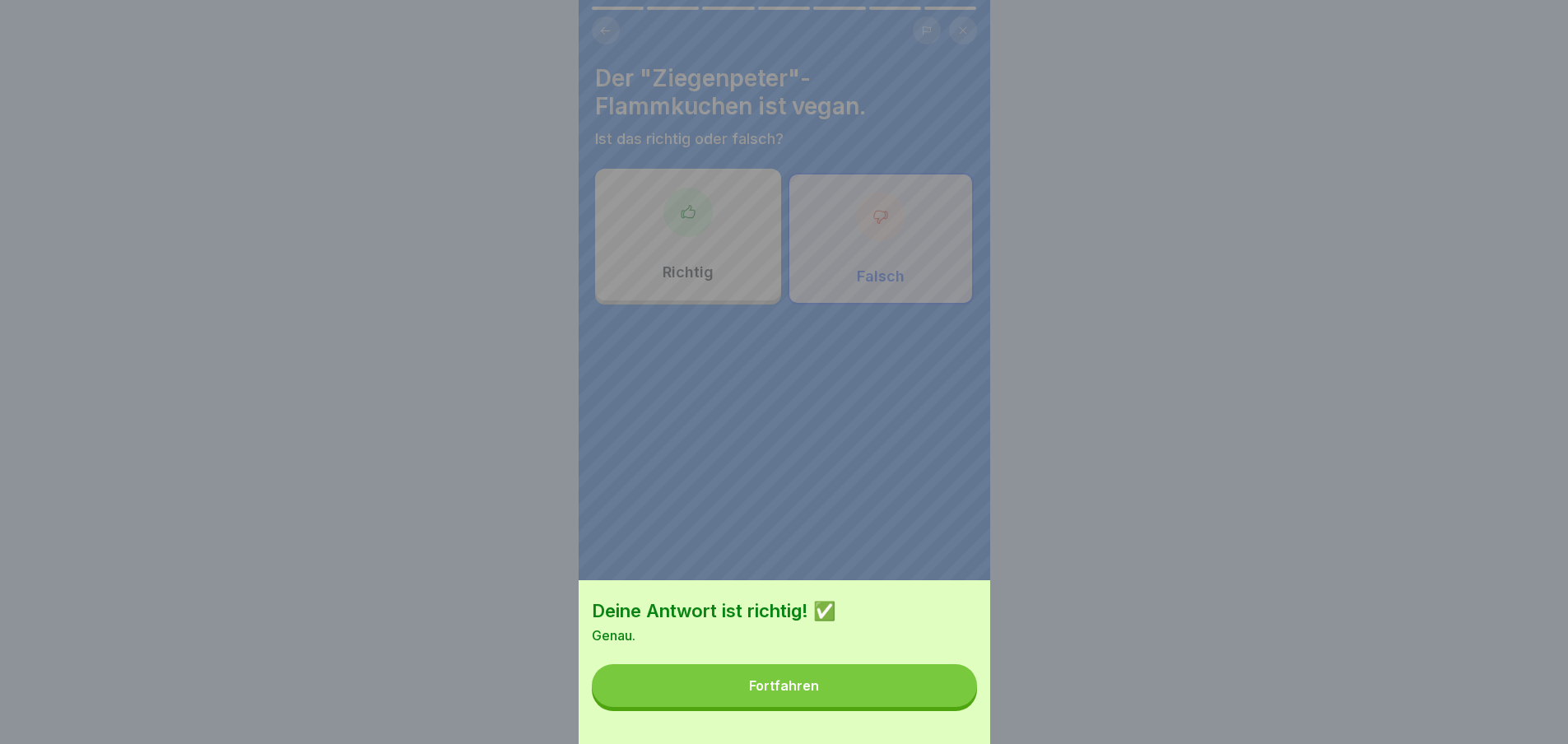
click at [947, 707] on button "Fortfahren" at bounding box center [784, 685] width 385 height 43
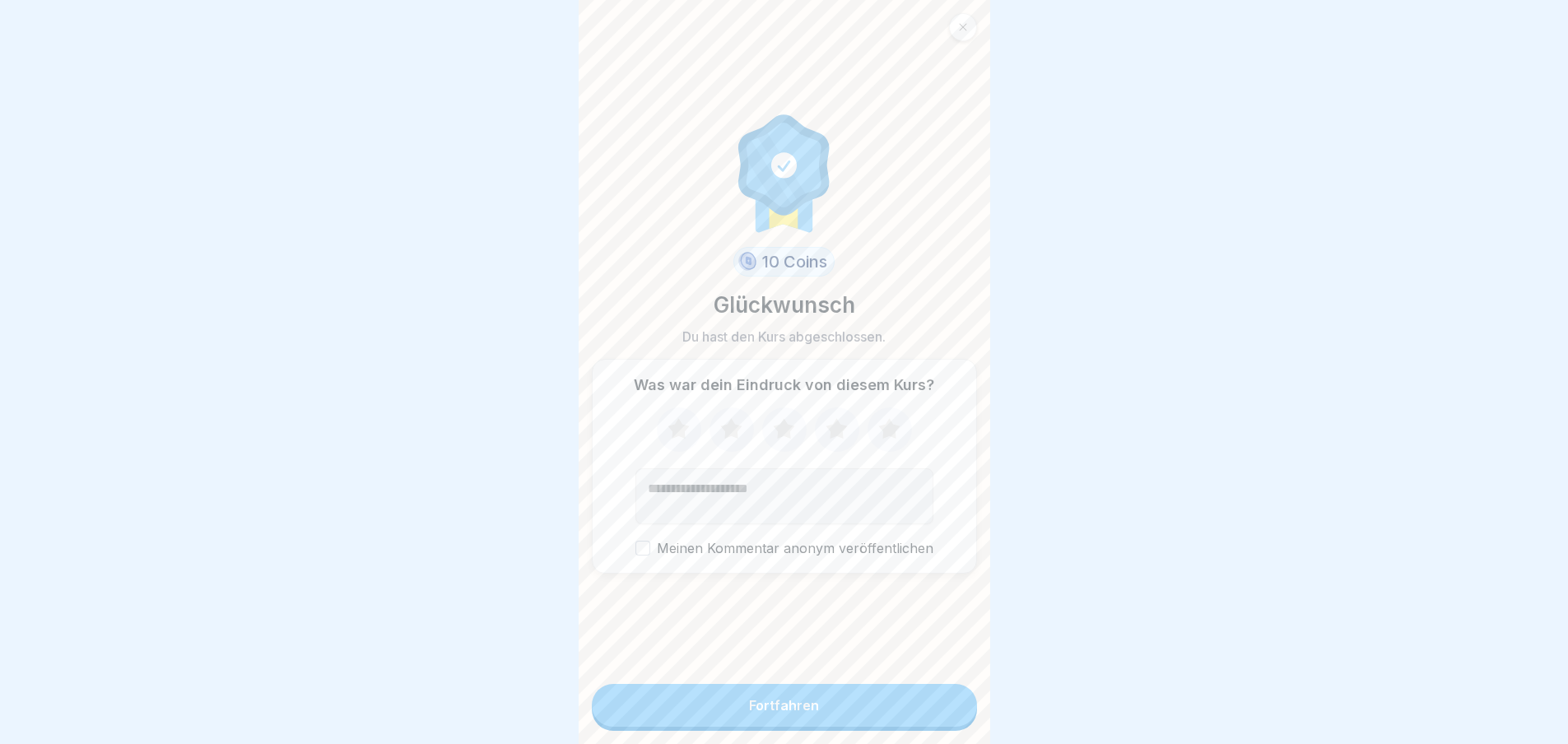
click at [947, 710] on button "Fortfahren" at bounding box center [784, 705] width 385 height 43
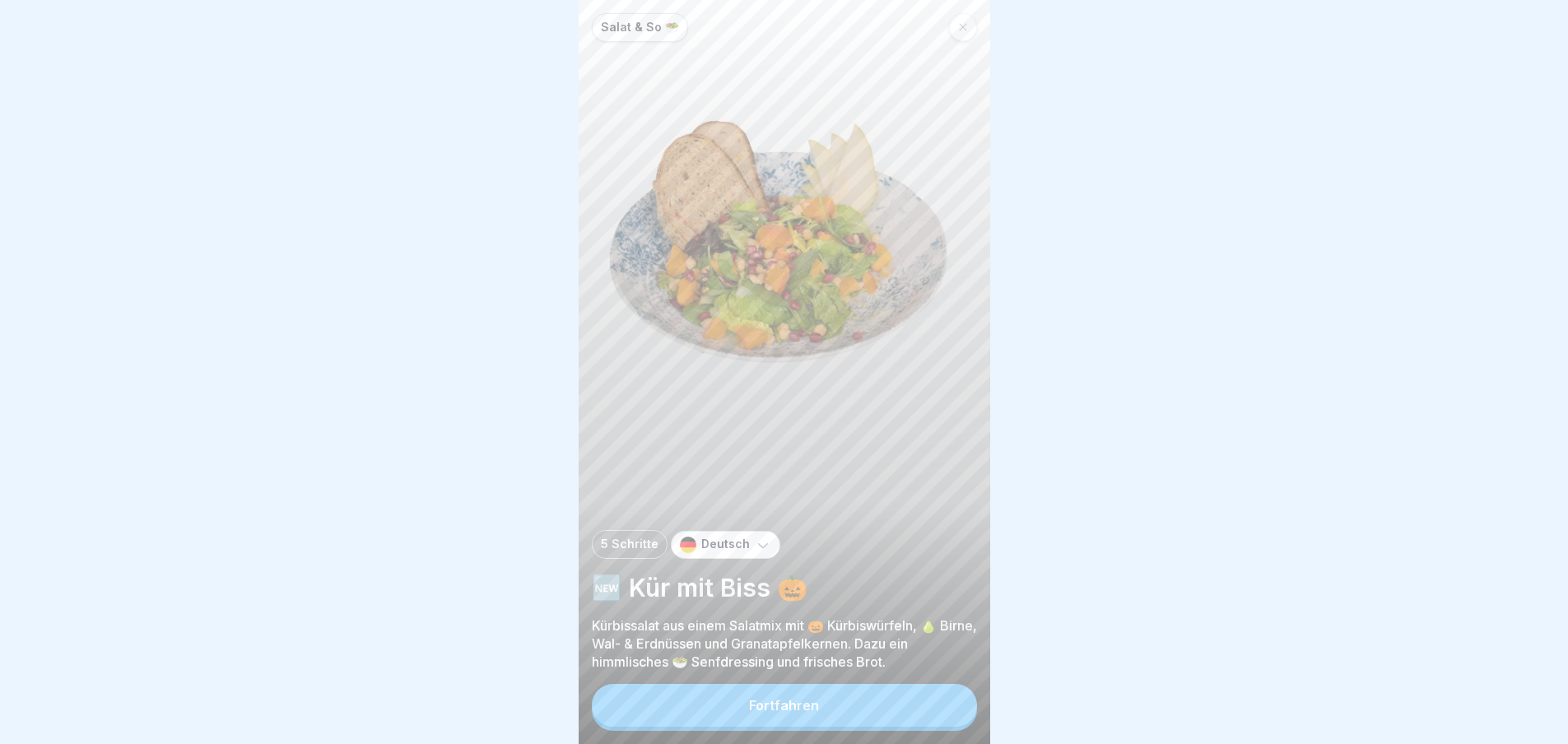
click at [932, 717] on button "Fortfahren" at bounding box center [784, 705] width 385 height 43
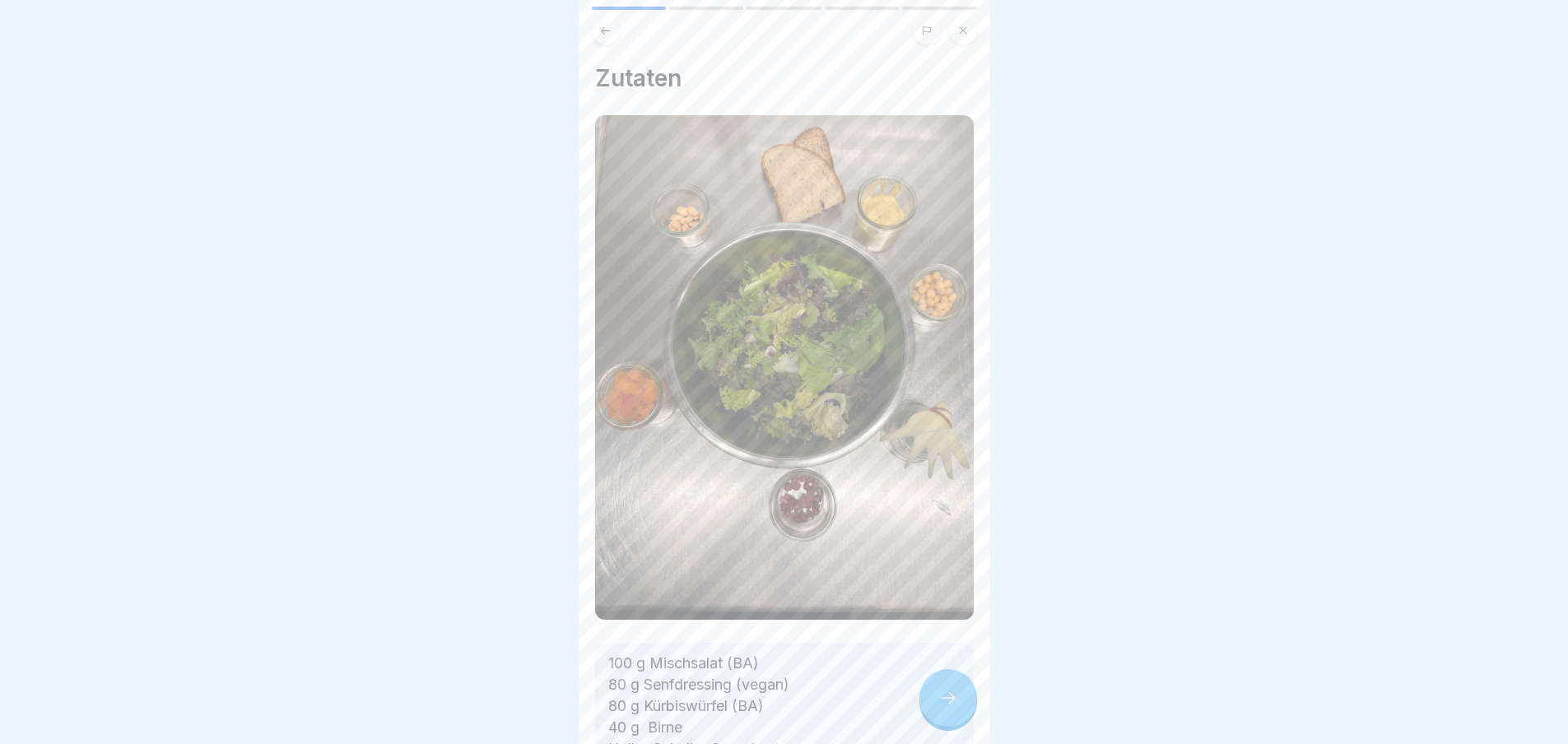
click at [932, 717] on div at bounding box center [948, 698] width 58 height 58
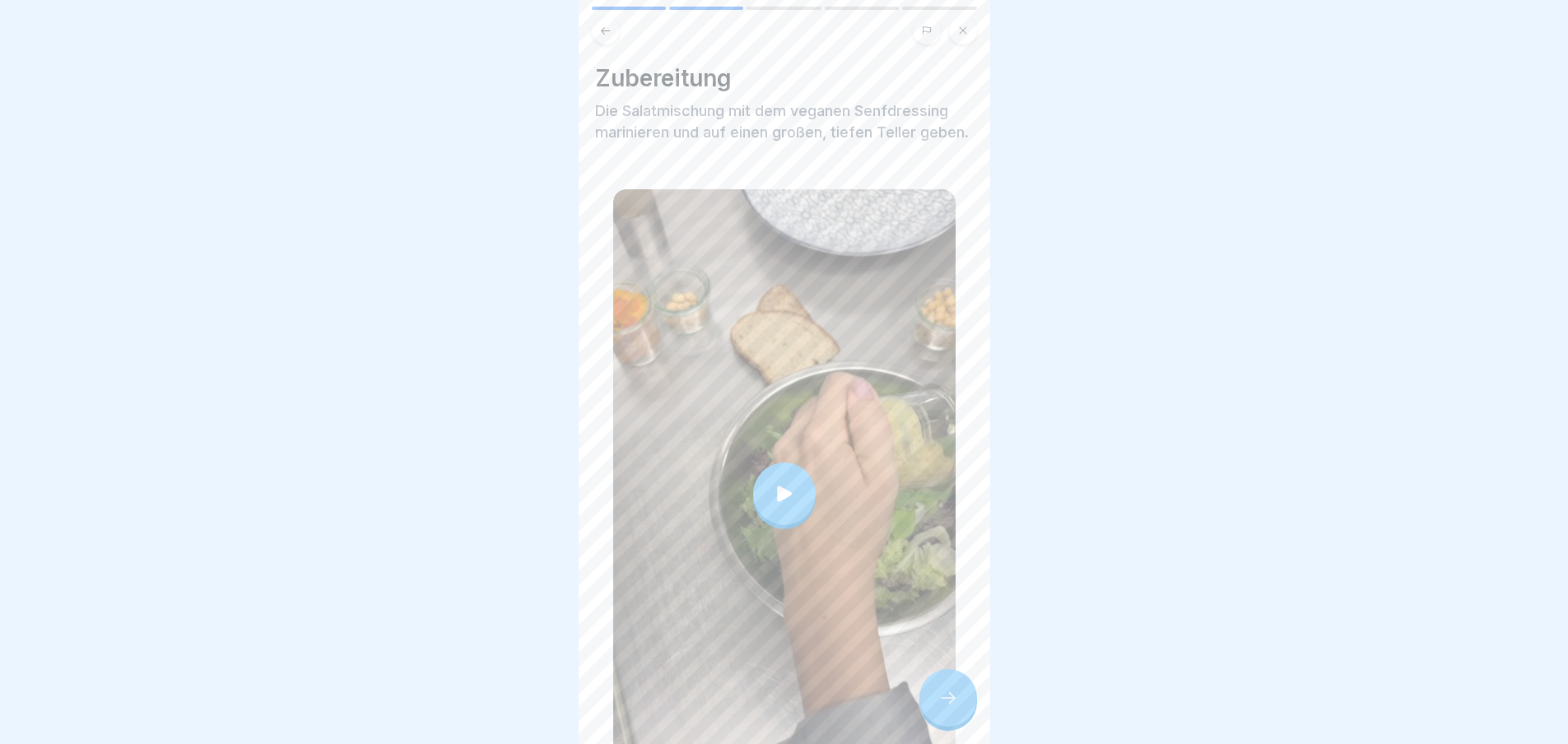
click at [932, 717] on div at bounding box center [948, 698] width 58 height 58
click at [931, 706] on div at bounding box center [948, 698] width 58 height 58
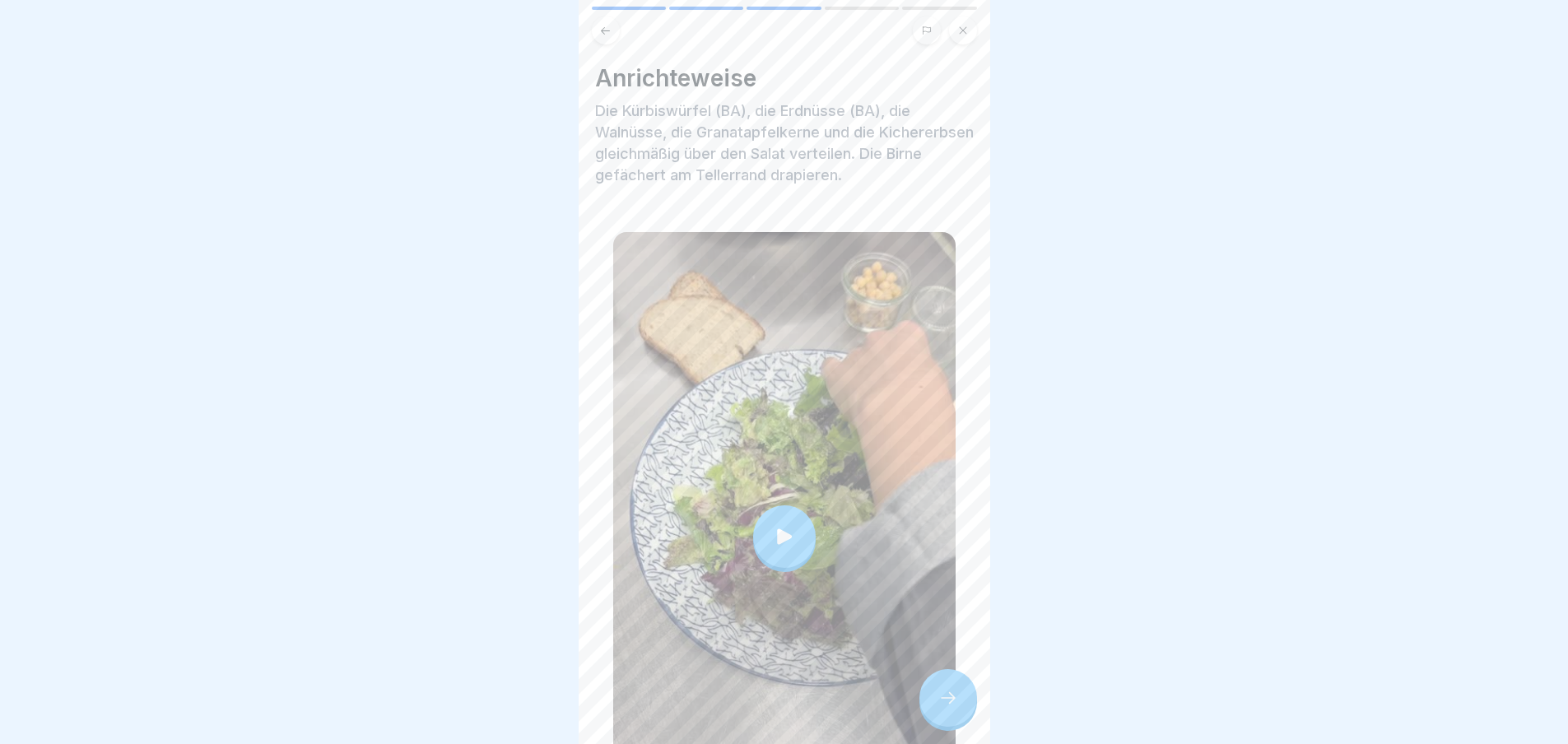
click at [946, 699] on div at bounding box center [948, 698] width 58 height 58
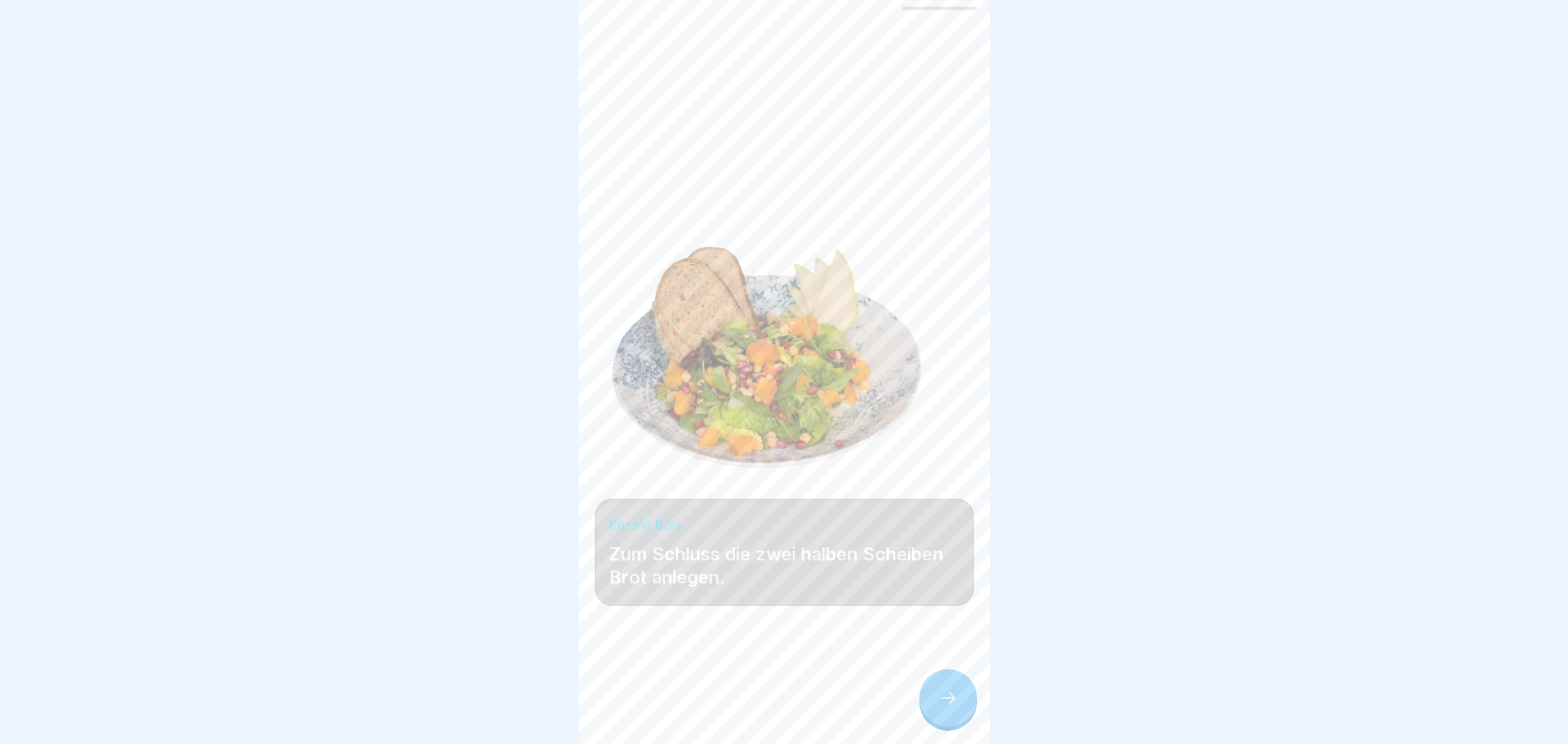
click at [946, 699] on div at bounding box center [948, 698] width 58 height 58
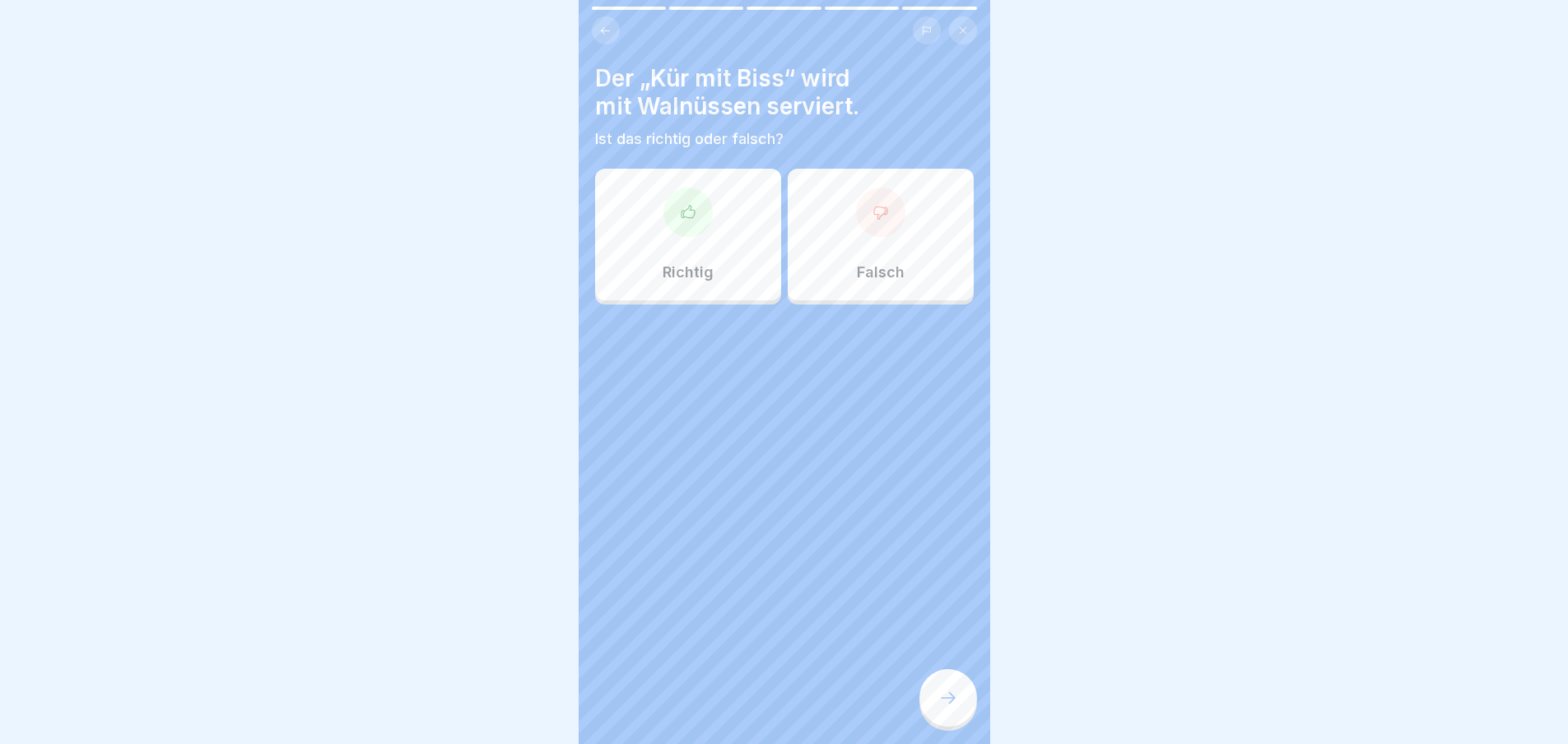
click at [946, 699] on div at bounding box center [948, 698] width 58 height 58
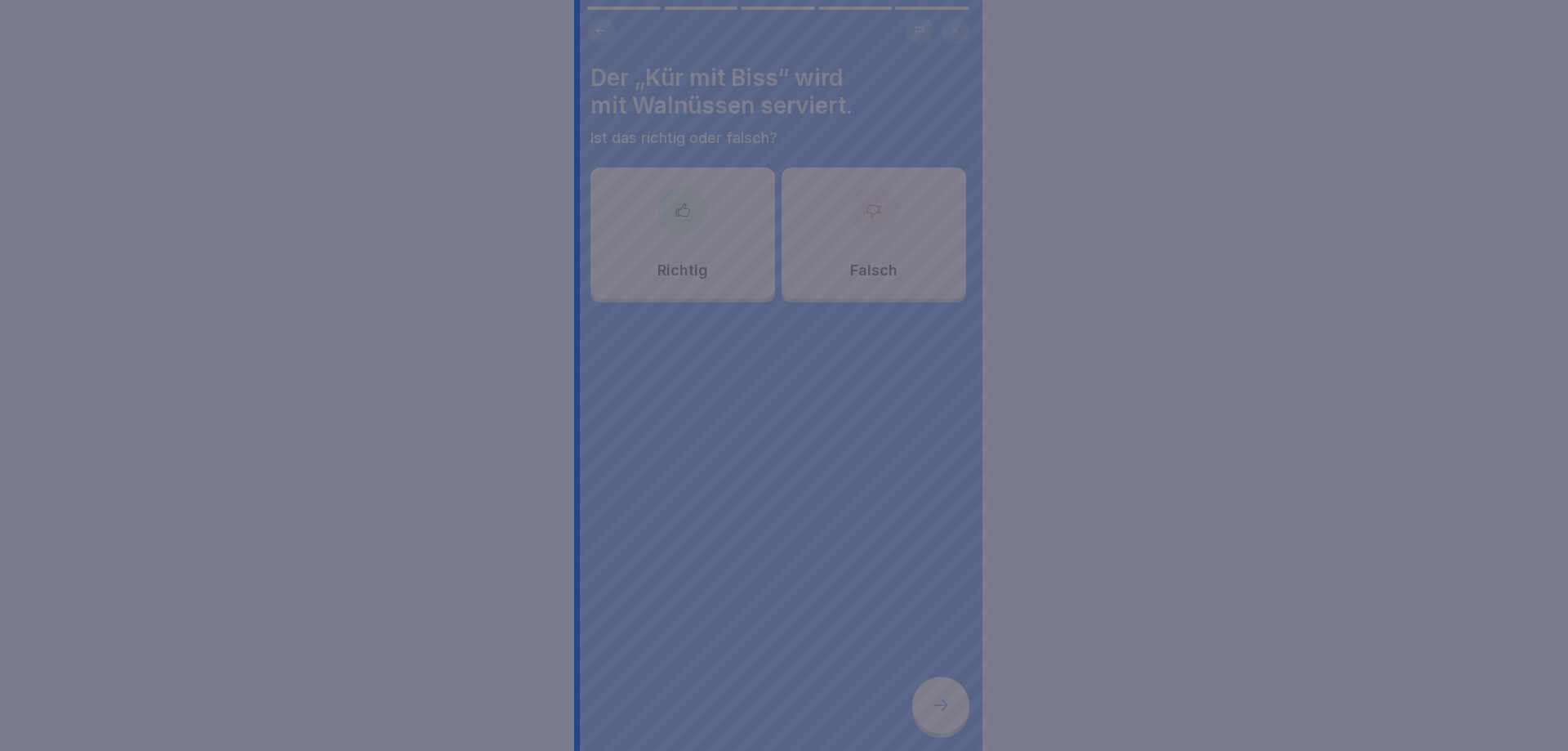
click at [939, 694] on div at bounding box center [784, 376] width 1568 height 751
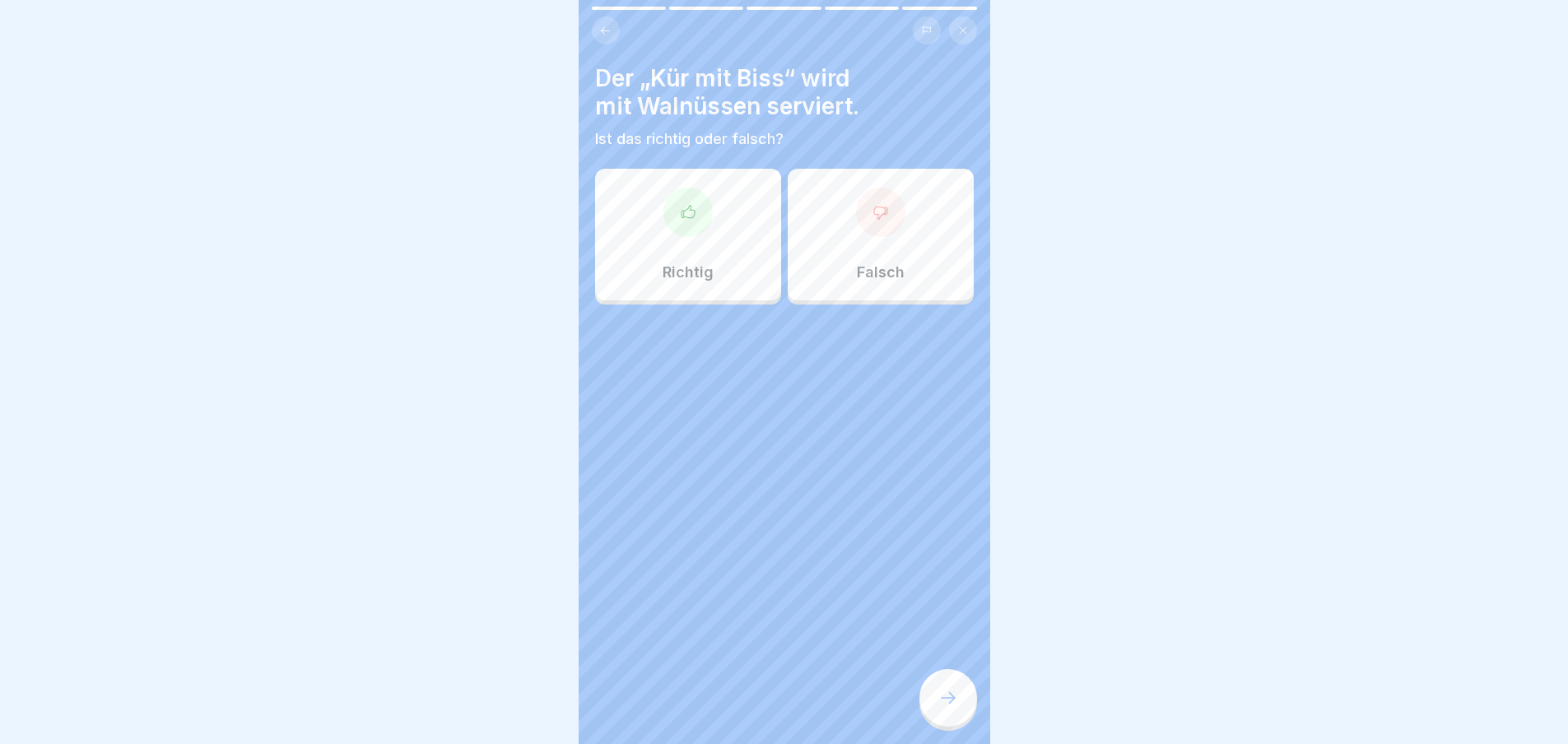
click at [657, 223] on div "Richtig" at bounding box center [688, 234] width 186 height 132
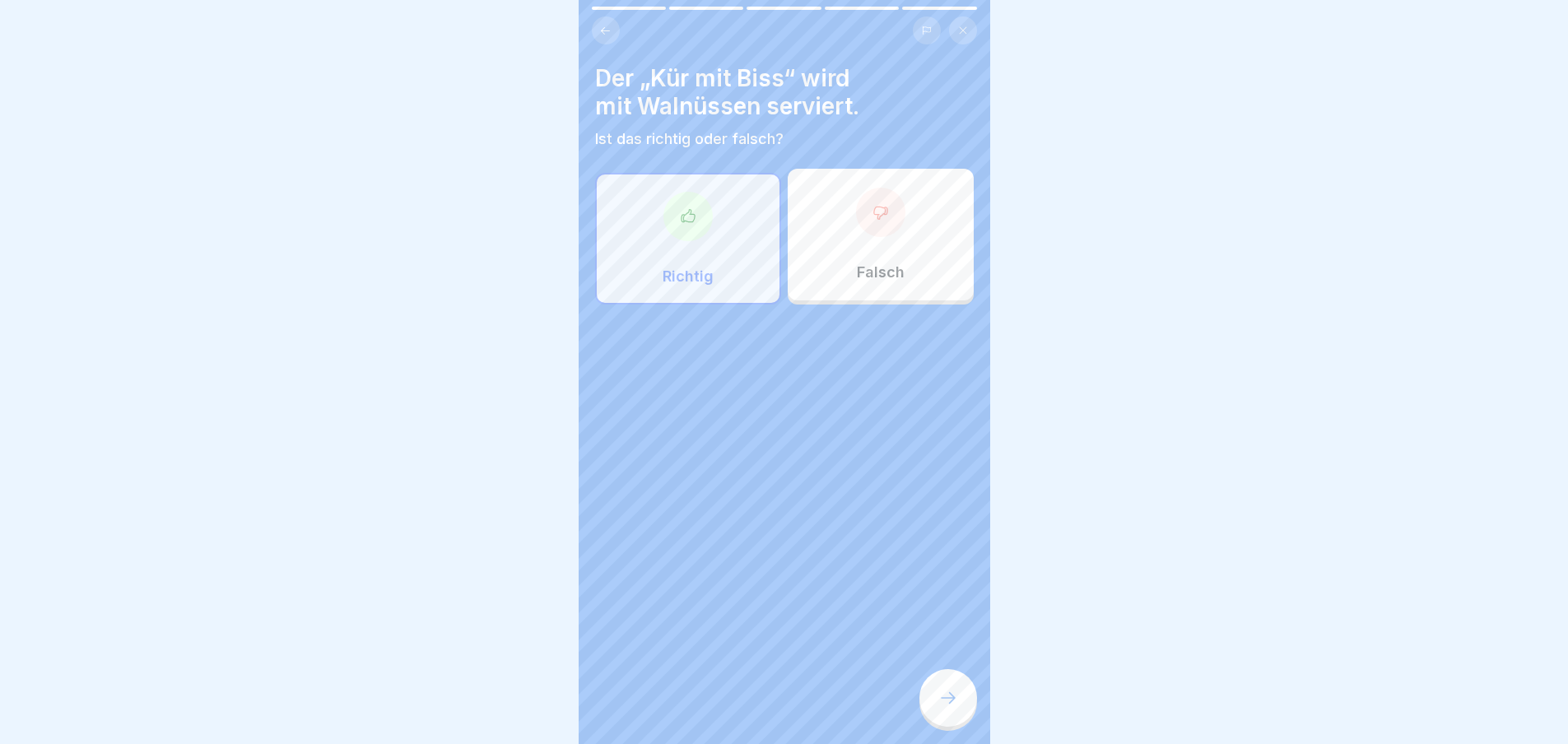
click at [942, 708] on icon at bounding box center [948, 699] width 20 height 20
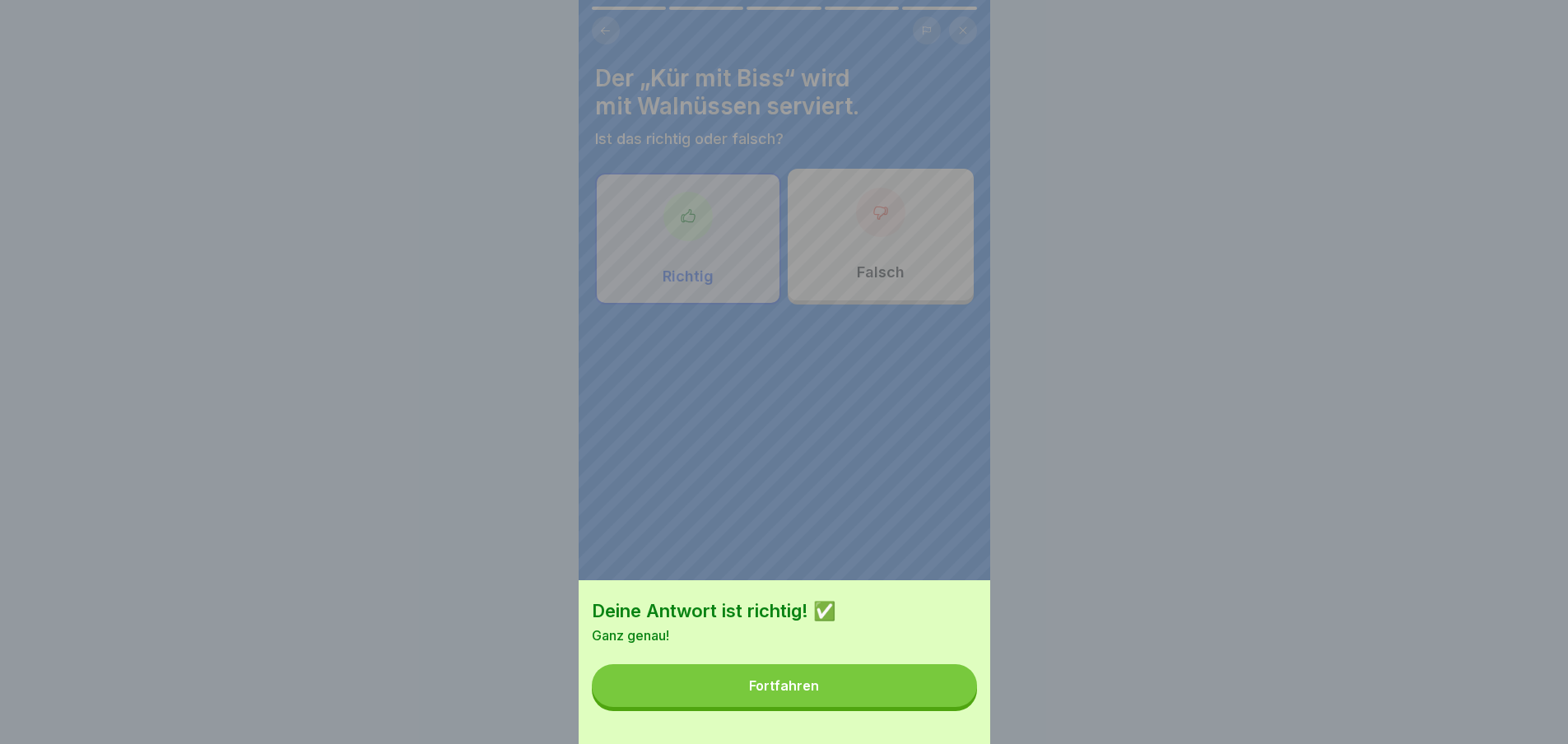
click at [942, 707] on button "Fortfahren" at bounding box center [784, 685] width 385 height 43
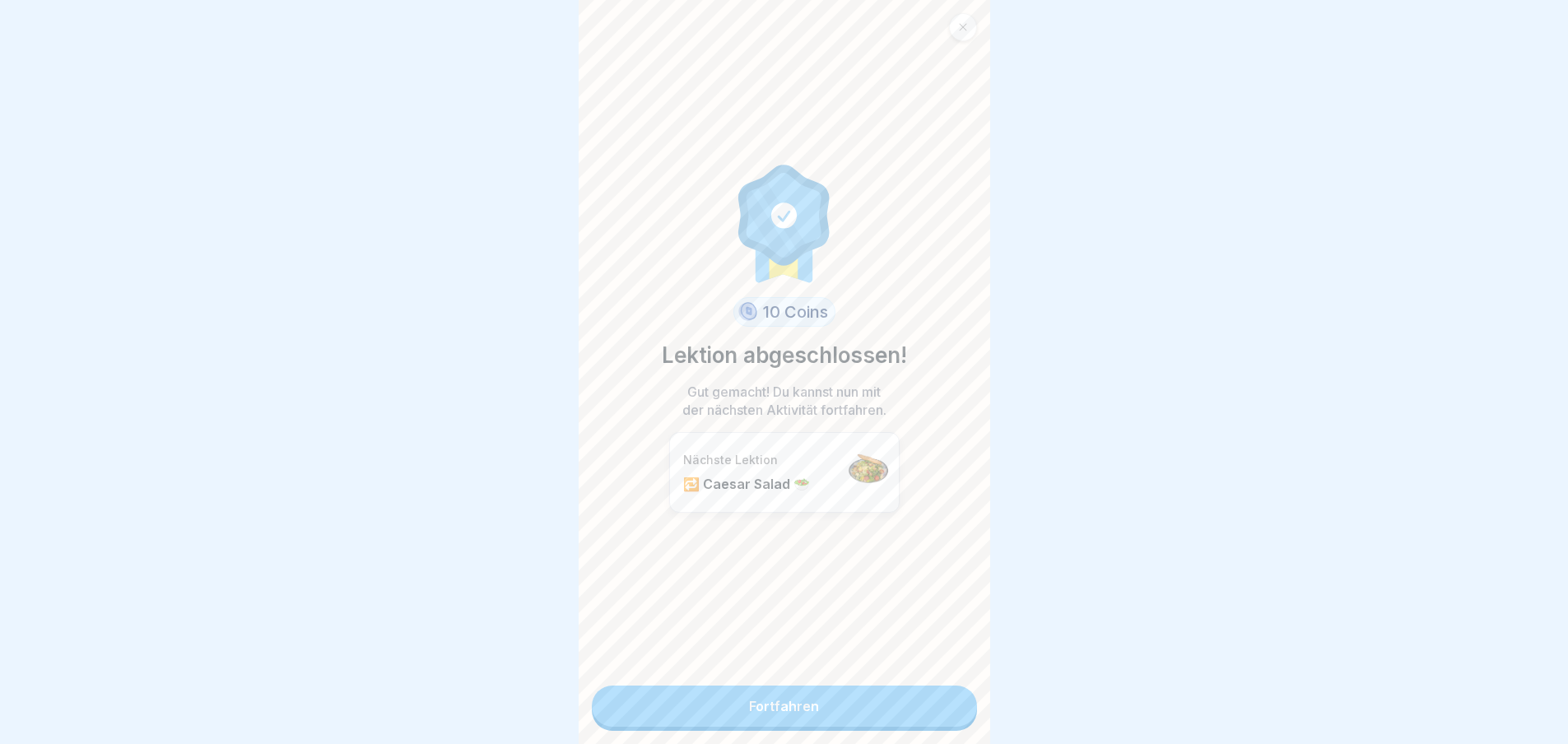
click at [942, 712] on link "Fortfahren" at bounding box center [784, 706] width 385 height 41
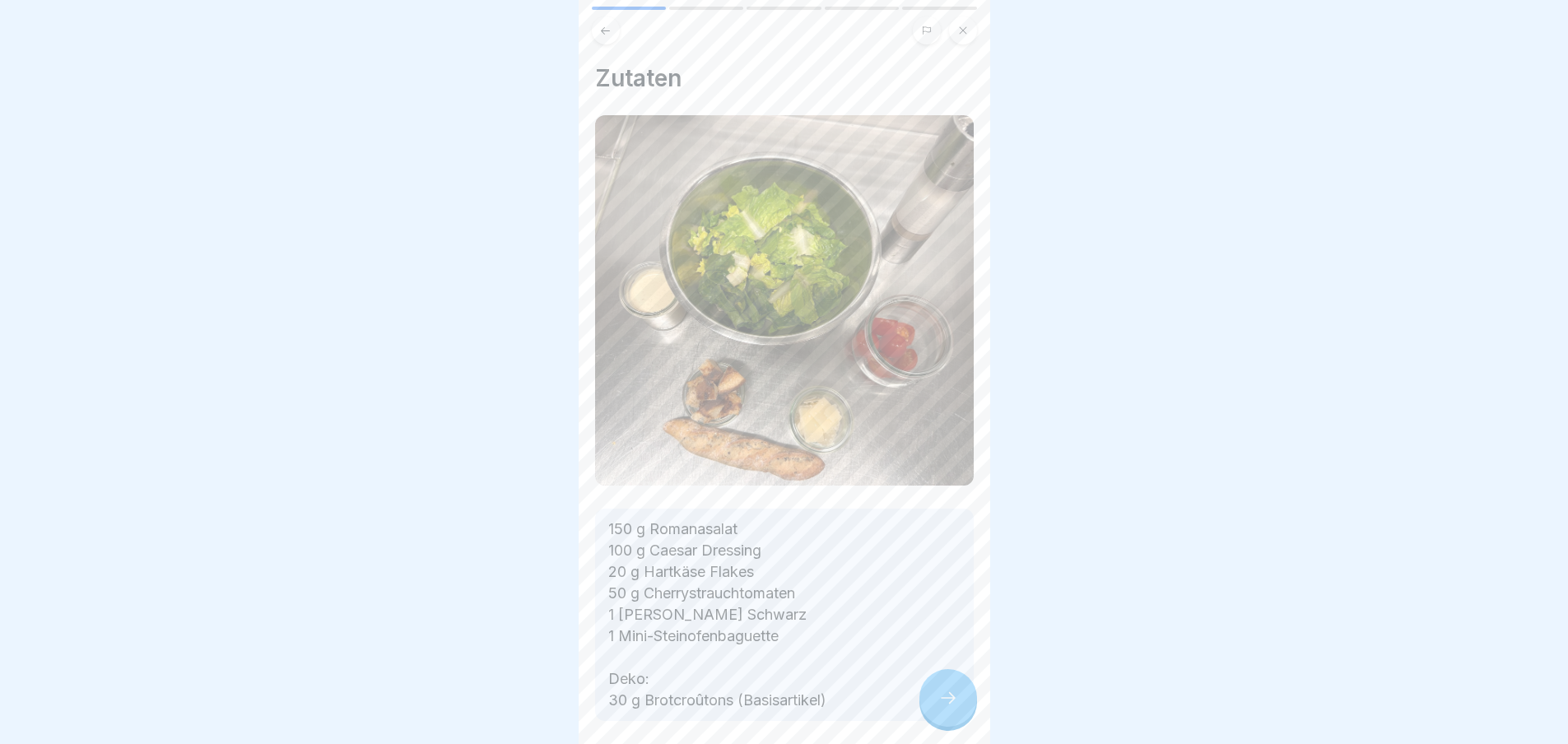
click at [942, 708] on icon at bounding box center [948, 699] width 20 height 20
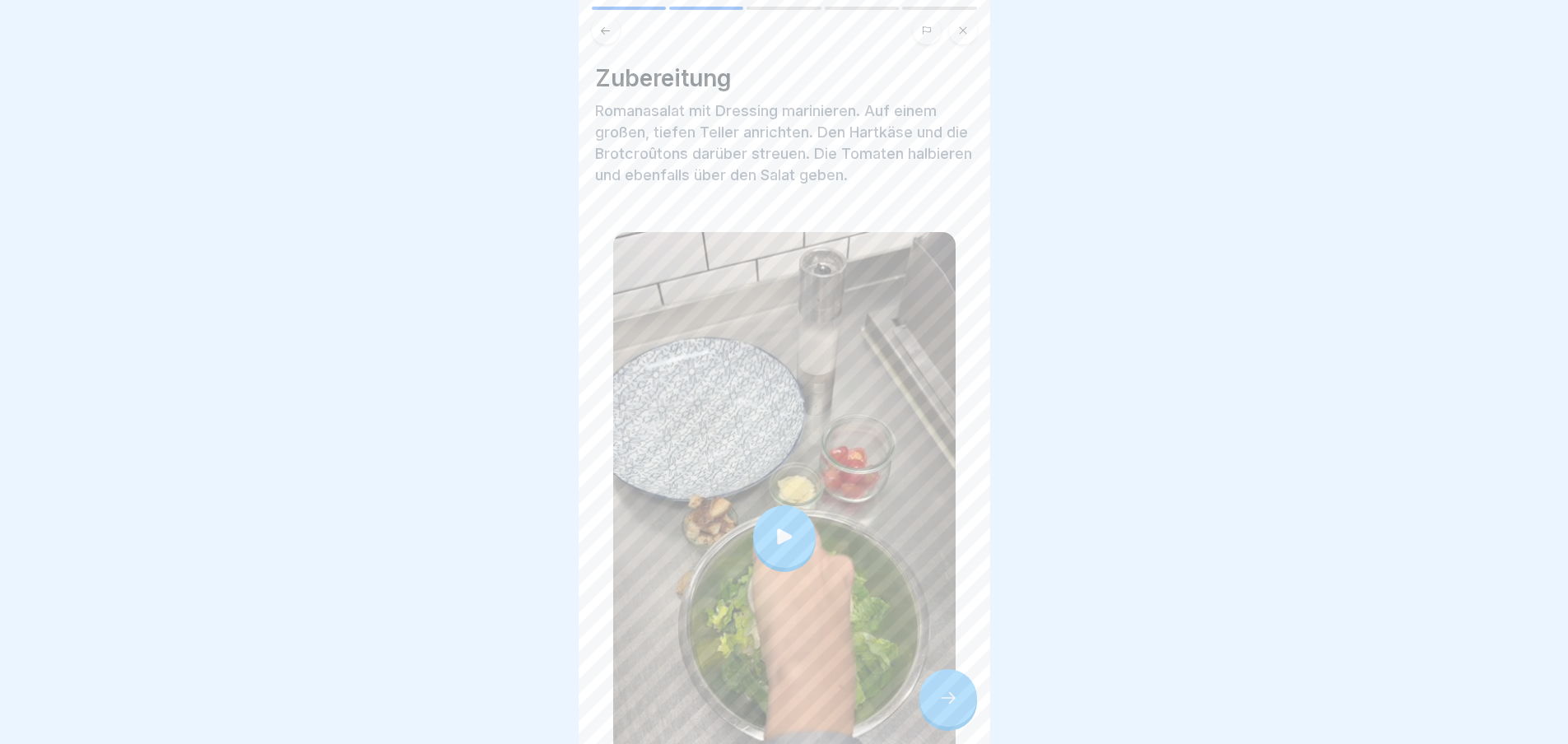
click at [942, 708] on icon at bounding box center [948, 699] width 20 height 20
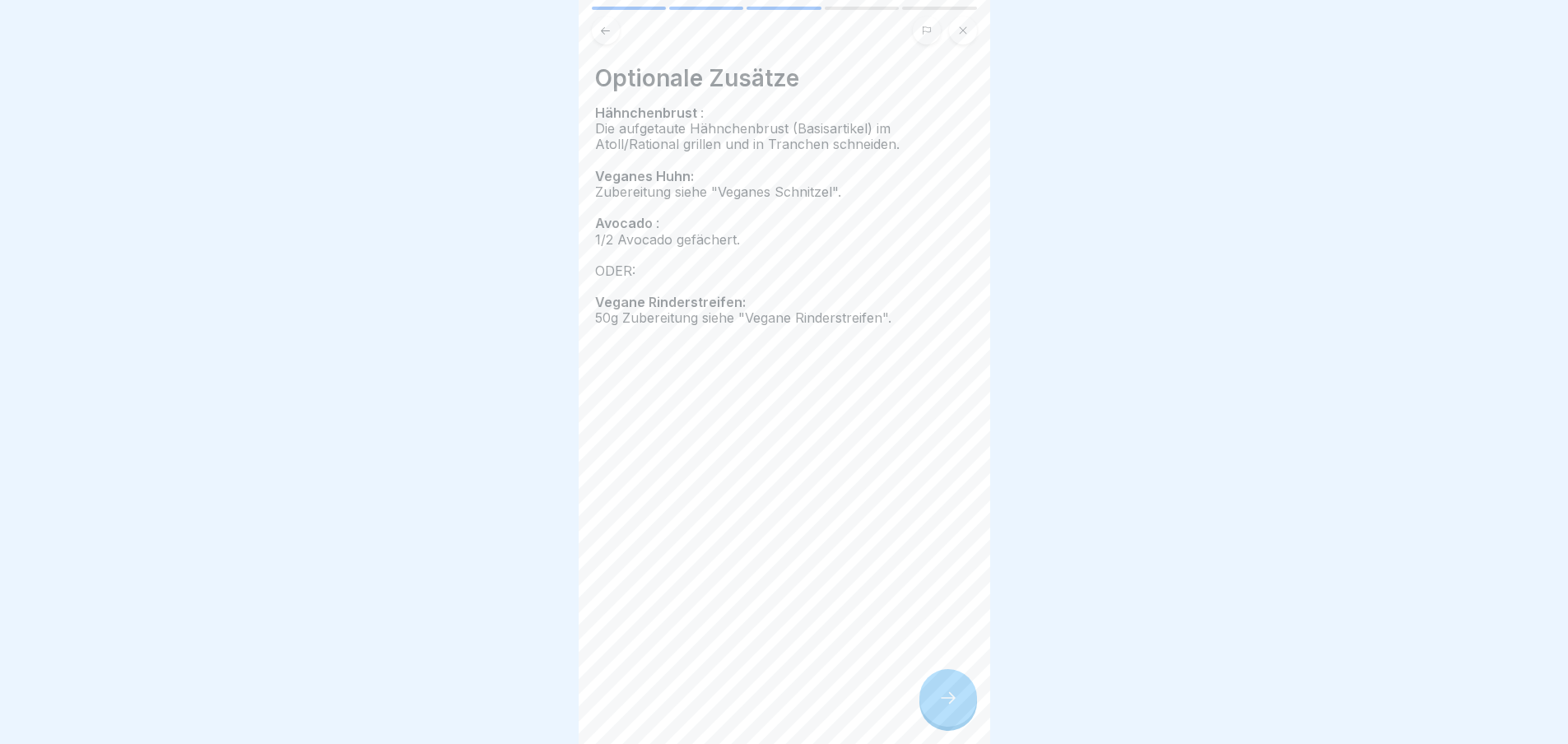
click at [942, 708] on icon at bounding box center [948, 699] width 20 height 20
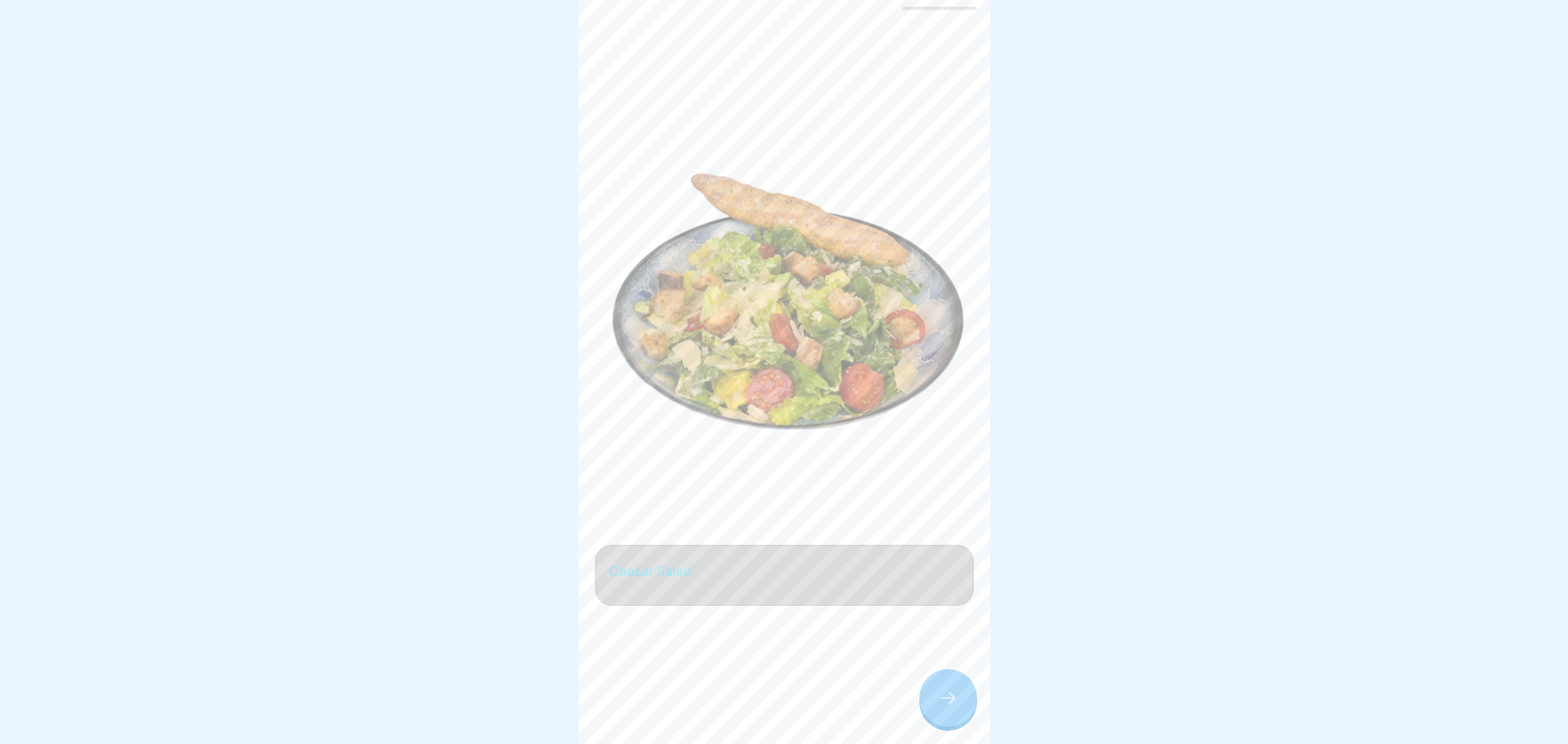
click at [942, 708] on icon at bounding box center [948, 699] width 20 height 20
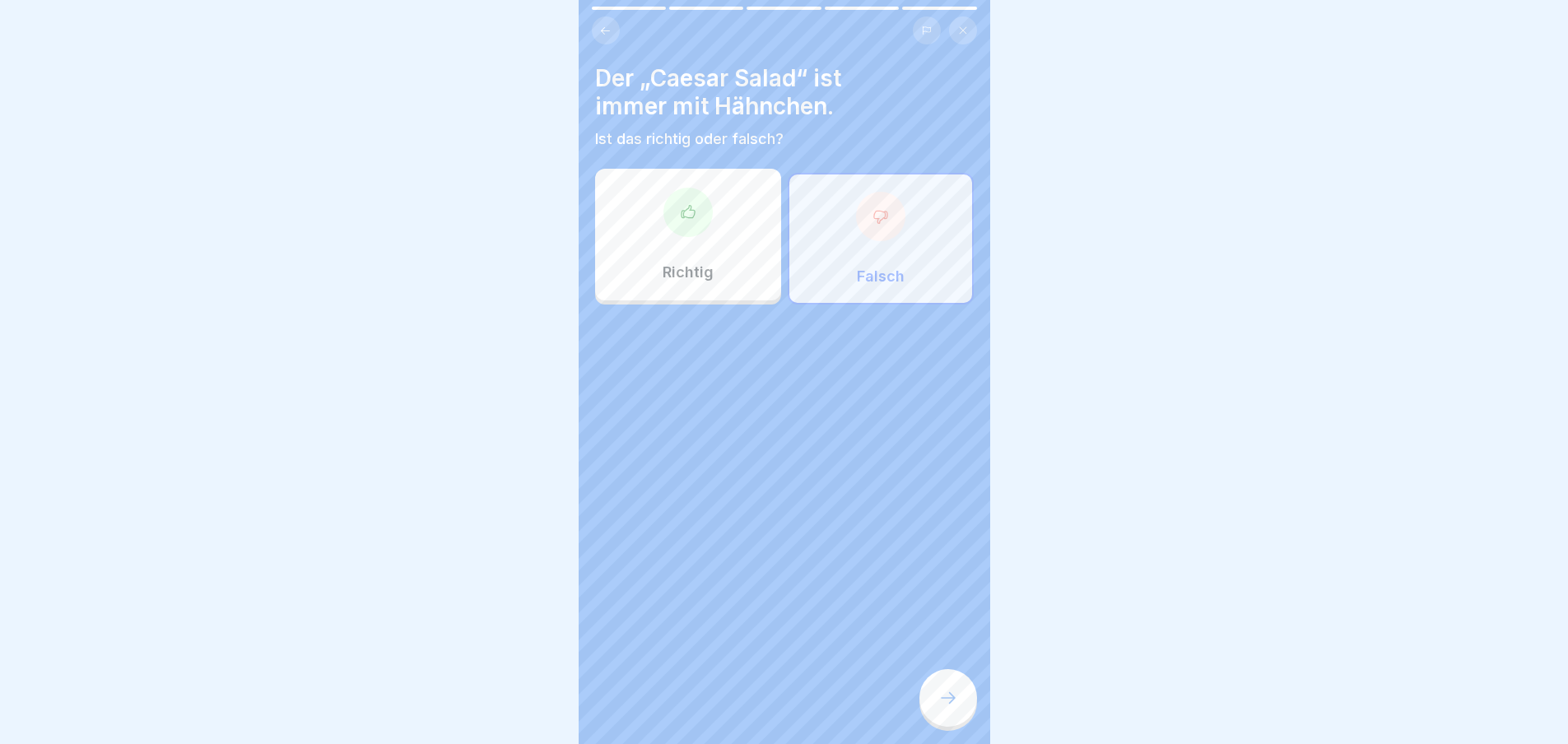
click at [939, 705] on icon at bounding box center [948, 699] width 20 height 20
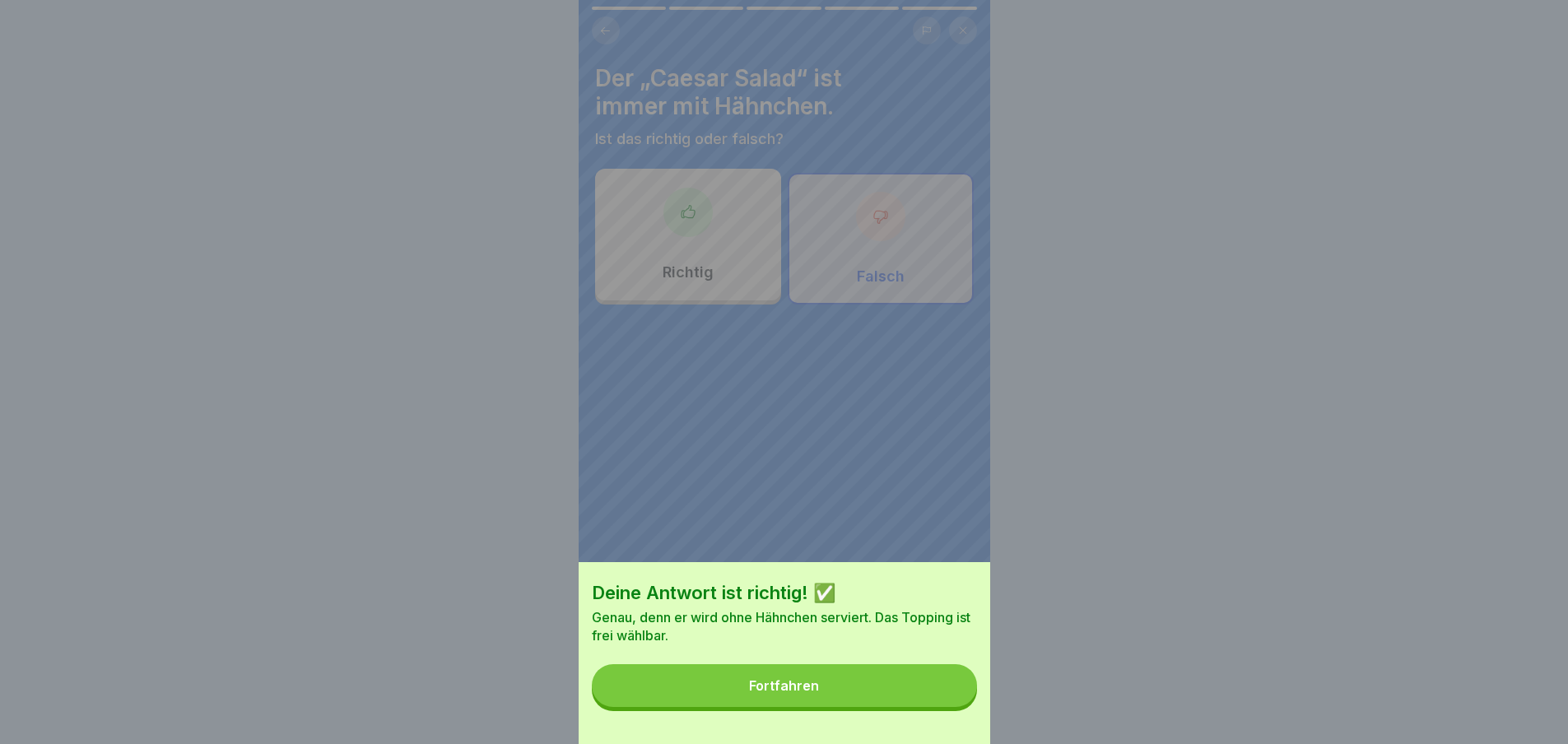
click at [932, 706] on button "Fortfahren" at bounding box center [784, 685] width 385 height 43
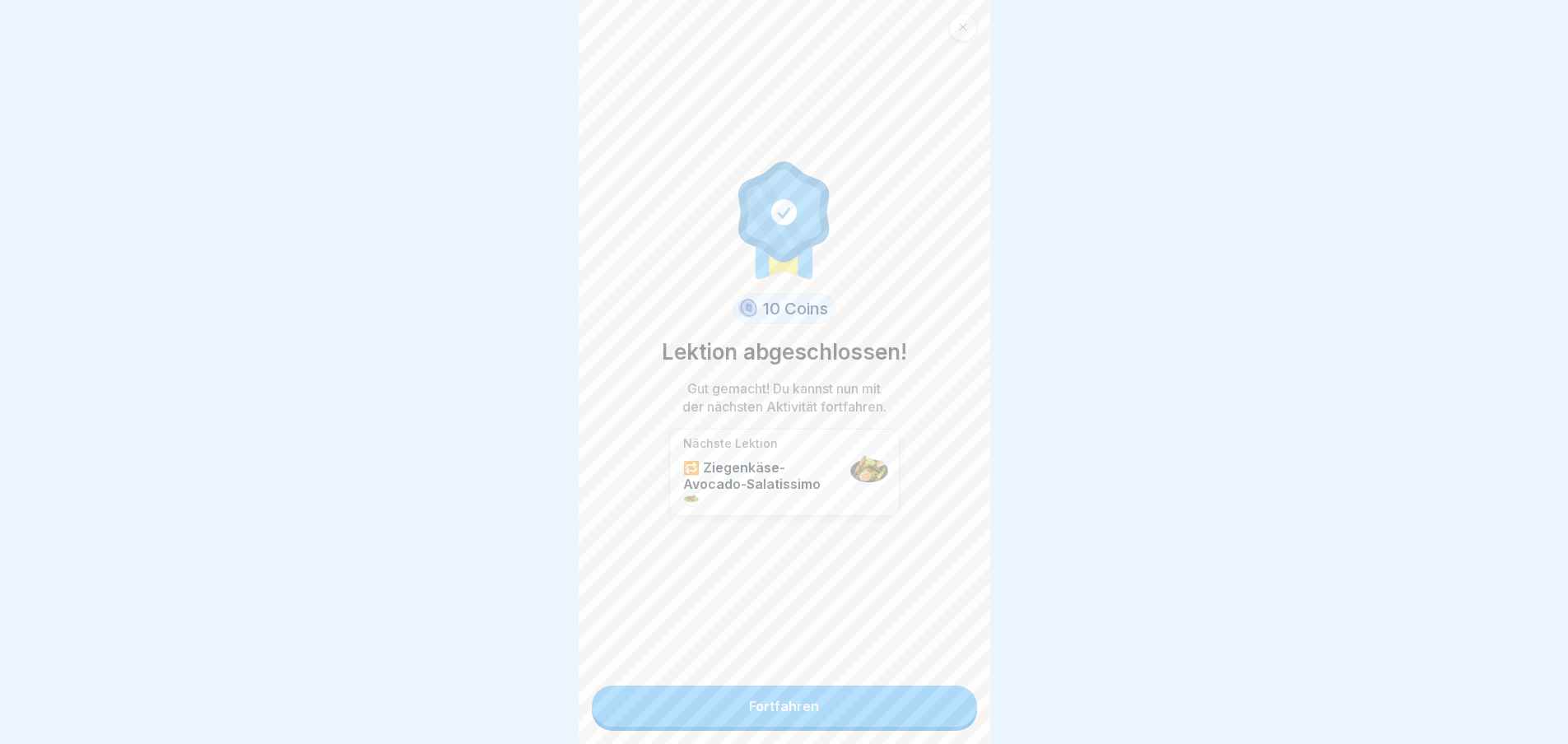
click at [893, 710] on link "Fortfahren" at bounding box center [784, 706] width 385 height 41
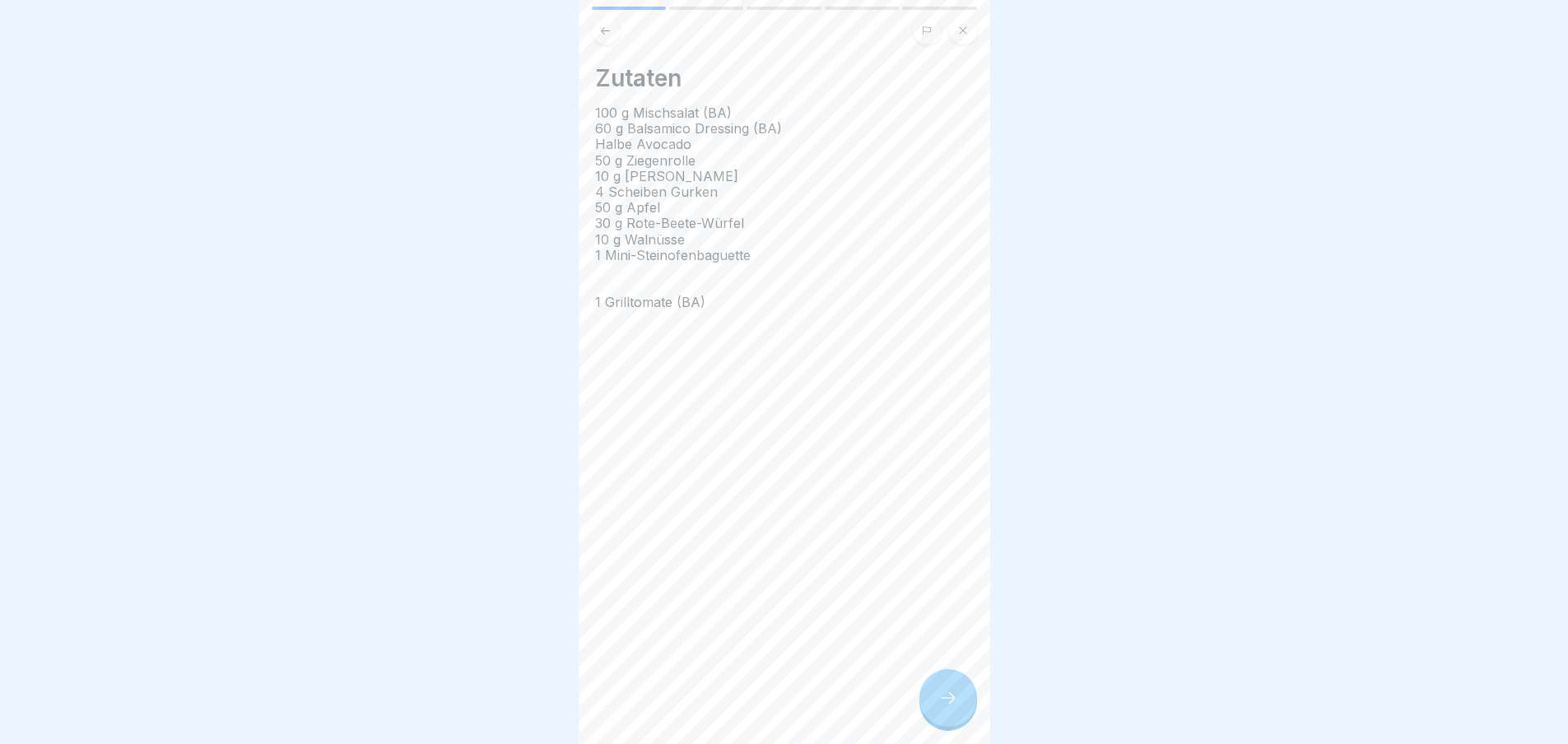
click at [950, 706] on icon at bounding box center [948, 699] width 20 height 20
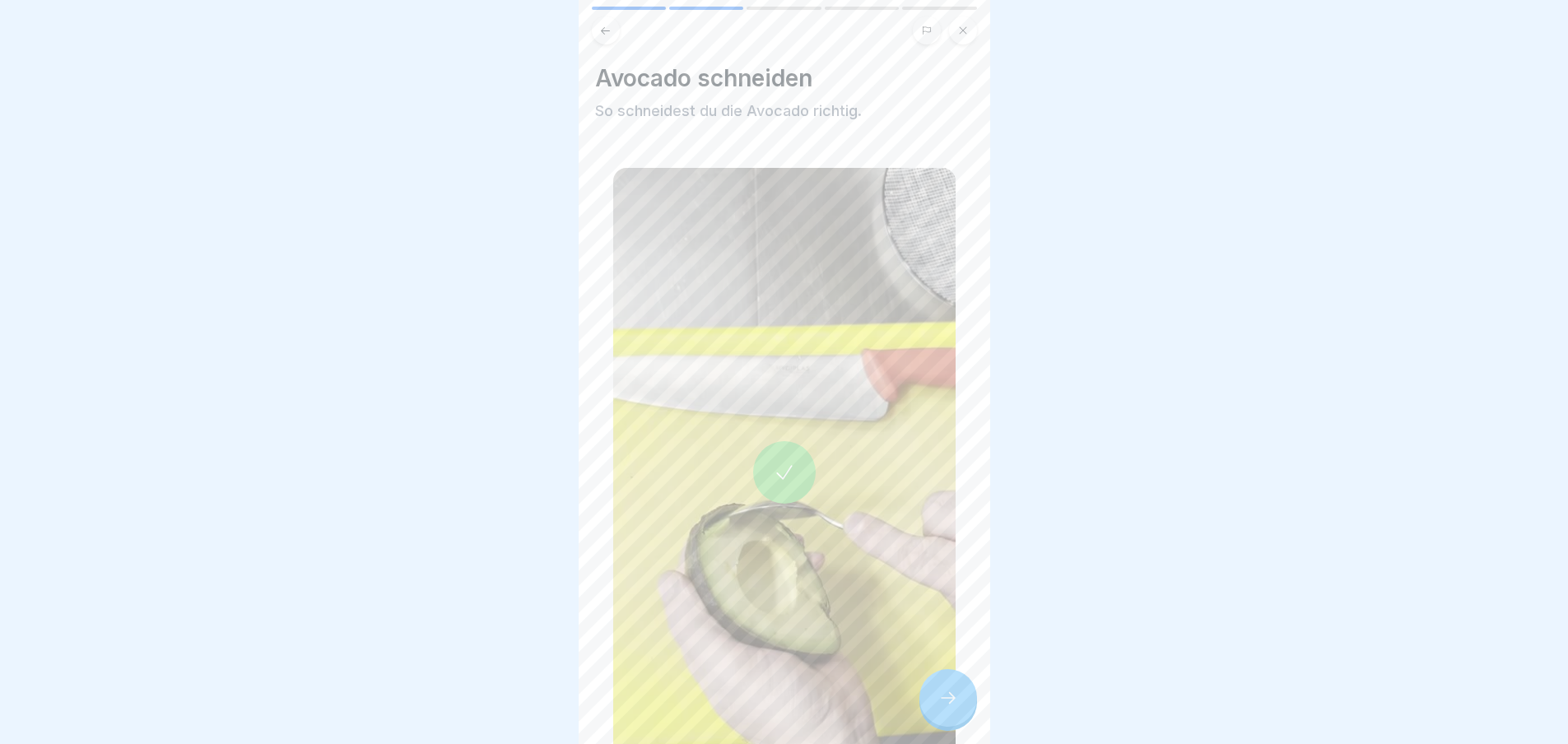
click at [941, 705] on icon at bounding box center [948, 699] width 20 height 20
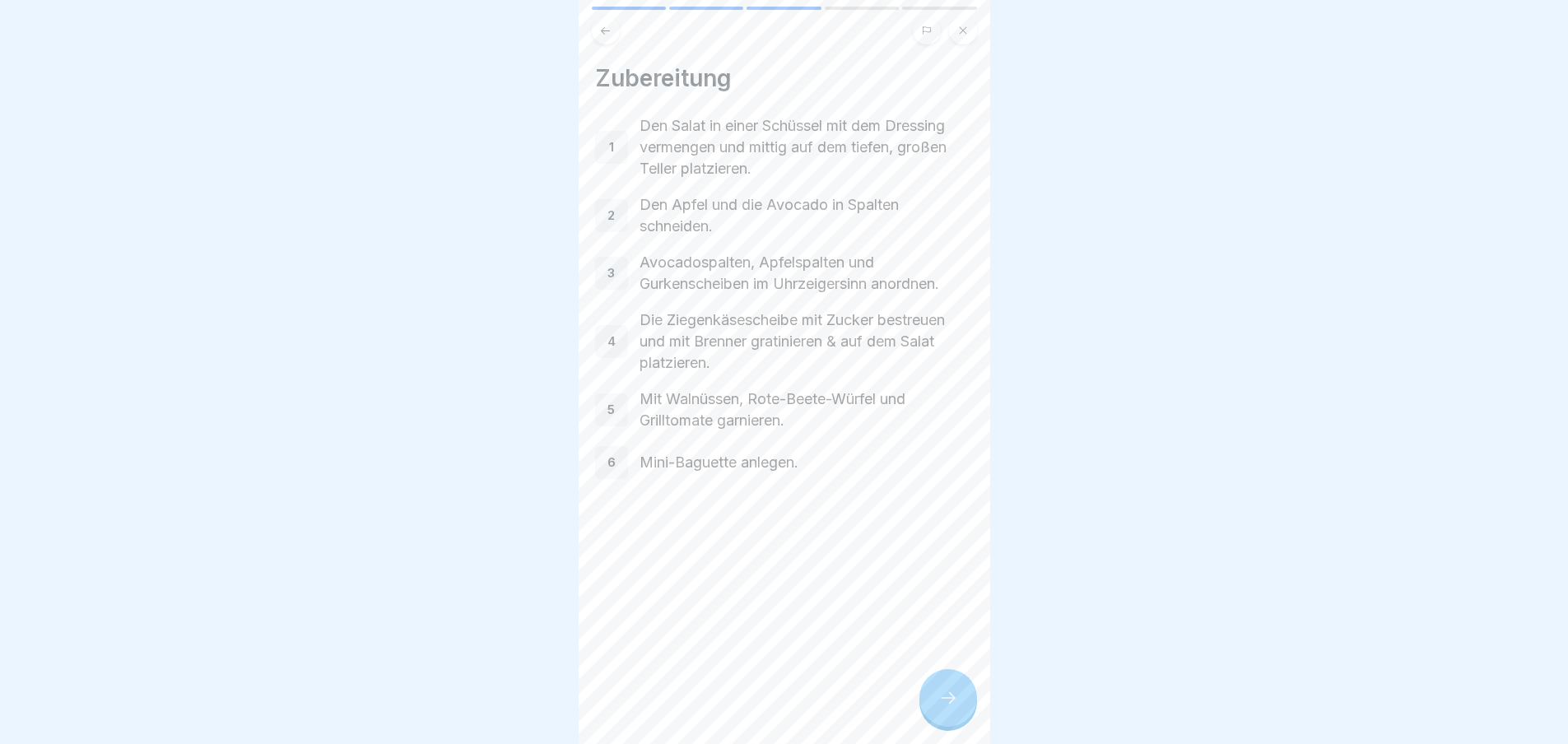
click at [941, 705] on icon at bounding box center [948, 699] width 20 height 20
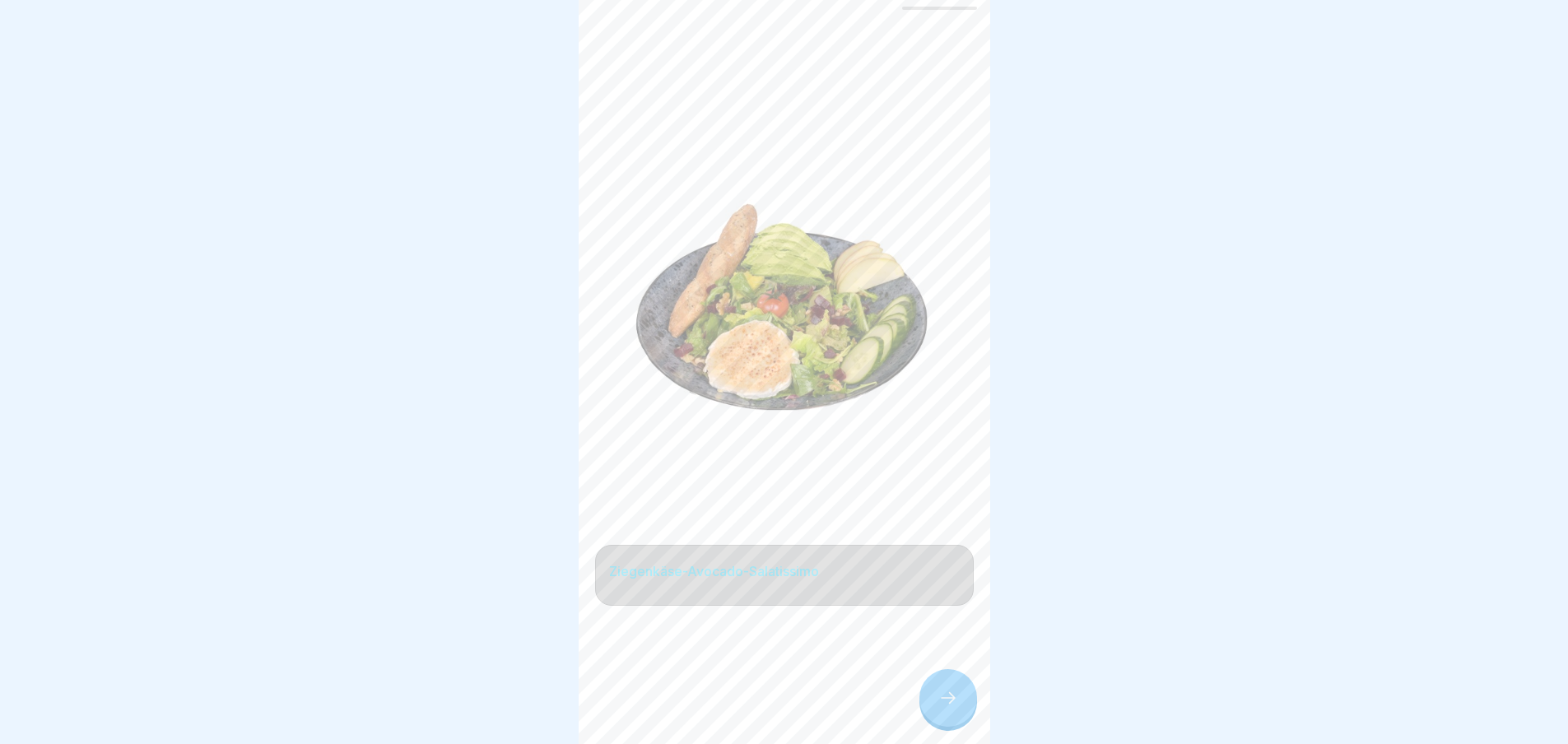
click at [941, 705] on icon at bounding box center [948, 699] width 20 height 20
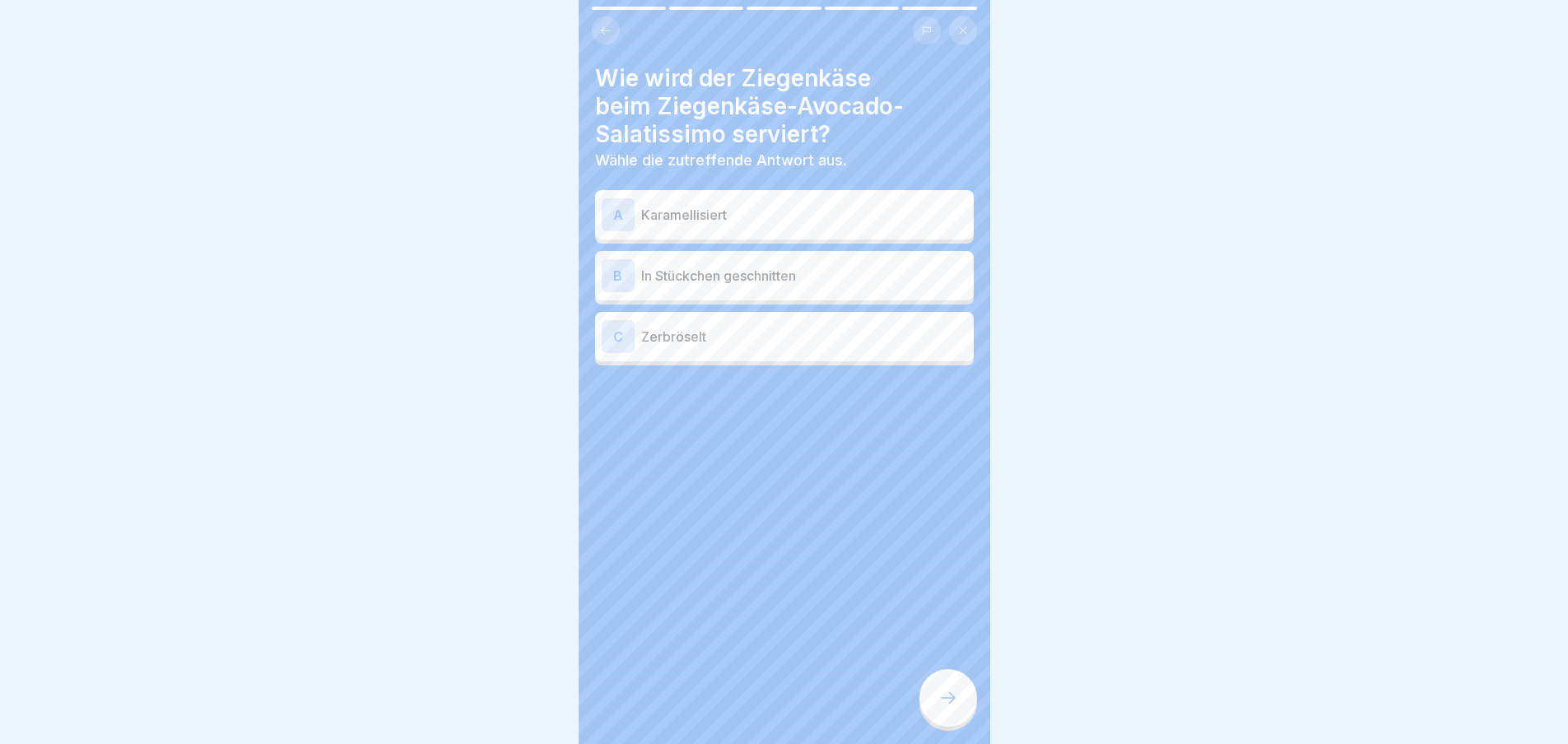
click at [735, 196] on div "A Karamellisiert" at bounding box center [784, 215] width 378 height 49
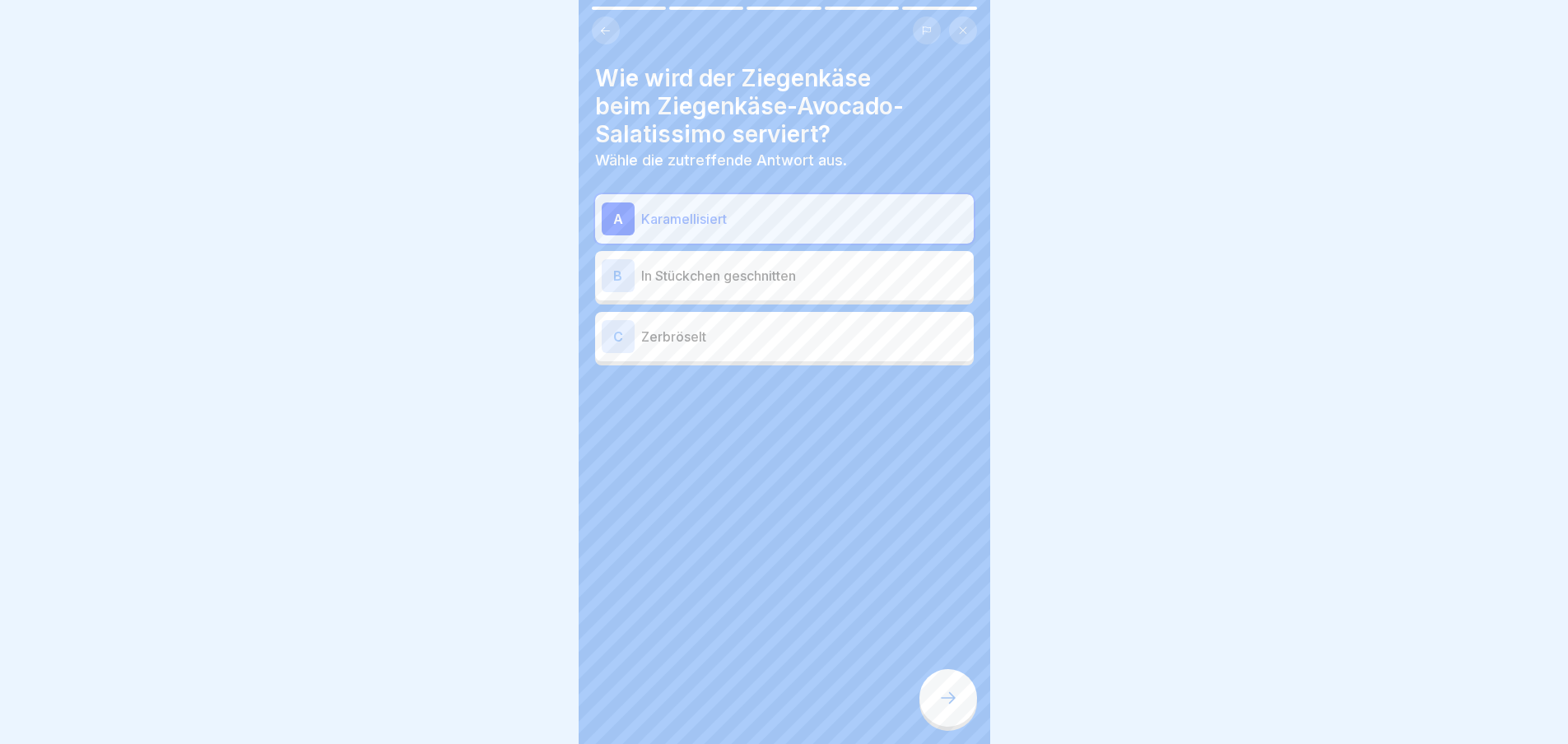
click at [944, 708] on icon at bounding box center [948, 699] width 20 height 20
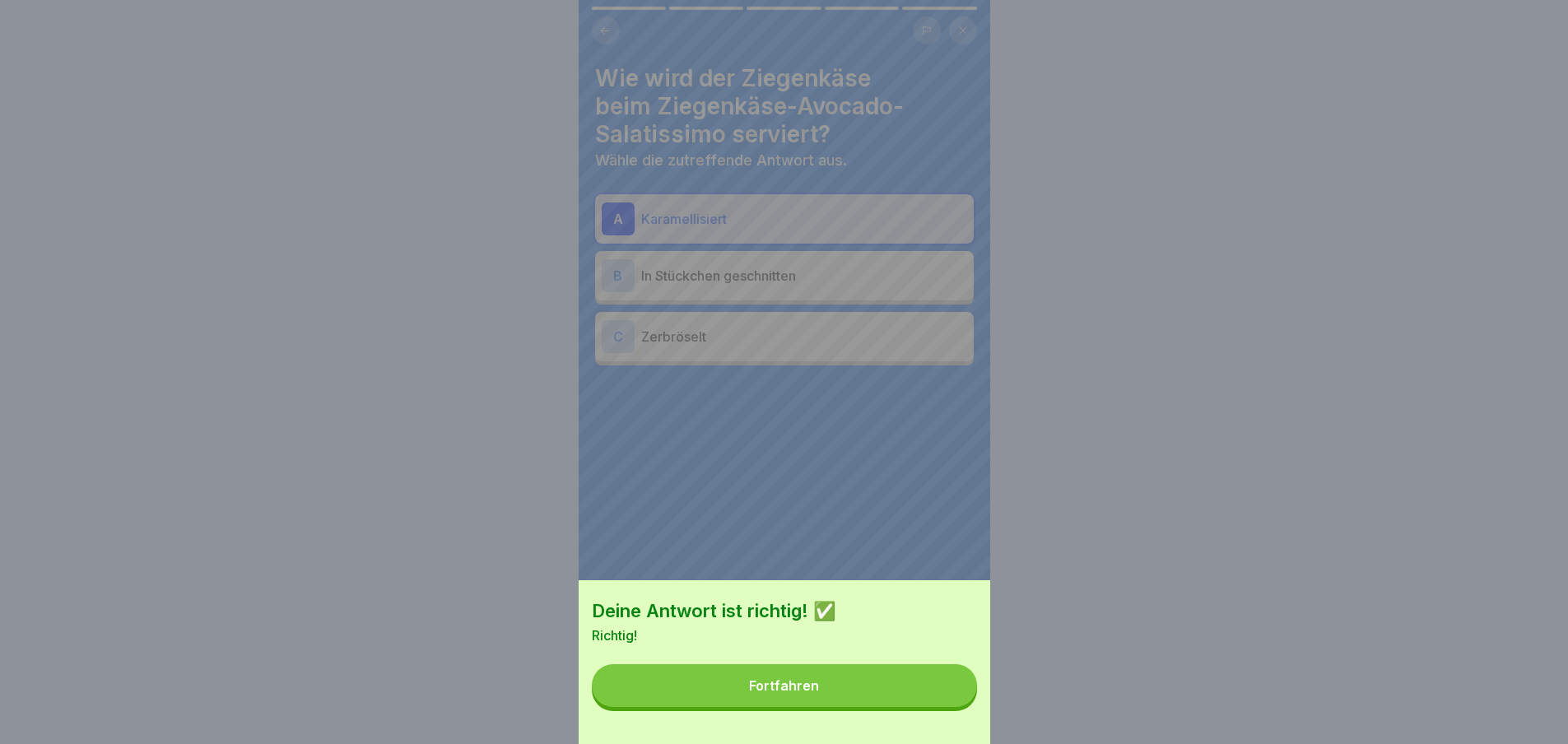
click at [940, 707] on button "Fortfahren" at bounding box center [784, 685] width 385 height 43
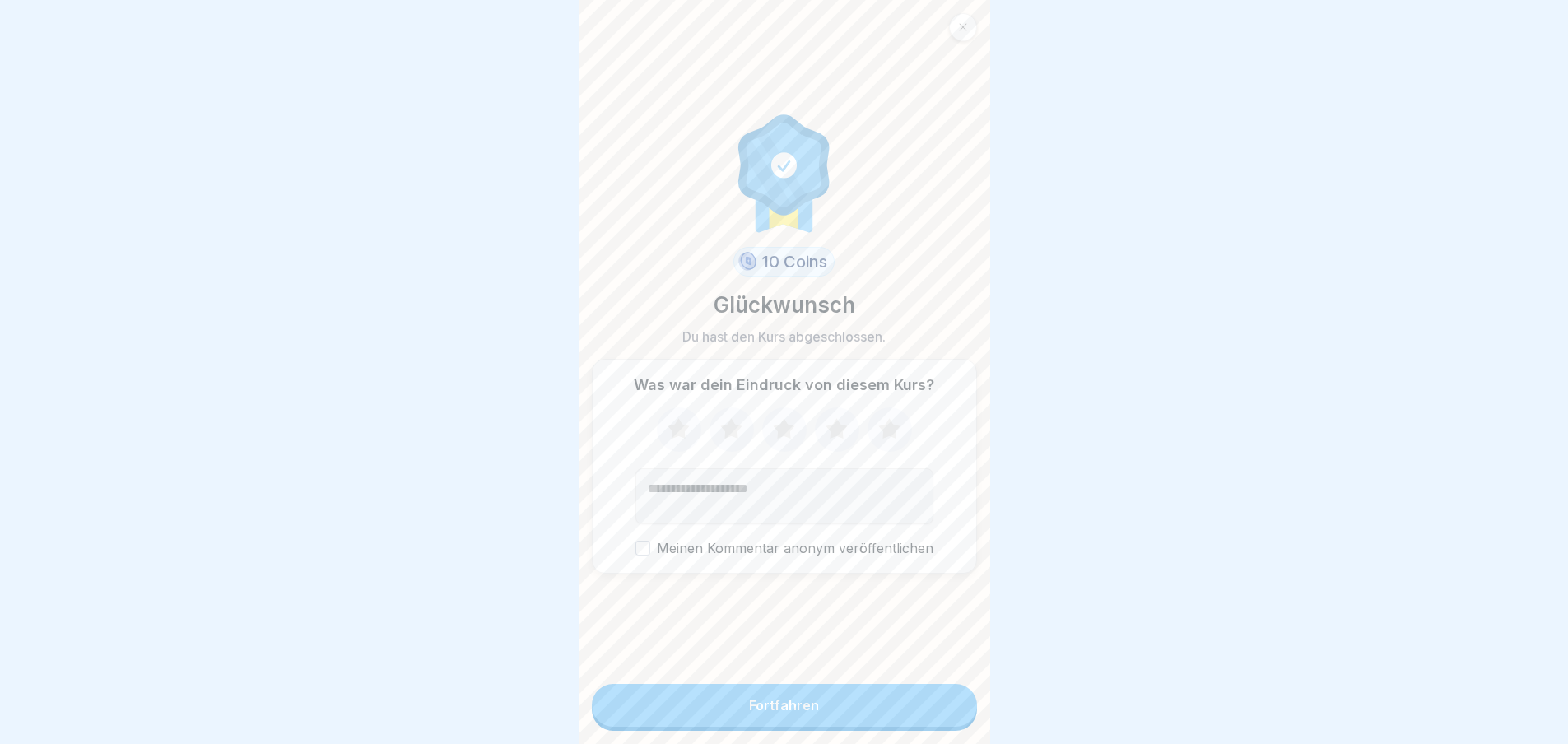
click at [911, 709] on button "Fortfahren" at bounding box center [784, 705] width 385 height 43
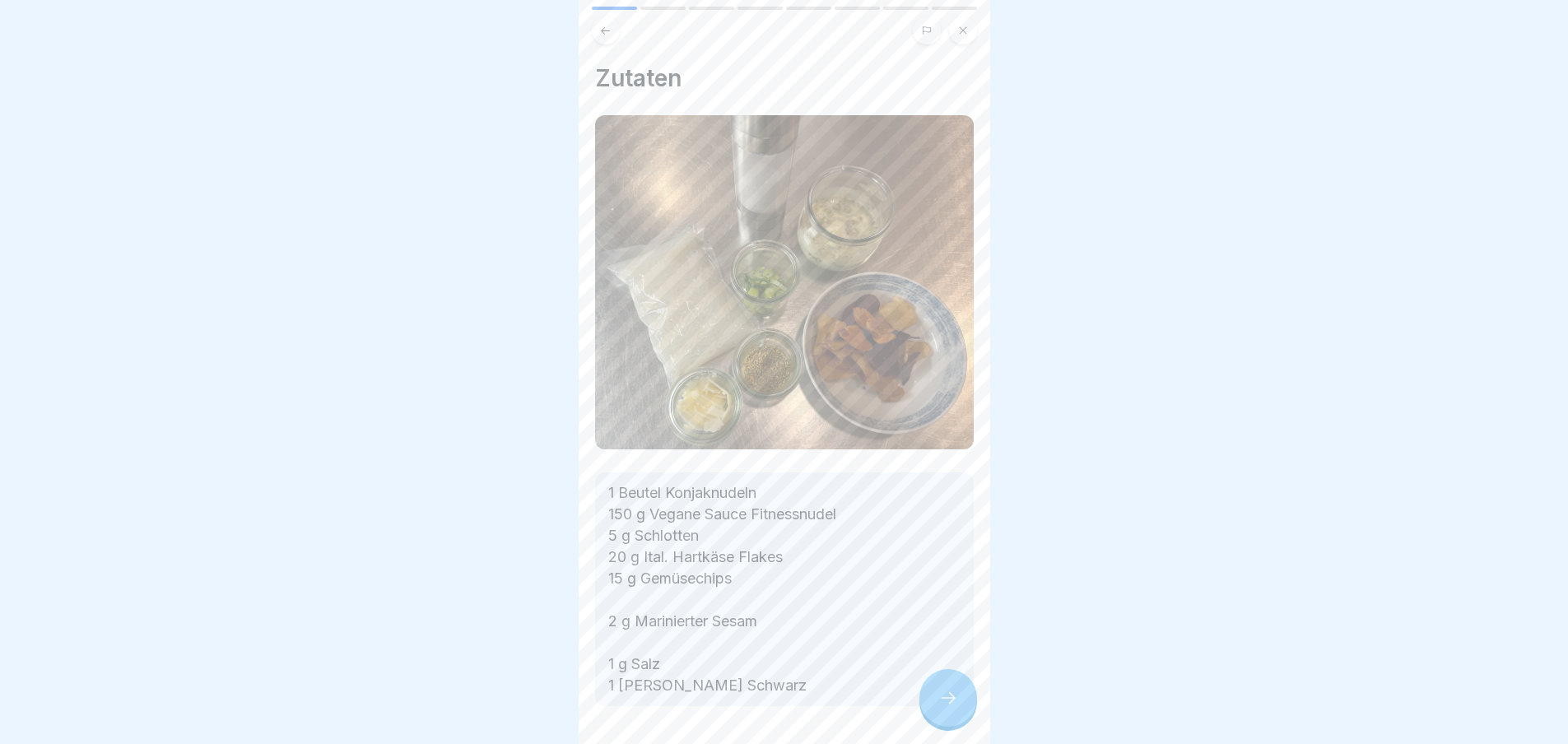
click at [959, 700] on div at bounding box center [948, 698] width 58 height 58
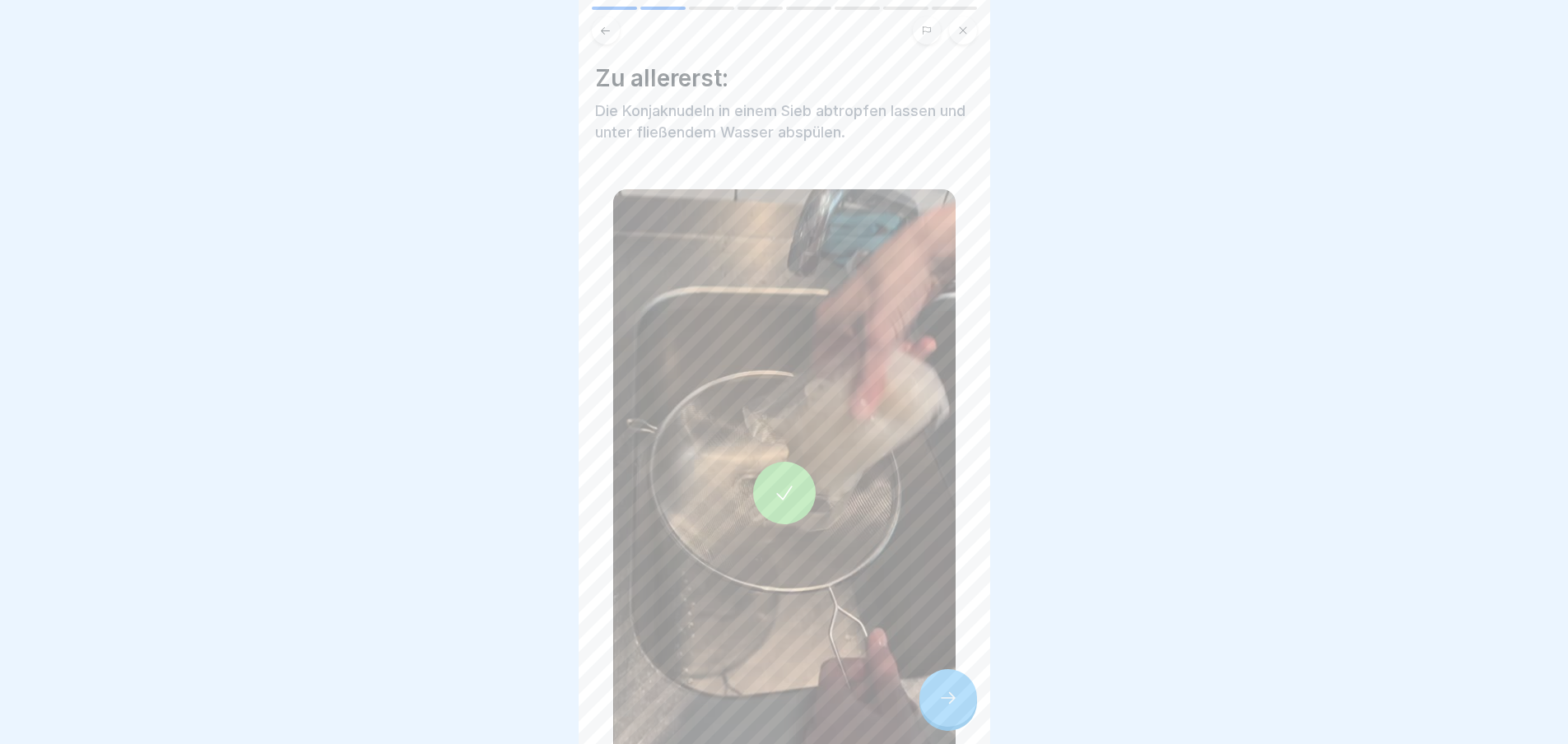
click at [957, 699] on div at bounding box center [948, 698] width 58 height 58
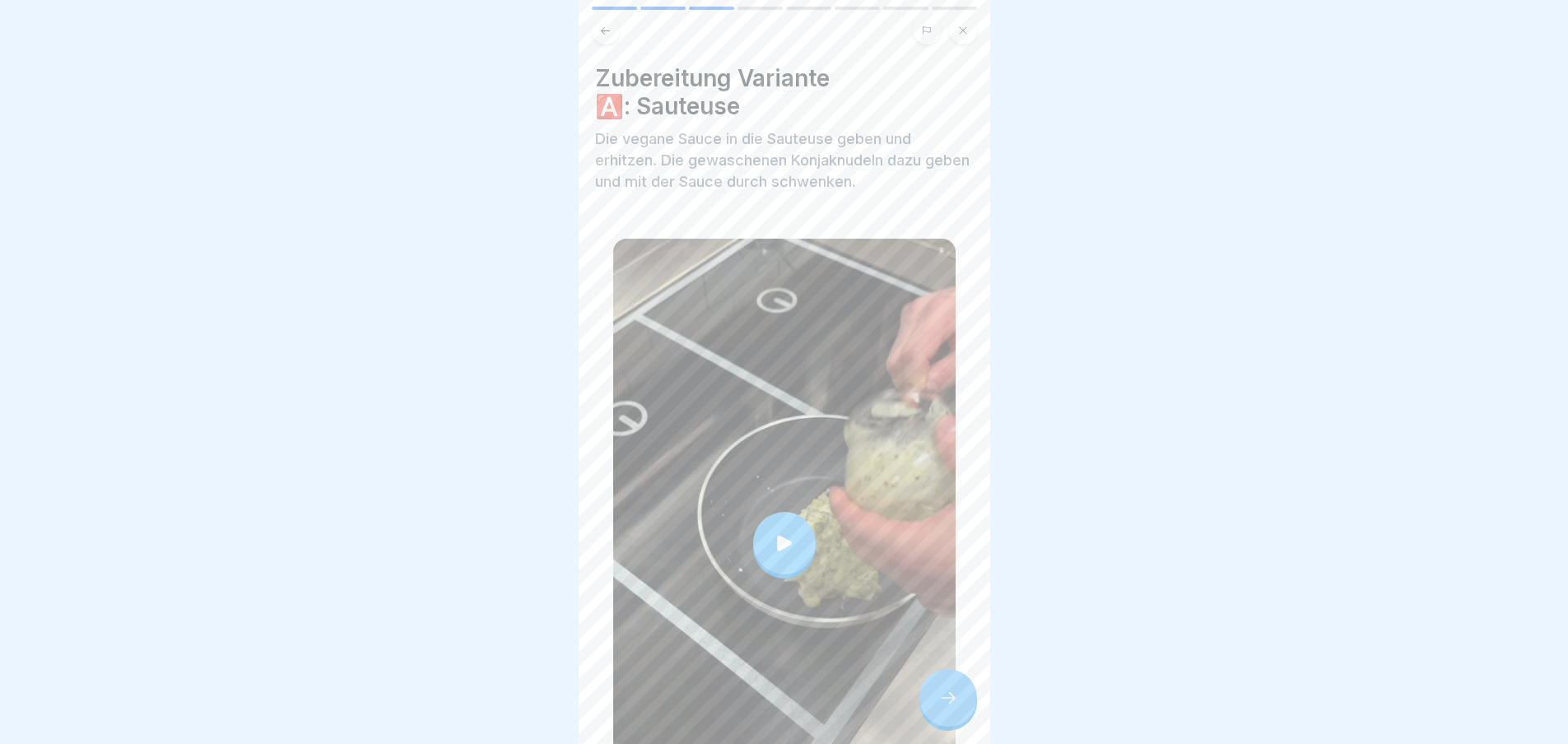
click at [957, 699] on div at bounding box center [948, 698] width 58 height 58
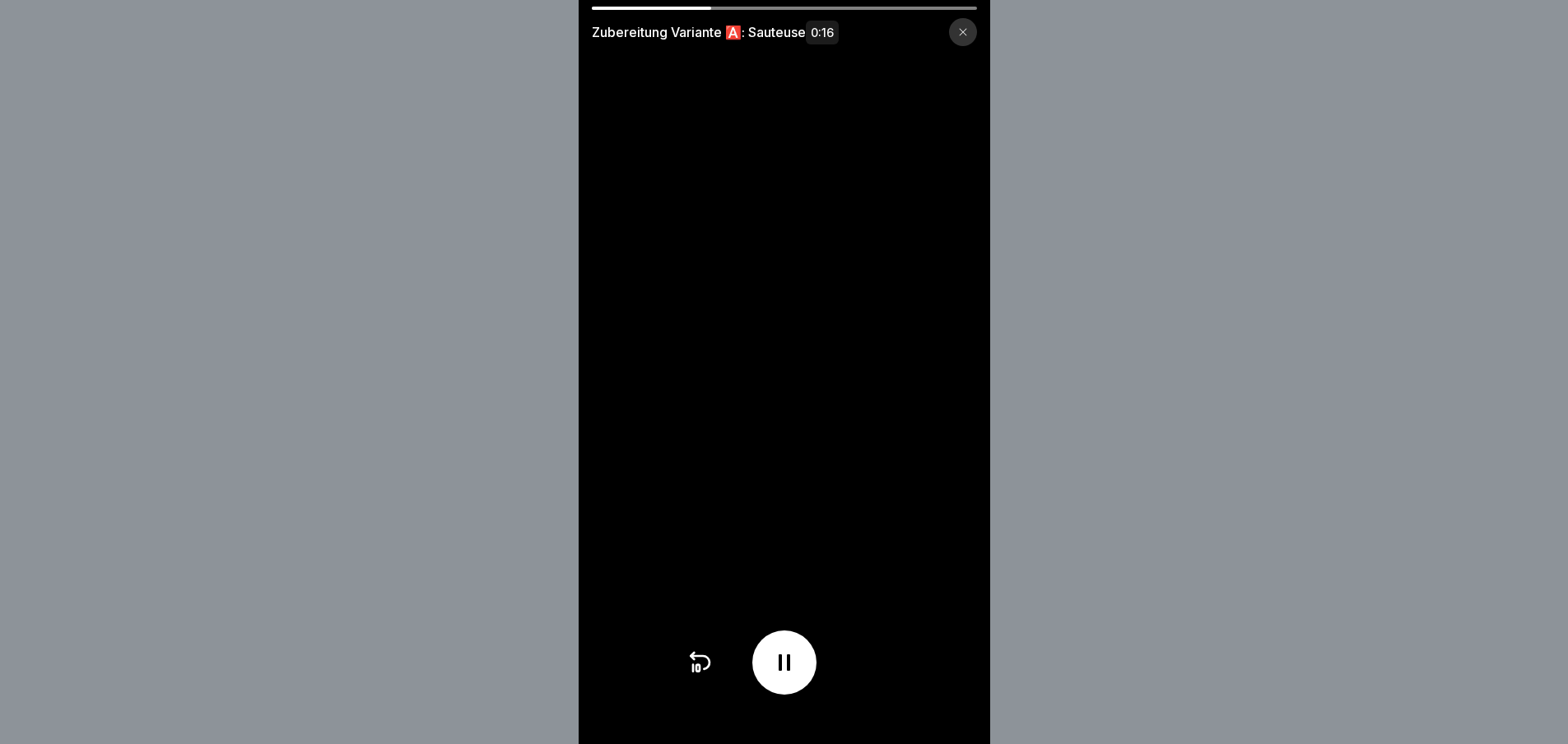
click at [957, 699] on video at bounding box center [784, 372] width 412 height 744
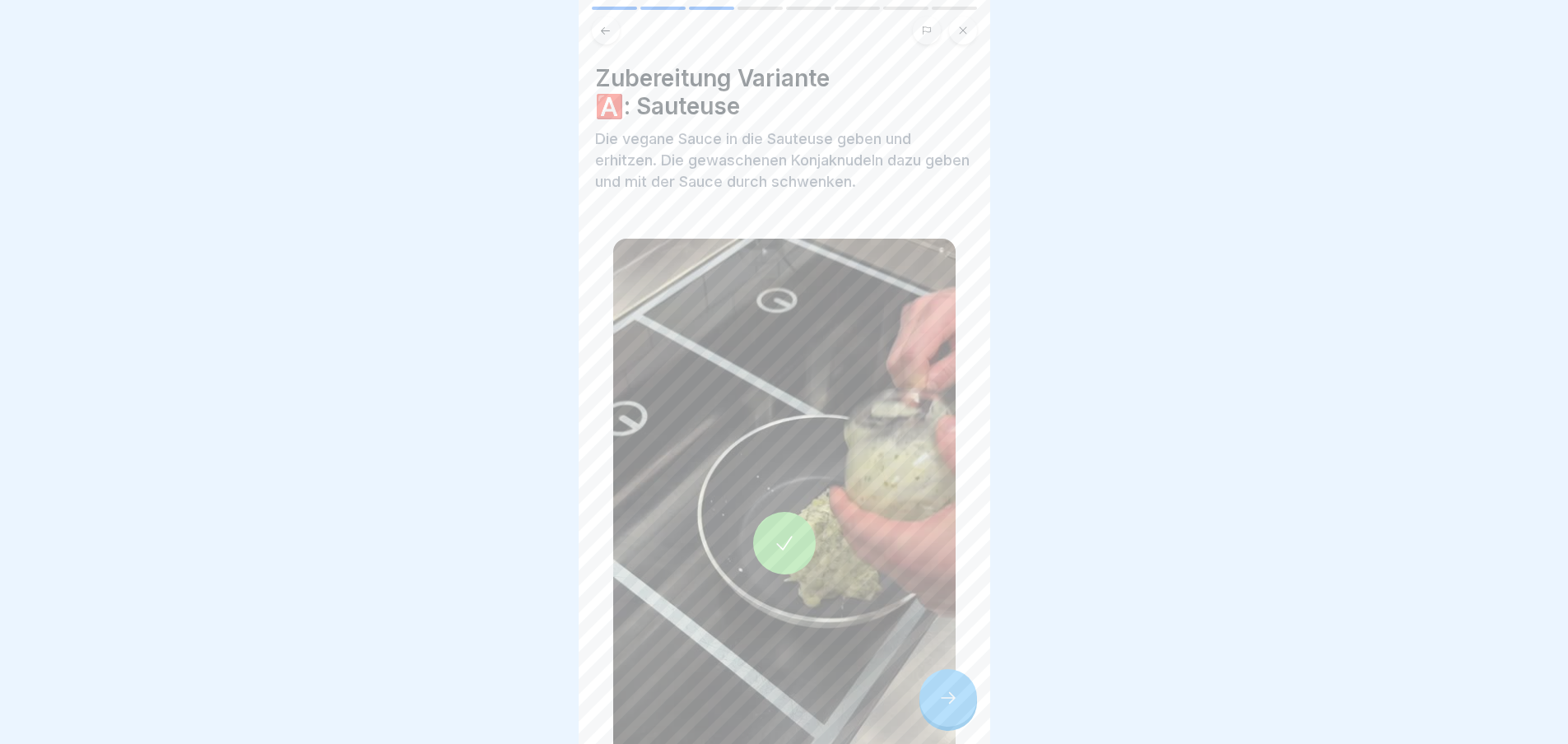
click at [940, 700] on div at bounding box center [948, 698] width 58 height 58
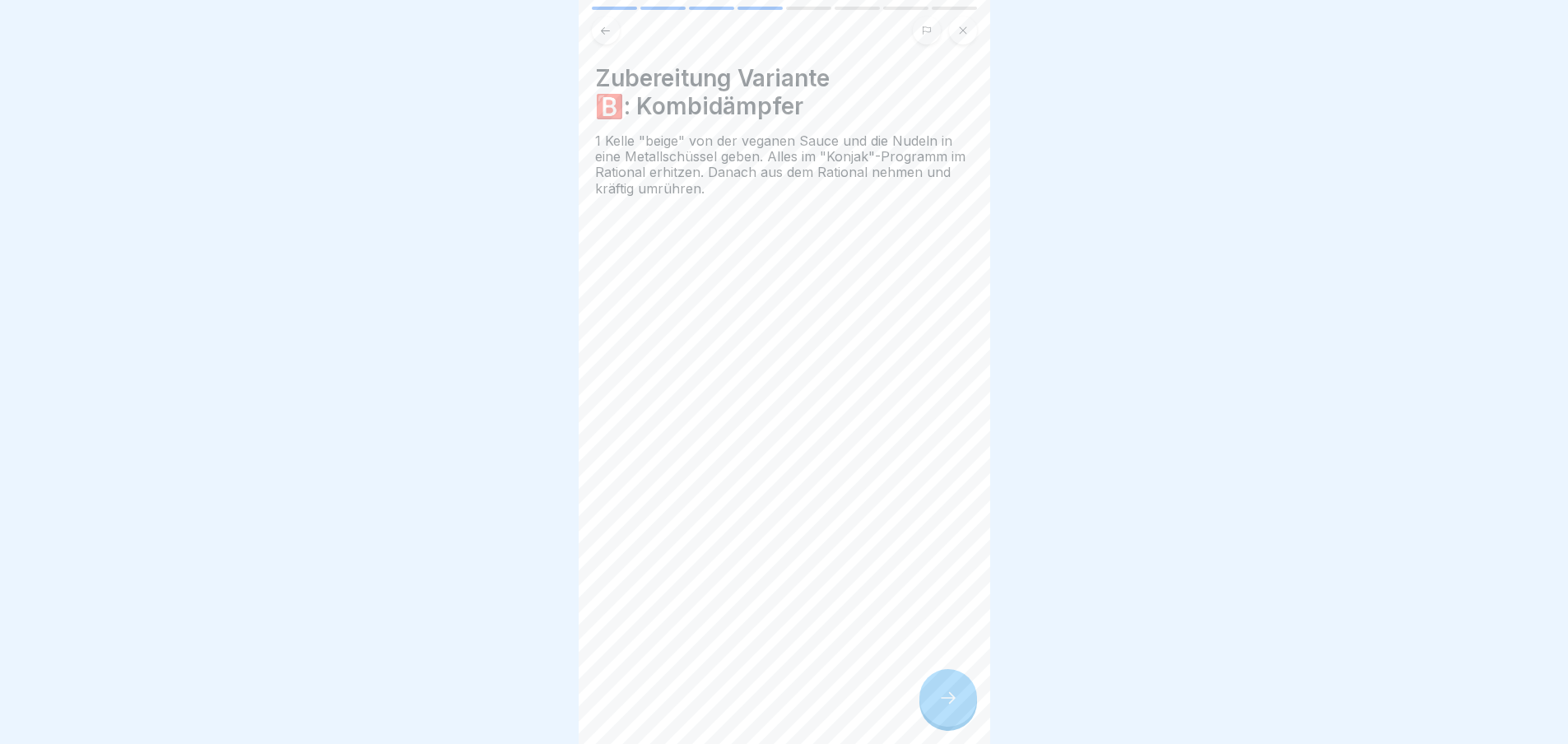
click at [939, 704] on icon at bounding box center [948, 699] width 20 height 20
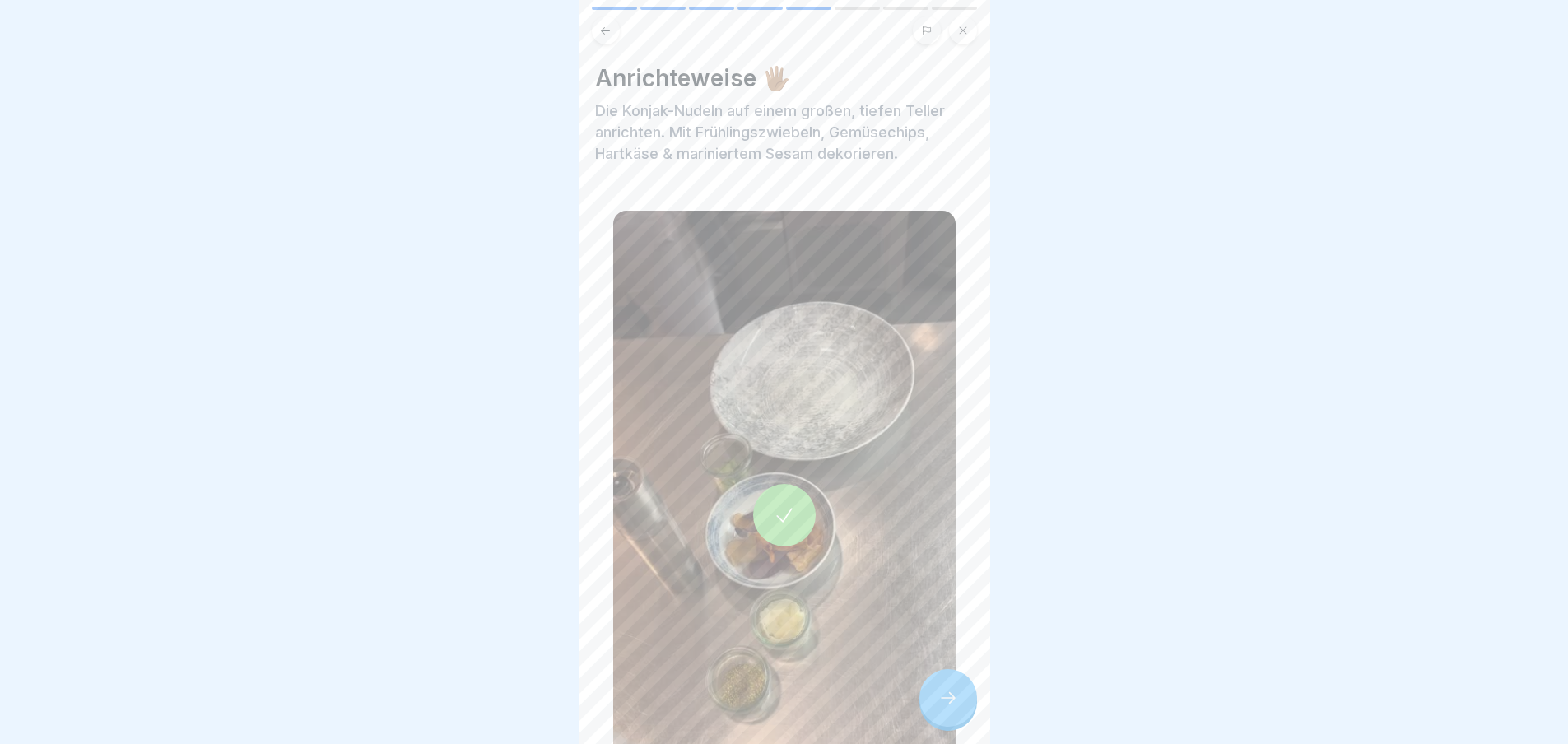
click at [939, 704] on icon at bounding box center [948, 699] width 20 height 20
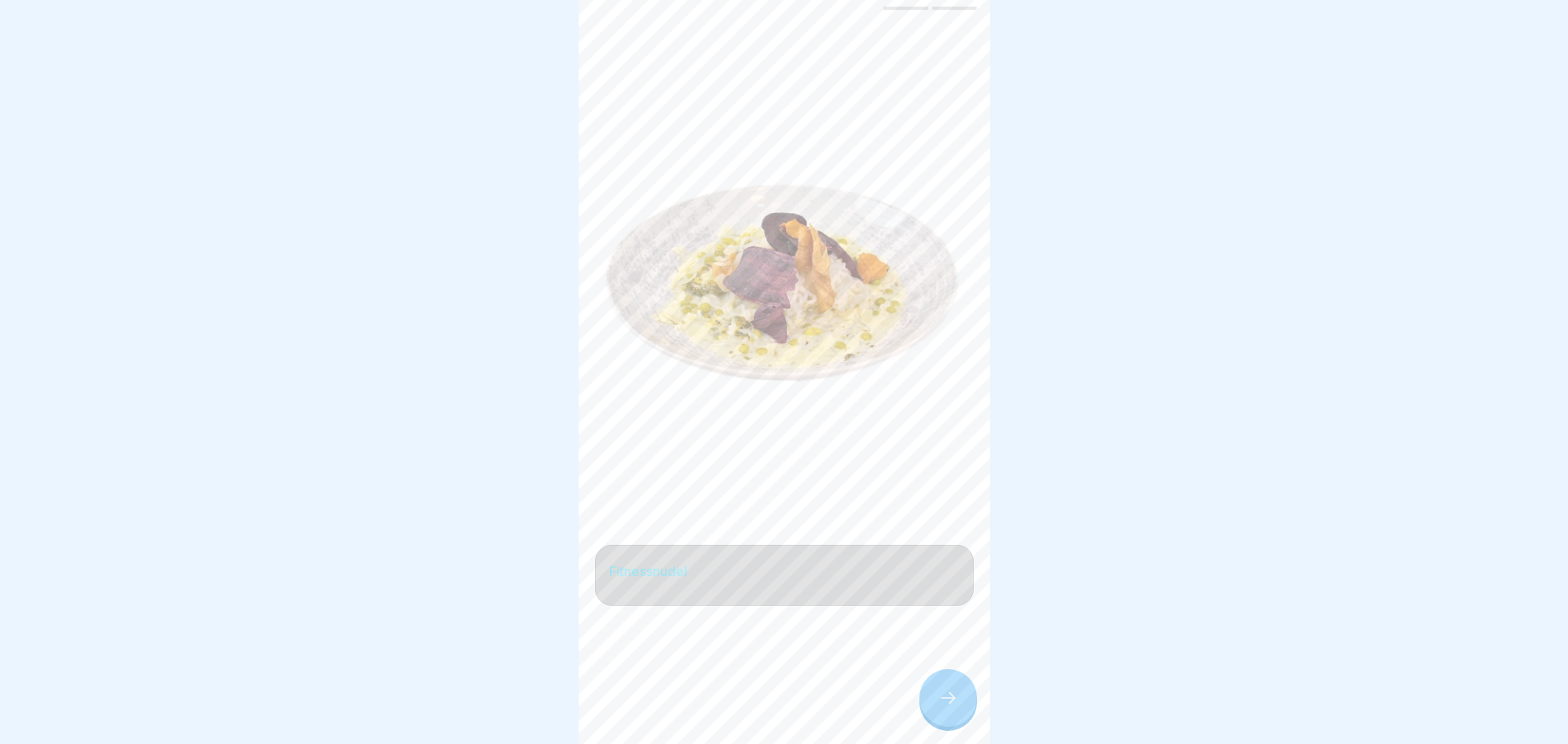
click at [939, 704] on icon at bounding box center [948, 699] width 20 height 20
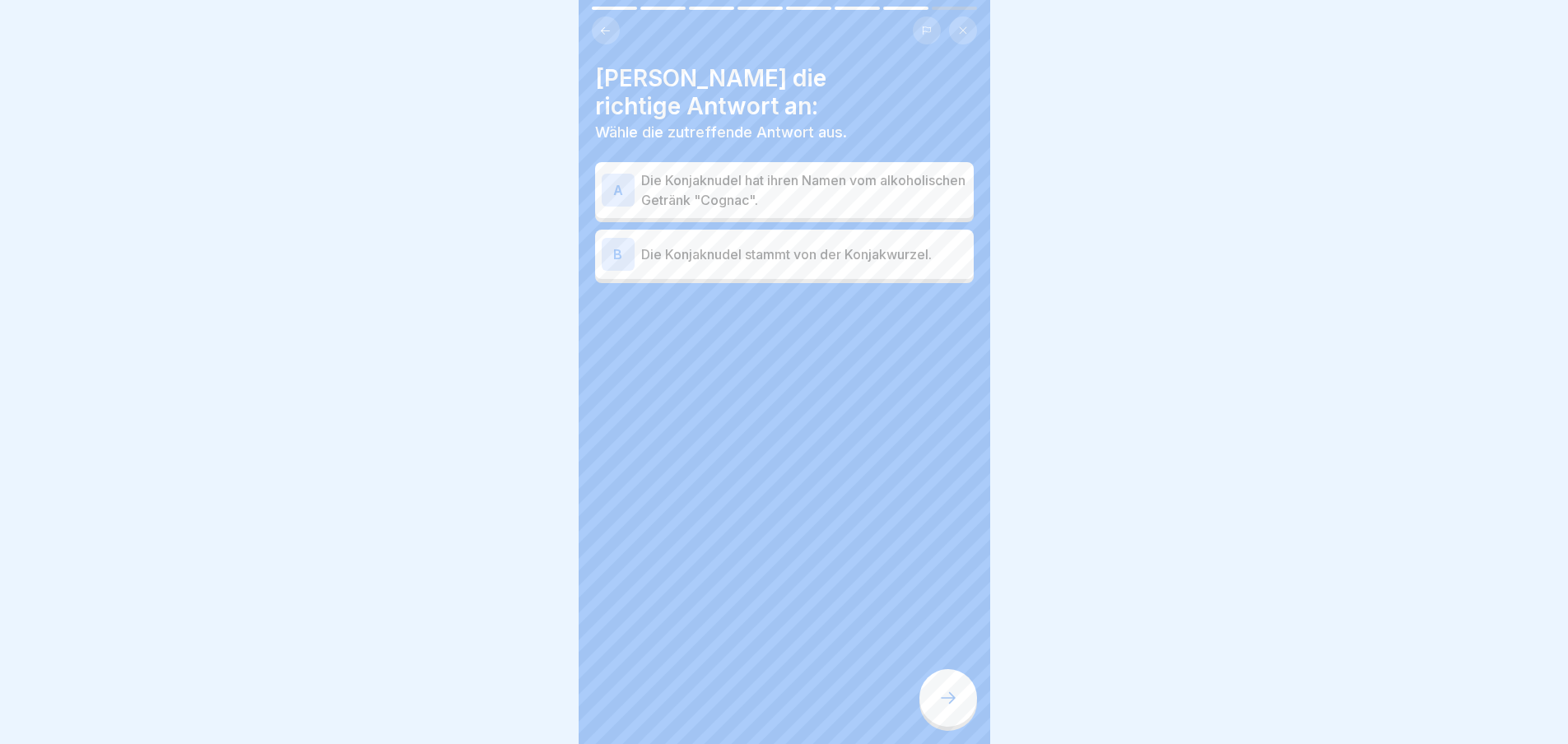
click at [865, 244] on p "Die Konjaknudel stammt von der Konjakwurzel." at bounding box center [804, 254] width 326 height 20
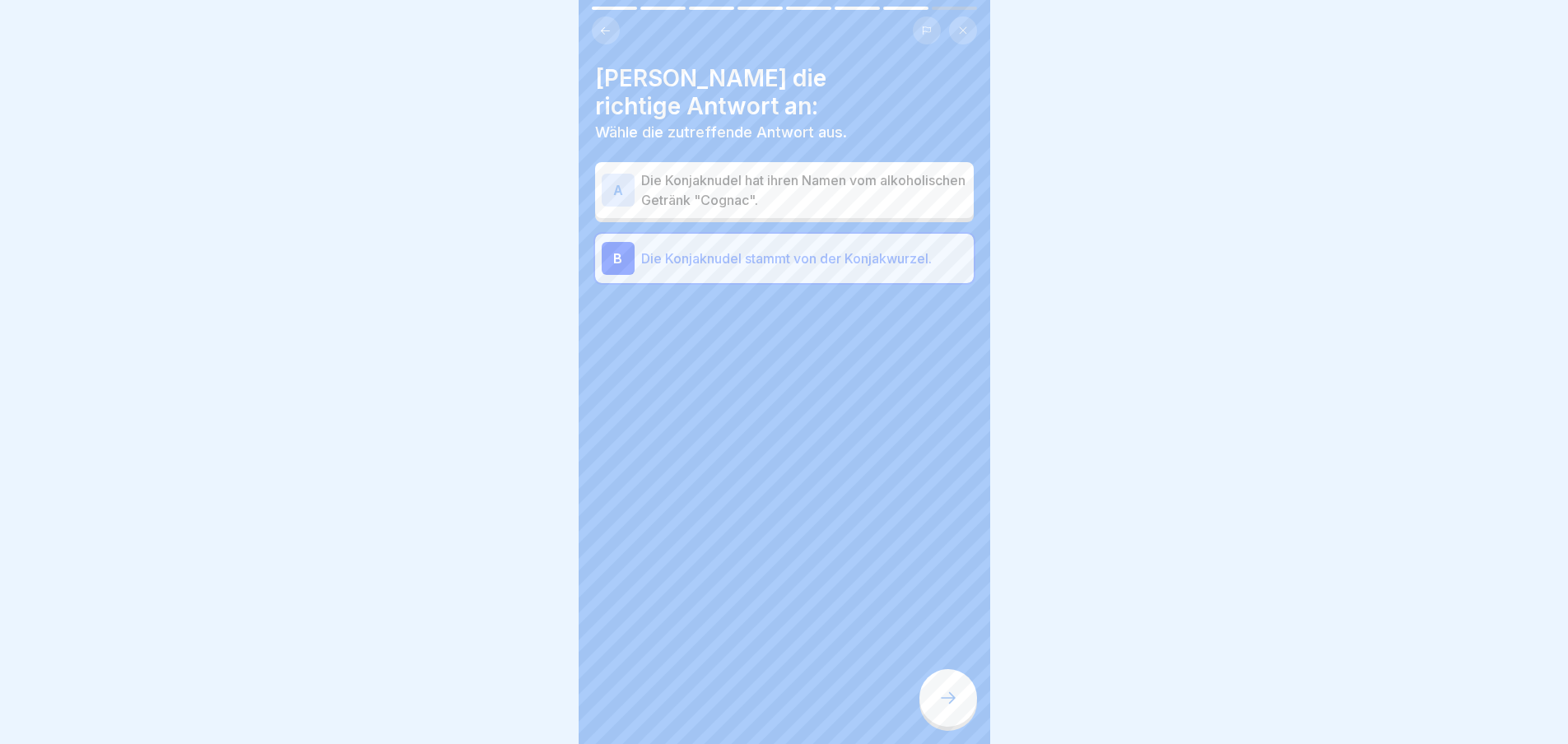
click at [954, 708] on icon at bounding box center [948, 699] width 20 height 20
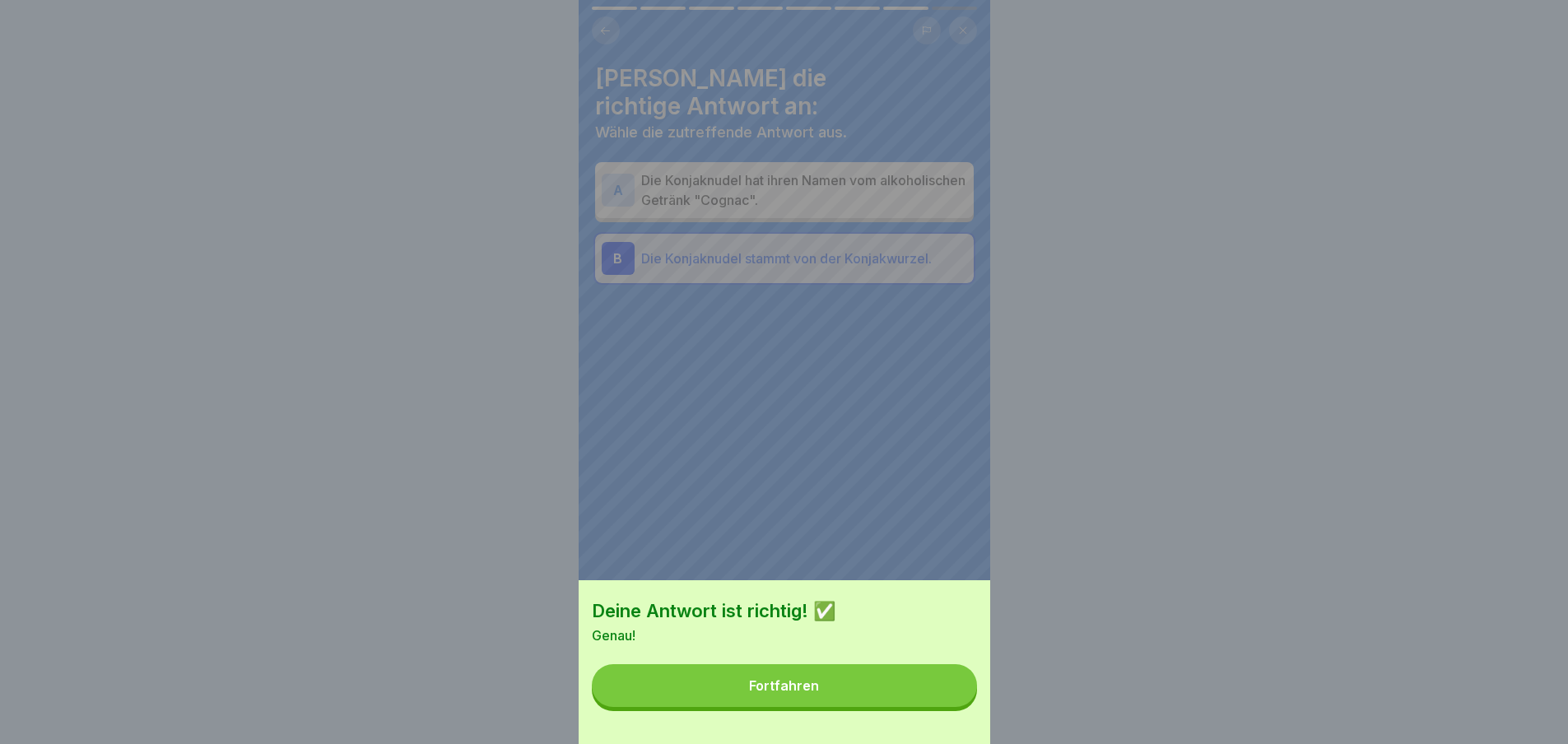
click at [954, 707] on button "Fortfahren" at bounding box center [784, 685] width 385 height 43
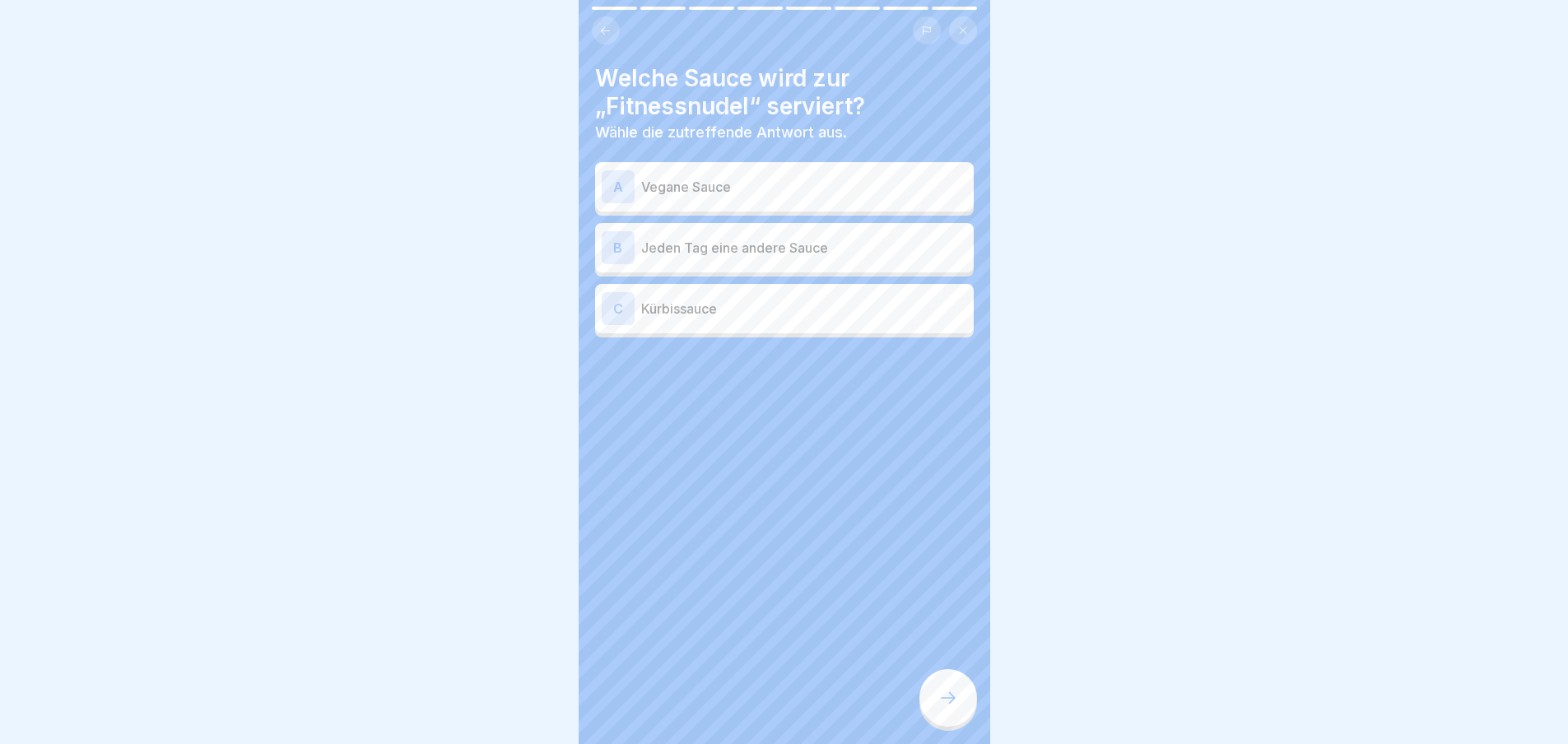
click at [954, 708] on icon at bounding box center [948, 699] width 20 height 20
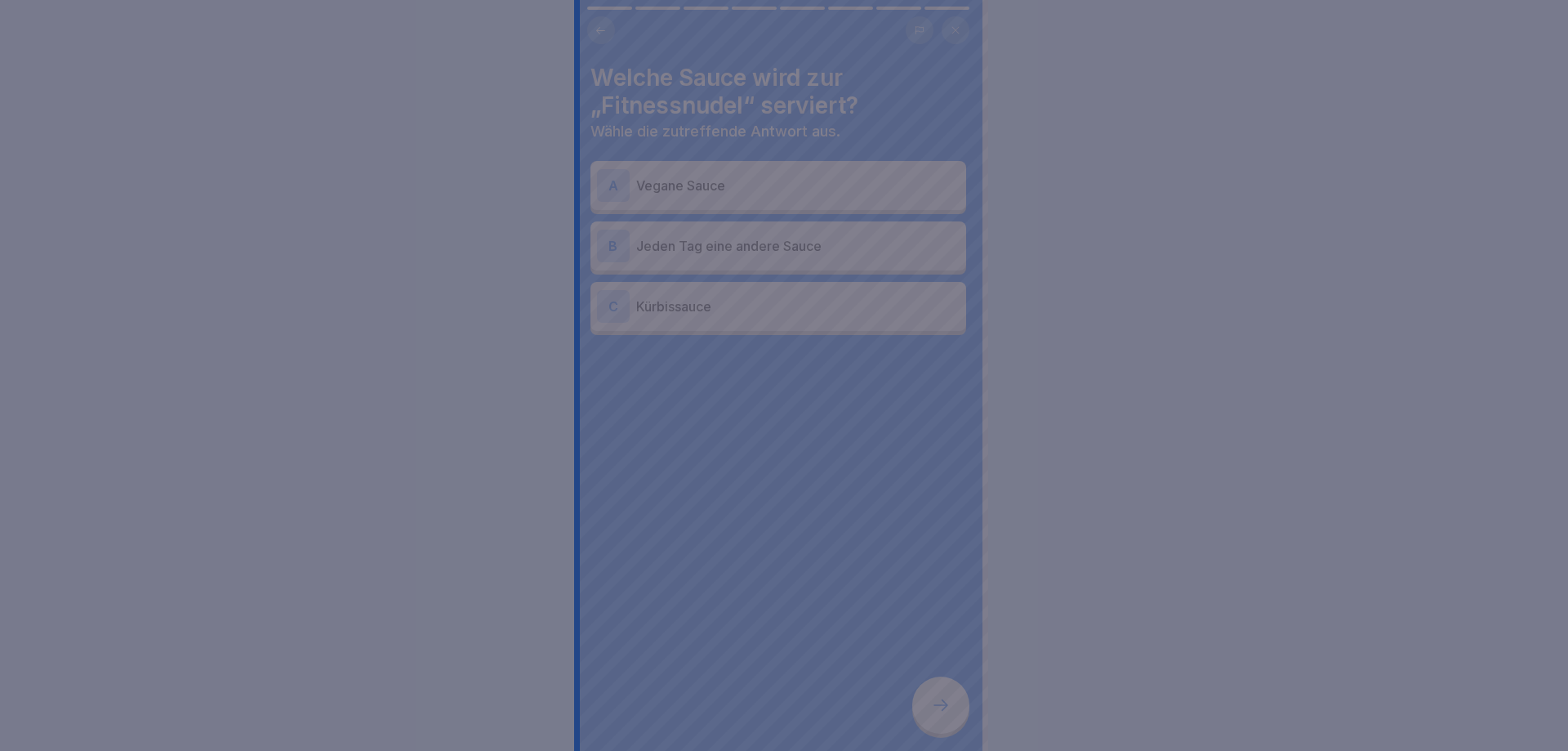
click at [947, 710] on div at bounding box center [784, 376] width 1568 height 751
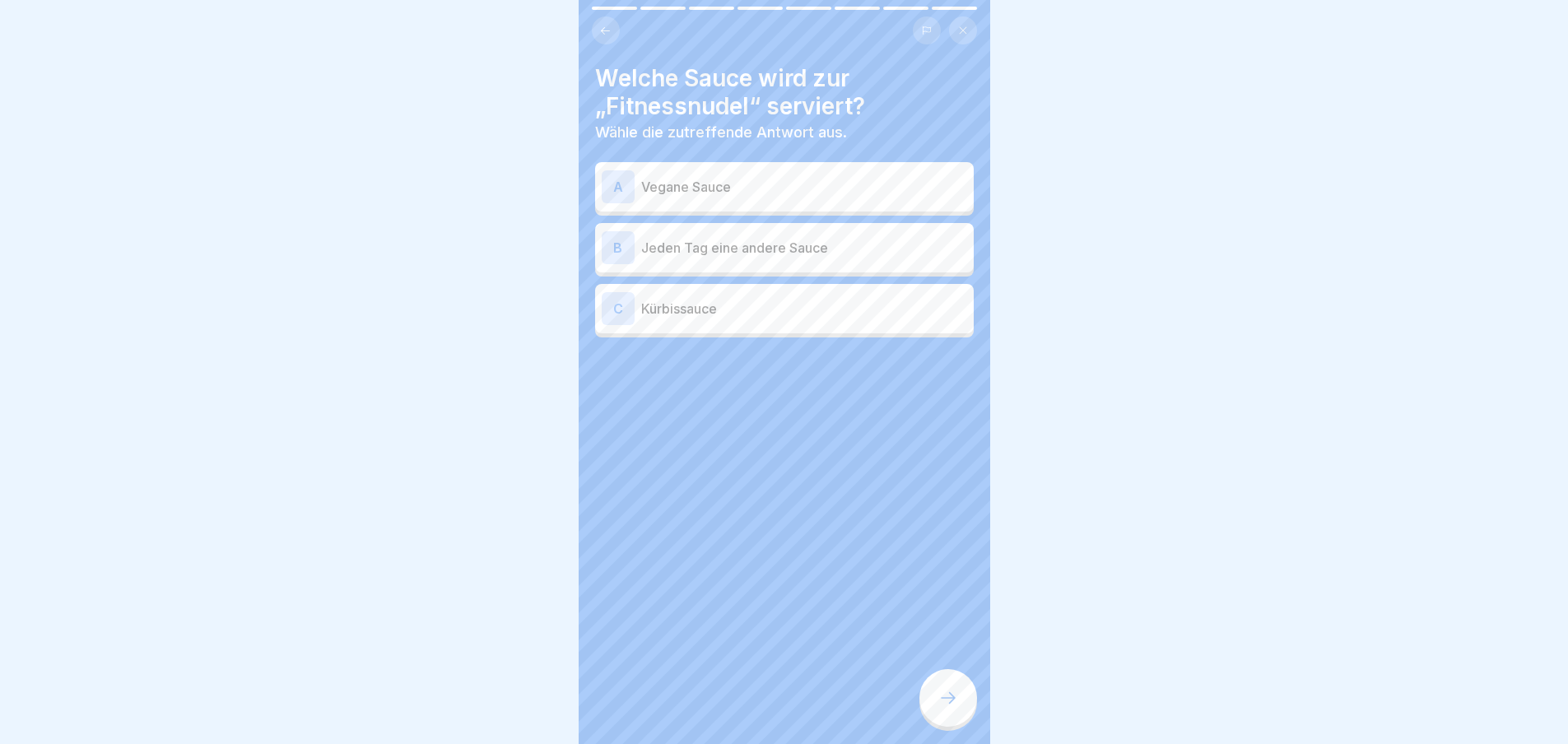
click at [794, 180] on p "Vegane Sauce" at bounding box center [804, 187] width 326 height 20
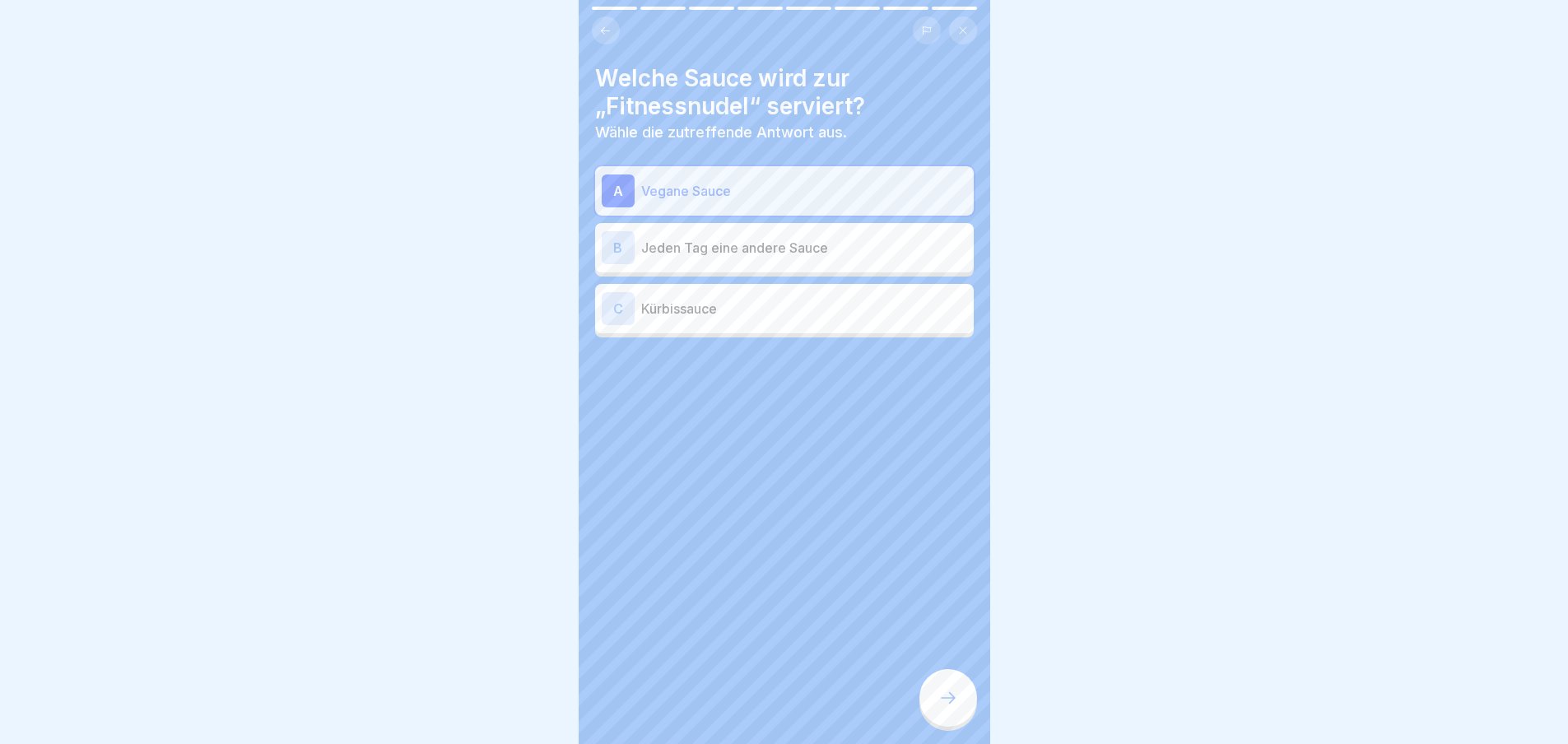
click at [938, 708] on icon at bounding box center [948, 699] width 20 height 20
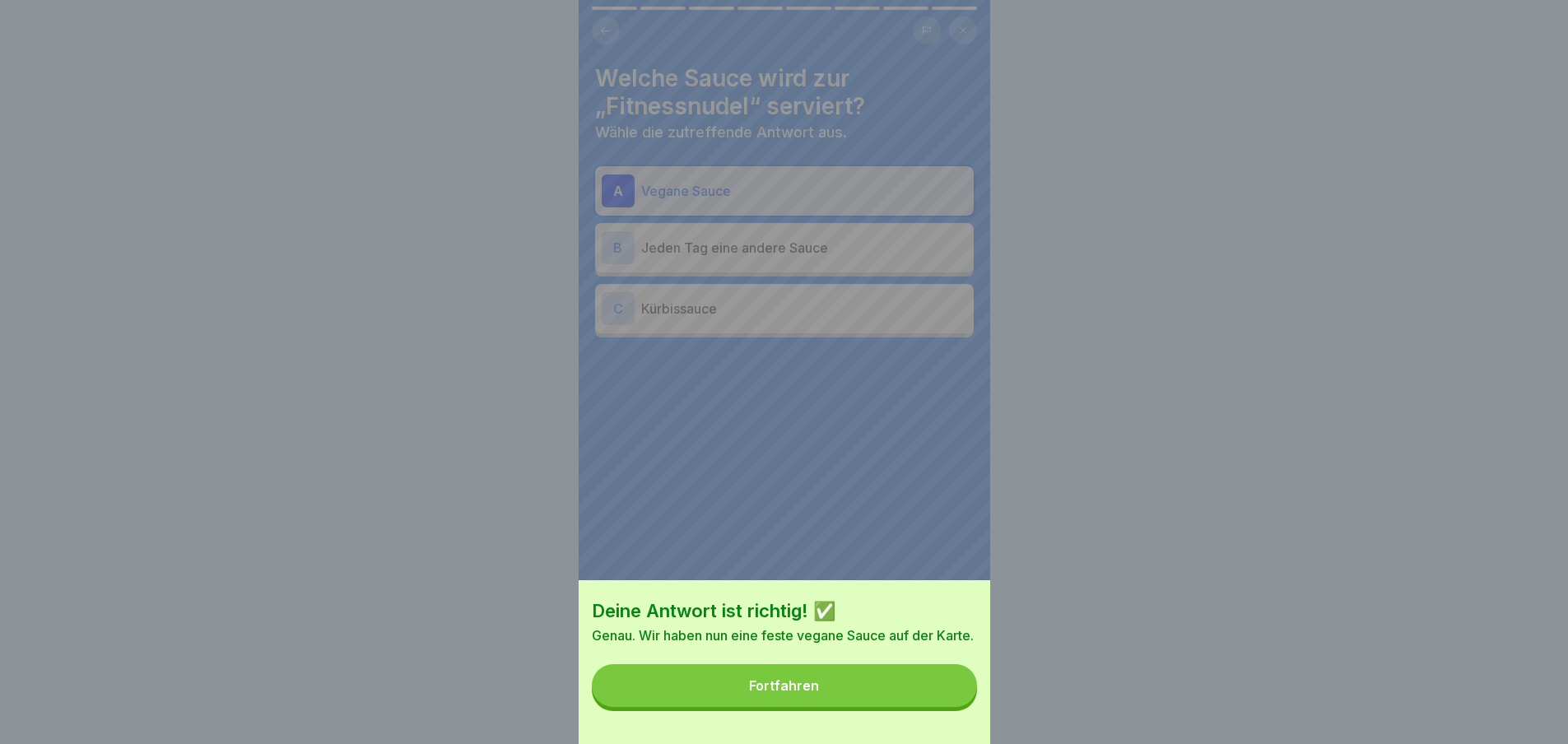
click at [927, 707] on button "Fortfahren" at bounding box center [784, 685] width 385 height 43
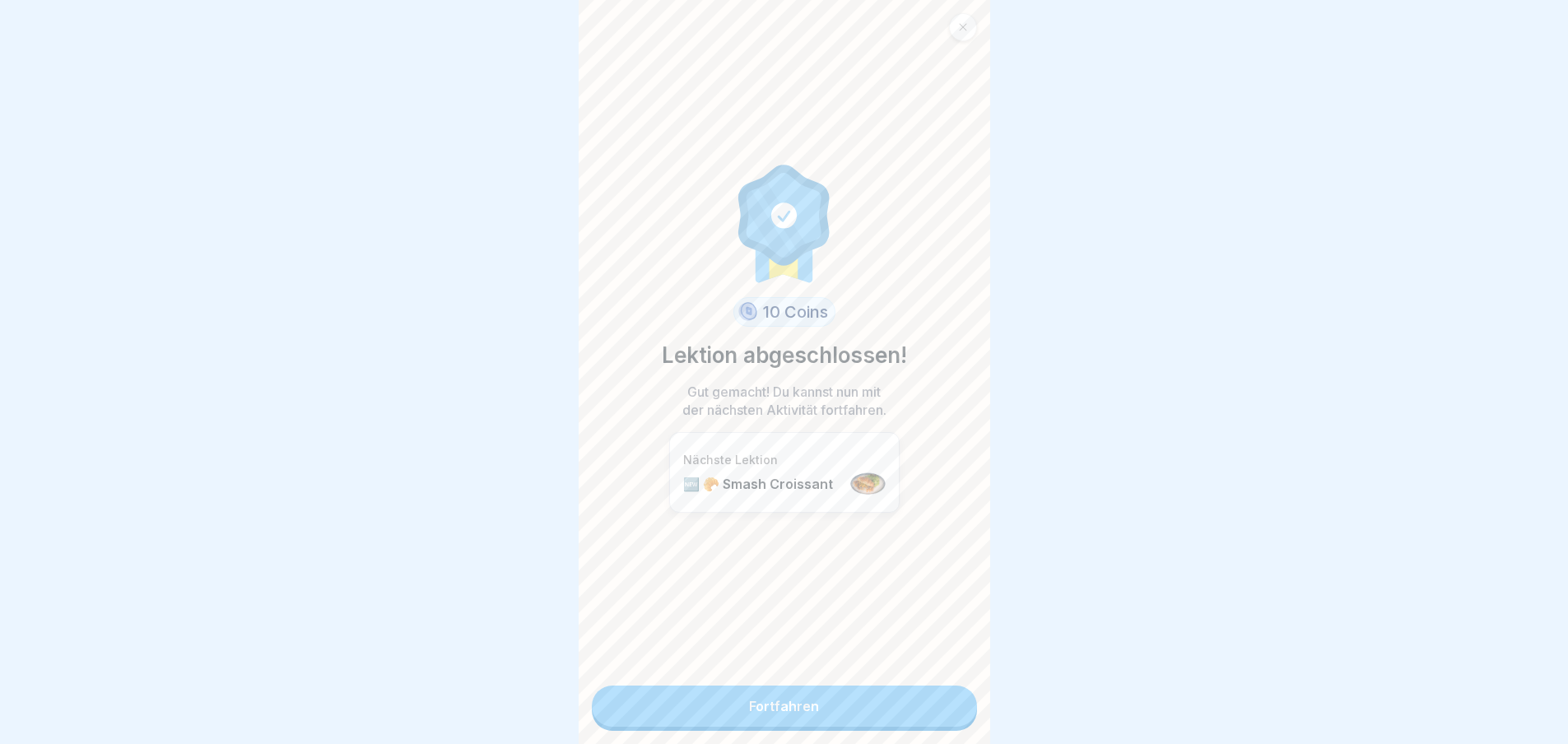
click at [928, 712] on link "Fortfahren" at bounding box center [784, 706] width 385 height 41
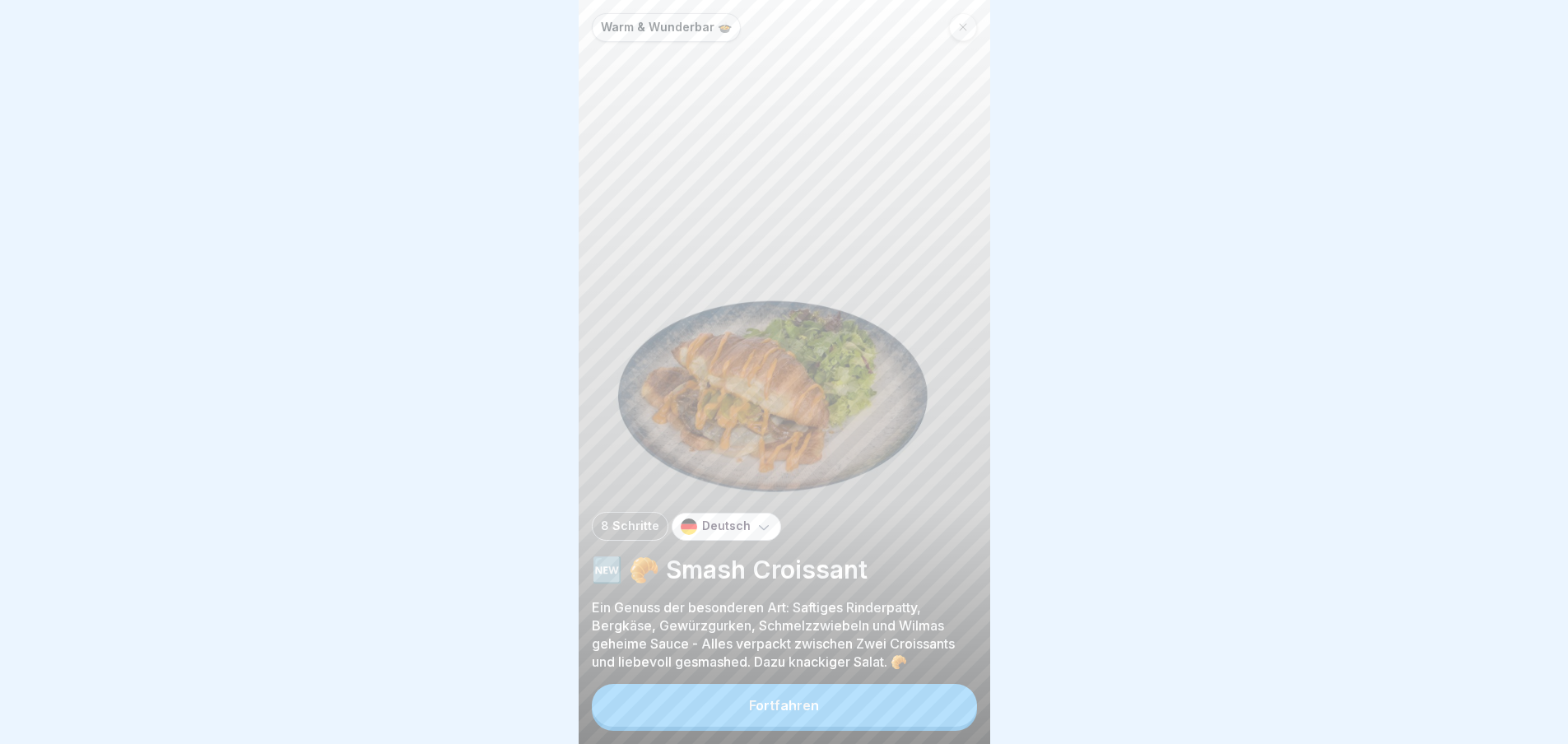
click at [896, 714] on button "Fortfahren" at bounding box center [784, 705] width 385 height 43
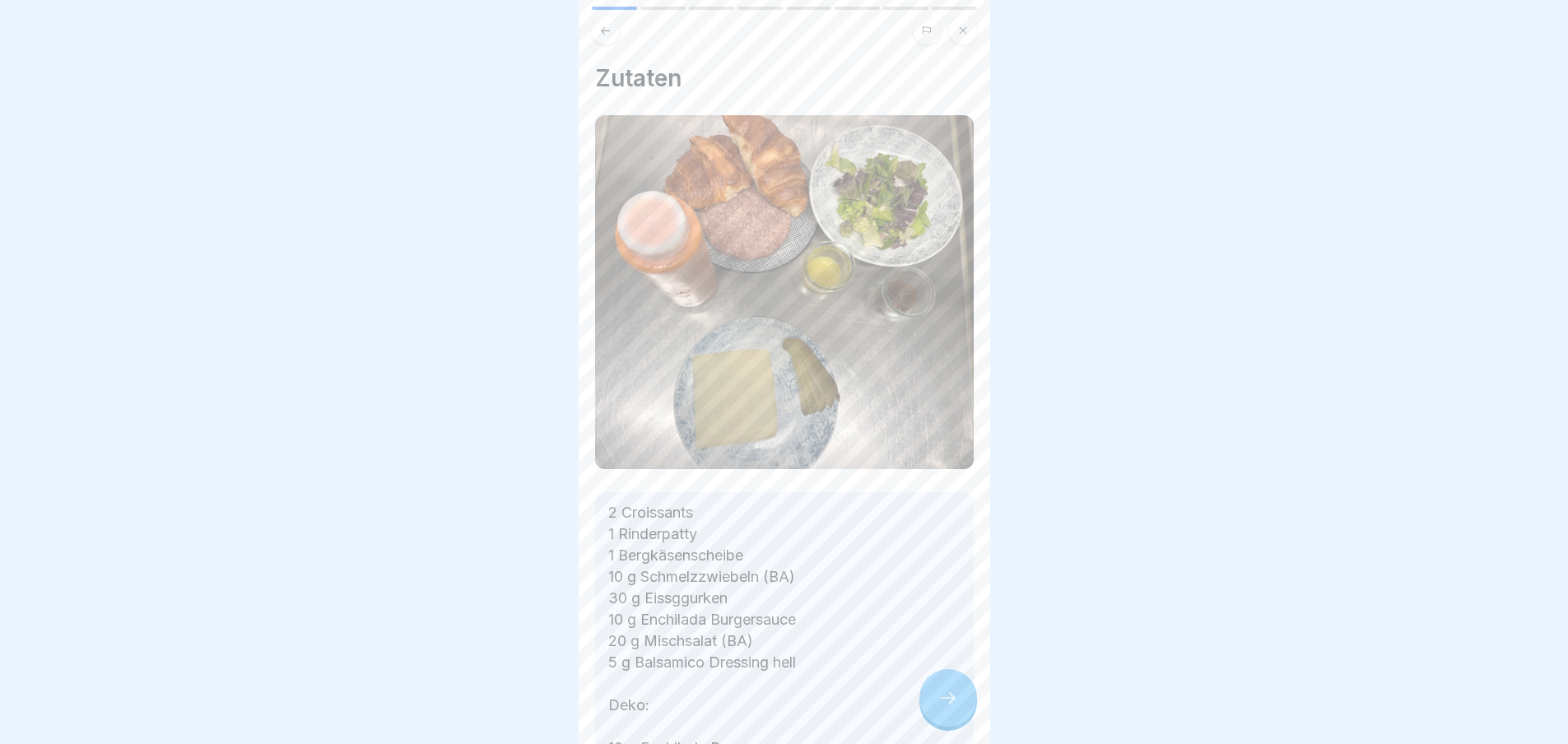
click at [930, 709] on div at bounding box center [948, 698] width 58 height 58
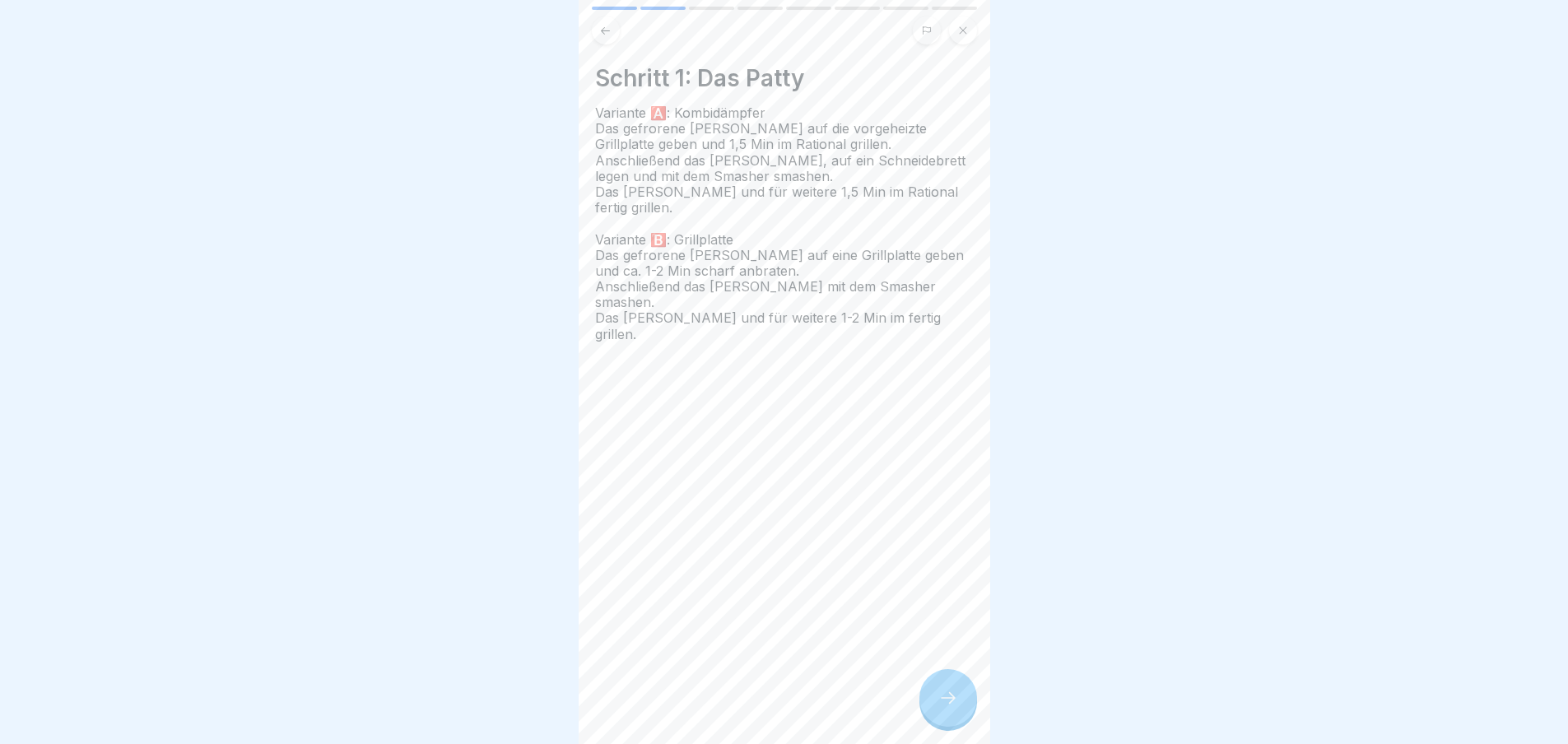
click at [930, 709] on div at bounding box center [948, 698] width 58 height 58
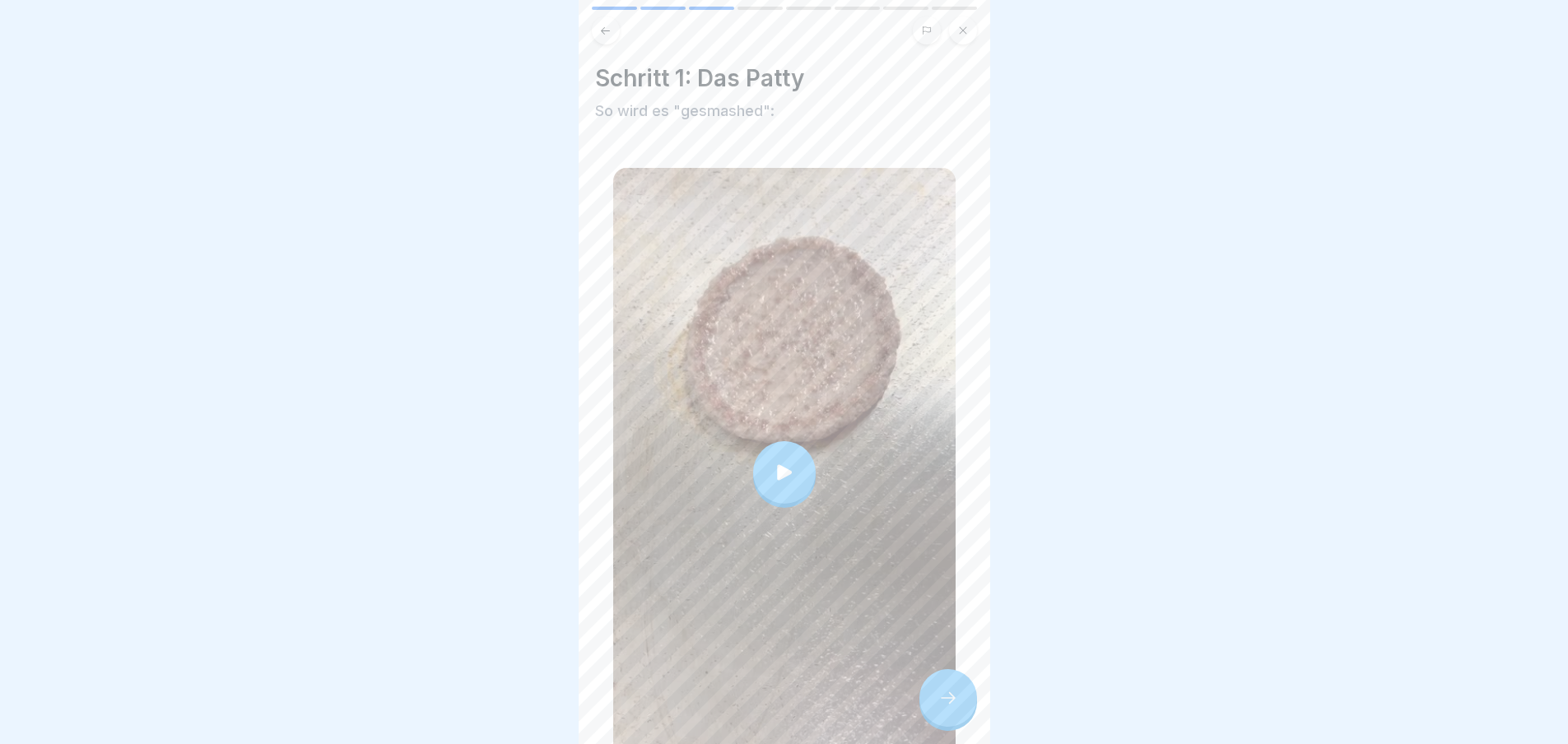
click at [920, 705] on div at bounding box center [948, 698] width 58 height 58
click at [942, 708] on icon at bounding box center [948, 699] width 20 height 20
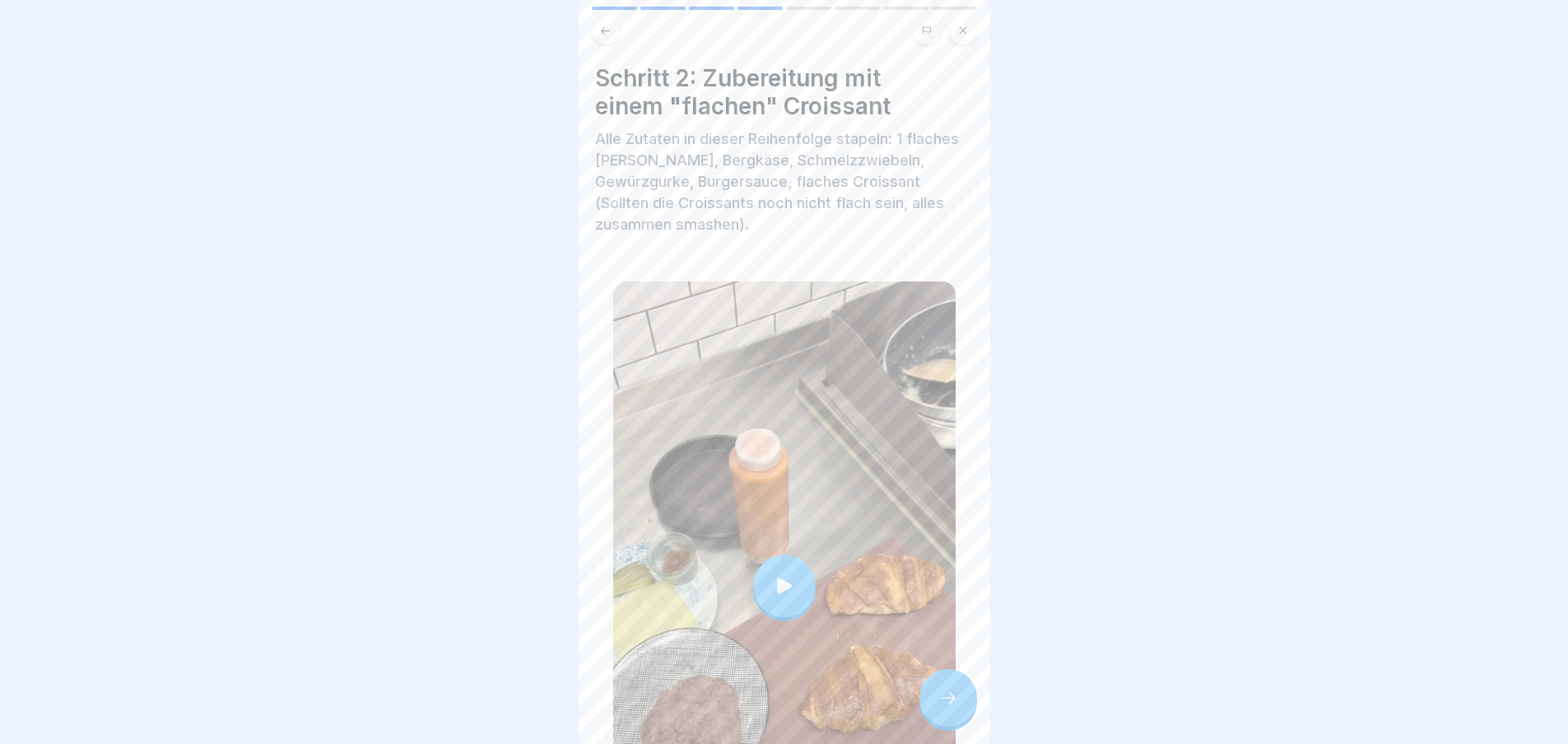
click at [942, 708] on icon at bounding box center [948, 699] width 20 height 20
click at [958, 695] on div at bounding box center [948, 698] width 58 height 58
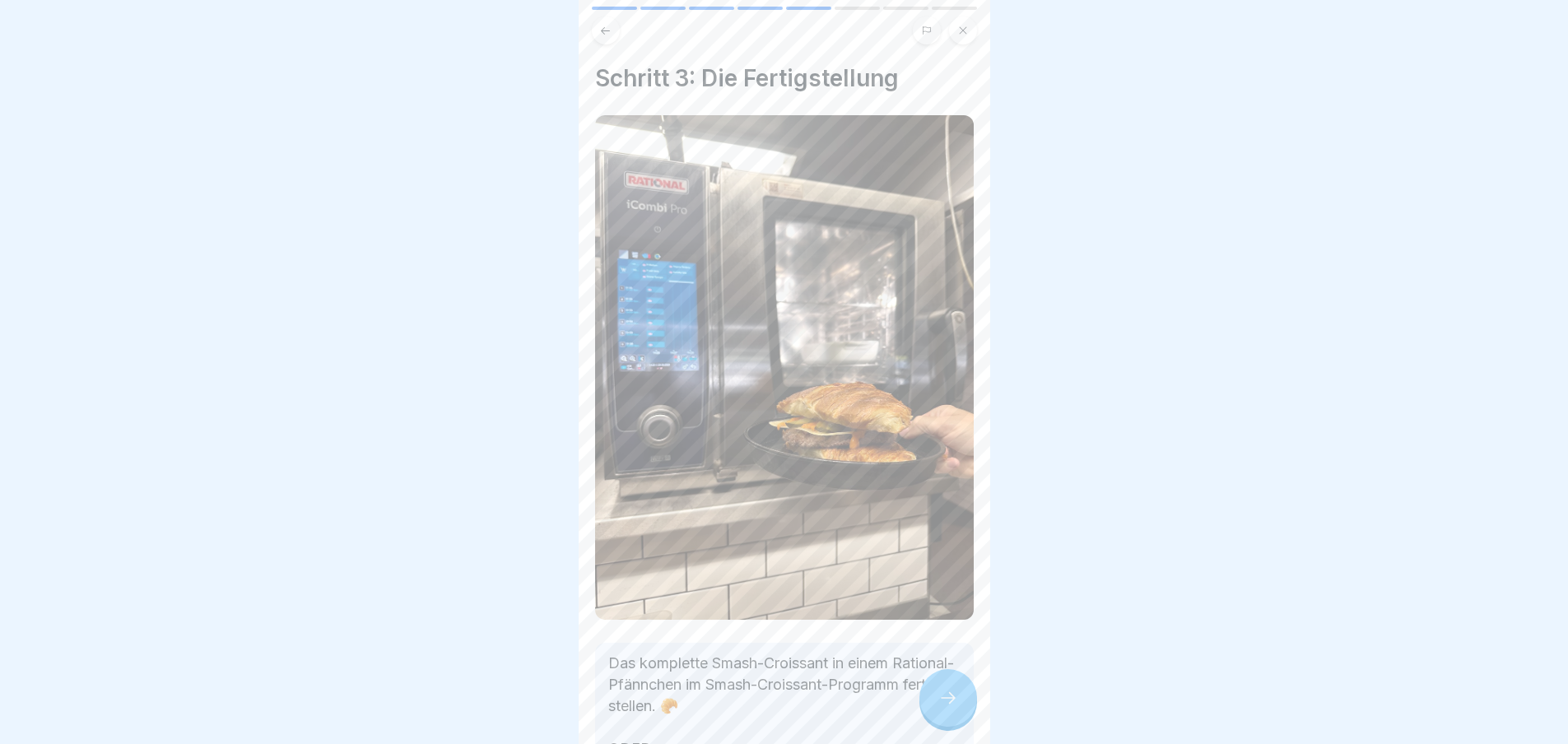
click at [955, 692] on div at bounding box center [948, 698] width 58 height 58
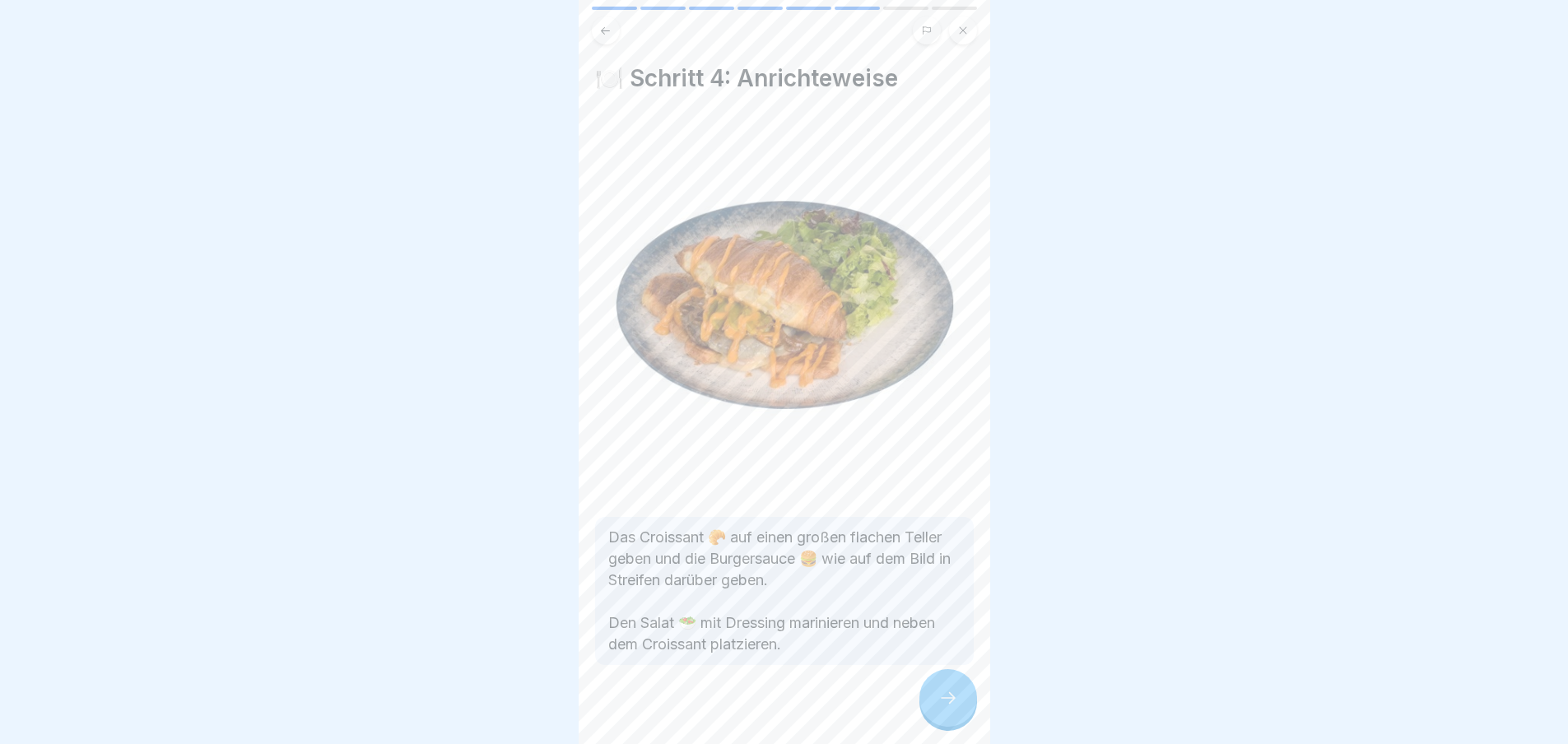
click at [948, 708] on icon at bounding box center [948, 699] width 20 height 20
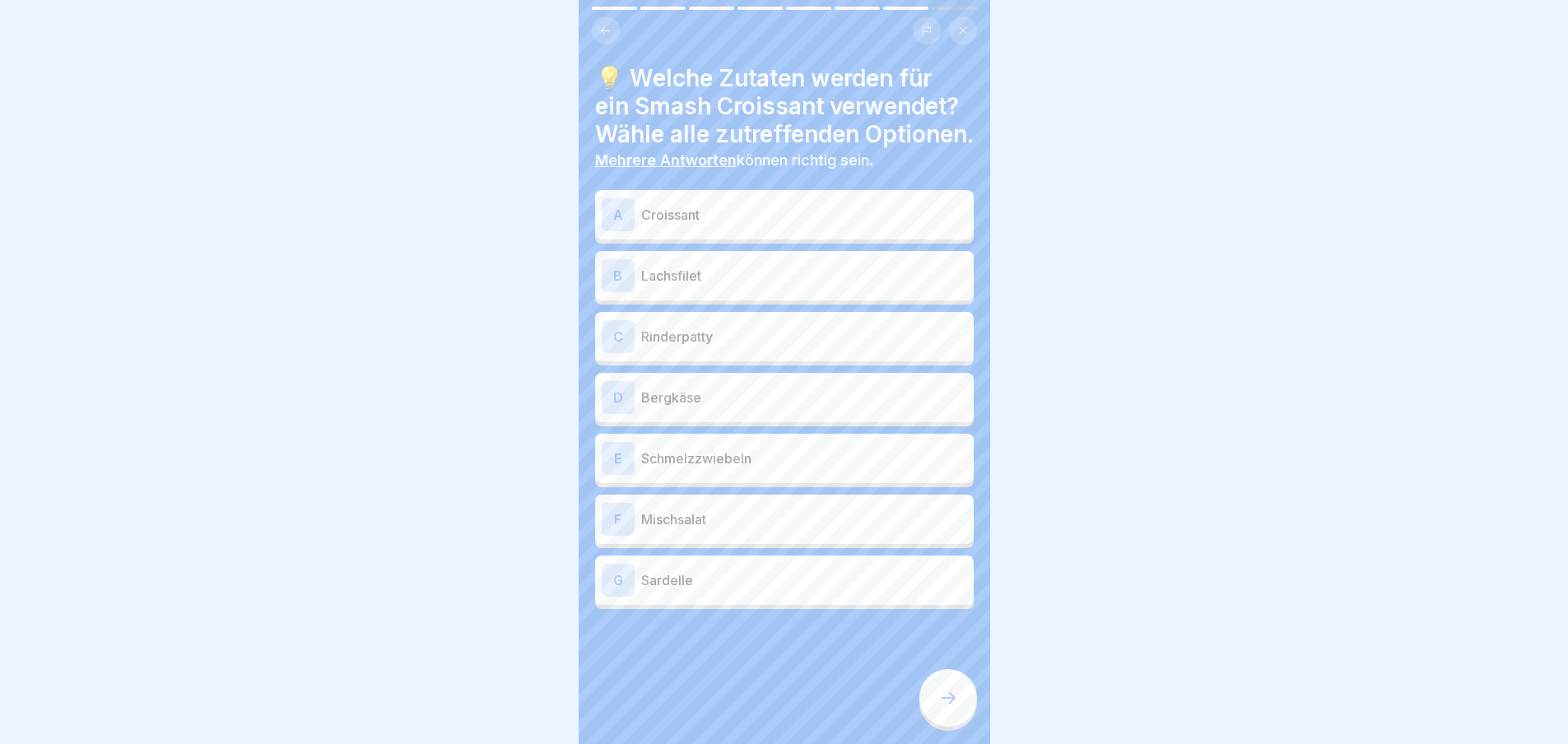
click at [758, 232] on div "A Croissant" at bounding box center [784, 215] width 366 height 33
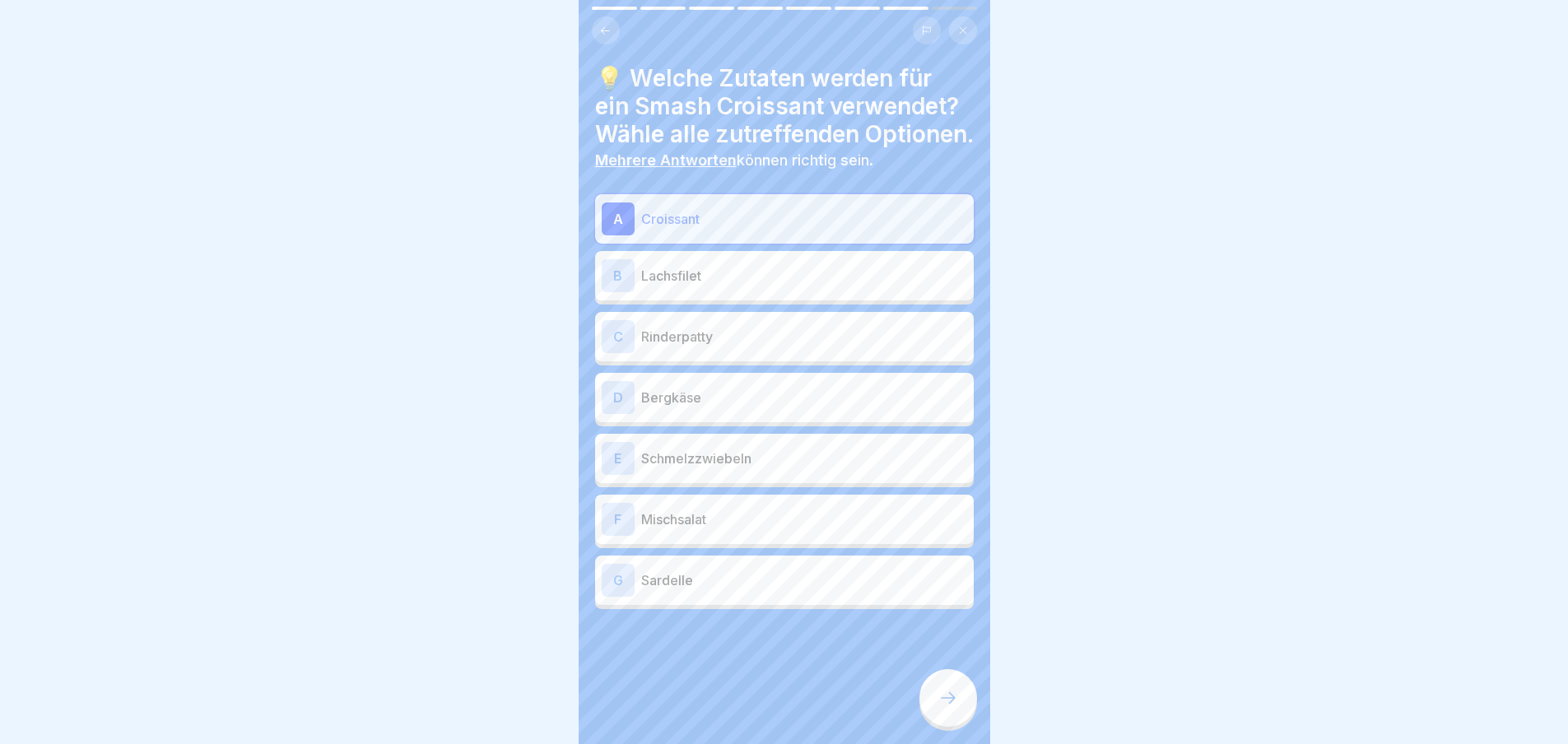
click at [758, 346] on p "Rinderpatty" at bounding box center [804, 337] width 326 height 20
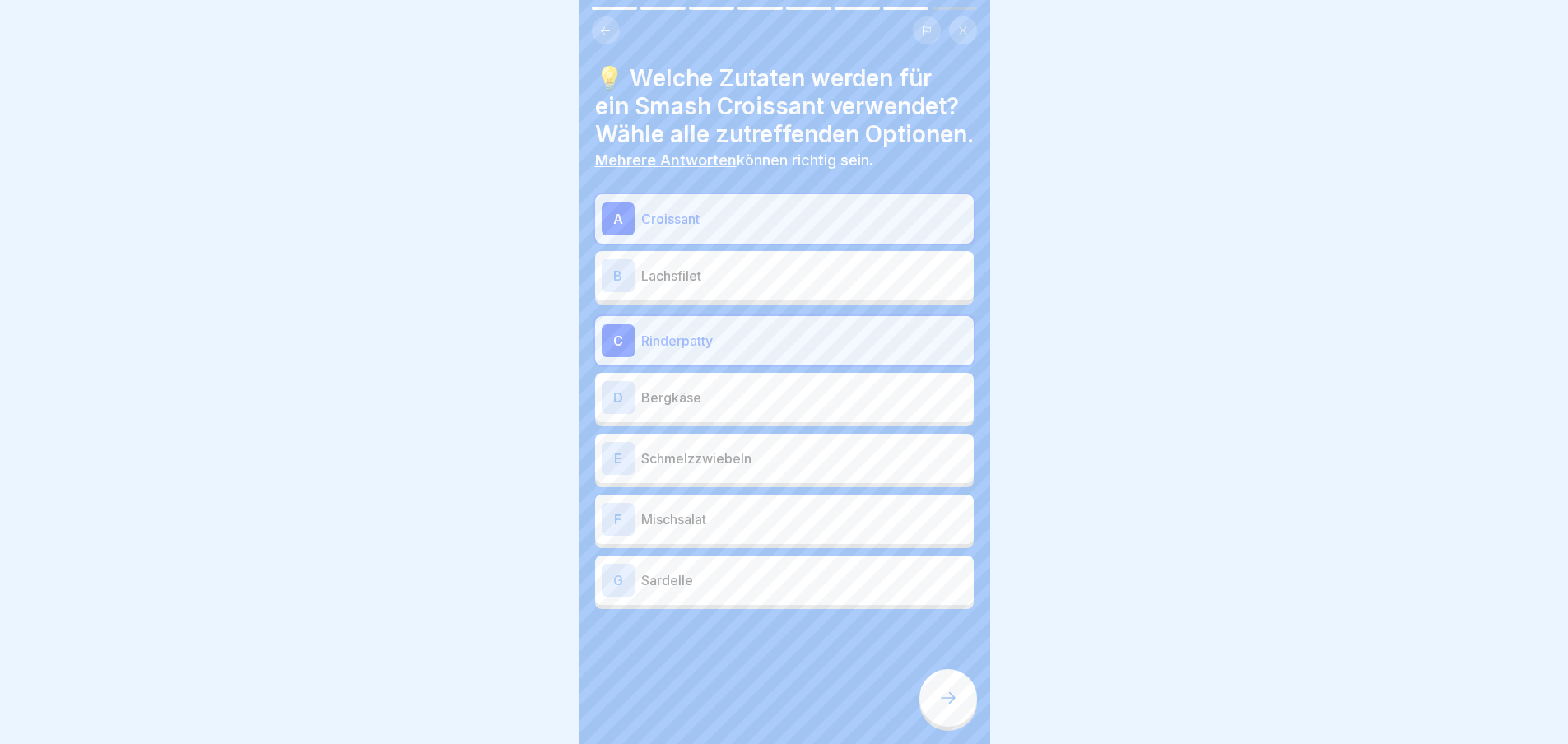
click at [745, 408] on p "Bergkäse" at bounding box center [804, 398] width 326 height 20
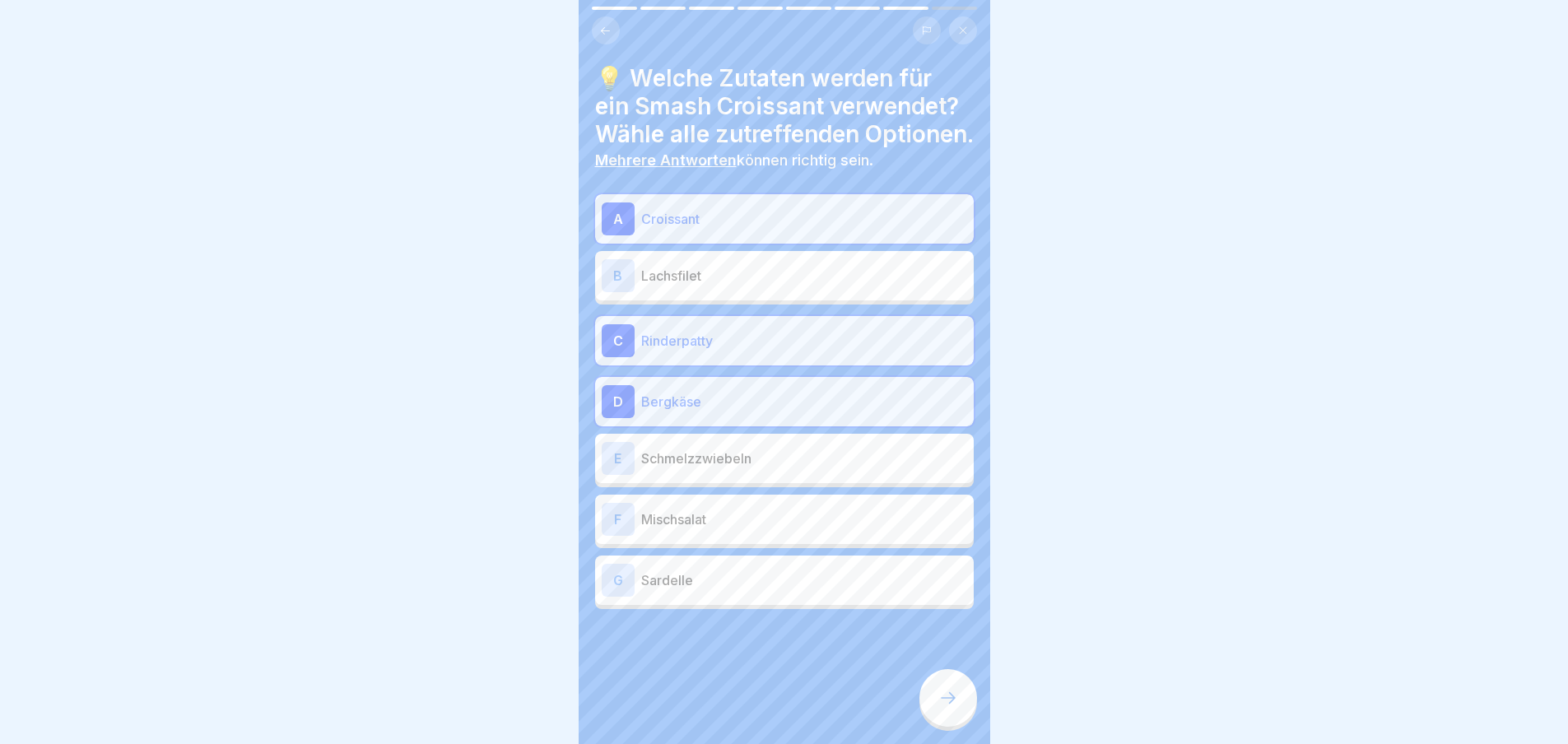
click at [757, 468] on p "Schmelzzwiebeln" at bounding box center [804, 459] width 326 height 20
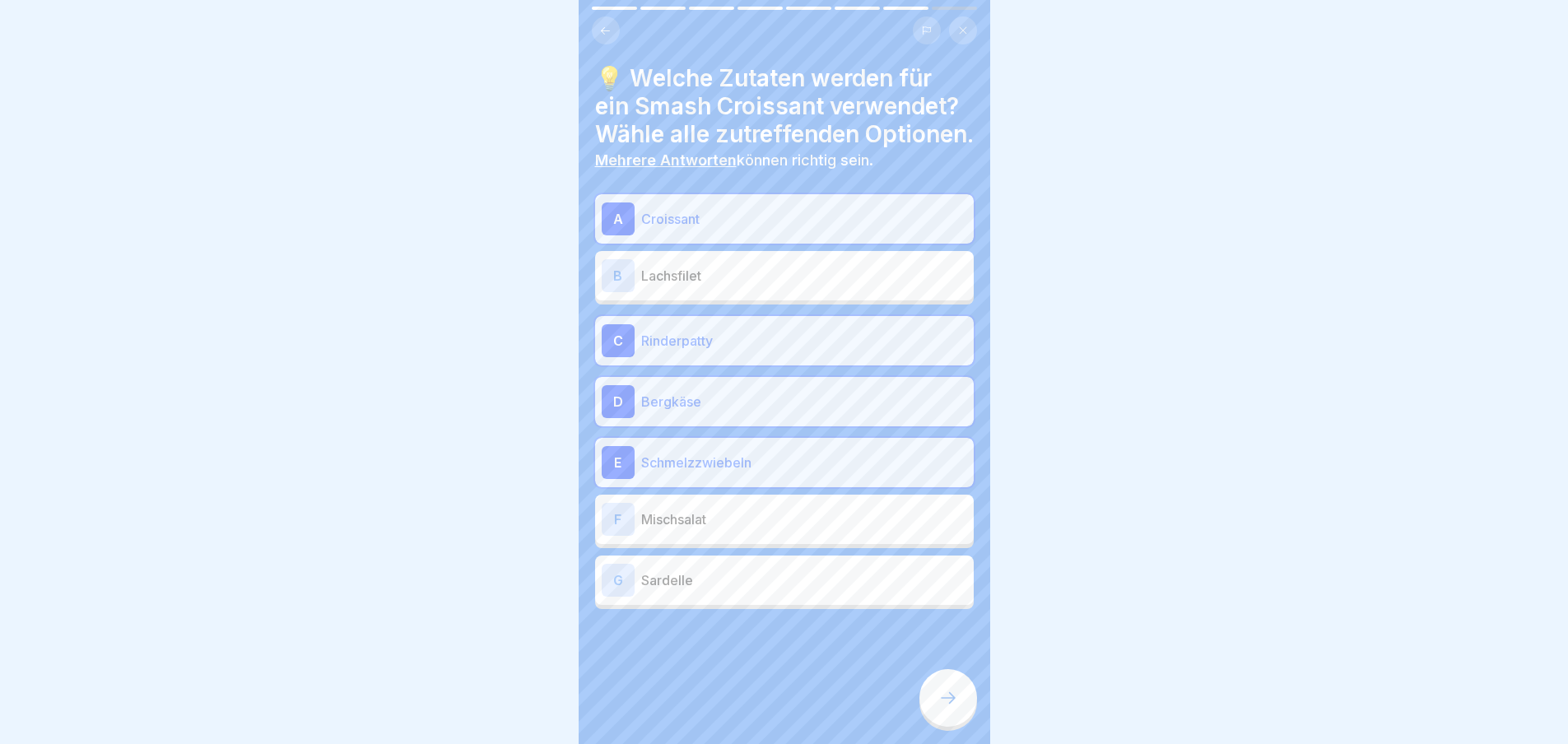
click at [745, 529] on p "Mischsalat" at bounding box center [804, 520] width 326 height 20
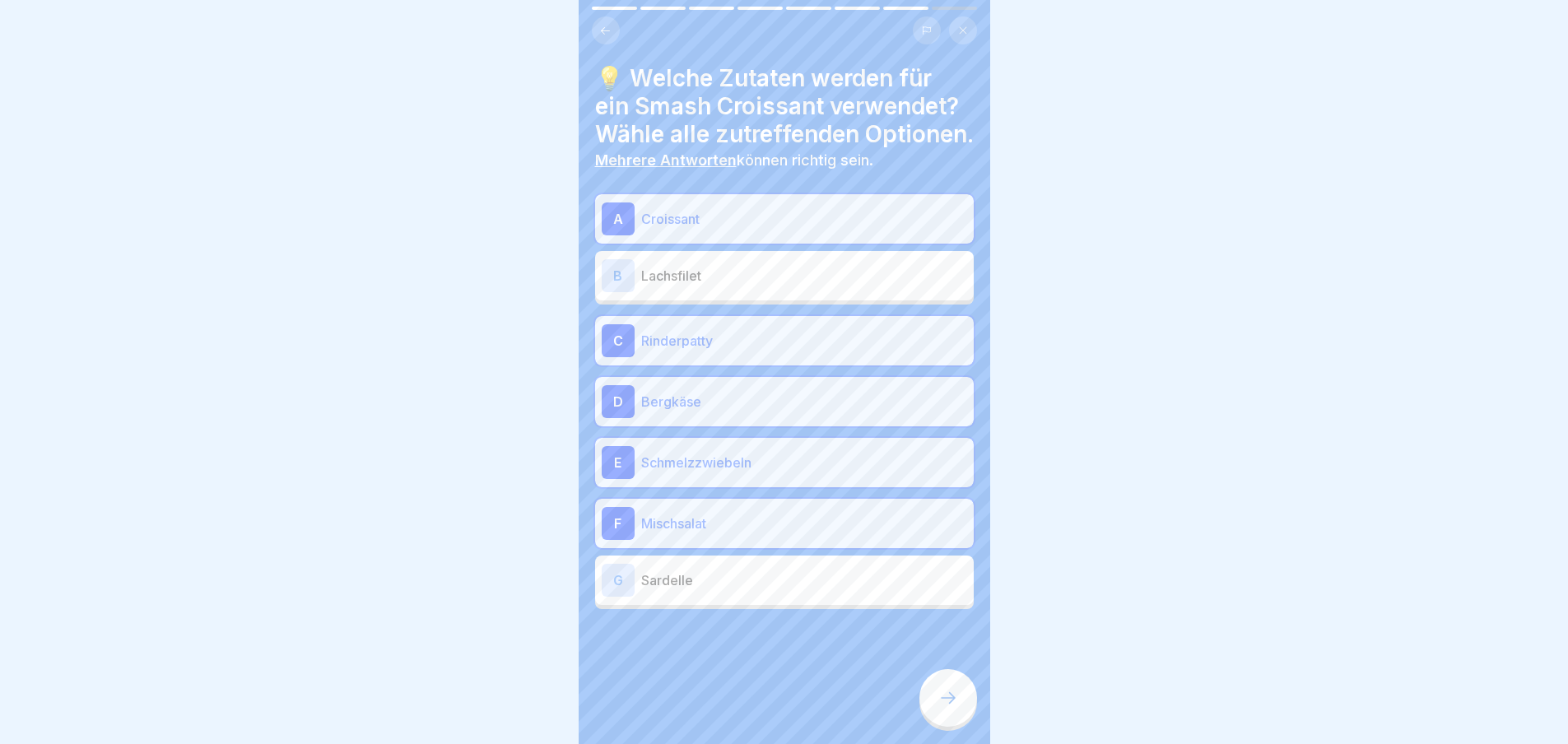
click at [952, 726] on div at bounding box center [948, 698] width 58 height 58
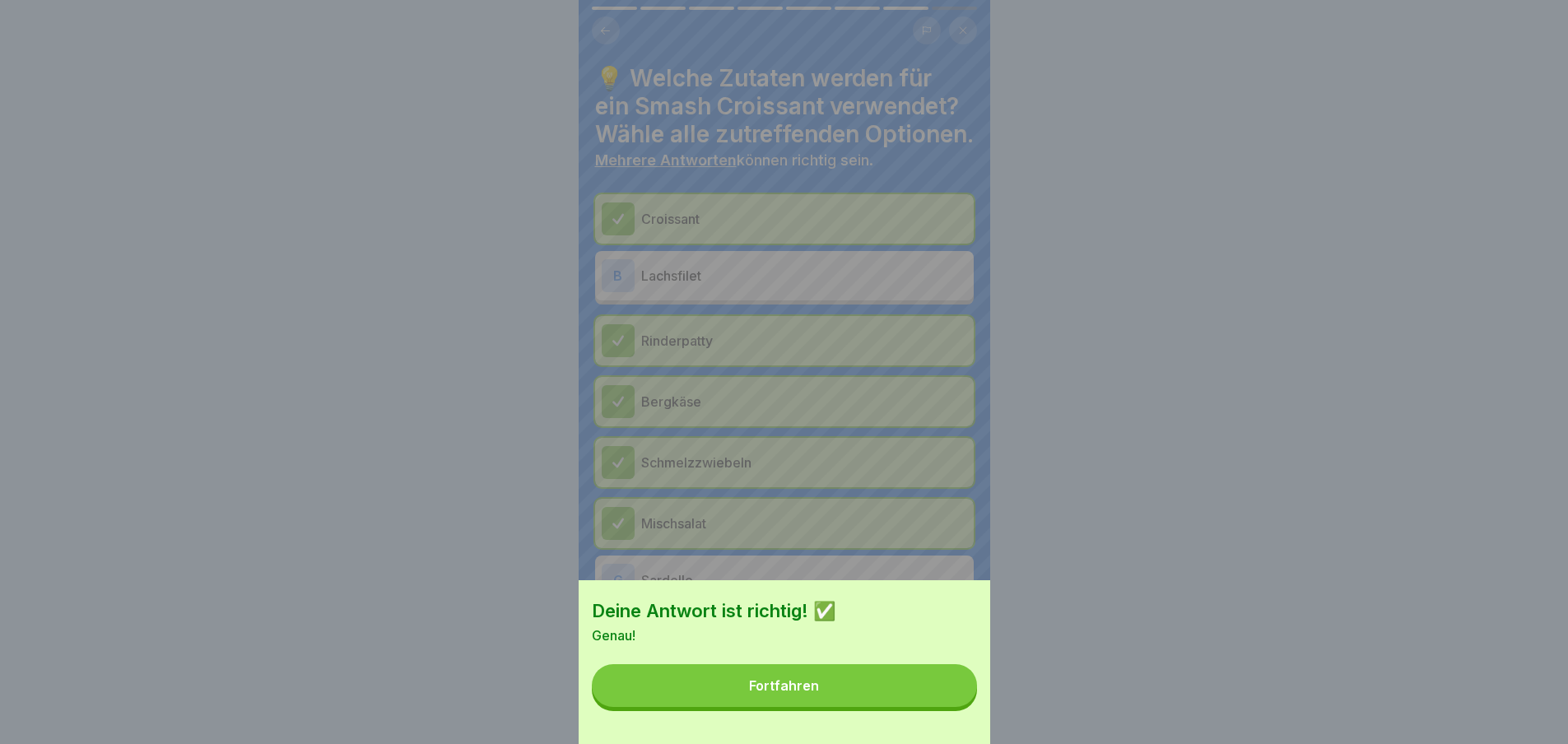
click at [952, 726] on div "Deine Antwort ist richtig! ✅ Genau! Fortfahren" at bounding box center [784, 662] width 412 height 164
click at [945, 707] on button "Fortfahren" at bounding box center [784, 685] width 385 height 43
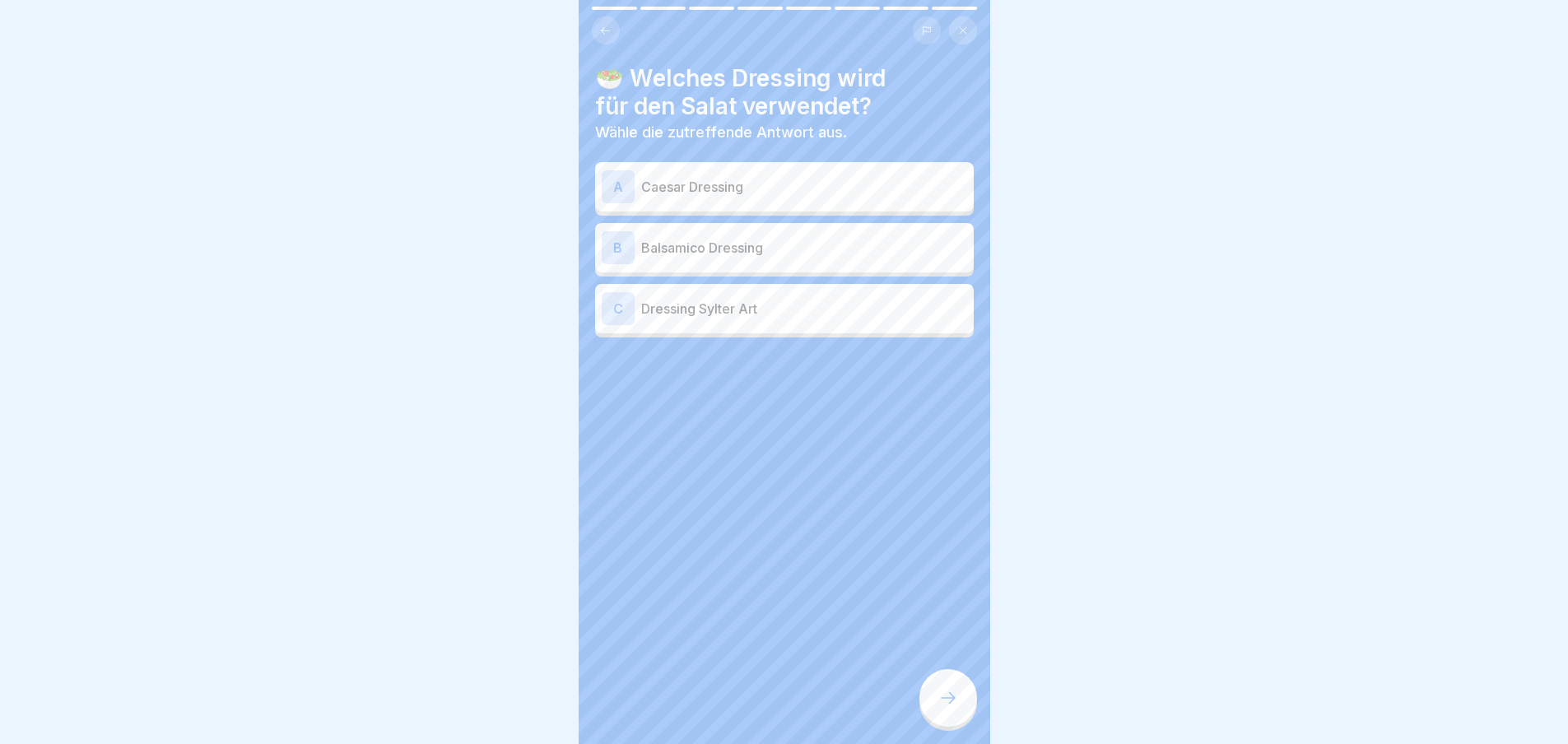
click at [706, 242] on p "Balsamico Dressing" at bounding box center [804, 248] width 326 height 20
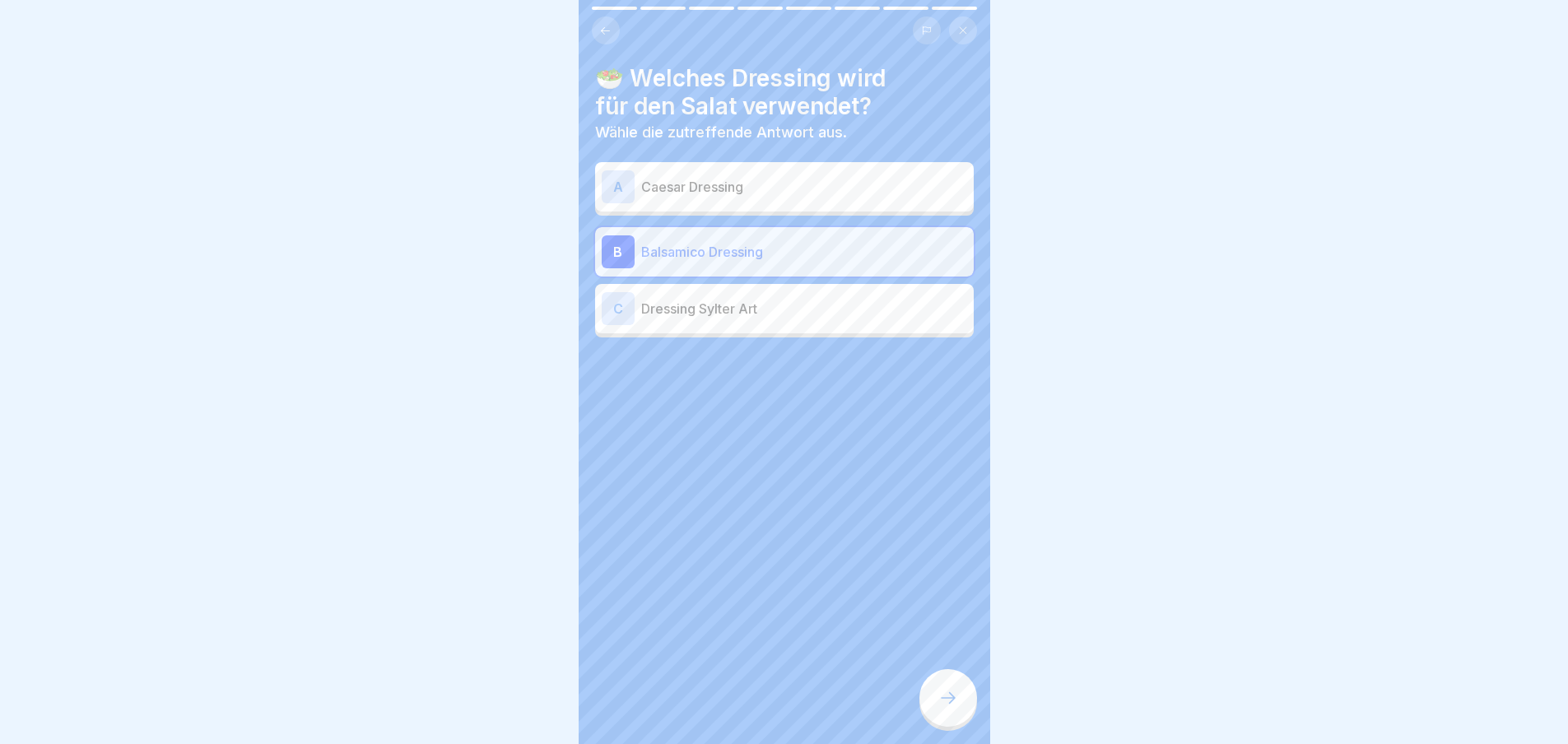
click at [971, 704] on div at bounding box center [948, 698] width 58 height 58
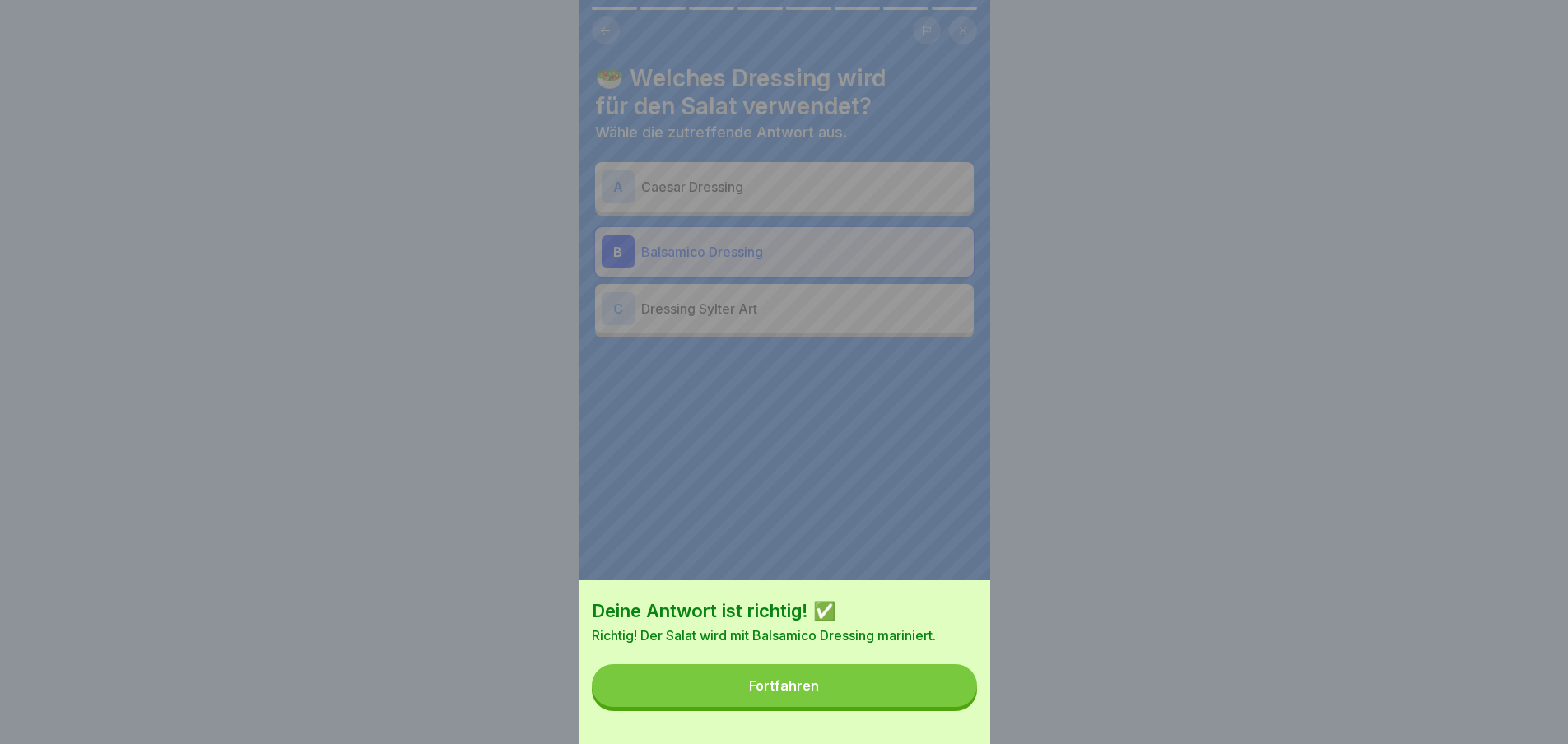
click at [963, 704] on button "Fortfahren" at bounding box center [784, 685] width 385 height 43
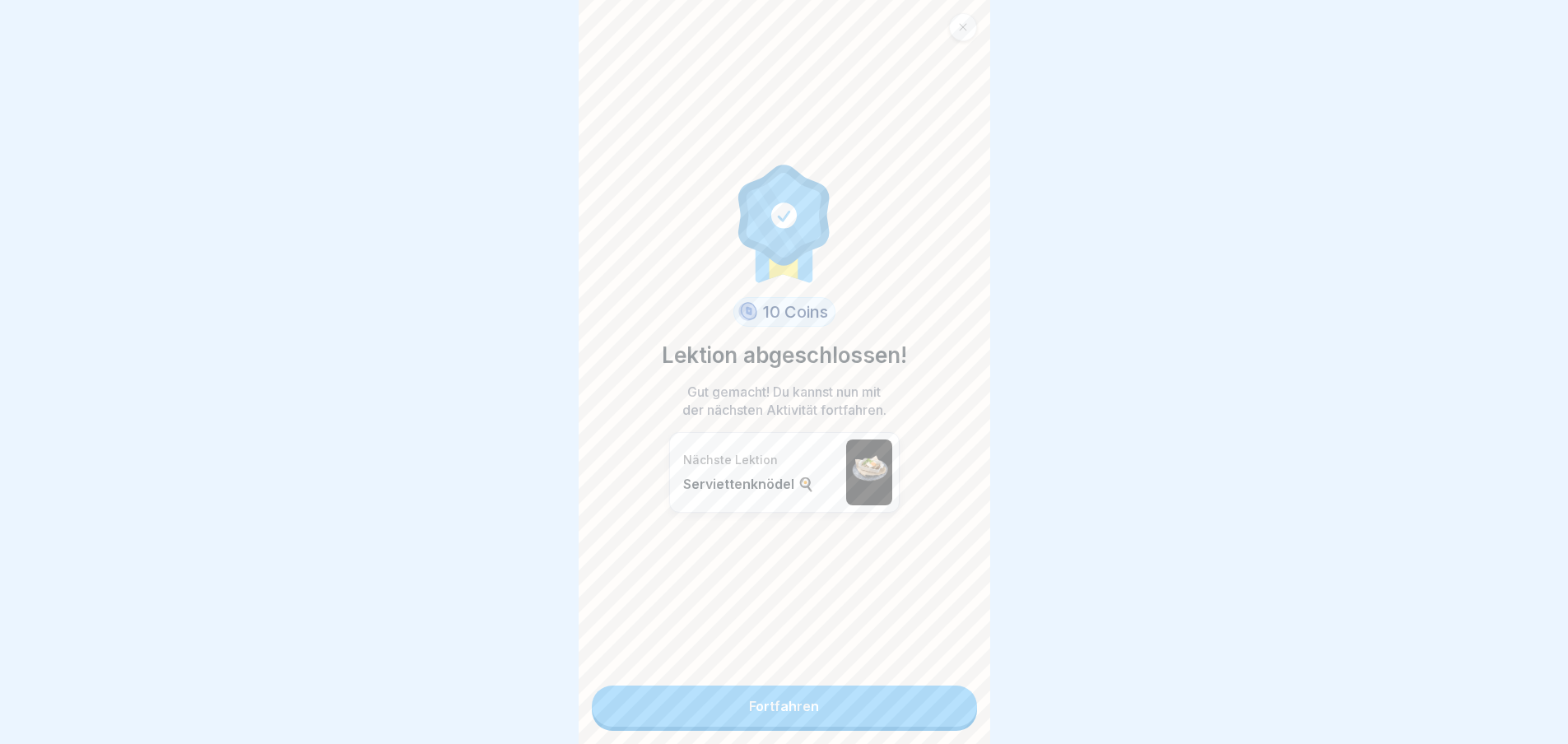
click at [900, 713] on link "Fortfahren" at bounding box center [784, 706] width 385 height 41
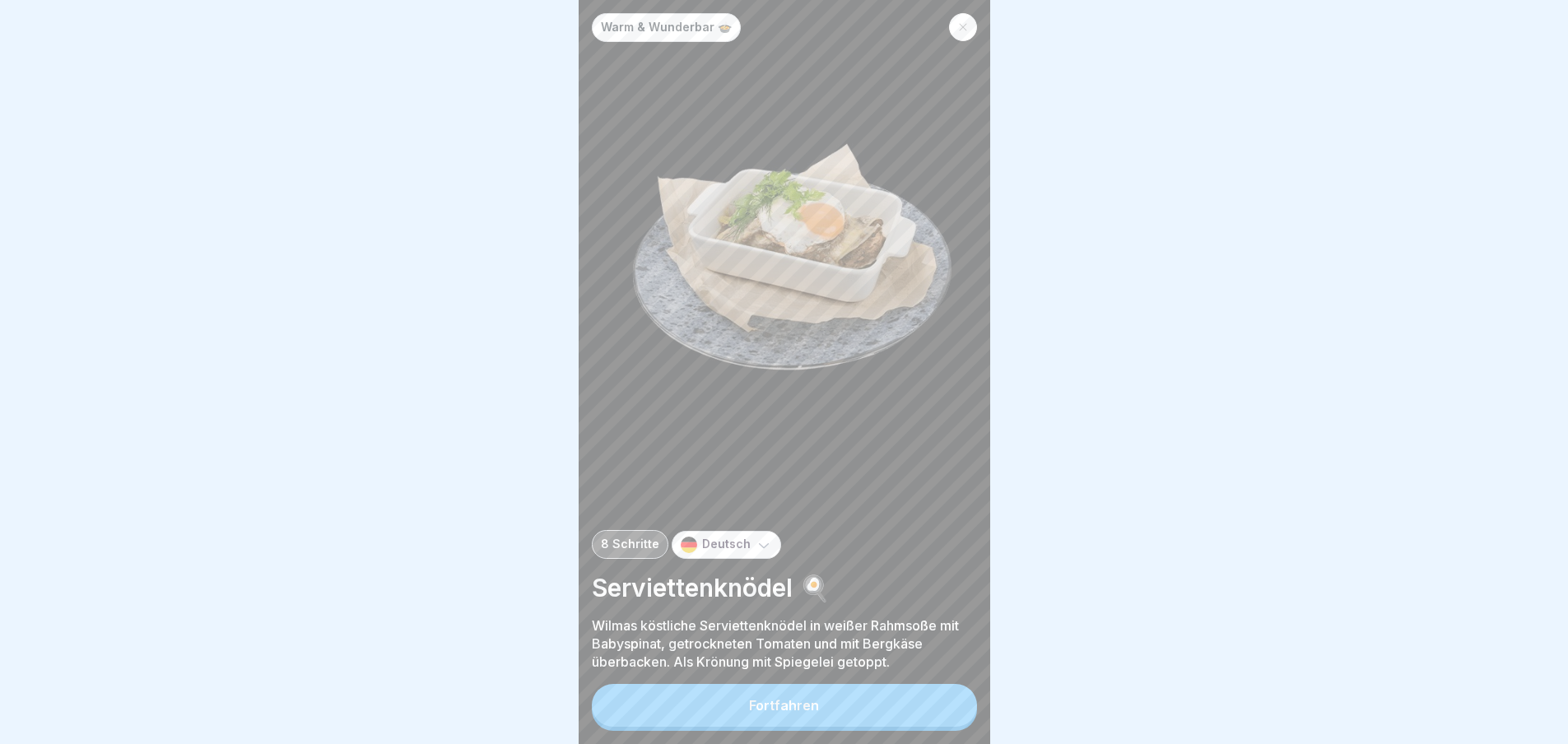
click at [902, 722] on button "Fortfahren" at bounding box center [784, 705] width 385 height 43
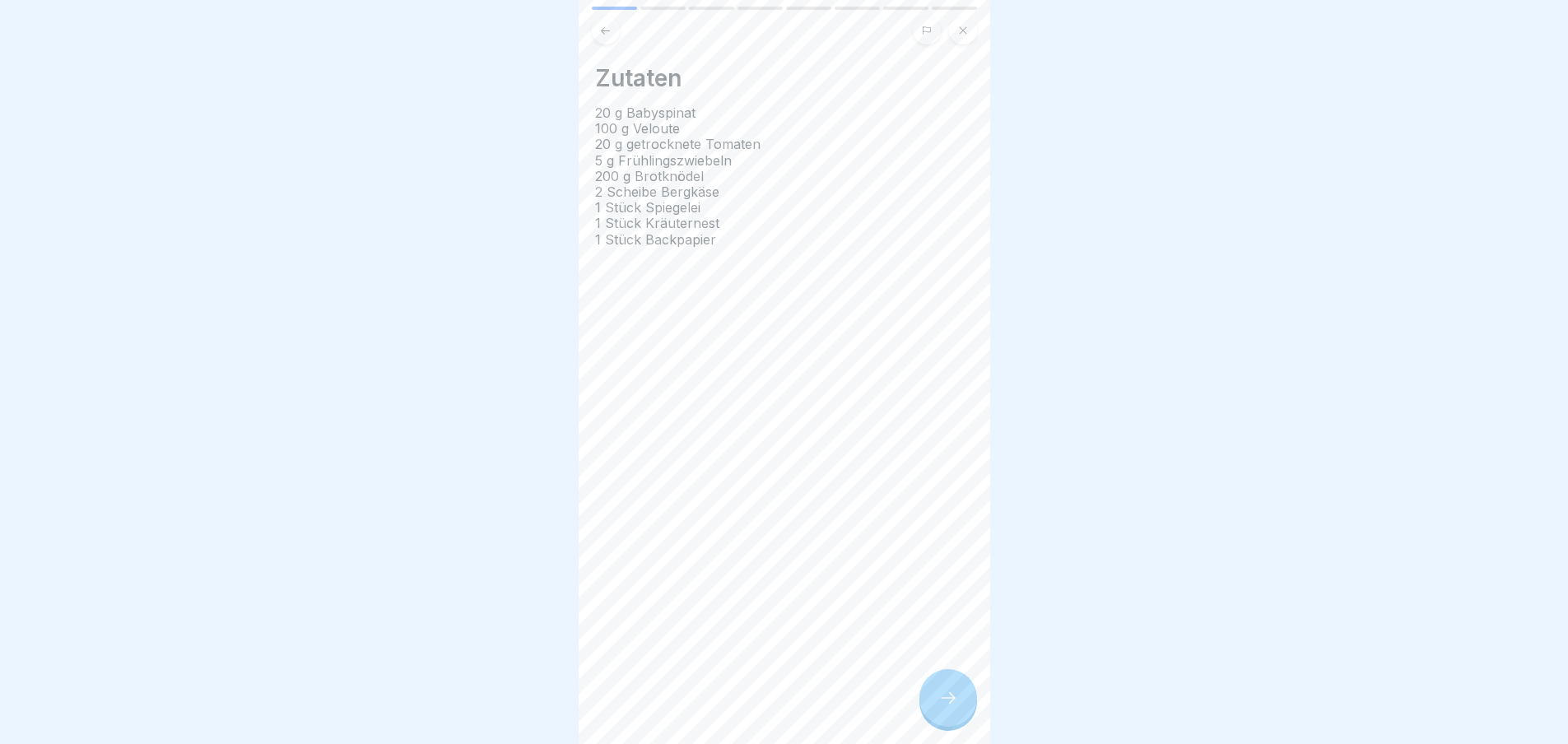
click at [961, 706] on div at bounding box center [948, 698] width 58 height 58
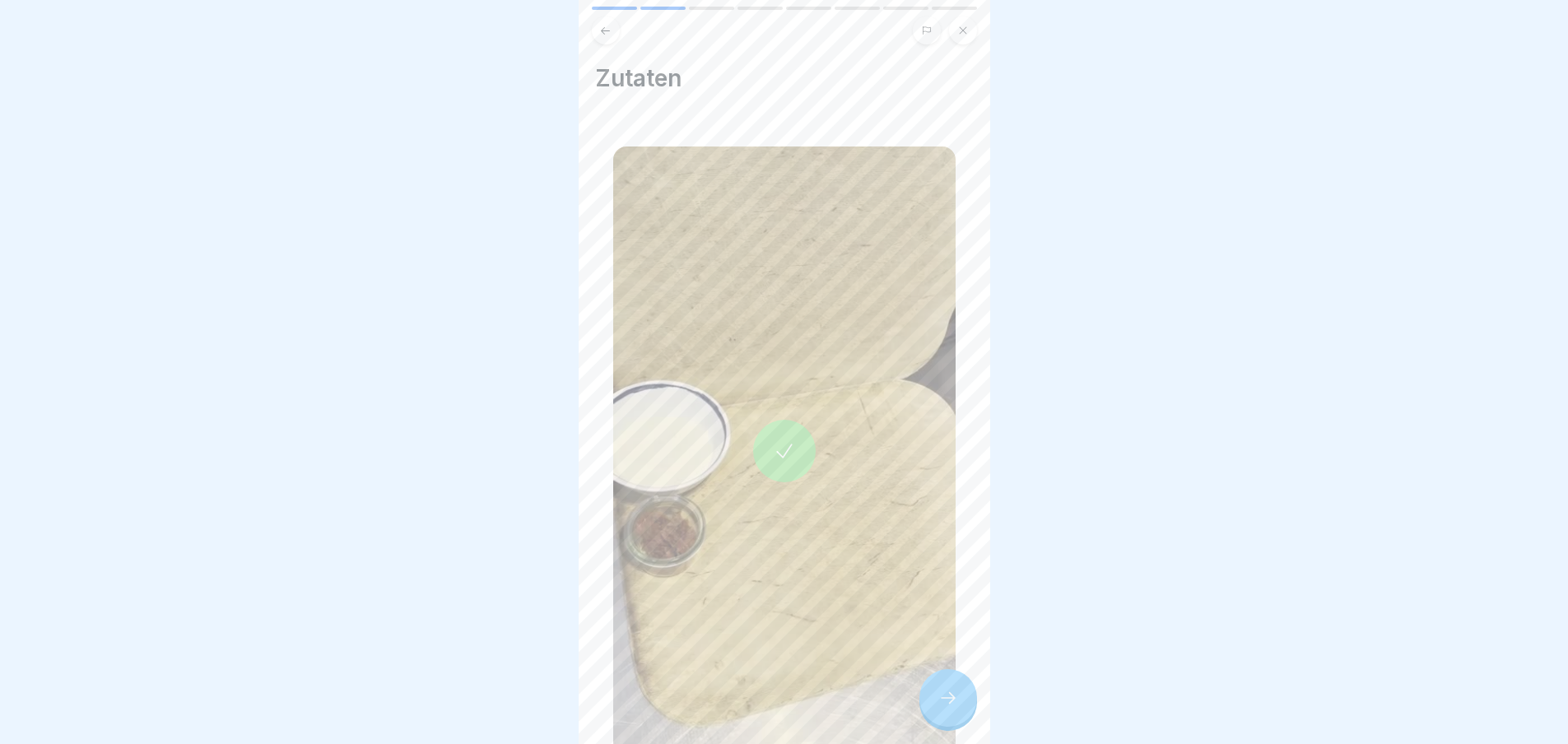
click at [918, 698] on div at bounding box center [784, 451] width 342 height 609
click at [946, 708] on icon at bounding box center [948, 699] width 20 height 20
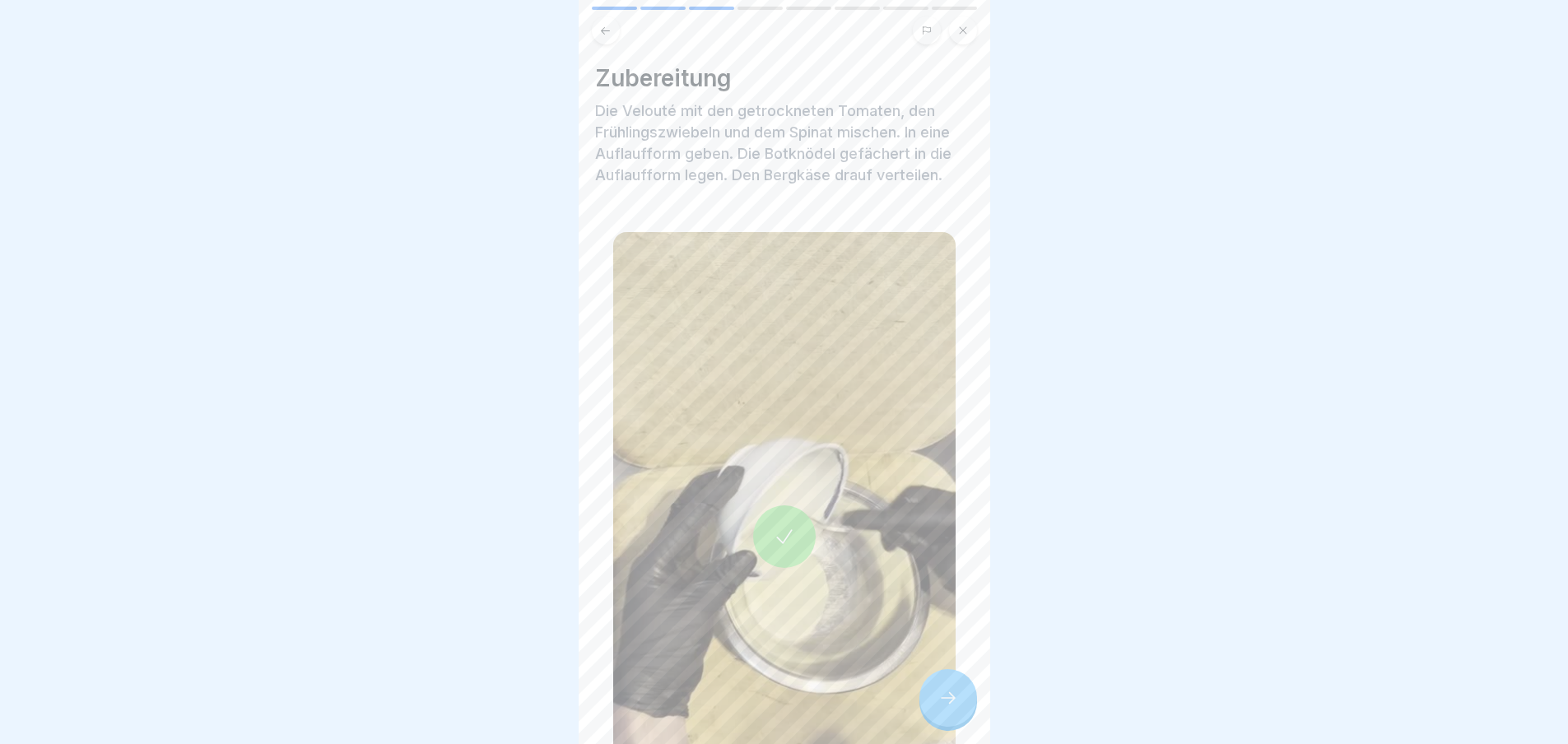
click at [946, 708] on icon at bounding box center [948, 699] width 20 height 20
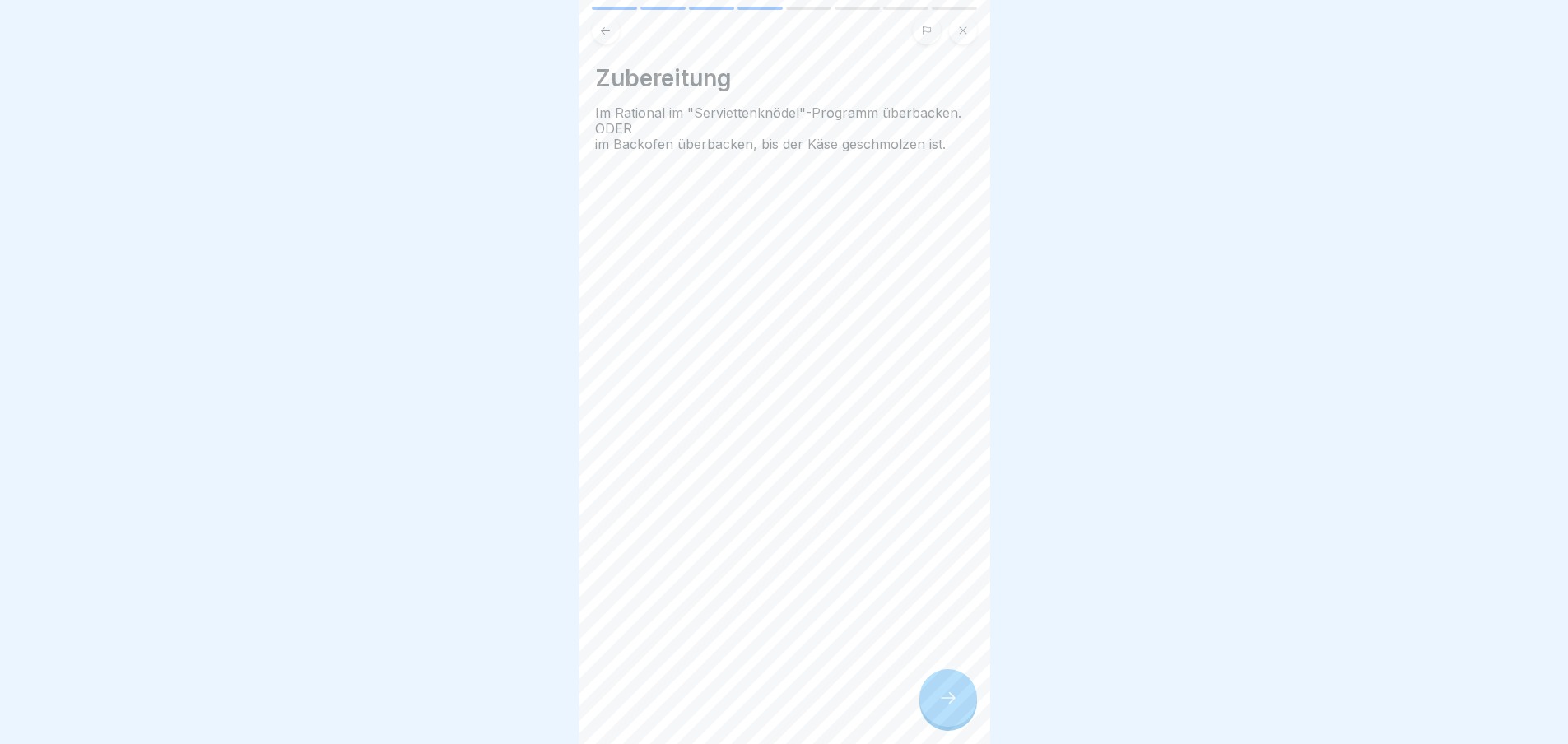
drag, startPoint x: 938, startPoint y: 707, endPoint x: 944, endPoint y: 692, distance: 16.2
click at [944, 692] on div at bounding box center [948, 698] width 58 height 58
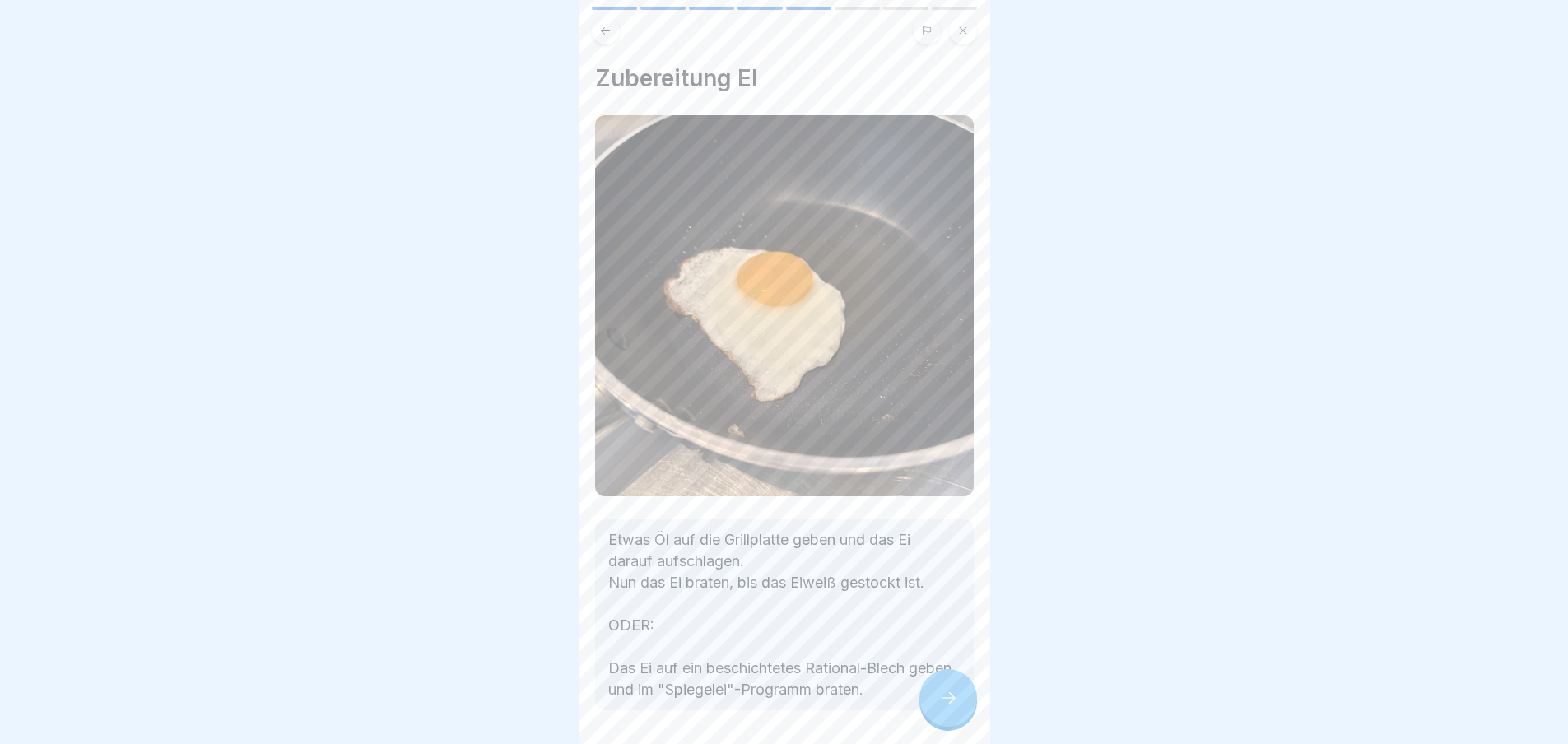
click at [942, 695] on div at bounding box center [948, 698] width 58 height 58
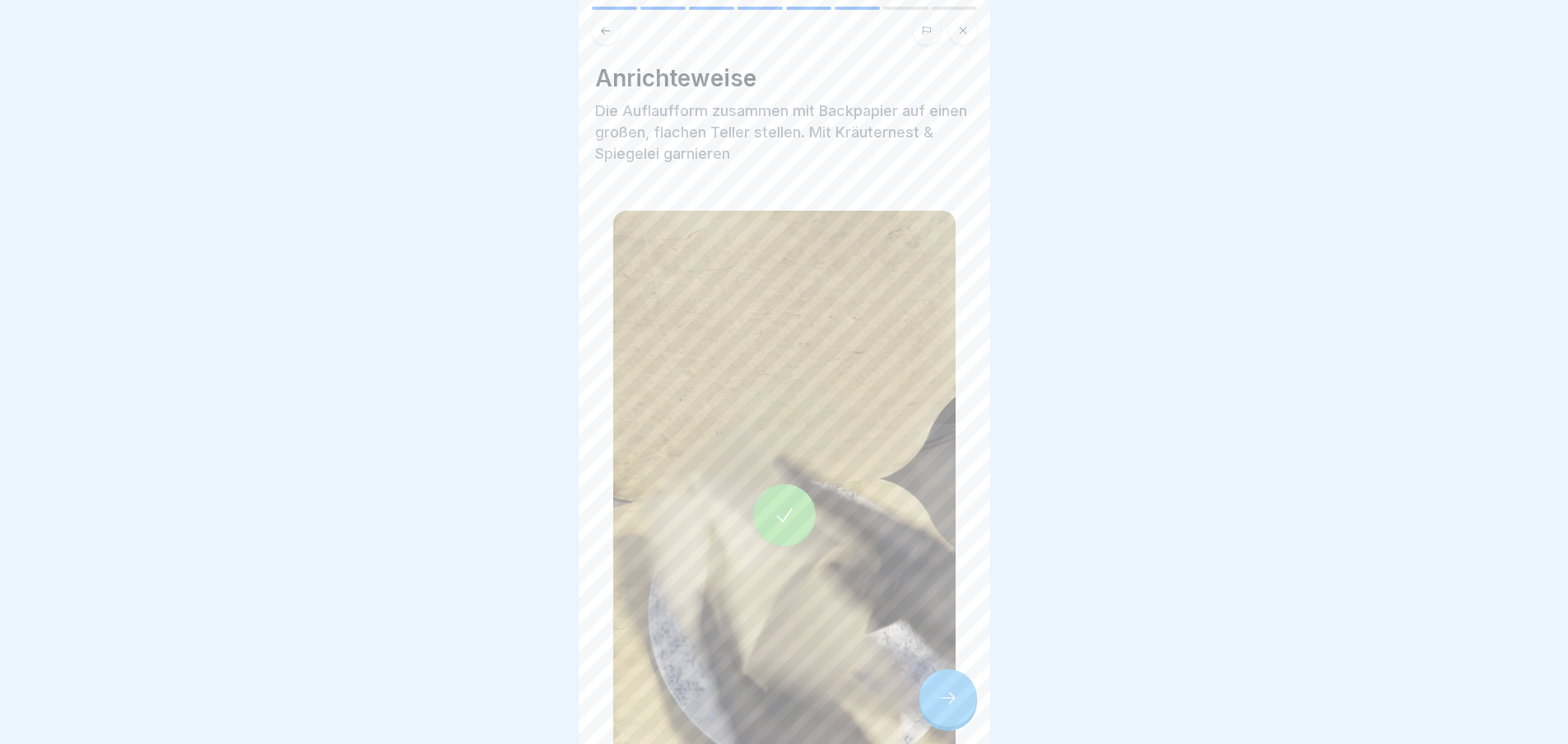
click at [942, 708] on icon at bounding box center [948, 699] width 20 height 20
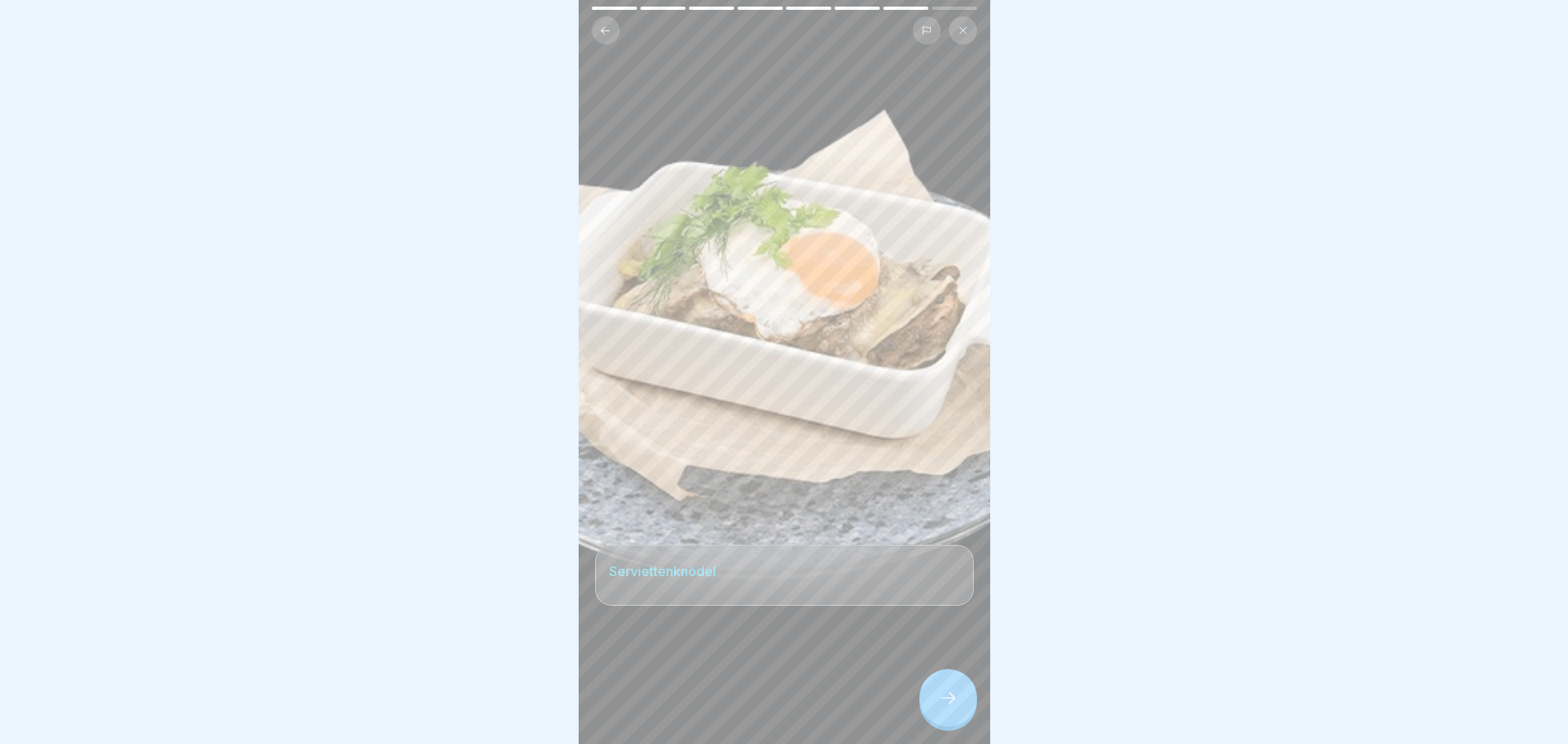
click at [942, 708] on icon at bounding box center [948, 699] width 20 height 20
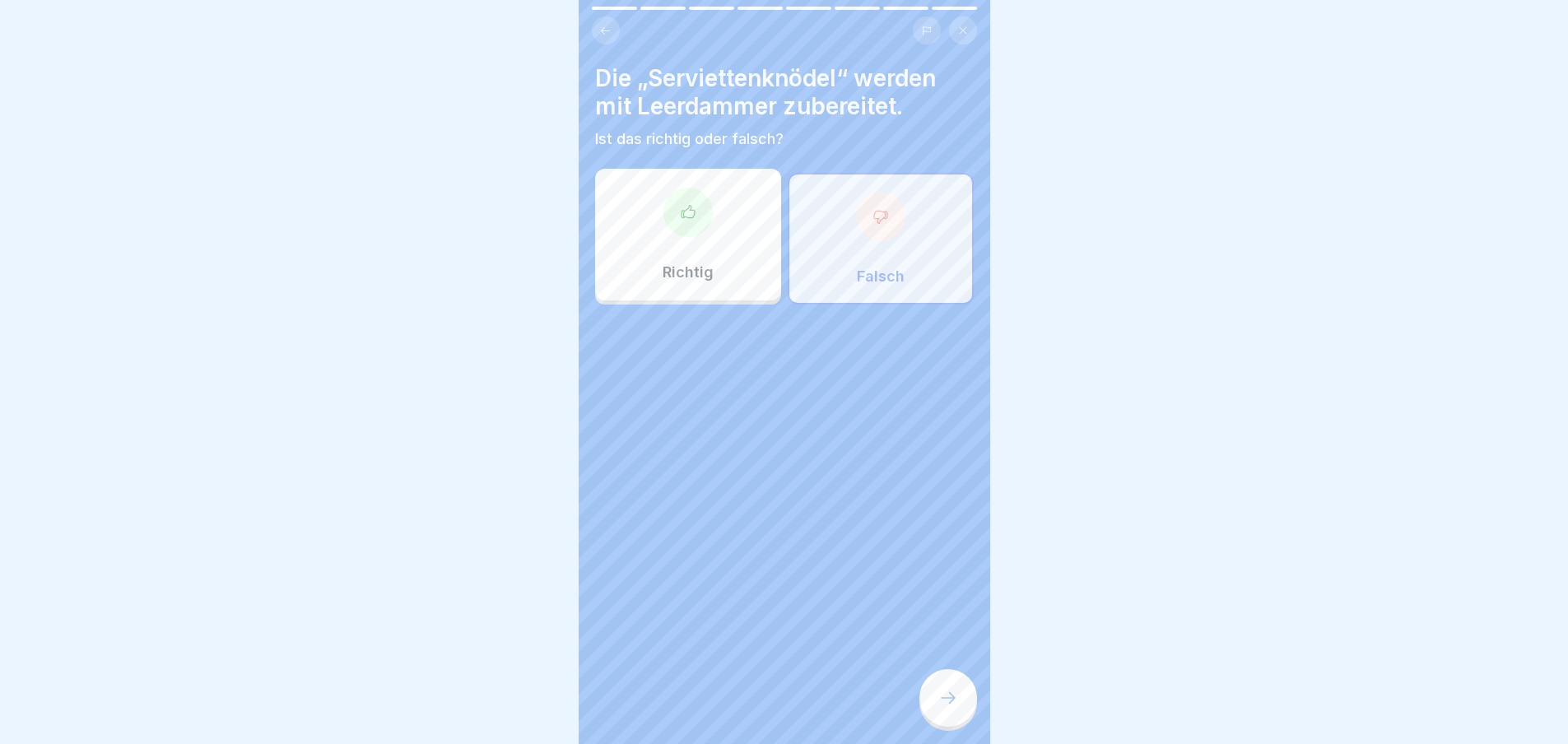
click at [942, 708] on icon at bounding box center [948, 699] width 20 height 20
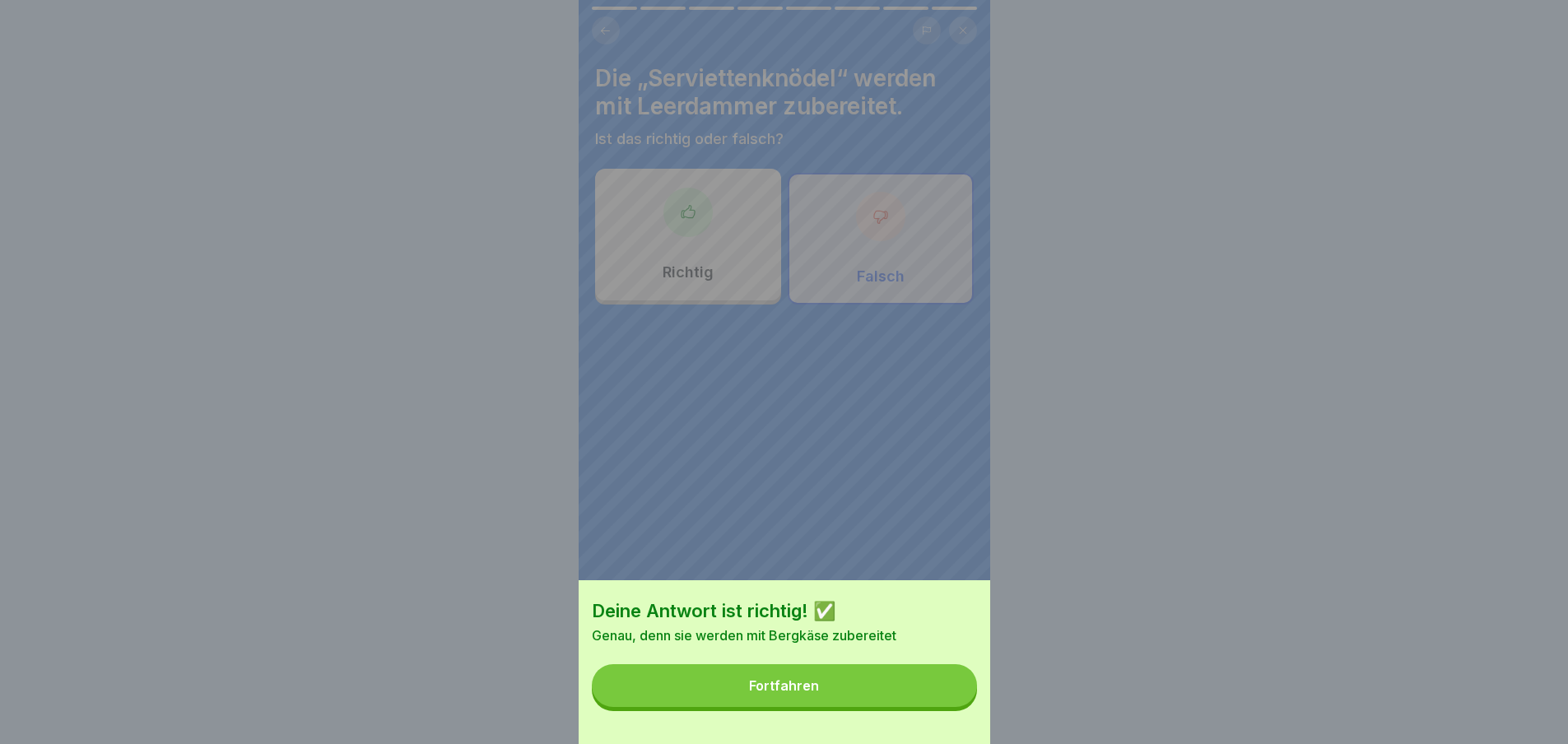
click at [942, 707] on button "Fortfahren" at bounding box center [784, 685] width 385 height 43
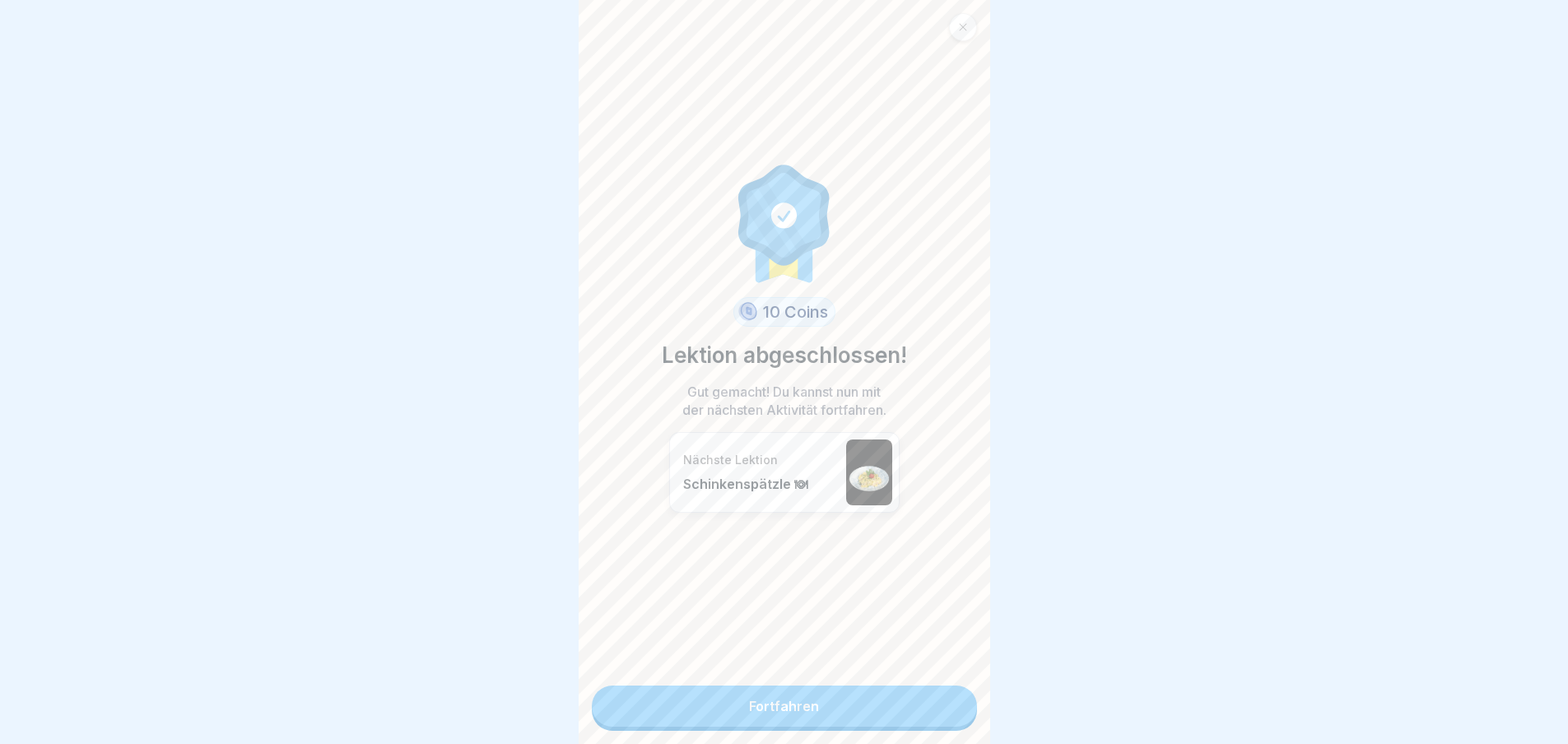
click at [949, 713] on link "Fortfahren" at bounding box center [784, 706] width 385 height 41
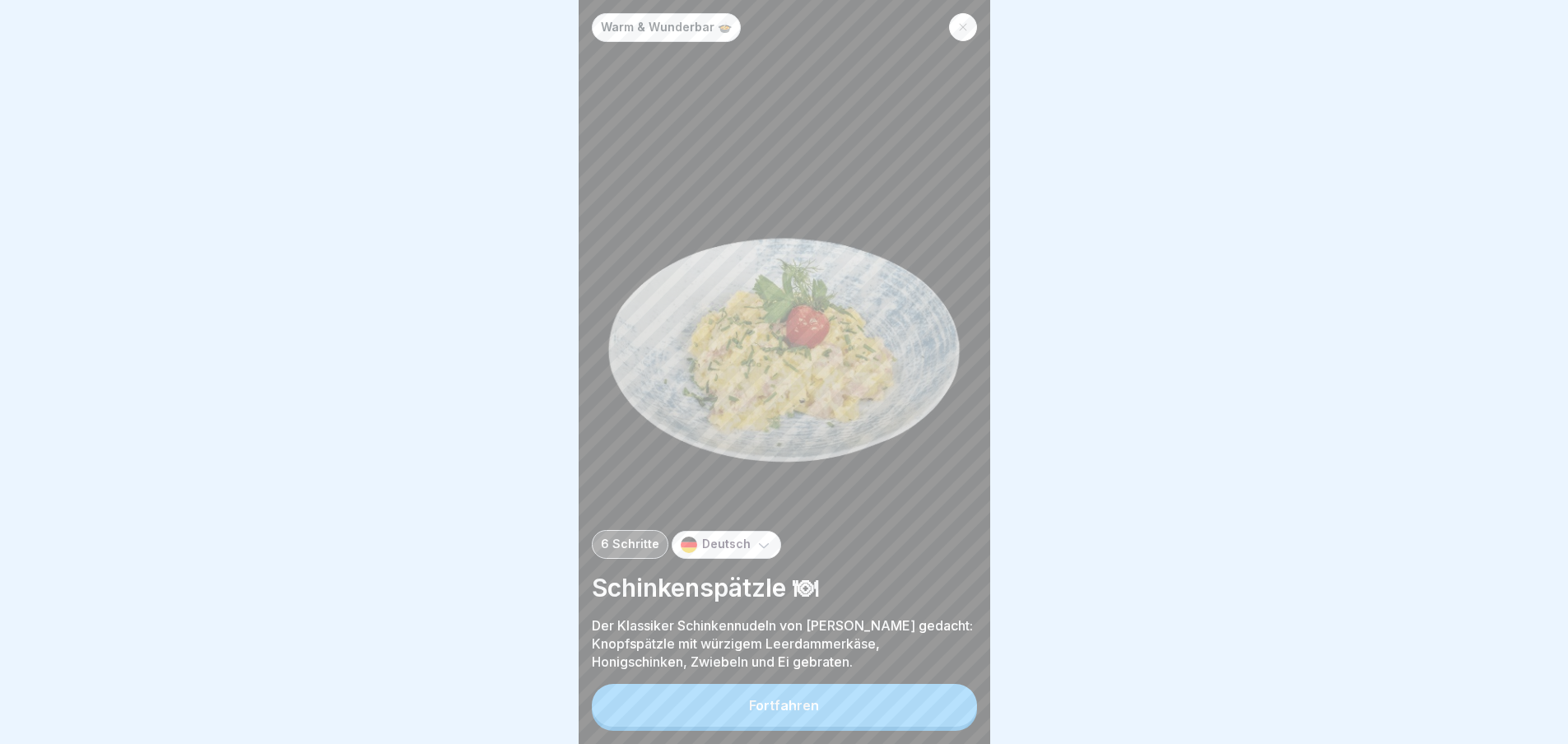
click at [929, 717] on button "Fortfahren" at bounding box center [784, 705] width 385 height 43
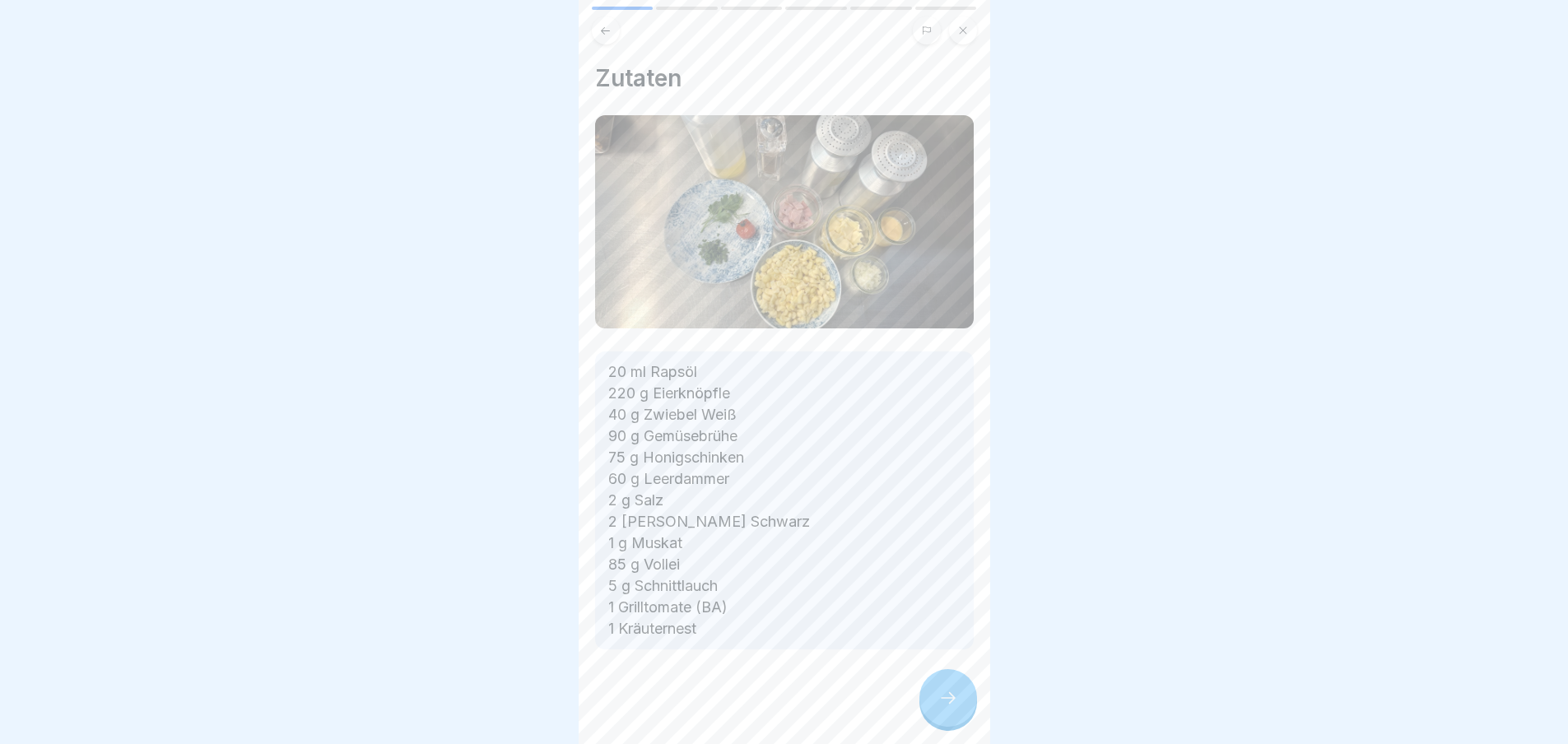
click at [930, 715] on div at bounding box center [948, 698] width 58 height 58
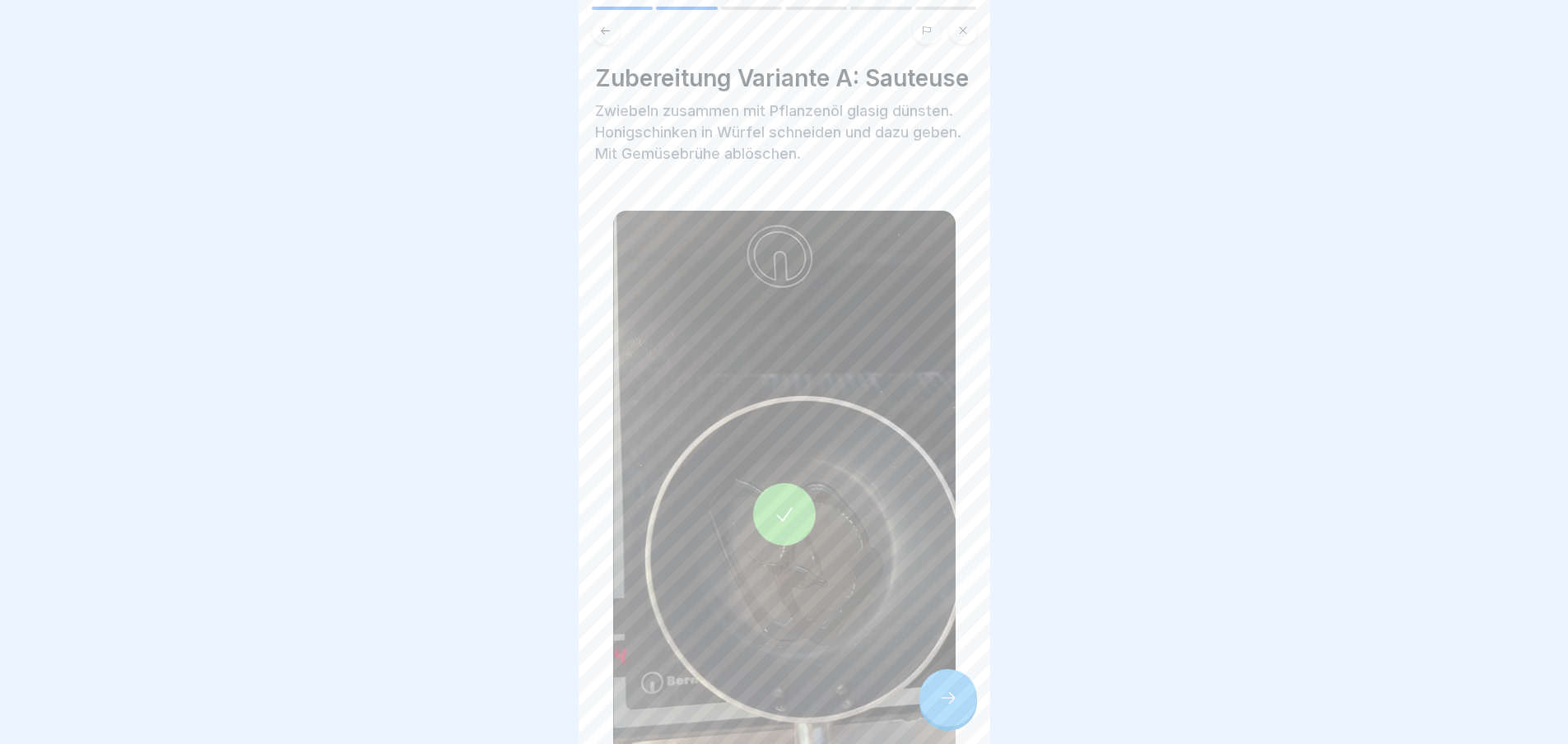
click at [935, 714] on div at bounding box center [948, 698] width 58 height 58
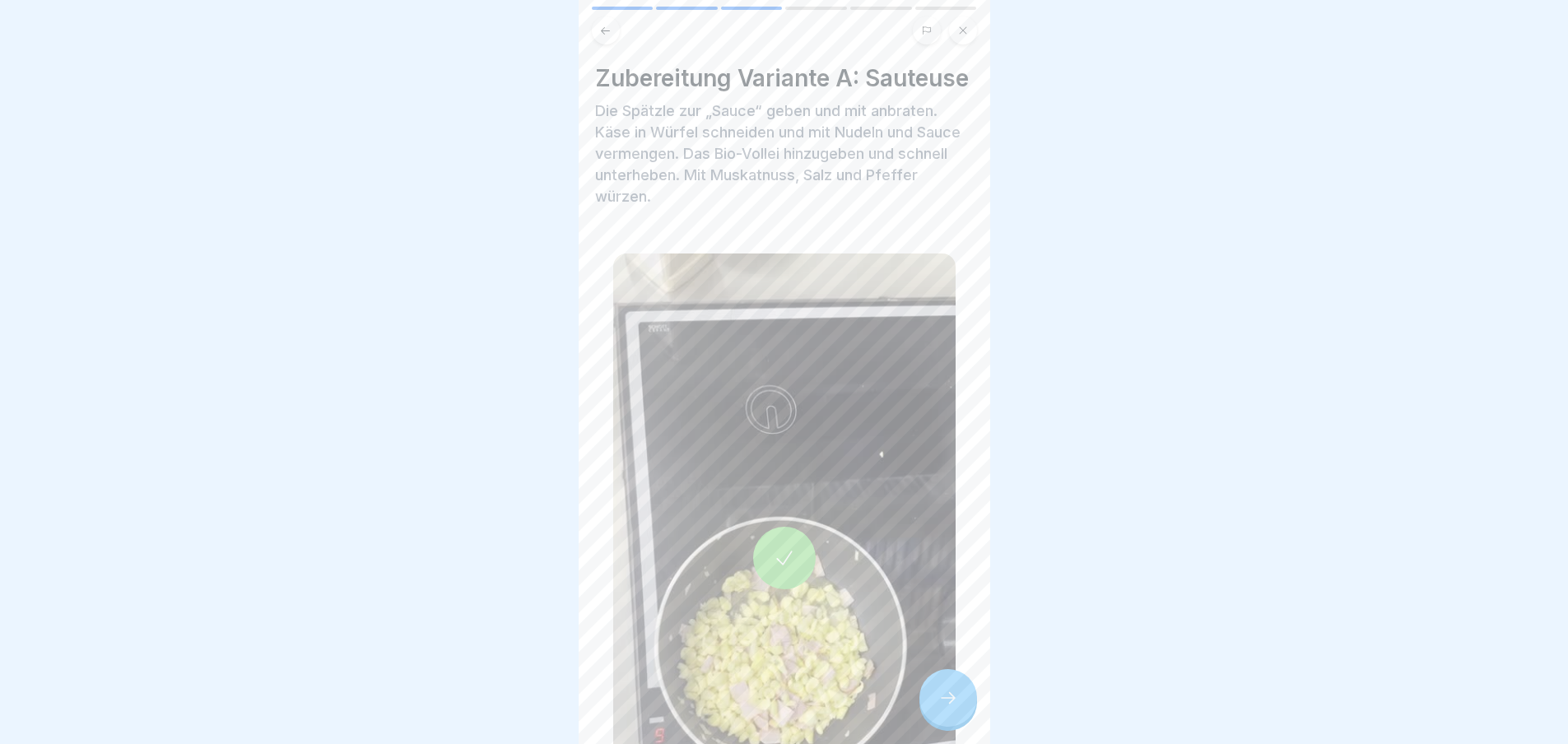
click at [947, 704] on icon at bounding box center [948, 699] width 20 height 20
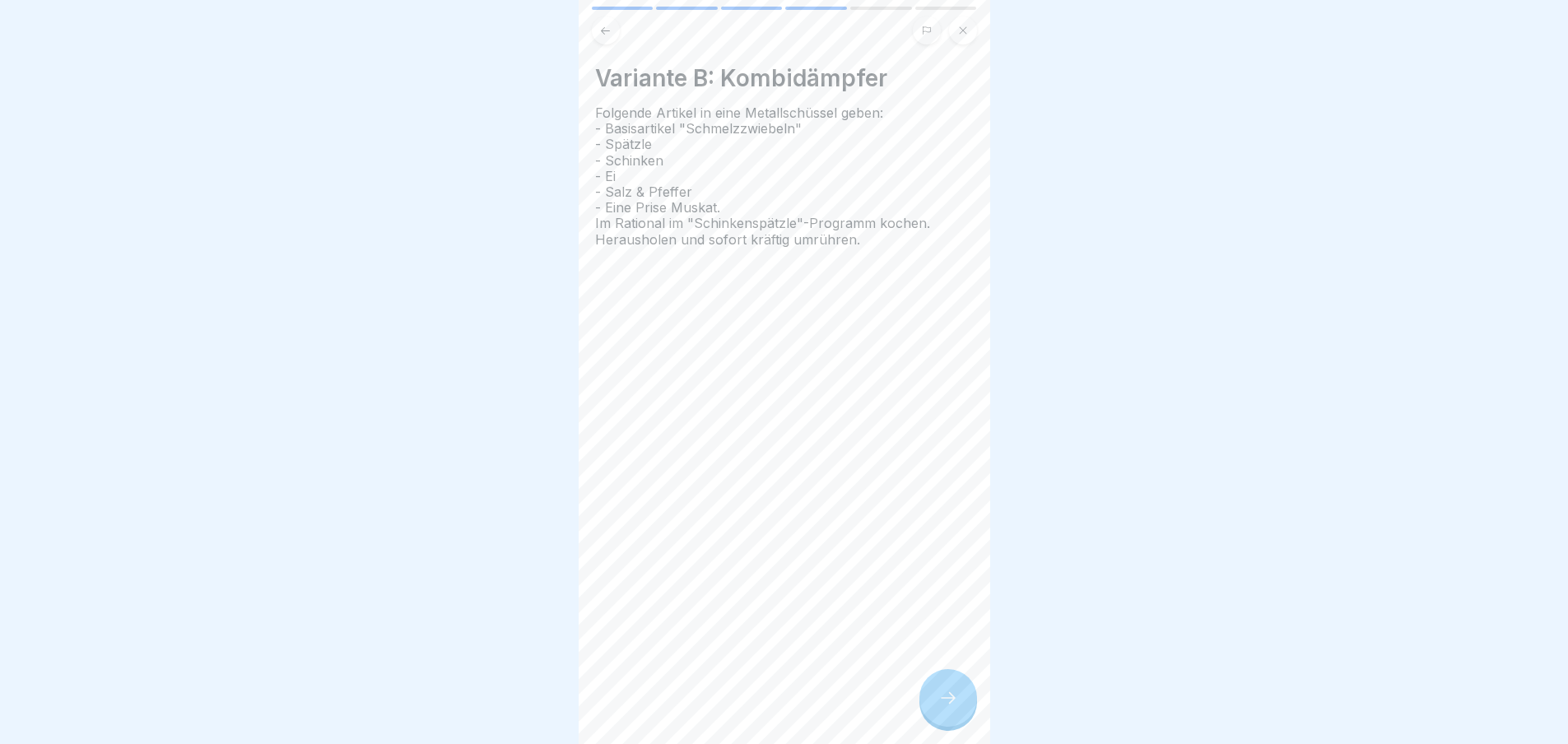
click at [947, 701] on div at bounding box center [948, 698] width 58 height 58
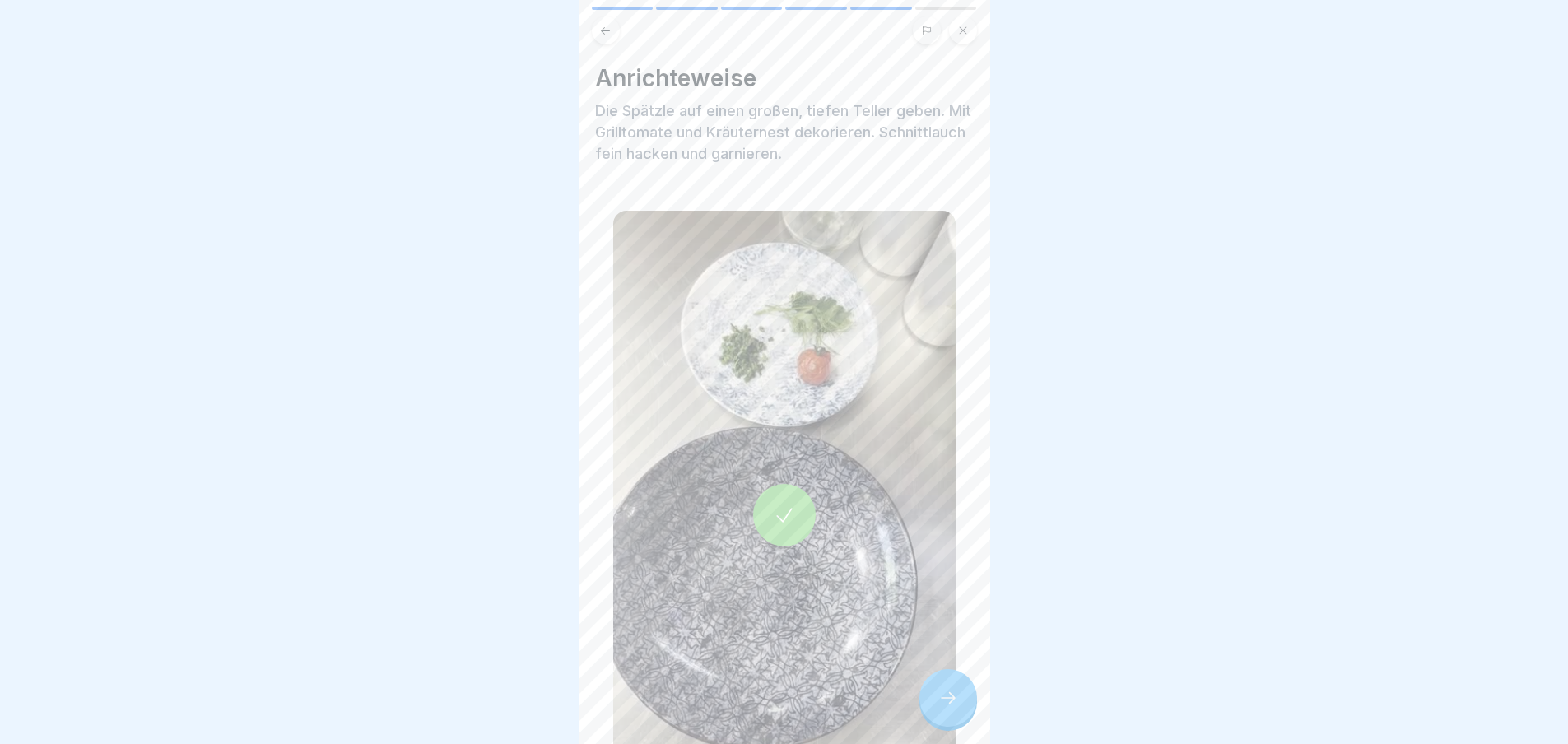
click at [947, 701] on div at bounding box center [948, 698] width 58 height 58
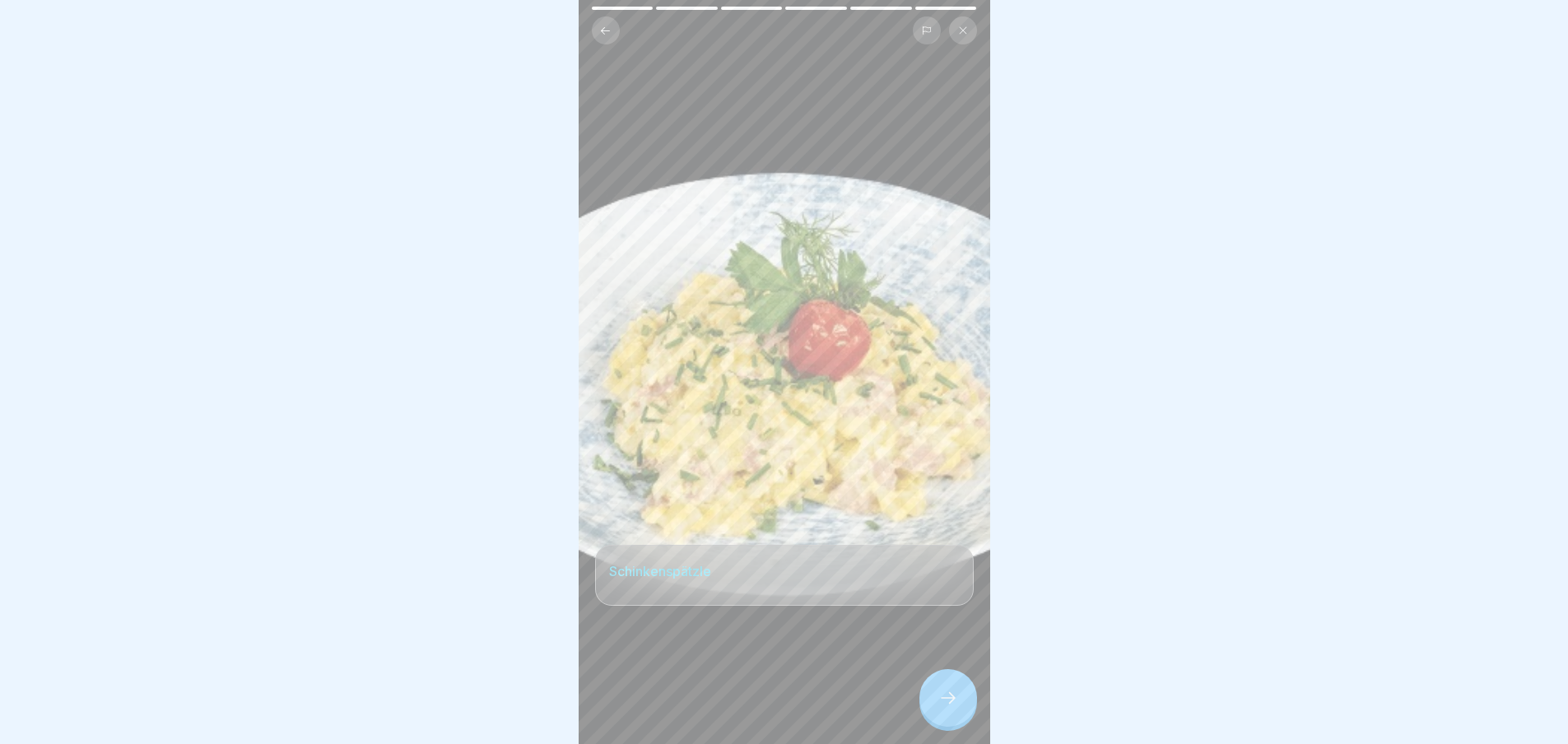
click at [947, 701] on div at bounding box center [948, 698] width 58 height 58
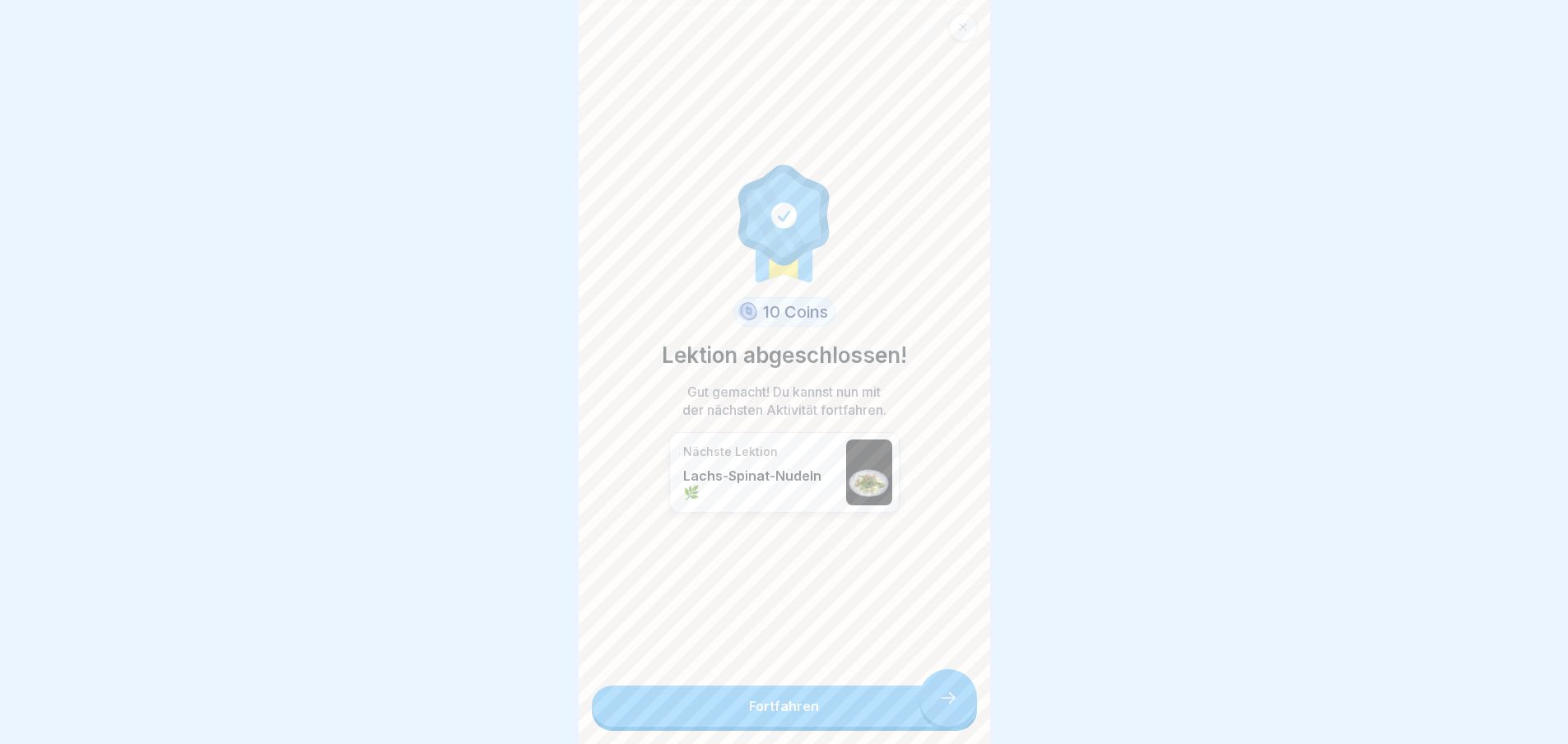
click at [947, 701] on link "Fortfahren" at bounding box center [784, 706] width 385 height 41
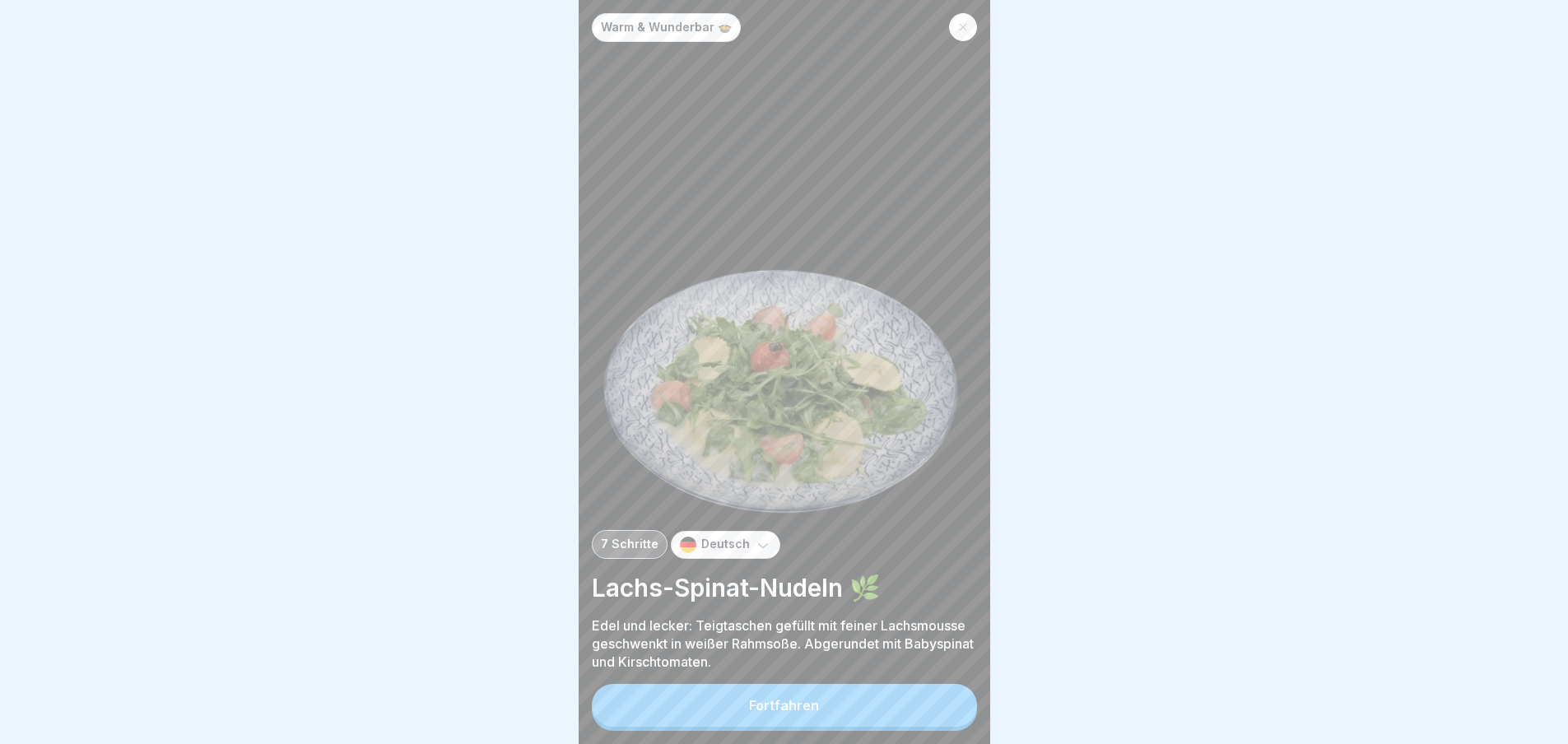
click at [947, 701] on button "Fortfahren" at bounding box center [784, 705] width 385 height 43
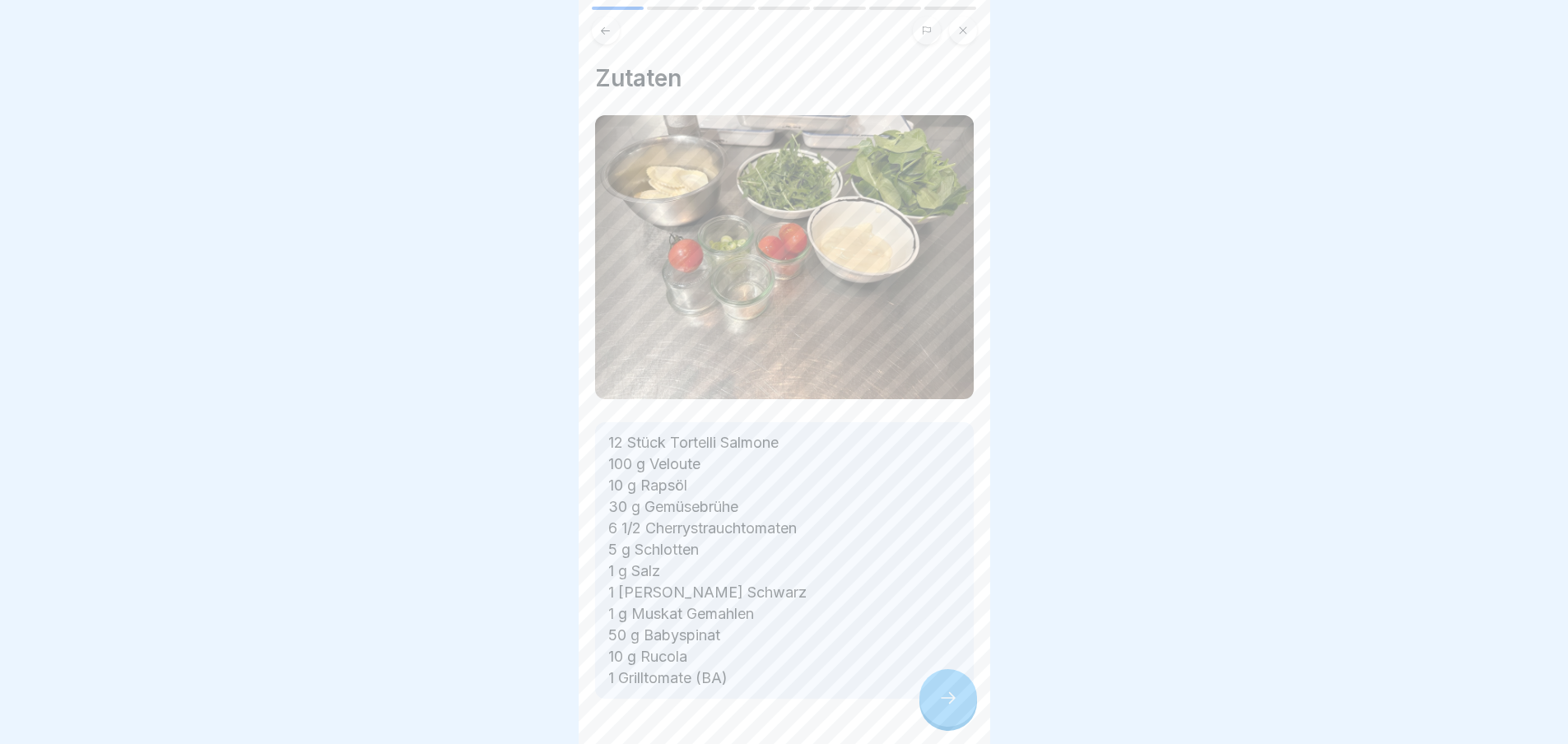
click at [947, 701] on icon at bounding box center [948, 699] width 20 height 20
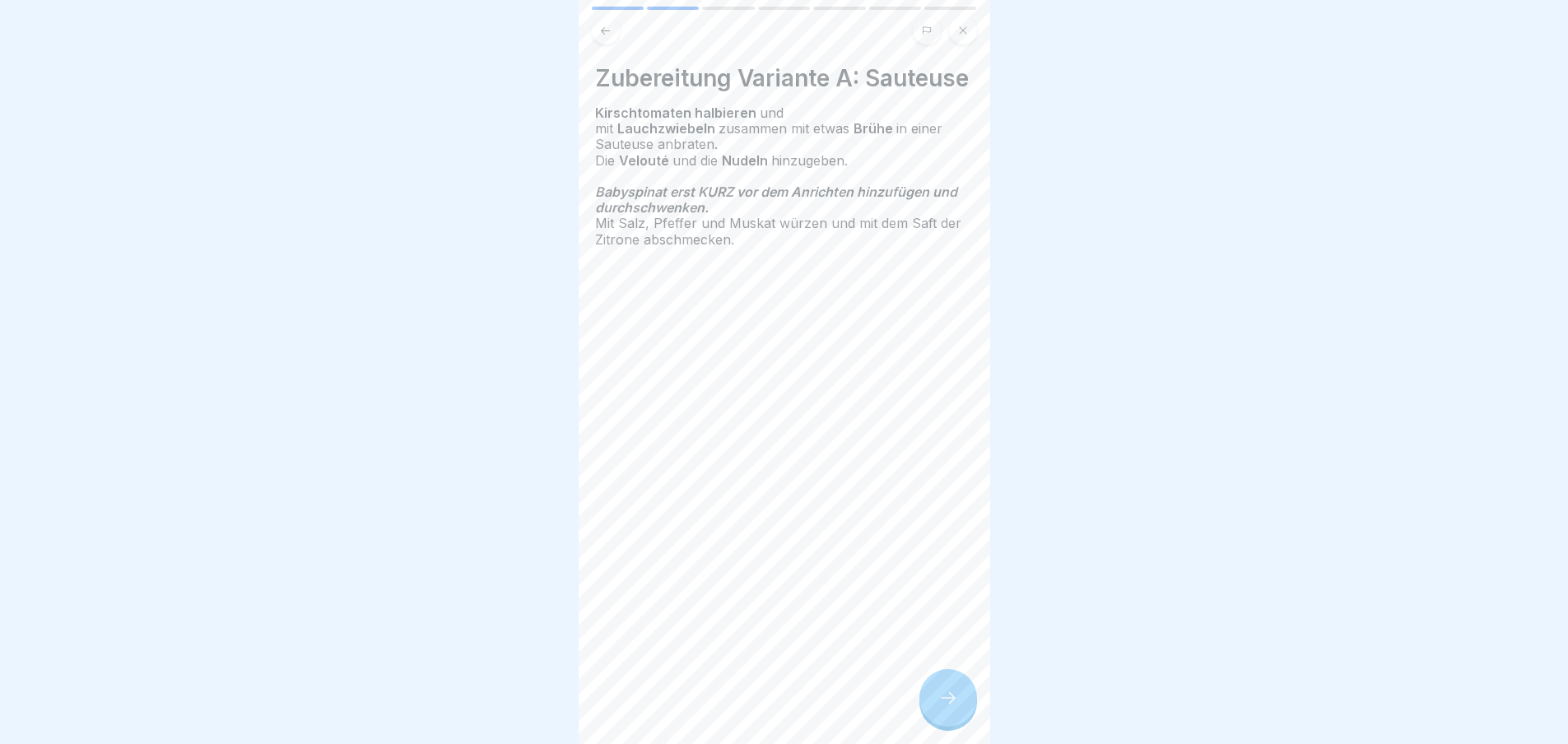
click at [946, 699] on div at bounding box center [948, 698] width 58 height 58
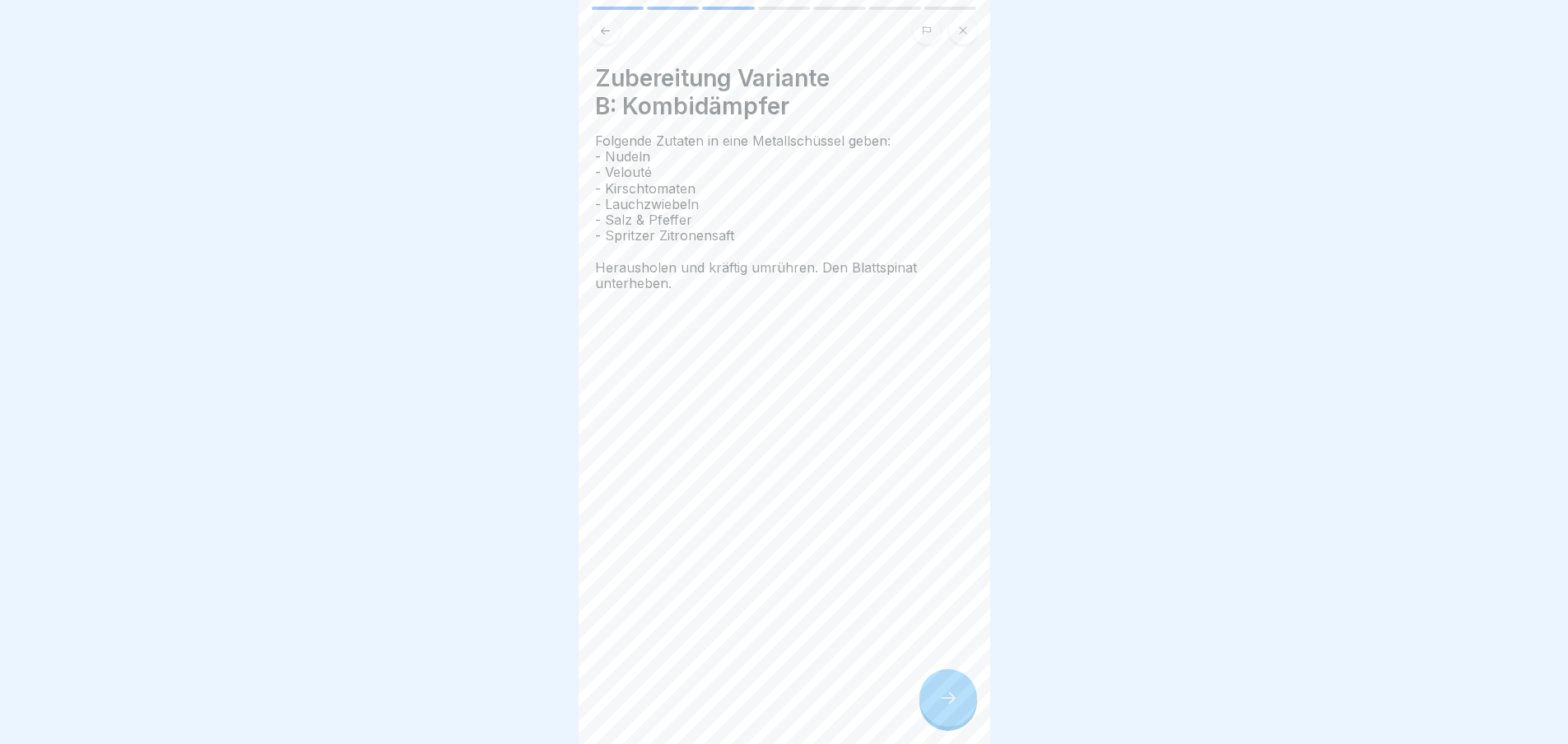
click at [946, 699] on div at bounding box center [948, 698] width 58 height 58
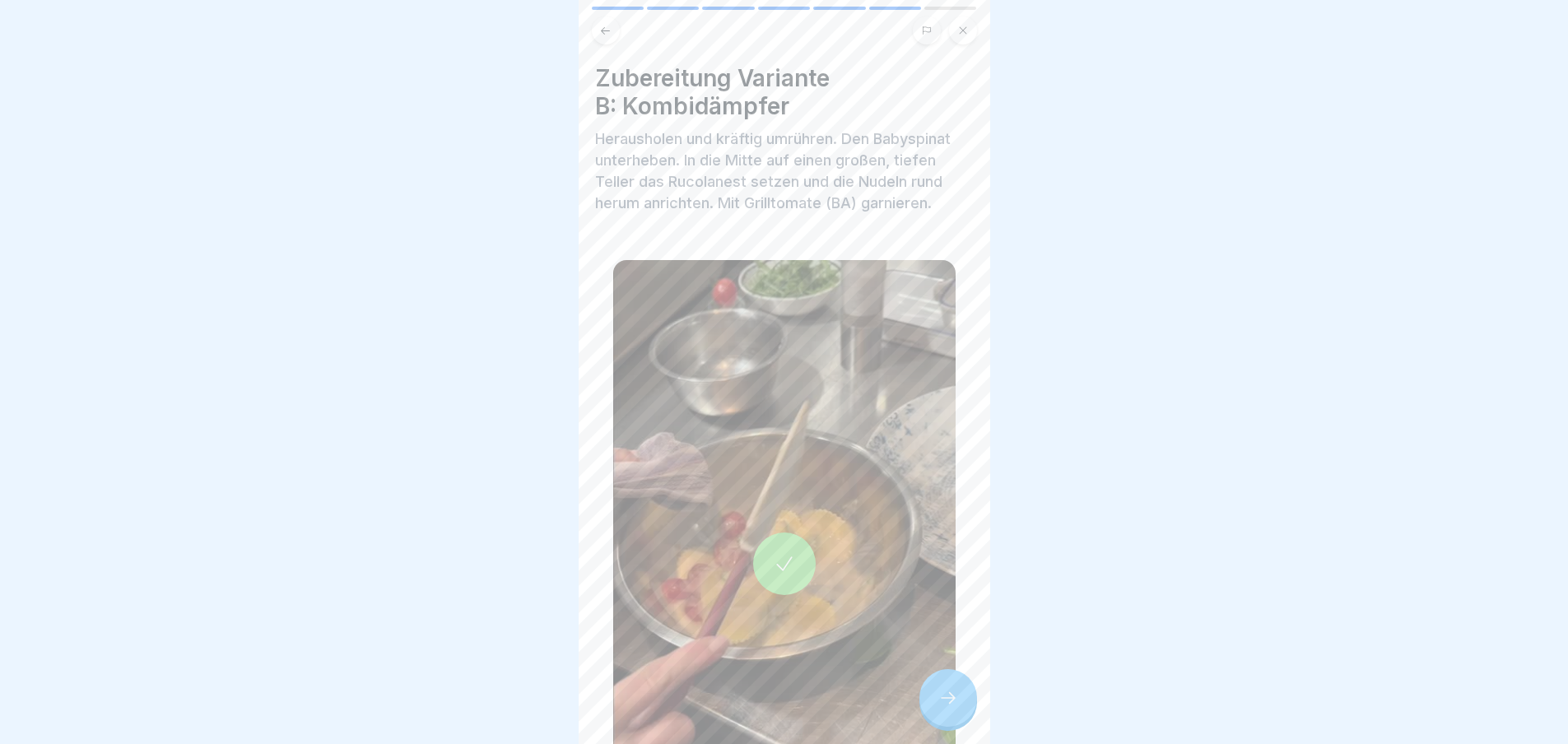
click at [946, 699] on div at bounding box center [948, 698] width 58 height 58
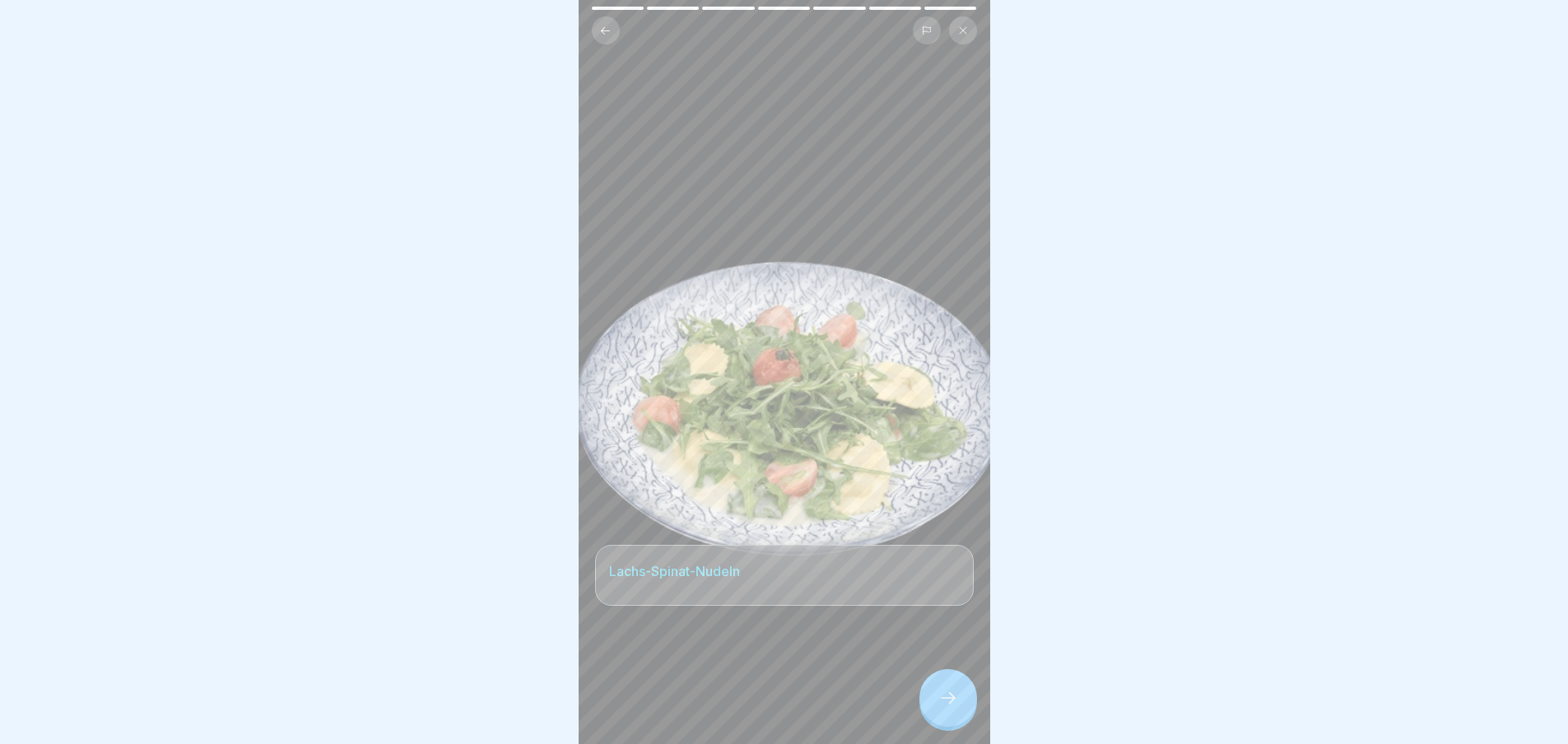
click at [946, 699] on div at bounding box center [948, 698] width 58 height 58
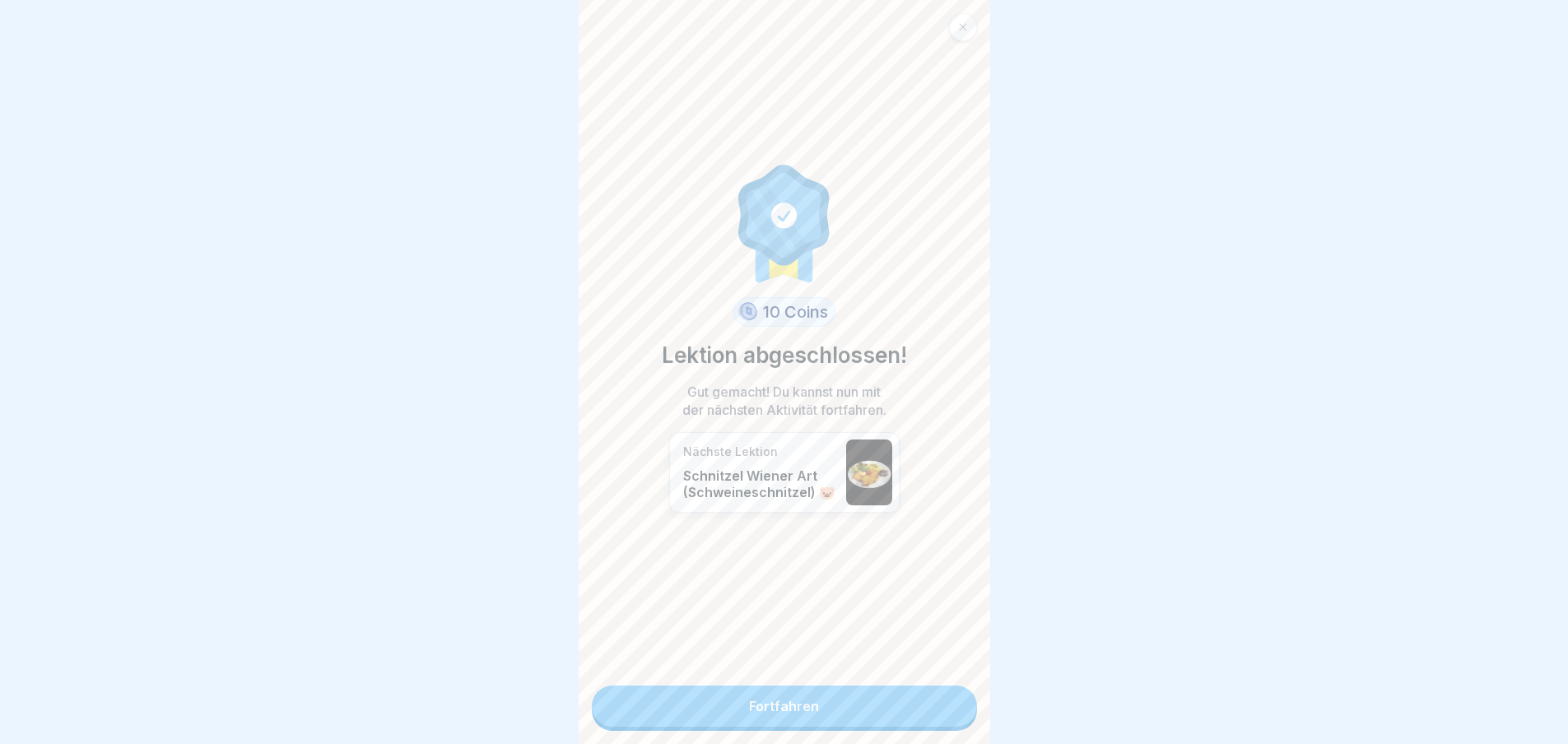
click at [946, 699] on link "Fortfahren" at bounding box center [784, 706] width 385 height 41
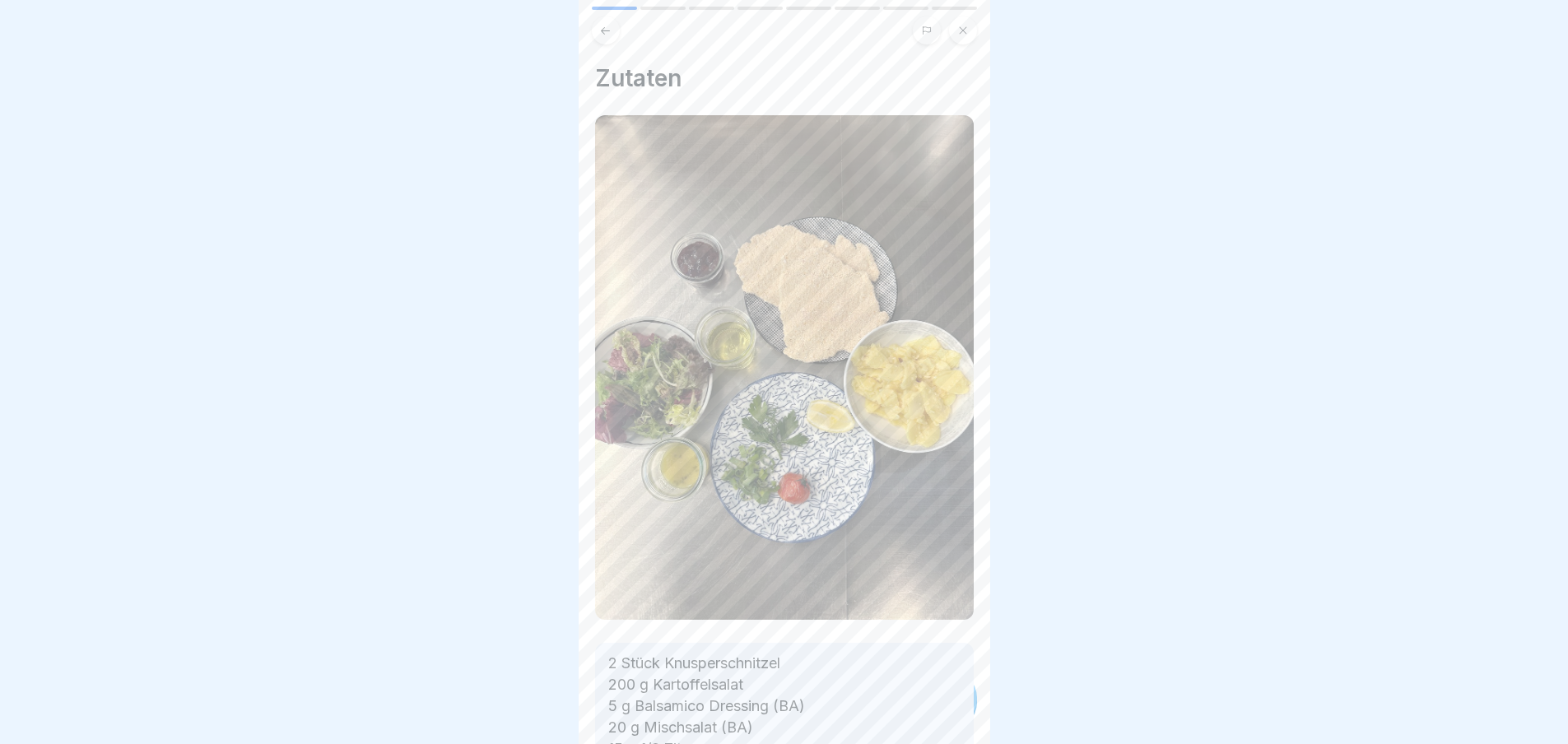
click at [946, 699] on p "2 Stück Knusperschnitzel 200 g Kartoffelsalat 5 g Balsamico Dressing (BA) 20 g …" at bounding box center [784, 749] width 352 height 193
click at [946, 699] on div at bounding box center [948, 698] width 58 height 58
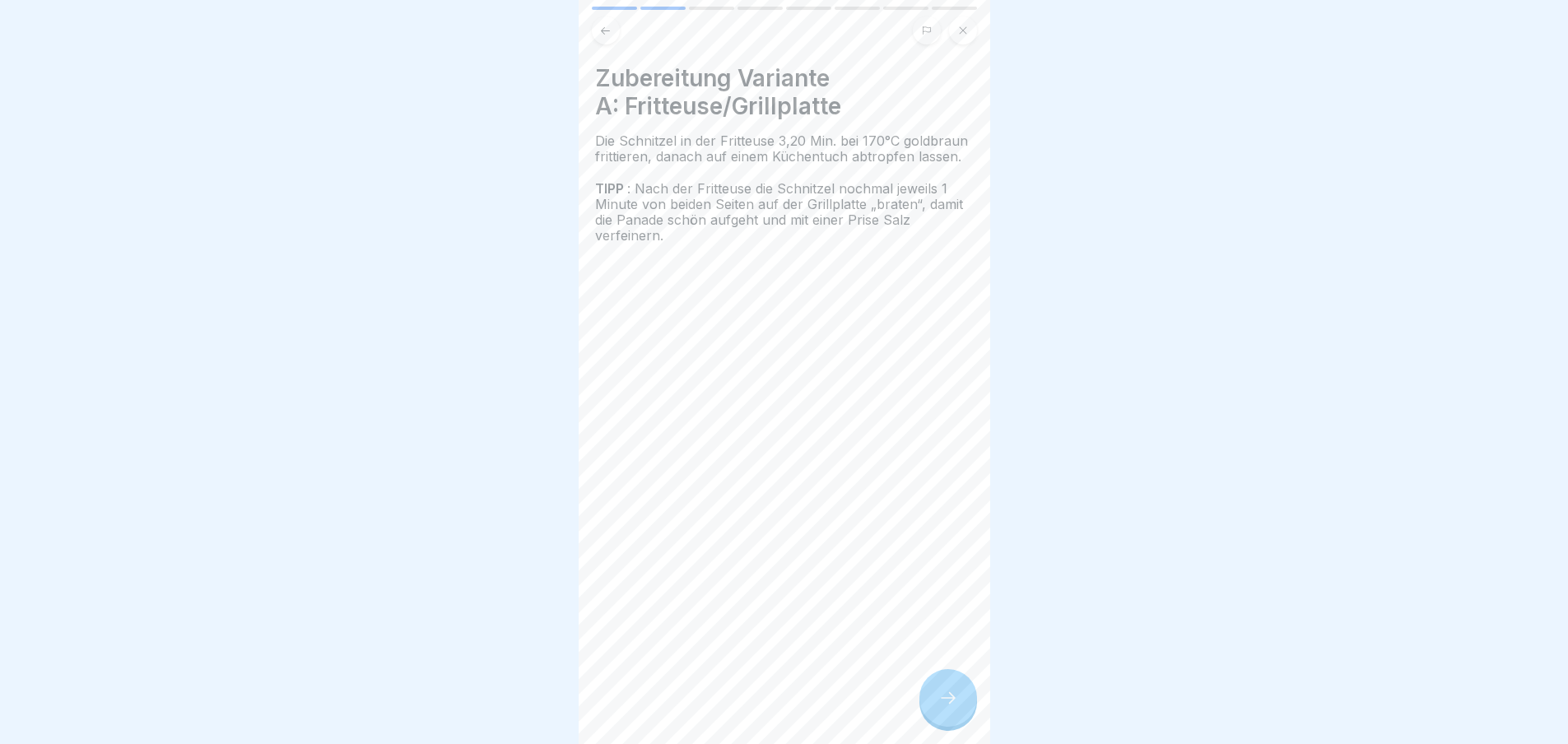
click at [946, 699] on div at bounding box center [948, 698] width 58 height 58
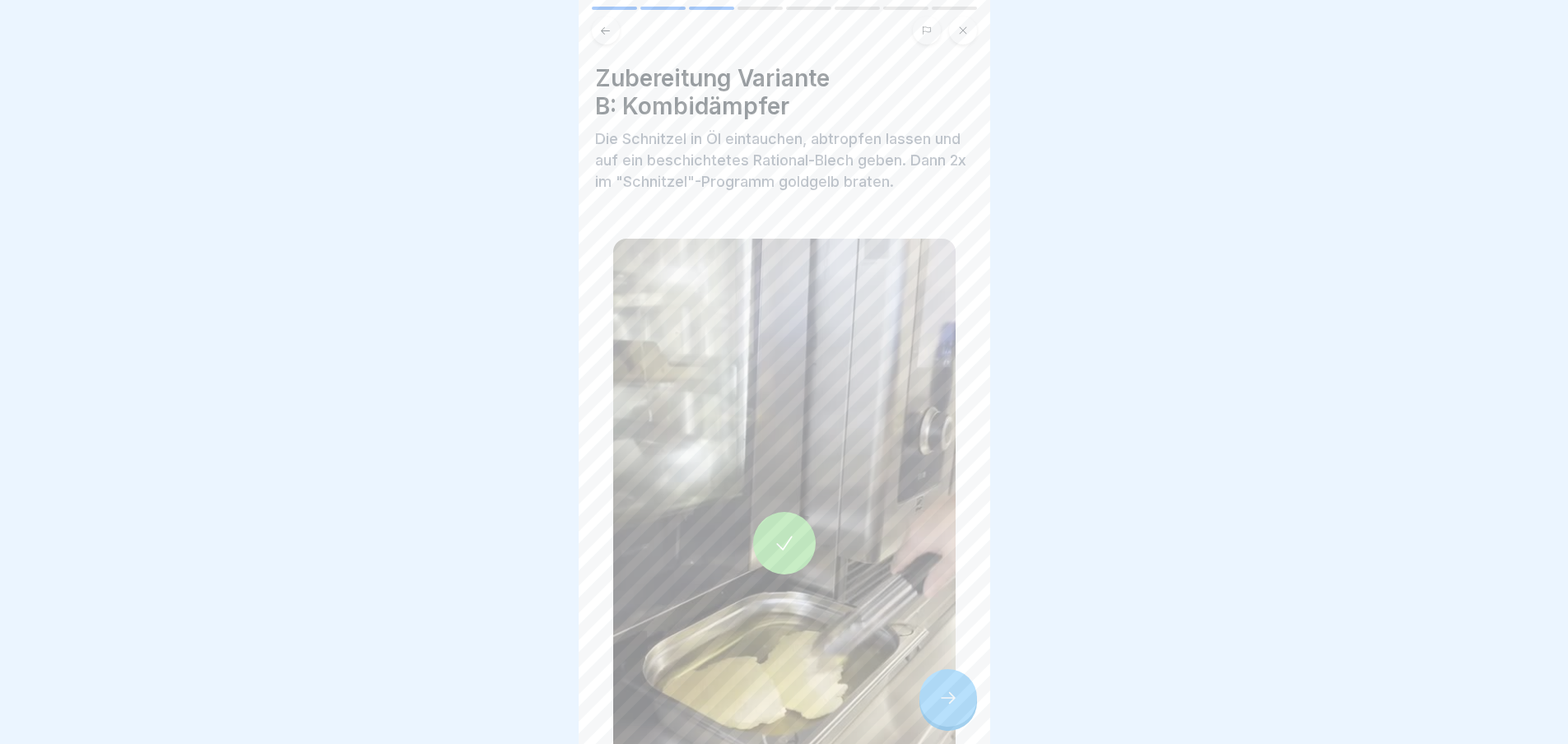
click at [946, 699] on div at bounding box center [948, 698] width 58 height 58
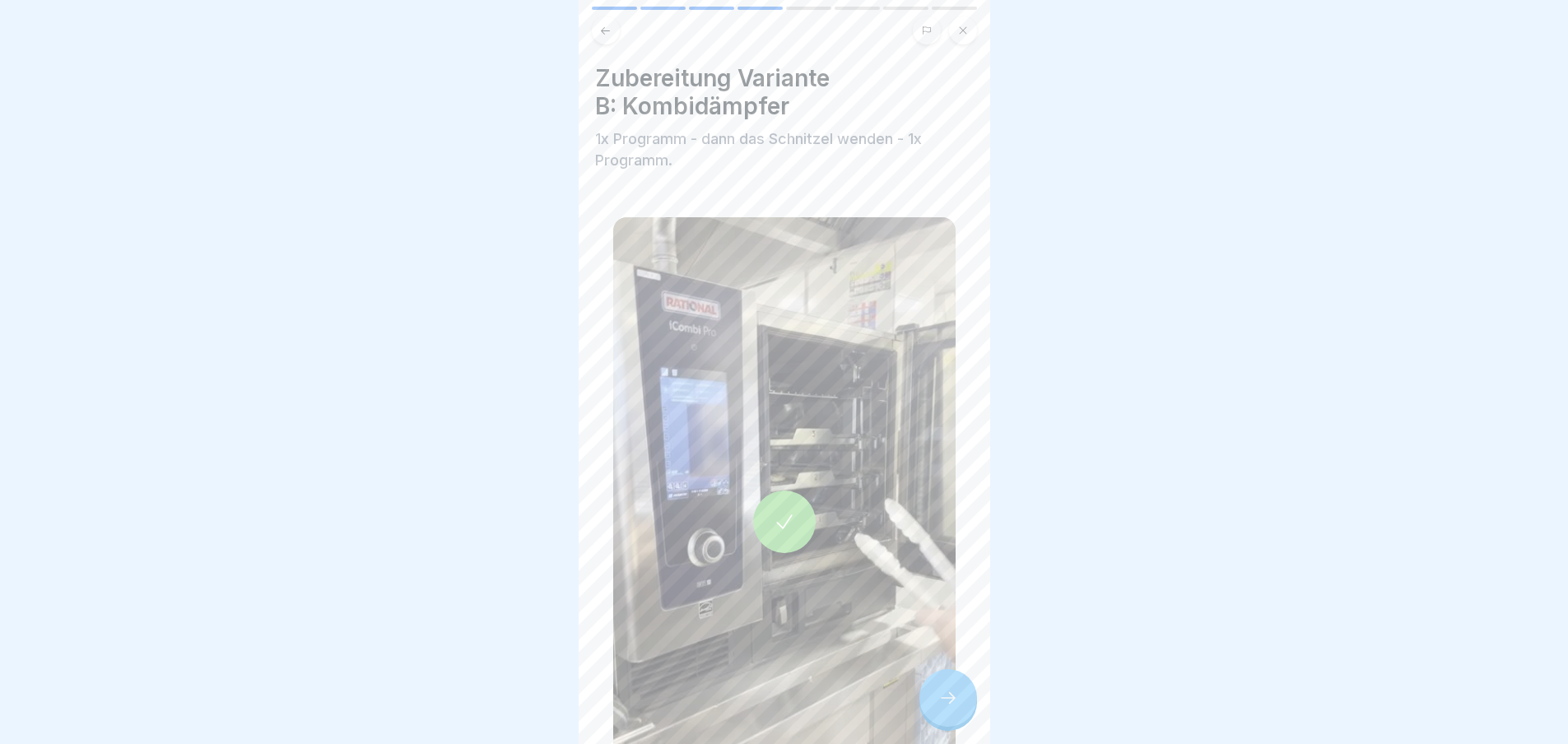
click at [946, 699] on div at bounding box center [948, 698] width 58 height 58
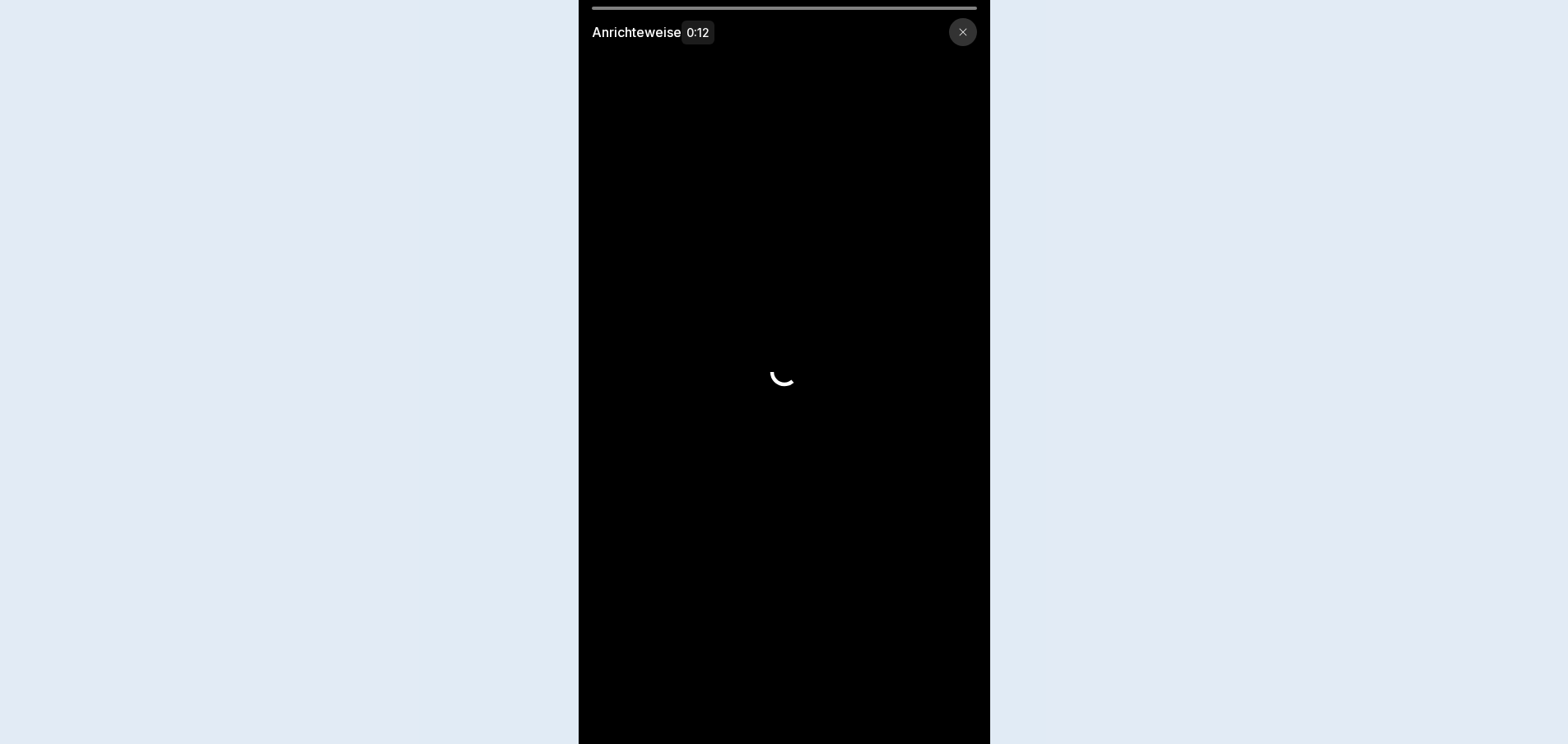
click at [946, 699] on video at bounding box center [784, 372] width 412 height 744
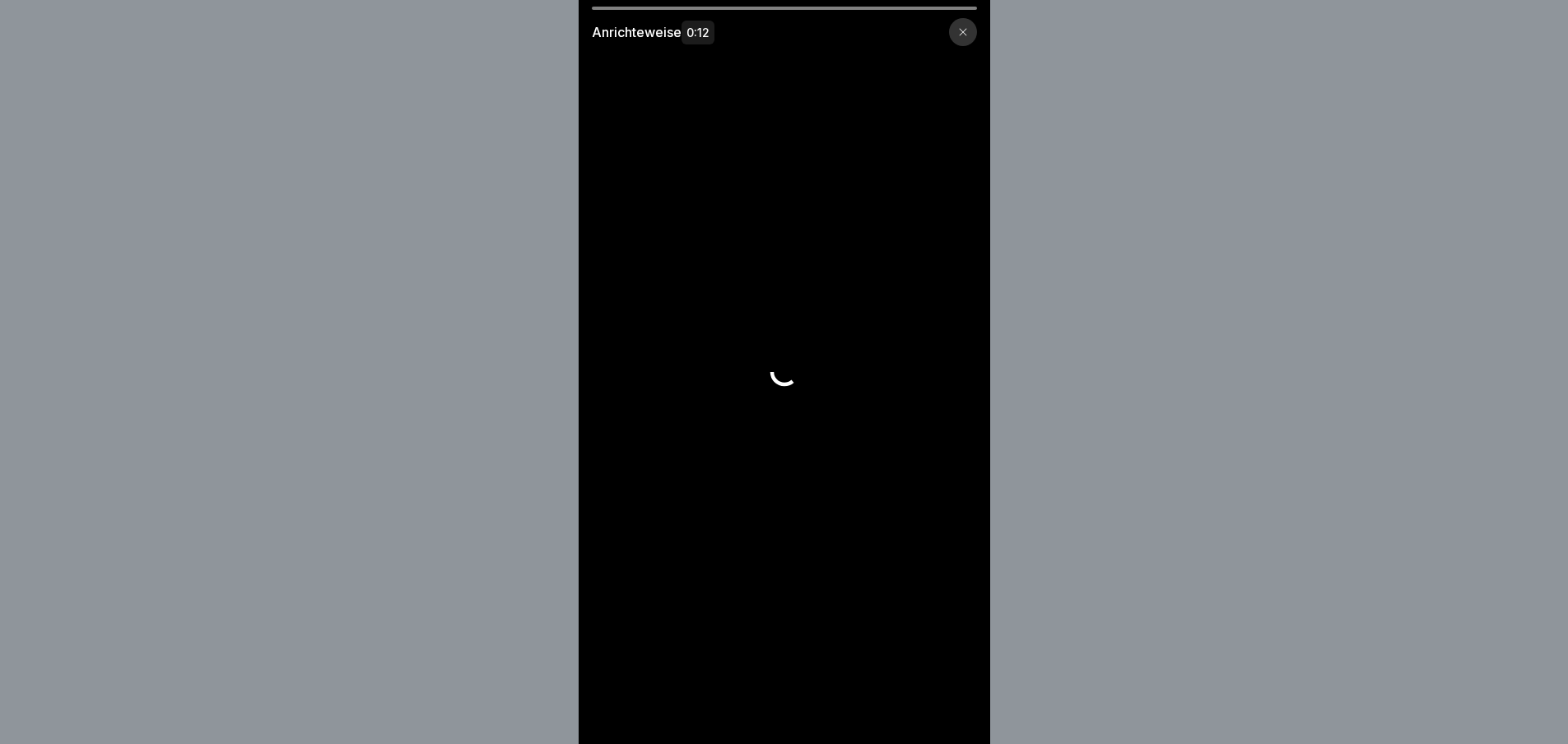
click at [946, 699] on video at bounding box center [784, 372] width 412 height 744
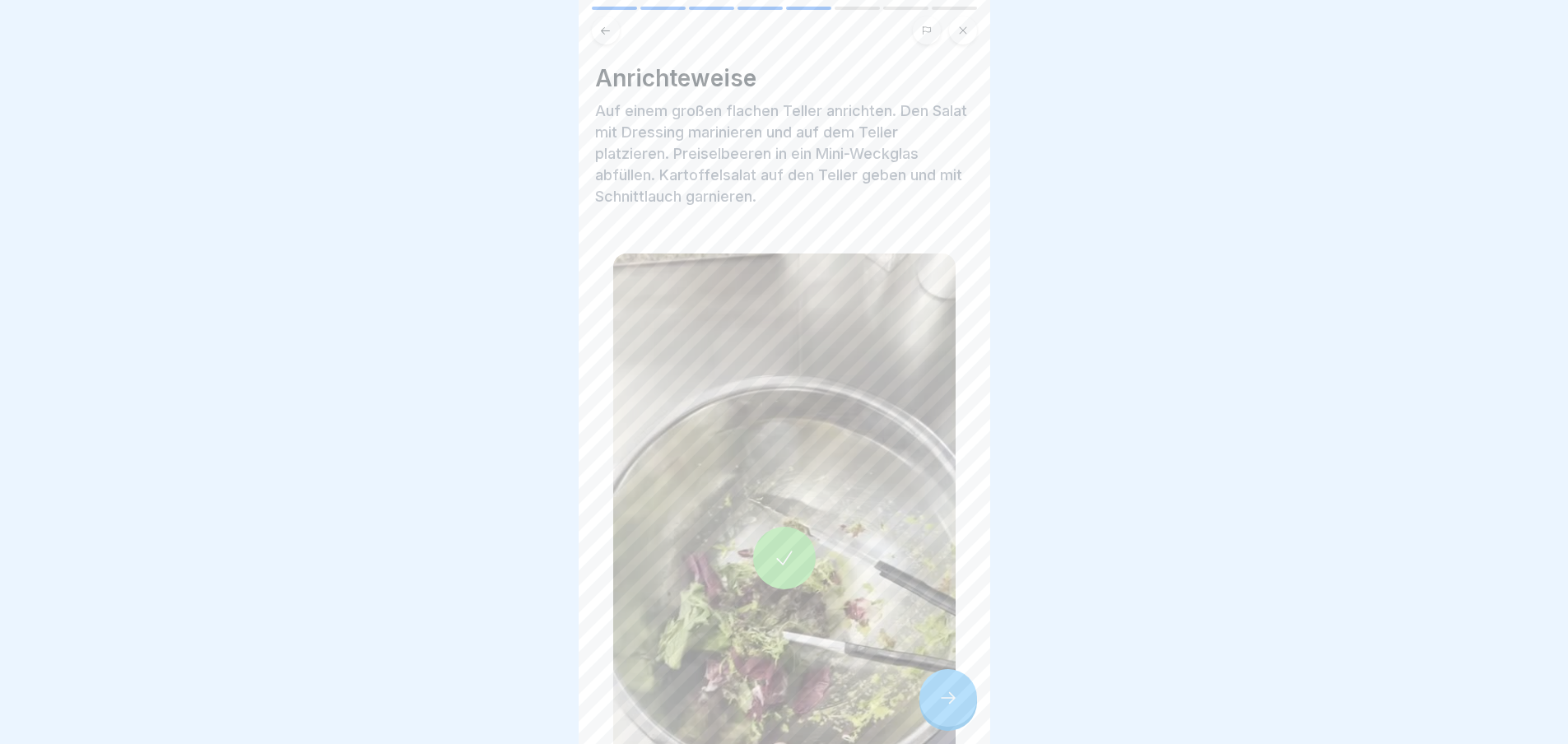
click at [951, 708] on icon at bounding box center [948, 699] width 20 height 20
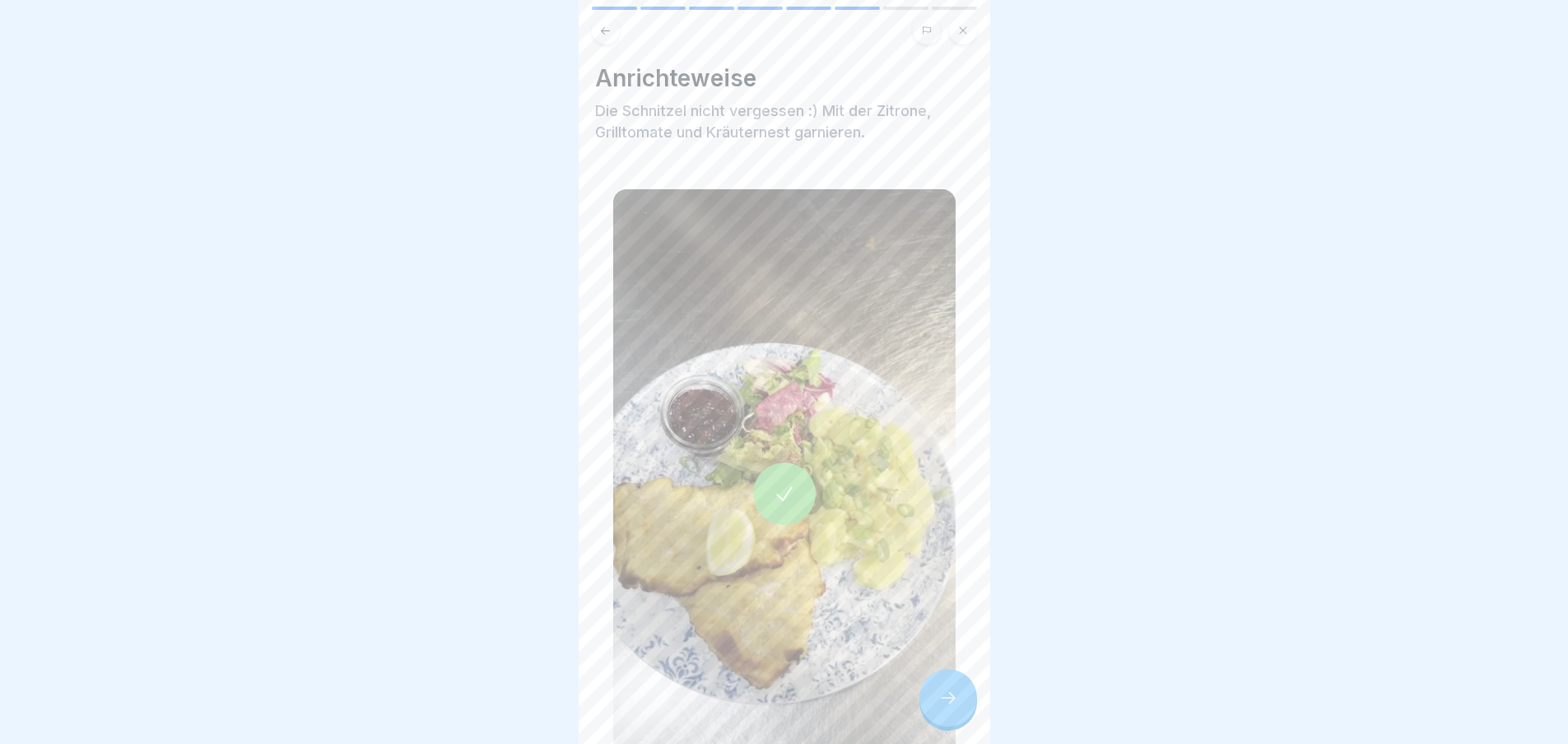
click at [952, 708] on icon at bounding box center [948, 699] width 20 height 20
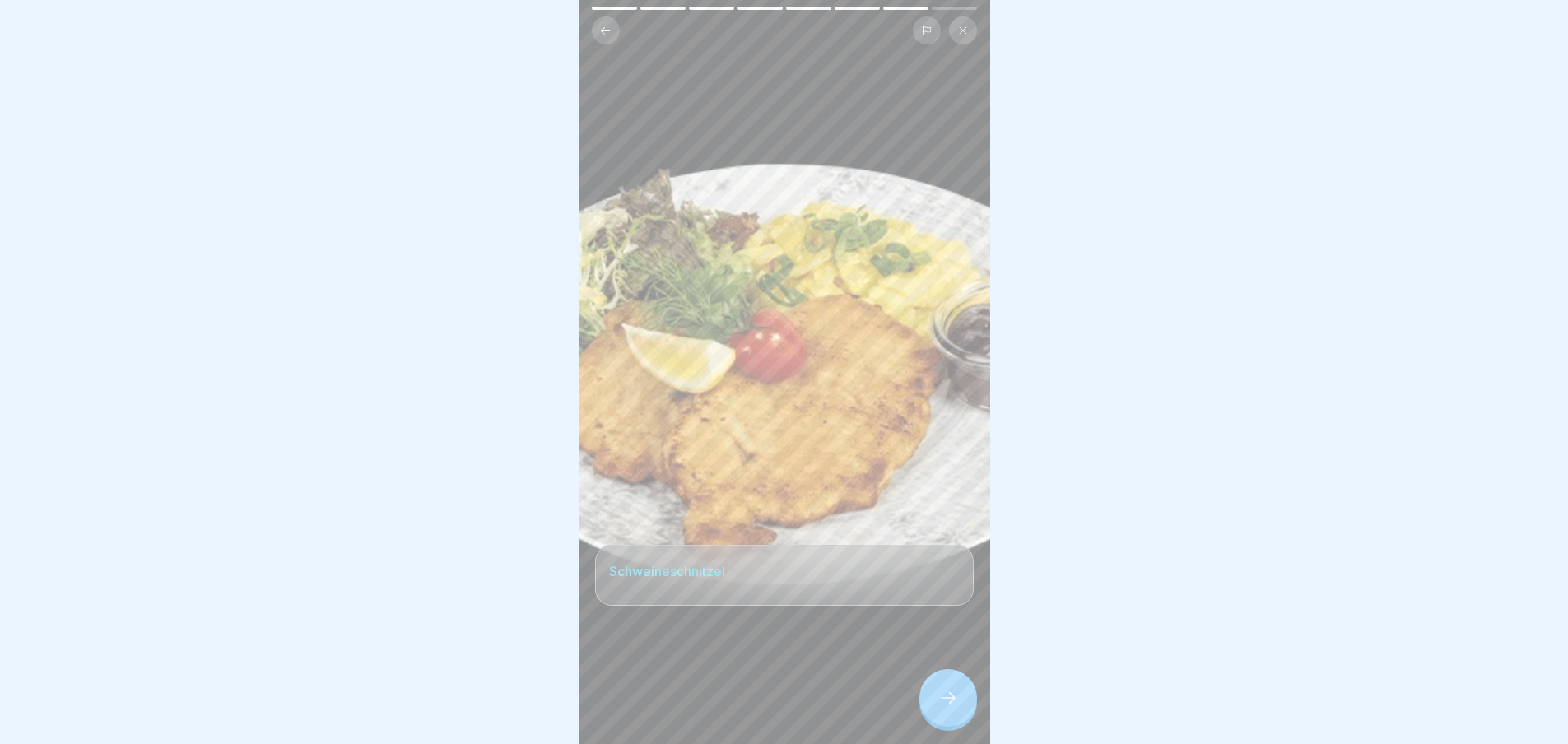
click at [952, 708] on icon at bounding box center [948, 699] width 20 height 20
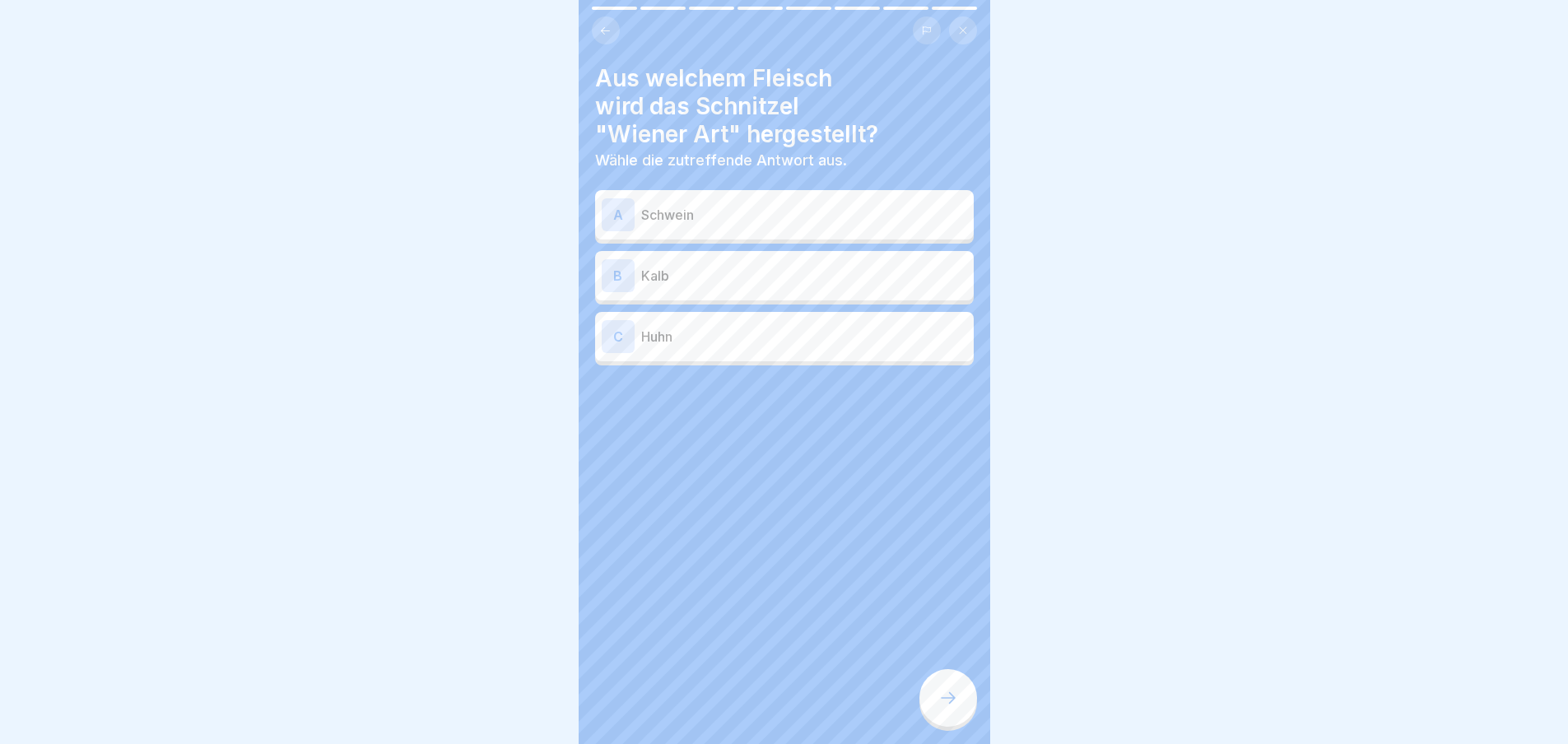
click at [740, 232] on div "A Schwein" at bounding box center [784, 215] width 378 height 49
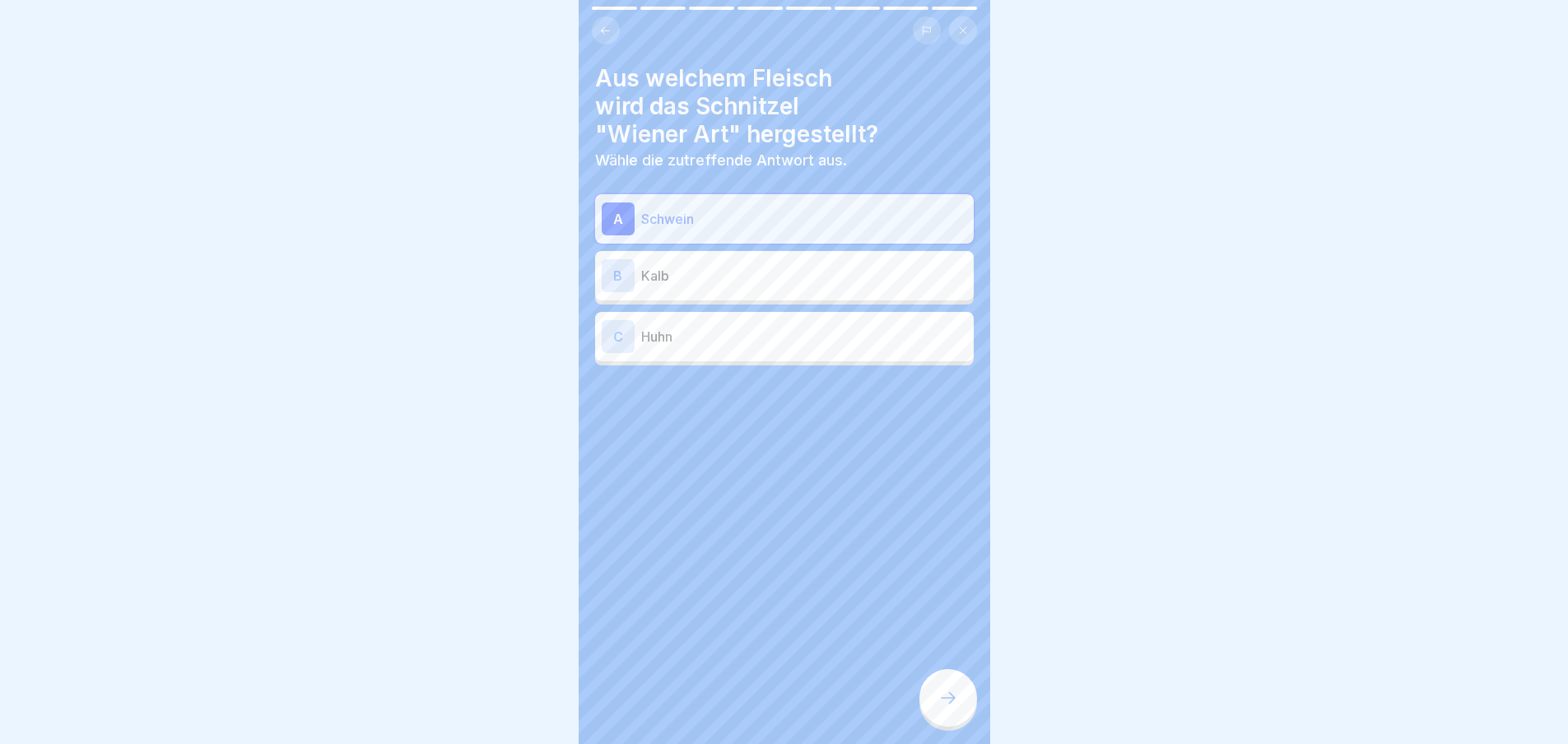
click at [939, 702] on icon at bounding box center [948, 699] width 20 height 20
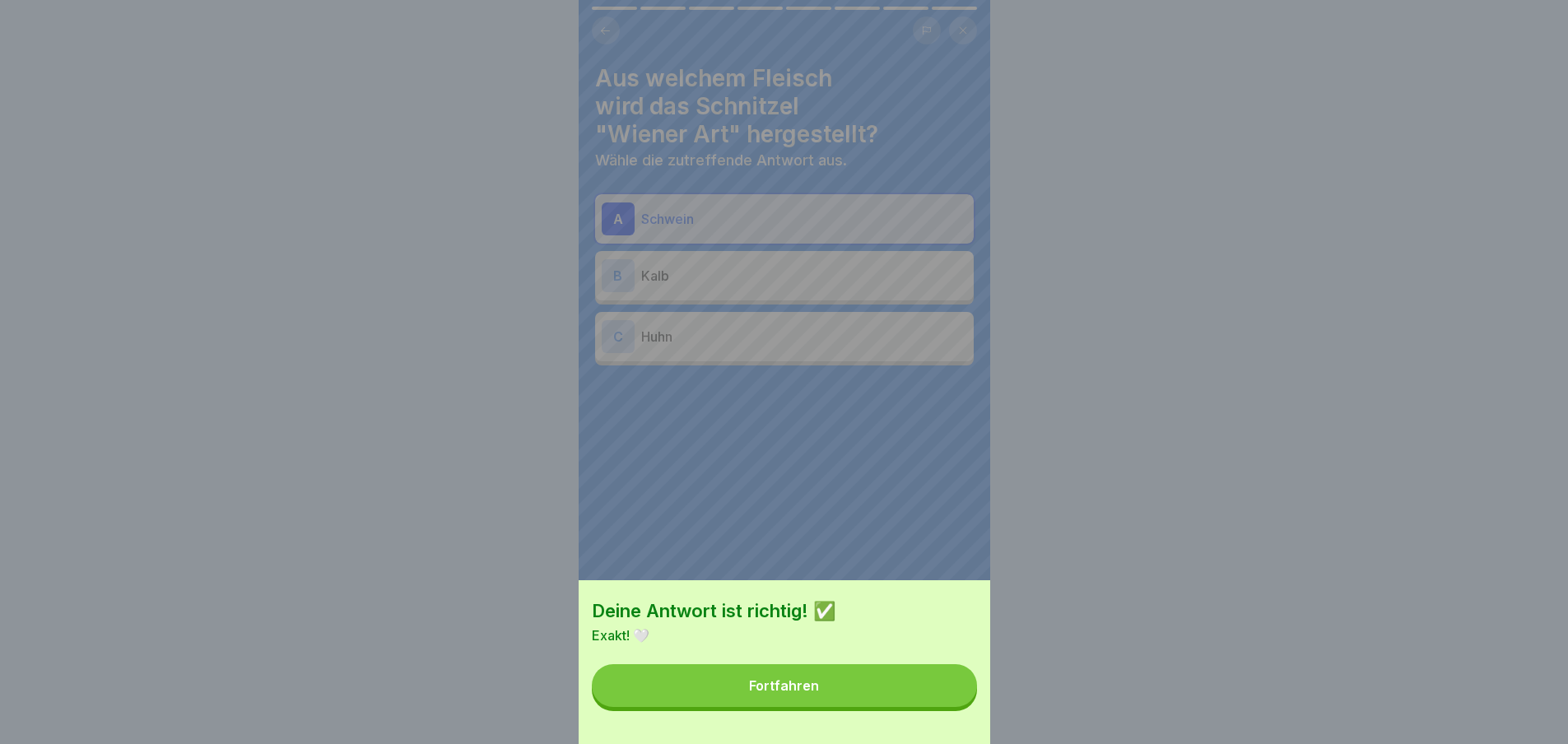
click at [935, 697] on button "Fortfahren" at bounding box center [784, 685] width 385 height 43
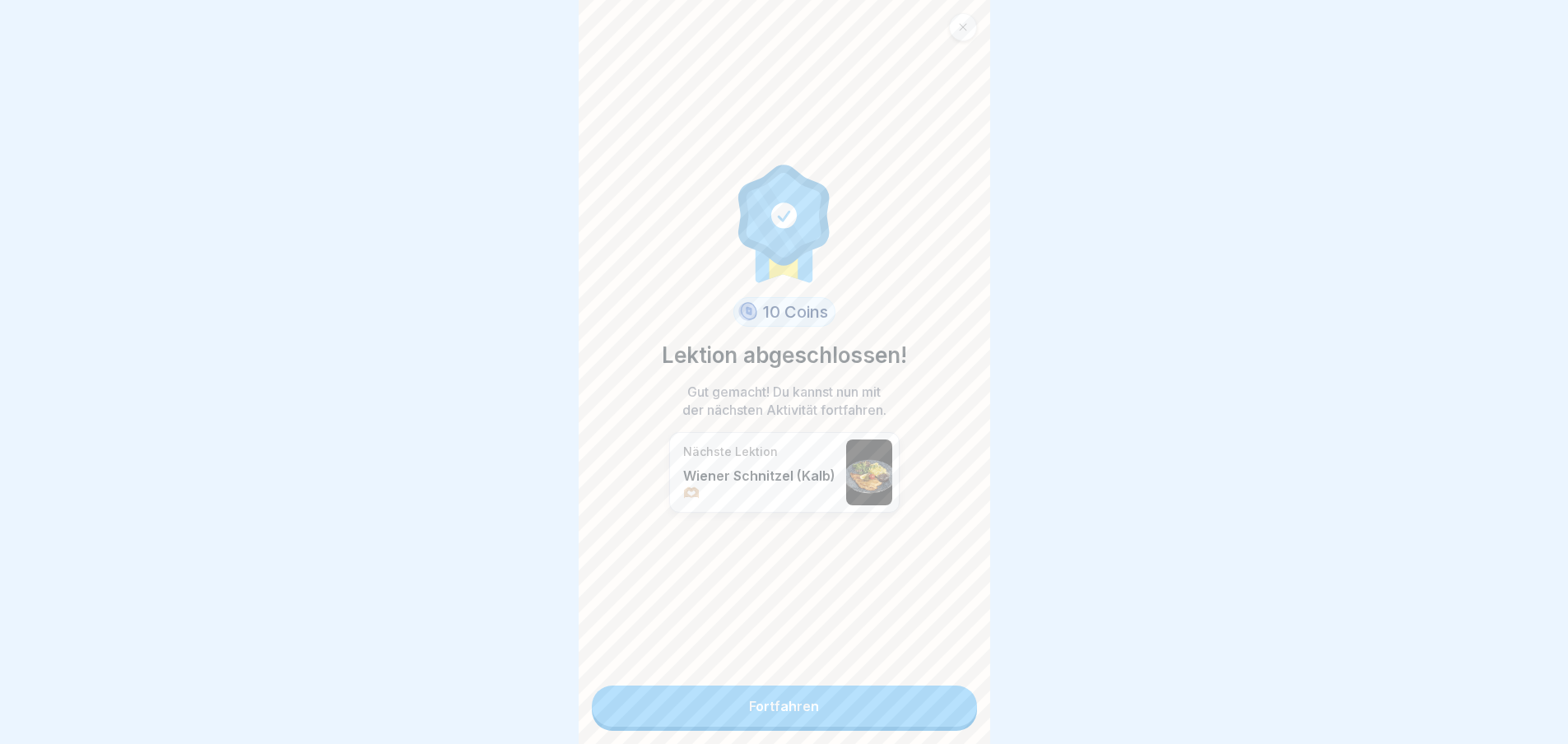
click at [935, 697] on link "Fortfahren" at bounding box center [784, 706] width 385 height 41
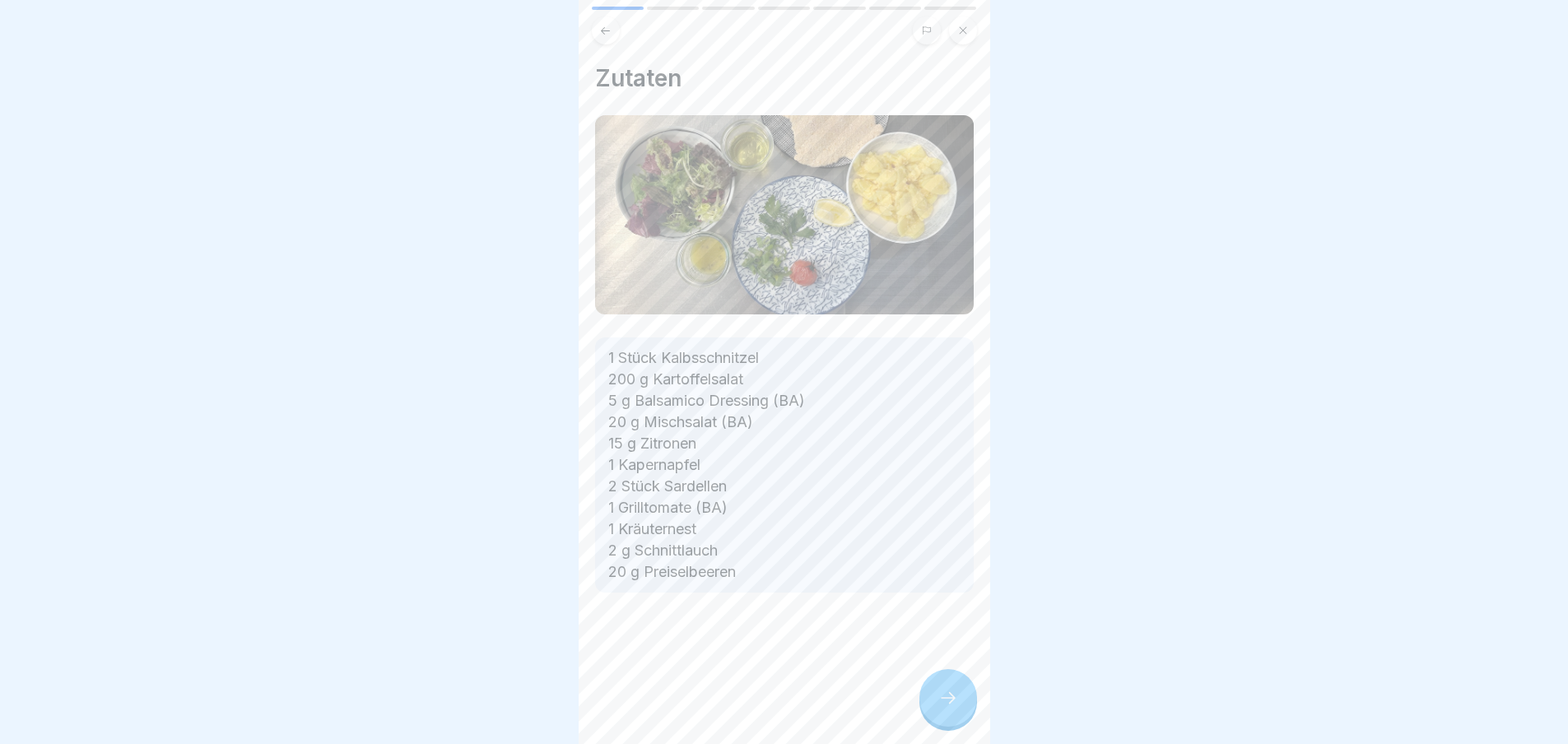
click at [935, 697] on div "Zutaten 1 Stück Kalbsschnitzel 200 g Kartoffelsalat 5 g Balsamico Dressing (BA)…" at bounding box center [784, 372] width 412 height 744
click at [935, 697] on div at bounding box center [948, 698] width 58 height 58
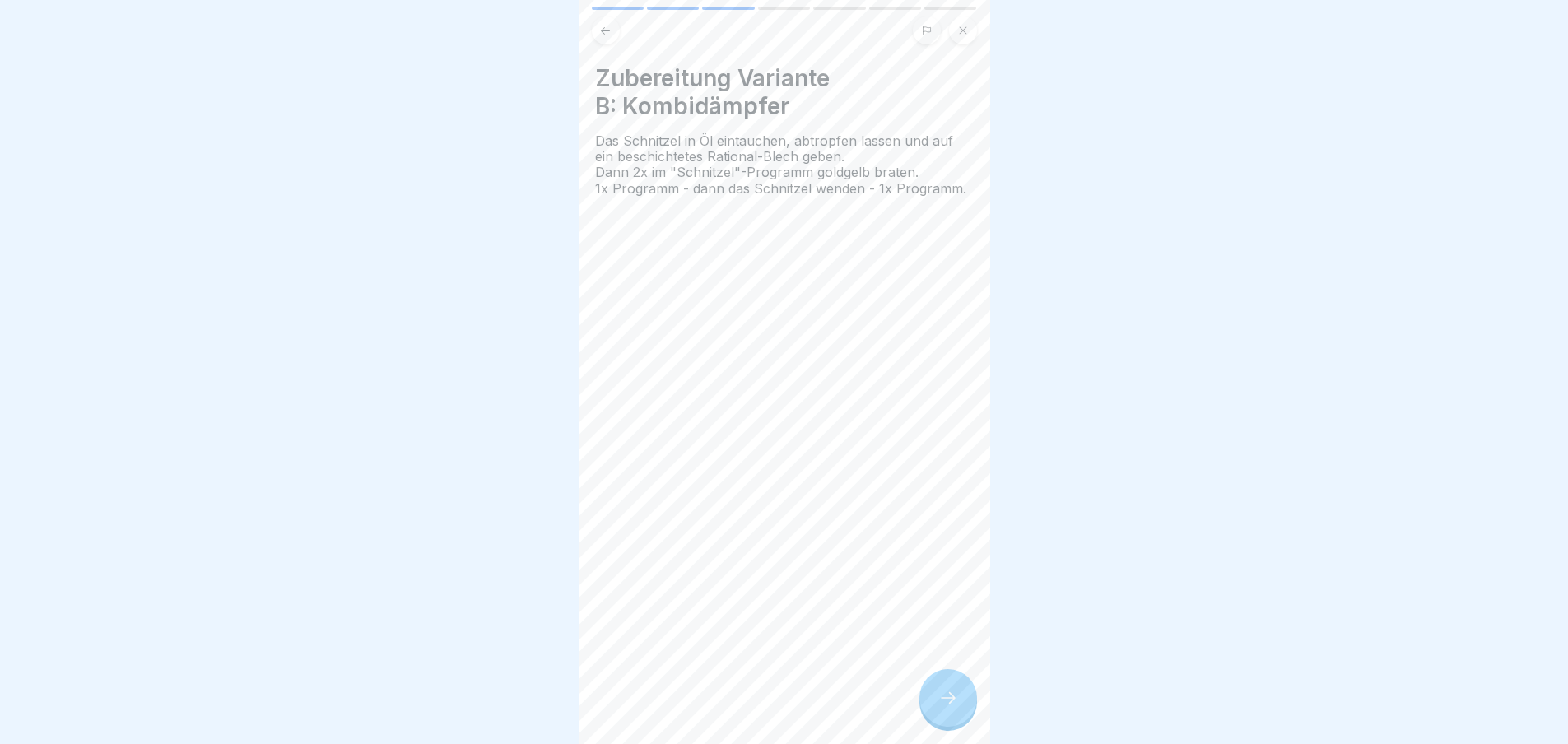
click at [935, 697] on div at bounding box center [948, 698] width 58 height 58
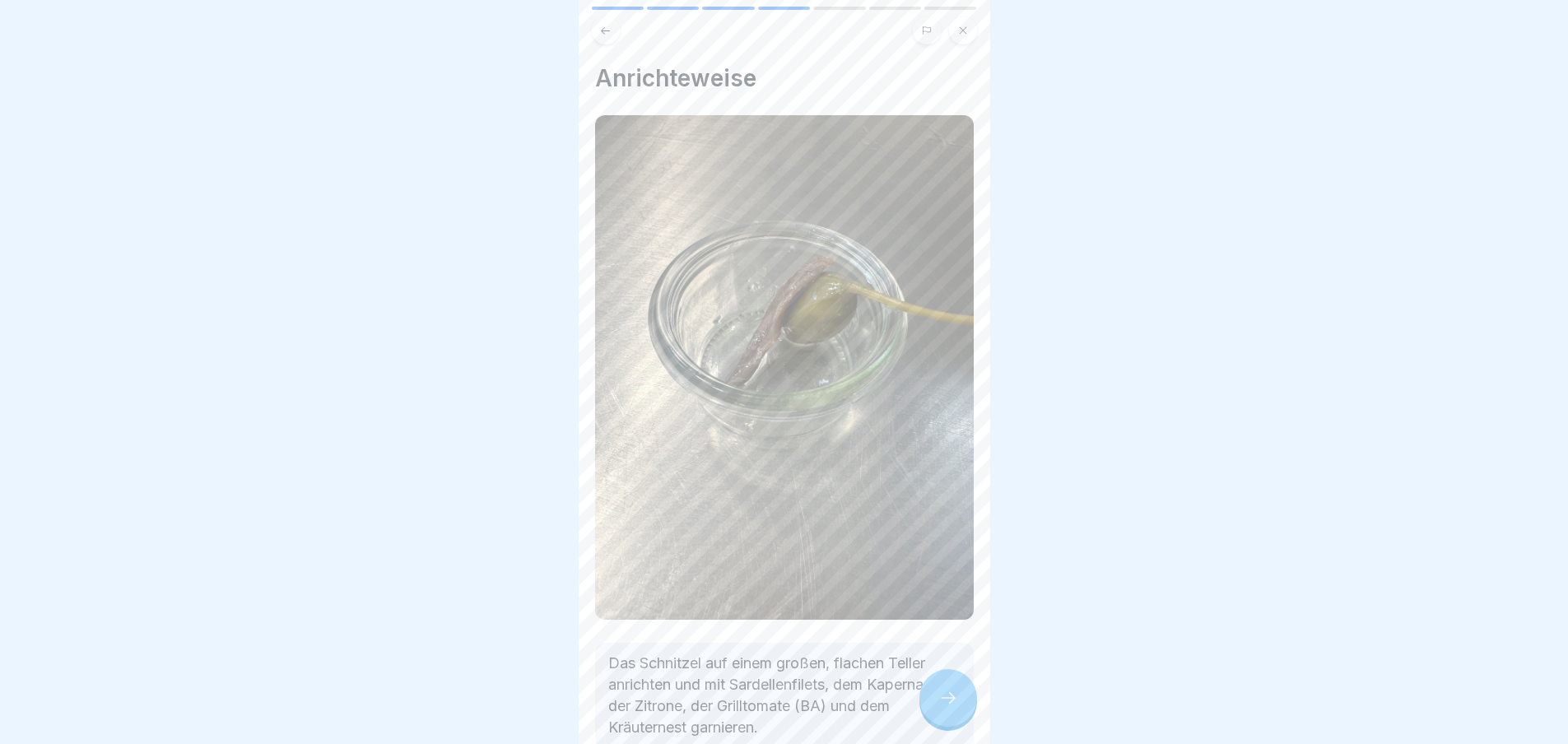
click at [935, 697] on div at bounding box center [948, 698] width 58 height 58
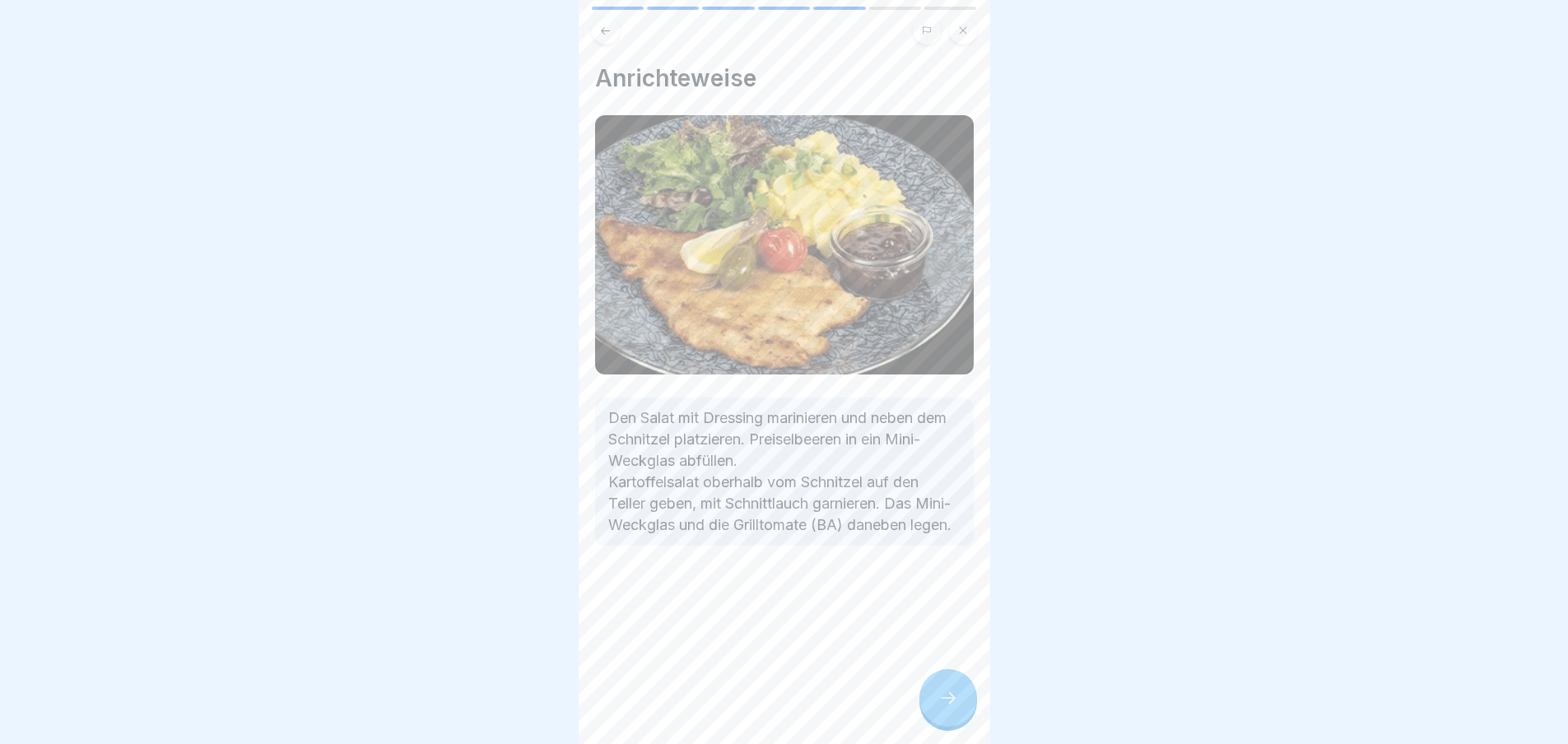
click at [935, 697] on div at bounding box center [948, 698] width 58 height 58
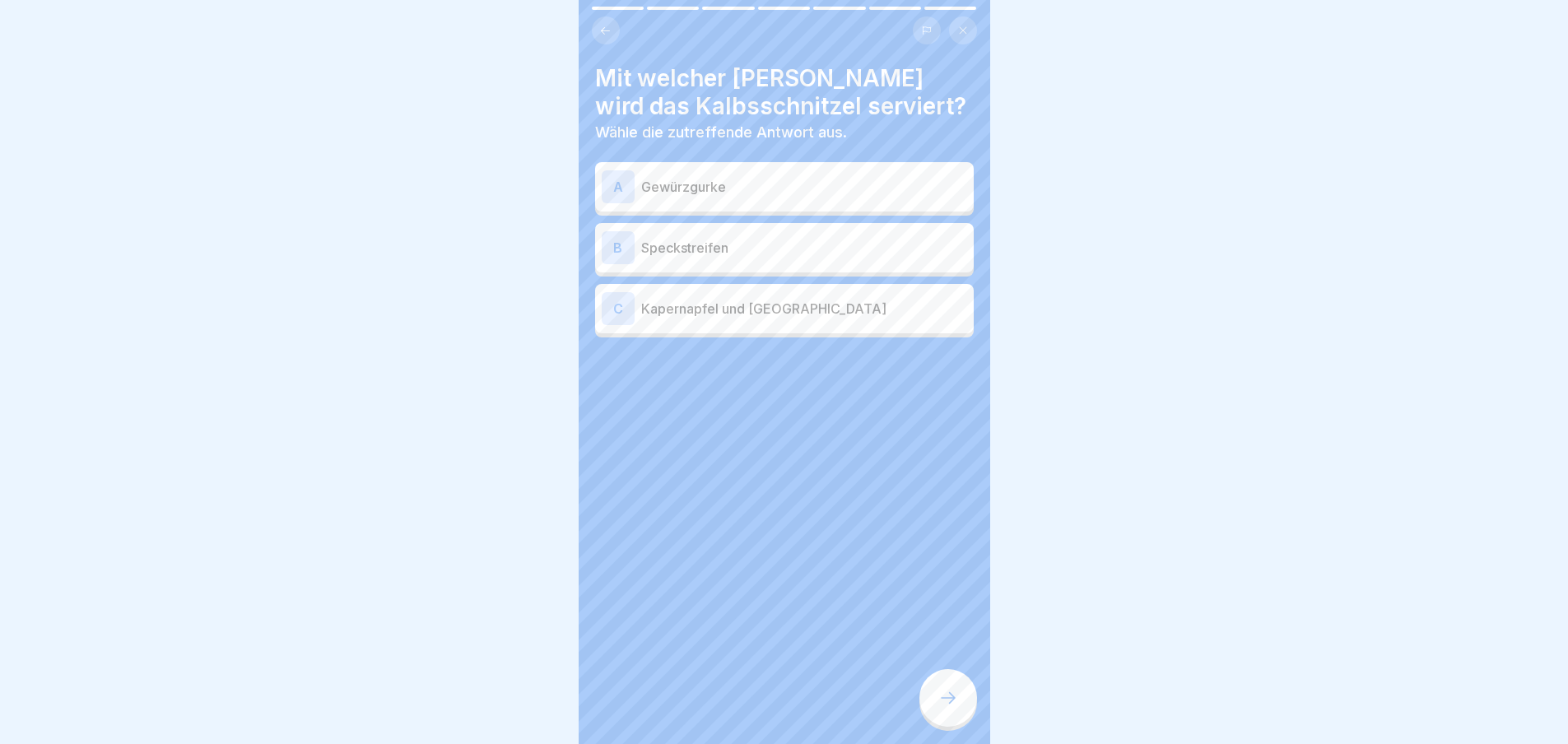
click at [935, 697] on div at bounding box center [948, 698] width 58 height 58
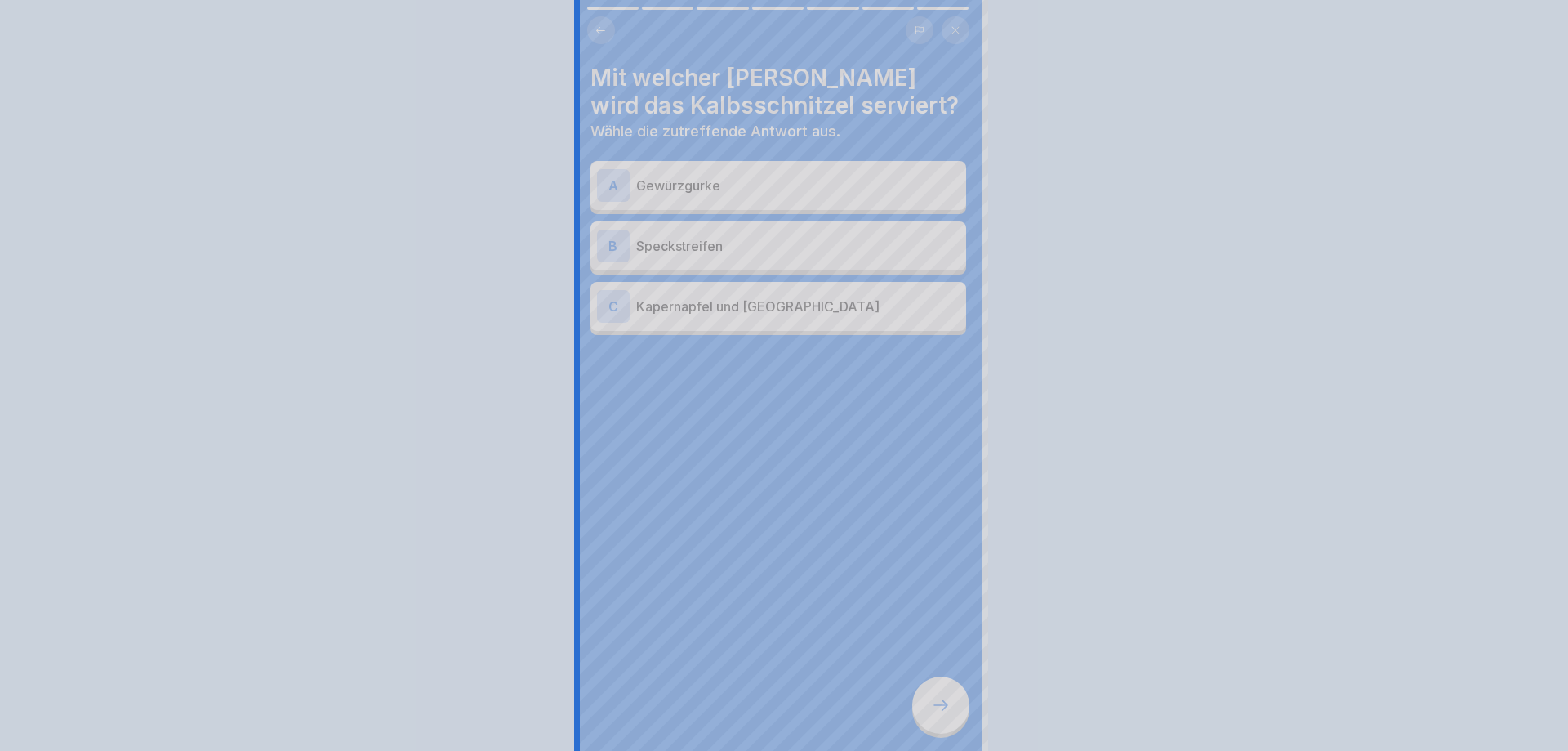
click at [928, 692] on div at bounding box center [784, 376] width 1568 height 751
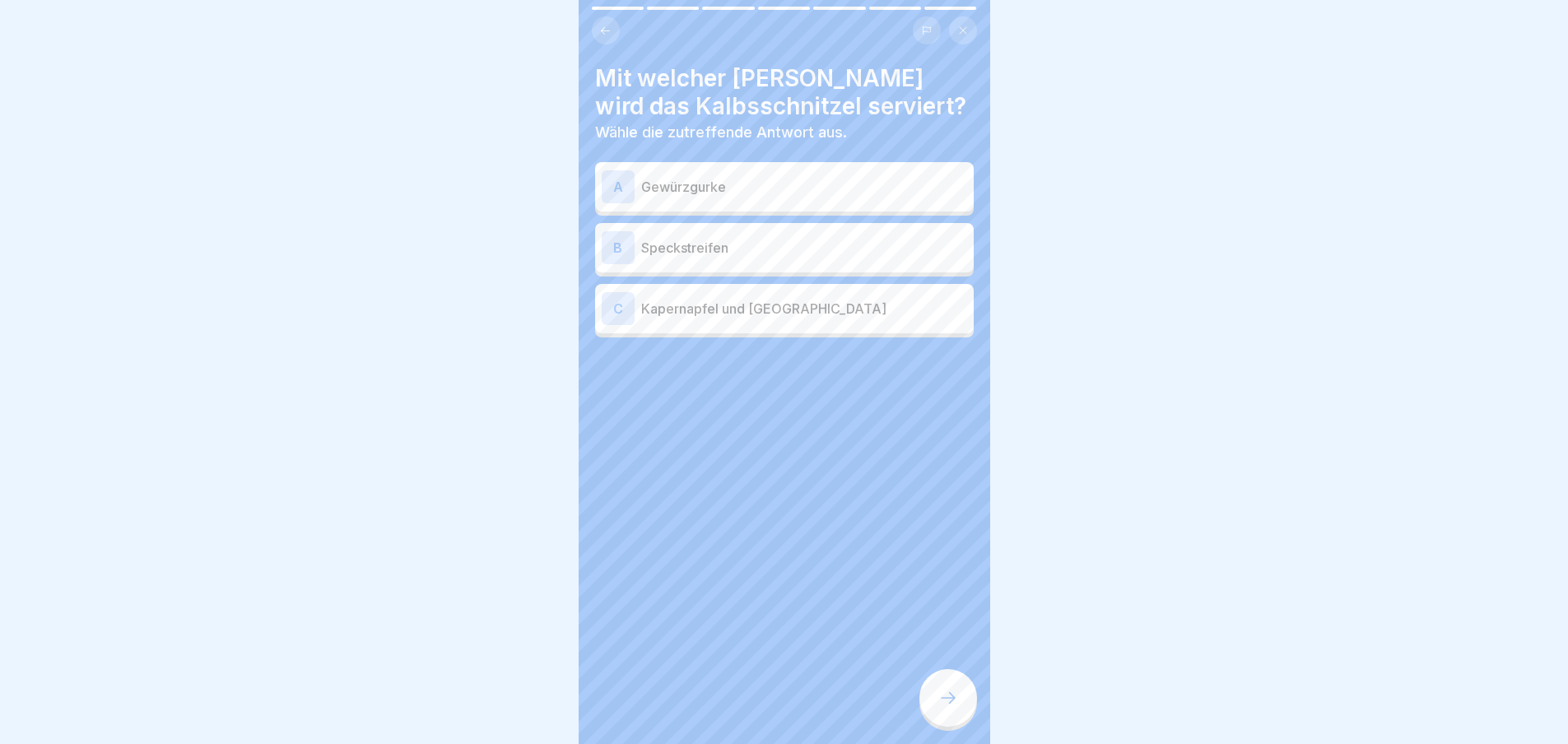
click at [935, 697] on div at bounding box center [948, 698] width 58 height 58
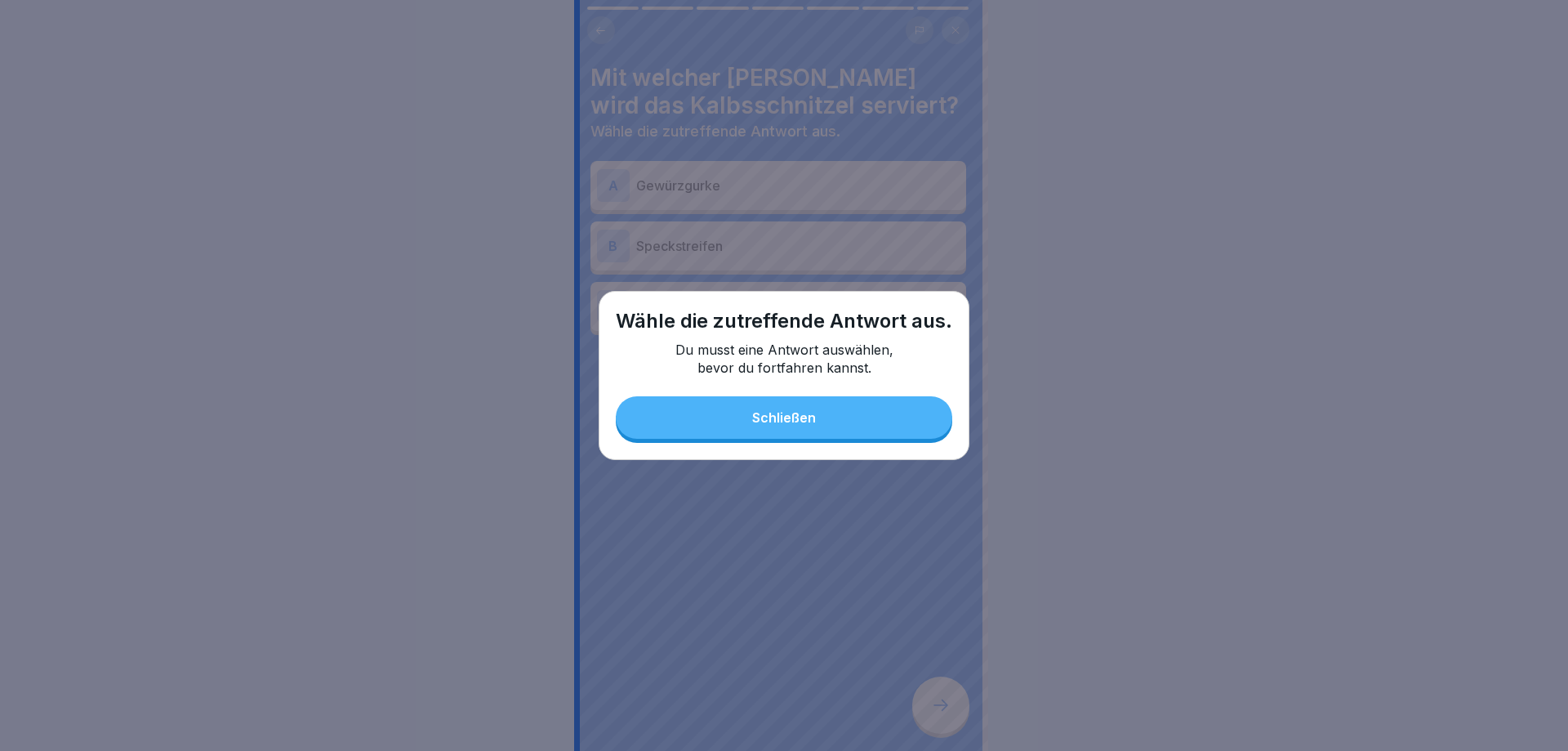
click at [792, 413] on div "Schließen" at bounding box center [784, 418] width 64 height 15
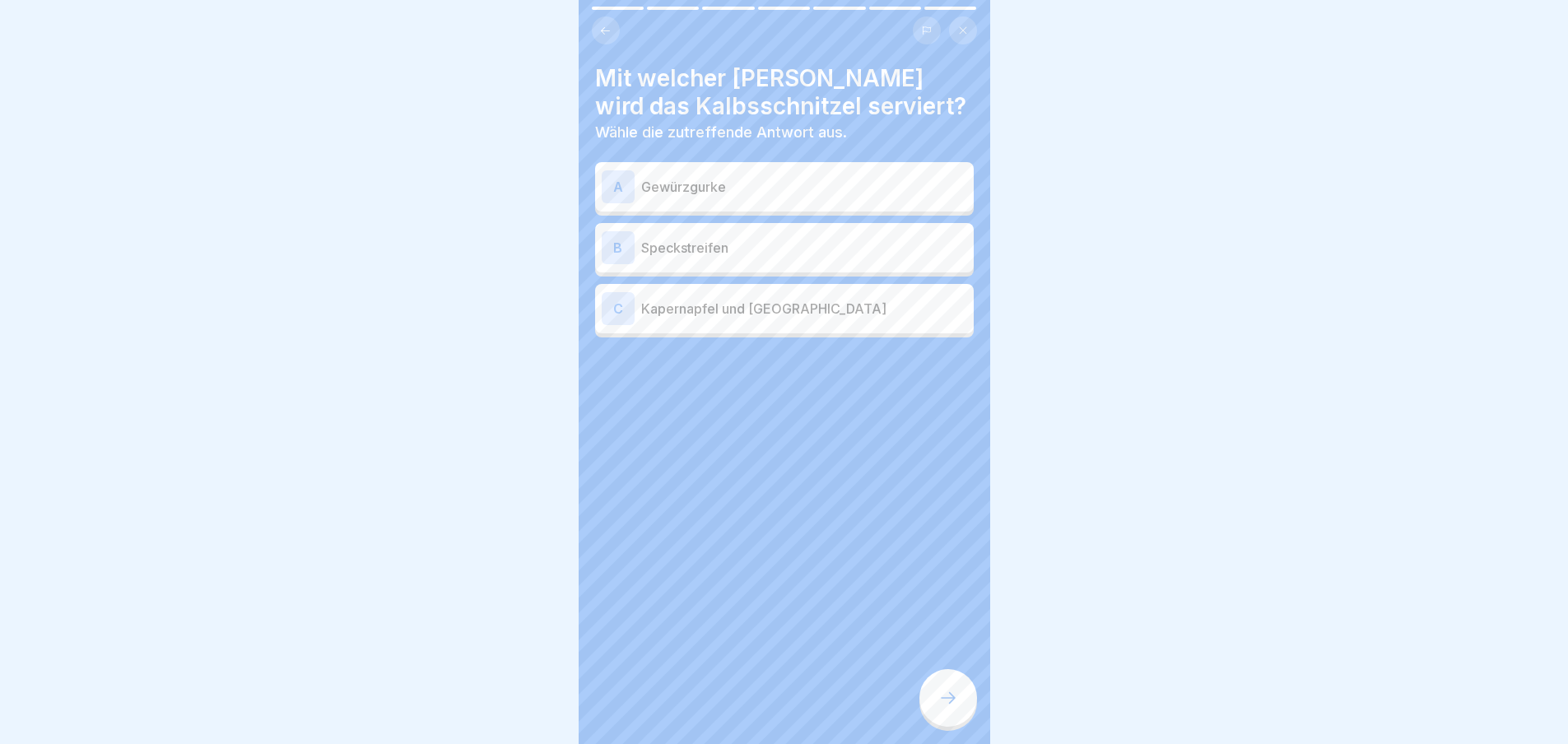
click at [787, 328] on div "C Kapernapfel und [GEOGRAPHIC_DATA]" at bounding box center [784, 309] width 378 height 49
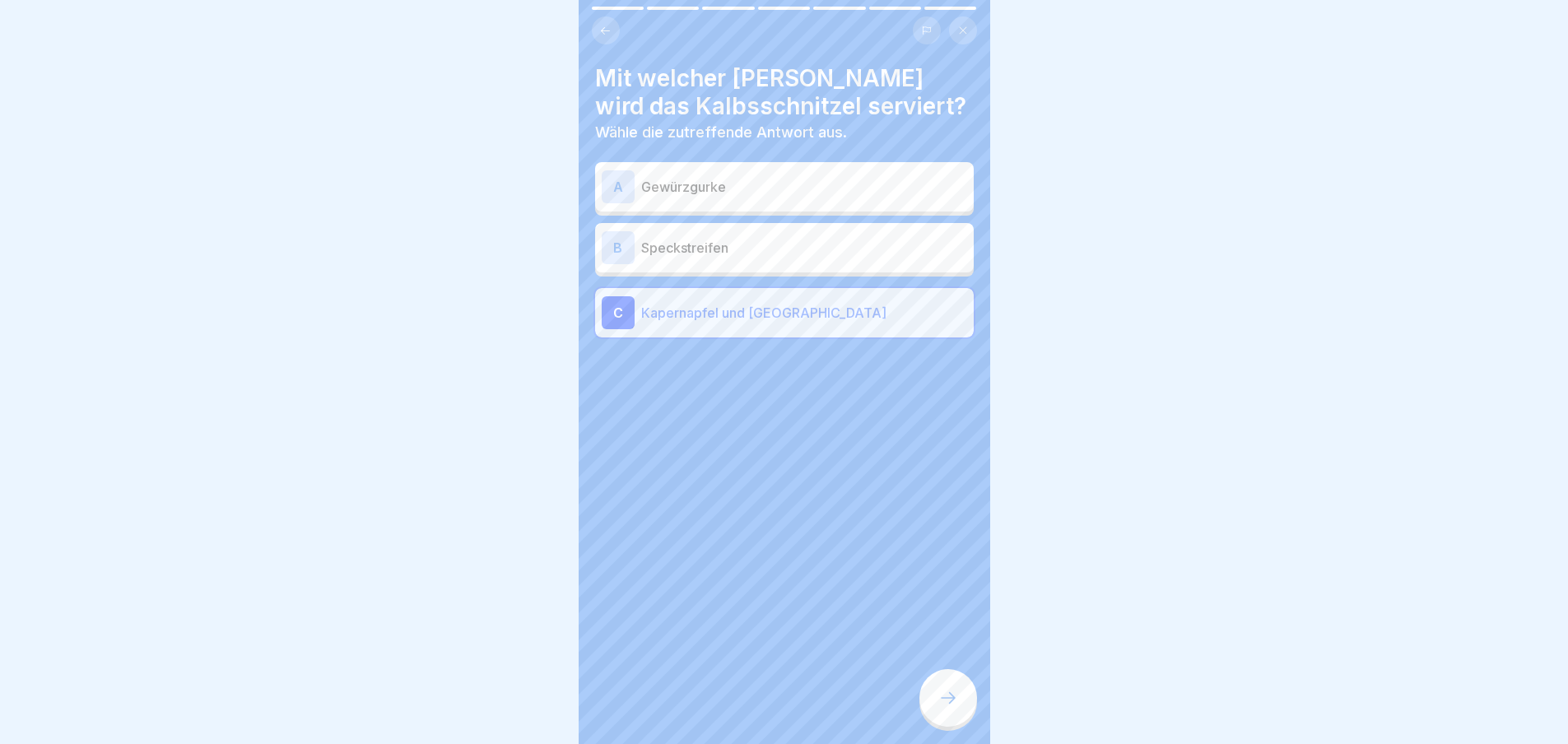
click at [938, 698] on div at bounding box center [948, 698] width 58 height 58
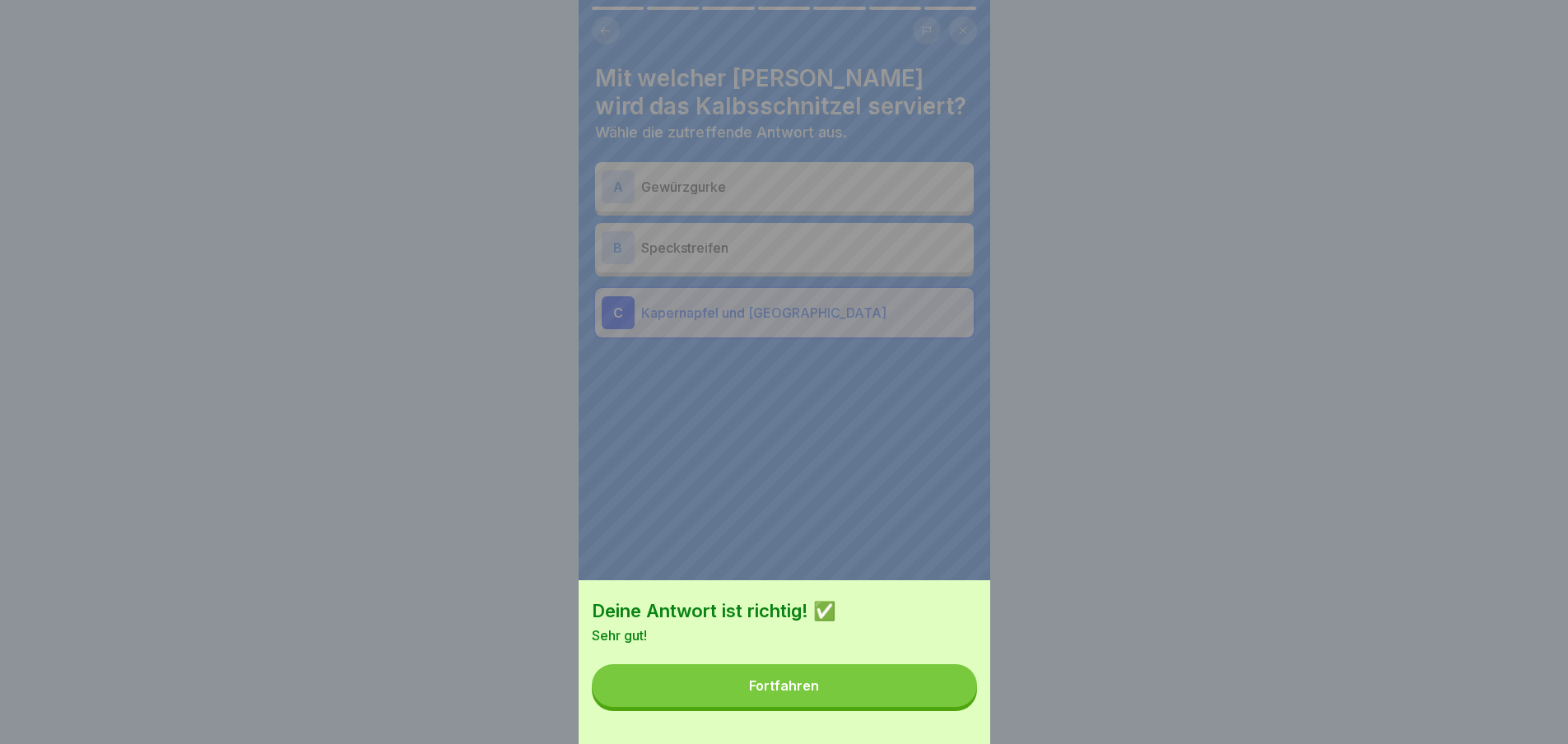
click at [940, 704] on button "Fortfahren" at bounding box center [784, 685] width 385 height 43
click at [940, 704] on div "Deine Antwort ist richtig! ✅ Sehr gut! Fortfahren" at bounding box center [784, 372] width 1568 height 744
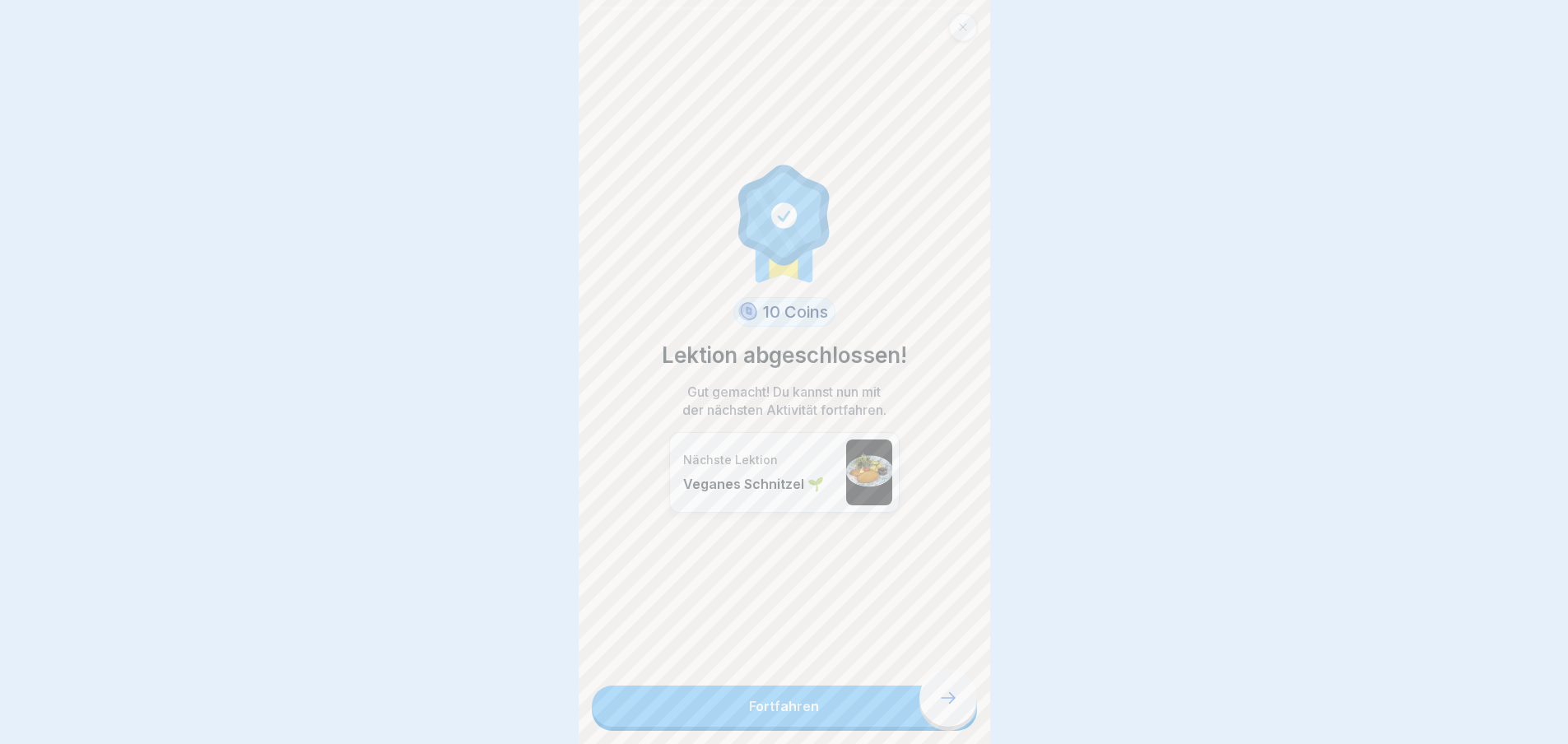
click at [940, 704] on link "Fortfahren" at bounding box center [784, 706] width 385 height 41
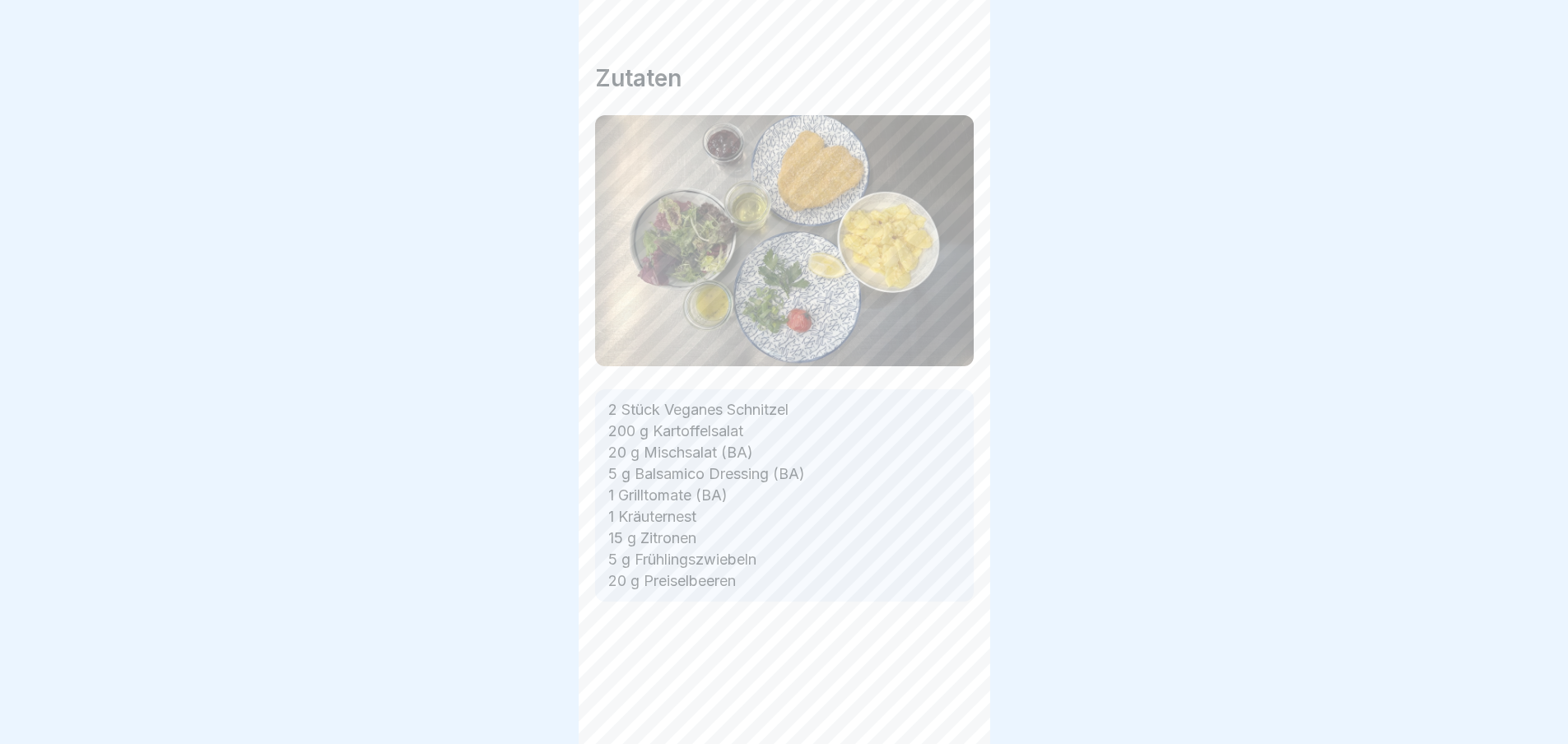
click at [940, 704] on div "Zutaten 2 Stück Veganes Schnitzel 200 g Kartoffelsalat 20 g Mischsalat (BA) 5 g…" at bounding box center [784, 372] width 412 height 744
click at [940, 704] on div "Warm & Wunderbar 🍲 7 Schritte Deutsch Veganes Schnitzel 🌱 Optisch zu verwechsel…" at bounding box center [784, 372] width 412 height 744
click at [940, 704] on icon at bounding box center [948, 699] width 20 height 20
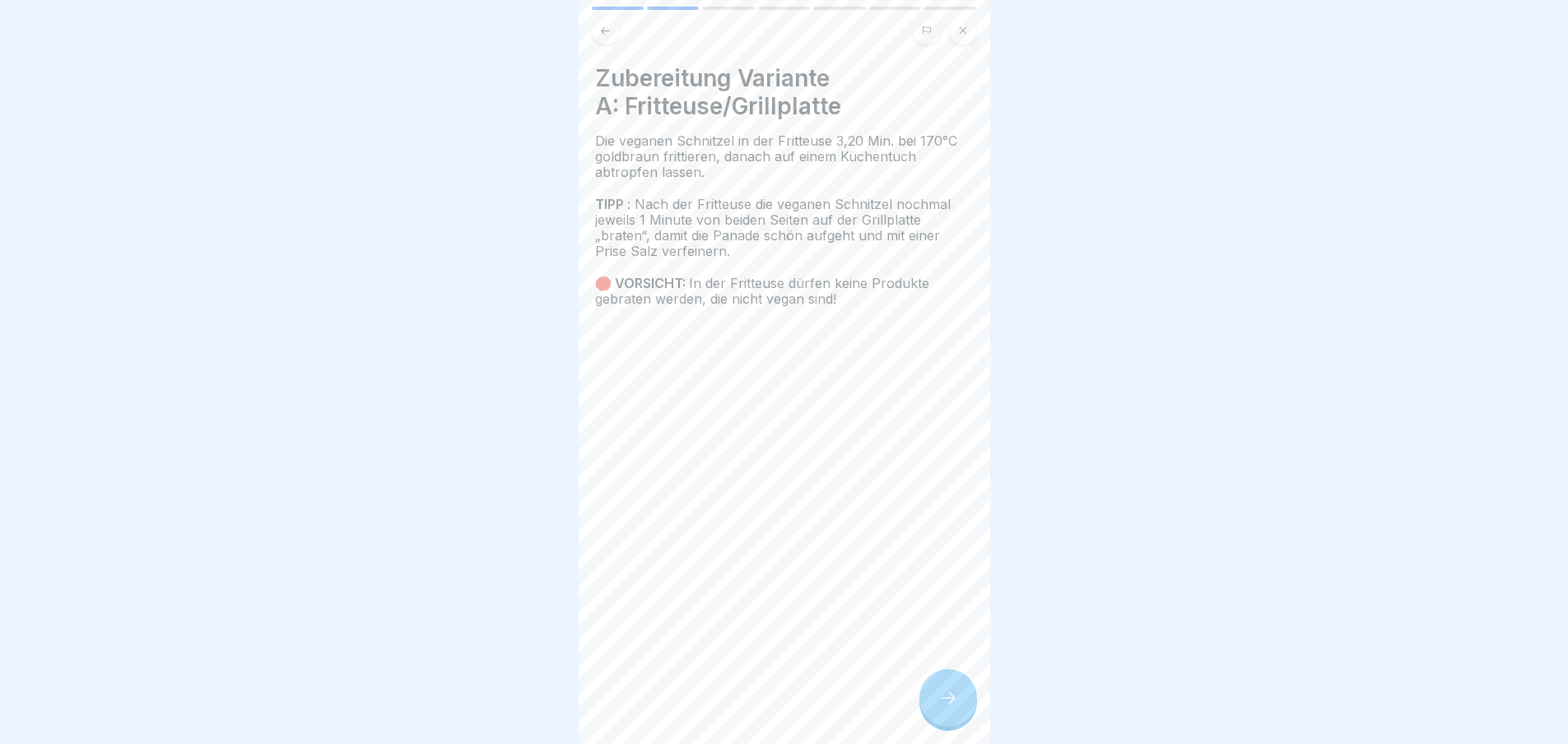
click at [940, 704] on icon at bounding box center [948, 699] width 20 height 20
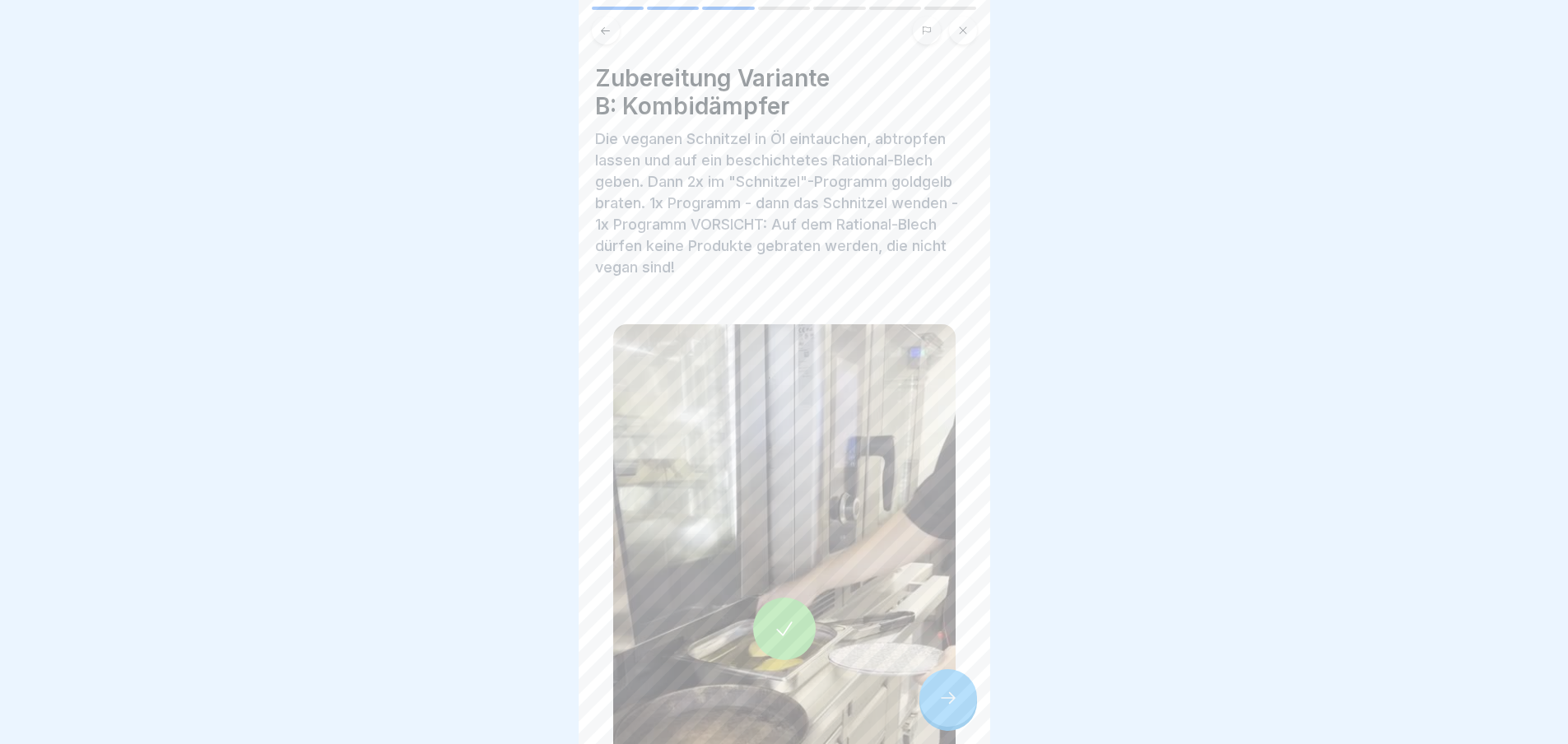
click at [940, 704] on icon at bounding box center [948, 699] width 20 height 20
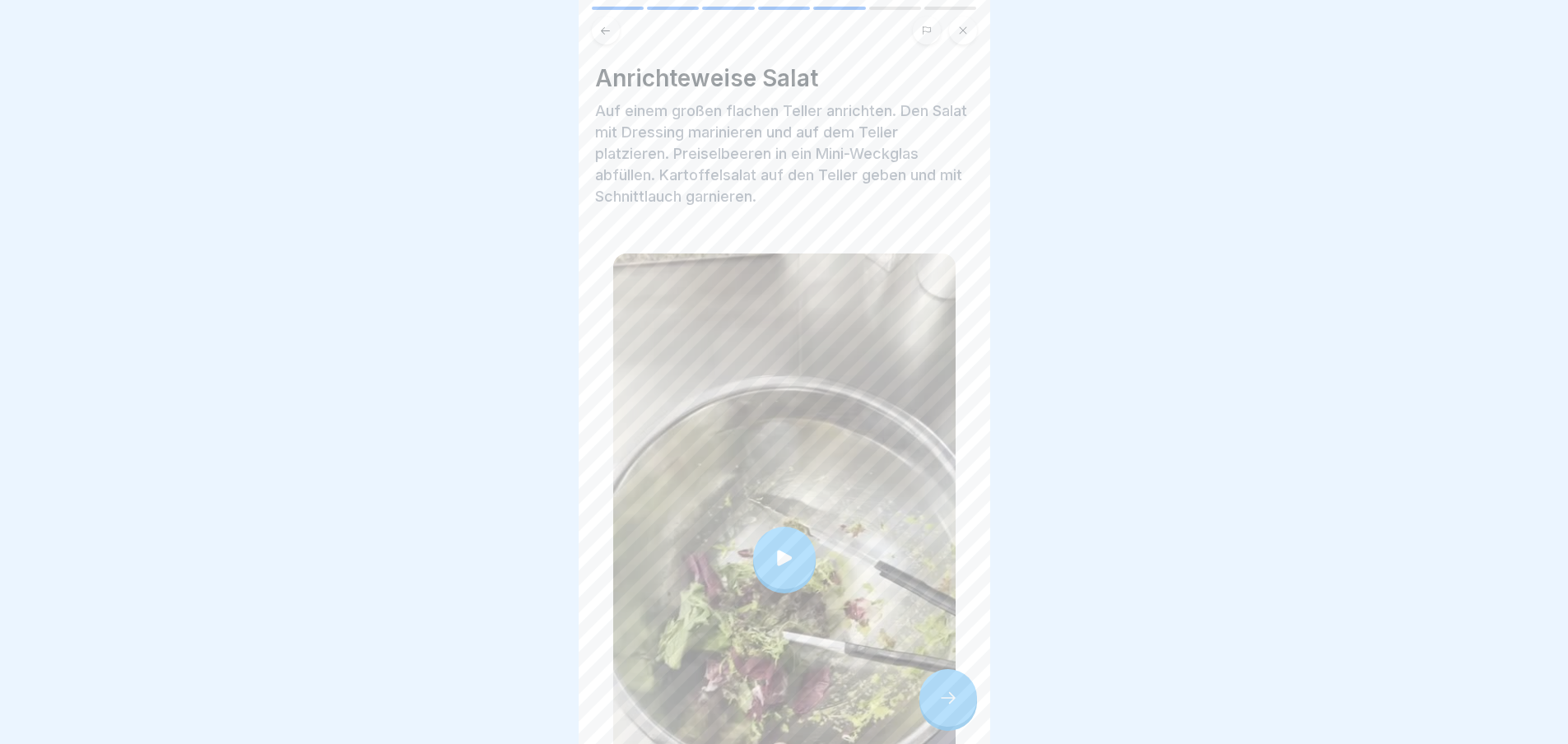
click at [940, 704] on icon at bounding box center [948, 699] width 20 height 20
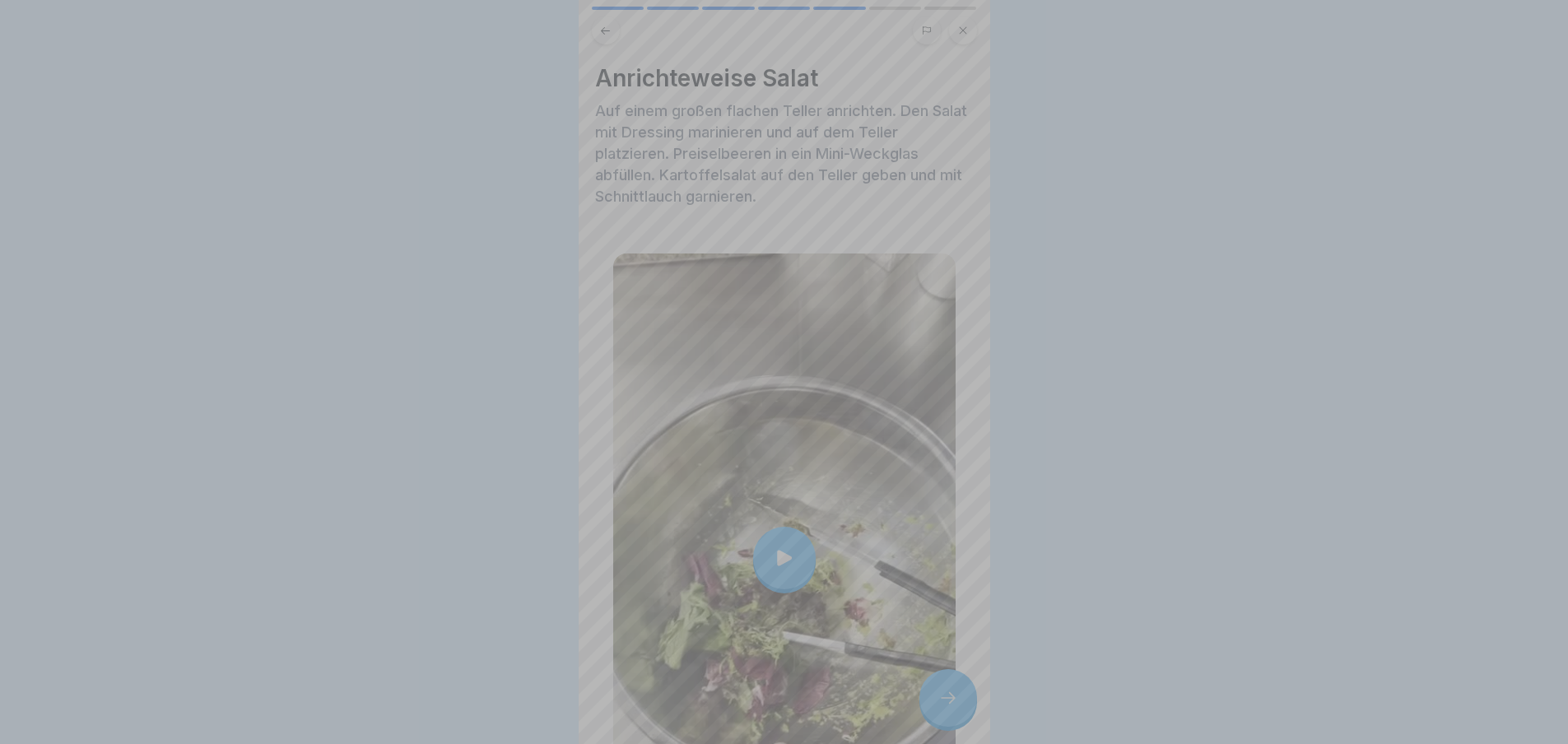
click at [940, 704] on video at bounding box center [784, 372] width 412 height 744
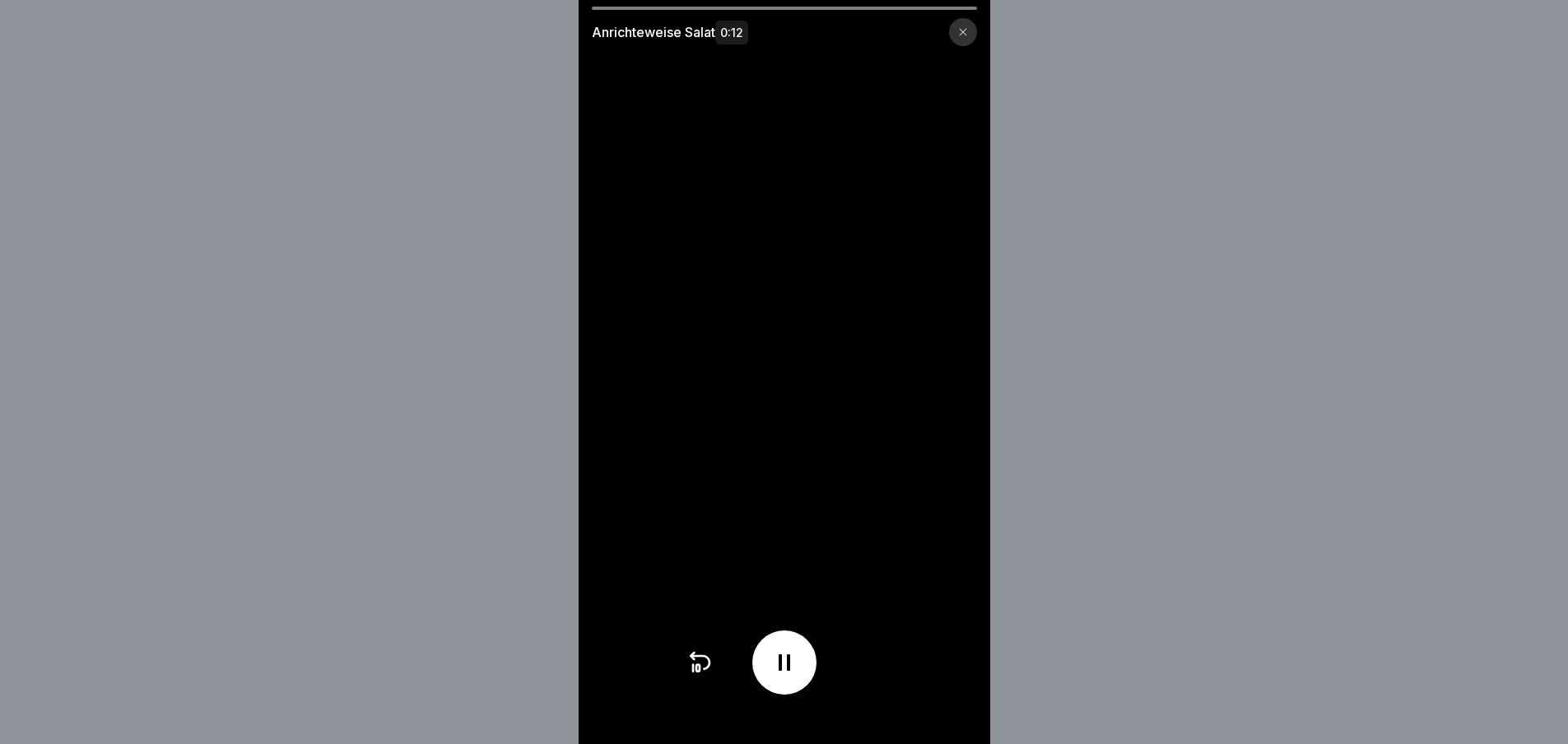
click at [940, 704] on video at bounding box center [784, 372] width 412 height 744
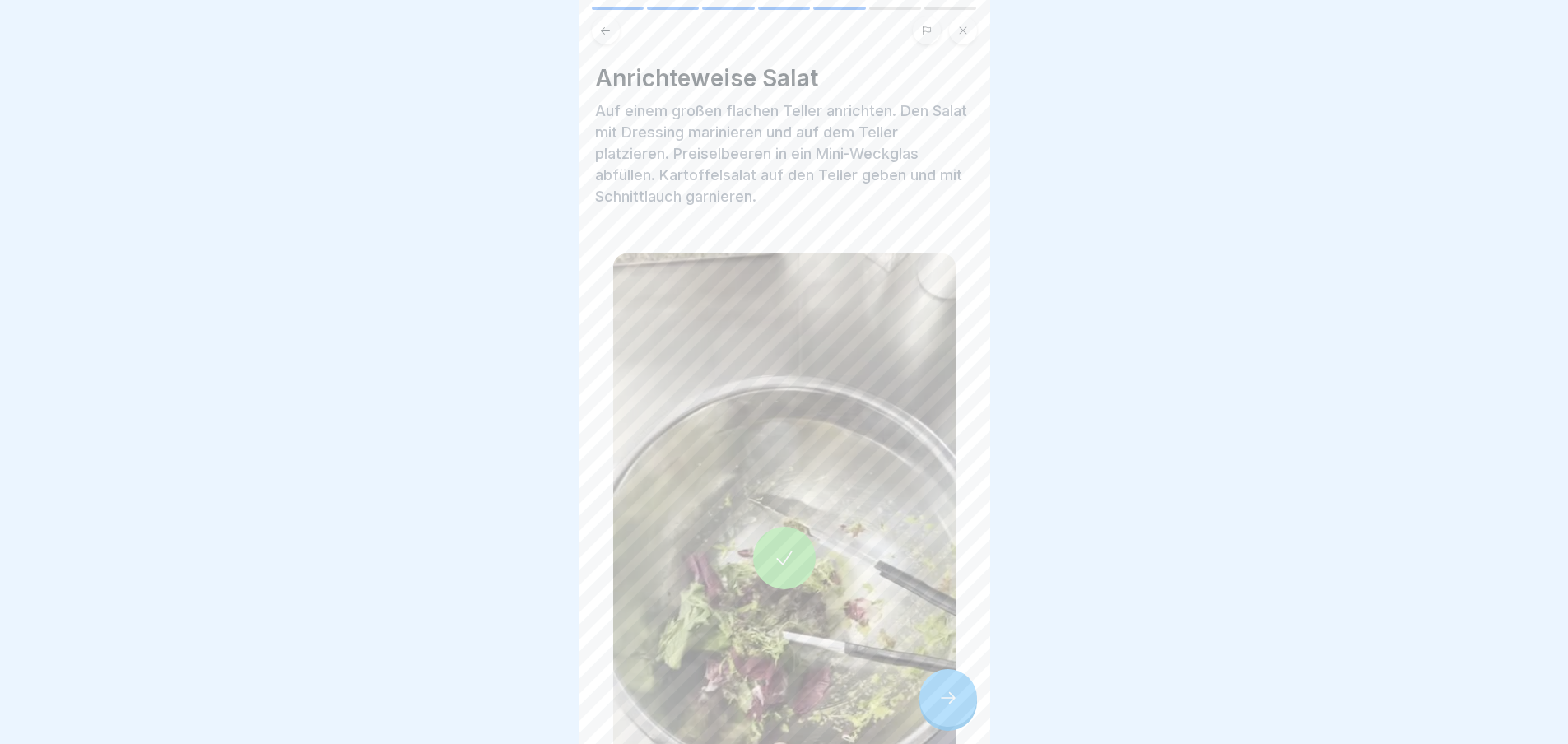
click at [932, 701] on div at bounding box center [948, 698] width 58 height 58
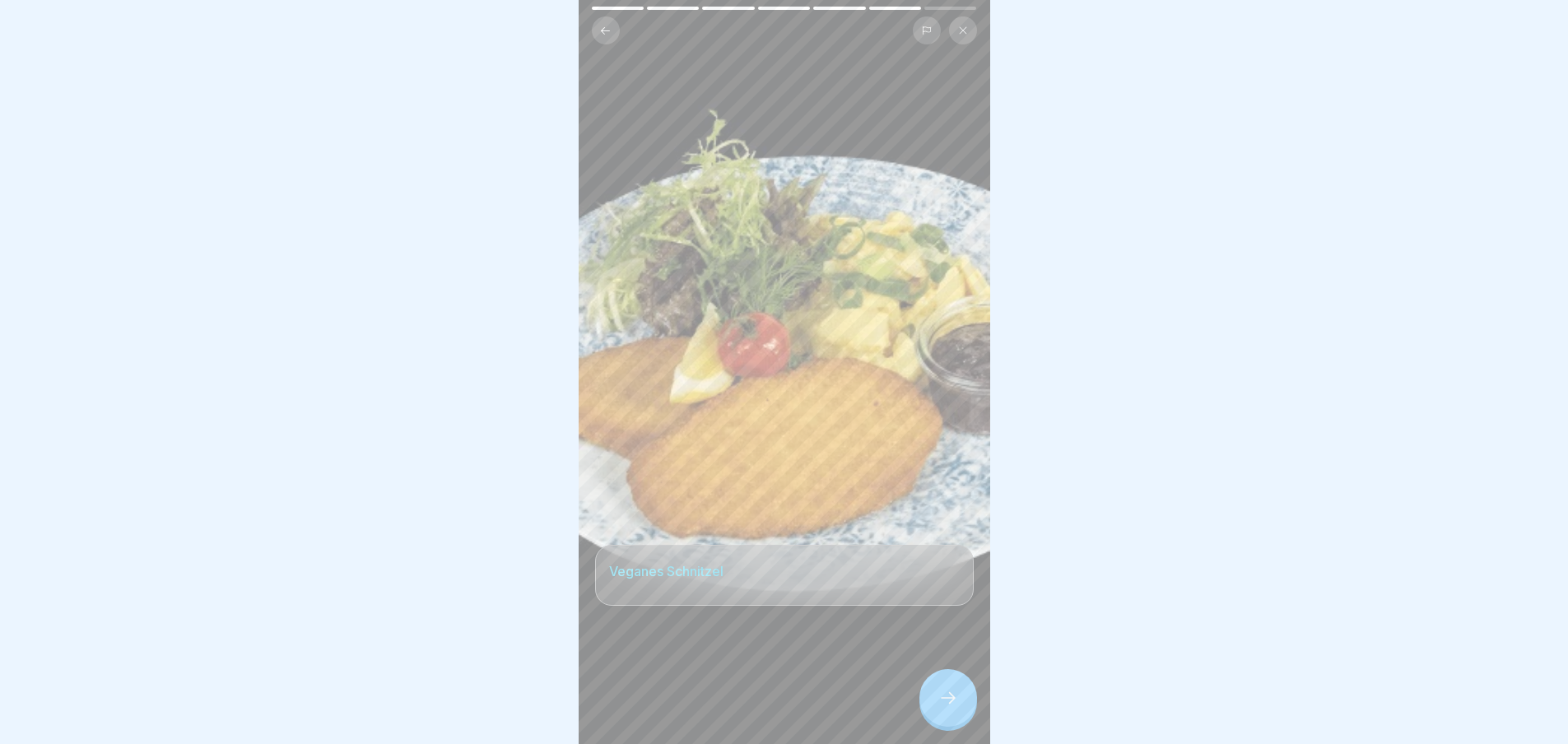
click at [932, 701] on div at bounding box center [948, 698] width 58 height 58
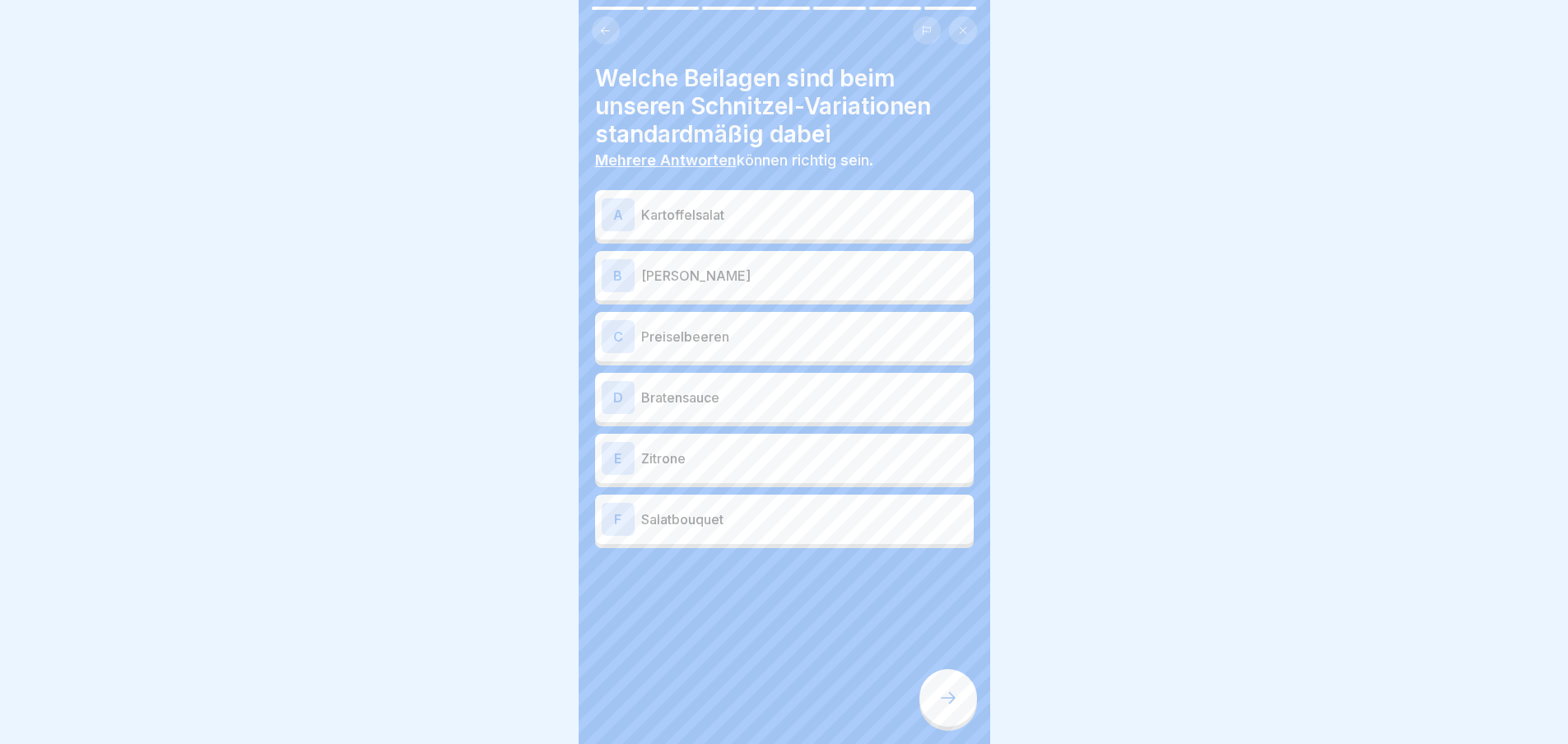
click at [703, 217] on p "Kartoffelsalat" at bounding box center [804, 215] width 326 height 20
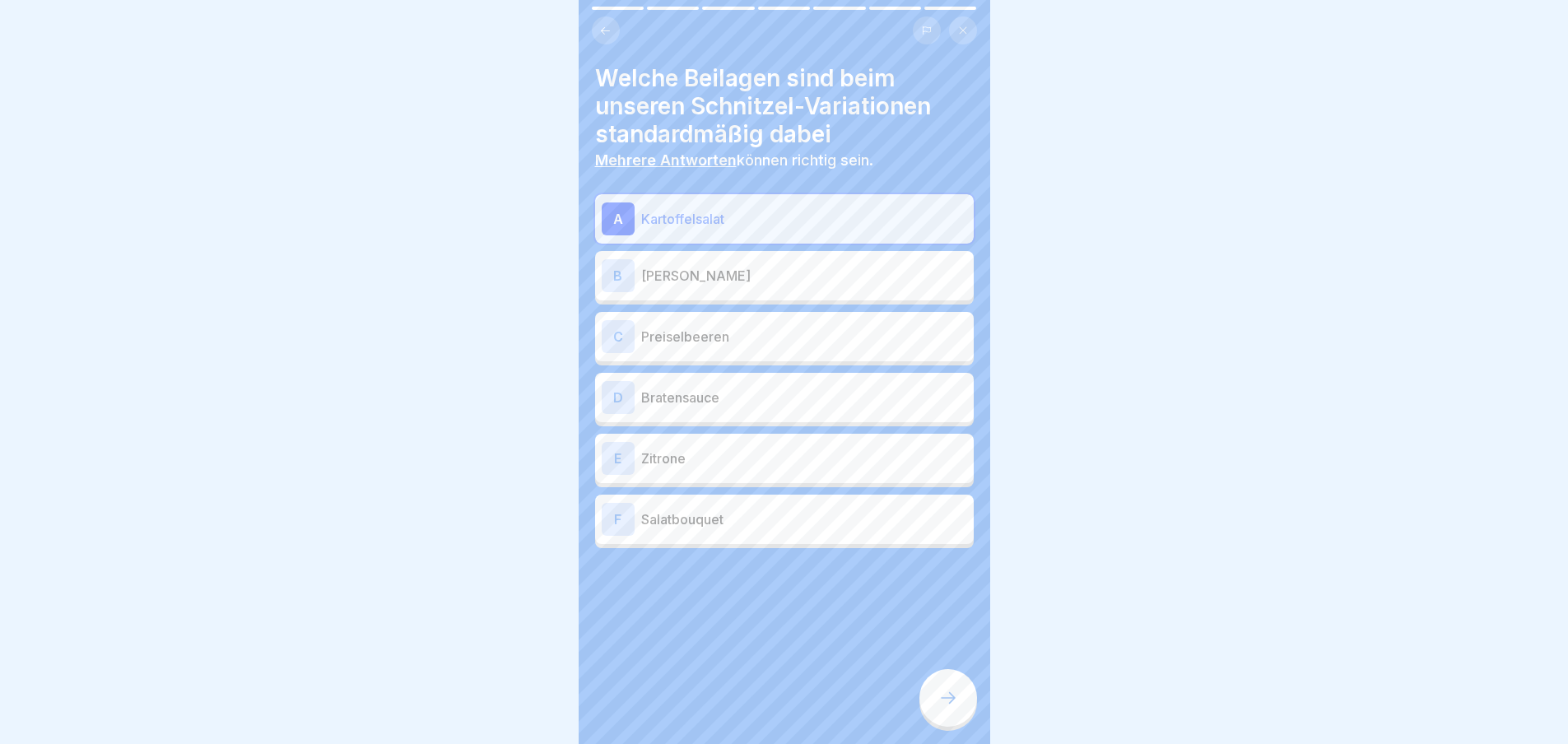
click at [709, 318] on div "C Preiselbeeren" at bounding box center [784, 336] width 378 height 49
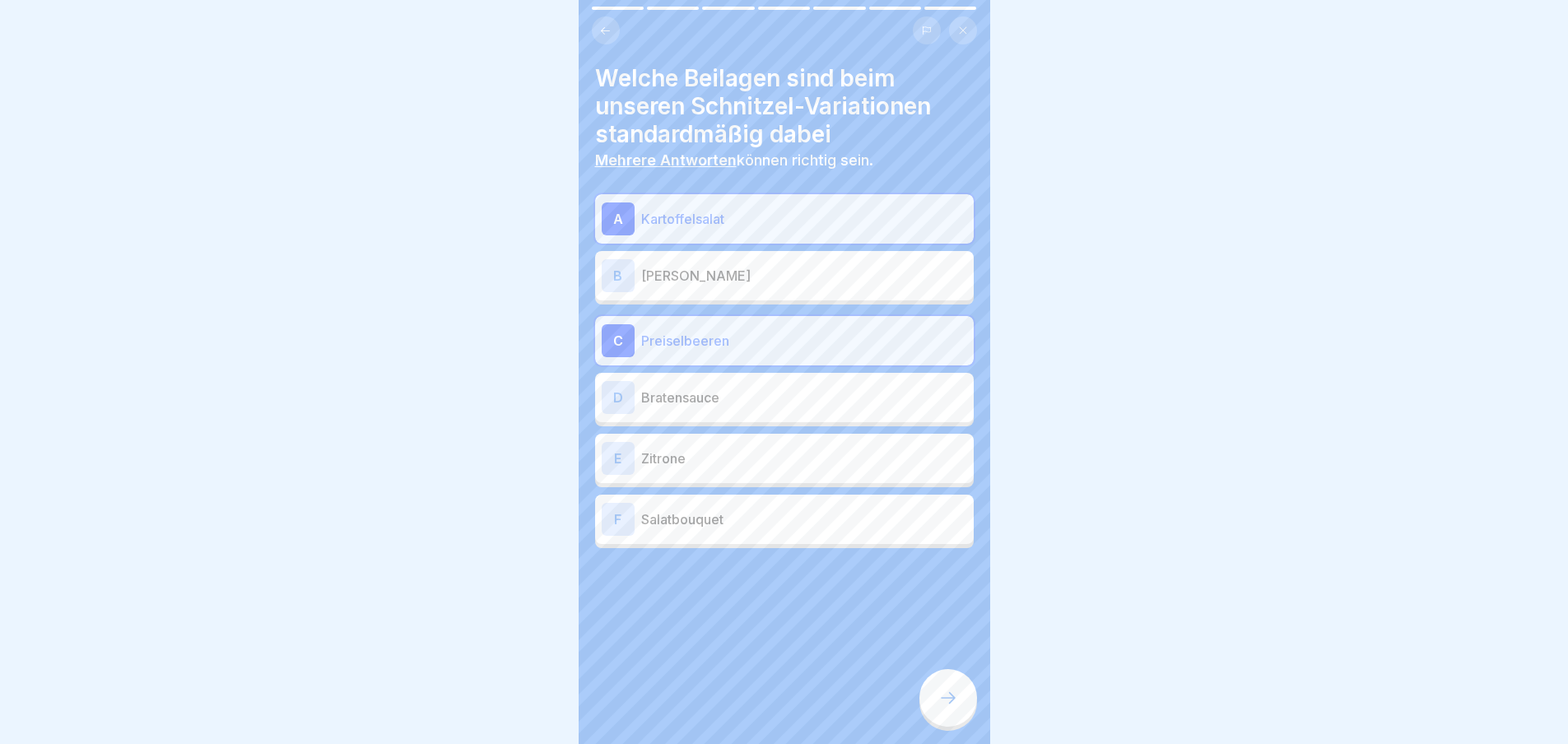
click at [706, 450] on p "Zitrone" at bounding box center [804, 459] width 326 height 20
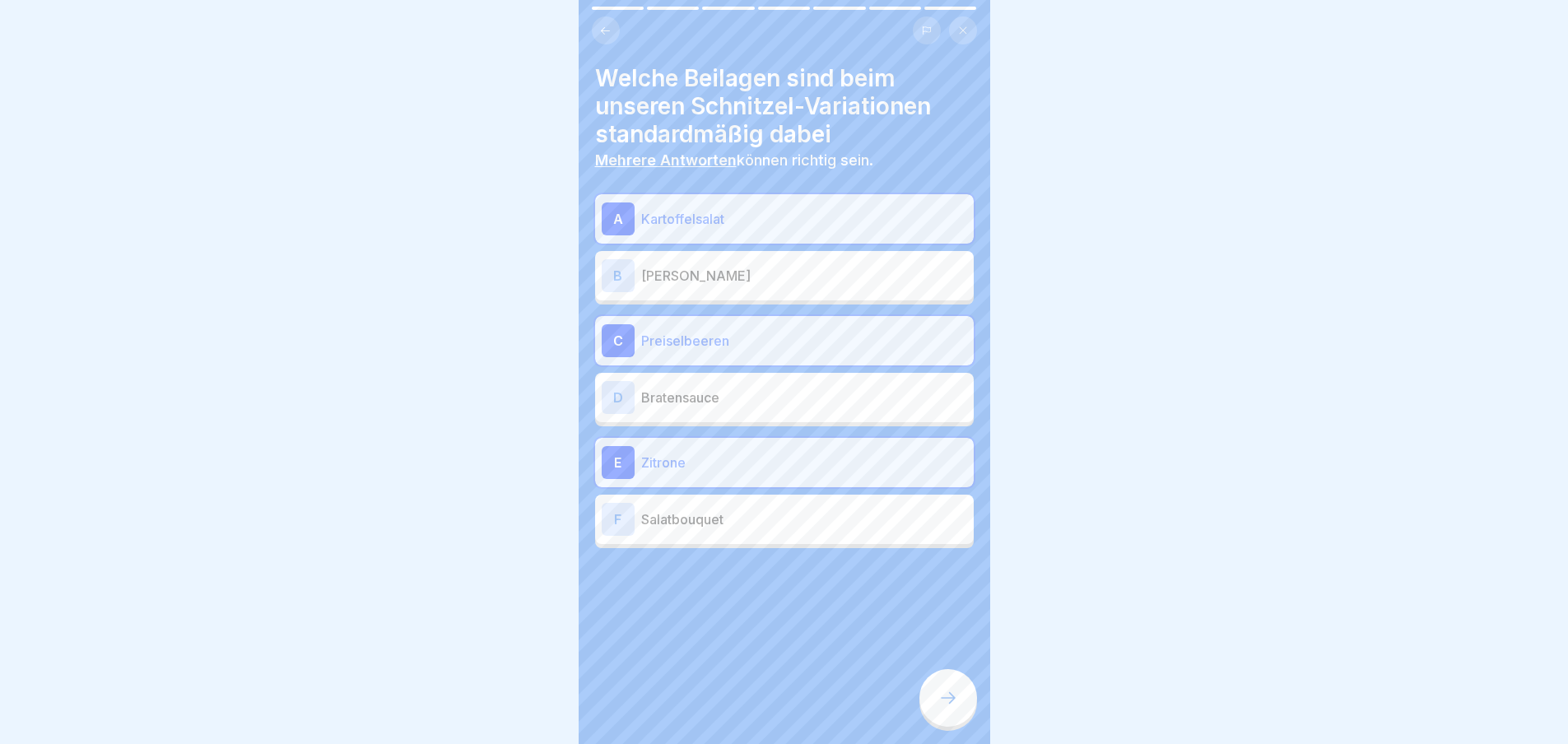
click at [717, 521] on p "Salatbouquet" at bounding box center [804, 520] width 326 height 20
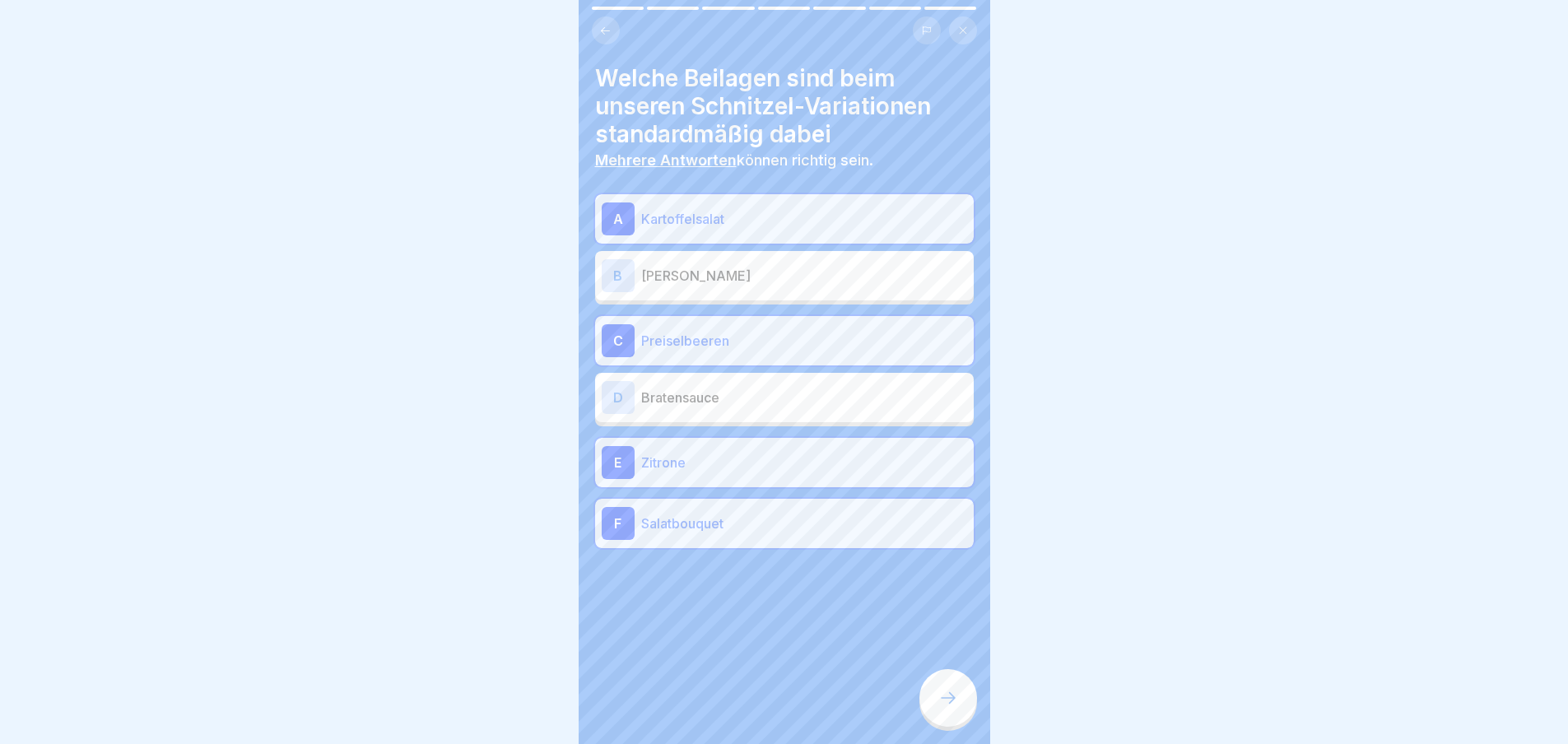
click at [968, 716] on div at bounding box center [948, 698] width 58 height 58
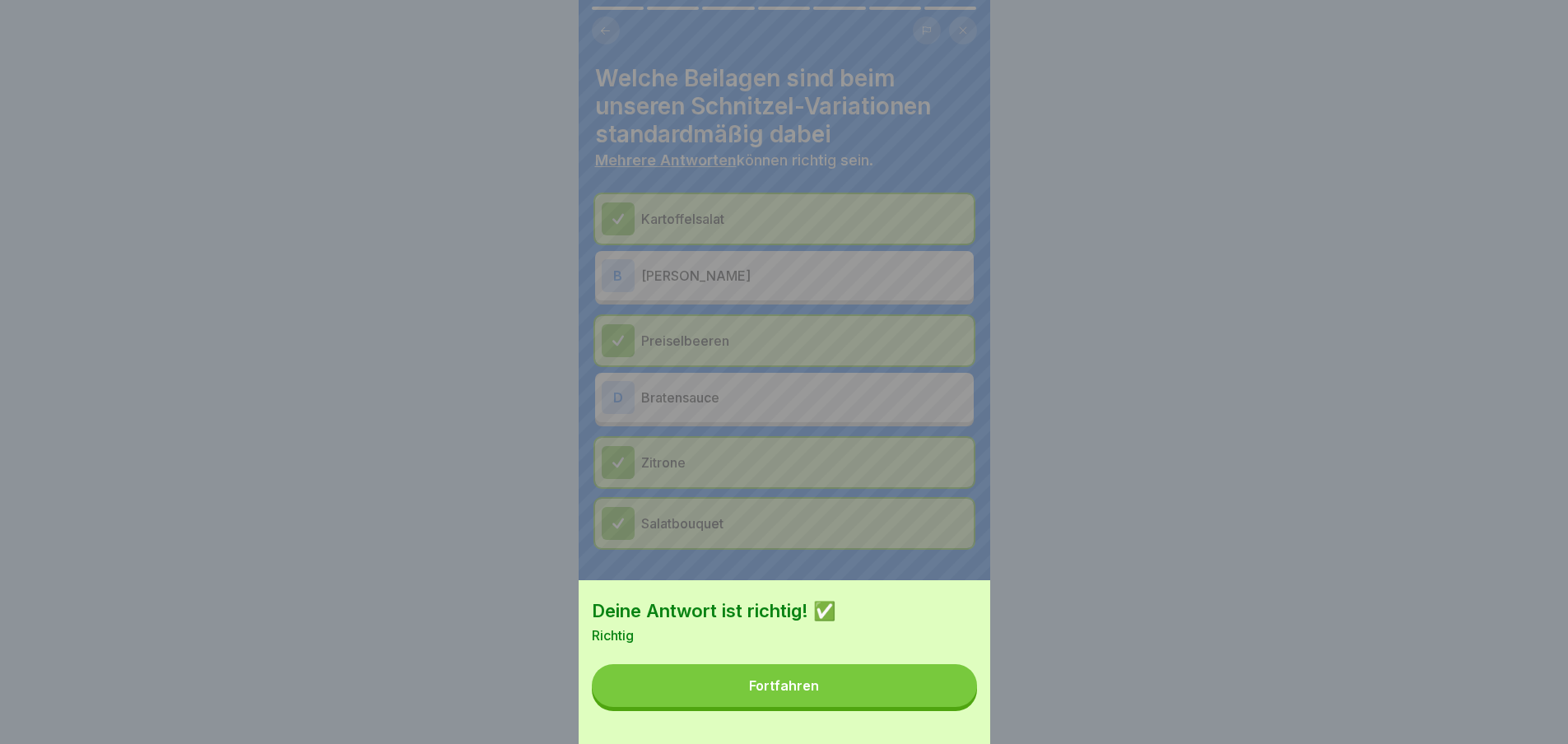
click at [933, 707] on button "Fortfahren" at bounding box center [784, 685] width 385 height 43
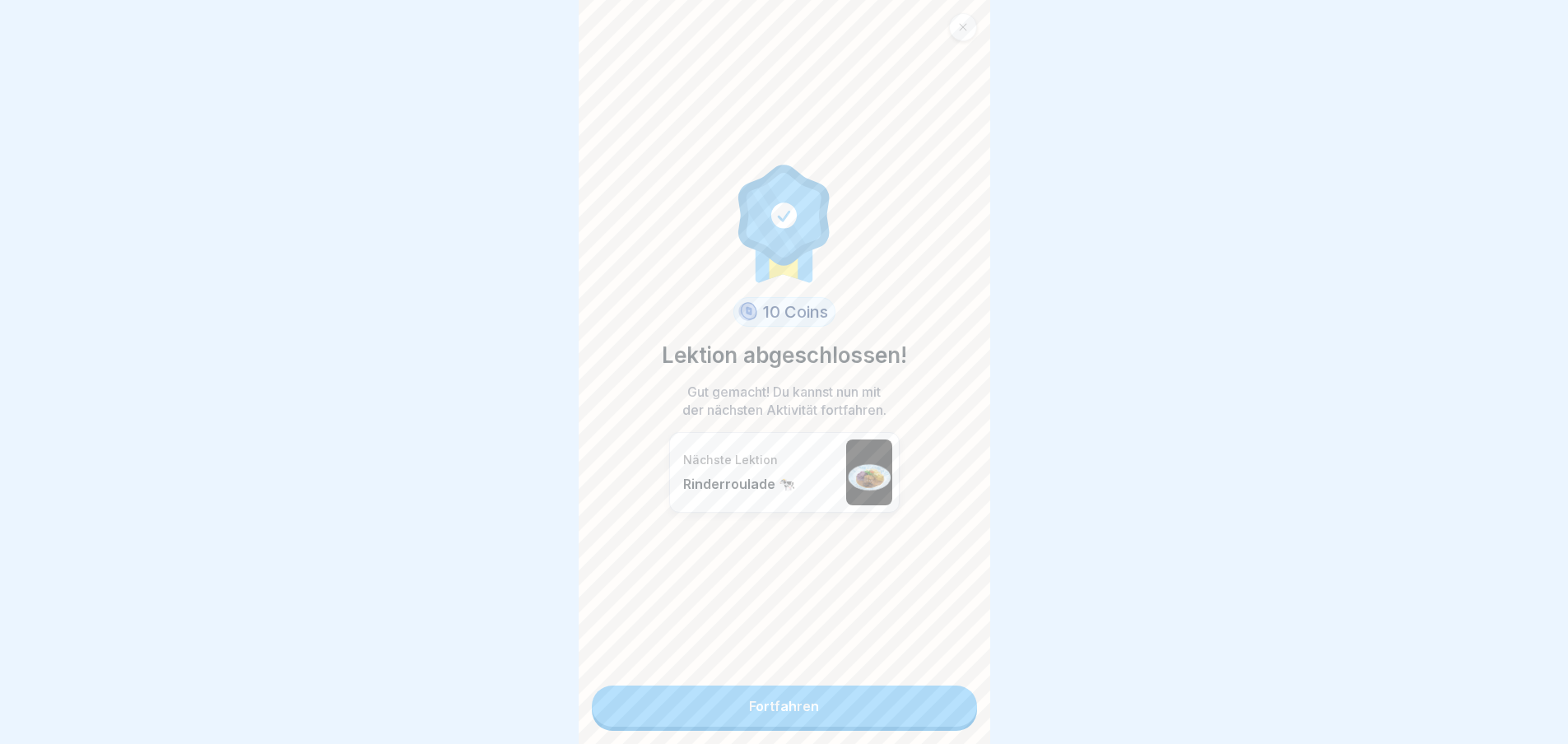
click at [933, 713] on link "Fortfahren" at bounding box center [784, 706] width 385 height 41
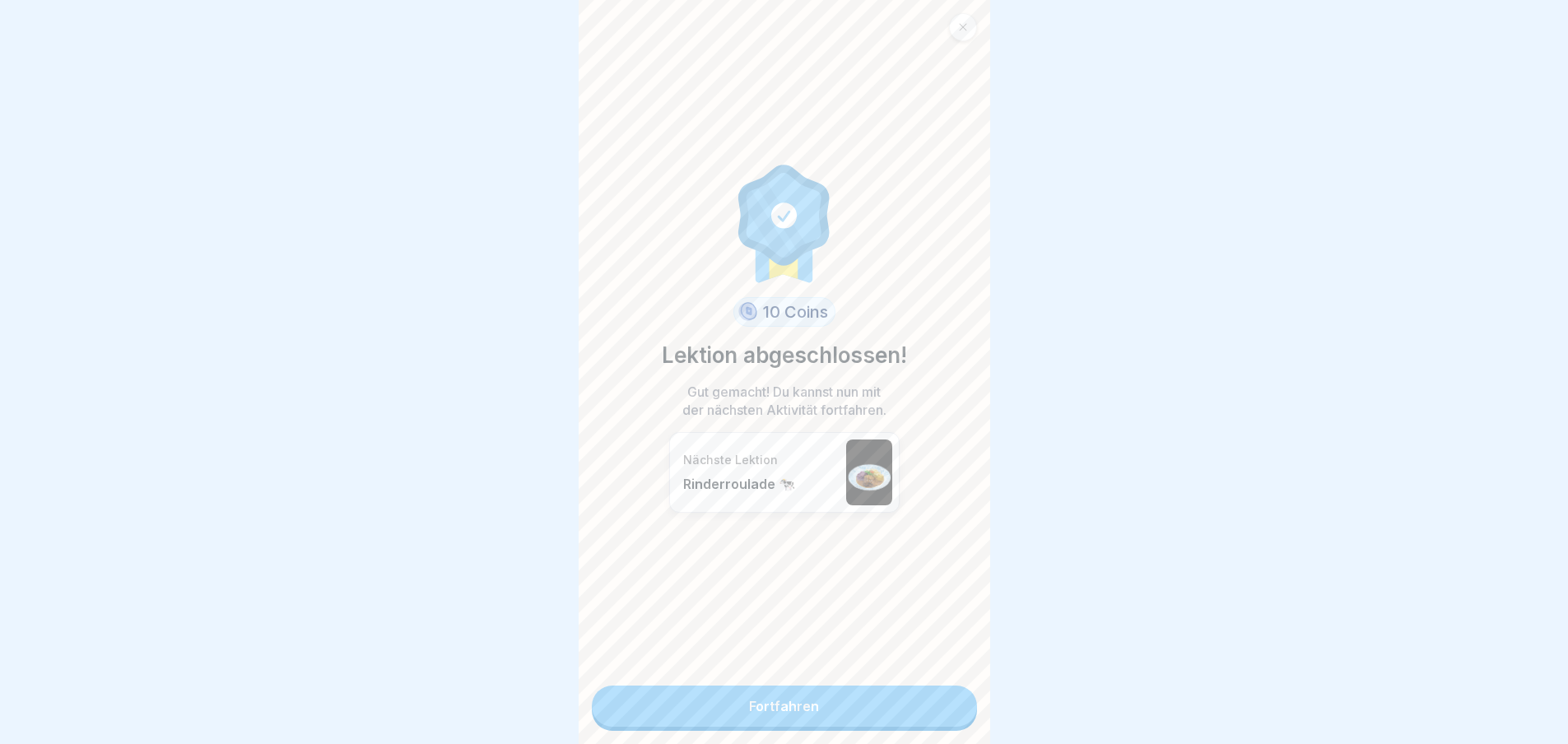
click at [886, 713] on link "Fortfahren" at bounding box center [784, 706] width 385 height 41
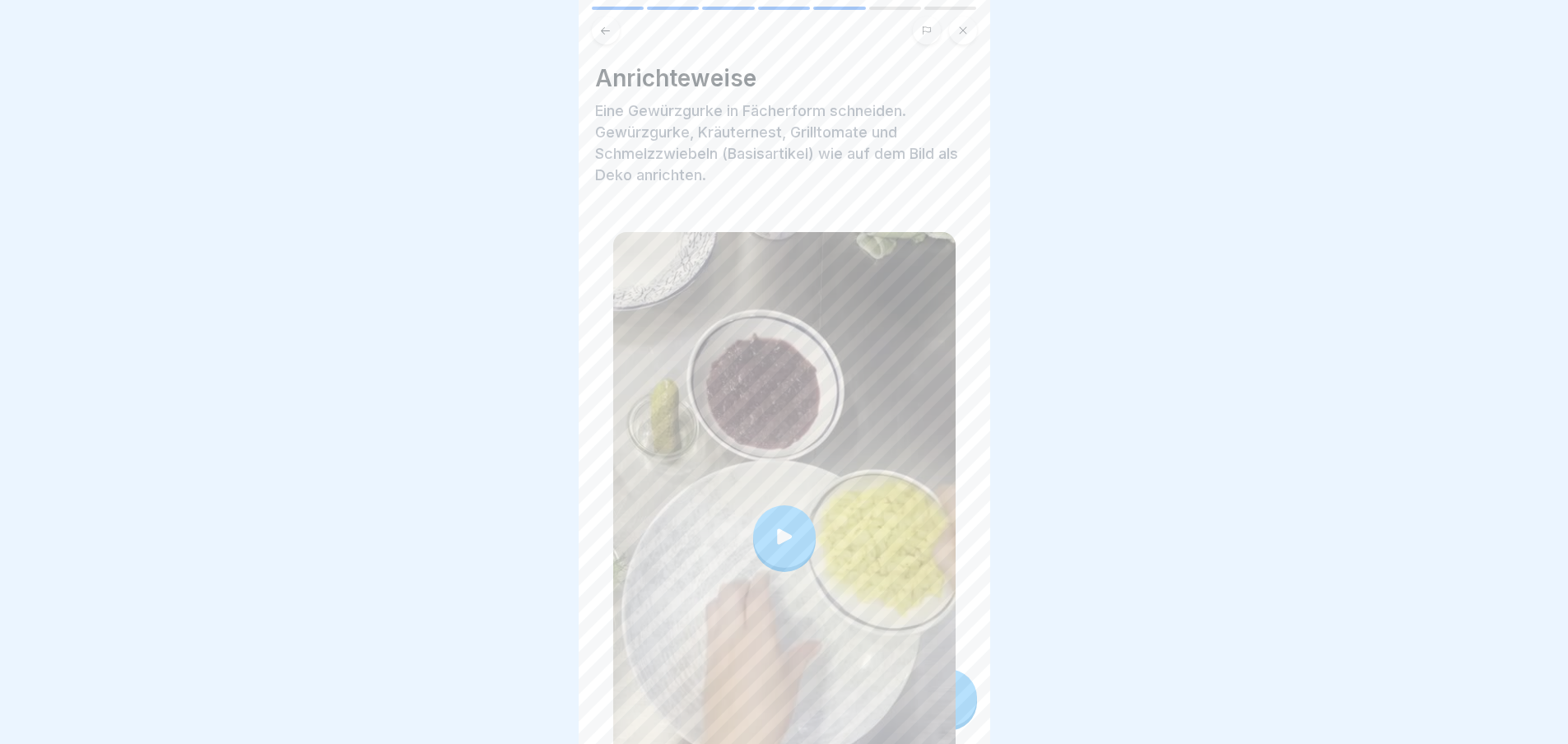
click at [817, 695] on div at bounding box center [784, 537] width 342 height 609
click at [943, 690] on div at bounding box center [948, 698] width 58 height 58
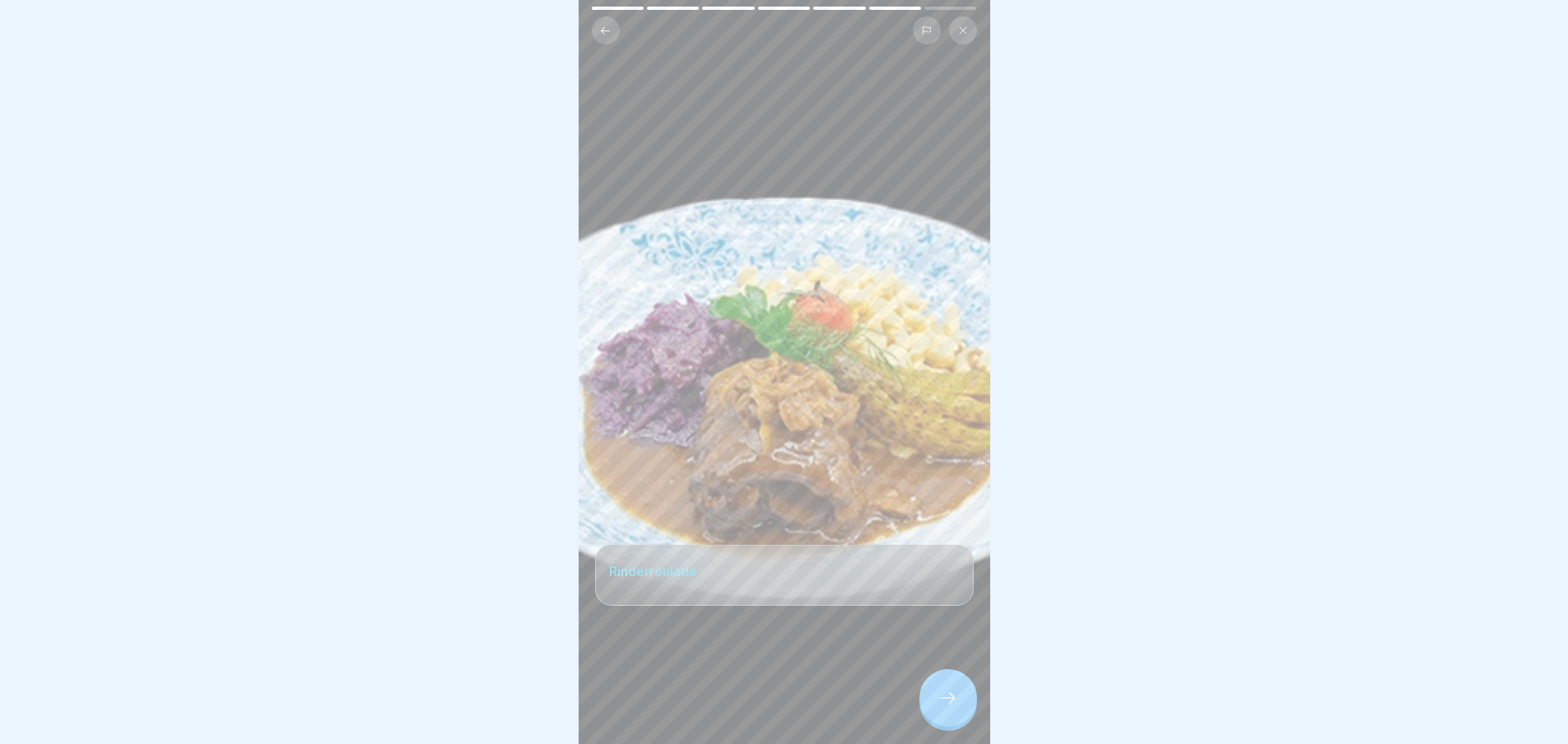
click at [944, 703] on icon at bounding box center [948, 699] width 20 height 20
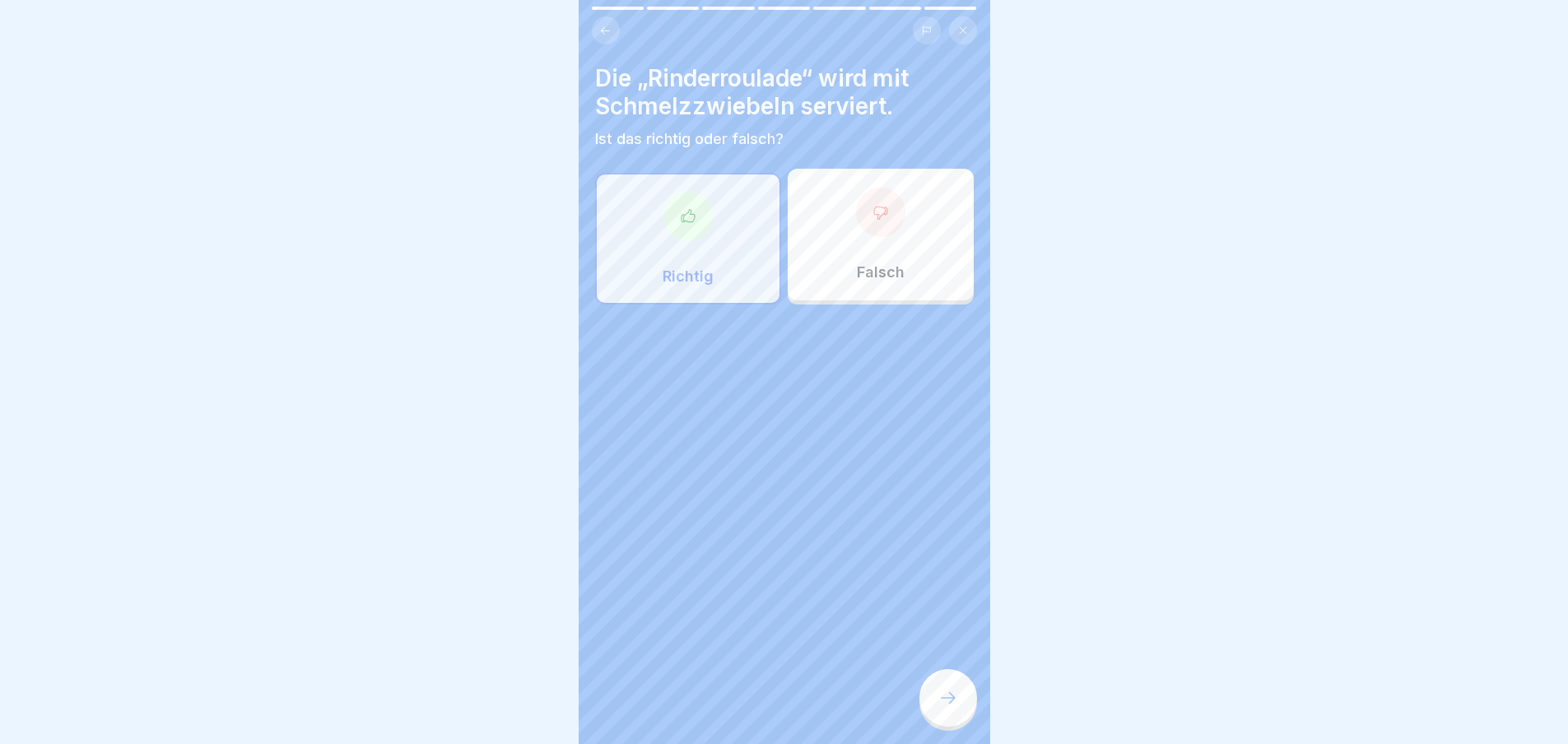
click at [944, 703] on icon at bounding box center [948, 699] width 20 height 20
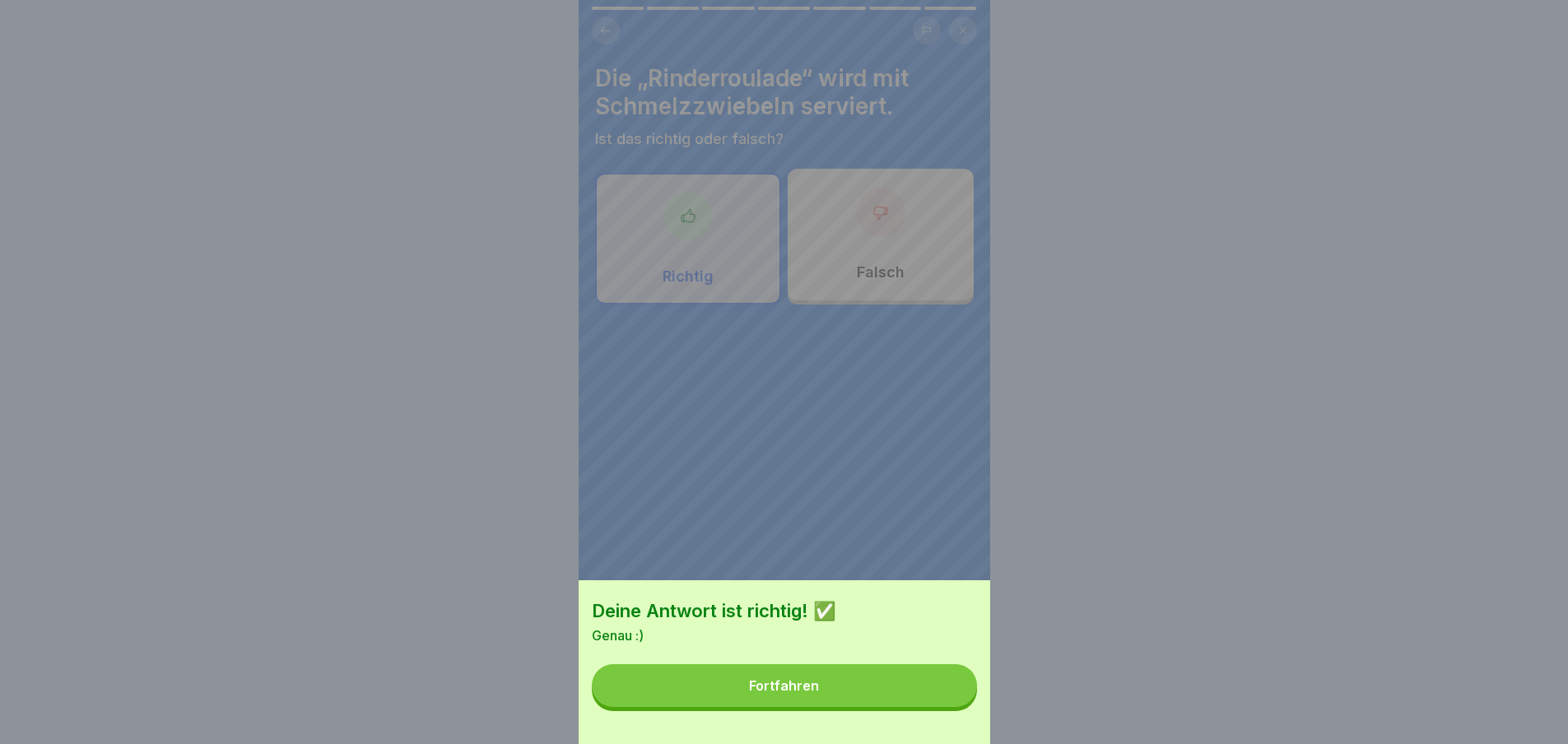
click at [944, 703] on button "Fortfahren" at bounding box center [784, 685] width 385 height 43
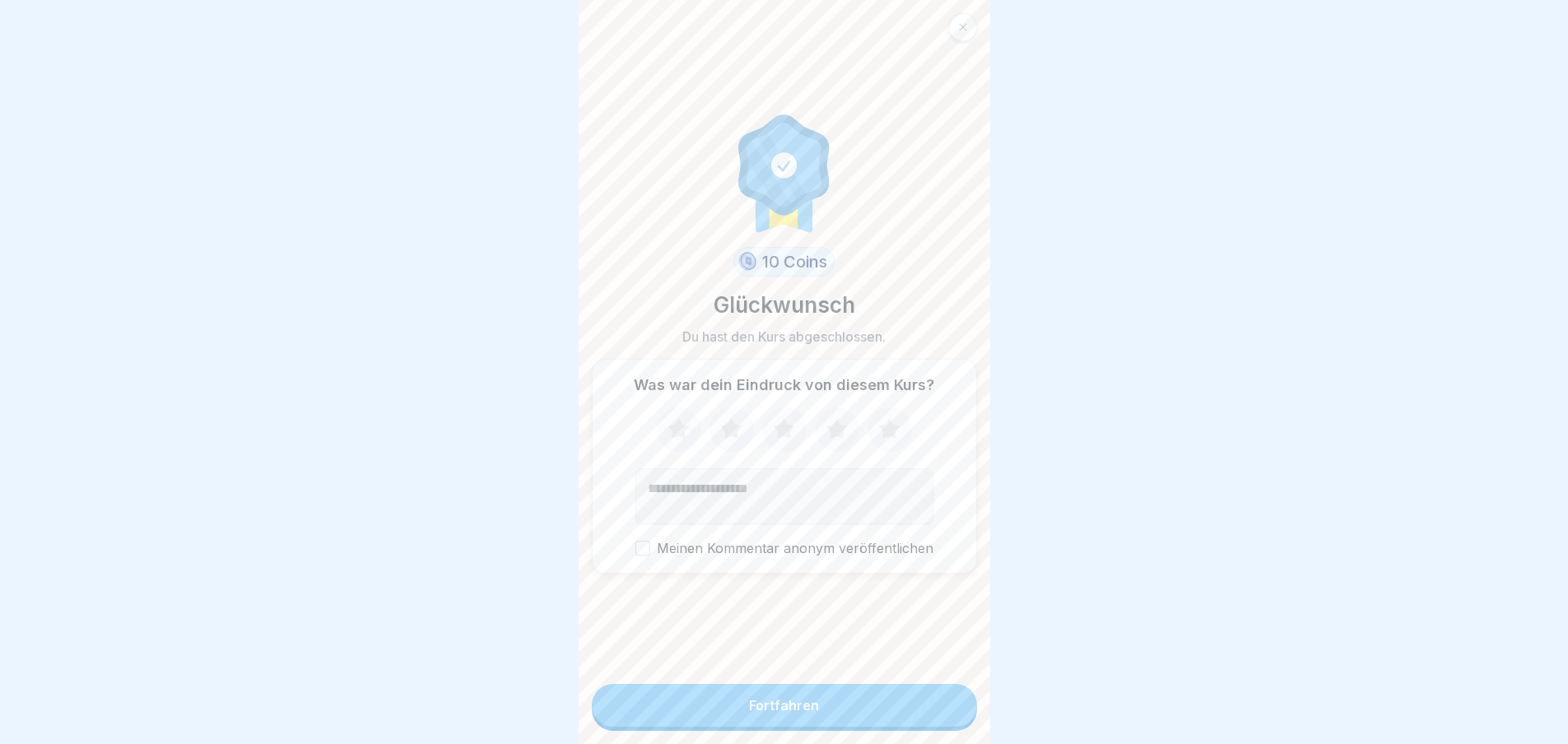
click at [811, 727] on button "Fortfahren" at bounding box center [784, 705] width 385 height 43
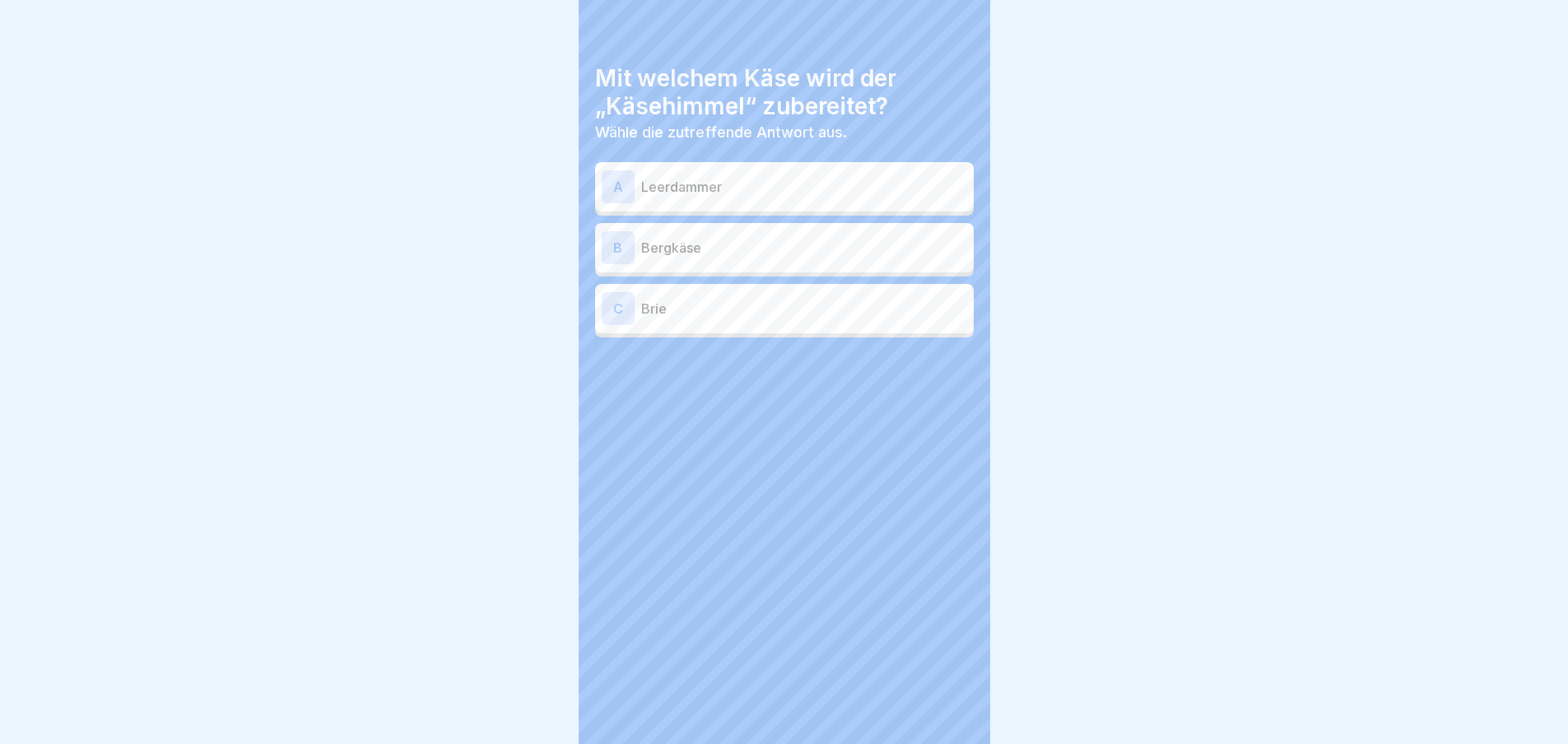
click at [811, 727] on div "Mit welchem Käse wird der „Käsehimmel“ zubereitet? Wähle die zutreffende Antwor…" at bounding box center [784, 372] width 412 height 744
click at [727, 190] on p "Leerdammer" at bounding box center [804, 187] width 326 height 20
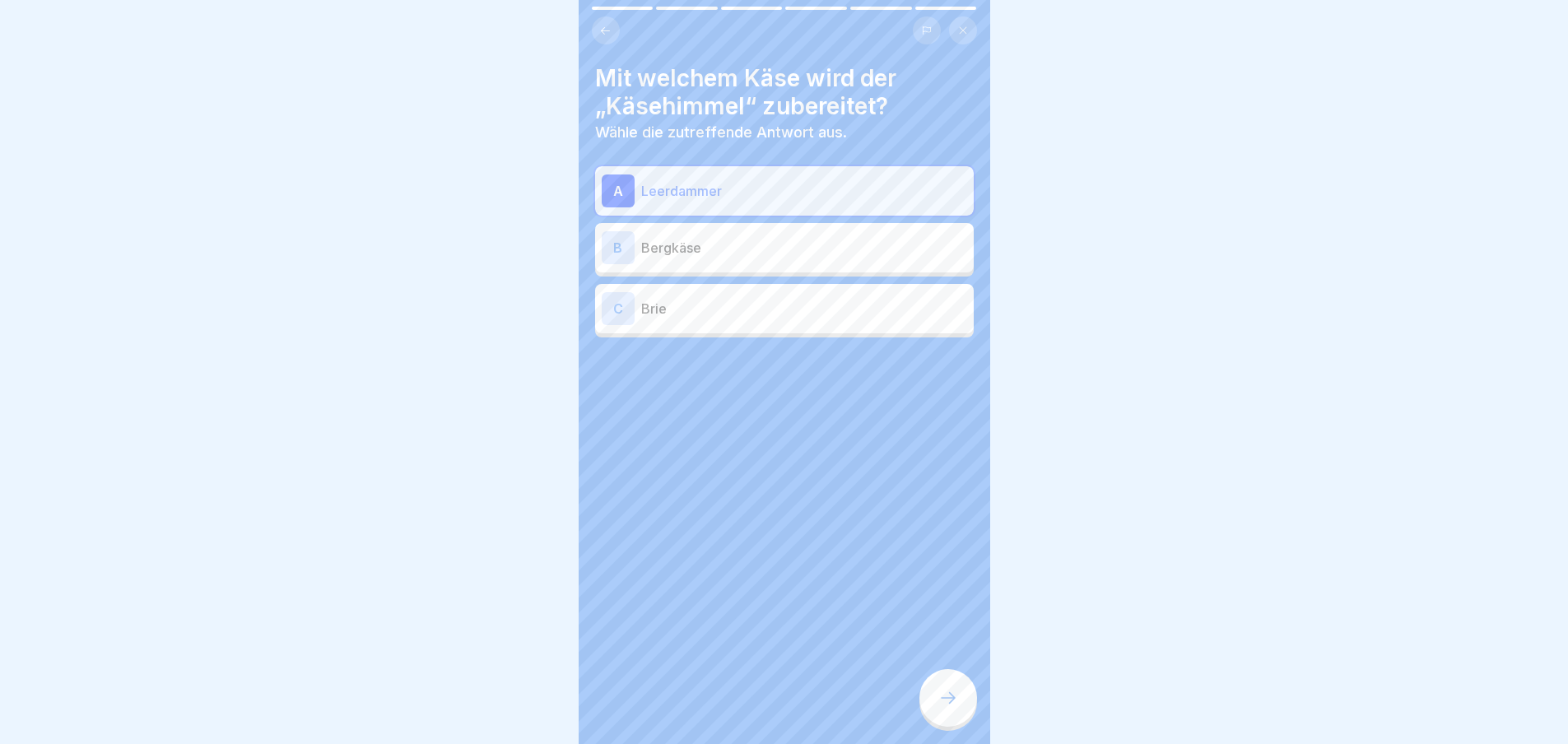
click at [944, 689] on div at bounding box center [948, 698] width 58 height 58
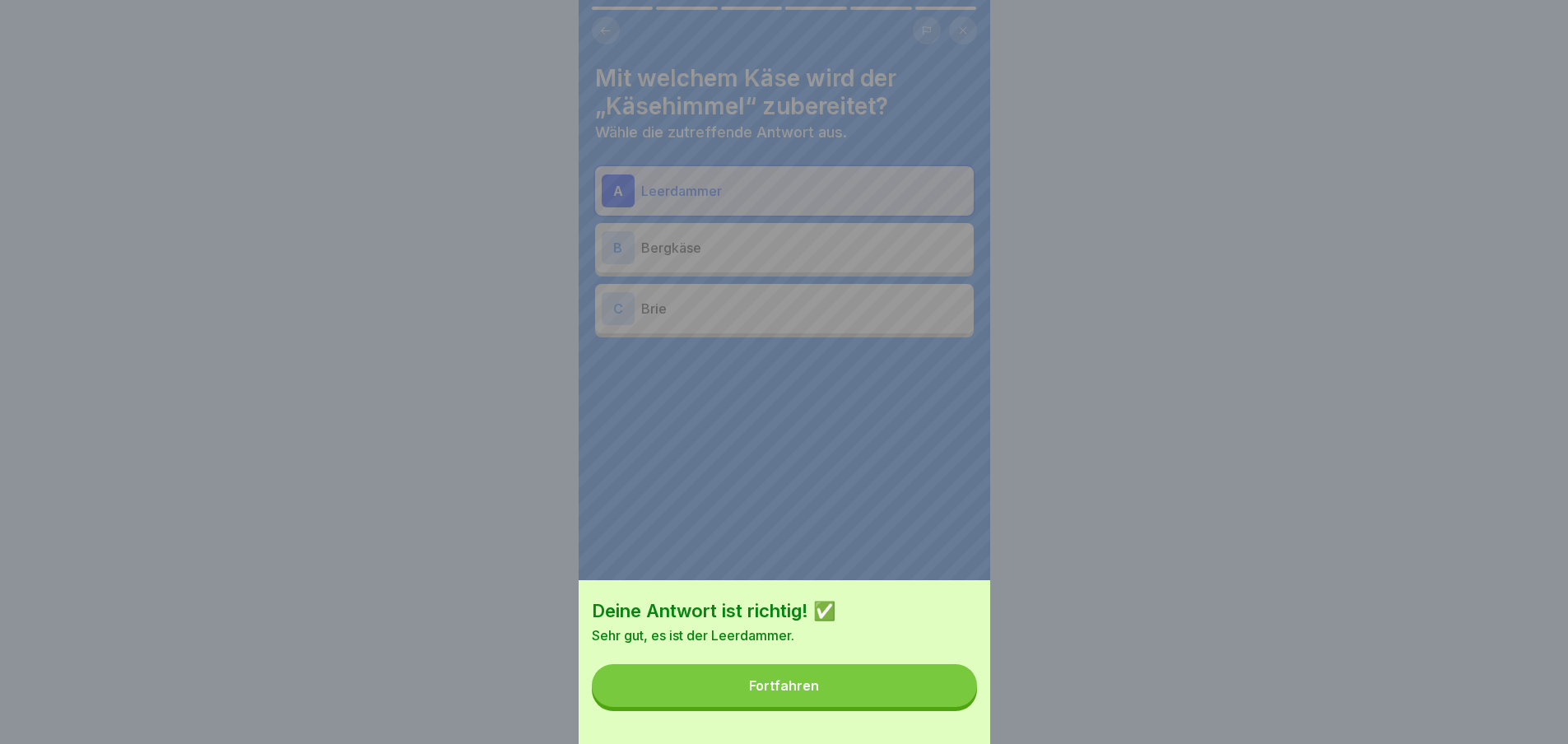
click at [910, 695] on button "Fortfahren" at bounding box center [784, 685] width 385 height 43
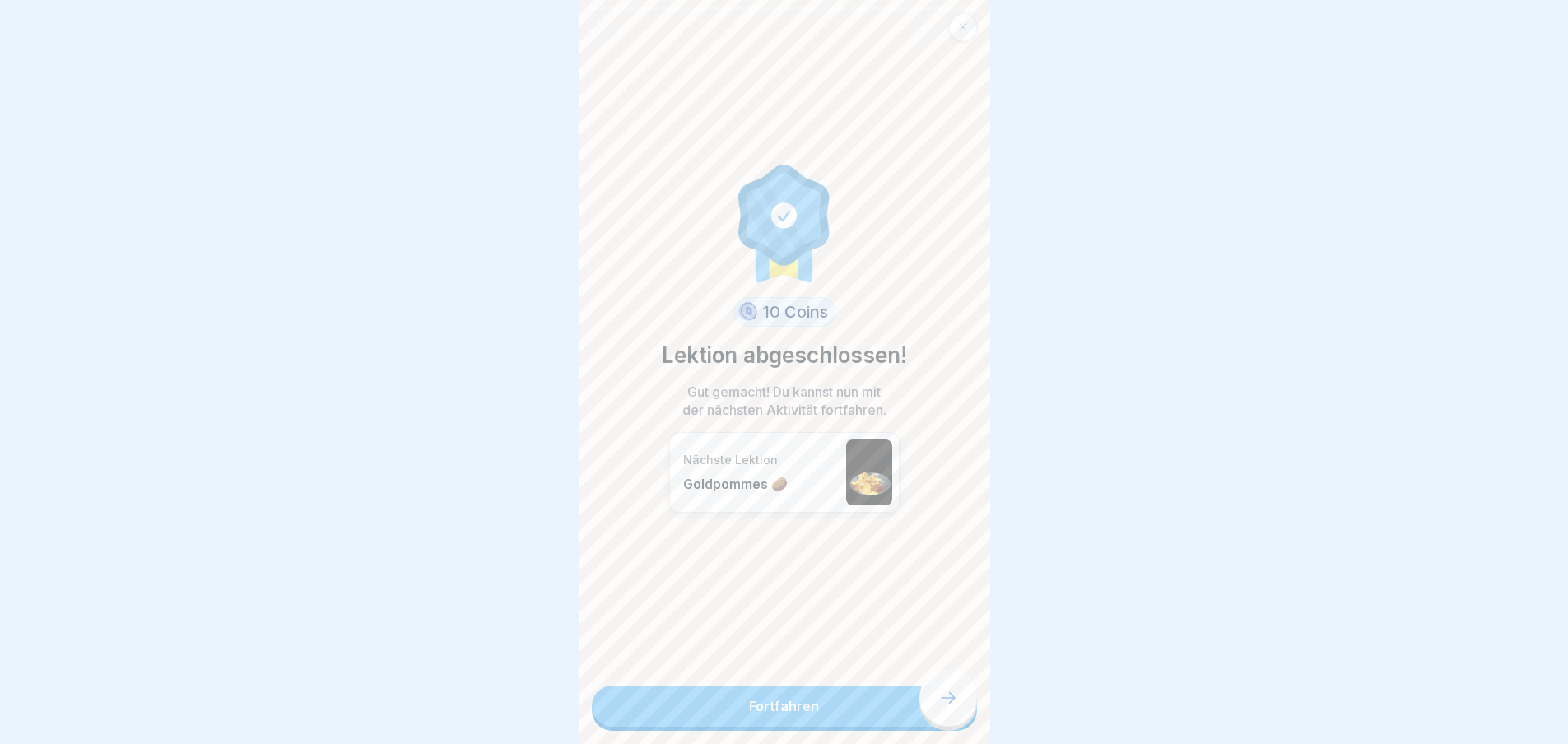
click at [910, 713] on link "Fortfahren" at bounding box center [784, 706] width 385 height 41
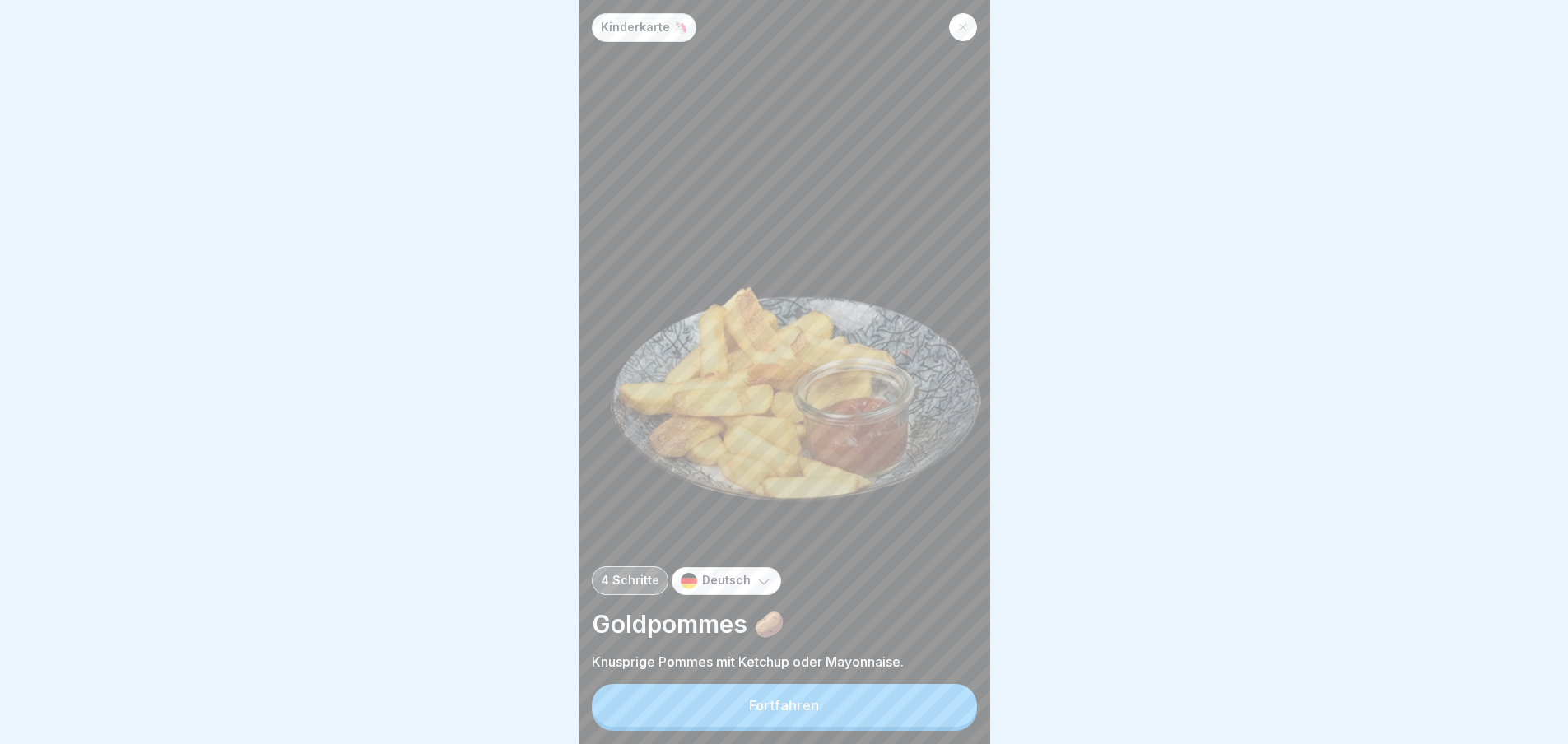
click at [907, 706] on button "Fortfahren" at bounding box center [784, 705] width 385 height 43
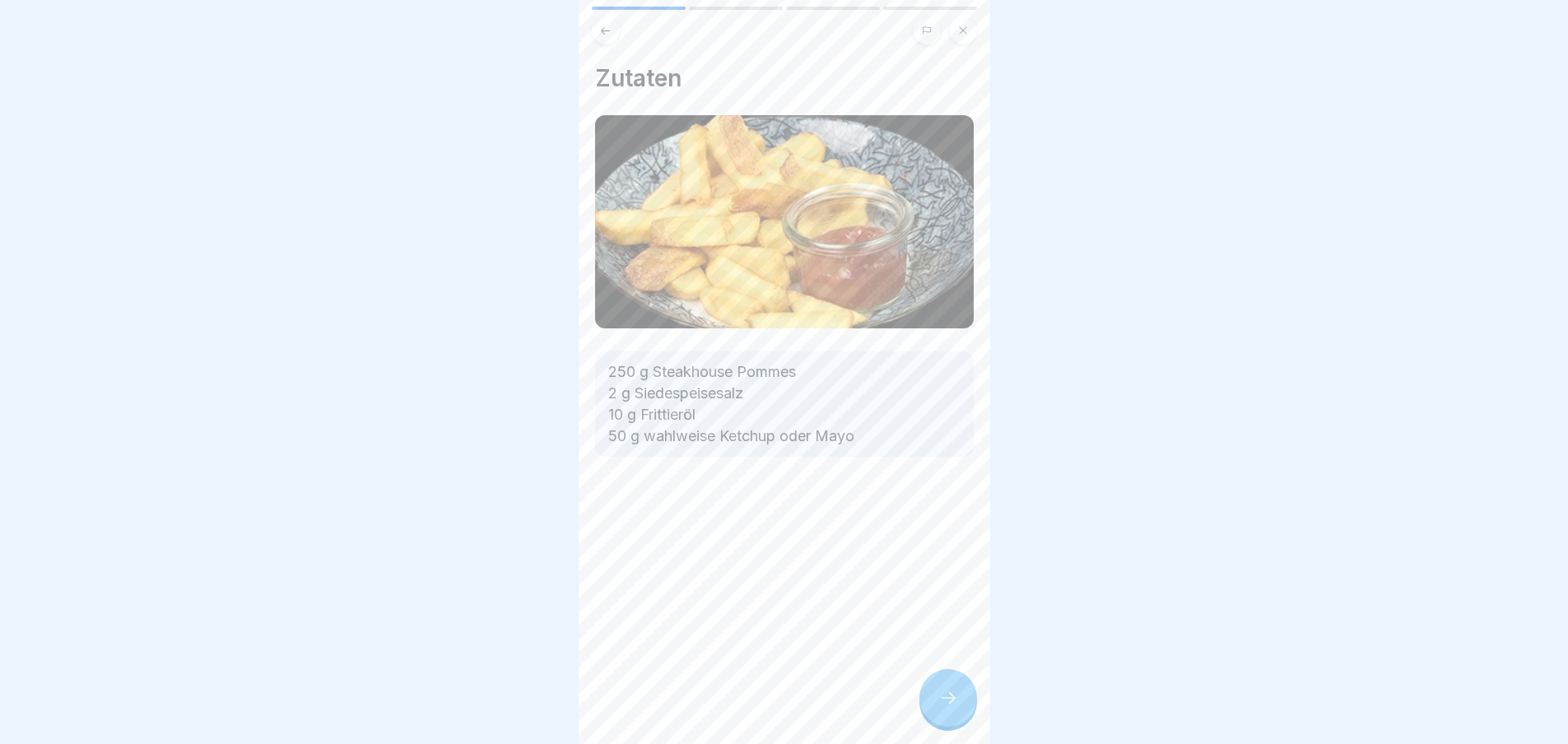
click at [948, 705] on icon at bounding box center [948, 699] width 20 height 20
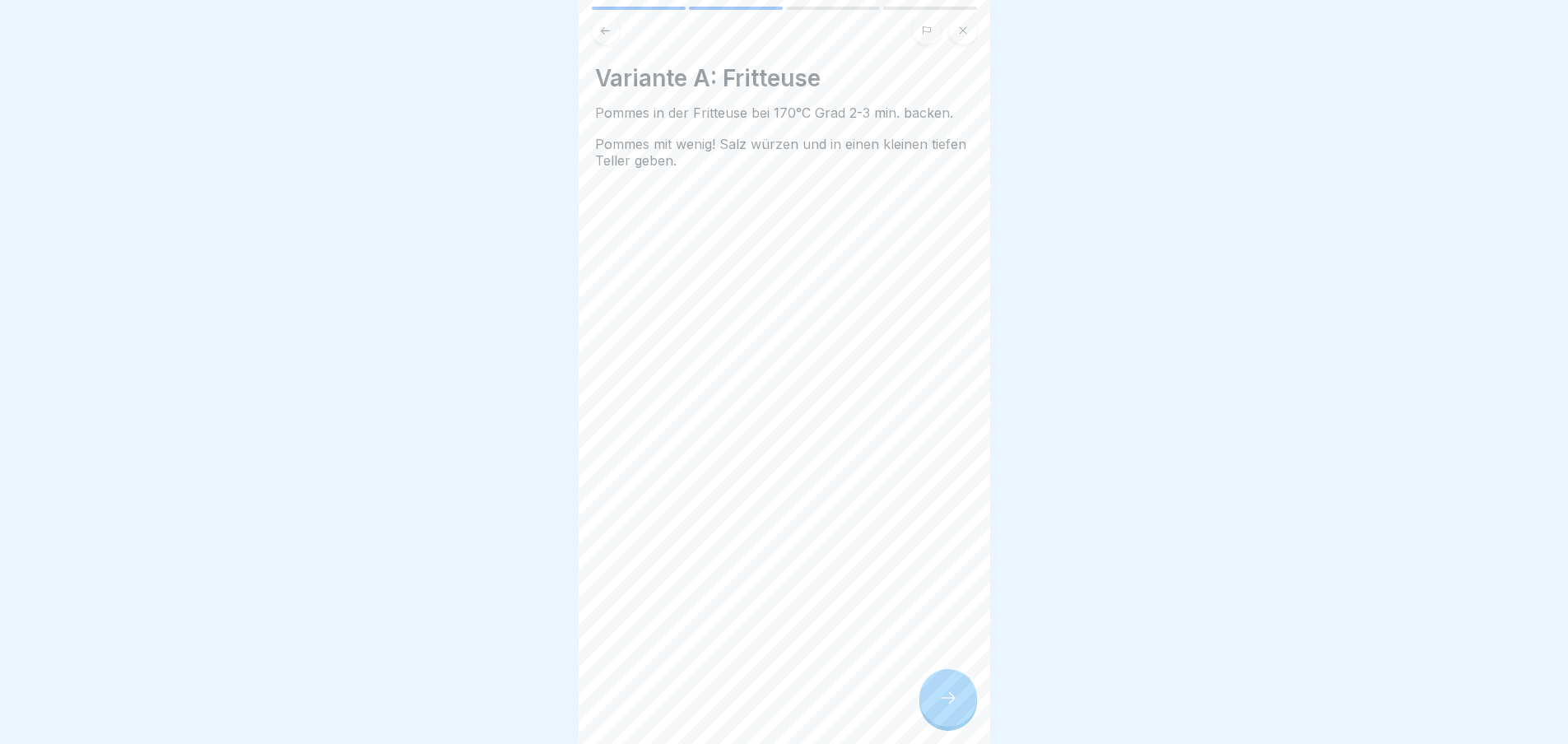
click at [911, 703] on div "Variante A: Fritteuse Pommes in der Fritteuse bei 170°C Grad 2-3 min. backen. P…" at bounding box center [784, 372] width 412 height 744
click at [931, 703] on div at bounding box center [948, 698] width 58 height 58
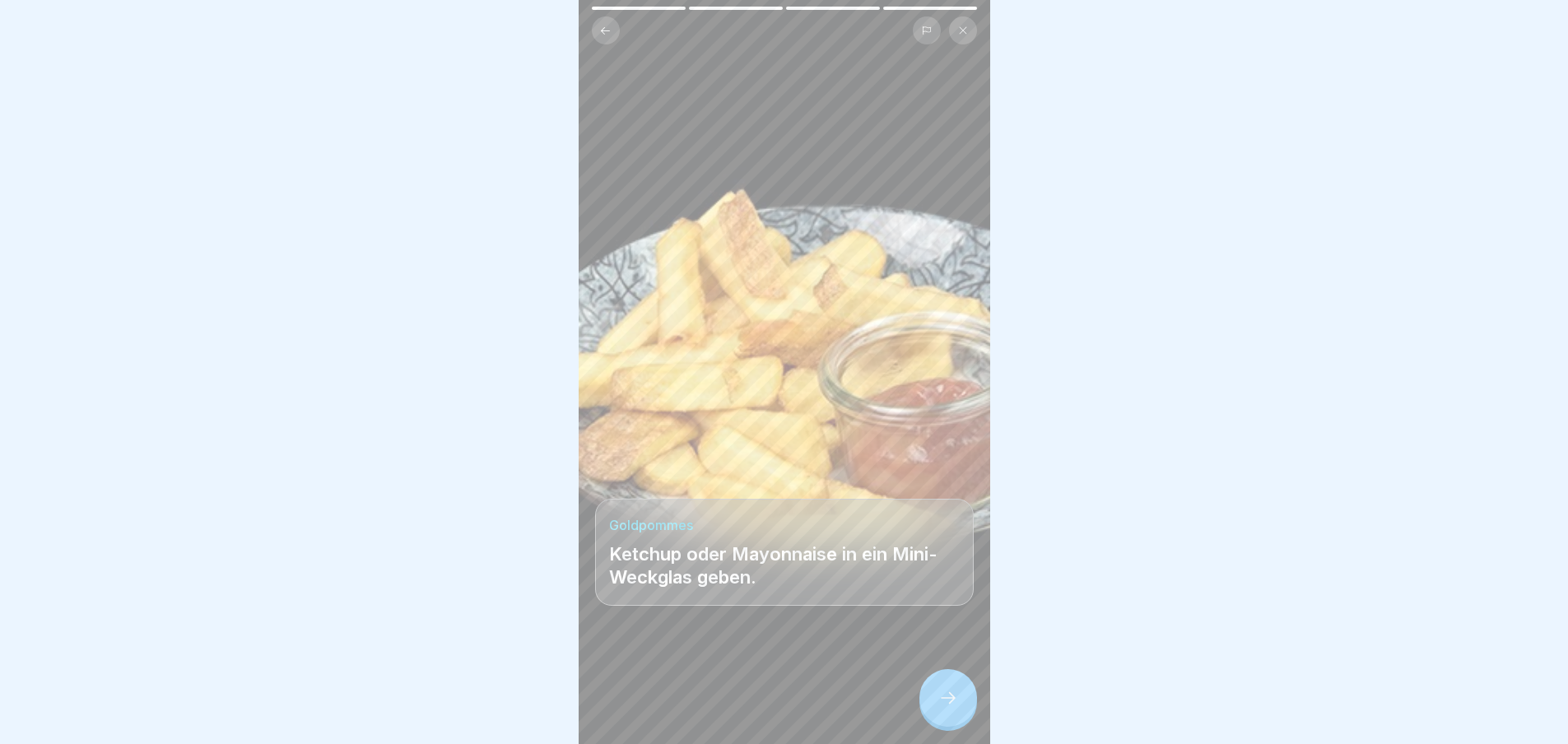
click at [934, 703] on div at bounding box center [948, 698] width 58 height 58
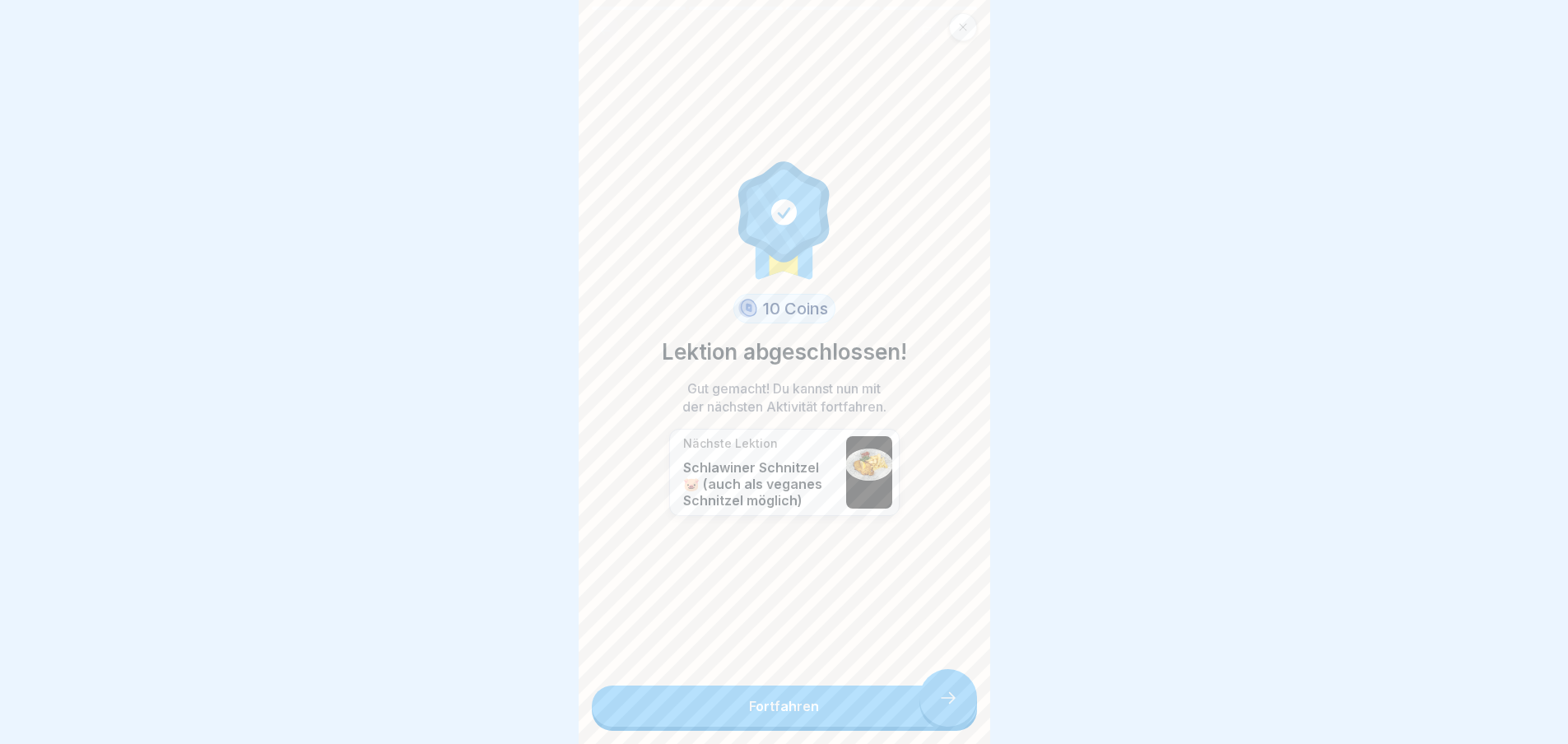
click at [934, 703] on link "Fortfahren" at bounding box center [784, 706] width 385 height 41
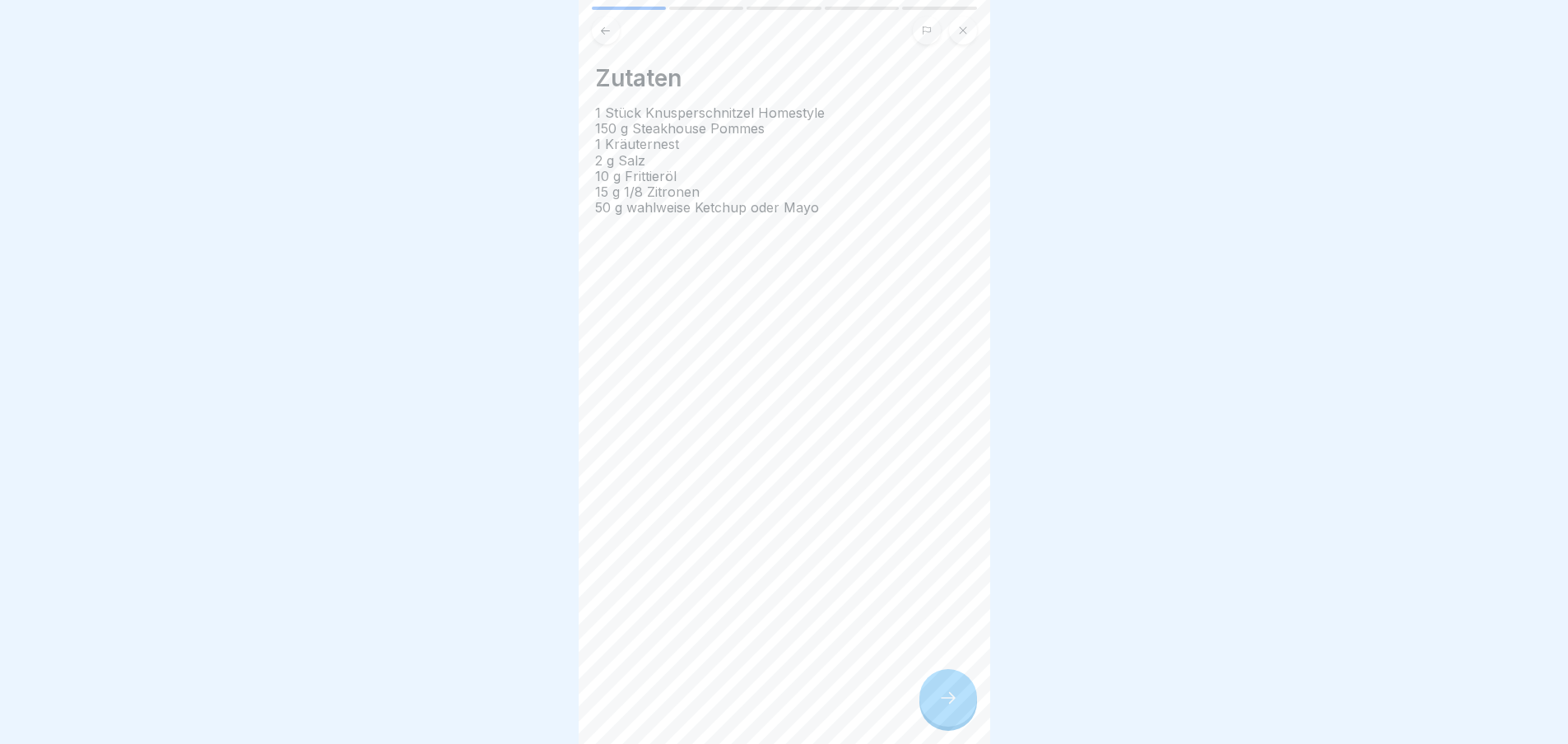
click at [934, 704] on div "Kinderkarte 🦄 5 Schritte Deutsch Schlawiner Schnitzel 🐷 (auch als veganes Schni…" at bounding box center [784, 372] width 412 height 744
click at [934, 704] on div at bounding box center [948, 698] width 58 height 58
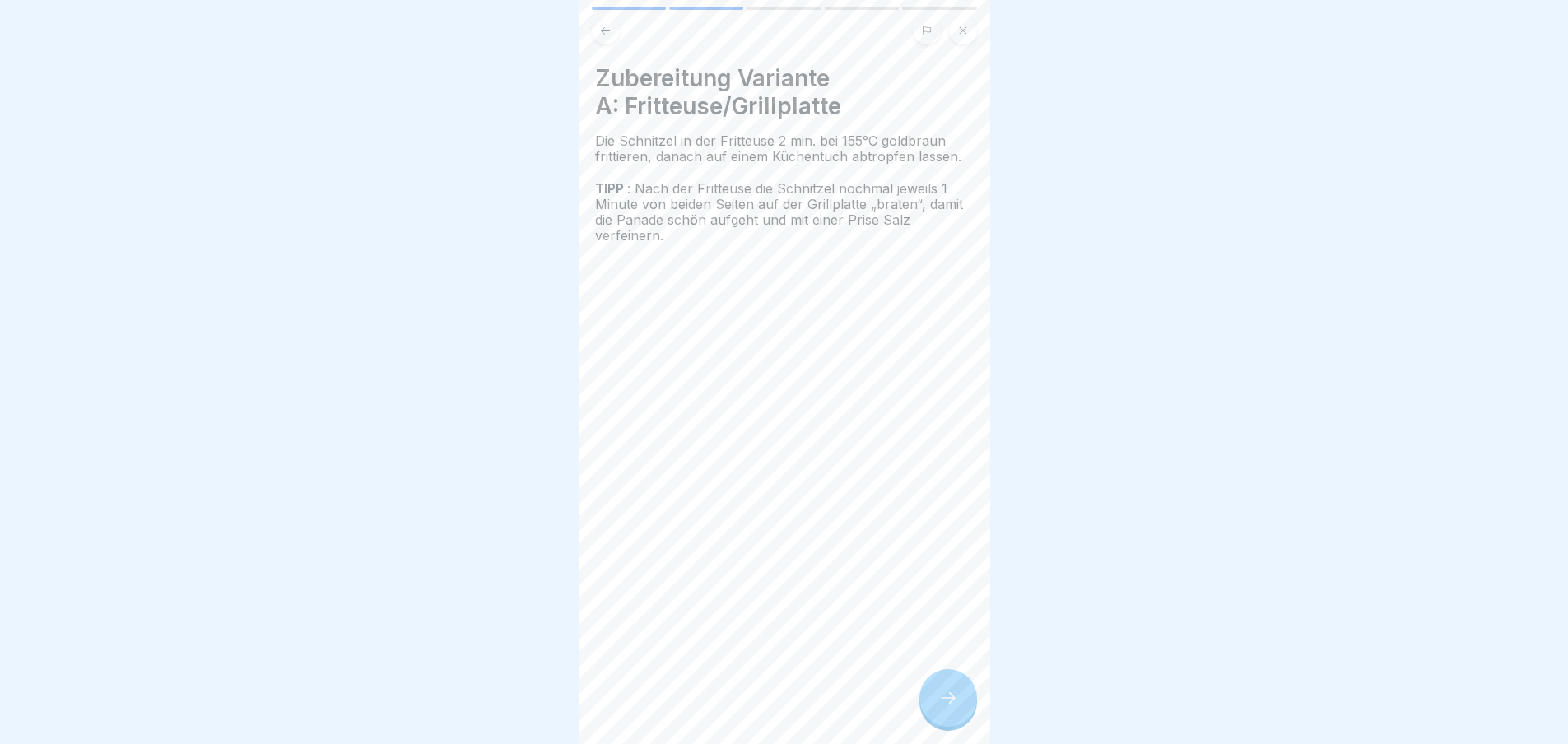
click at [934, 704] on div at bounding box center [948, 698] width 58 height 58
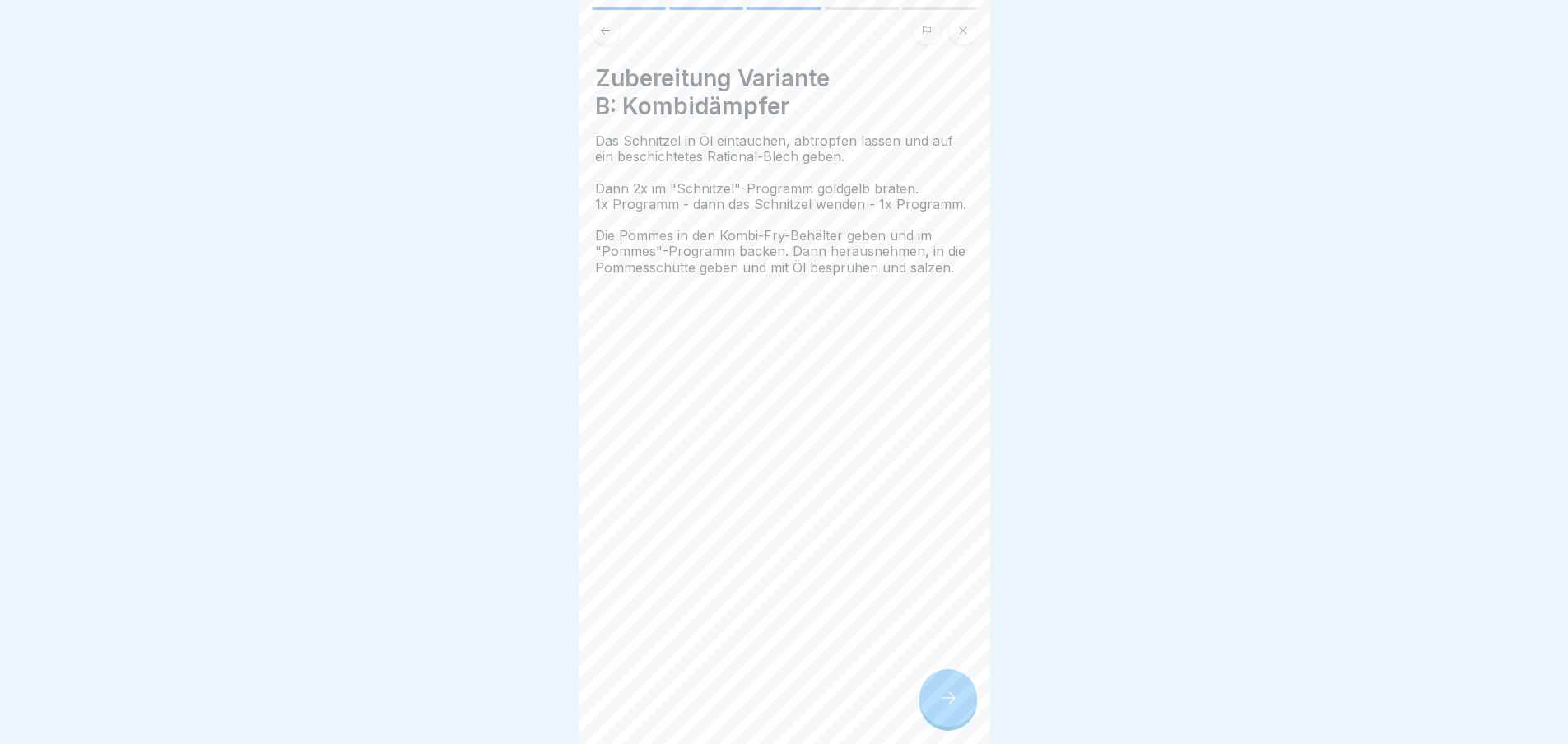
click at [934, 704] on div at bounding box center [948, 698] width 58 height 58
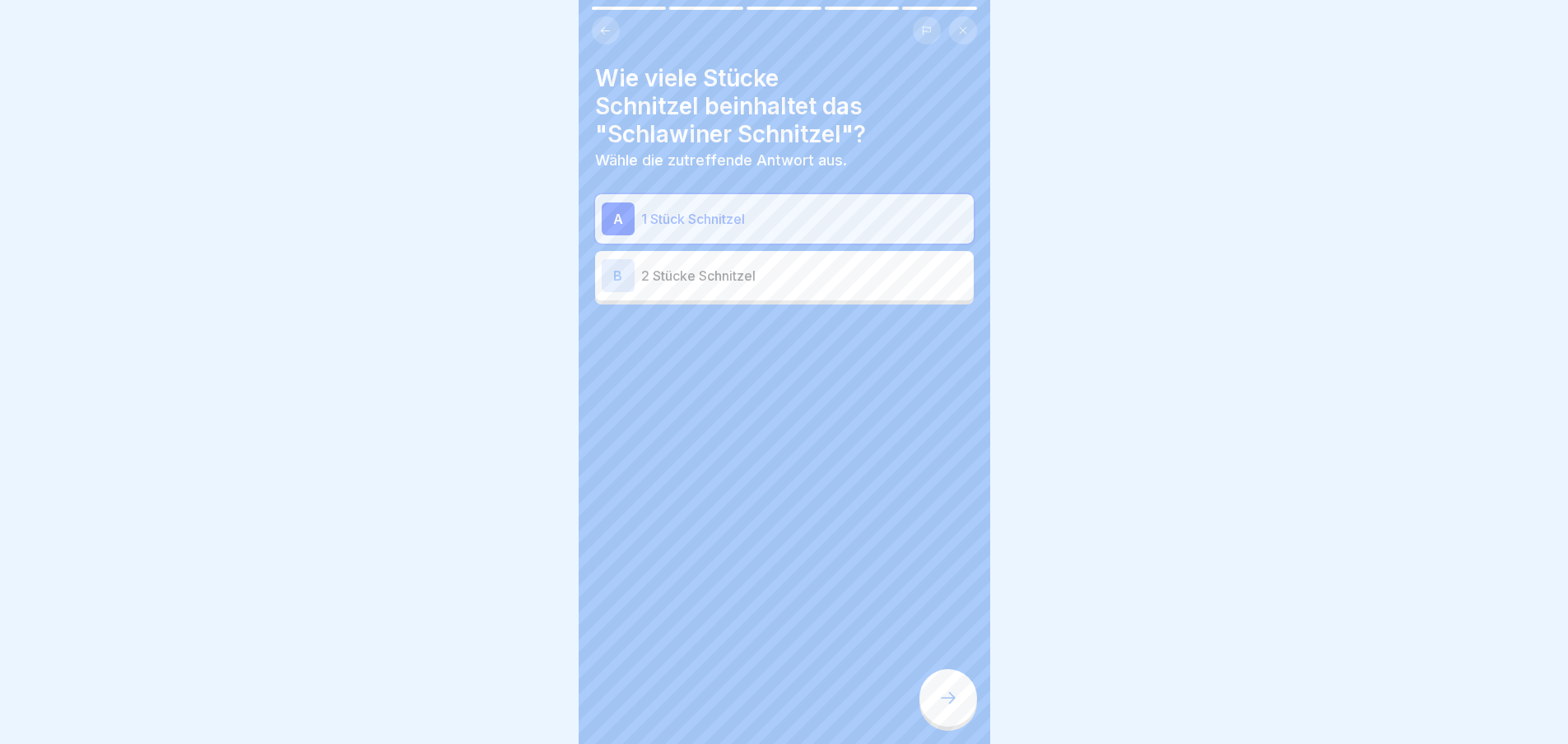
click at [934, 704] on div at bounding box center [948, 698] width 58 height 58
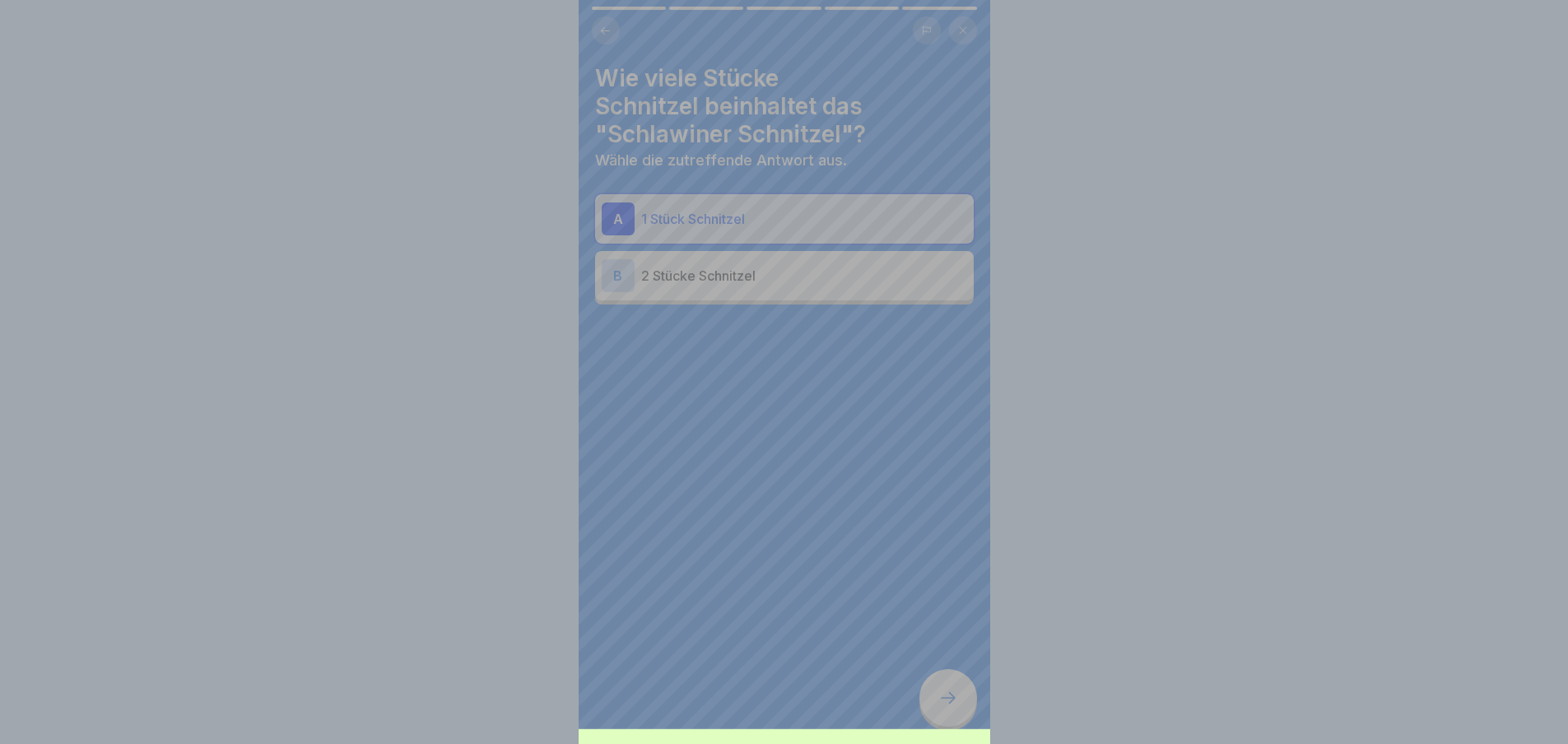
click at [934, 704] on div "Deine Antwort ist richtig! ✅ Genau, für die kleinen Gäste ist es nur 1 Stück. F…" at bounding box center [784, 521] width 412 height 744
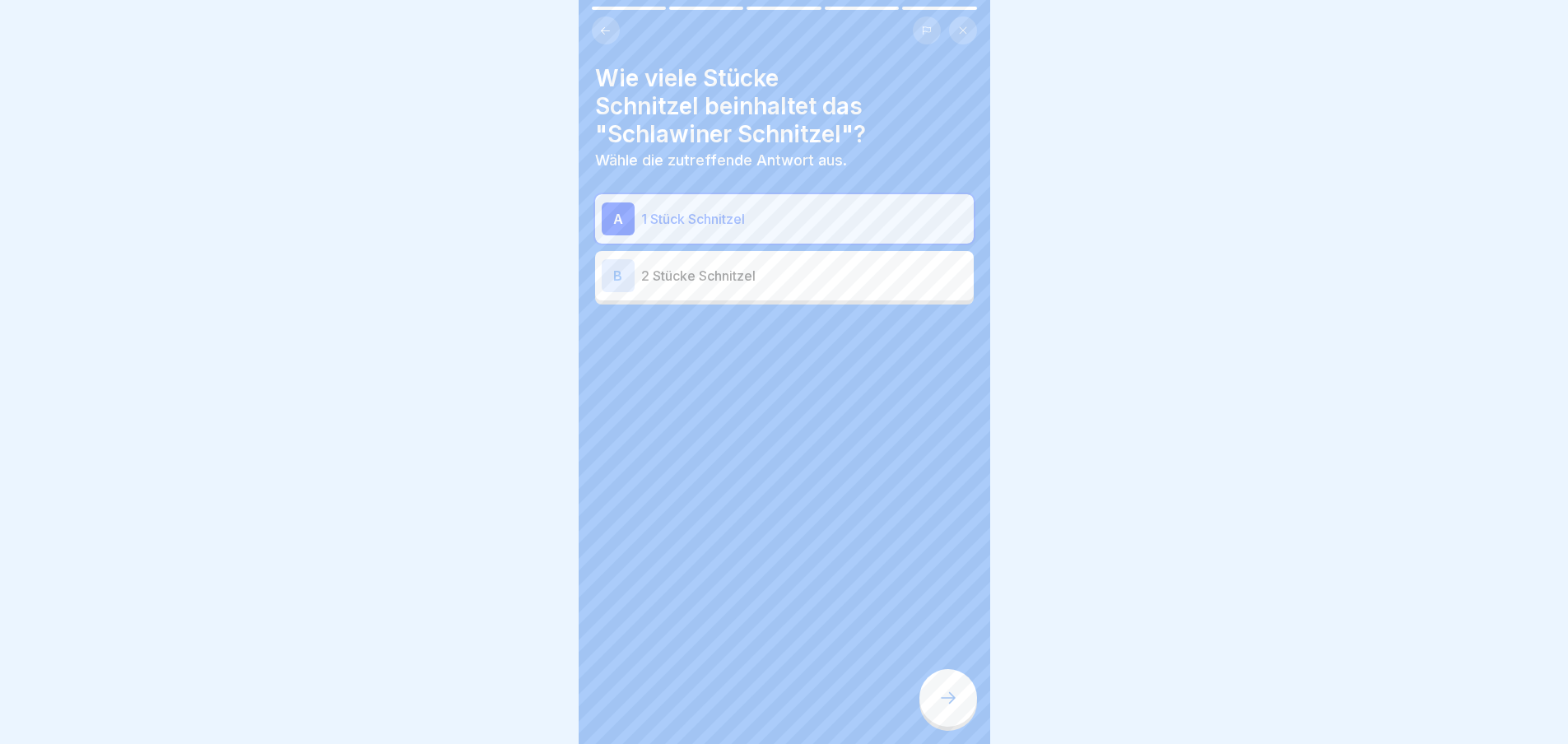
click at [934, 704] on div at bounding box center [948, 698] width 58 height 58
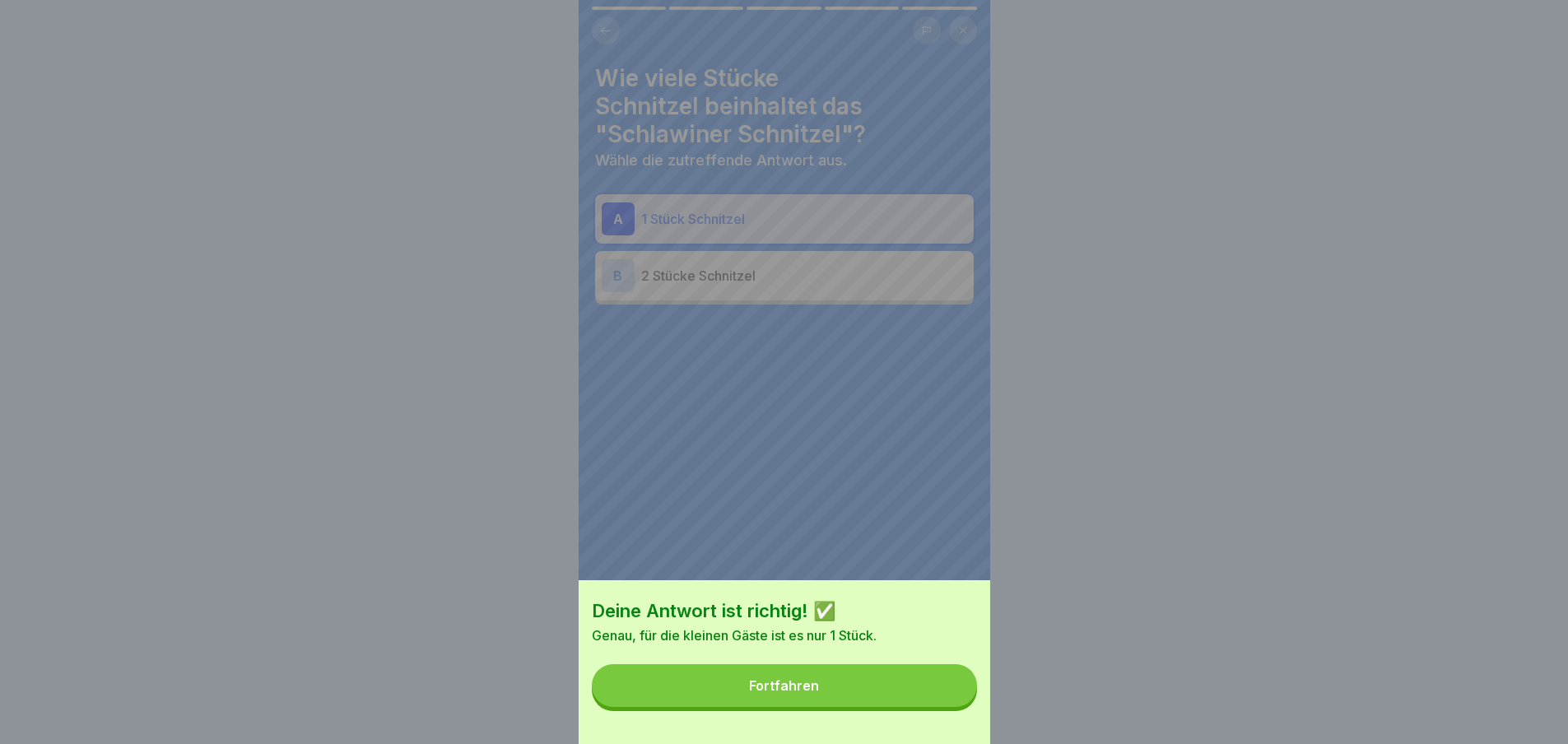
click at [934, 704] on button "Fortfahren" at bounding box center [784, 685] width 385 height 43
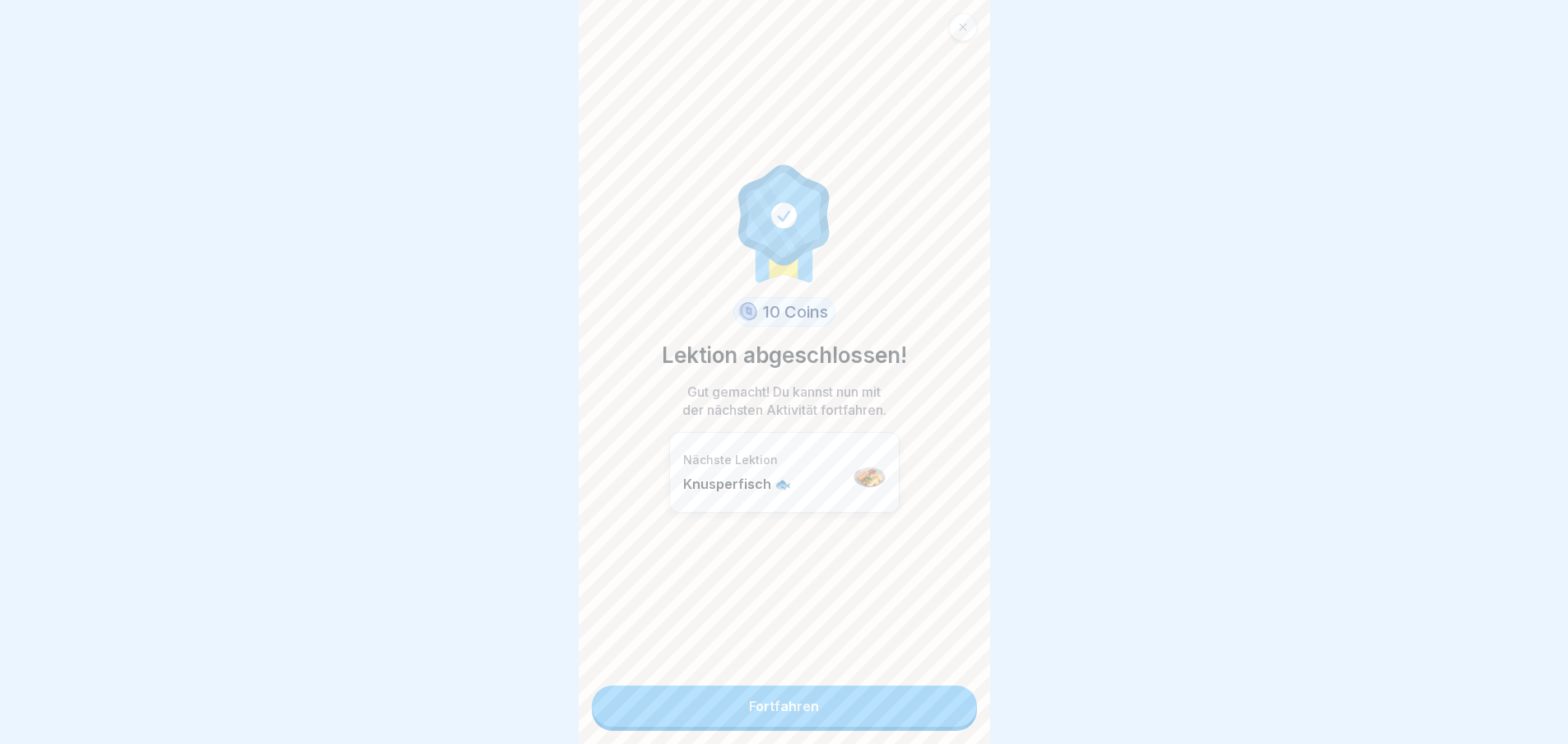
click at [922, 712] on link "Fortfahren" at bounding box center [784, 706] width 385 height 41
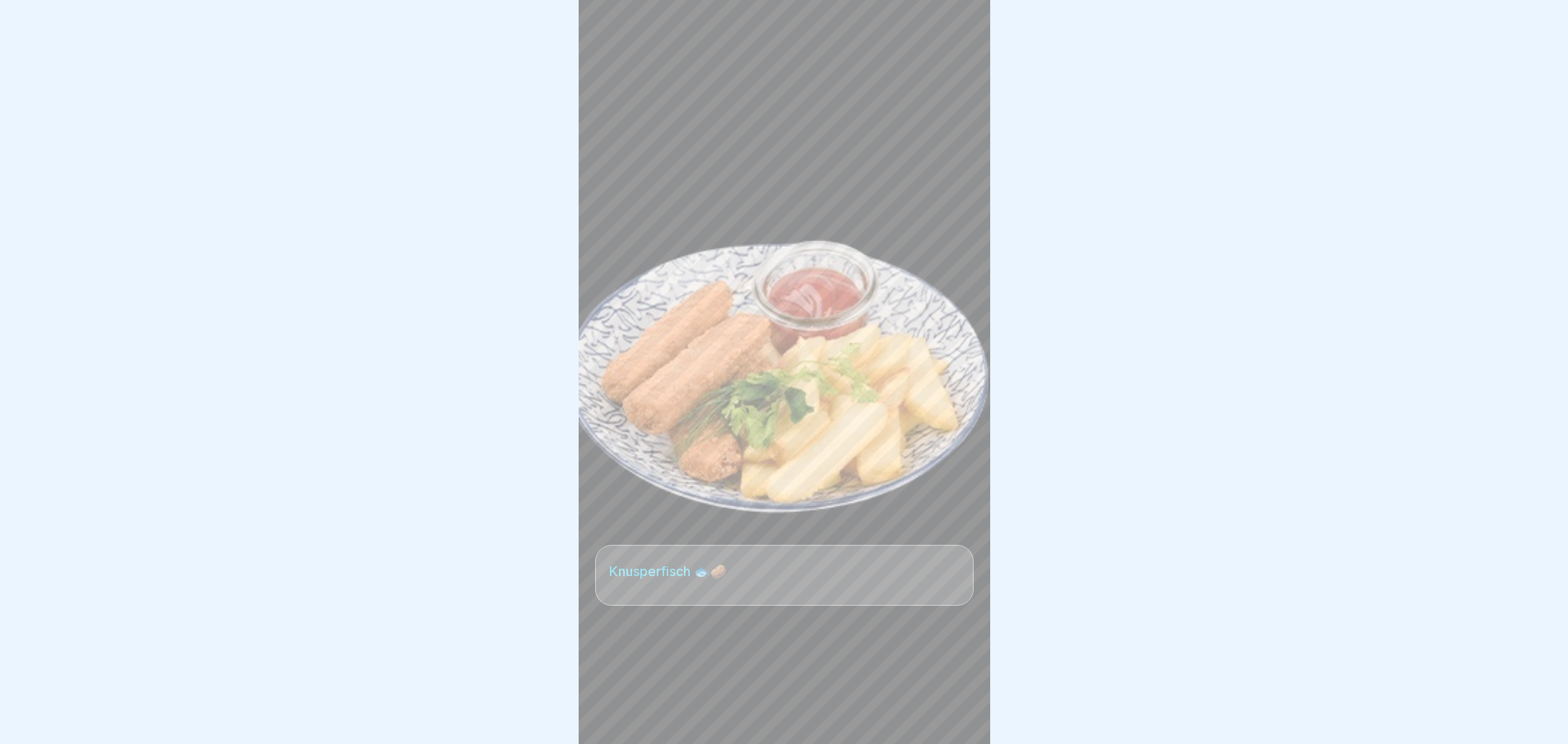
click at [919, 702] on div at bounding box center [784, 695] width 378 height 99
click at [937, 699] on div at bounding box center [948, 698] width 58 height 58
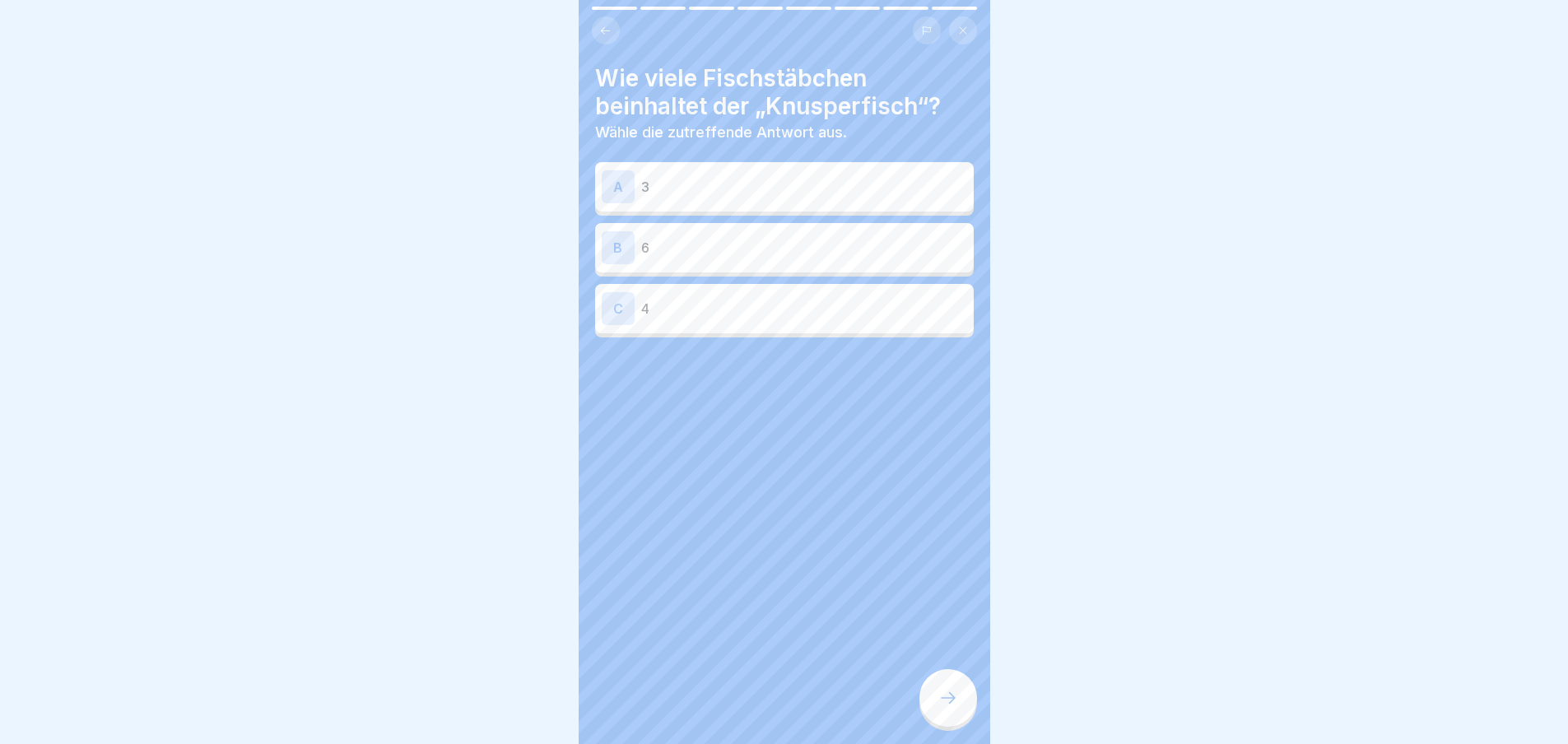
click at [938, 702] on icon at bounding box center [948, 699] width 20 height 20
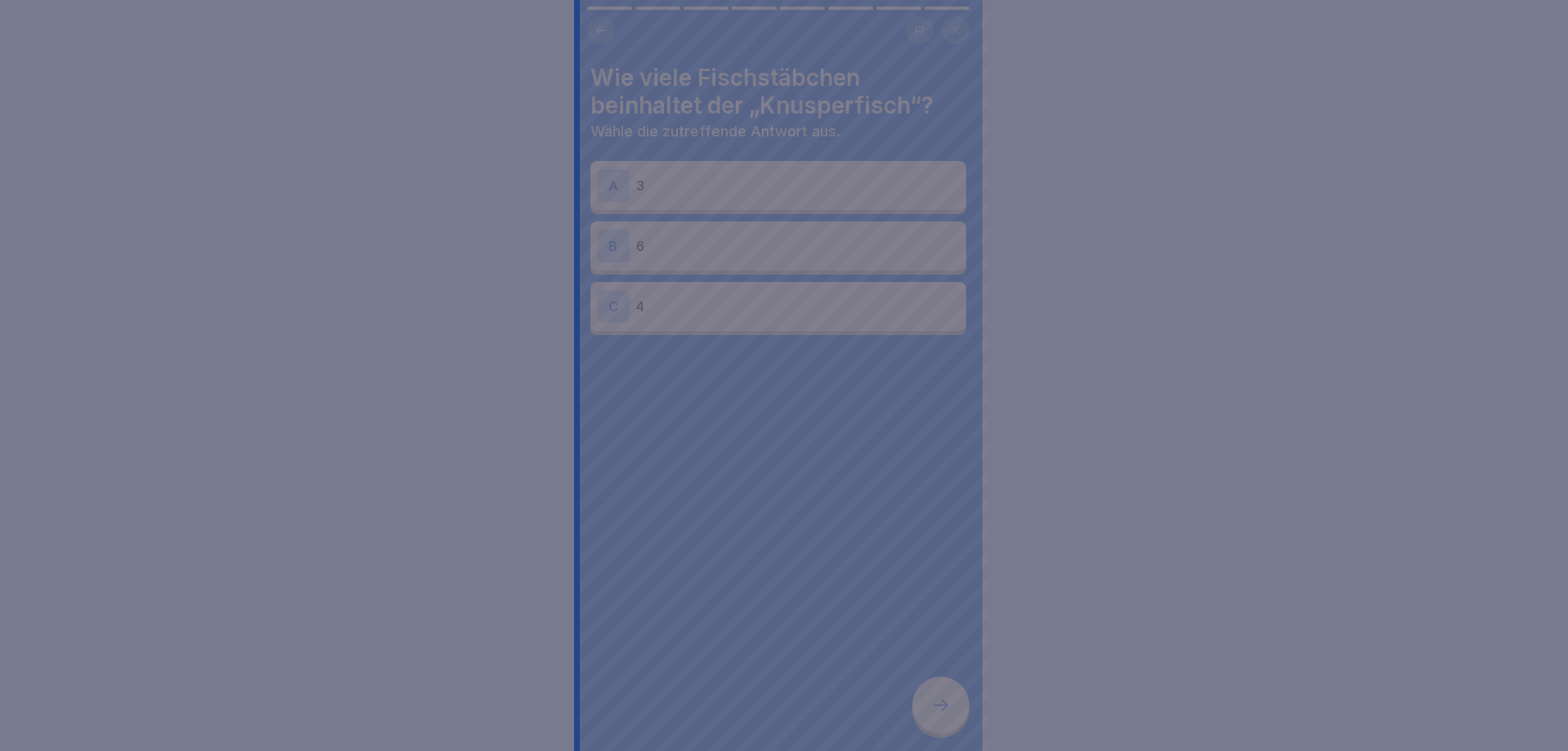
click at [930, 697] on div at bounding box center [784, 376] width 1568 height 751
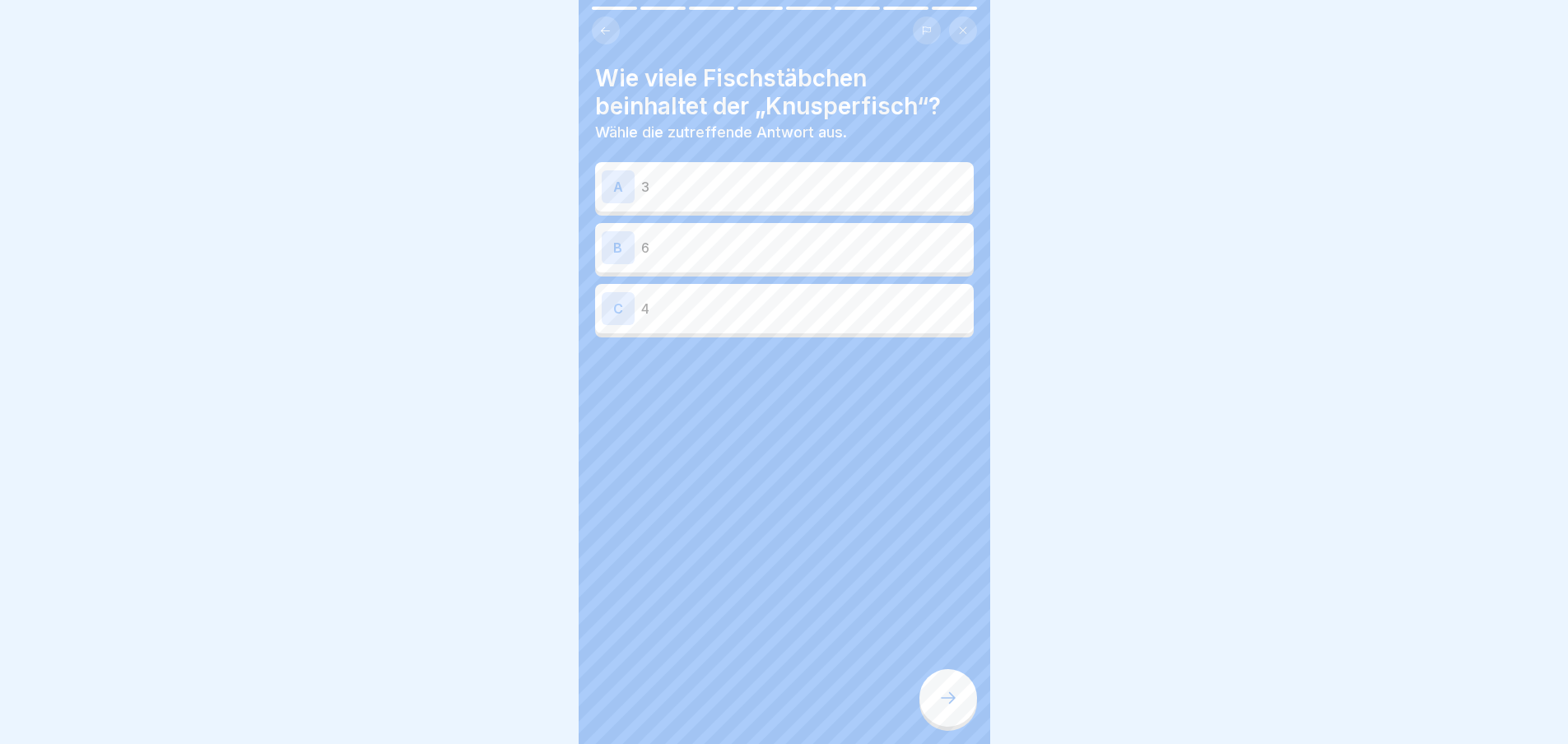
click at [688, 326] on div "C 4" at bounding box center [784, 309] width 378 height 49
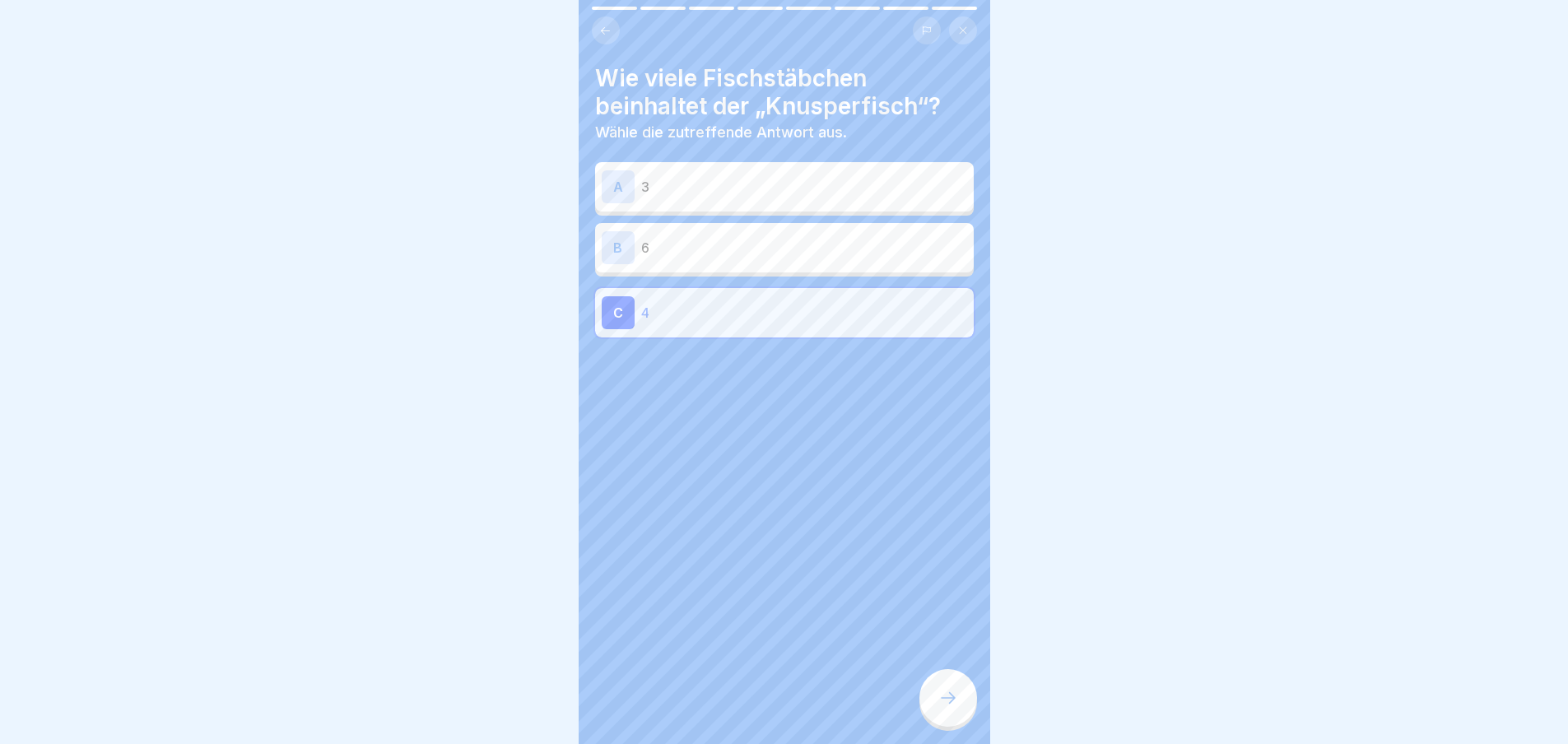
click at [974, 722] on div at bounding box center [948, 698] width 58 height 58
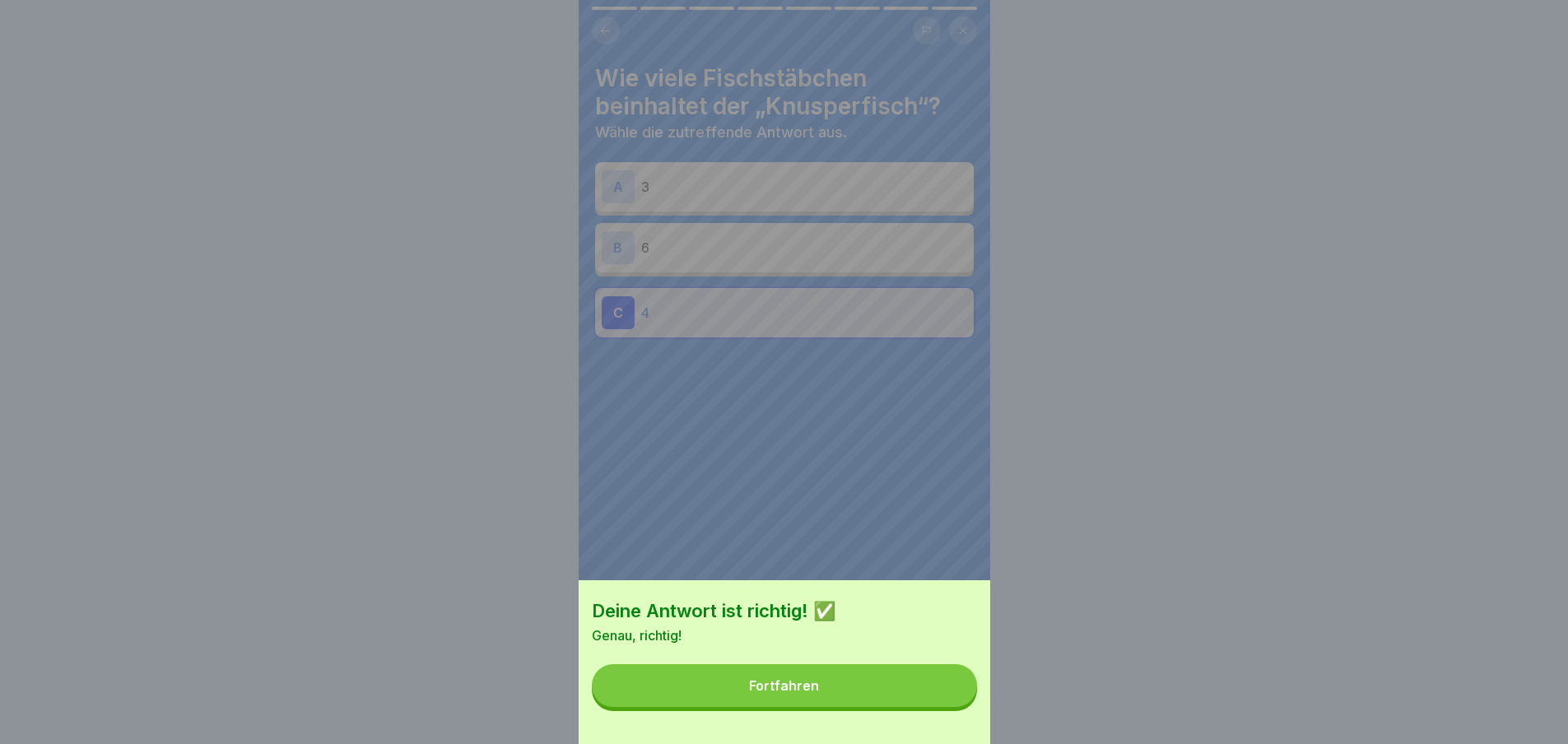
click at [916, 707] on button "Fortfahren" at bounding box center [784, 685] width 385 height 43
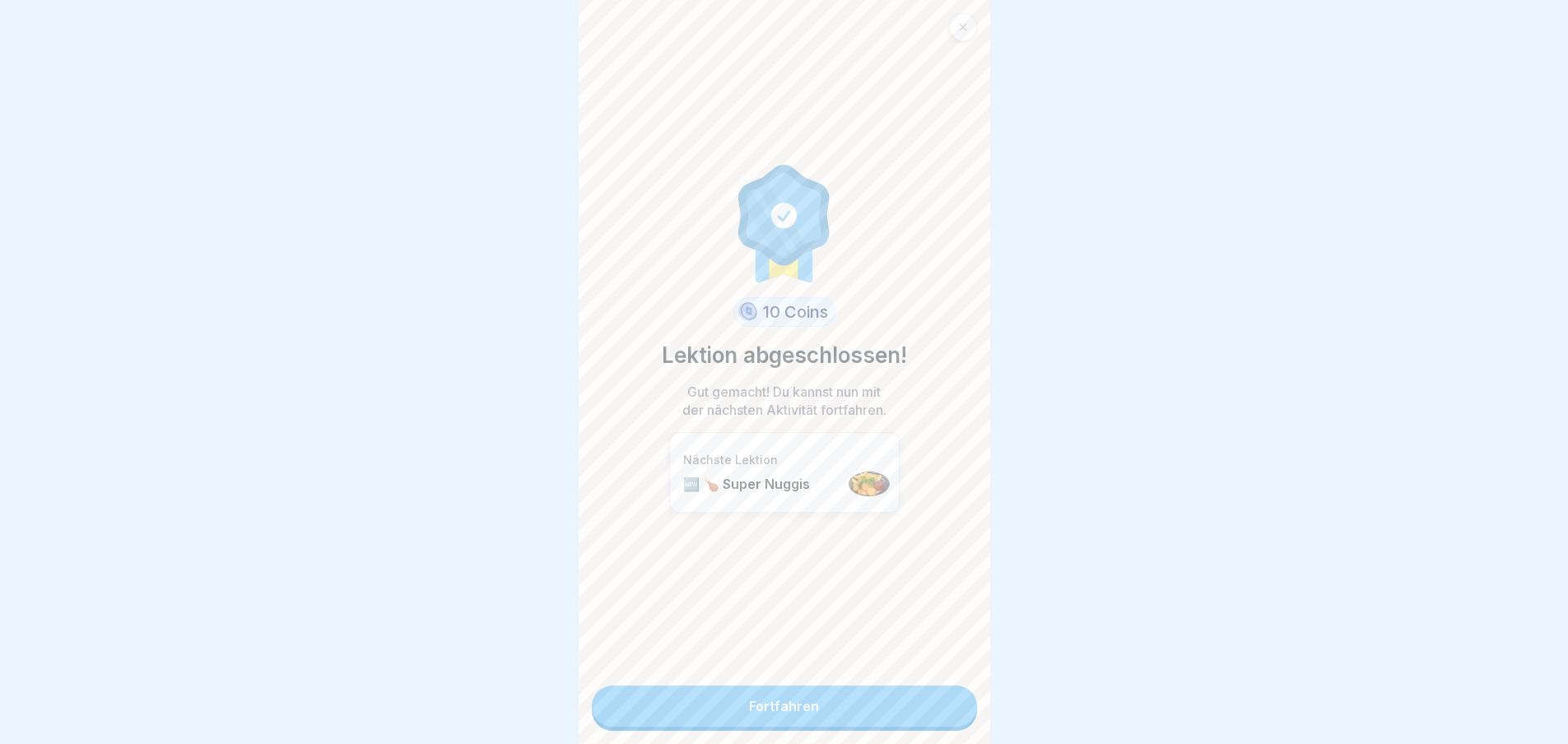
click at [904, 704] on link "Fortfahren" at bounding box center [784, 706] width 385 height 41
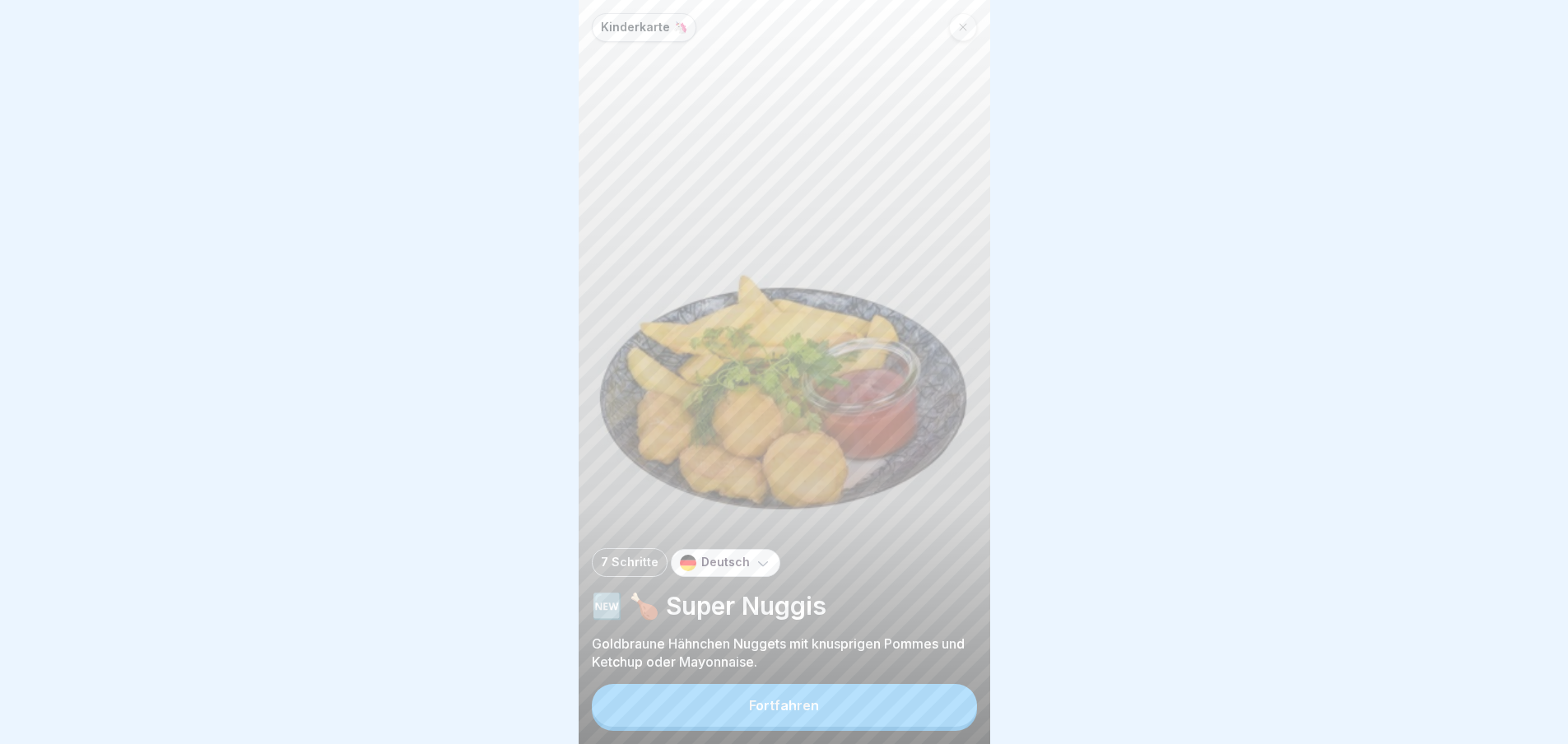
click at [906, 706] on button "Fortfahren" at bounding box center [784, 705] width 385 height 43
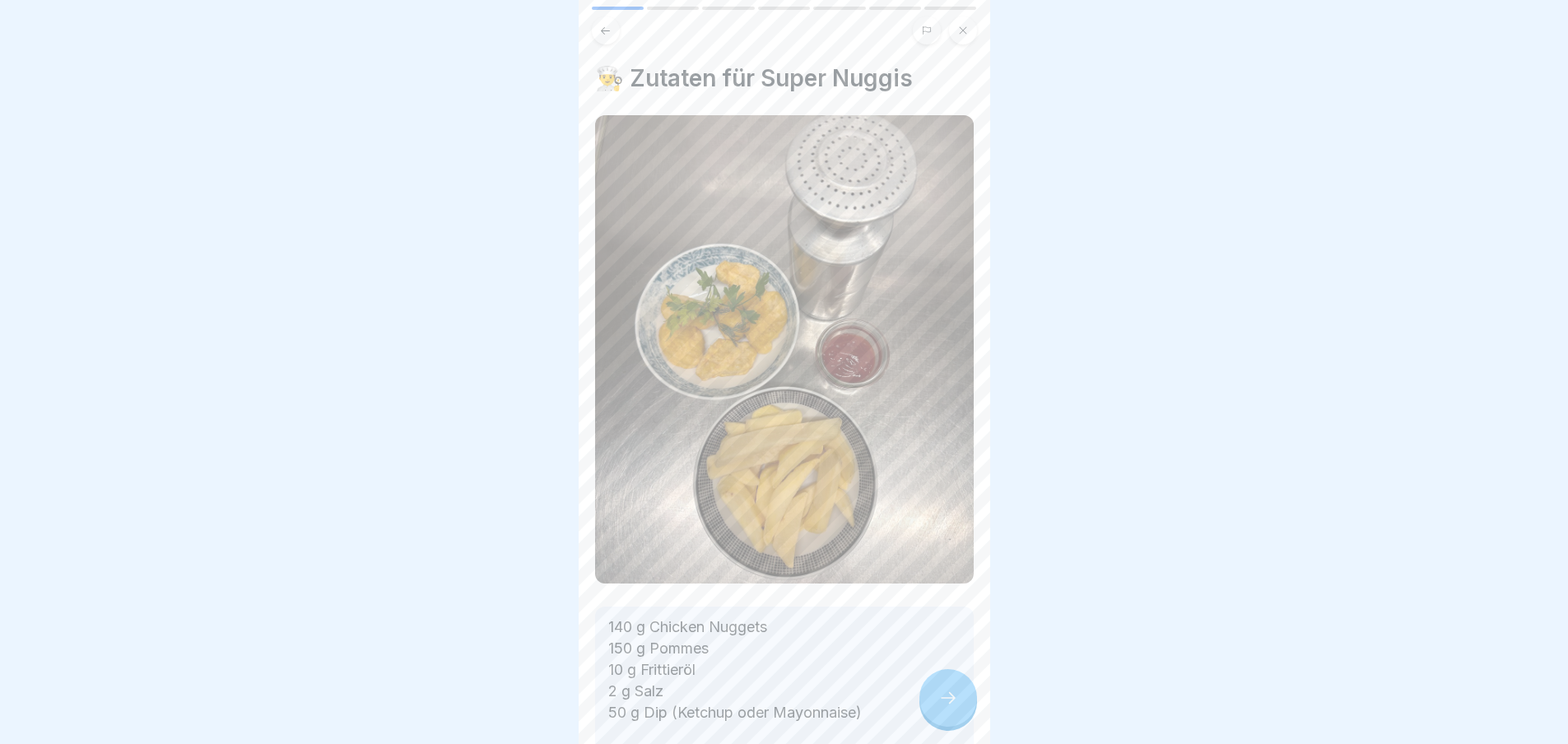
click at [906, 715] on p "140 g Chicken Nuggets 150 g Pommes 10 g Frittieröl 2 g Salz 50 g Dip (Ketchup o…" at bounding box center [784, 702] width 352 height 171
click at [944, 708] on icon at bounding box center [948, 699] width 20 height 20
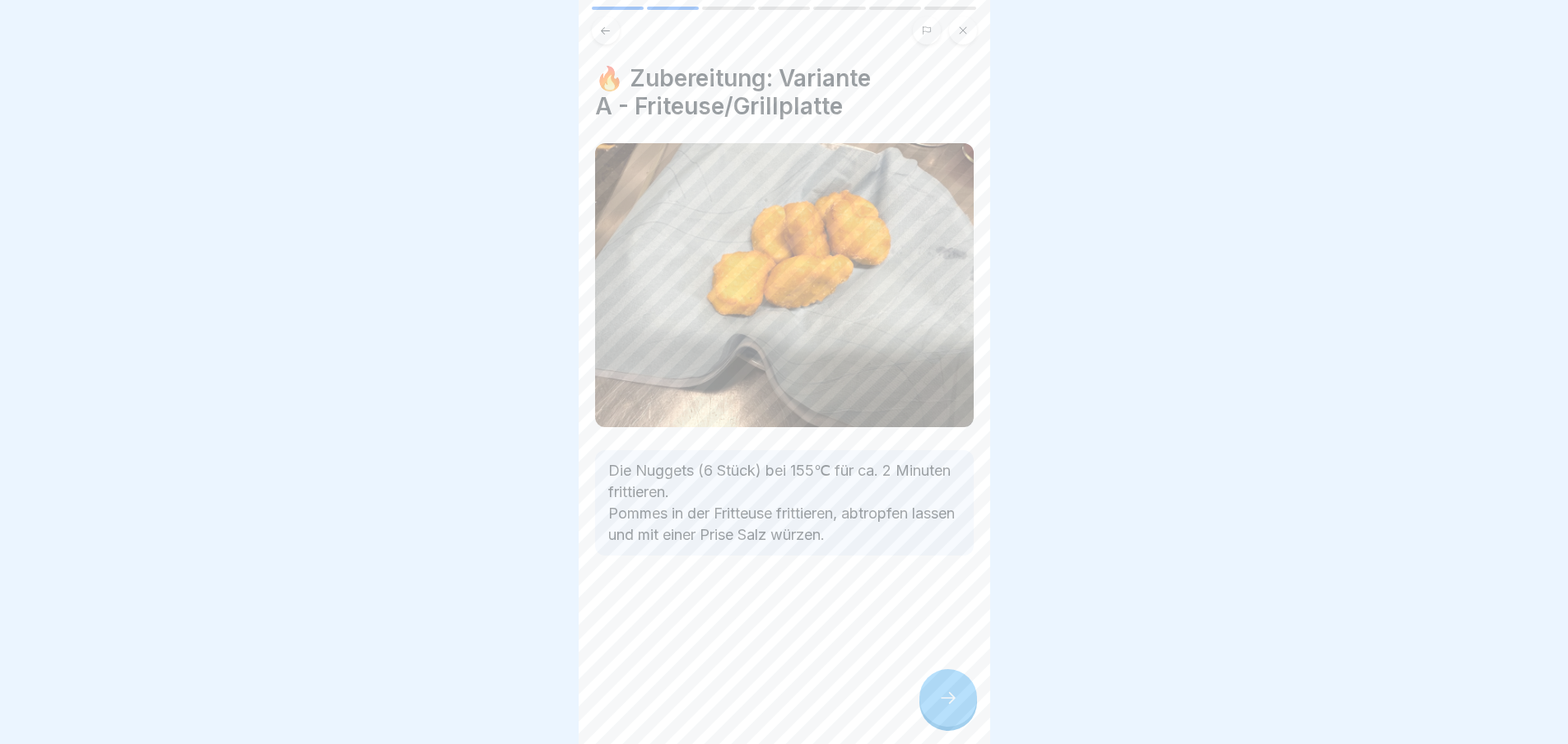
click at [946, 708] on icon at bounding box center [948, 699] width 20 height 20
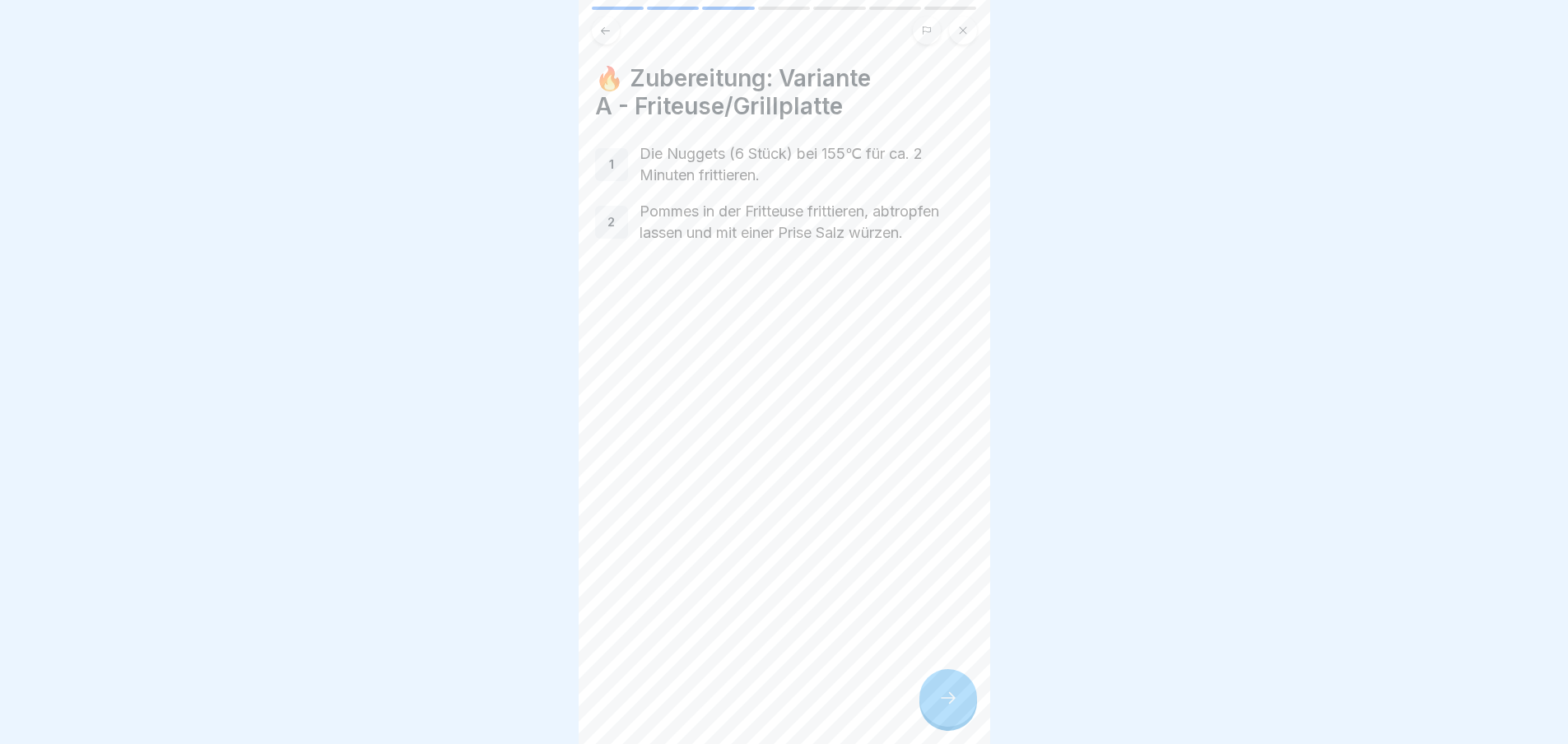
click at [947, 708] on icon at bounding box center [948, 699] width 20 height 20
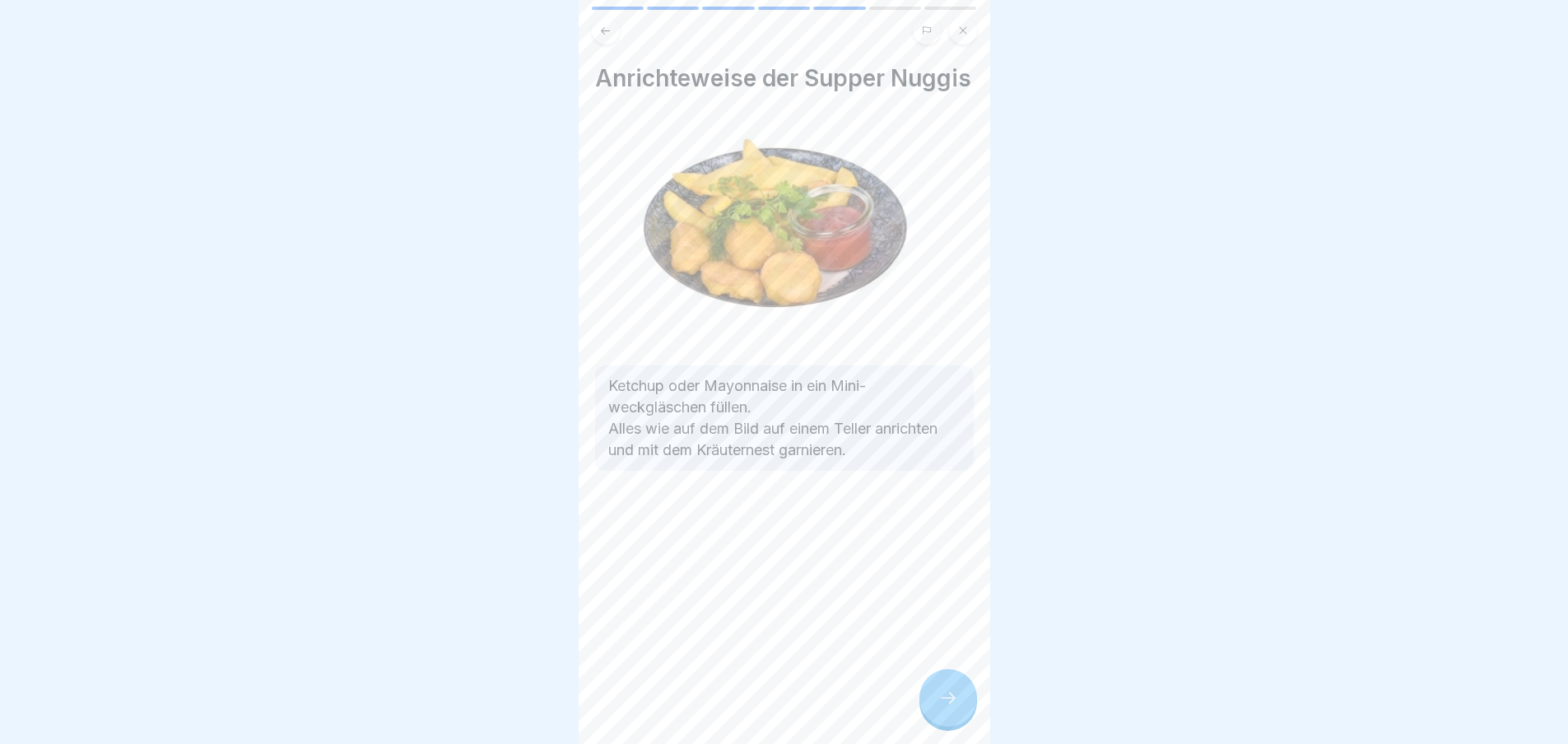
click at [947, 708] on icon at bounding box center [948, 699] width 20 height 20
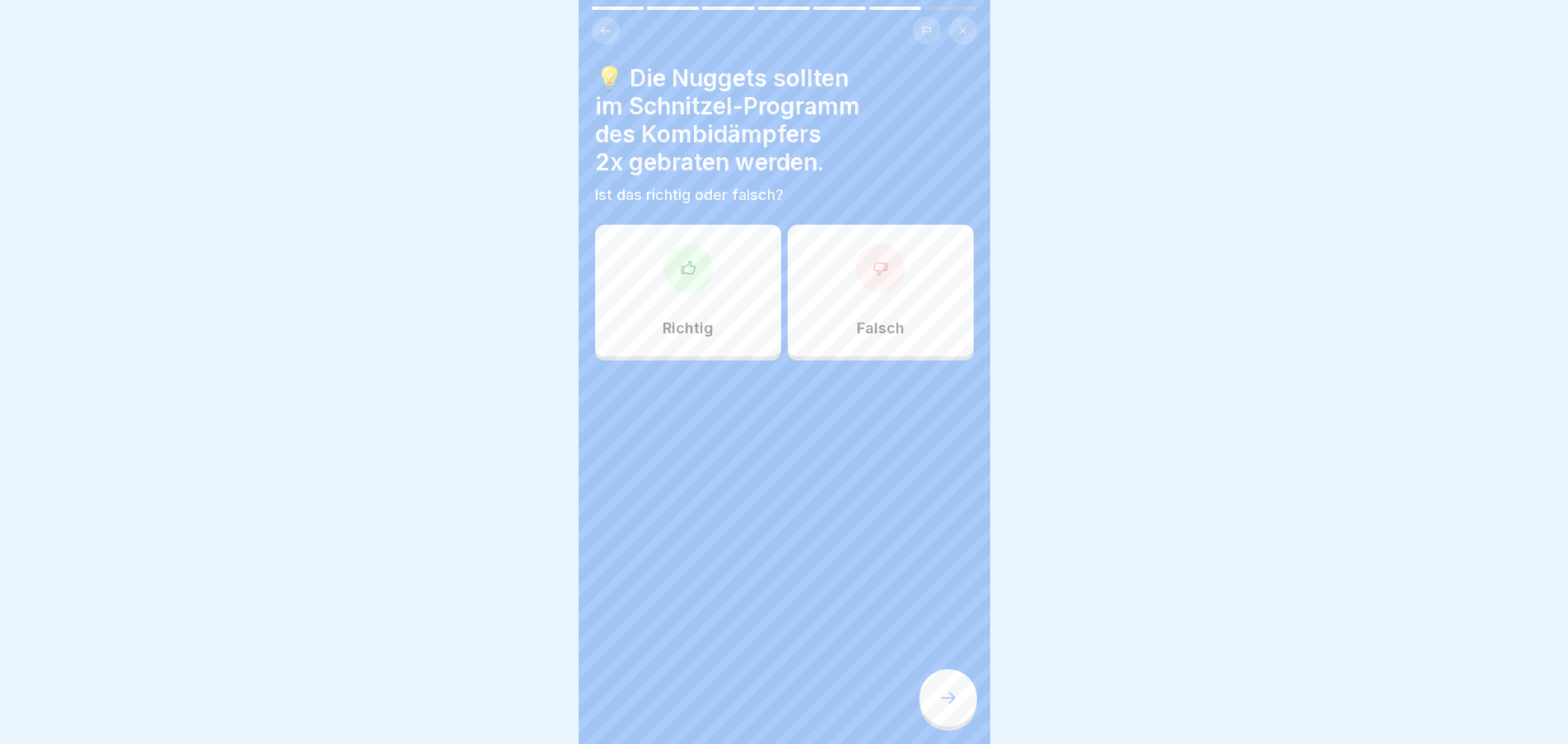
click at [947, 708] on icon at bounding box center [948, 699] width 20 height 20
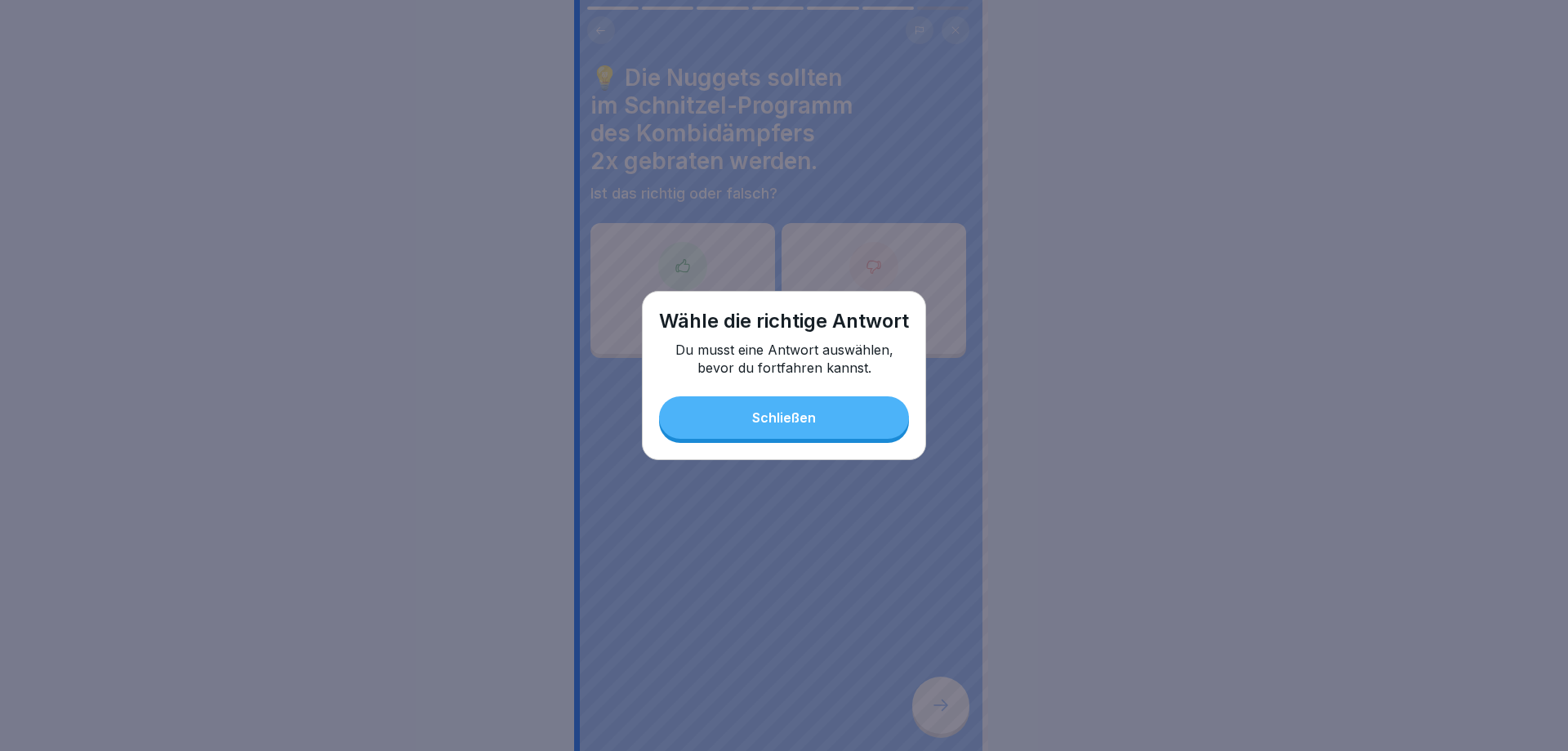
click at [712, 428] on button "Schließen" at bounding box center [784, 417] width 250 height 42
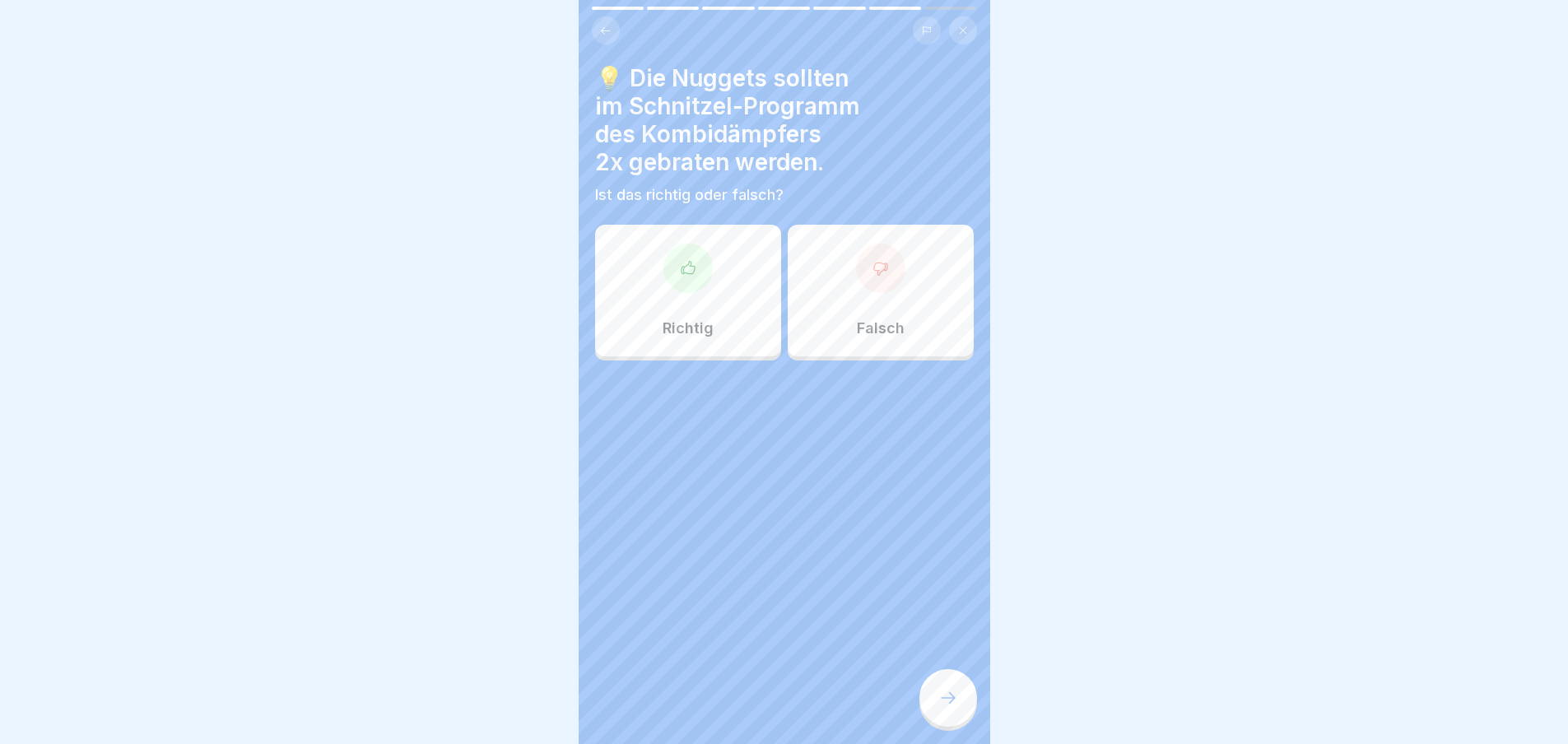
click at [694, 328] on p "Richtig" at bounding box center [688, 329] width 51 height 18
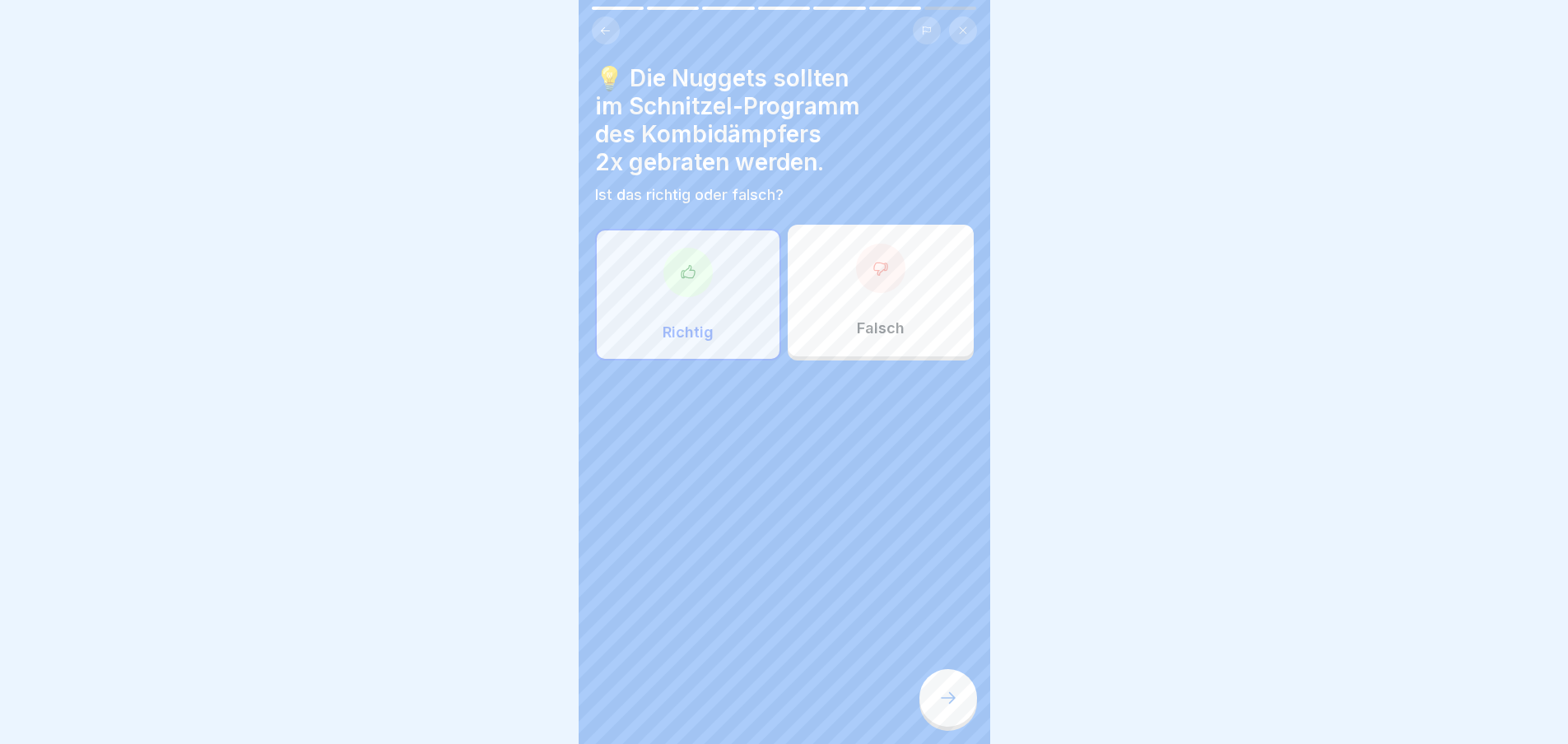
click at [934, 727] on div at bounding box center [948, 698] width 58 height 58
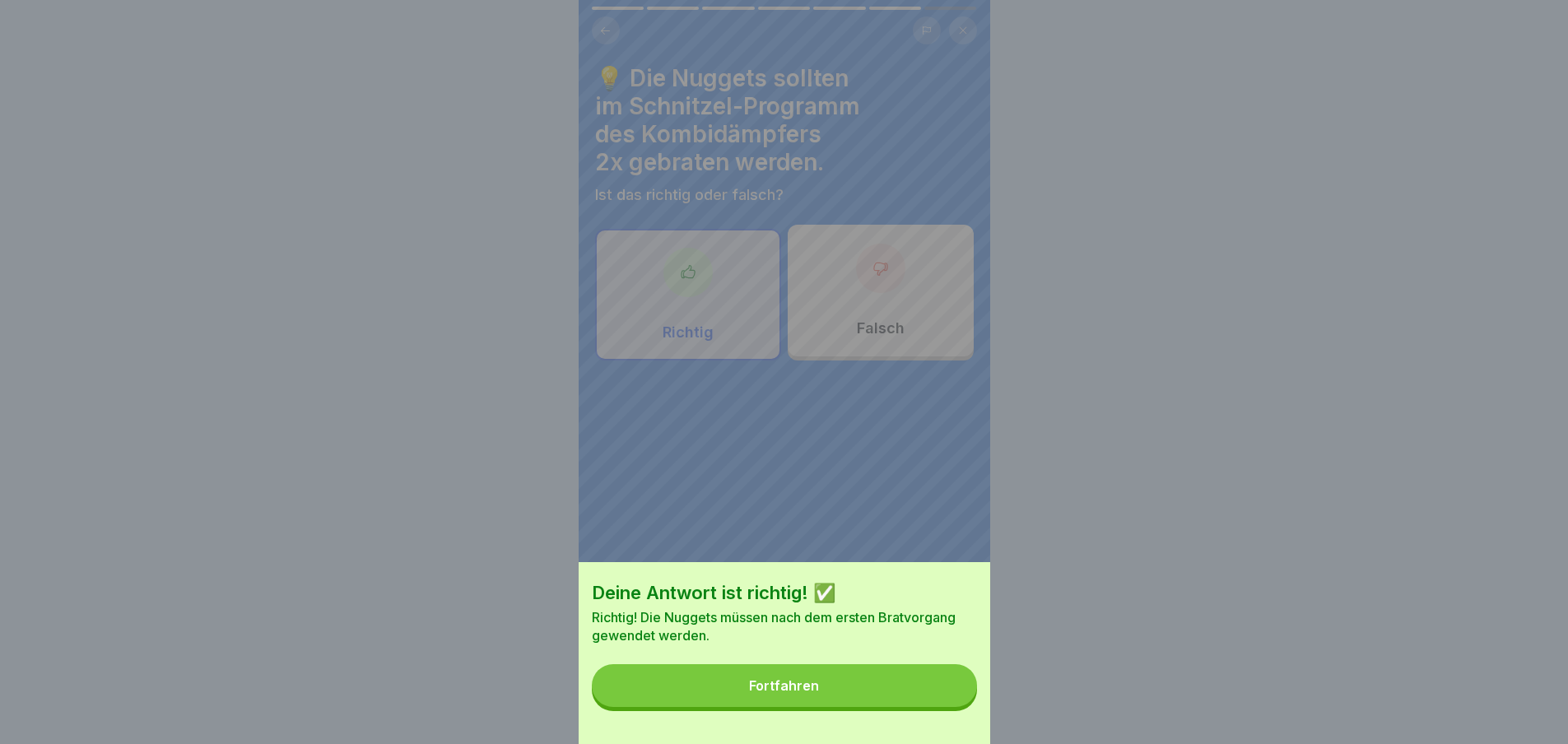
click at [906, 721] on div "Deine Antwort ist richtig! ✅ Richtig! Die Nuggets müssen nach dem ersten Bratvo…" at bounding box center [784, 653] width 412 height 182
click at [902, 700] on button "Fortfahren" at bounding box center [784, 685] width 385 height 43
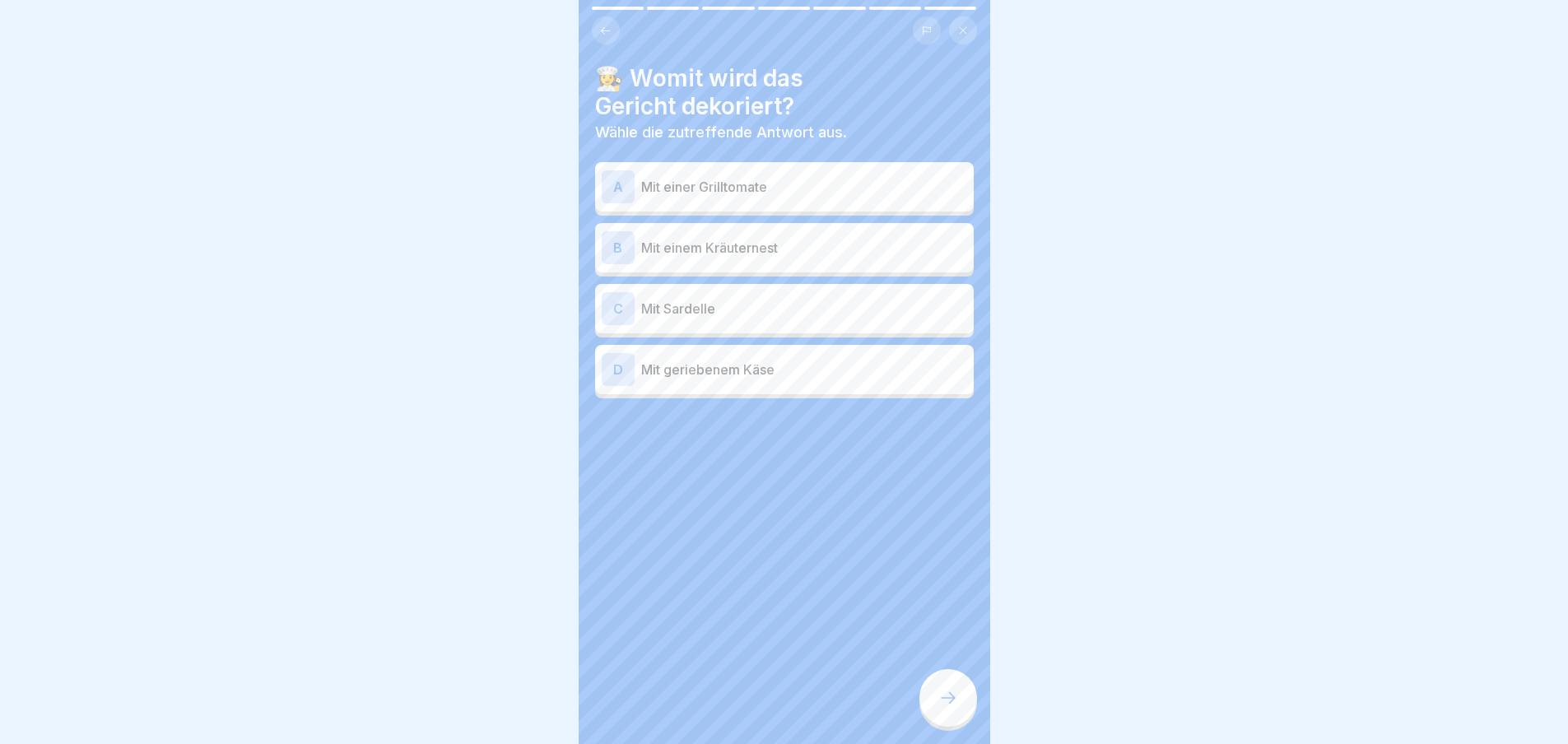
click at [948, 708] on icon at bounding box center [948, 699] width 20 height 20
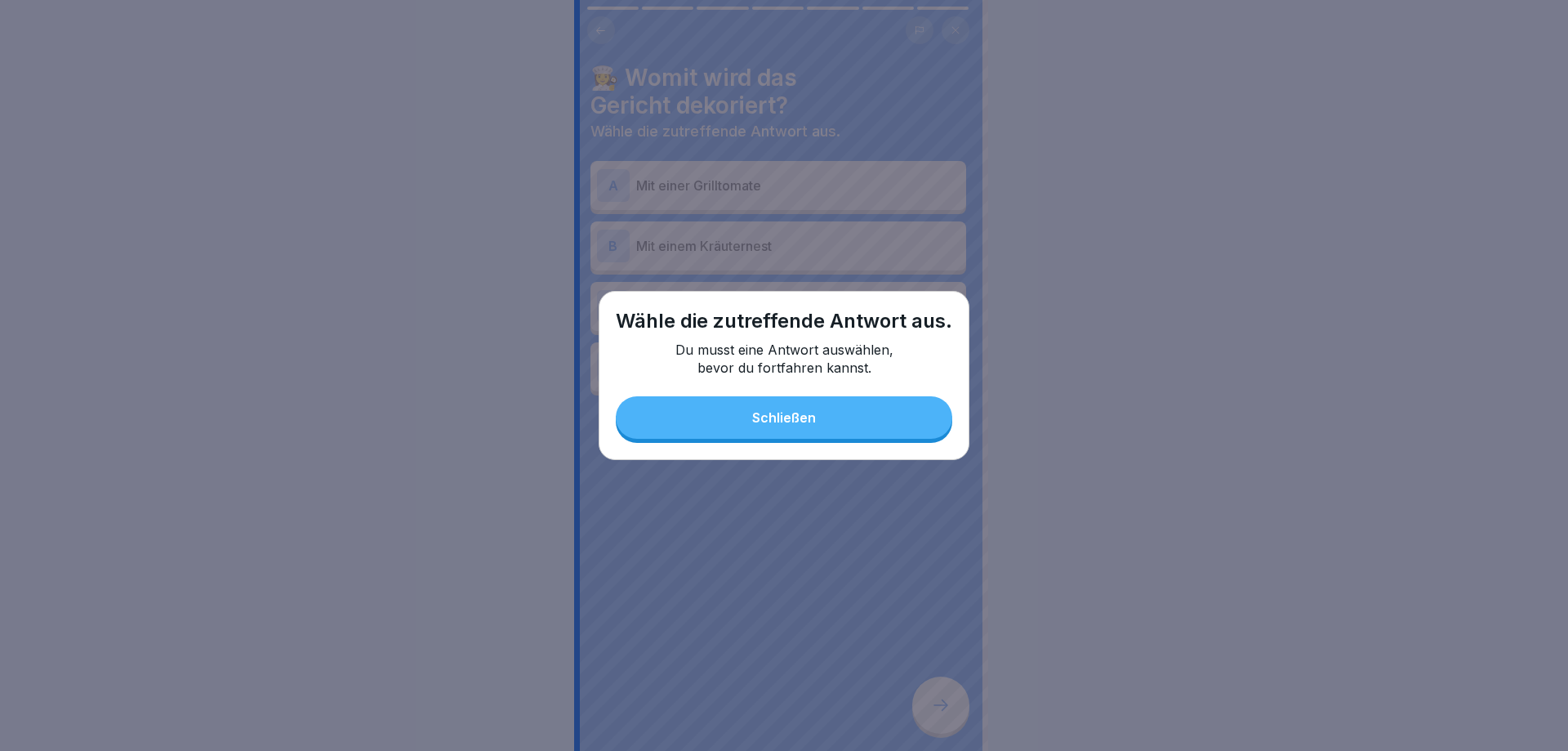
click at [821, 437] on button "Schließen" at bounding box center [784, 417] width 336 height 42
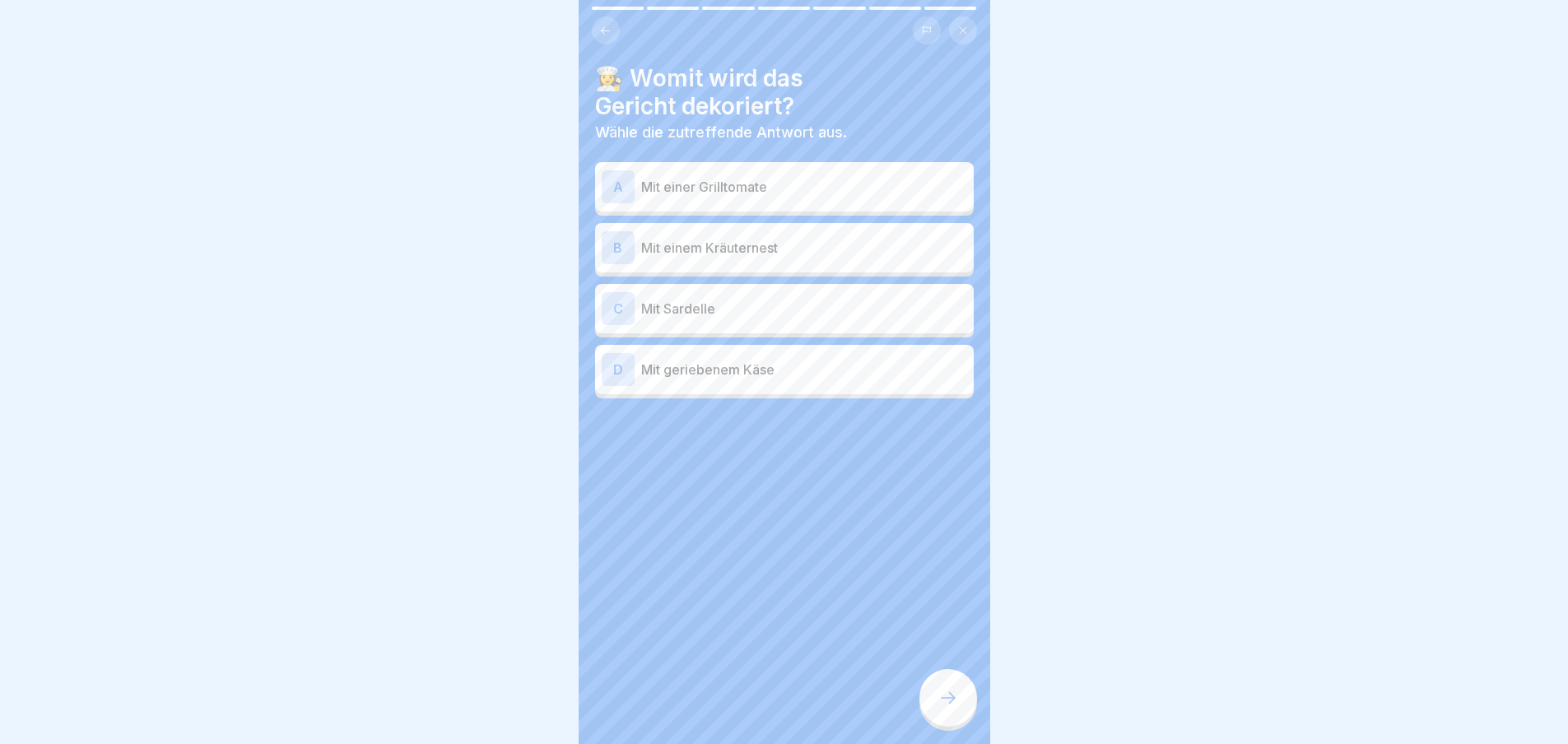
click at [794, 242] on p "Mit einem Kräuternest" at bounding box center [804, 248] width 326 height 20
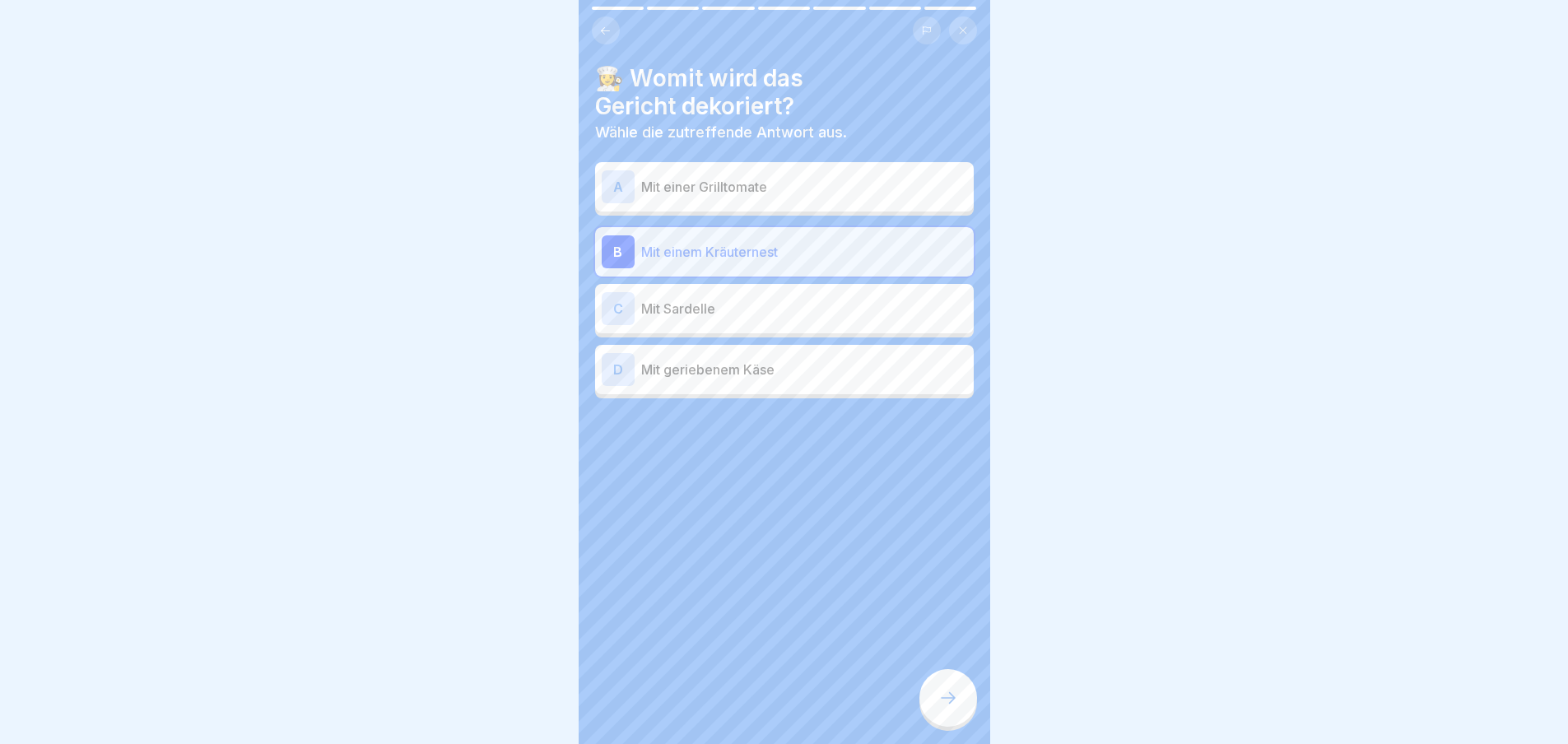
click at [953, 725] on div at bounding box center [948, 698] width 58 height 58
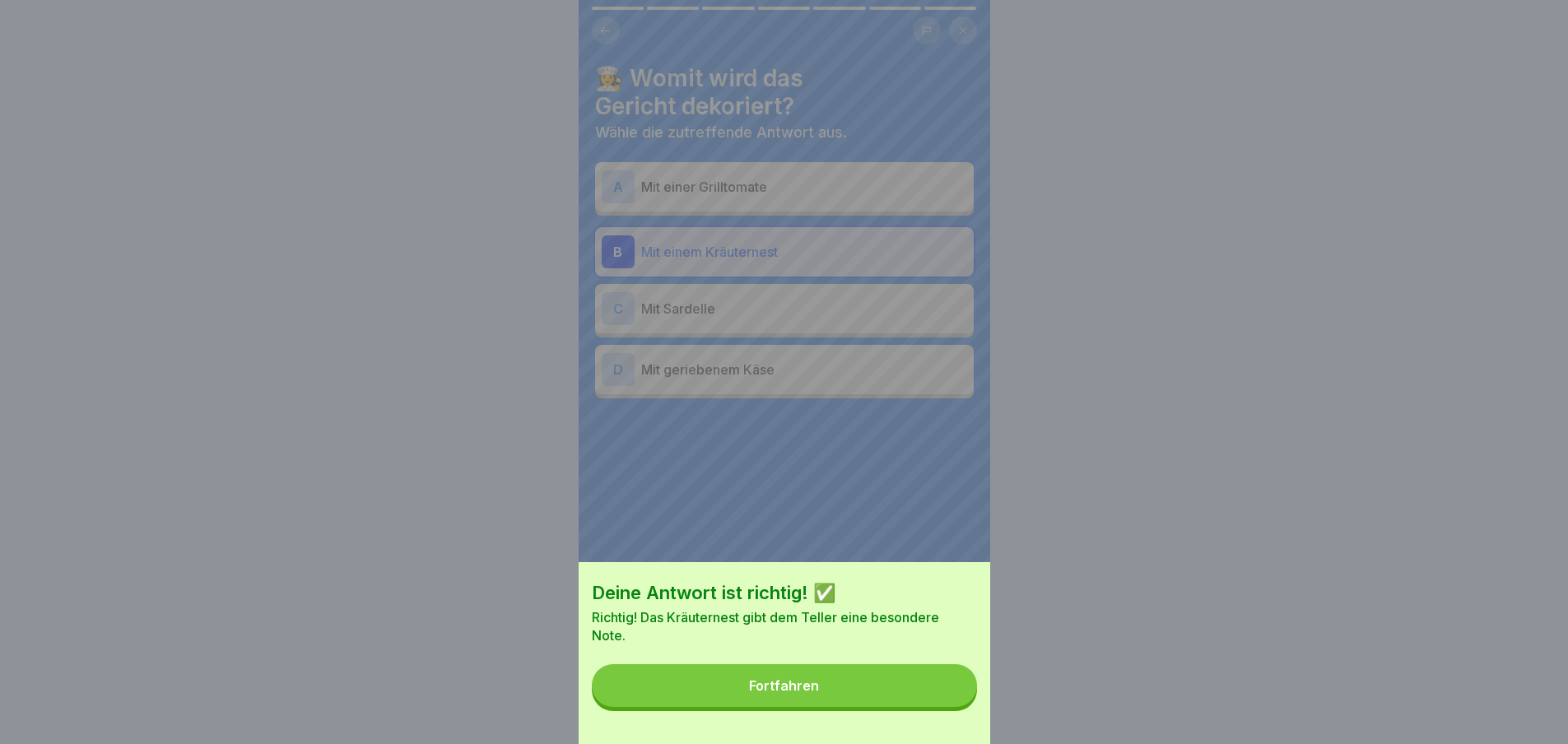
drag, startPoint x: 914, startPoint y: 716, endPoint x: 900, endPoint y: 710, distance: 15.2
click at [912, 707] on button "Fortfahren" at bounding box center [784, 685] width 385 height 43
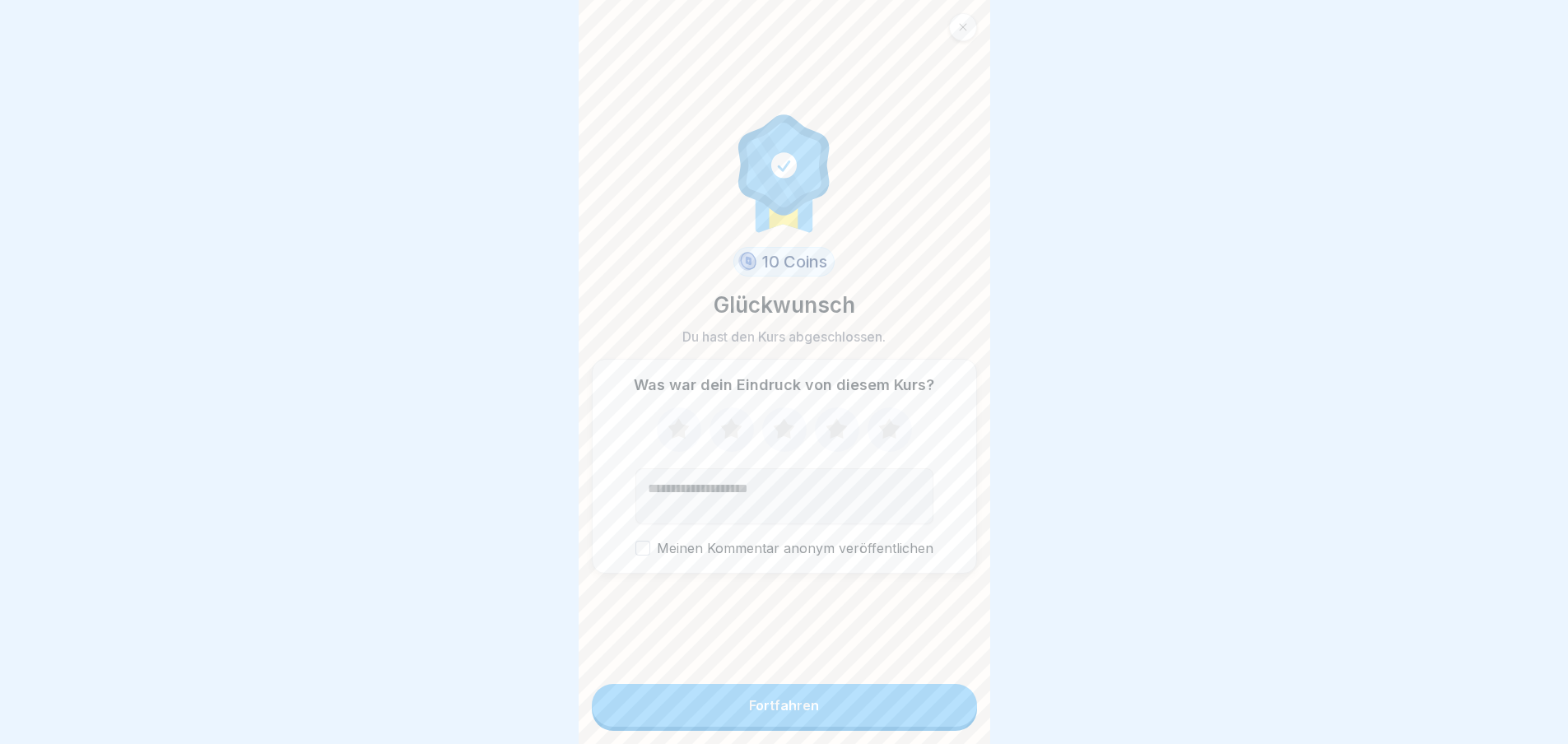
click at [898, 705] on button "Fortfahren" at bounding box center [784, 705] width 385 height 43
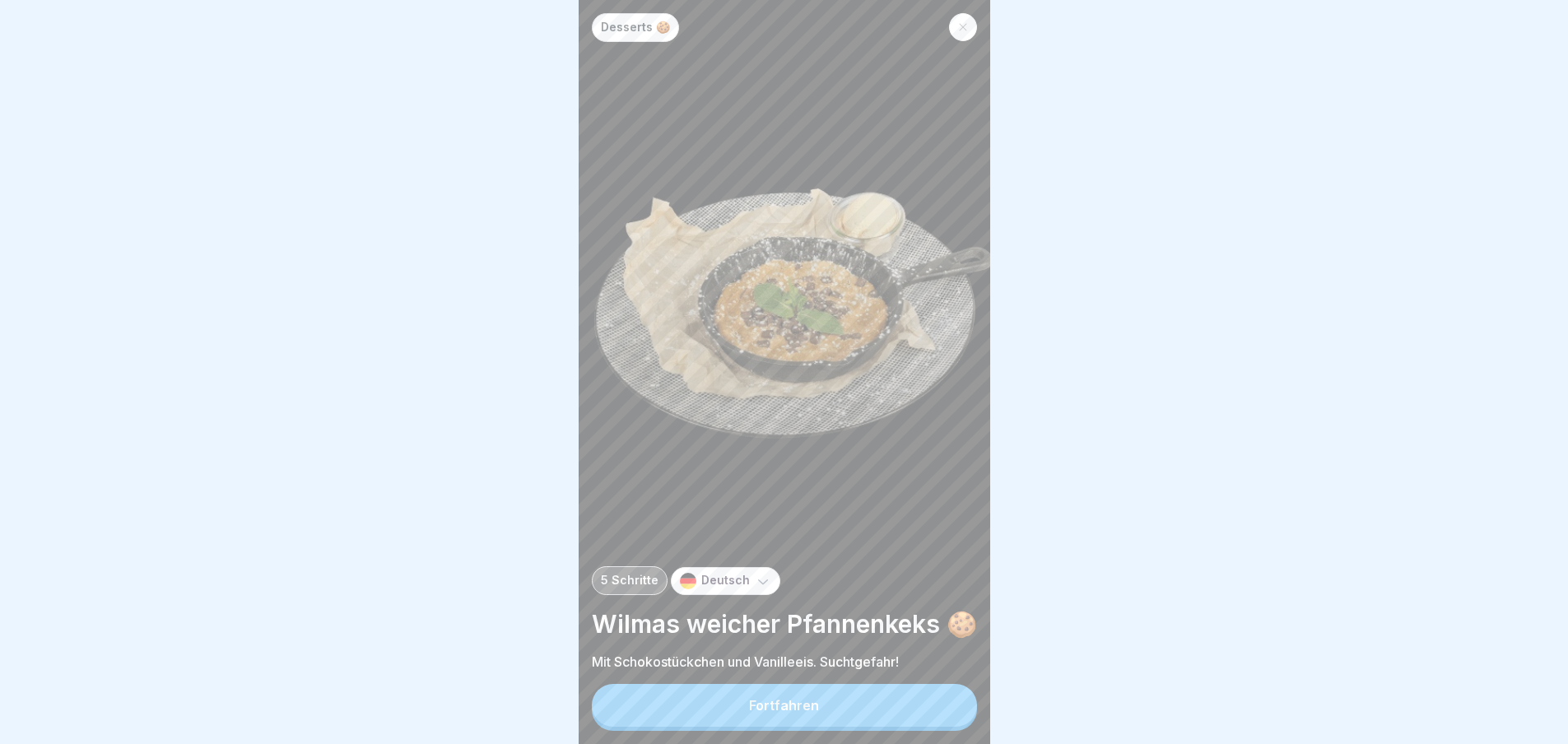
click at [897, 712] on button "Fortfahren" at bounding box center [784, 705] width 385 height 43
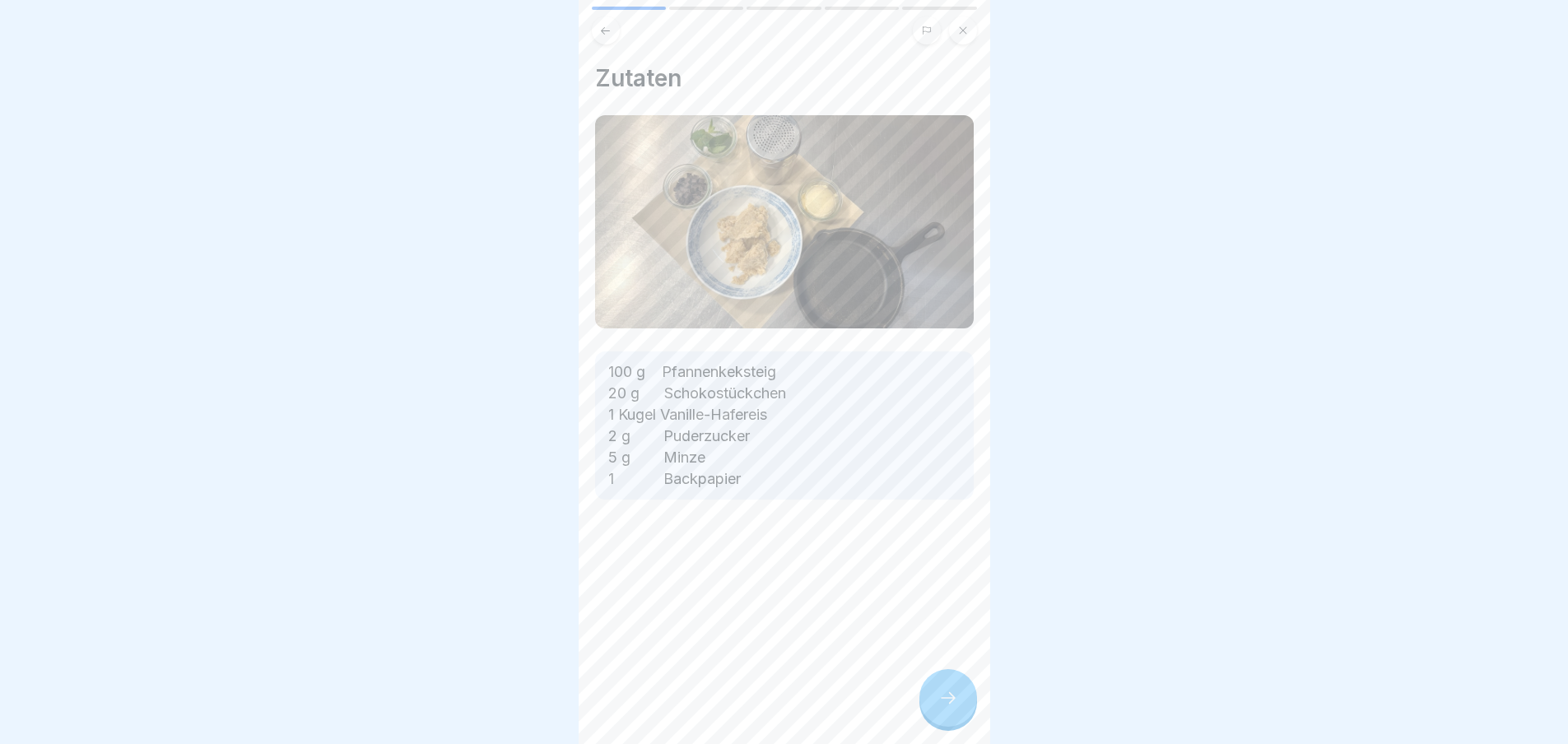
click at [897, 712] on div "Zutaten 100 g Pfannenkeksteig 20 g Schokostückchen 1 Kugel Vanille-Hafereis 2 g…" at bounding box center [784, 372] width 412 height 744
click at [927, 717] on div at bounding box center [948, 698] width 58 height 58
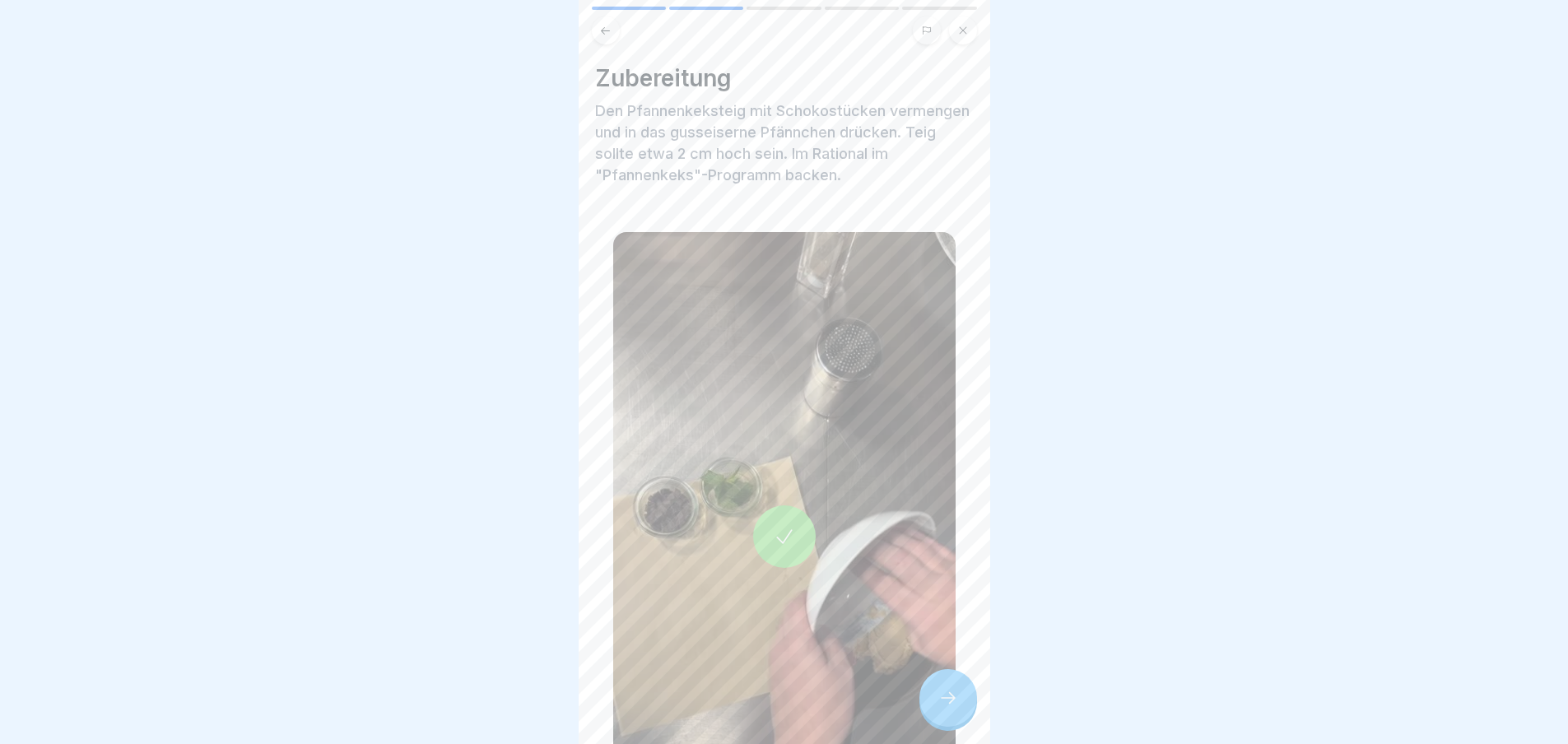
click at [950, 708] on icon at bounding box center [948, 699] width 20 height 20
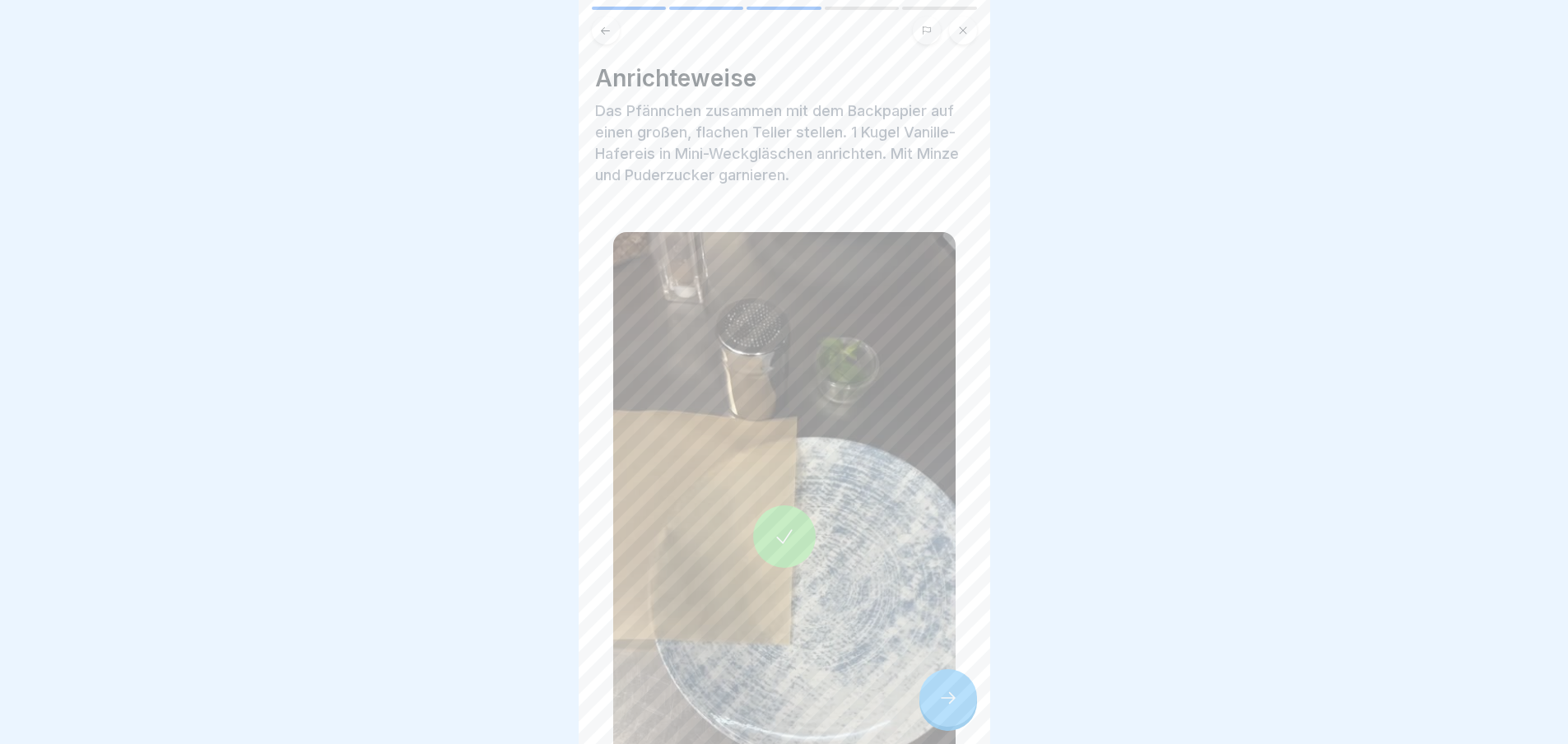
click at [950, 708] on icon at bounding box center [948, 699] width 20 height 20
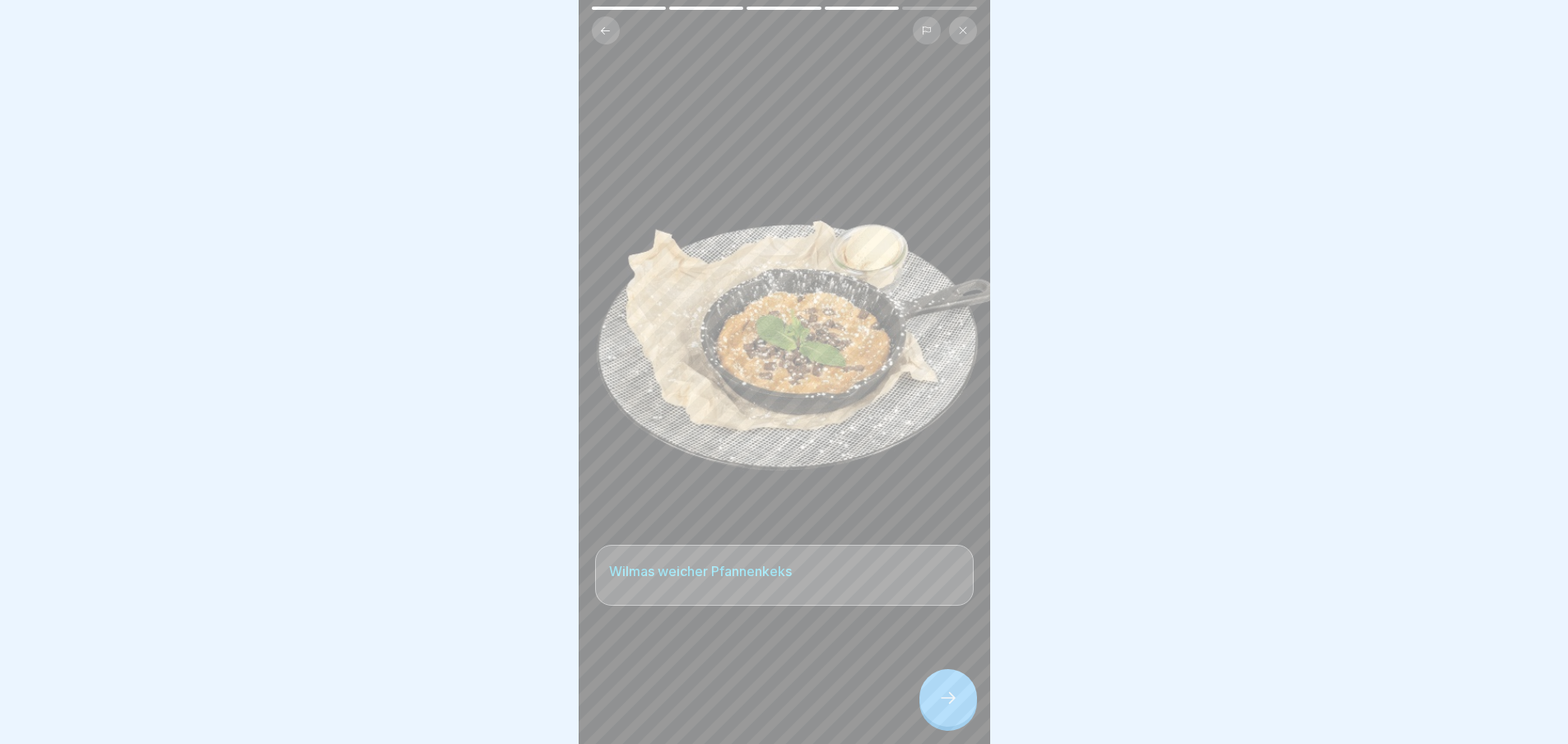
click at [950, 708] on icon at bounding box center [948, 699] width 20 height 20
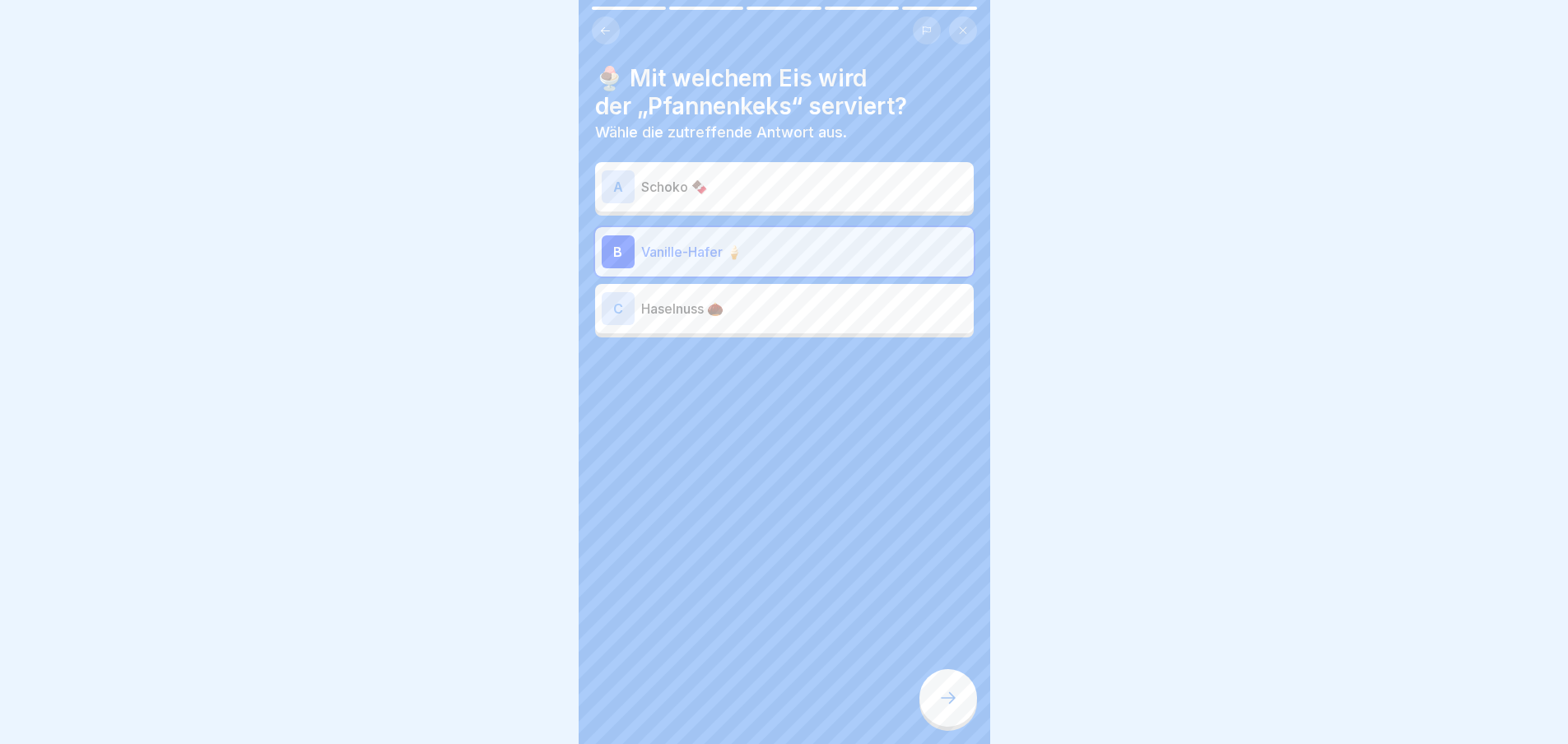
click at [952, 708] on icon at bounding box center [948, 699] width 20 height 20
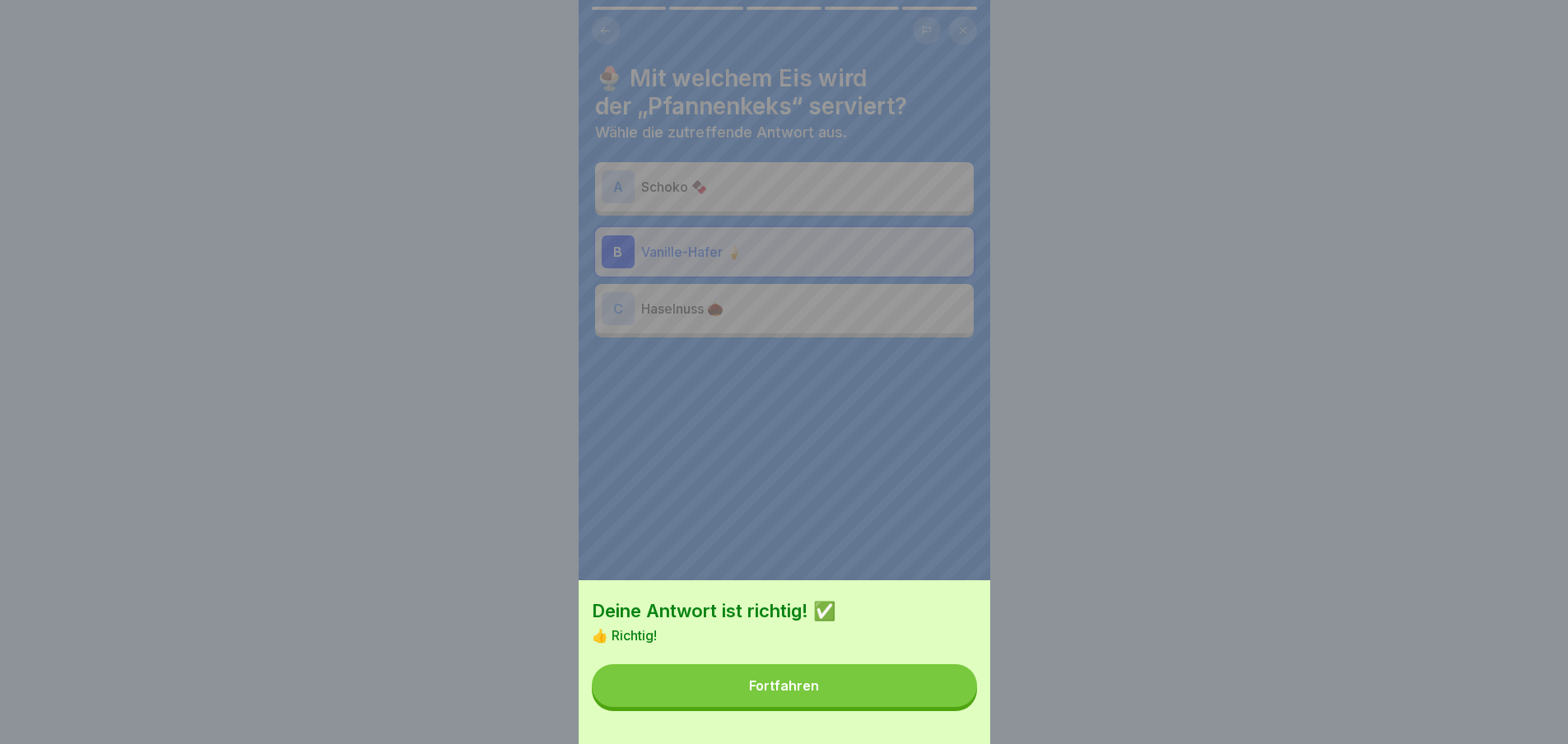
click at [952, 707] on button "Fortfahren" at bounding box center [784, 685] width 385 height 43
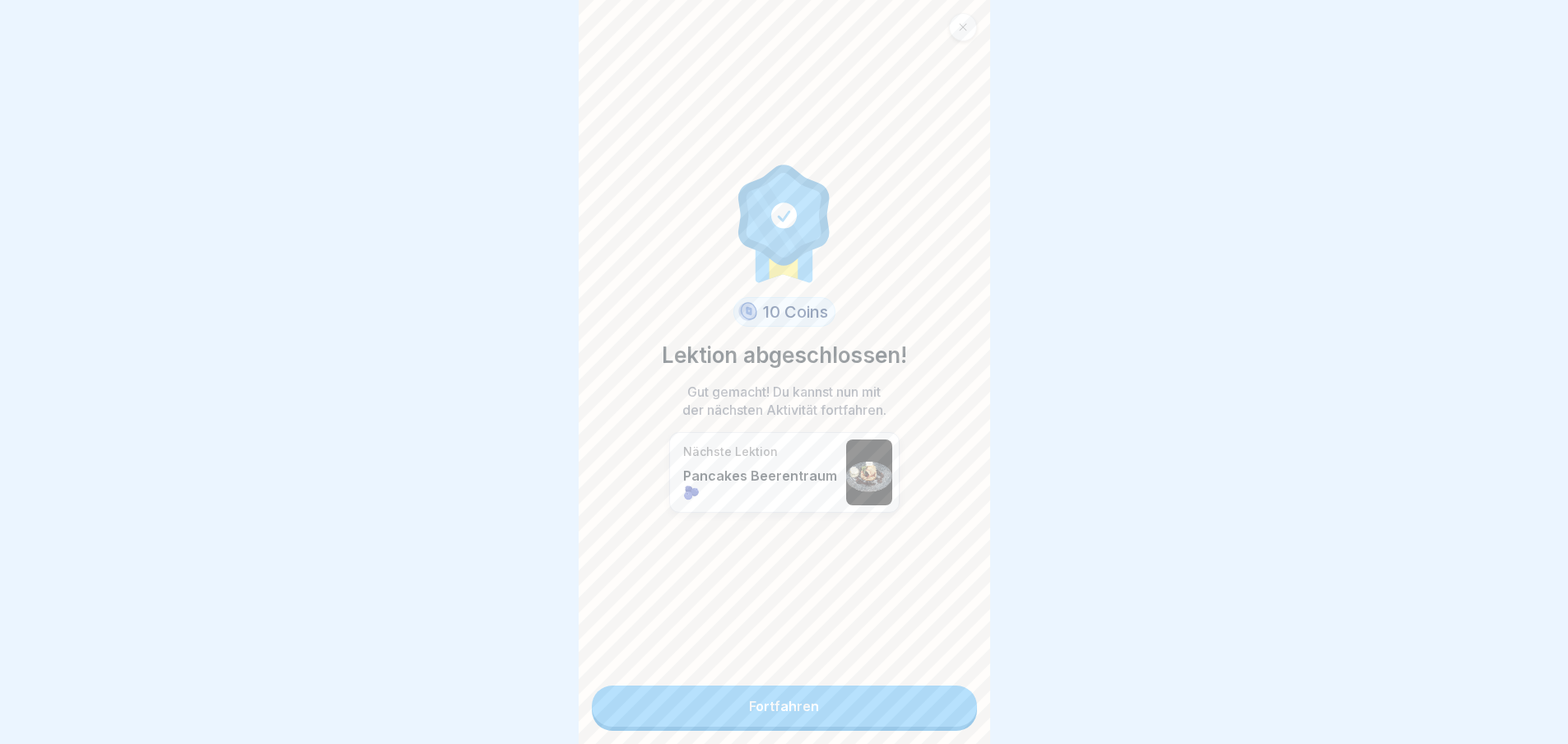
click at [952, 708] on link "Fortfahren" at bounding box center [784, 706] width 385 height 41
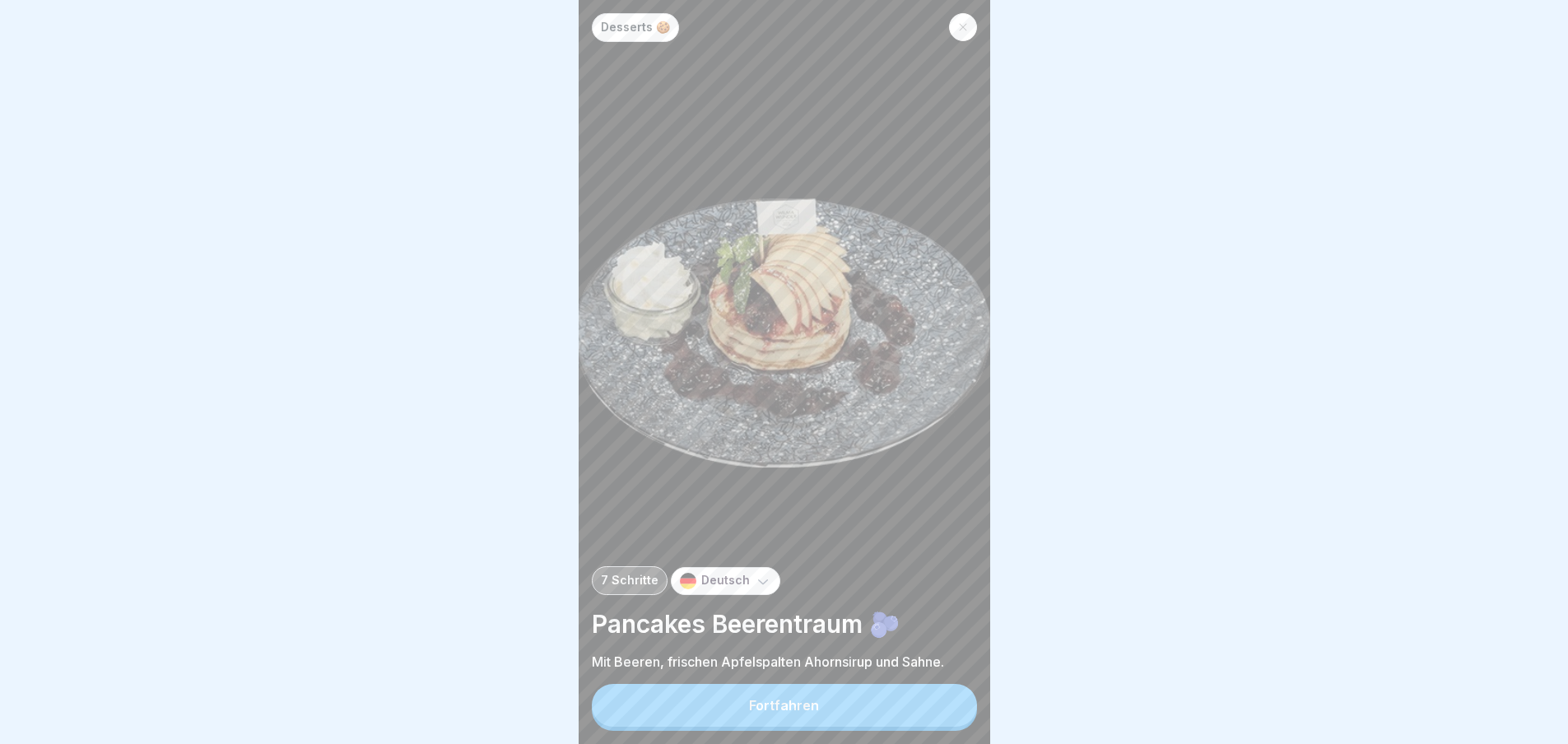
click at [952, 708] on button "Fortfahren" at bounding box center [784, 705] width 385 height 43
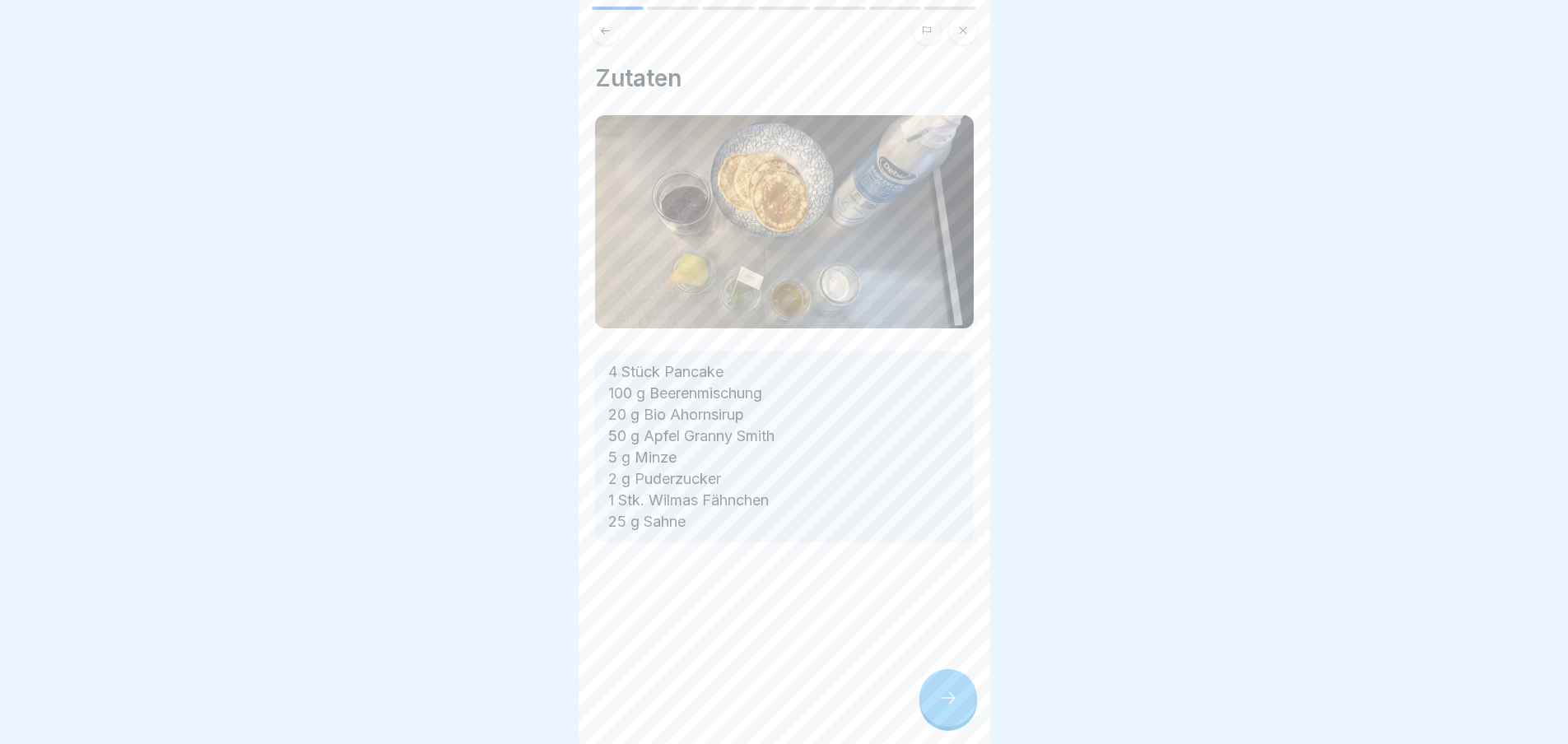
click at [952, 708] on div "Zutaten 4 Stück Pancake 100 g Beerenmischung 20 g Bio Ahornsirup 50 g Apfel Gra…" at bounding box center [784, 372] width 412 height 744
click at [952, 704] on icon at bounding box center [948, 698] width 15 height 12
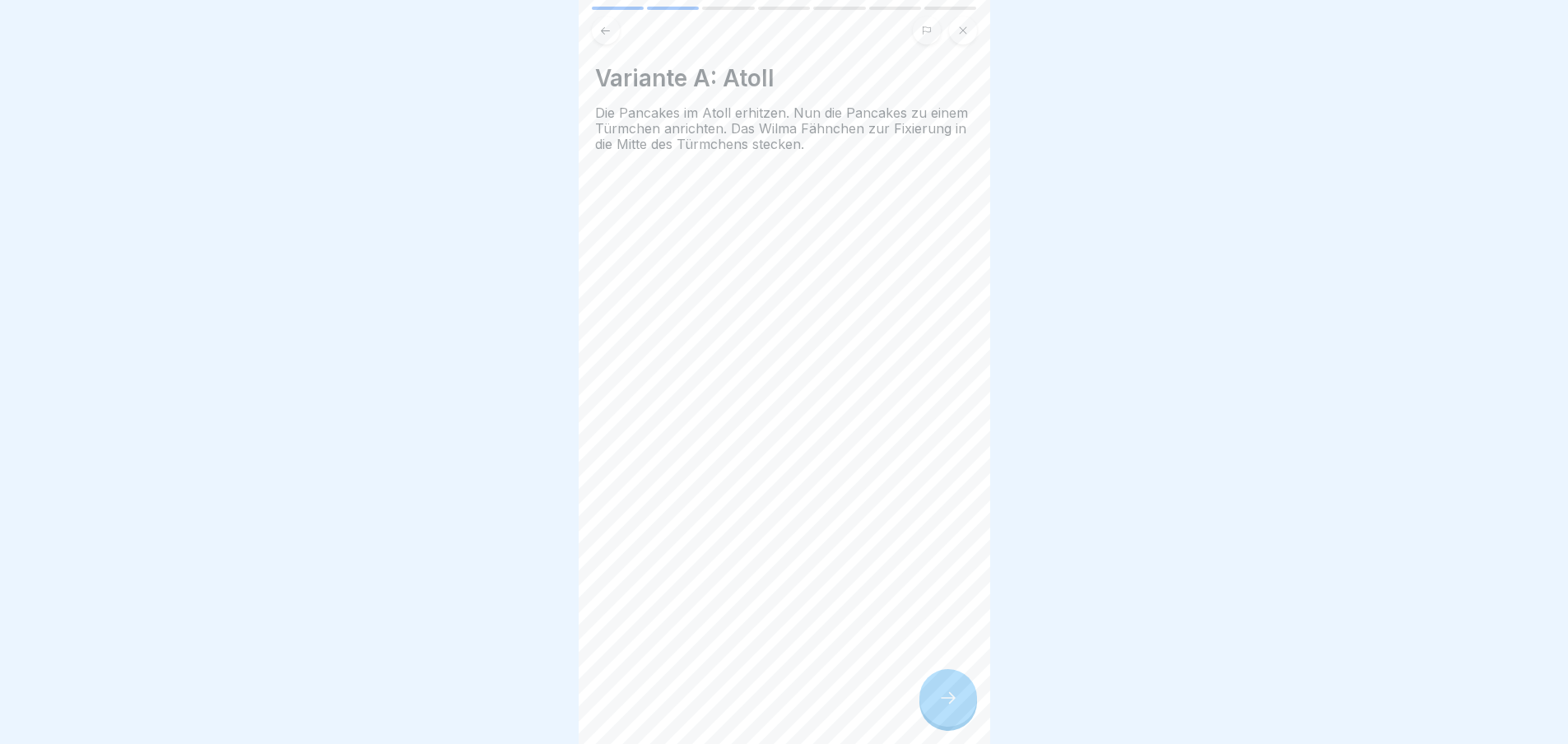
click at [952, 704] on icon at bounding box center [948, 698] width 15 height 12
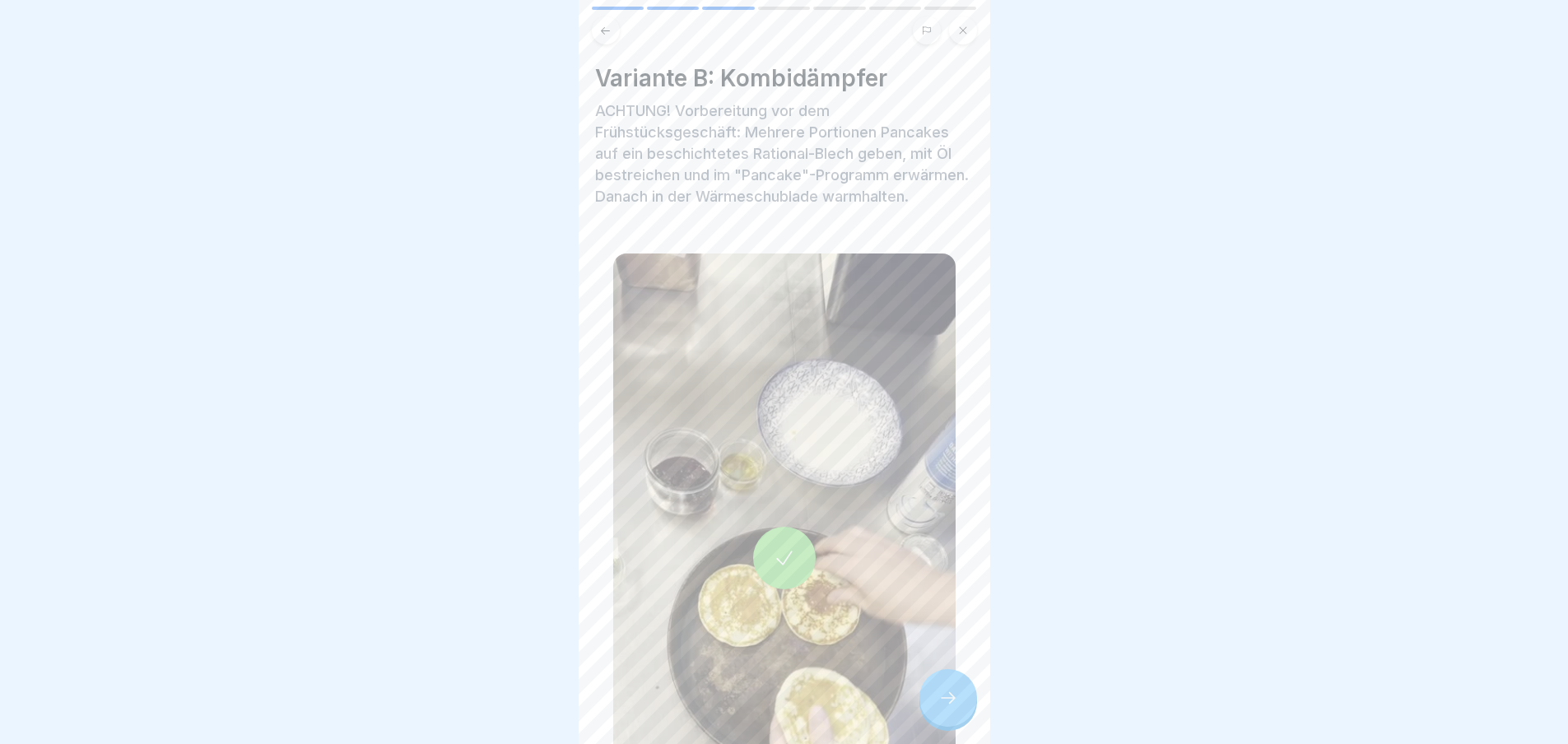
click at [952, 708] on icon at bounding box center [948, 699] width 20 height 20
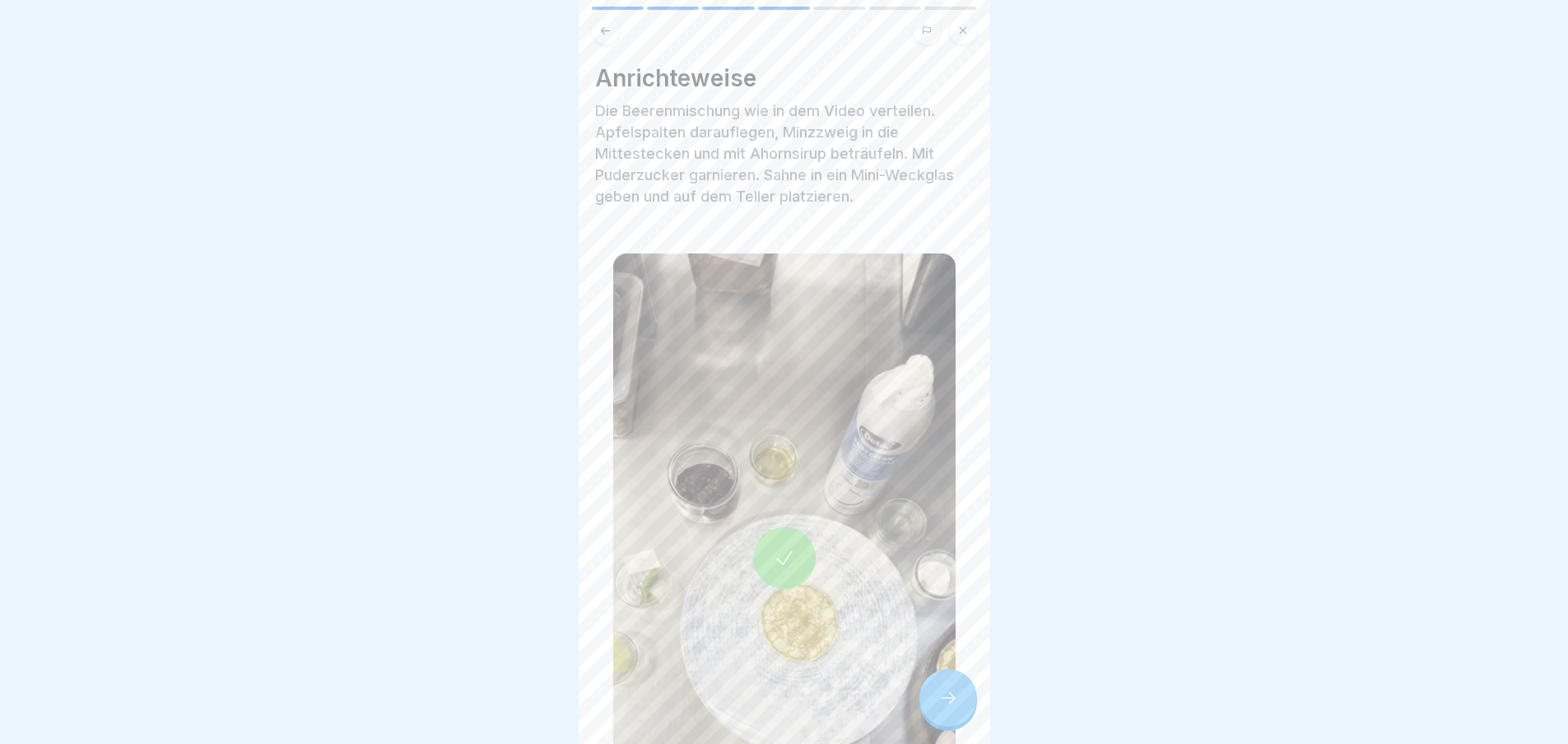
click at [952, 708] on icon at bounding box center [948, 699] width 20 height 20
click at [952, 704] on icon at bounding box center [948, 698] width 15 height 12
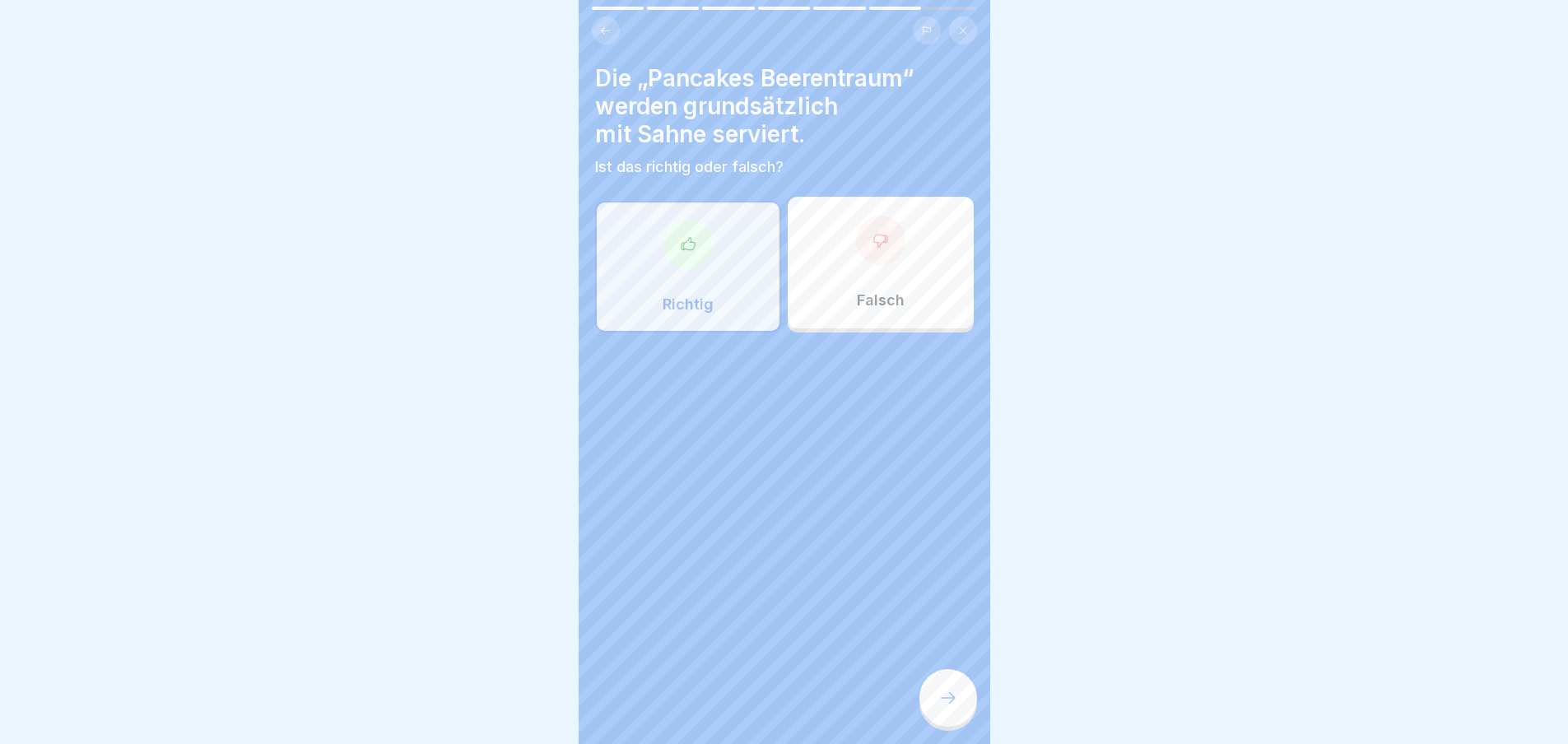
click at [952, 704] on icon at bounding box center [948, 698] width 15 height 12
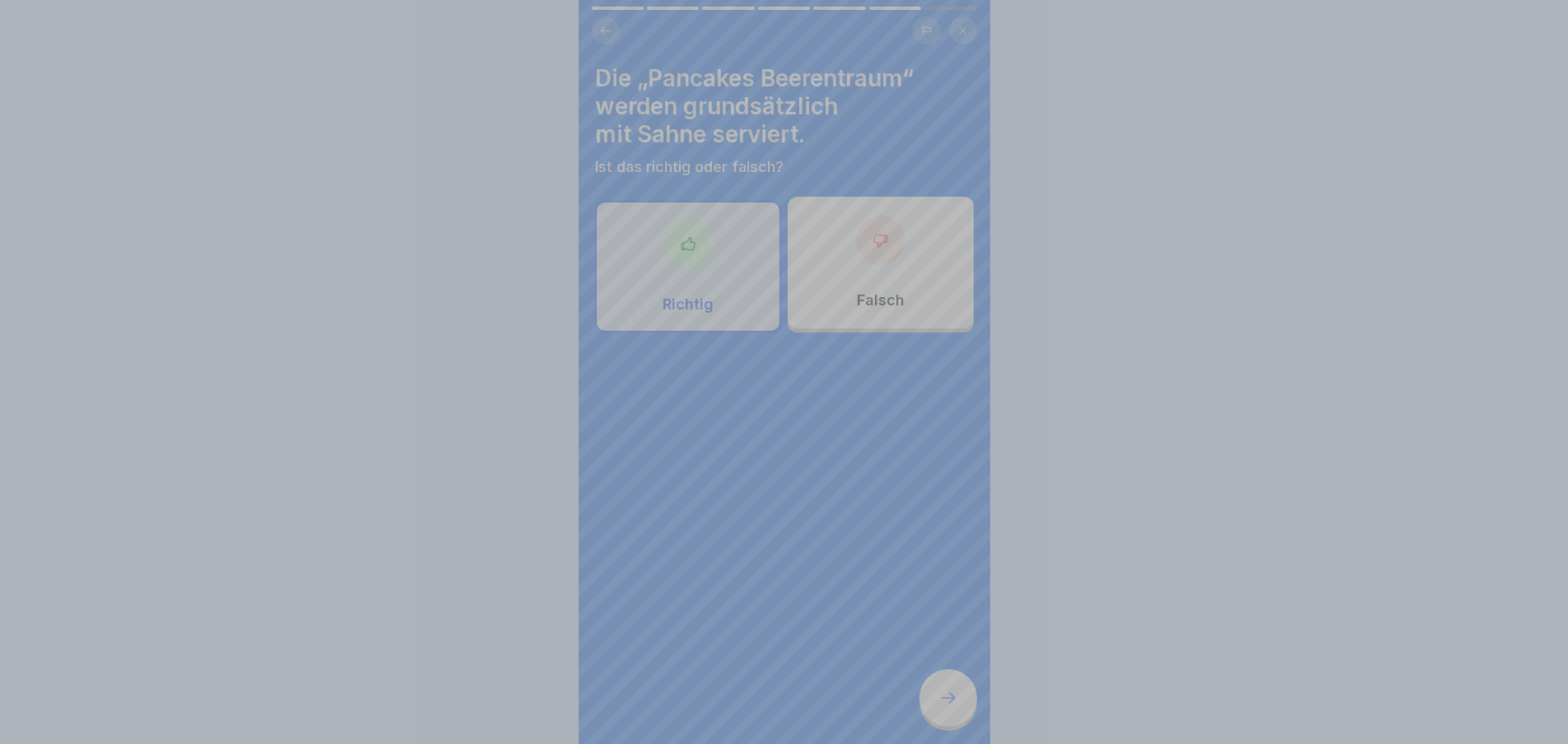
click at [952, 708] on div "Deine Antwort ist richtig! ✅ Genau, außer die Sahne wir explizit abbestellt. Fo…" at bounding box center [784, 628] width 412 height 744
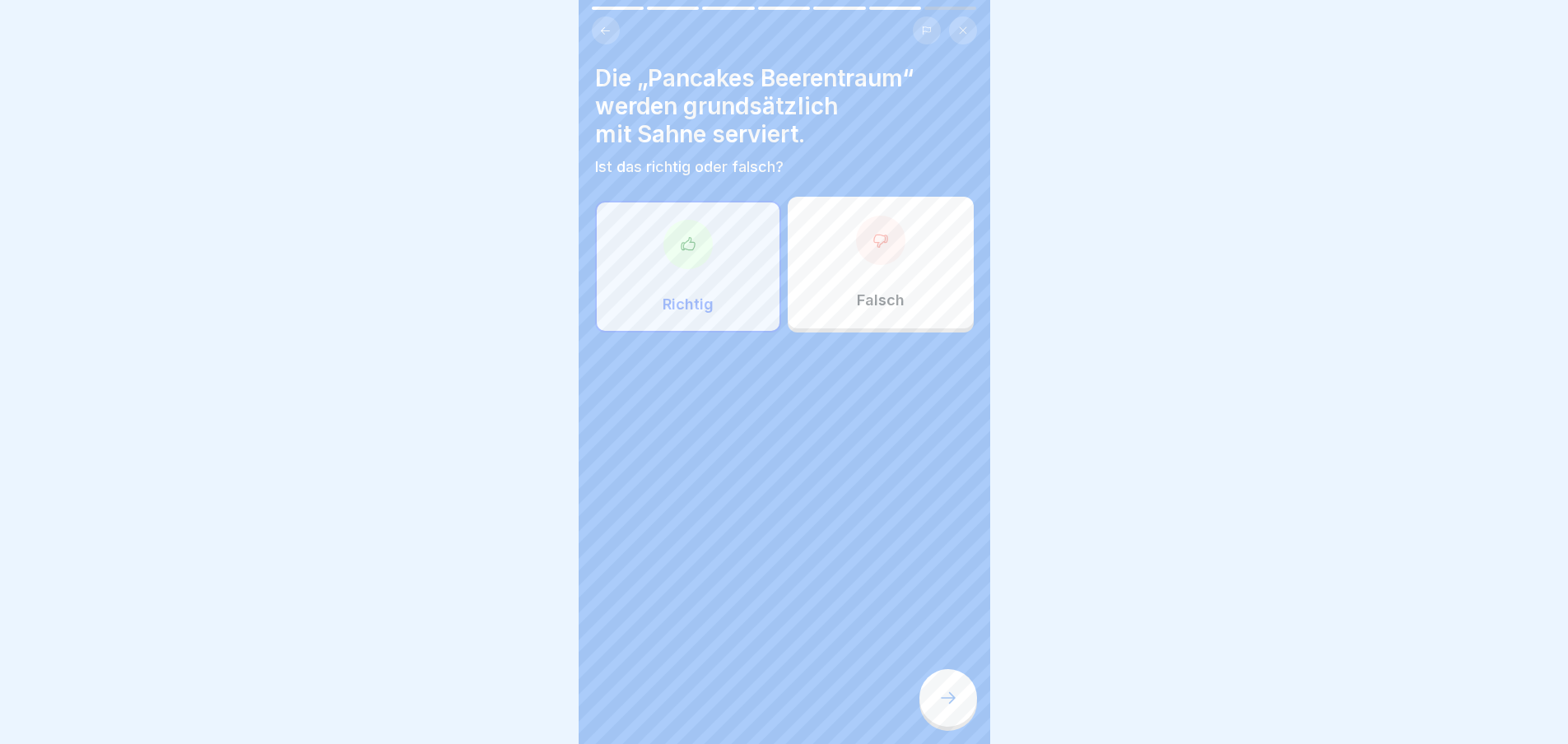
click at [952, 704] on icon at bounding box center [948, 698] width 15 height 12
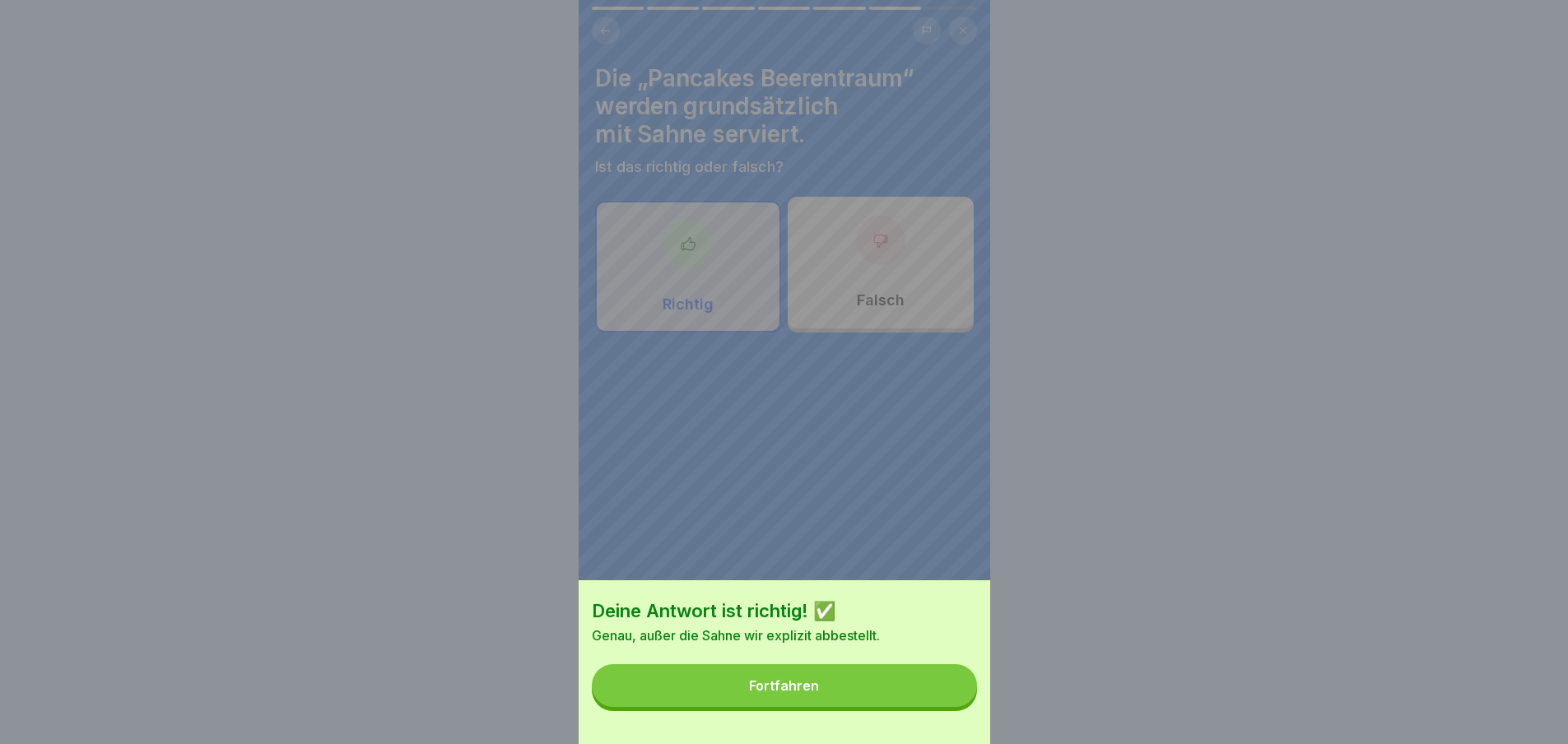
click at [950, 707] on button "Fortfahren" at bounding box center [784, 685] width 385 height 43
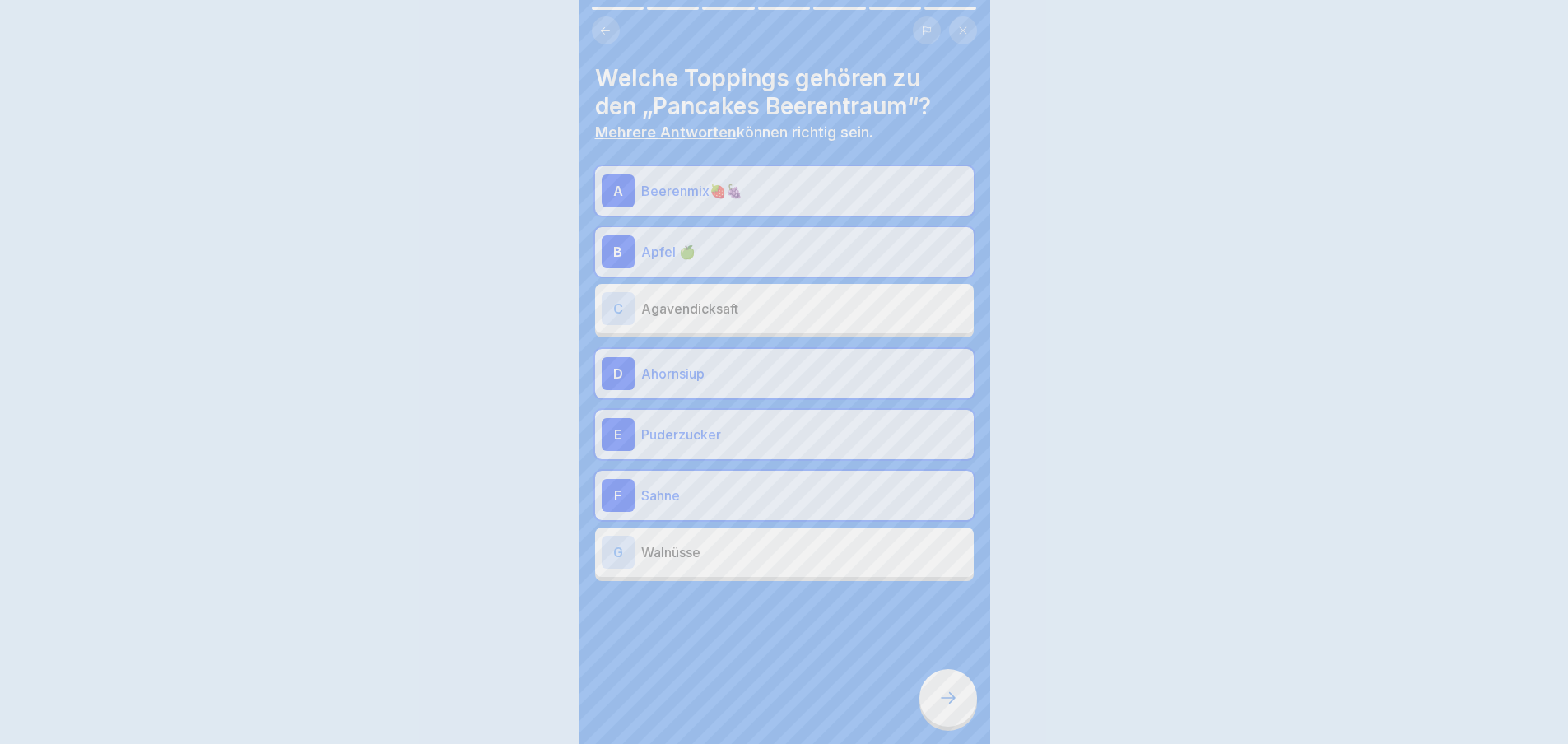
click at [950, 707] on div "Deine Antwort ist richtig! ✅ Genau, außer die Sahne wir explizit abbestellt. Fo…" at bounding box center [784, 372] width 1568 height 744
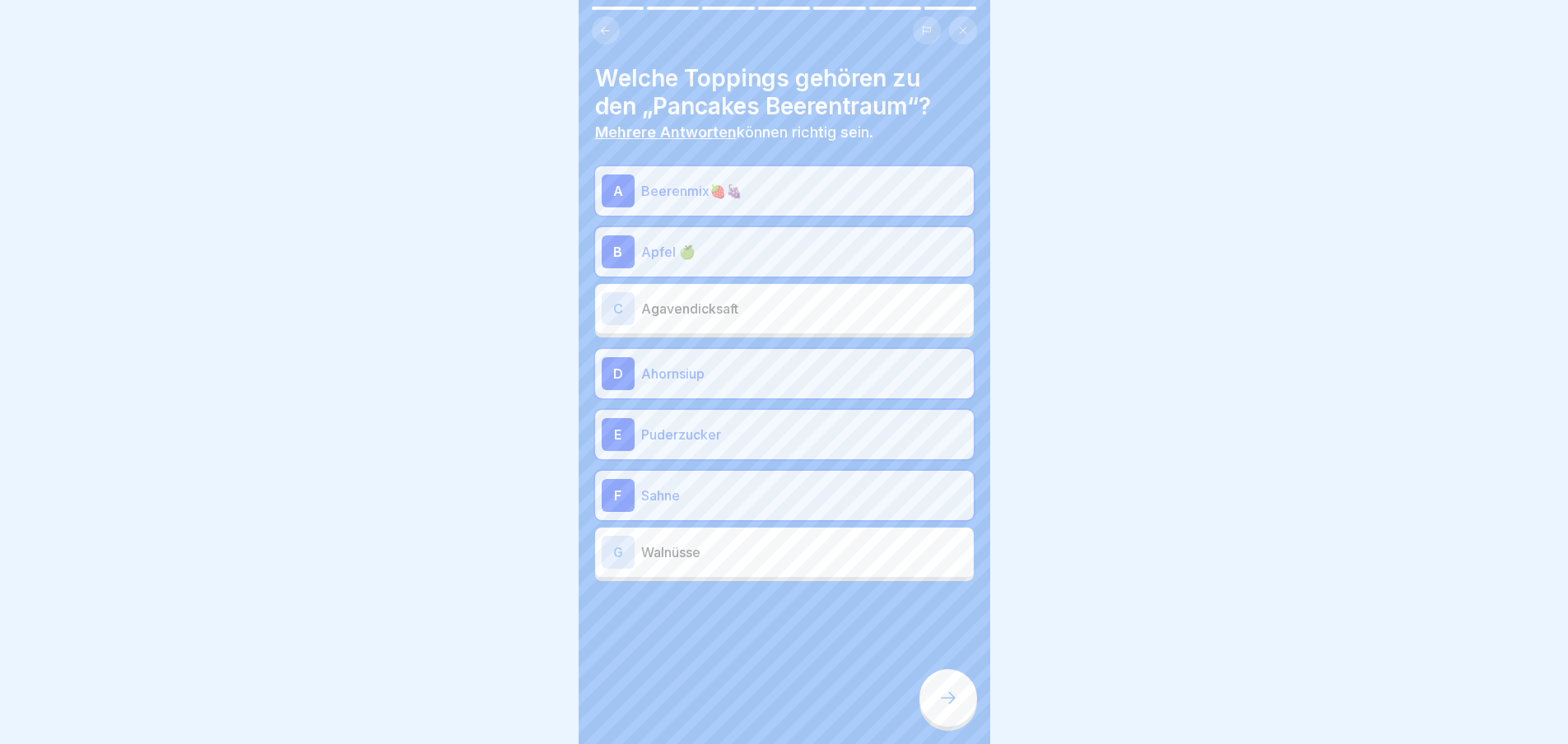
click at [950, 707] on icon at bounding box center [948, 699] width 20 height 20
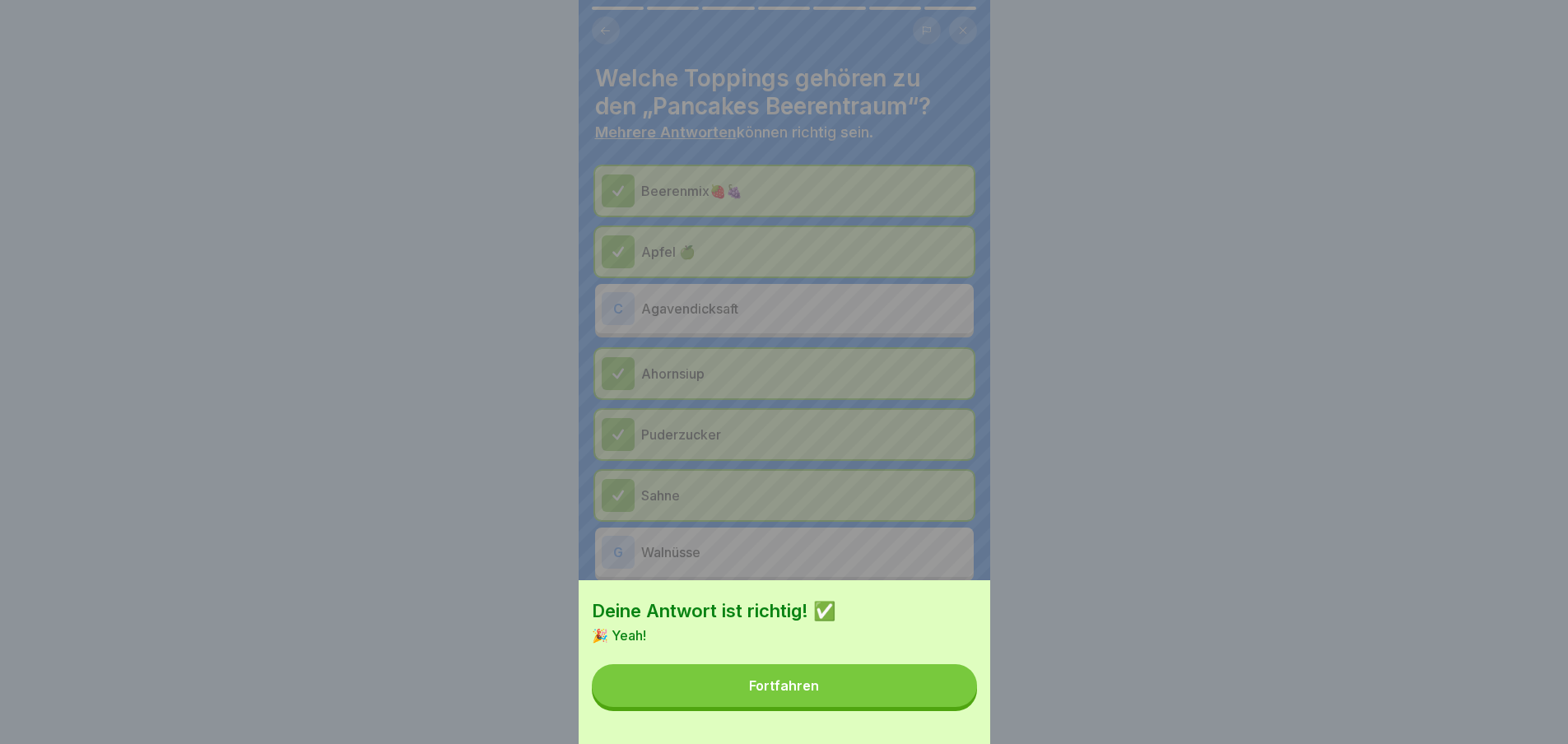
click at [950, 707] on button "Fortfahren" at bounding box center [784, 685] width 385 height 43
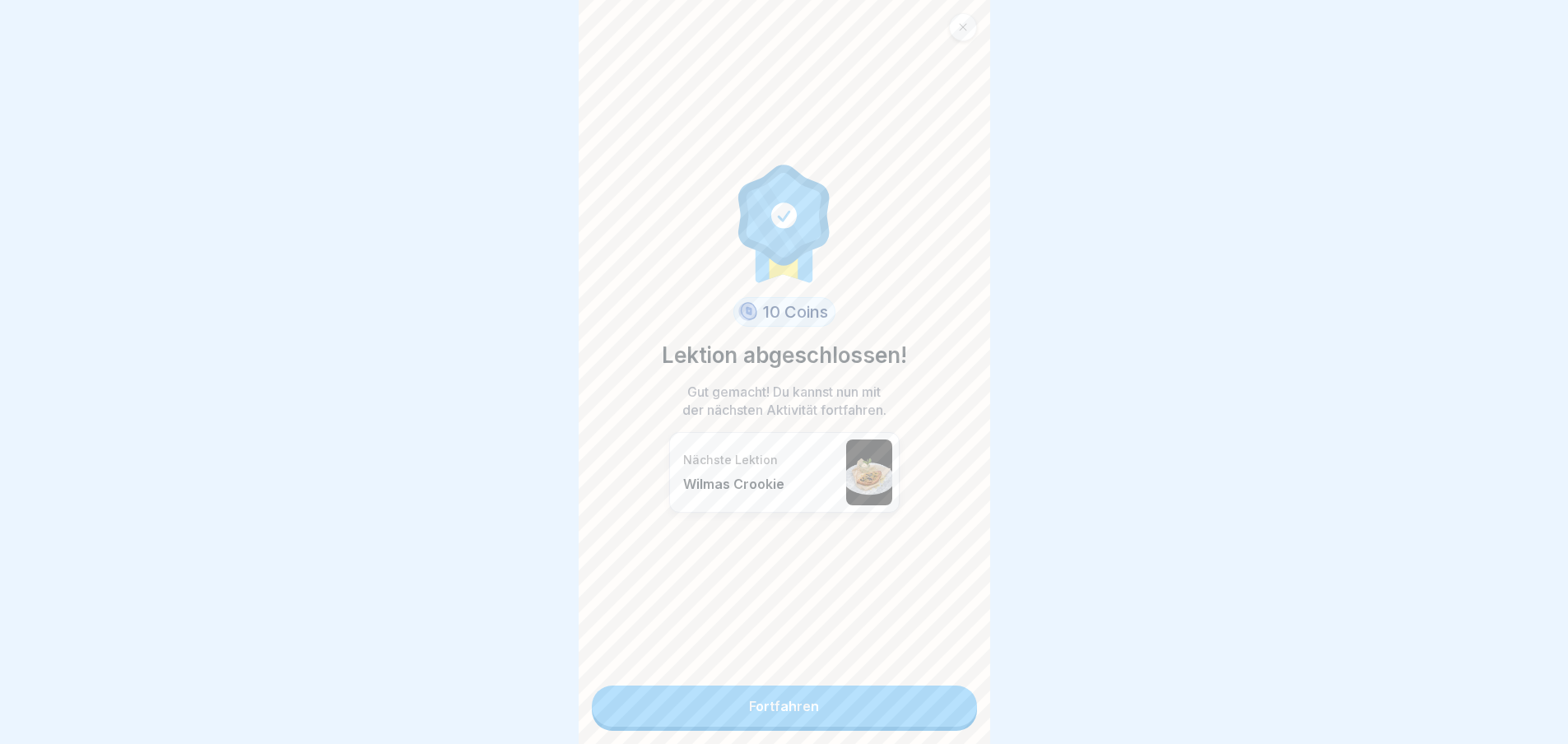
click at [950, 707] on link "Fortfahren" at bounding box center [784, 706] width 385 height 41
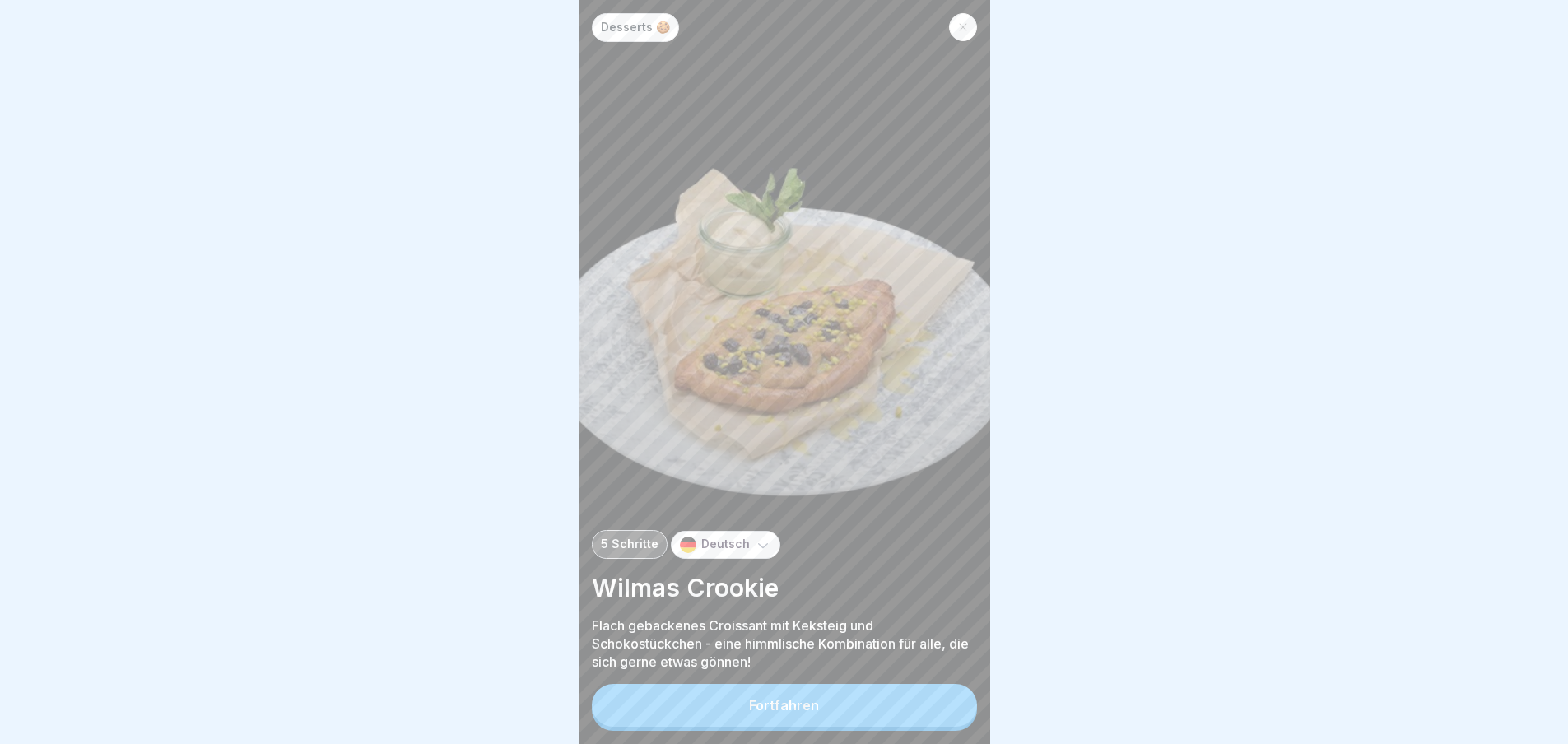
click at [950, 707] on button "Fortfahren" at bounding box center [784, 705] width 385 height 43
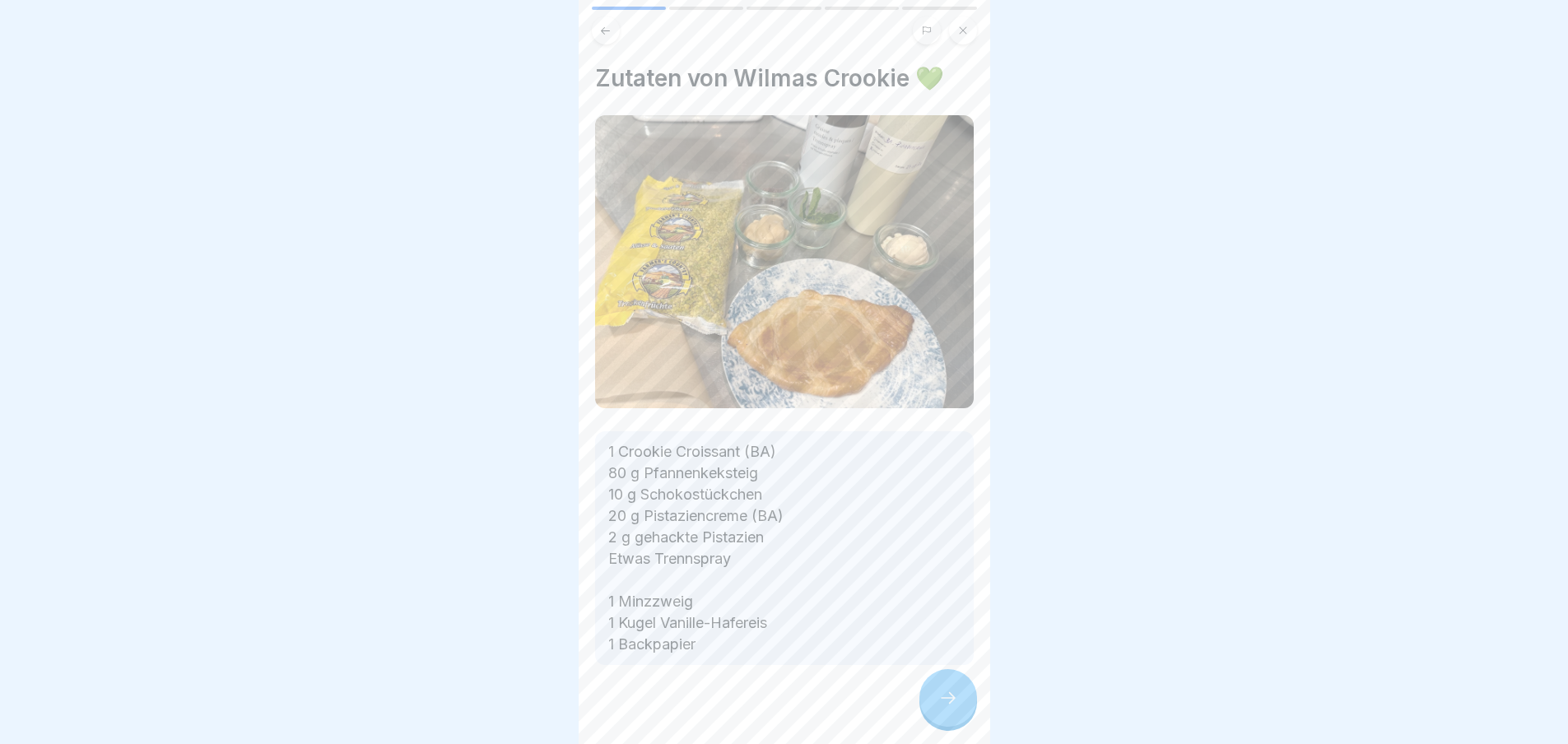
click at [950, 707] on icon at bounding box center [948, 699] width 20 height 20
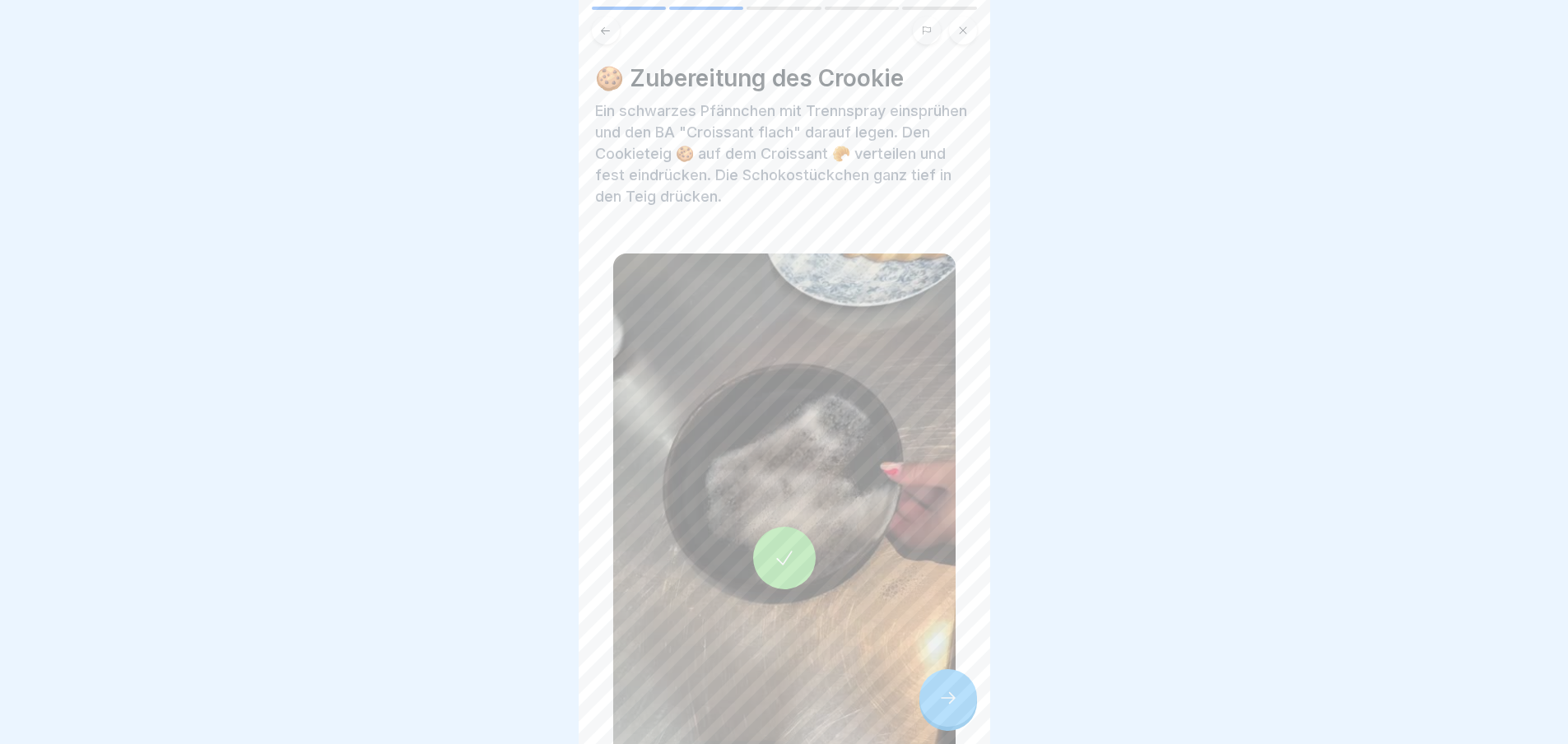
click at [950, 707] on icon at bounding box center [948, 699] width 20 height 20
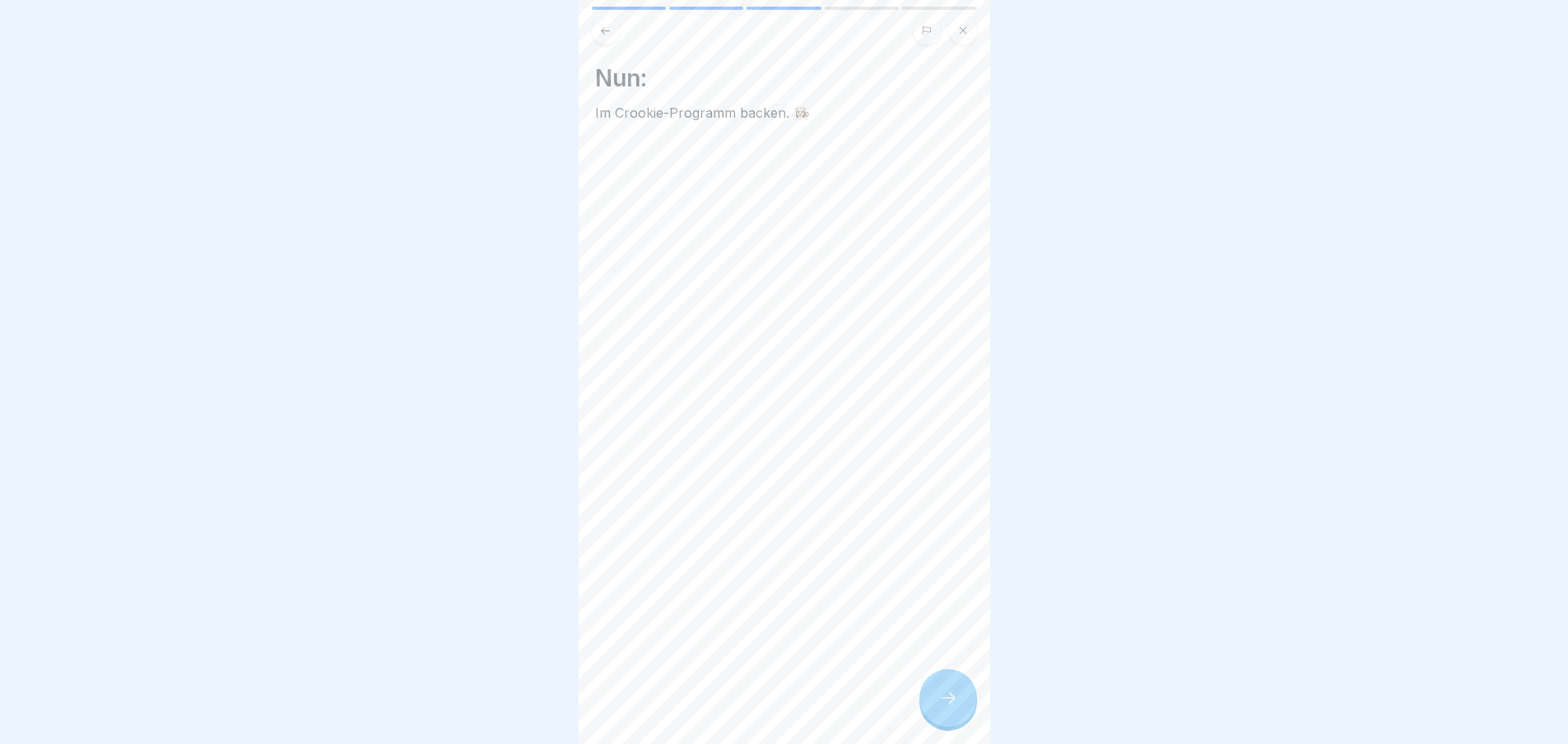
click at [950, 707] on icon at bounding box center [948, 699] width 20 height 20
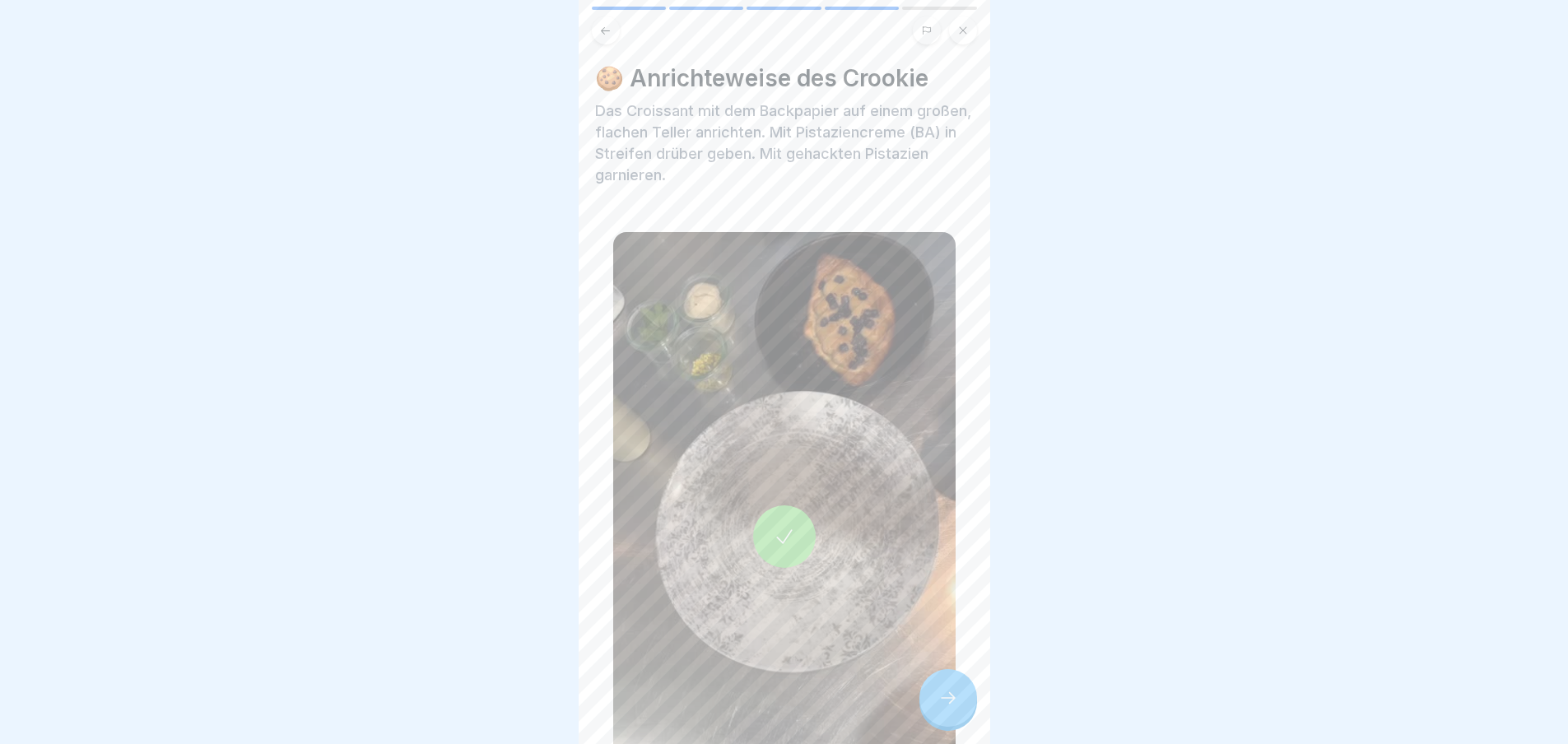
click at [950, 707] on icon at bounding box center [948, 699] width 20 height 20
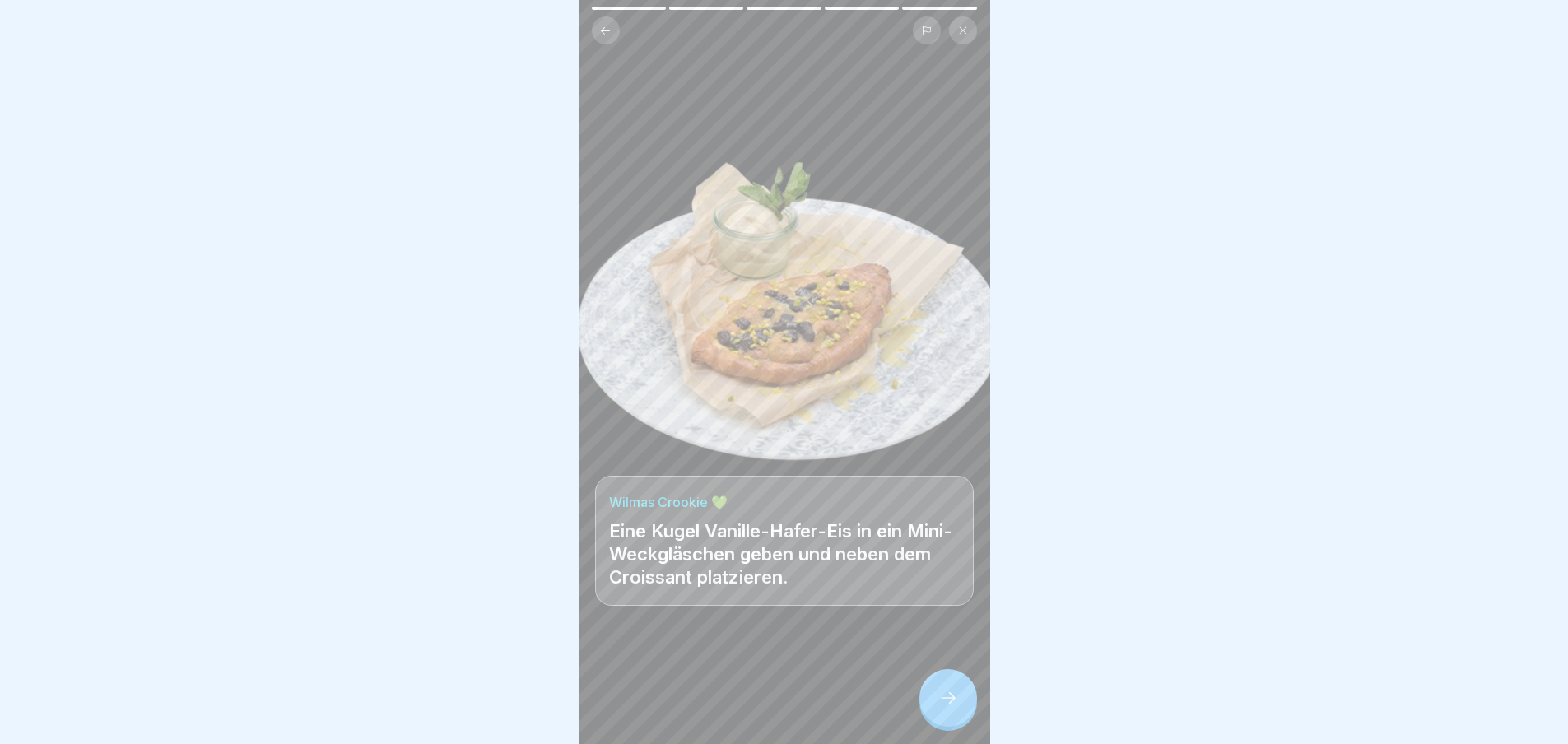
click at [950, 707] on icon at bounding box center [948, 699] width 20 height 20
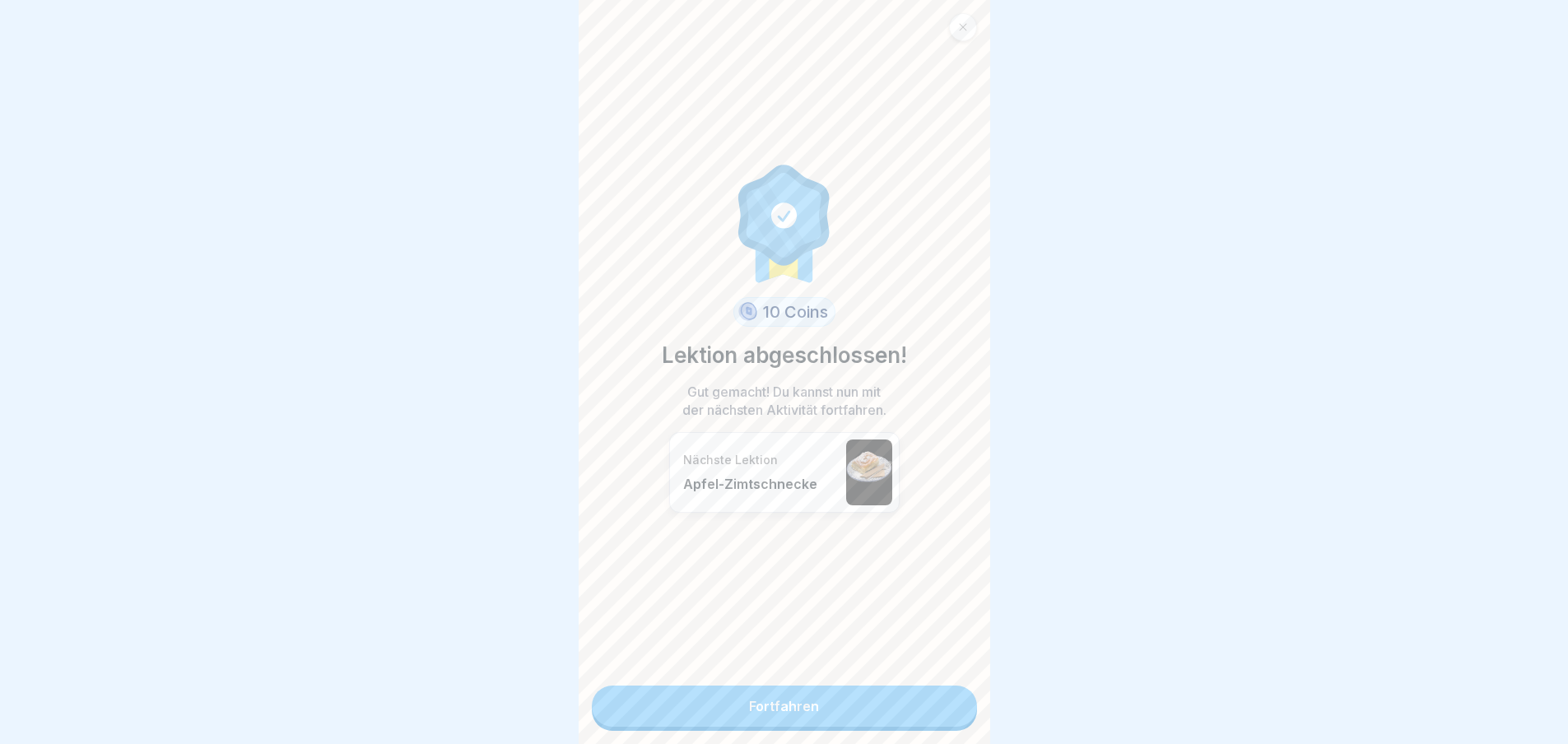
click at [950, 707] on link "Fortfahren" at bounding box center [784, 706] width 385 height 41
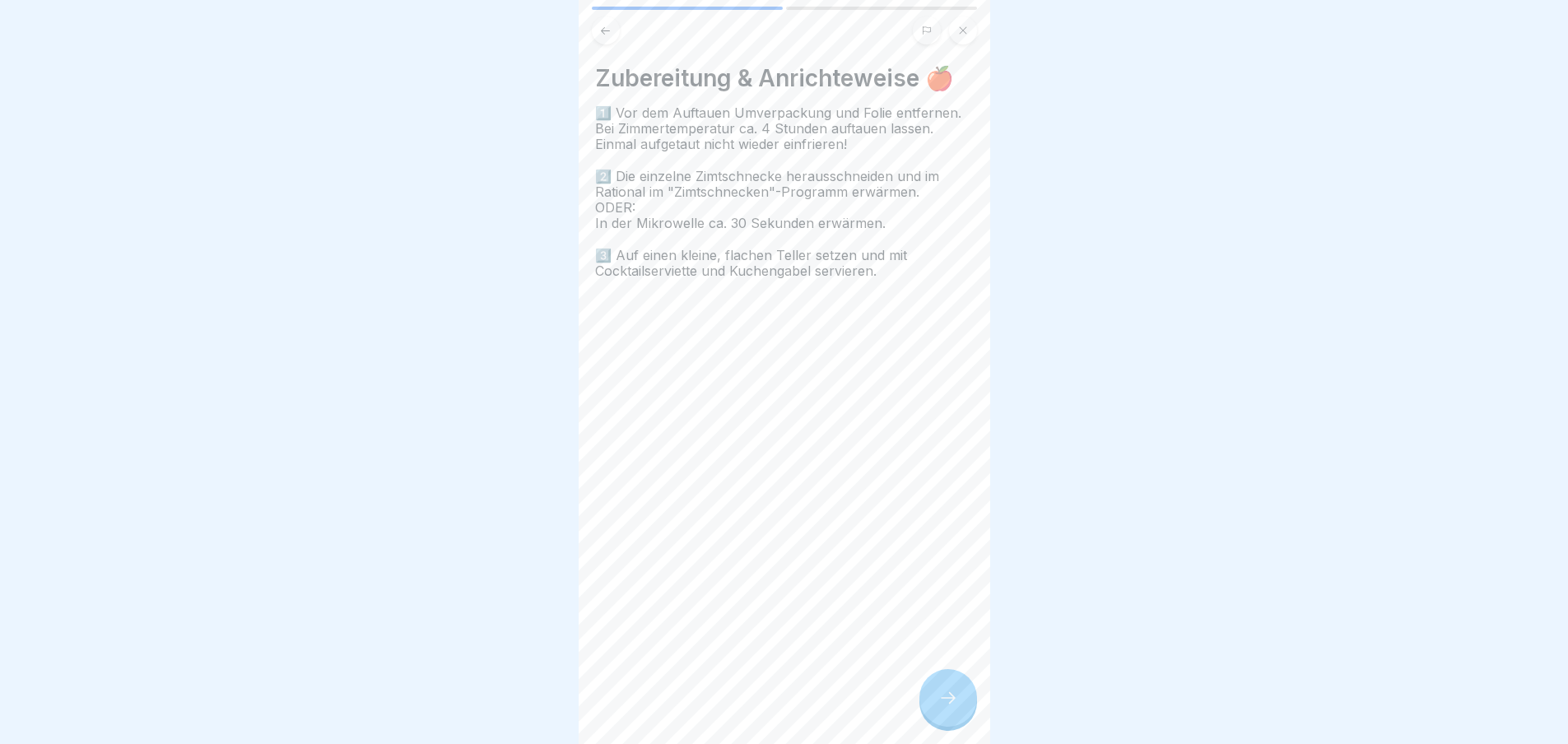
click at [950, 707] on div "Desserts 🍪 2 Schritte Deutsch Apfel-Zimtschnecke Eine neue süße Verführung. For…" at bounding box center [784, 372] width 412 height 744
click at [950, 707] on icon at bounding box center [948, 699] width 20 height 20
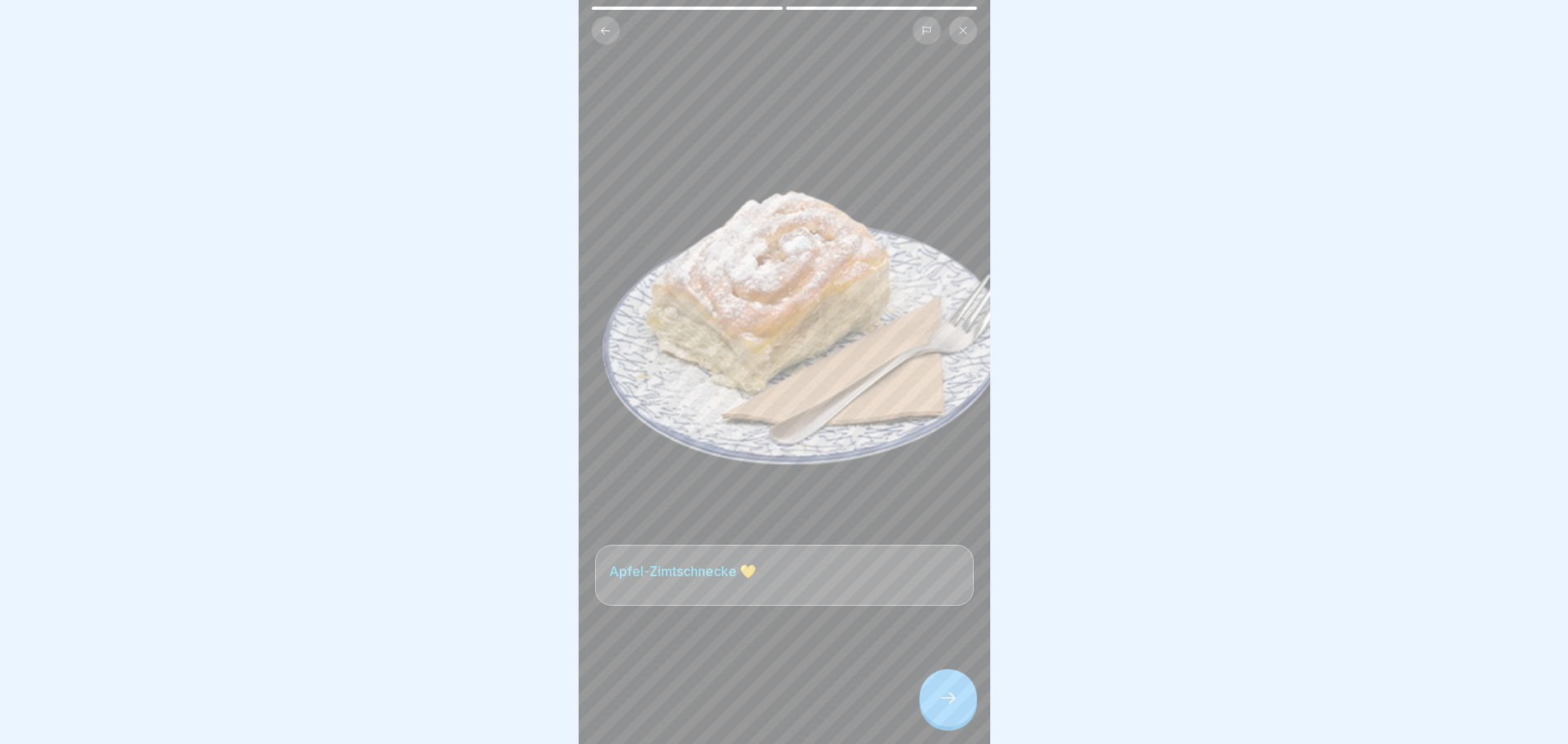
click at [950, 707] on icon at bounding box center [948, 699] width 20 height 20
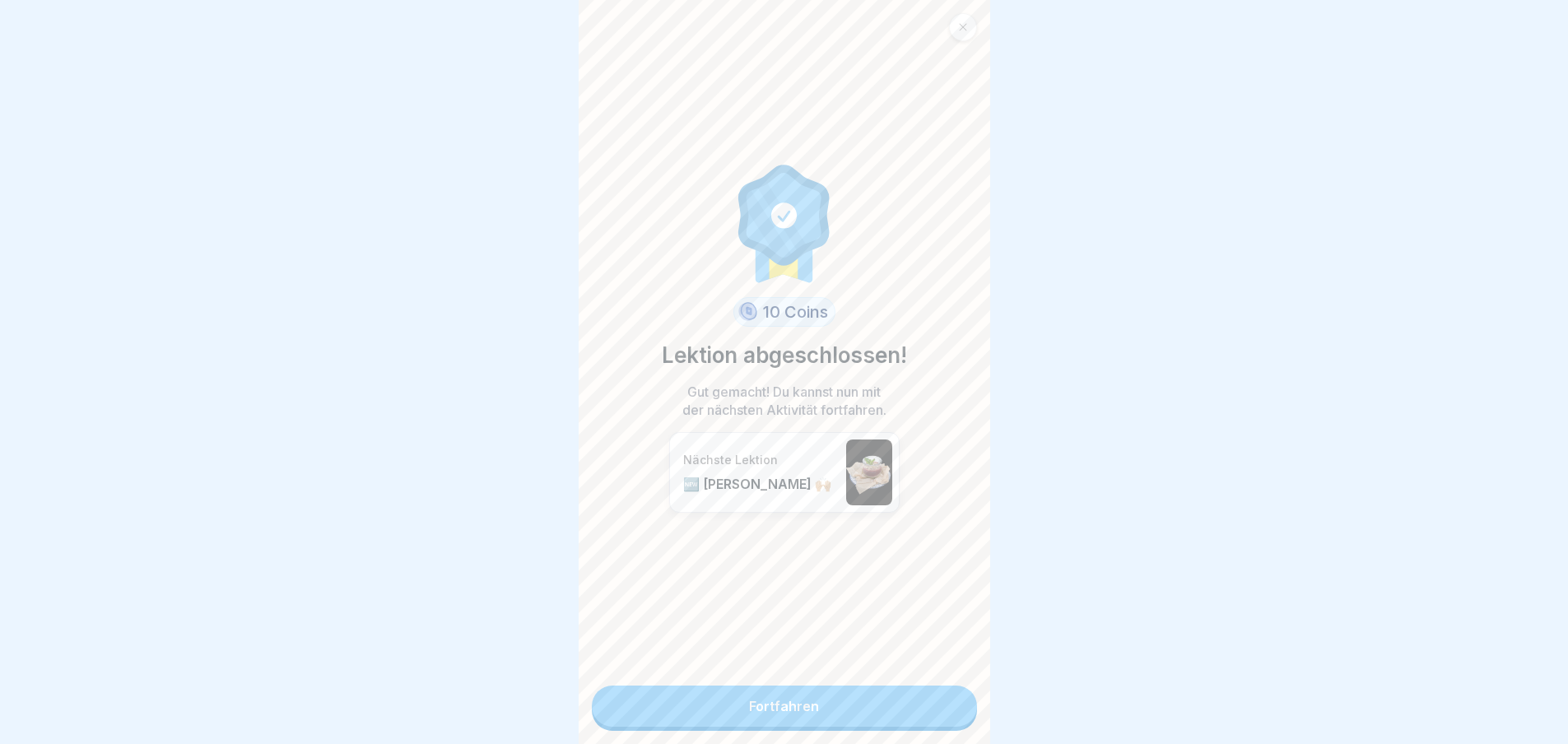
click at [950, 707] on link "Fortfahren" at bounding box center [784, 706] width 385 height 41
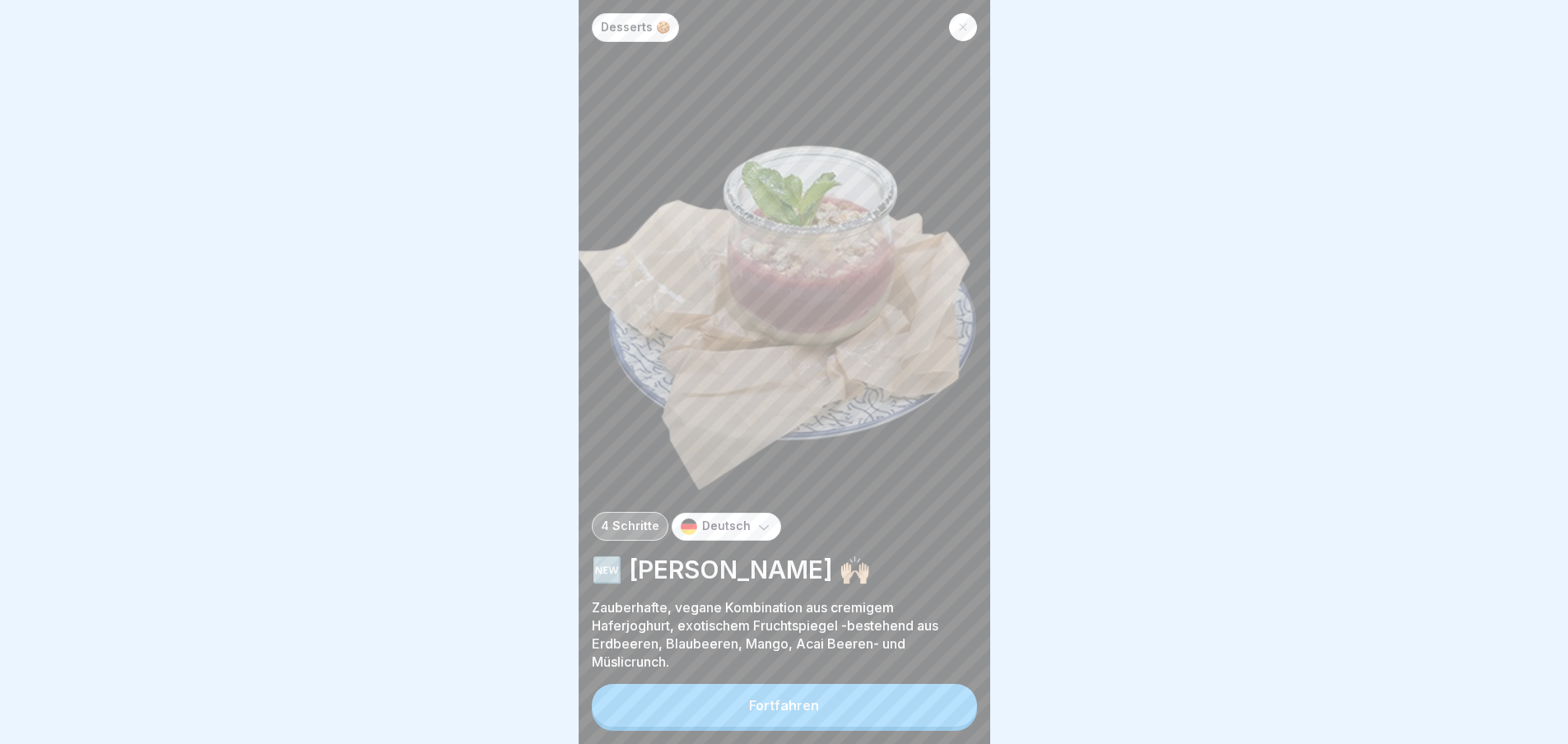
click at [950, 707] on button "Fortfahren" at bounding box center [784, 705] width 385 height 43
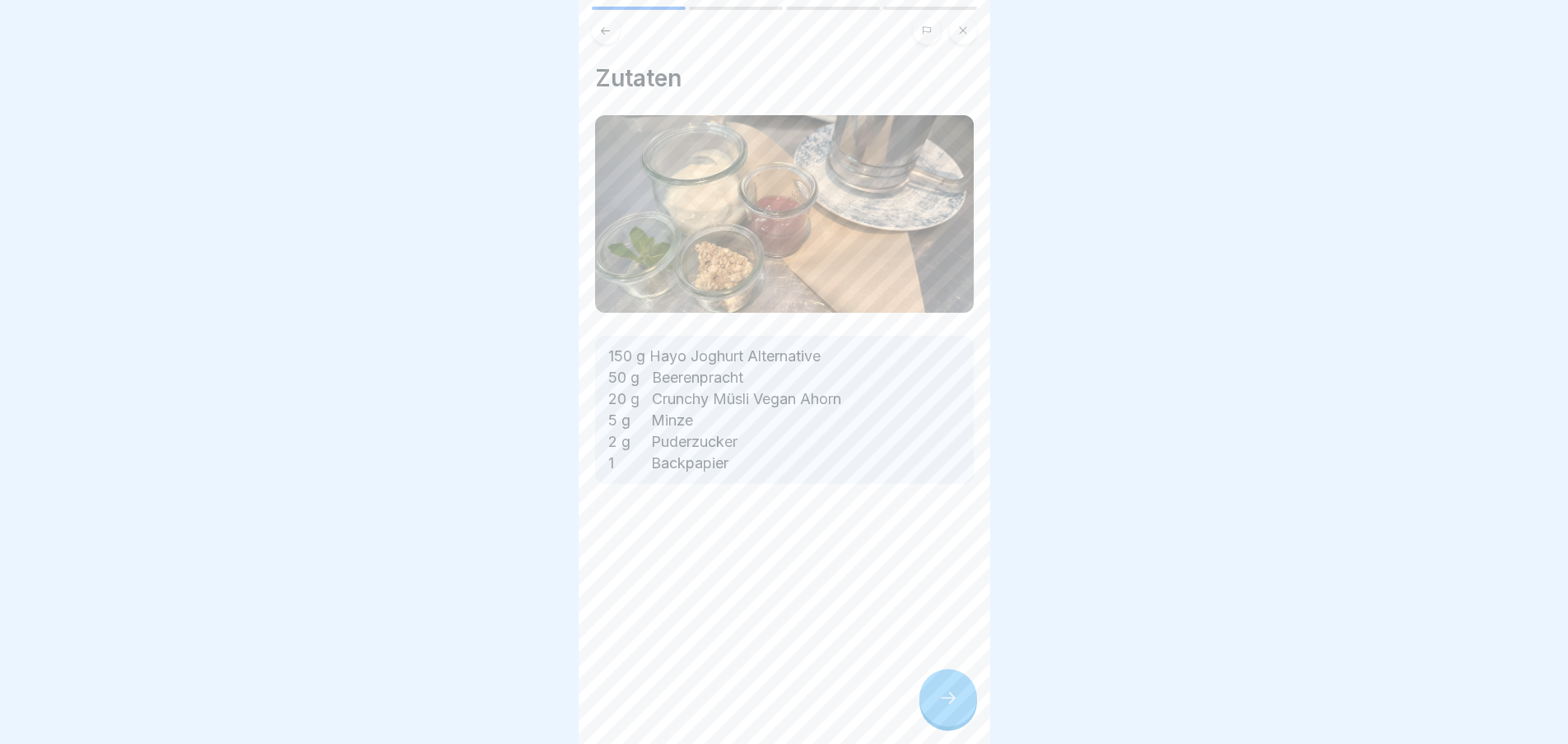
click at [950, 707] on div "Zutaten 150 g Hayo Joghurt Alternative 50 g Beerenpracht 20 g Crunchy Müsli Veg…" at bounding box center [784, 372] width 412 height 744
click at [950, 707] on icon at bounding box center [948, 699] width 20 height 20
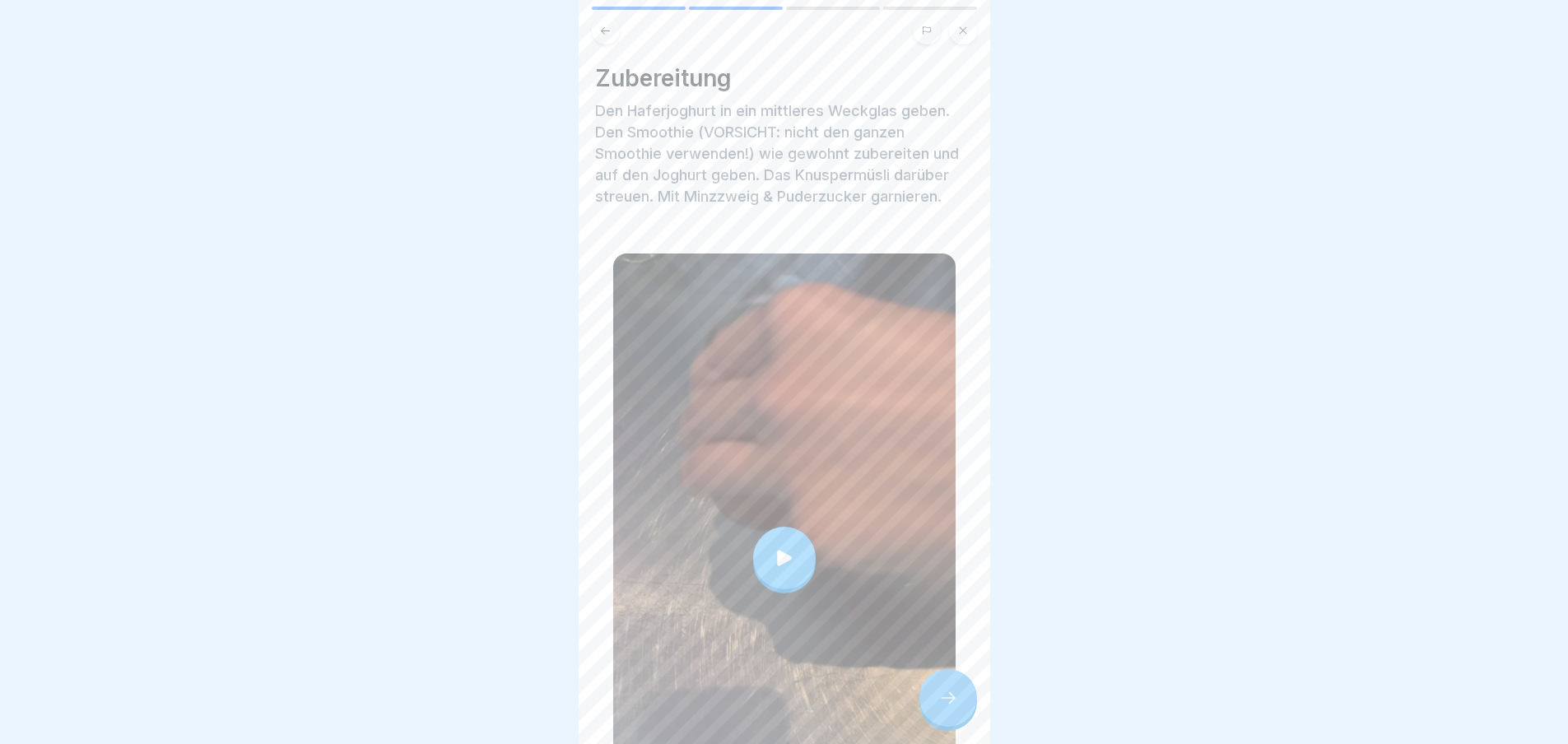
click at [950, 707] on icon at bounding box center [948, 699] width 20 height 20
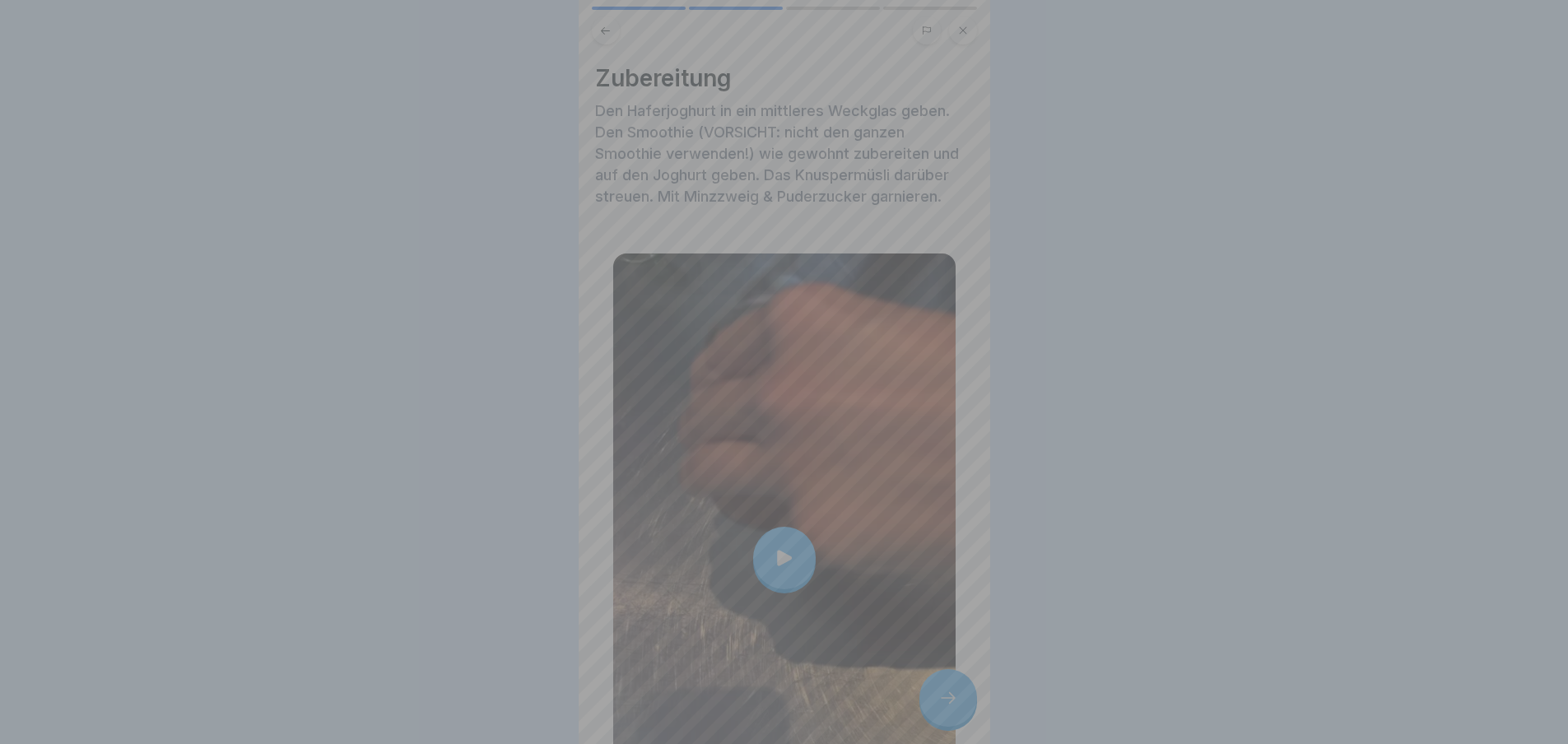
click at [950, 707] on video at bounding box center [784, 372] width 412 height 744
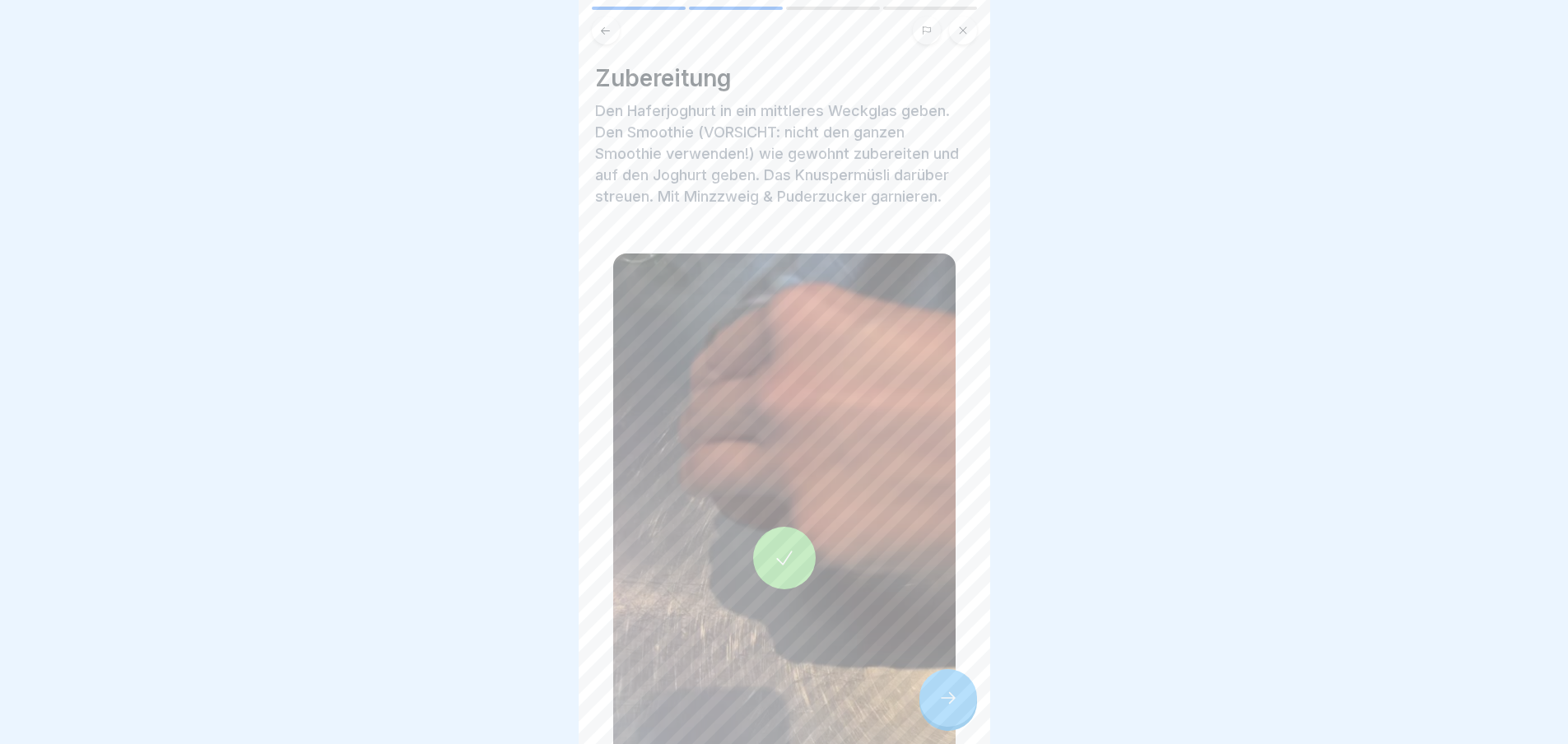
click at [936, 698] on div at bounding box center [948, 698] width 58 height 58
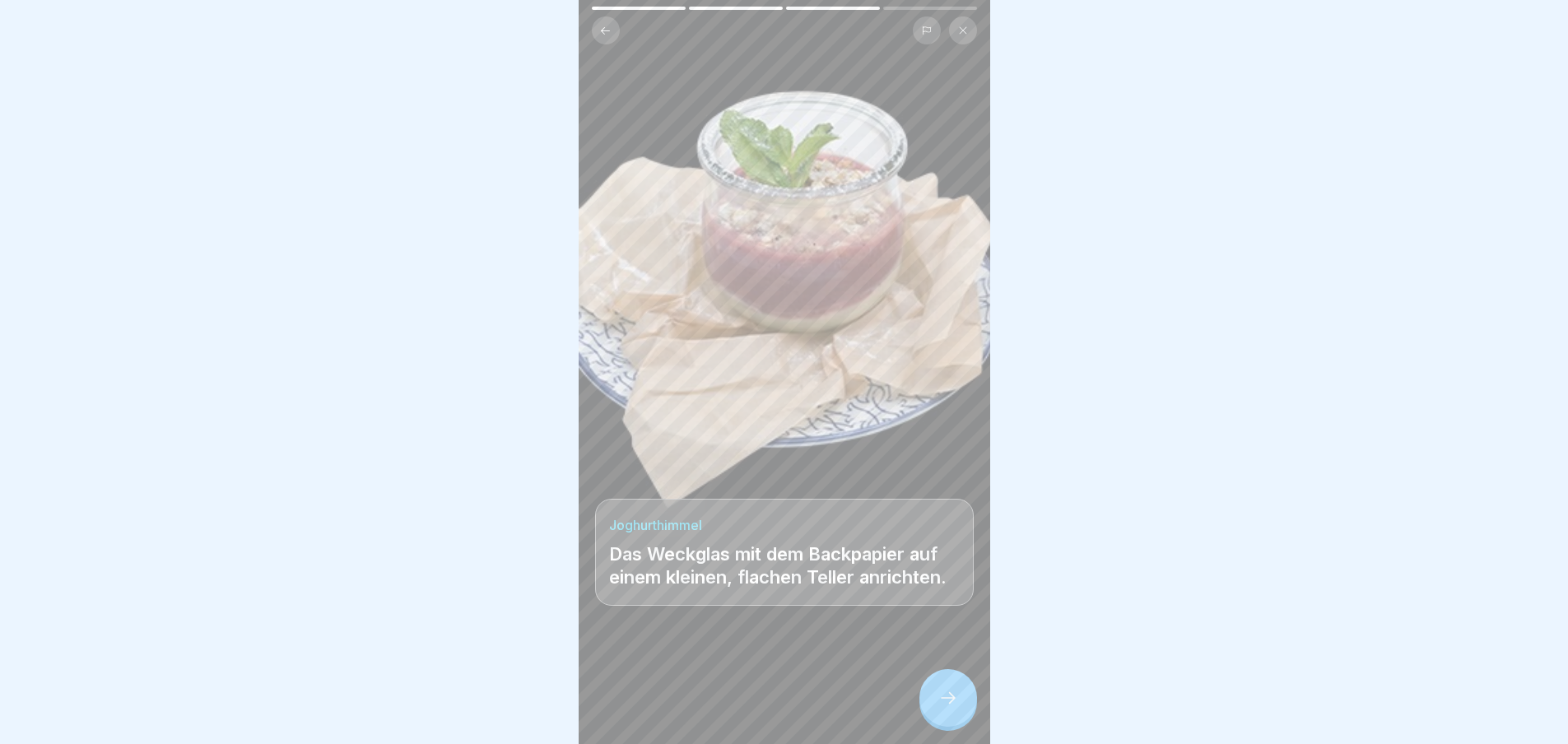
click at [937, 698] on div at bounding box center [948, 698] width 58 height 58
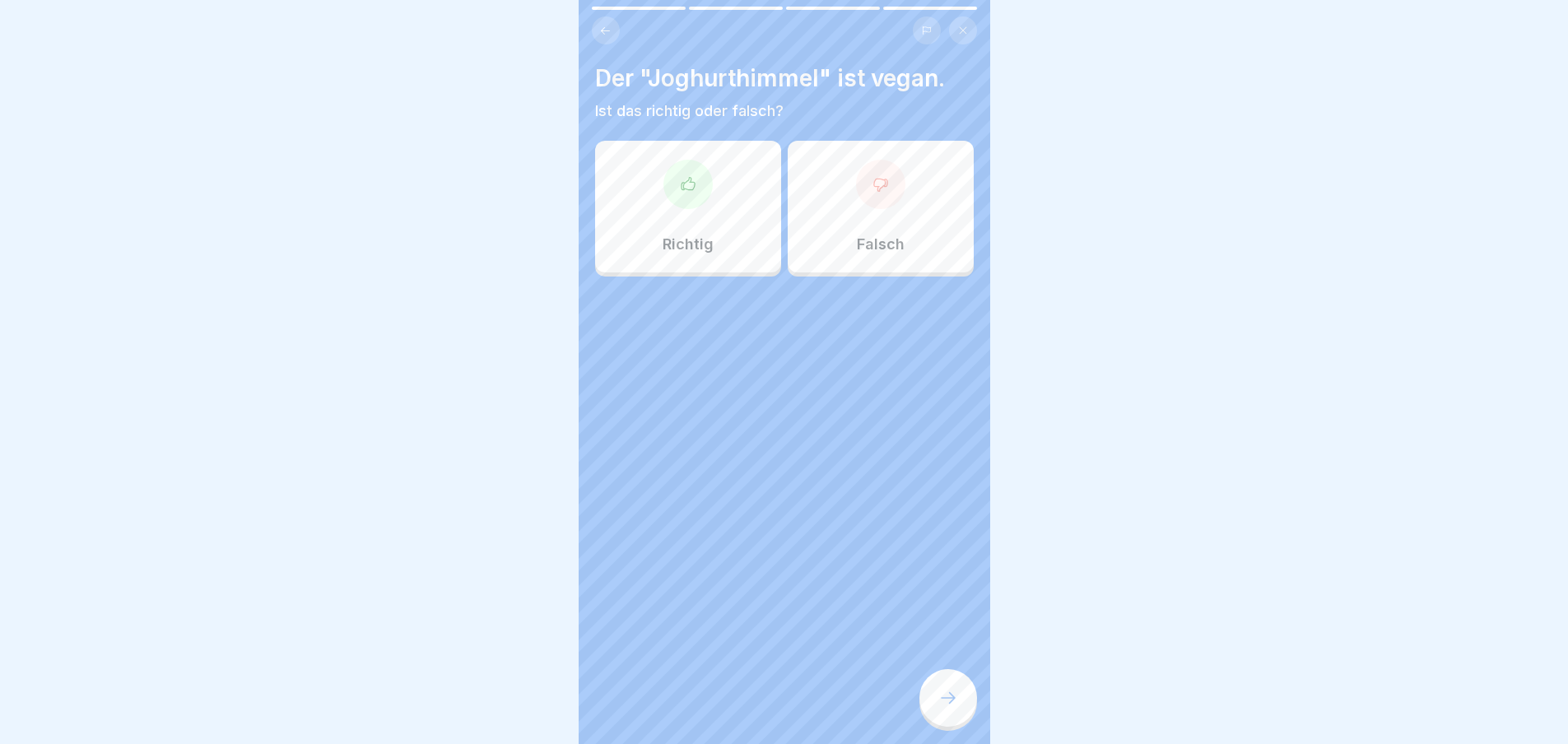
click at [937, 698] on div at bounding box center [948, 698] width 58 height 58
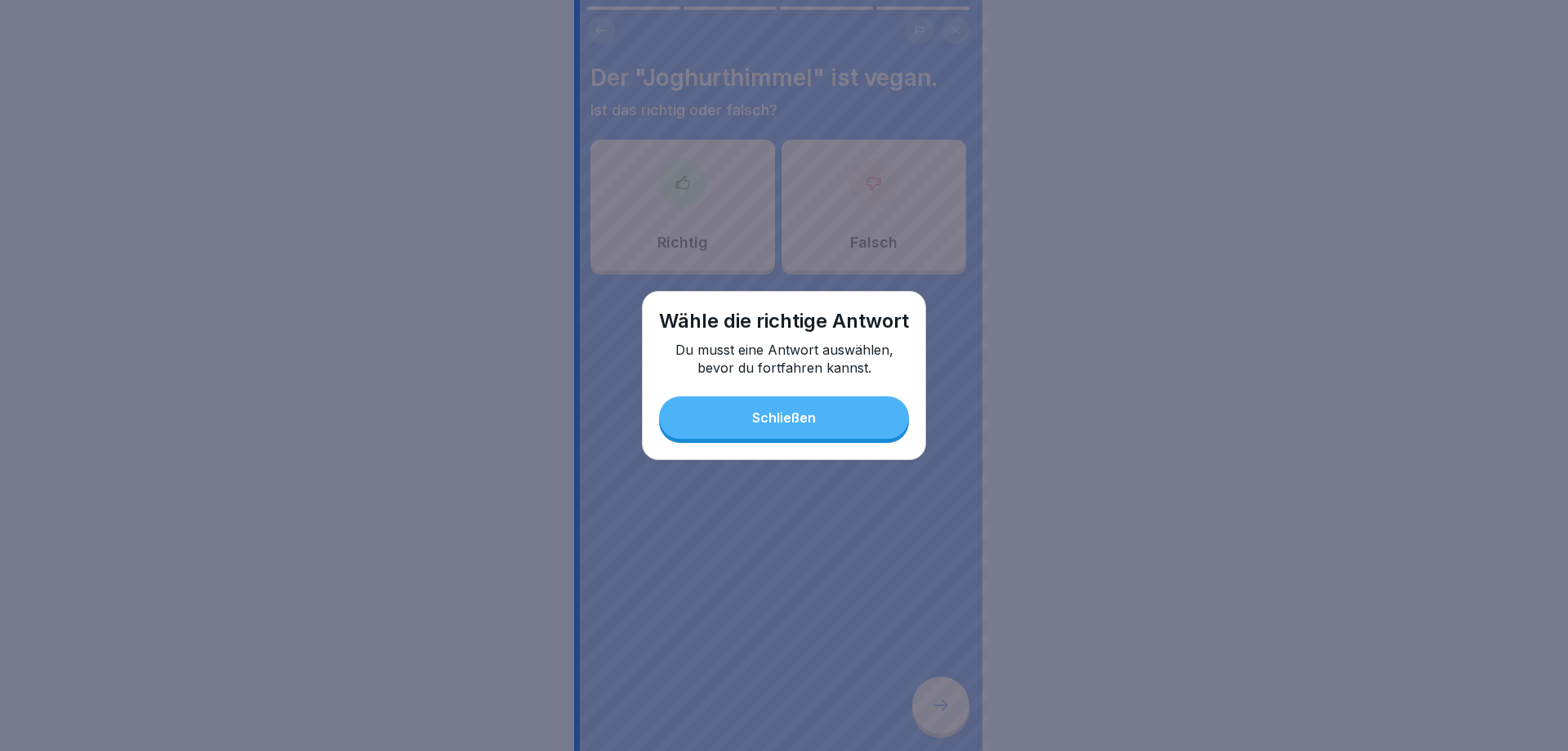
click at [821, 441] on div "Wähle die richtige Antwort Du musst eine Antwort auswählen, bevor du fortfahren…" at bounding box center [784, 375] width 285 height 169
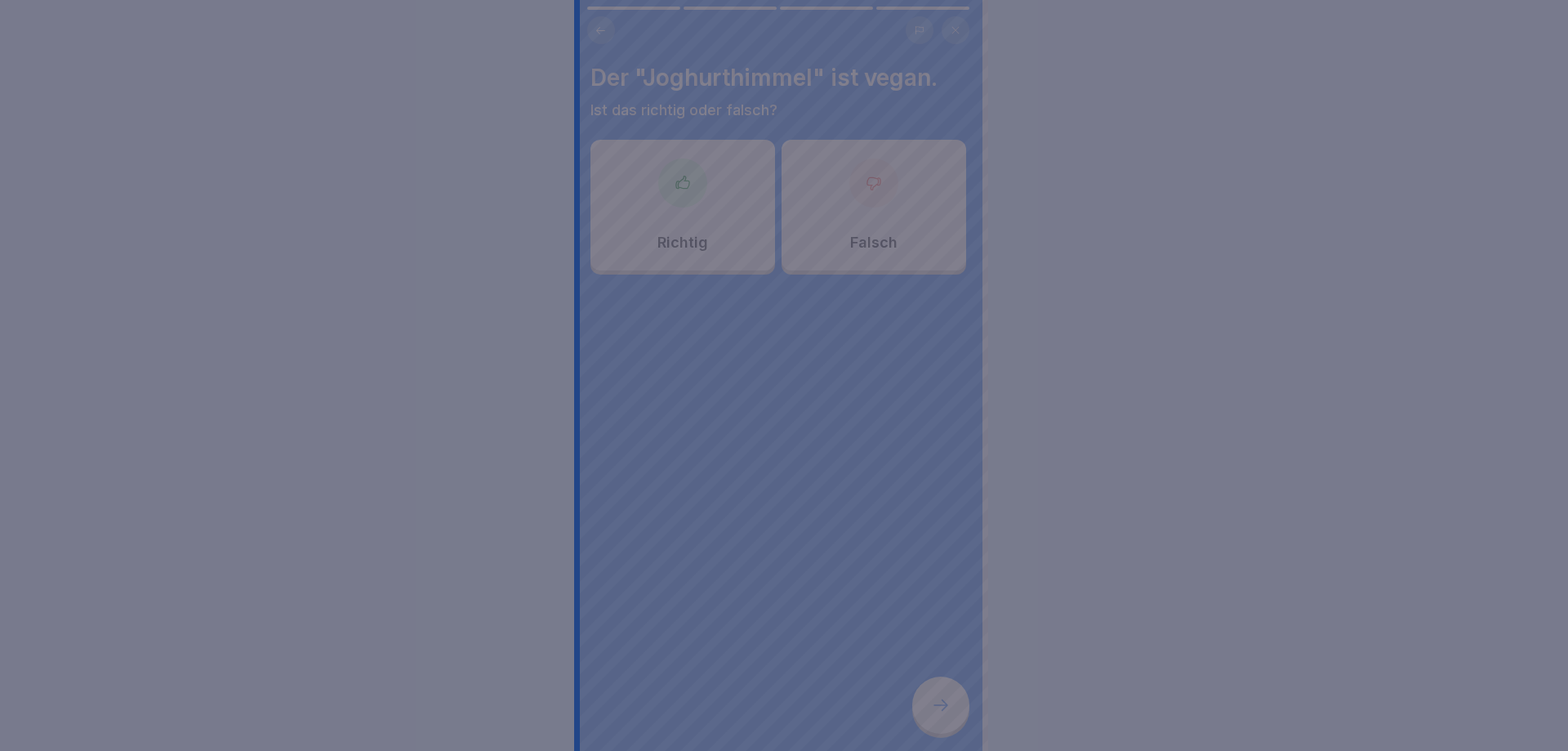
click at [734, 220] on div at bounding box center [784, 376] width 1568 height 751
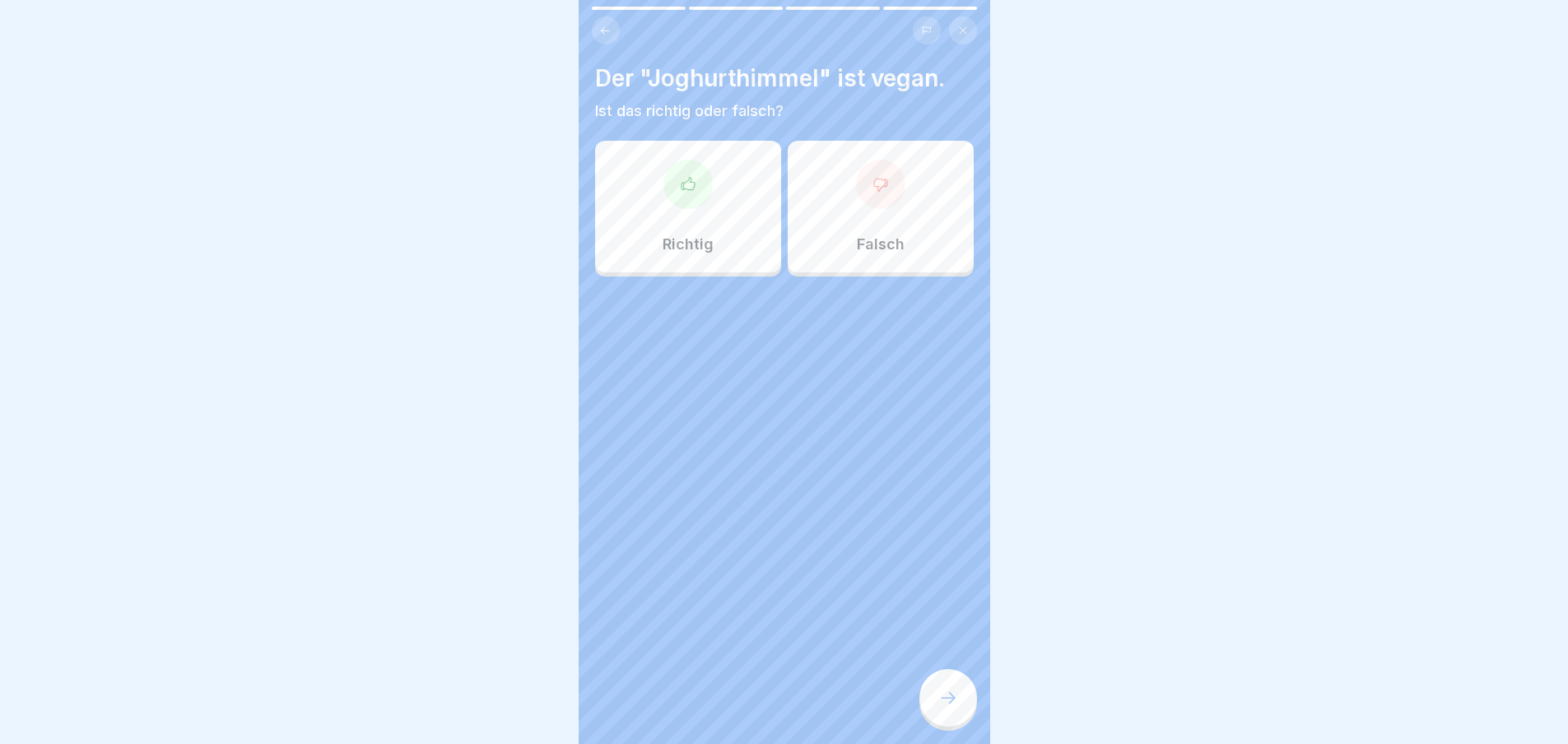
click at [734, 217] on div "Richtig" at bounding box center [688, 206] width 186 height 132
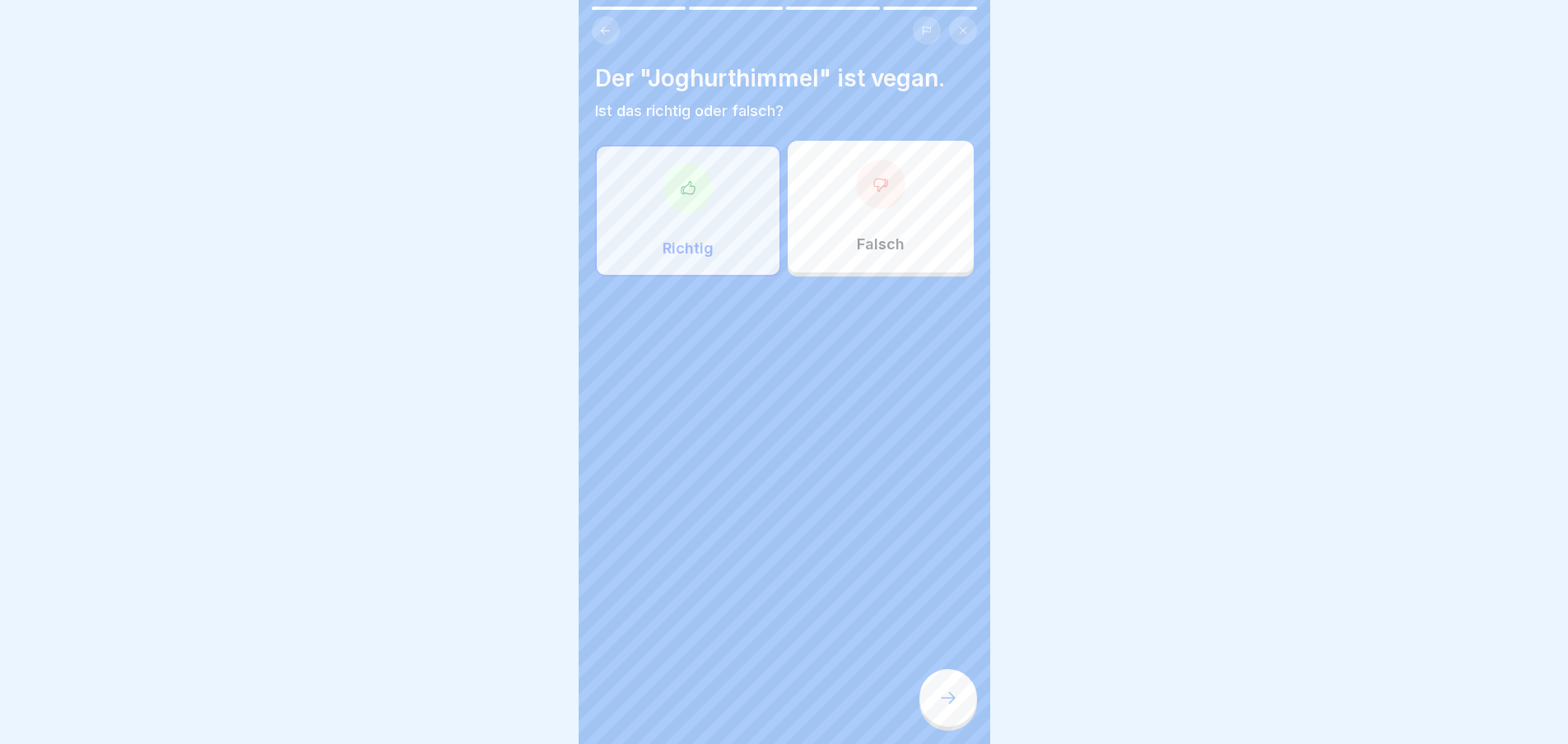
click at [927, 691] on div at bounding box center [948, 698] width 58 height 58
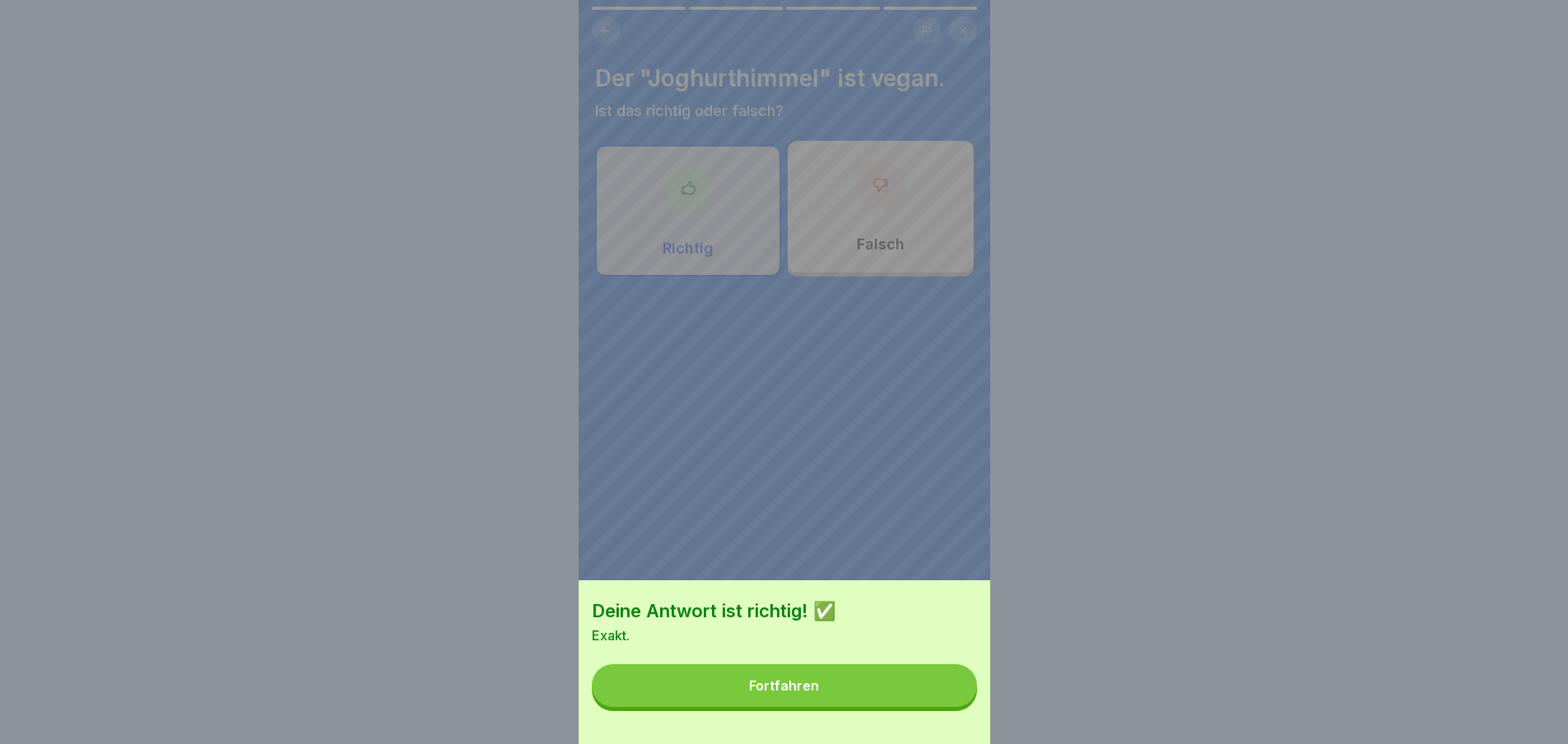
click at [927, 705] on button "Fortfahren" at bounding box center [784, 685] width 385 height 43
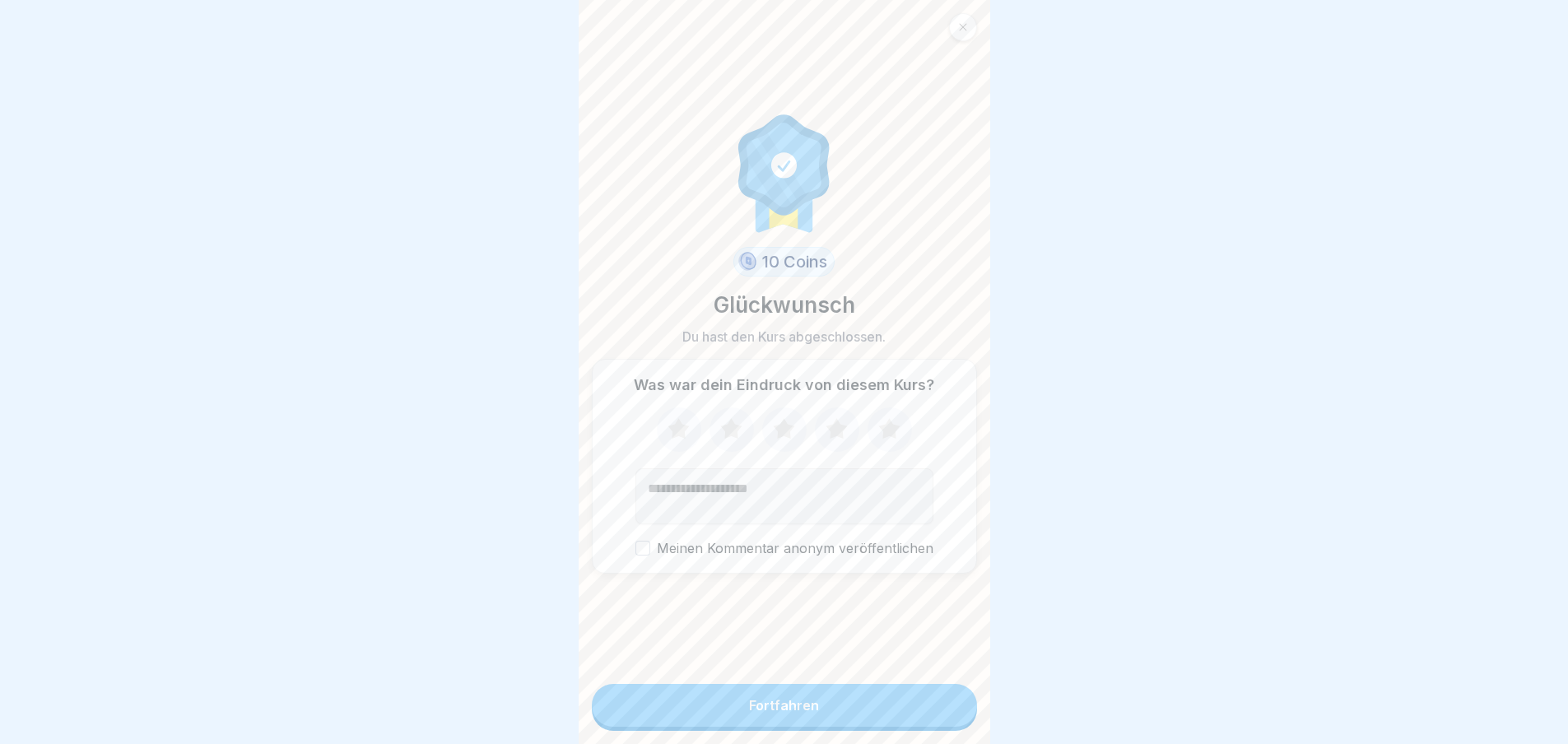
click at [927, 705] on button "Fortfahren" at bounding box center [784, 705] width 385 height 43
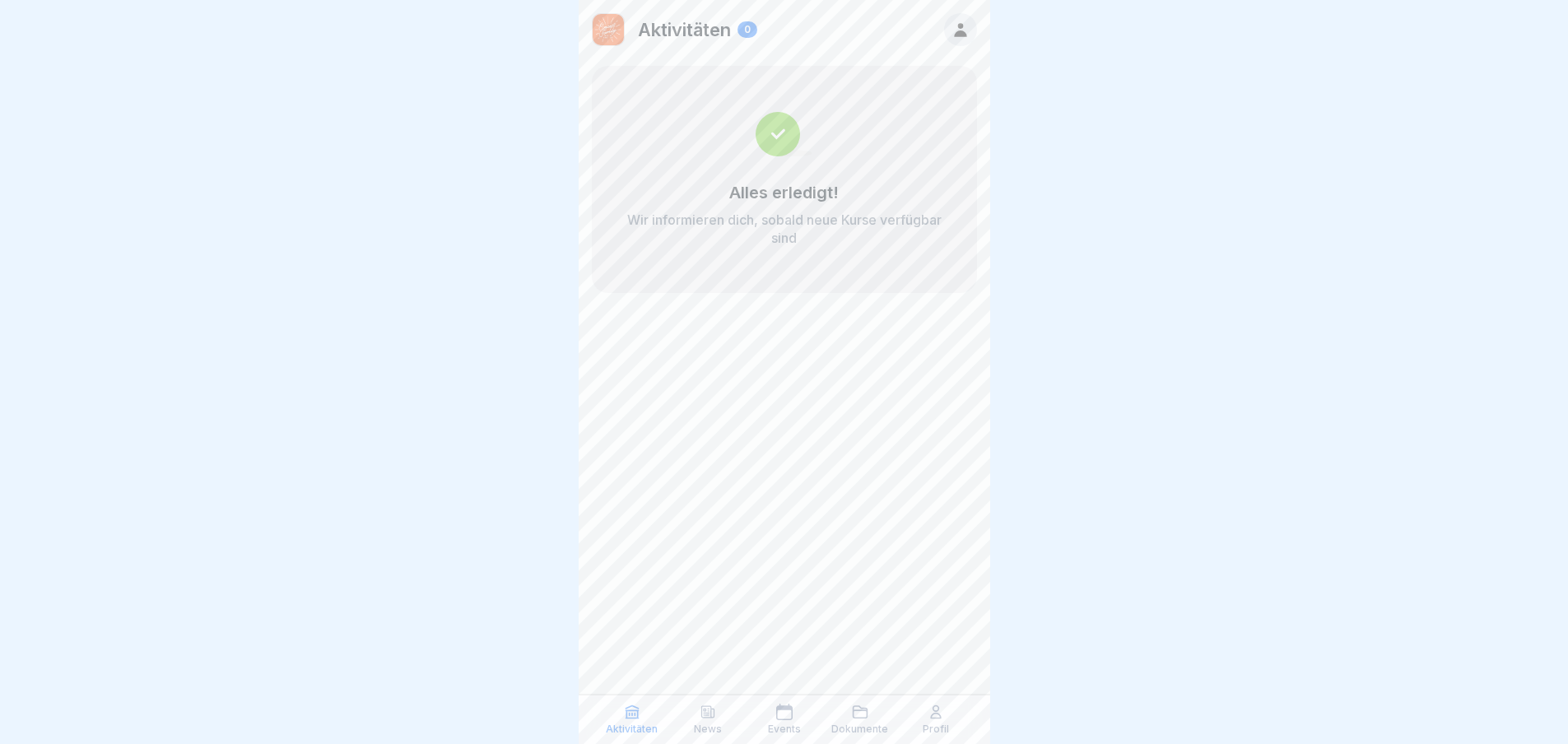
click at [923, 715] on div "Profil" at bounding box center [936, 719] width 67 height 31
